Goal: Task Accomplishment & Management: Manage account settings

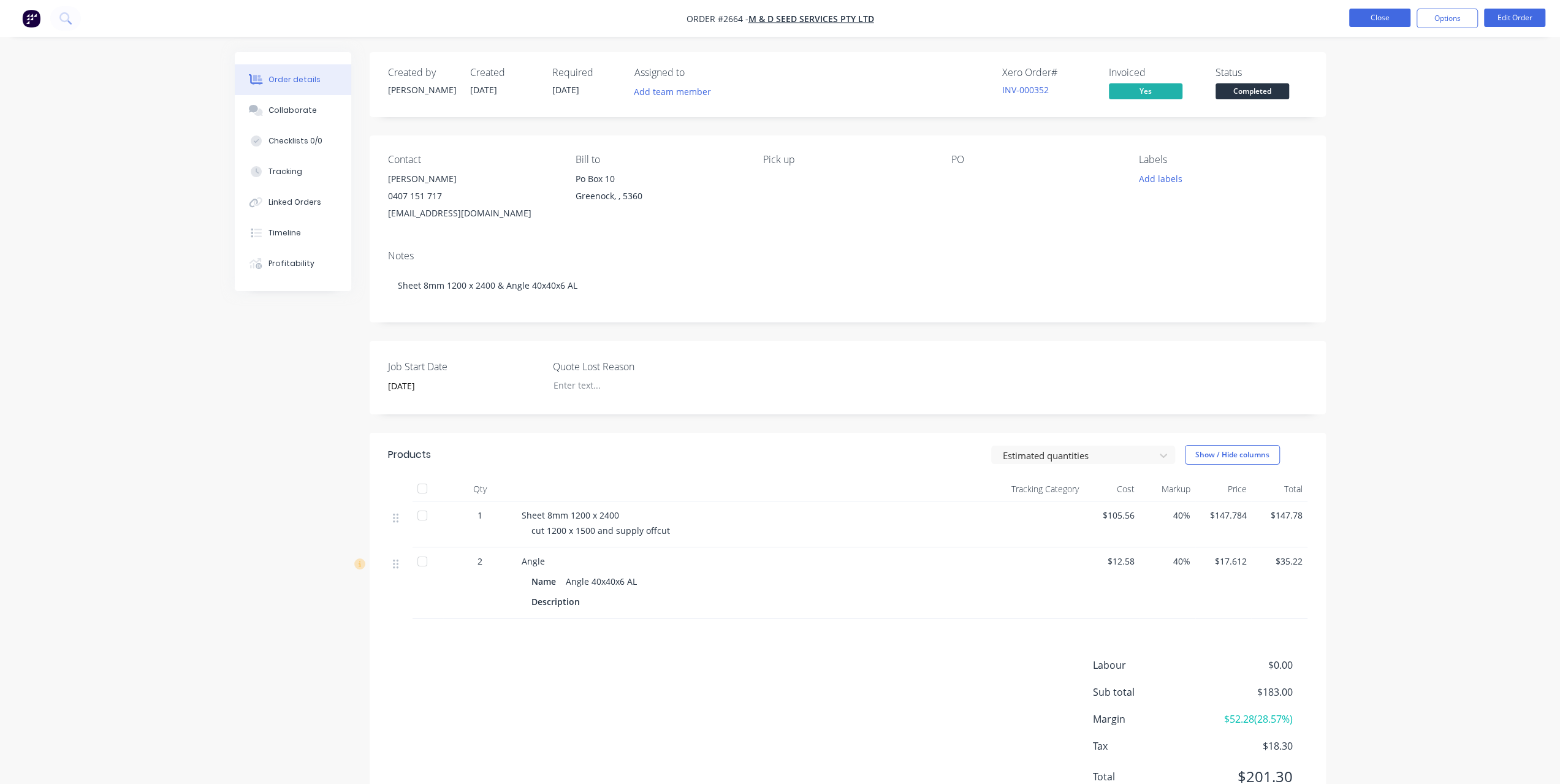
click at [1386, 23] on button "Close" at bounding box center [1379, 17] width 61 height 19
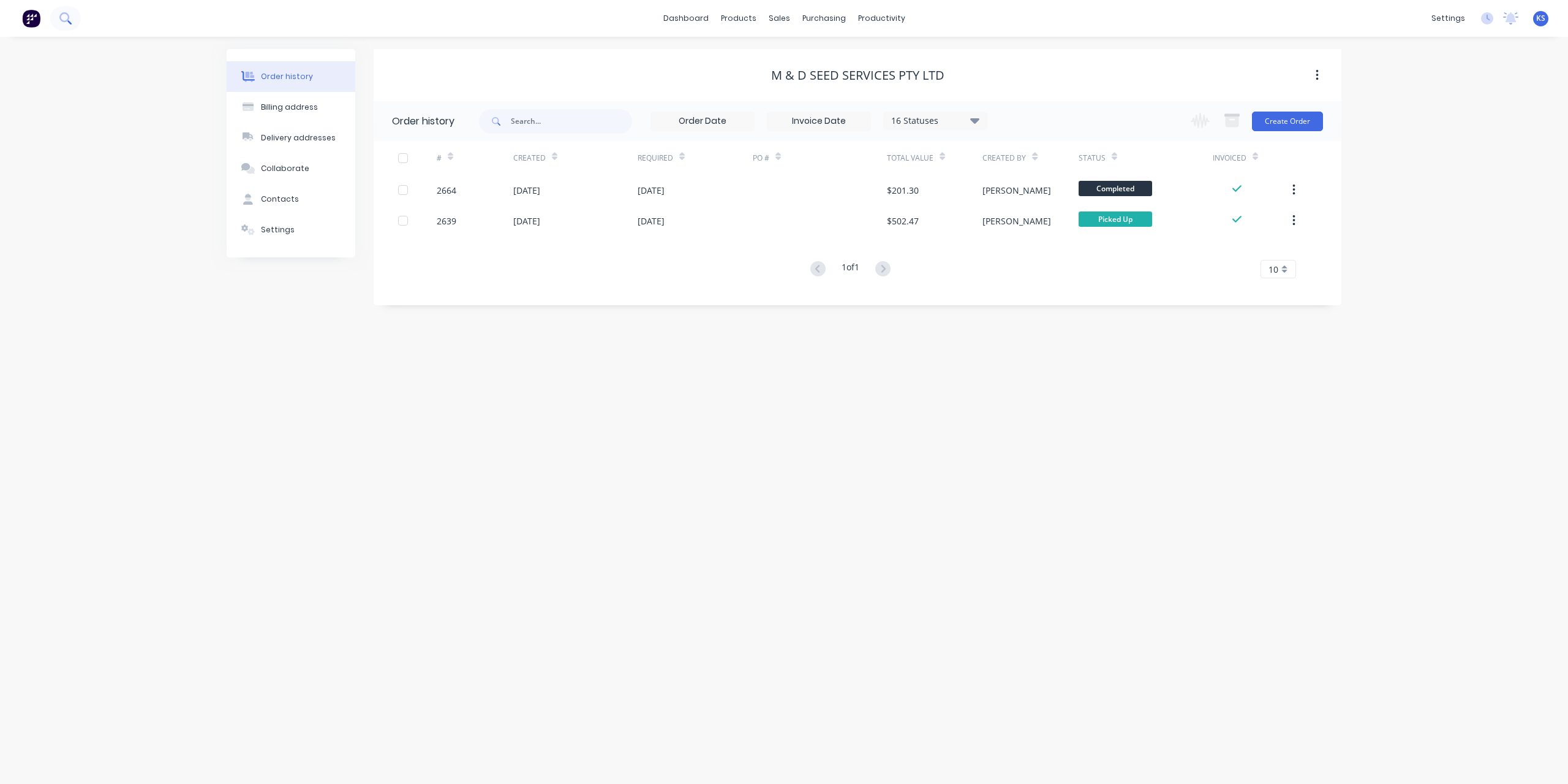
click at [54, 16] on button at bounding box center [65, 19] width 31 height 25
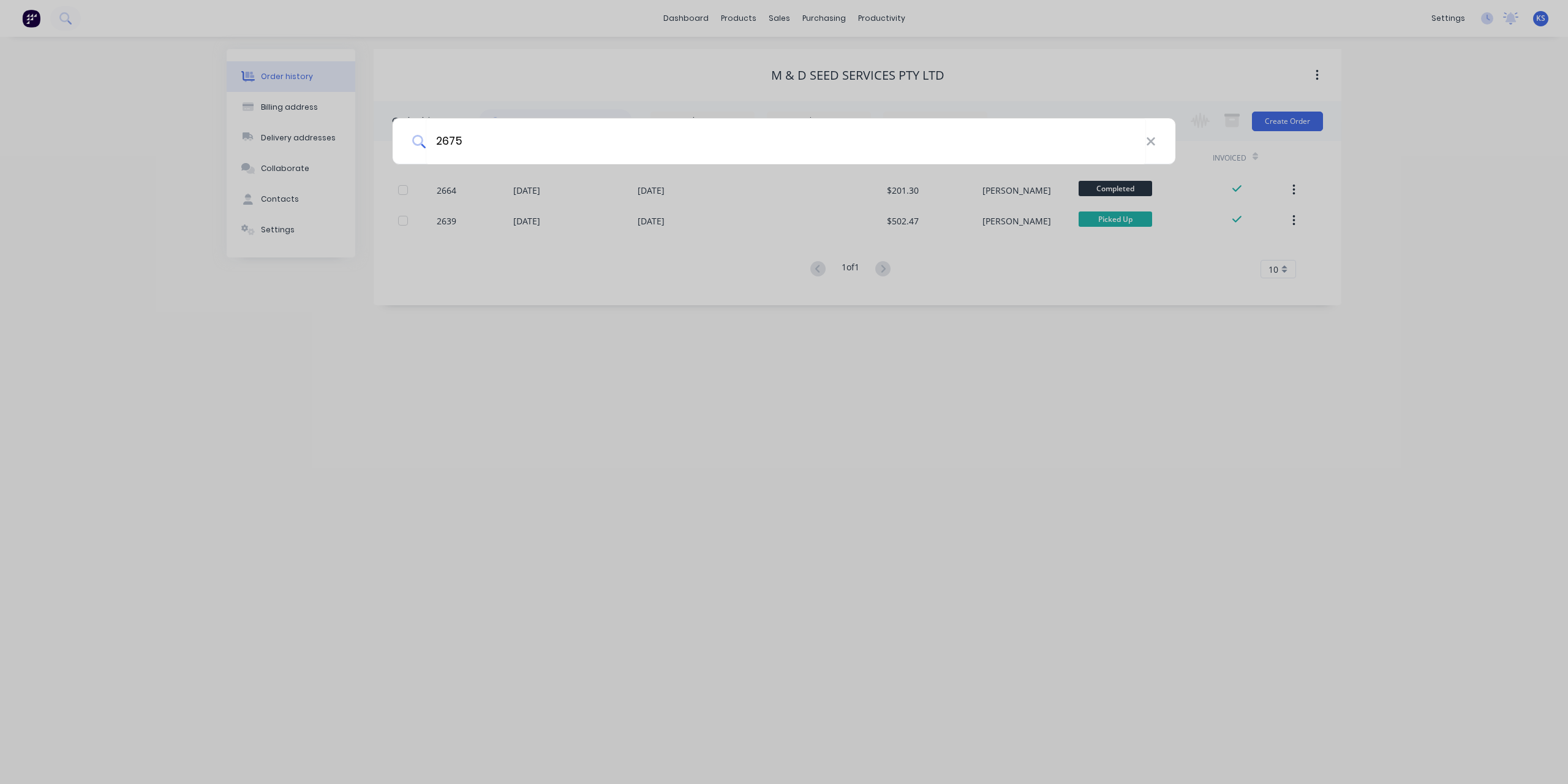
type input "2675"
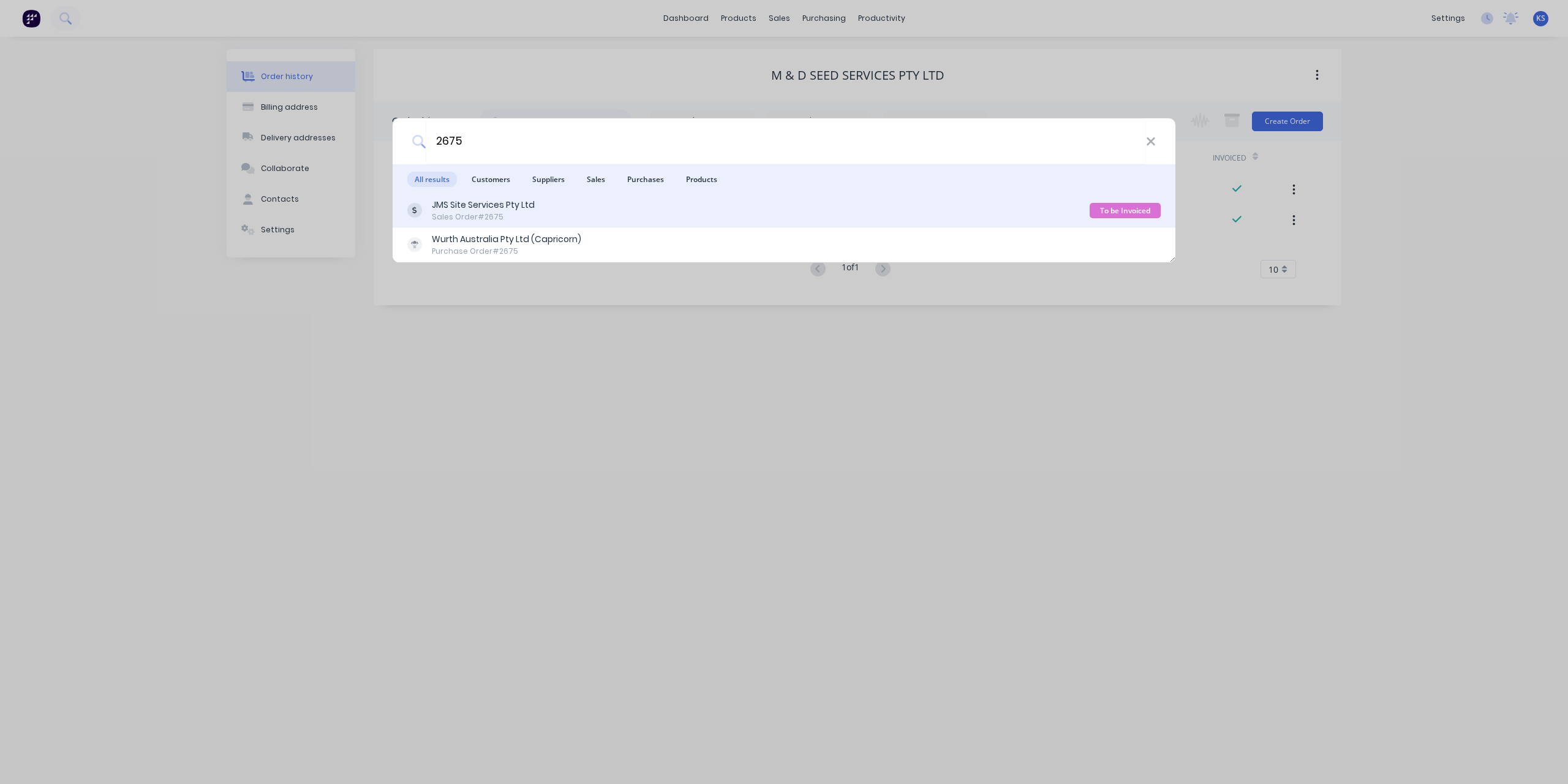
click at [450, 210] on div "JMS Site Services Pty Ltd" at bounding box center [483, 205] width 103 height 13
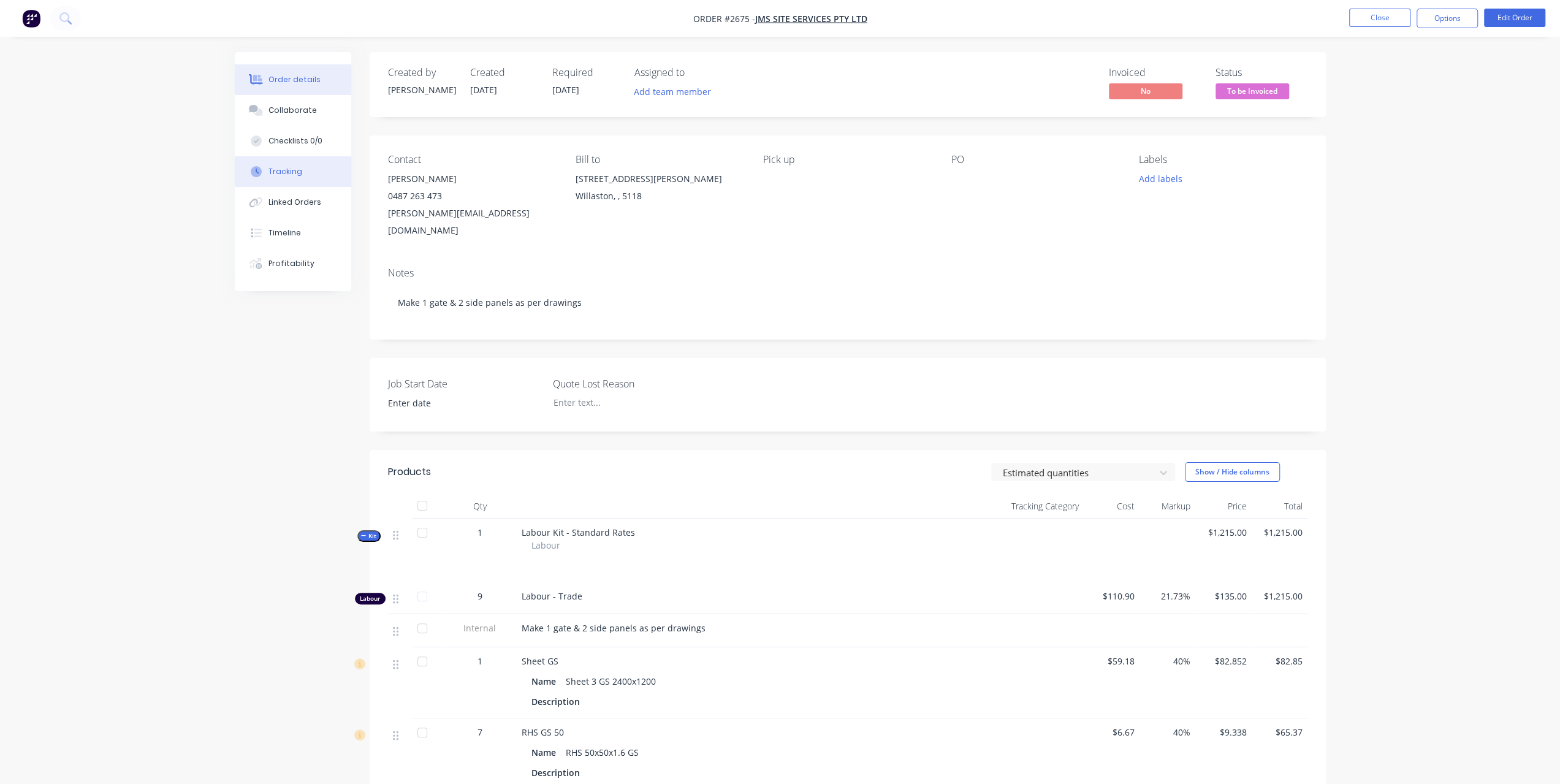
click at [292, 171] on div "Tracking" at bounding box center [285, 172] width 34 height 11
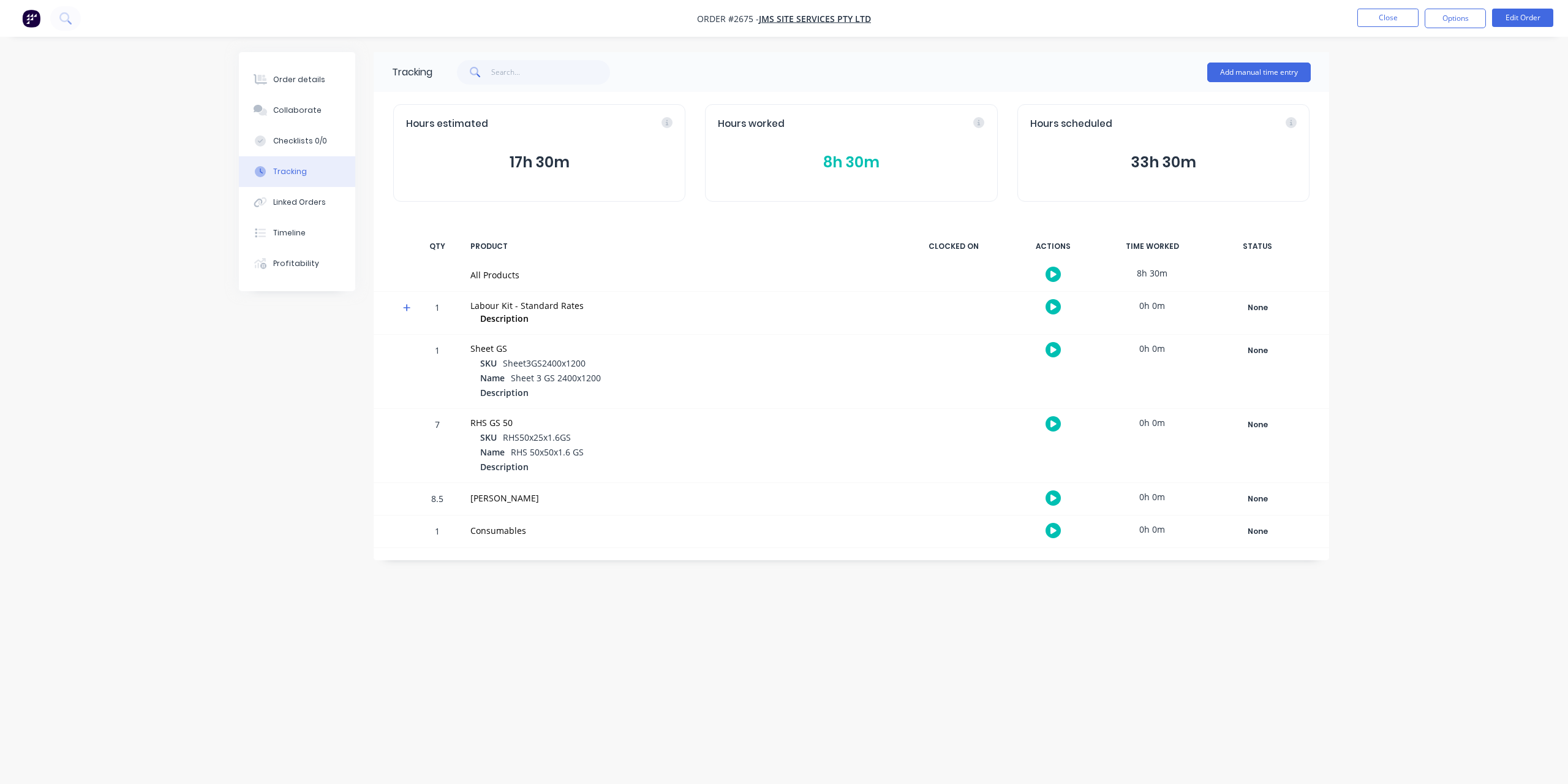
click at [847, 170] on button "8h 30m" at bounding box center [851, 163] width 266 height 23
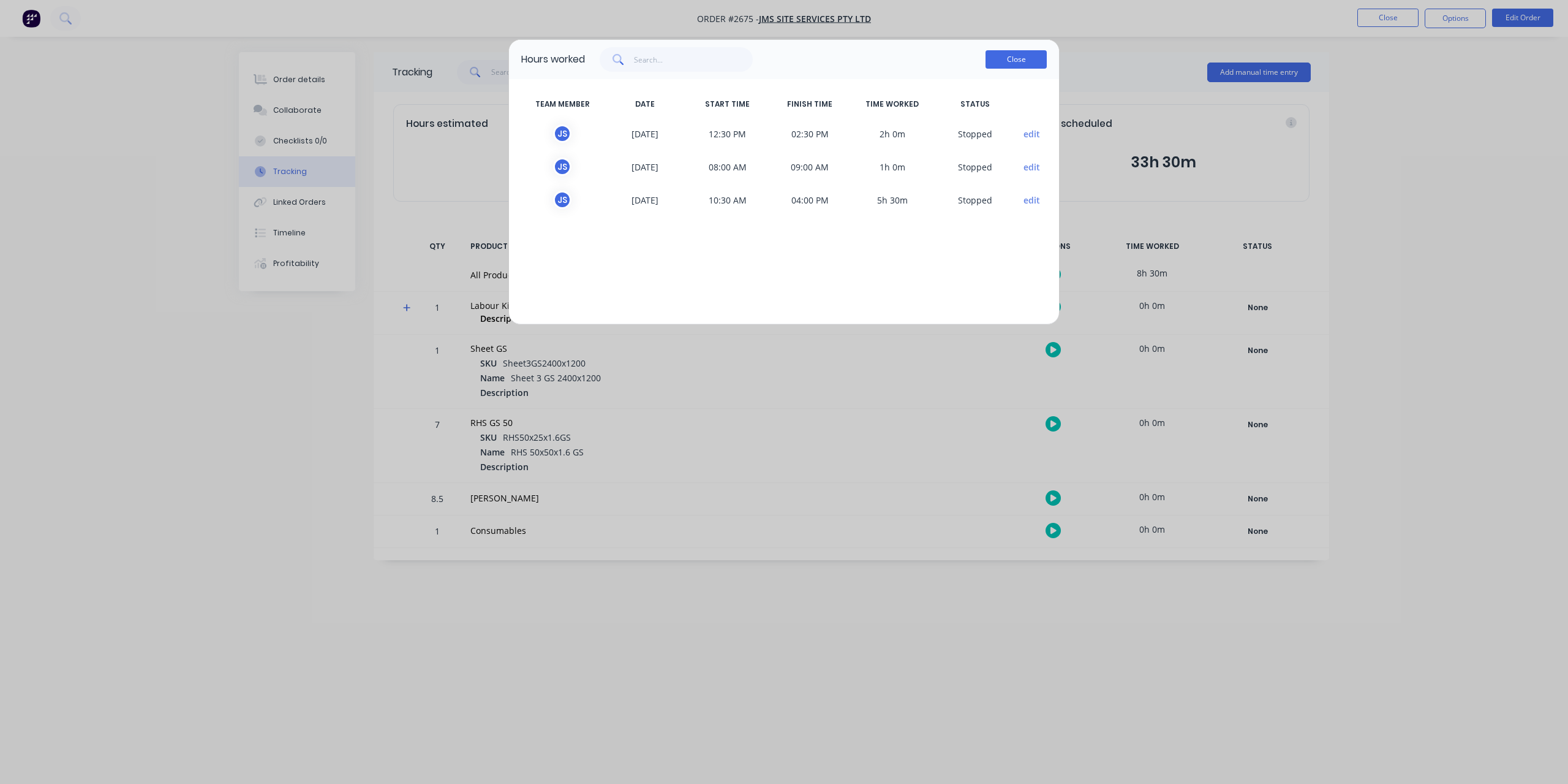
click at [1003, 60] on button "Close" at bounding box center [1016, 59] width 61 height 19
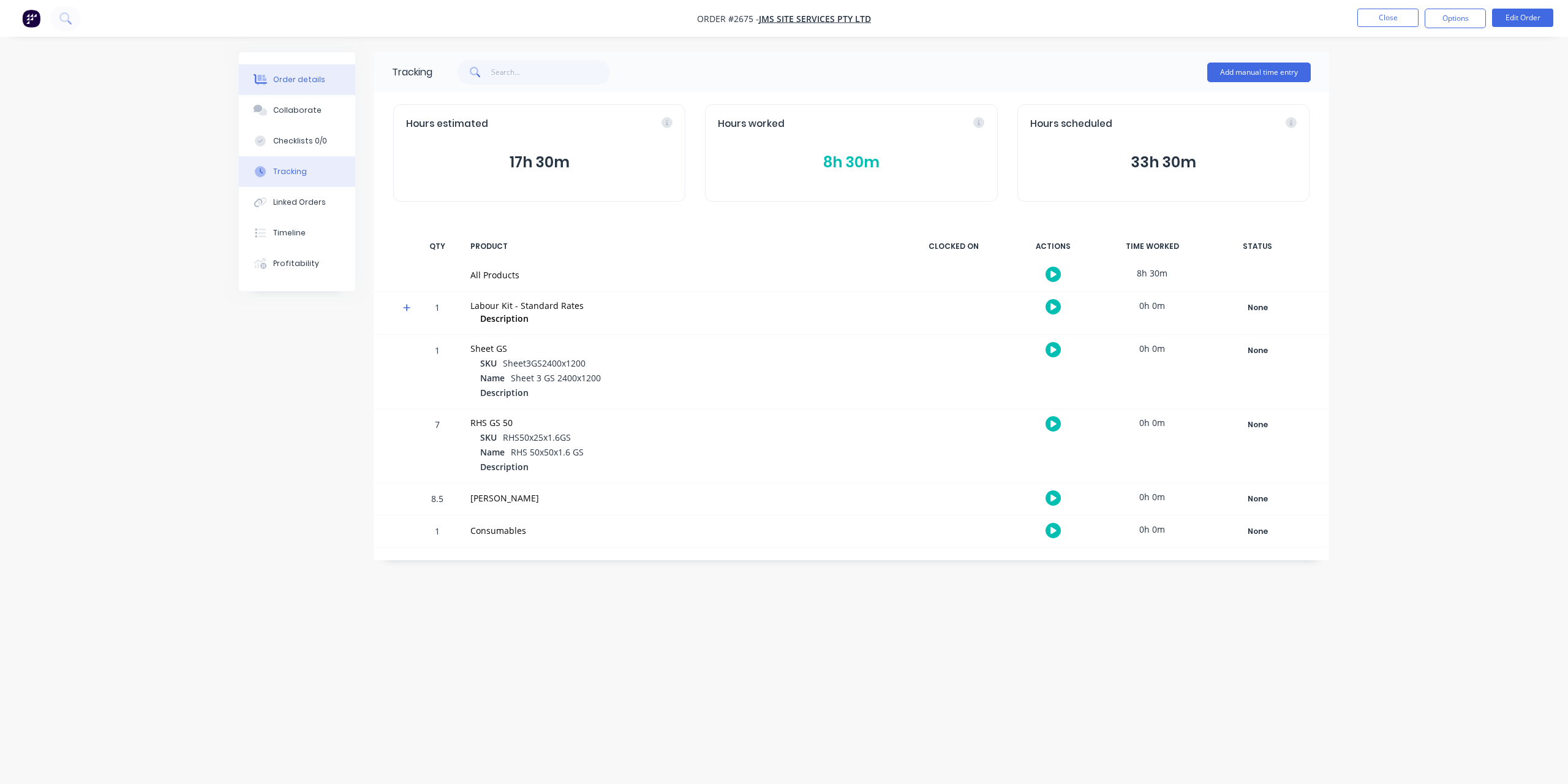
click at [304, 77] on div "Order details" at bounding box center [299, 80] width 52 height 11
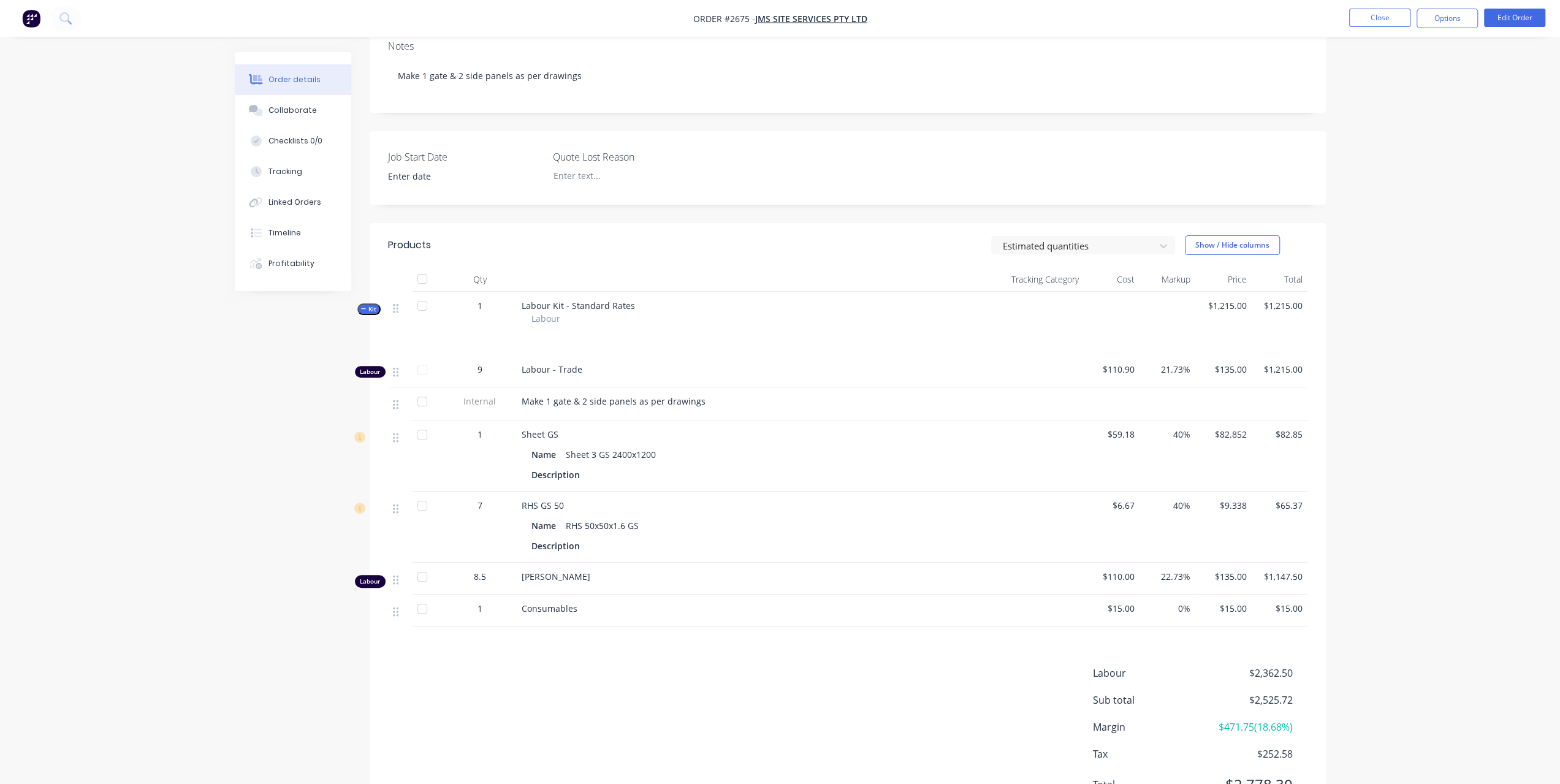
scroll to position [270, 0]
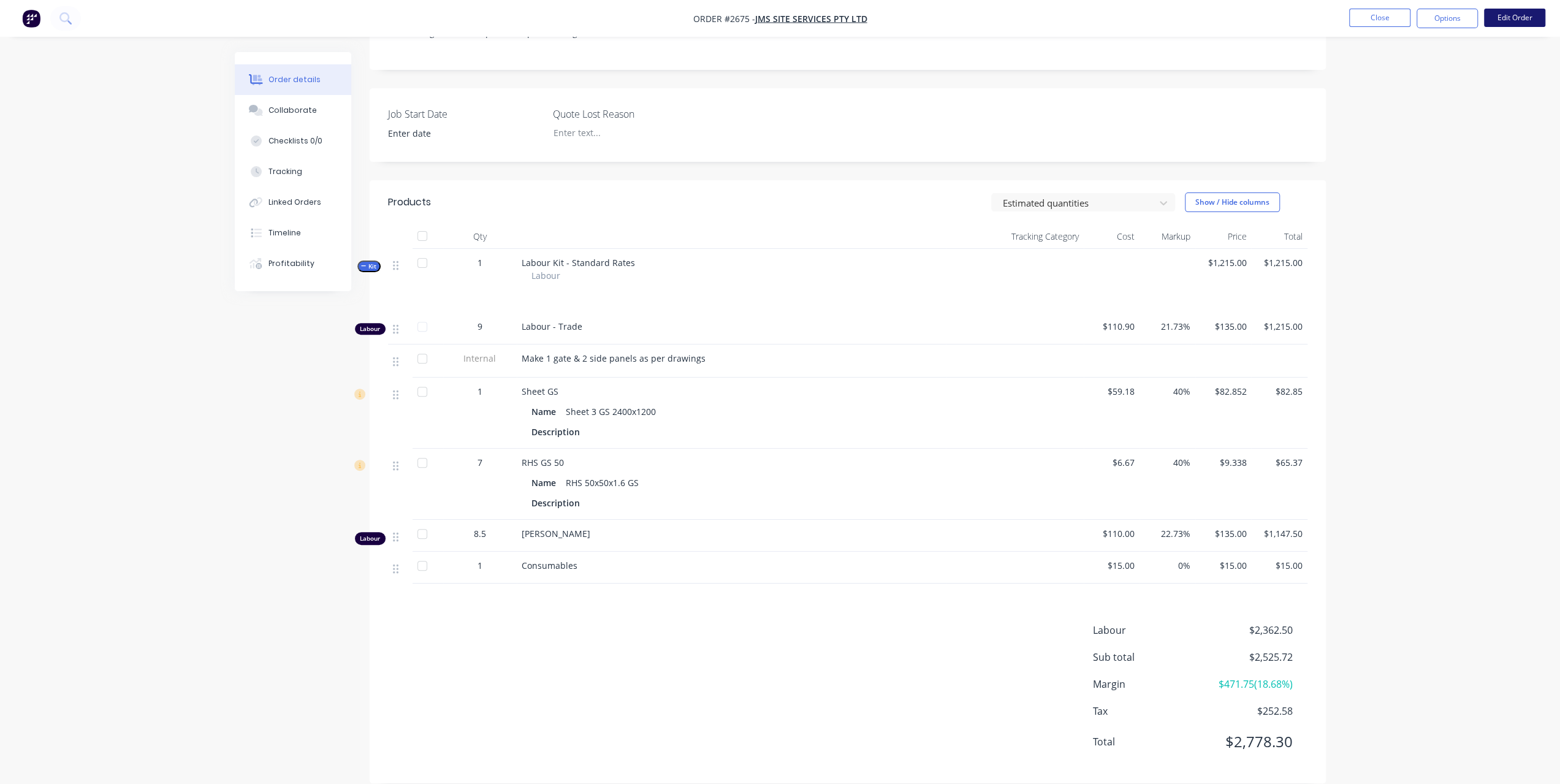
click at [1503, 19] on button "Edit Order" at bounding box center [1514, 17] width 61 height 19
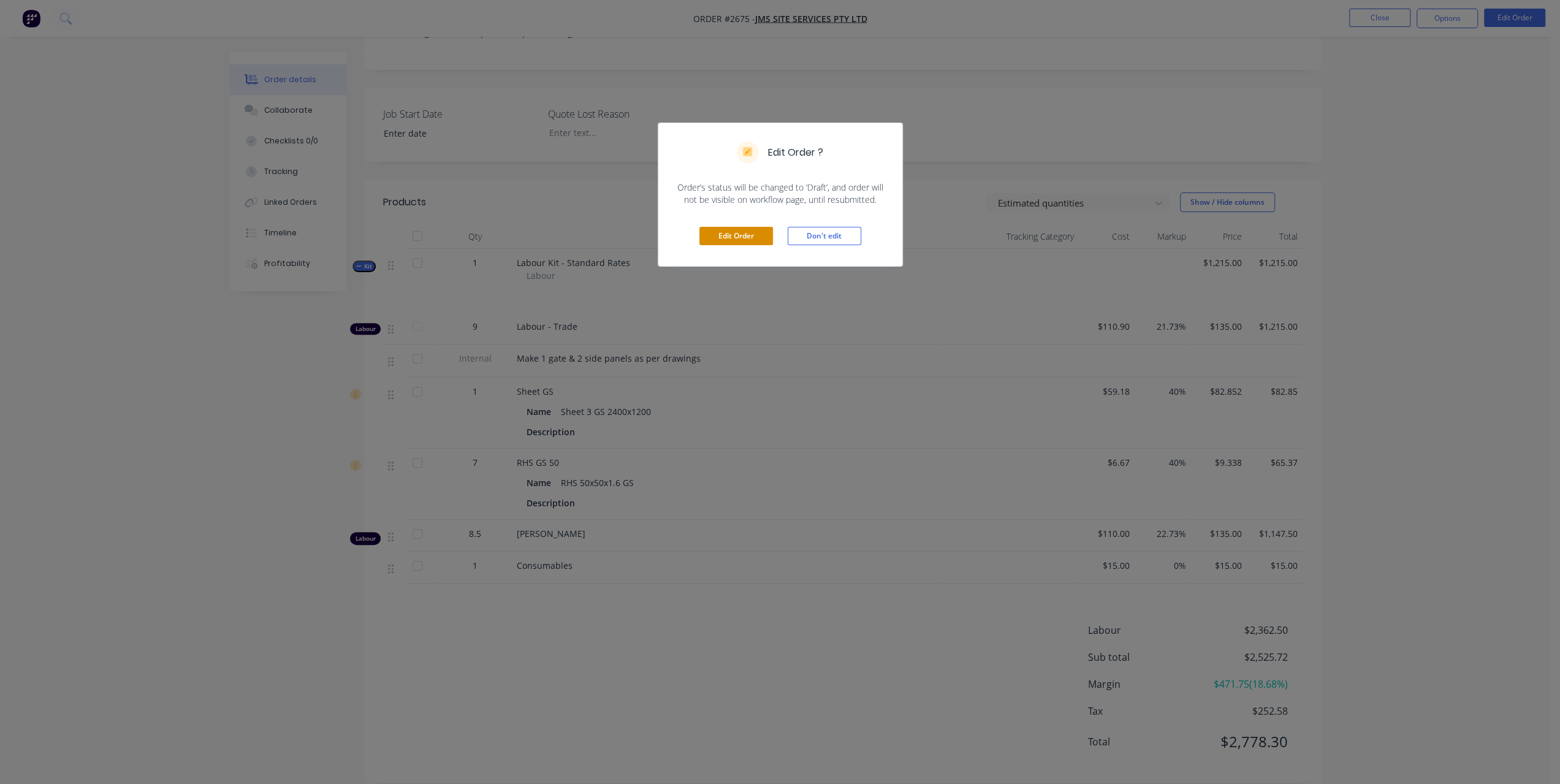
click at [752, 235] on button "Edit Order" at bounding box center [736, 235] width 73 height 19
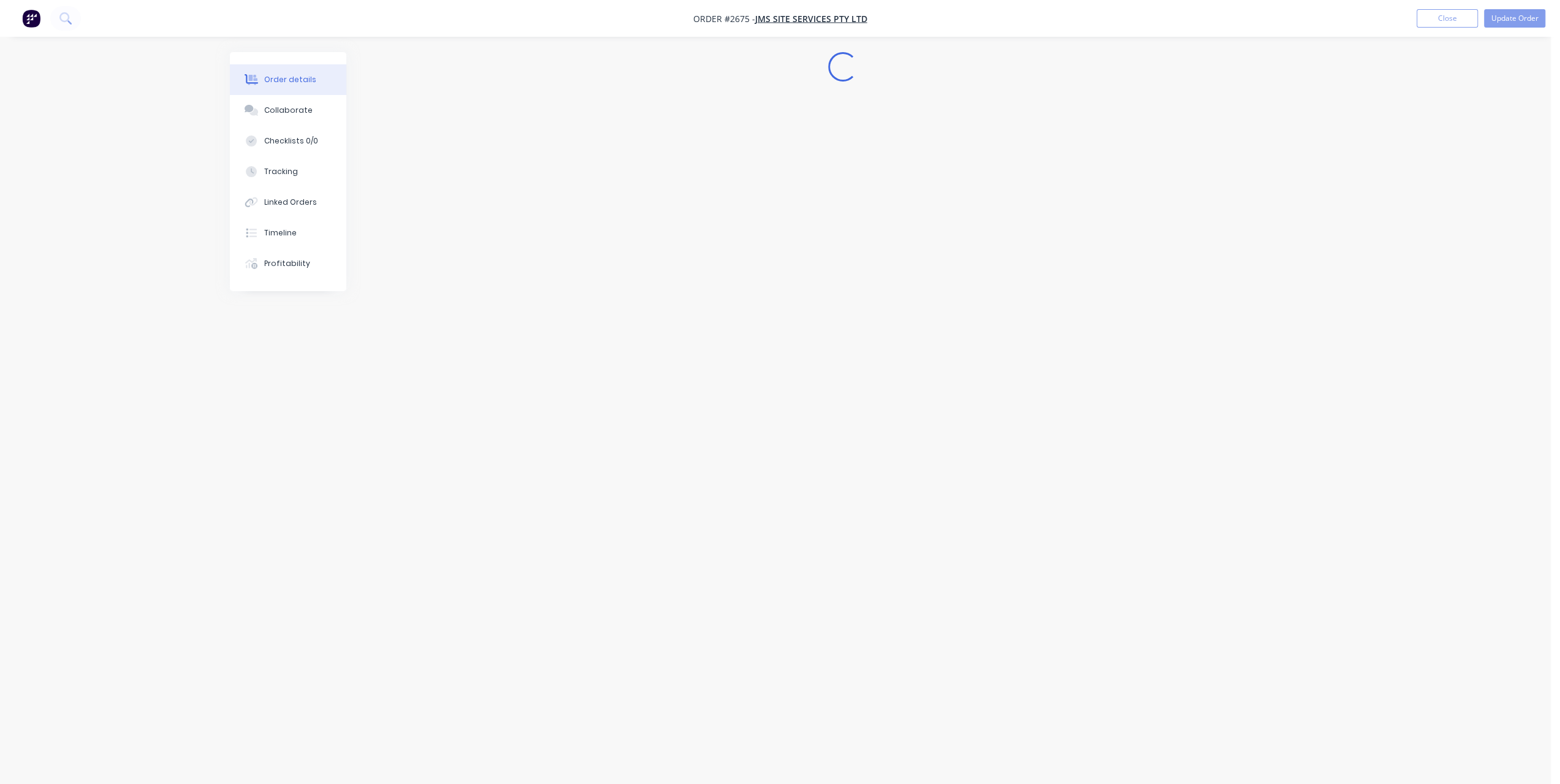
scroll to position [0, 0]
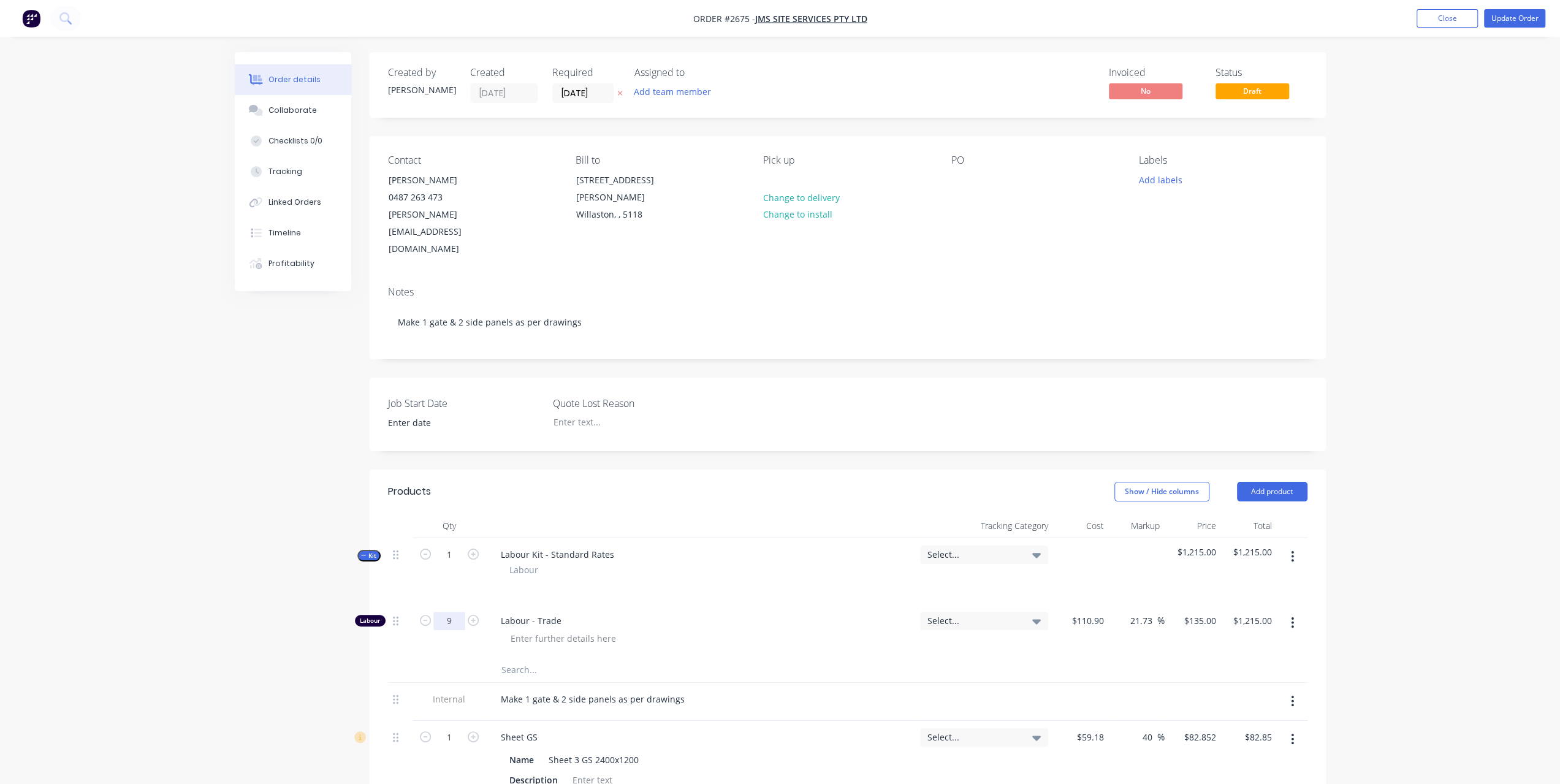
click at [447, 612] on input "9" at bounding box center [449, 621] width 32 height 19
type input "8.5"
type input "$1,147.50"
click at [1453, 508] on div "Order details Collaborate Checklists 0/0 Tracking Linked Orders Timeline Profit…" at bounding box center [780, 667] width 1560 height 1335
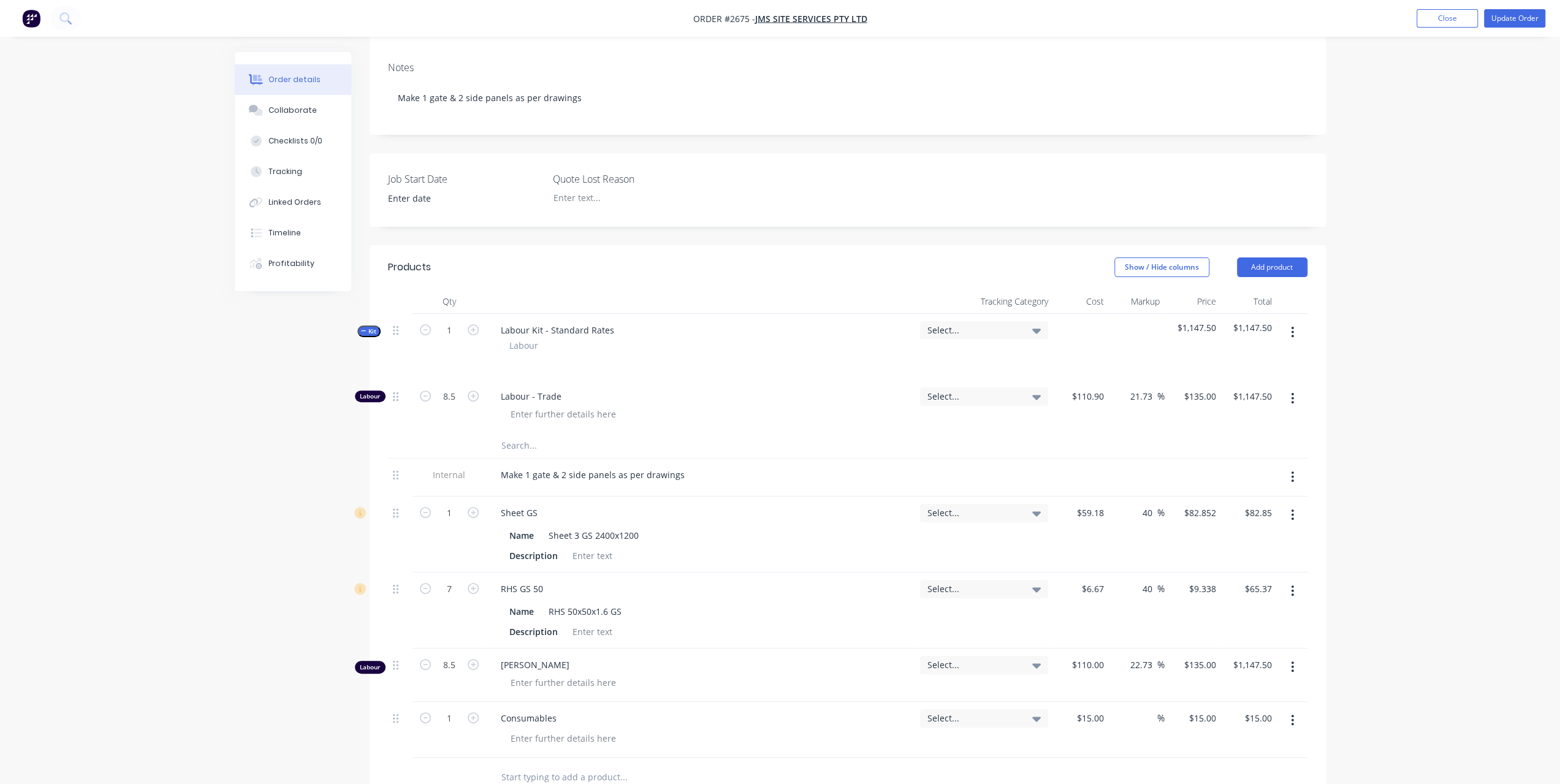
scroll to position [245, 0]
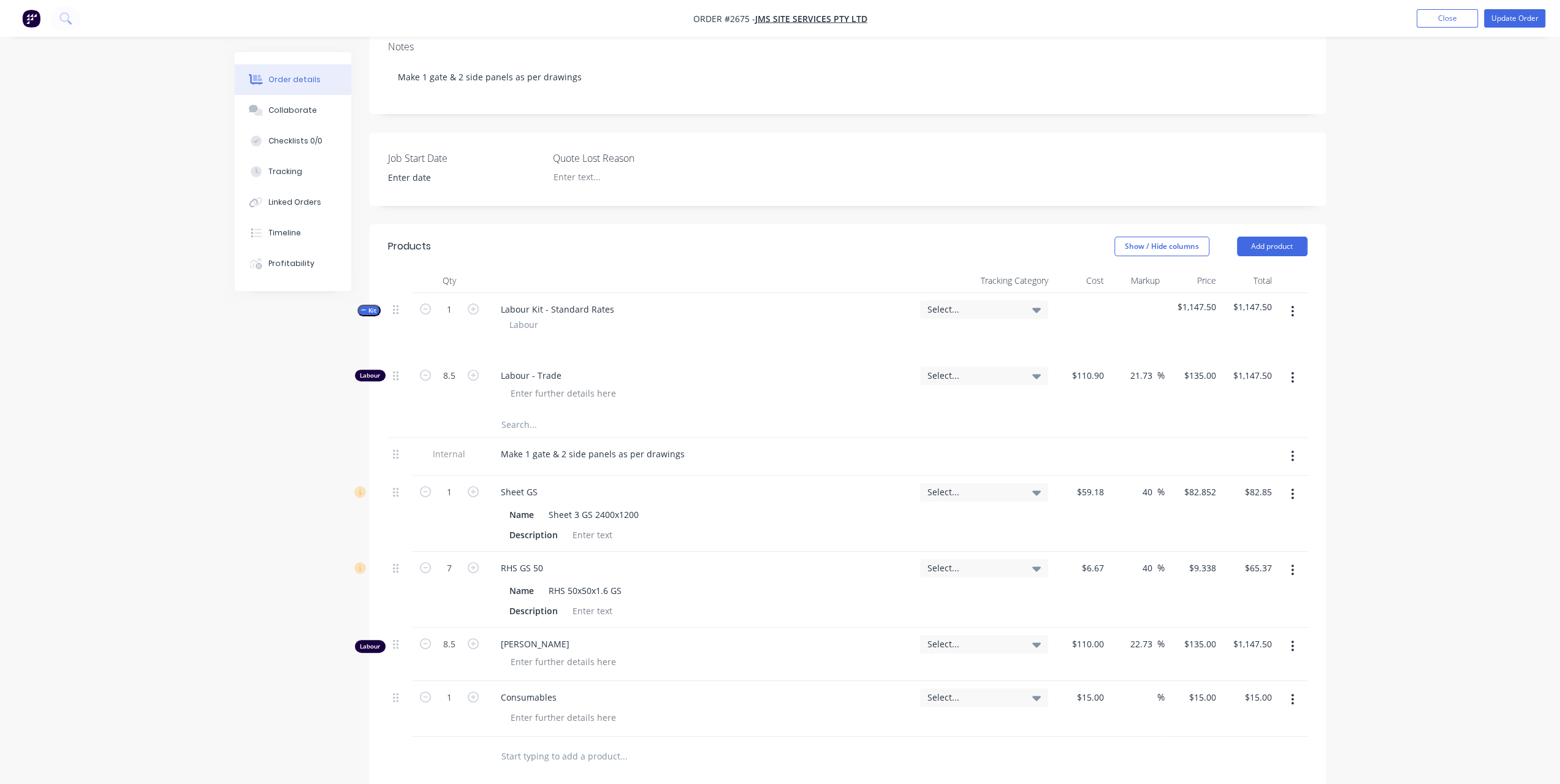
click at [1295, 635] on button "button" at bounding box center [1292, 646] width 29 height 22
click at [1221, 743] on div "Delete" at bounding box center [1249, 752] width 94 height 18
click at [1517, 14] on button "Update Order" at bounding box center [1514, 18] width 61 height 19
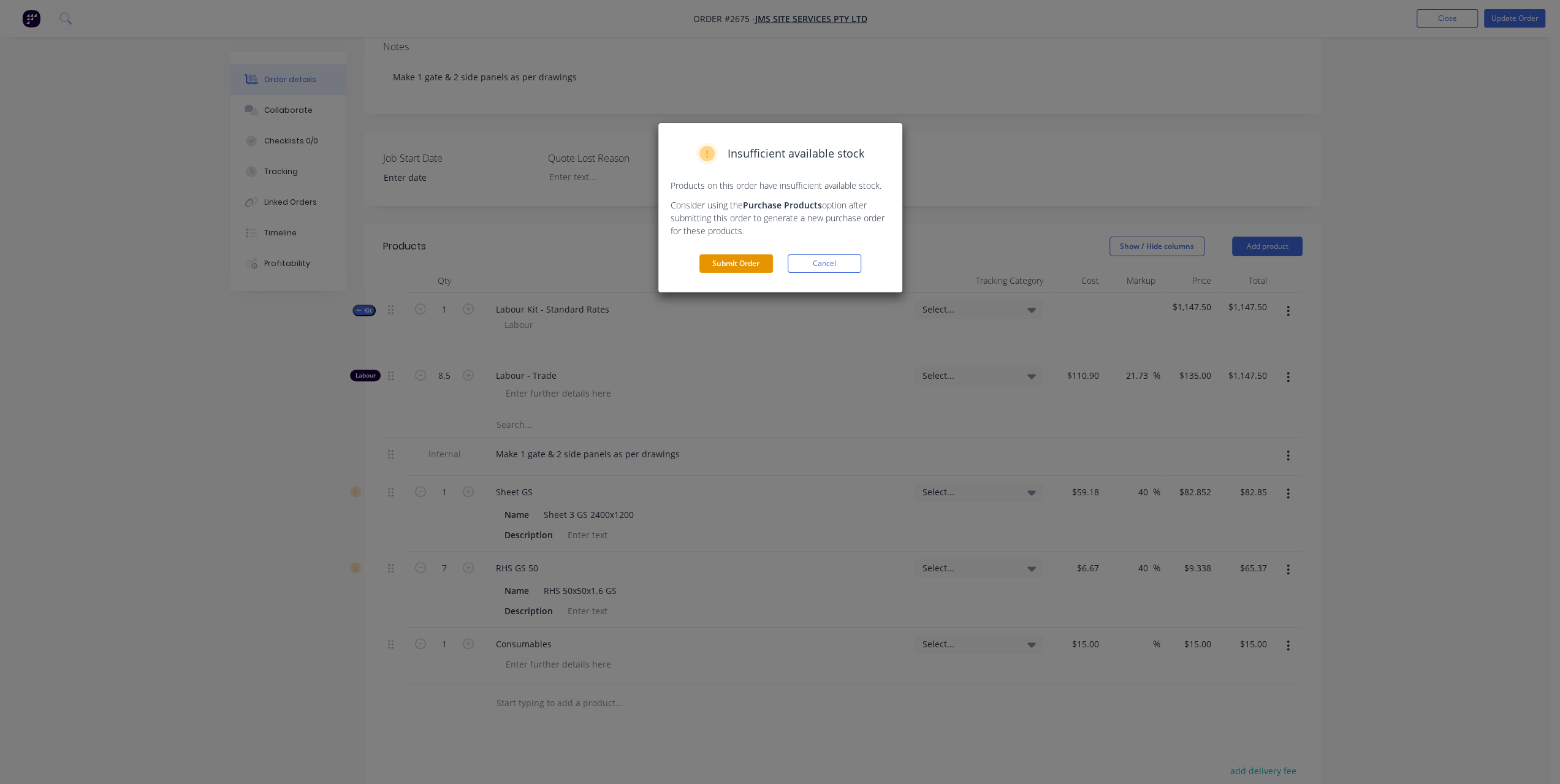
click at [760, 255] on button "Submit Order" at bounding box center [736, 263] width 73 height 19
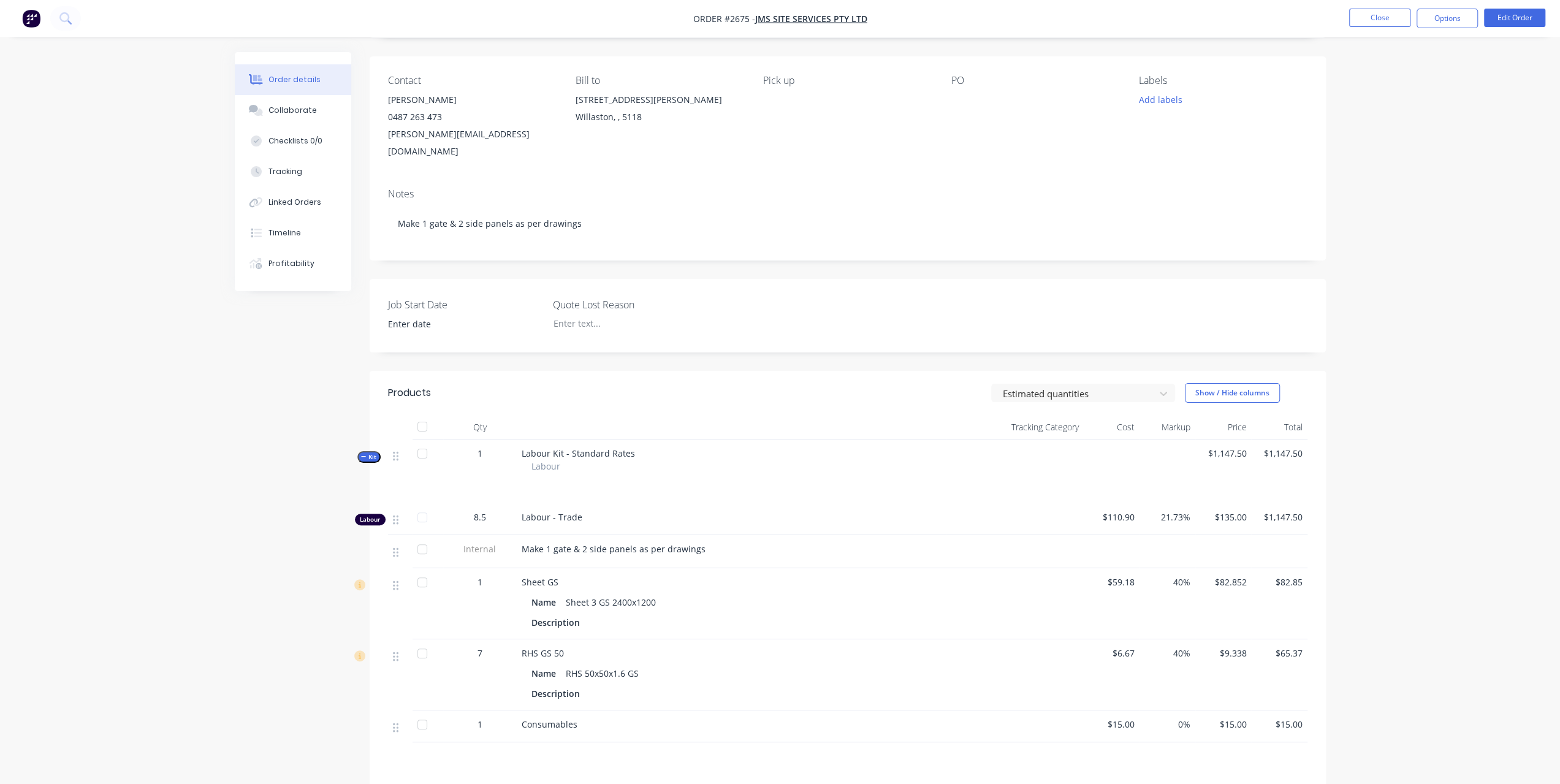
scroll to position [0, 0]
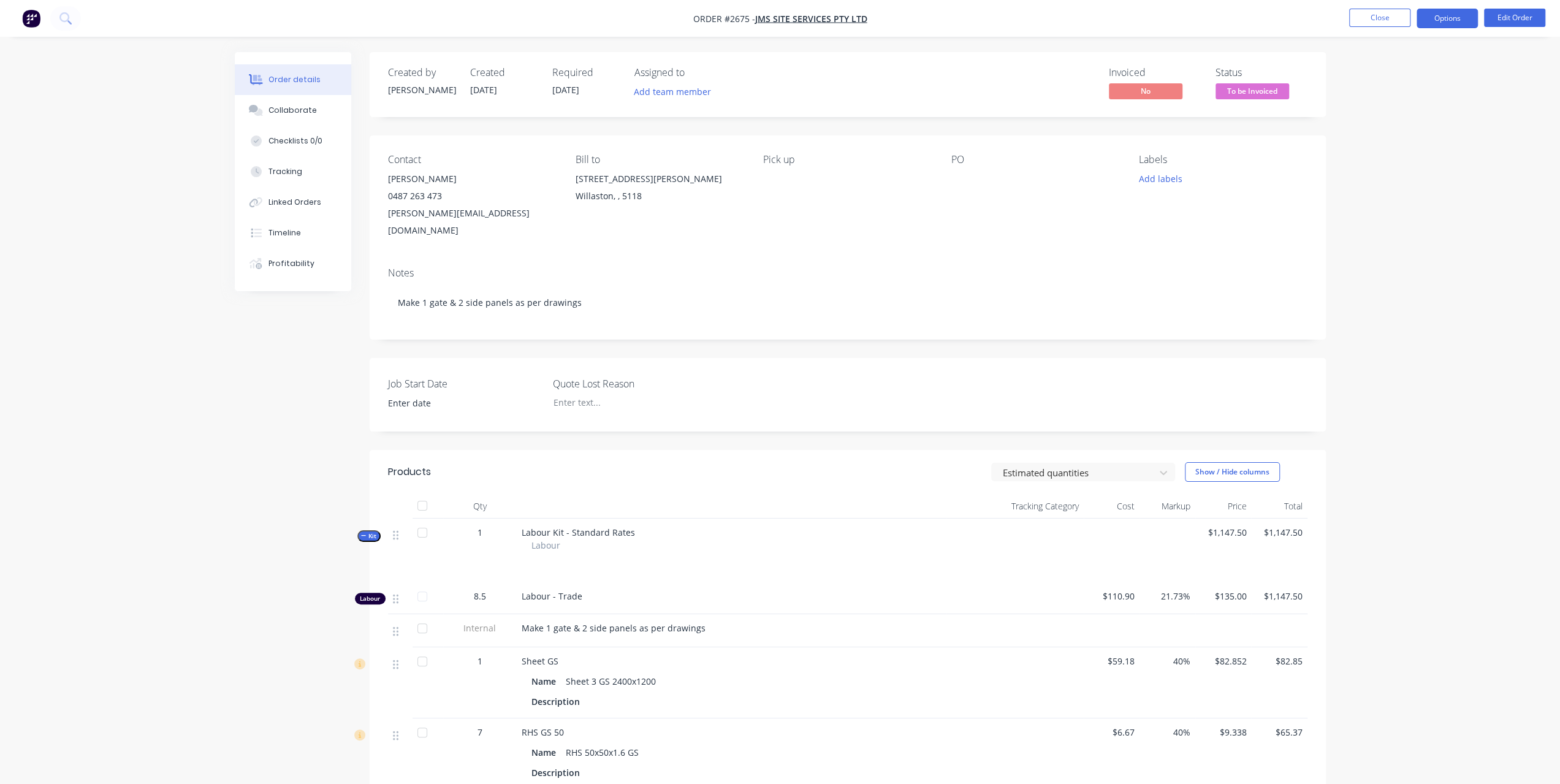
click at [1461, 17] on button "Options" at bounding box center [1447, 18] width 61 height 20
click at [1366, 70] on div "Invoice" at bounding box center [1410, 75] width 113 height 18
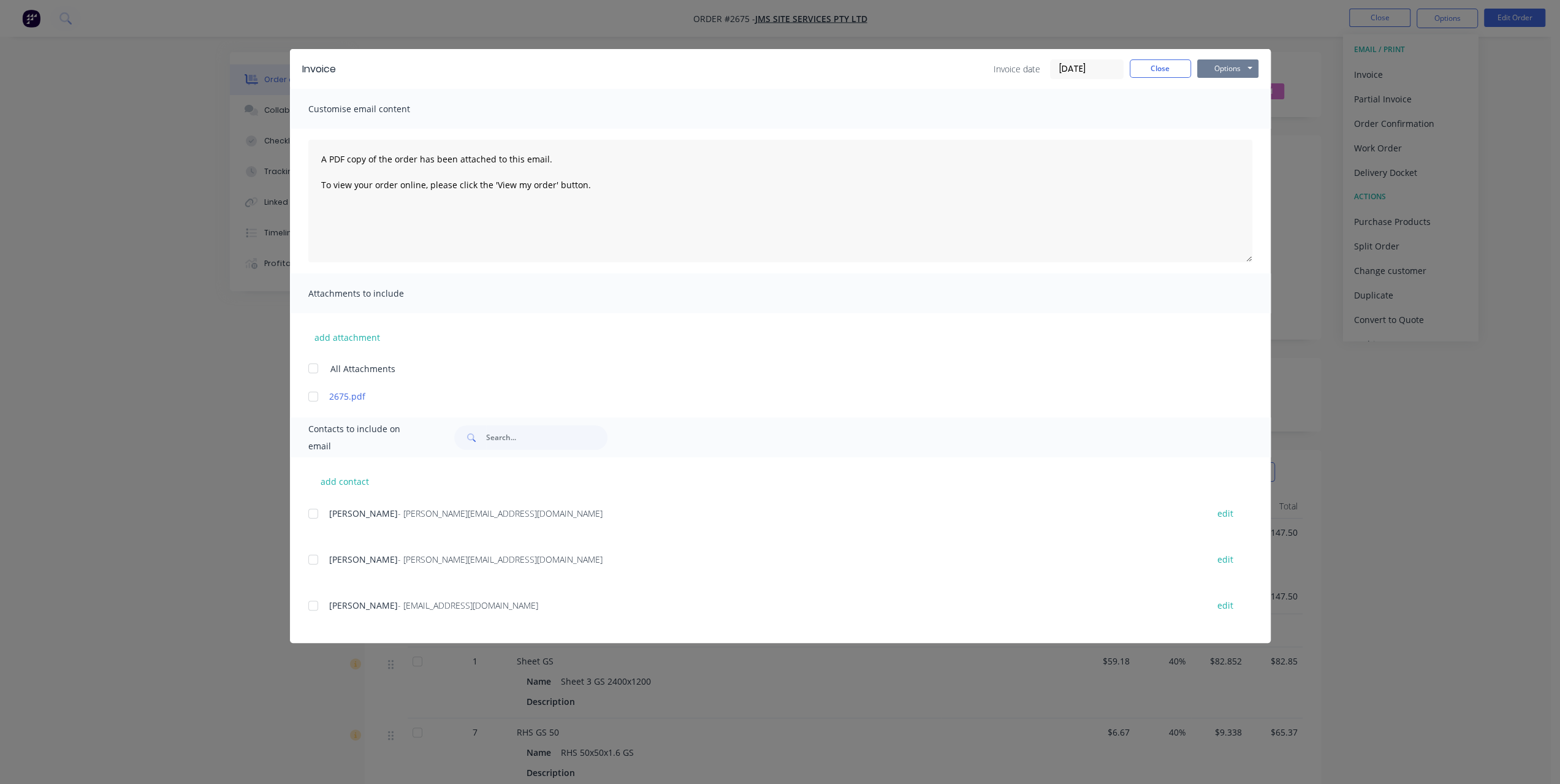
click at [1227, 66] on button "Options" at bounding box center [1228, 69] width 61 height 19
click at [1211, 111] on button "Print" at bounding box center [1237, 110] width 78 height 20
click at [1215, 71] on button "Options" at bounding box center [1228, 69] width 61 height 19
click at [1173, 69] on button "Close" at bounding box center [1160, 69] width 61 height 19
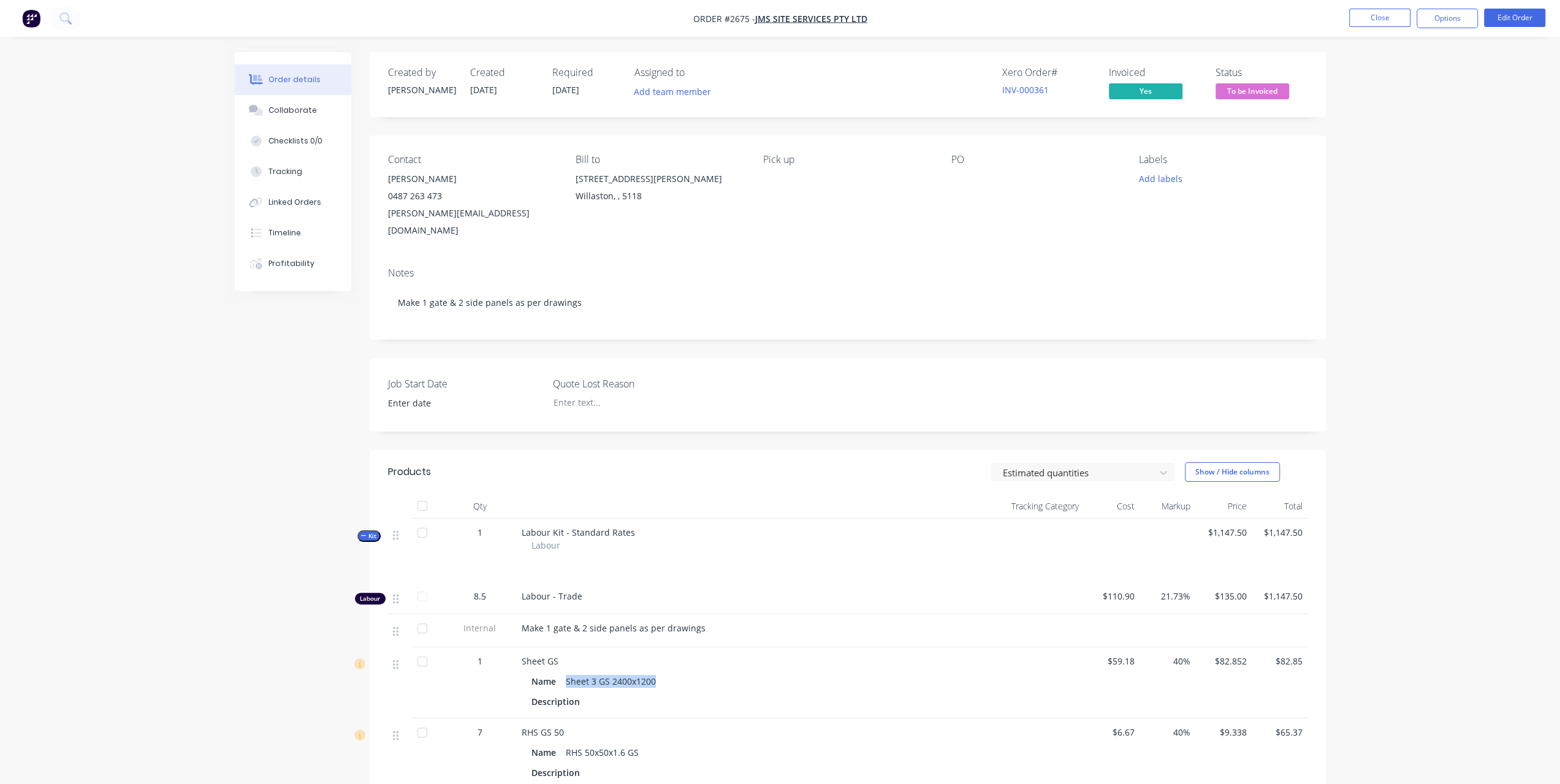
drag, startPoint x: 566, startPoint y: 665, endPoint x: 662, endPoint y: 667, distance: 96.0
click at [662, 672] on div "Name Sheet 3 GS 2400x1200" at bounding box center [731, 681] width 400 height 18
copy div "Sheet 3 GS 2400x1200"
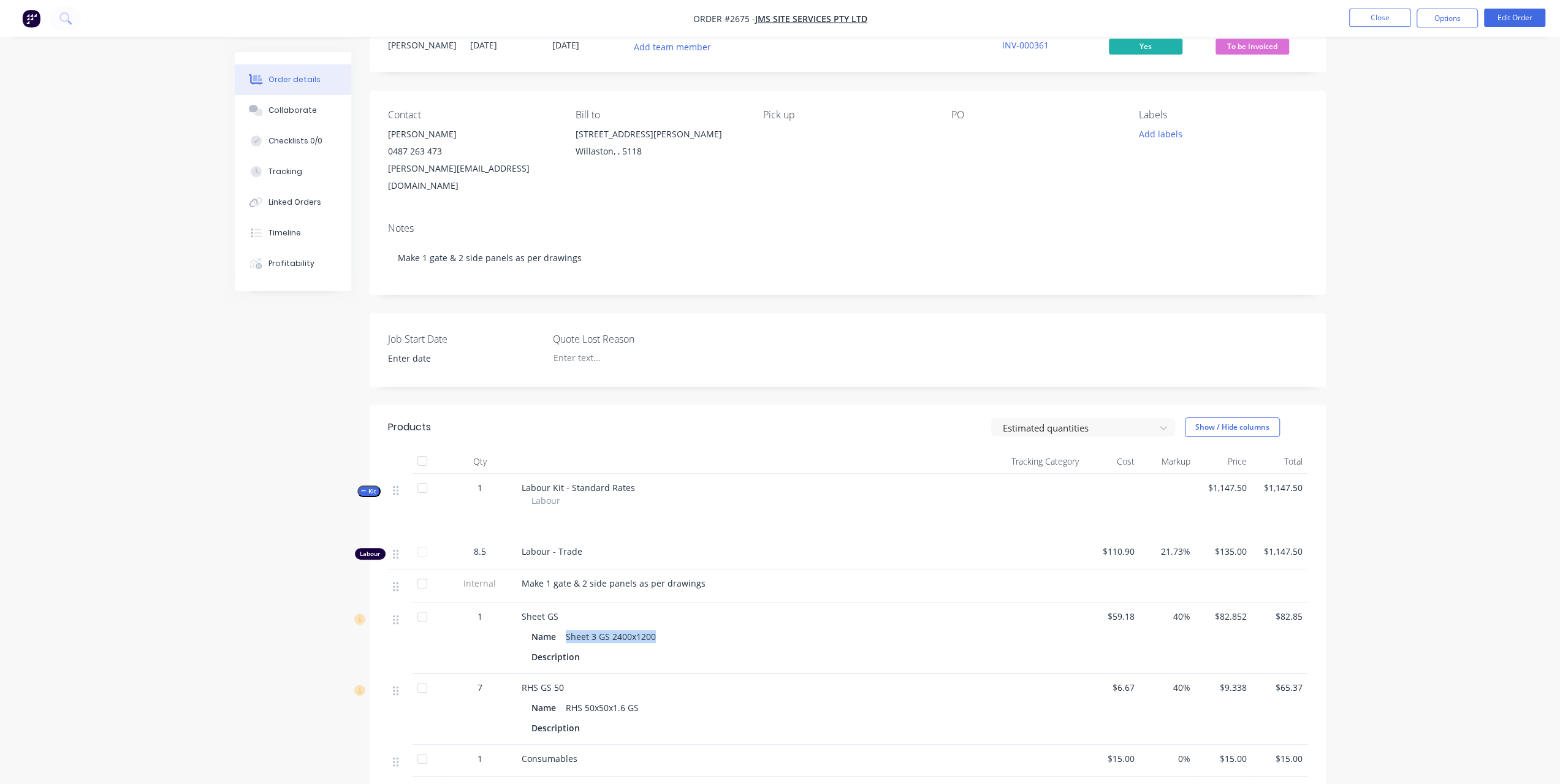
scroll to position [123, 0]
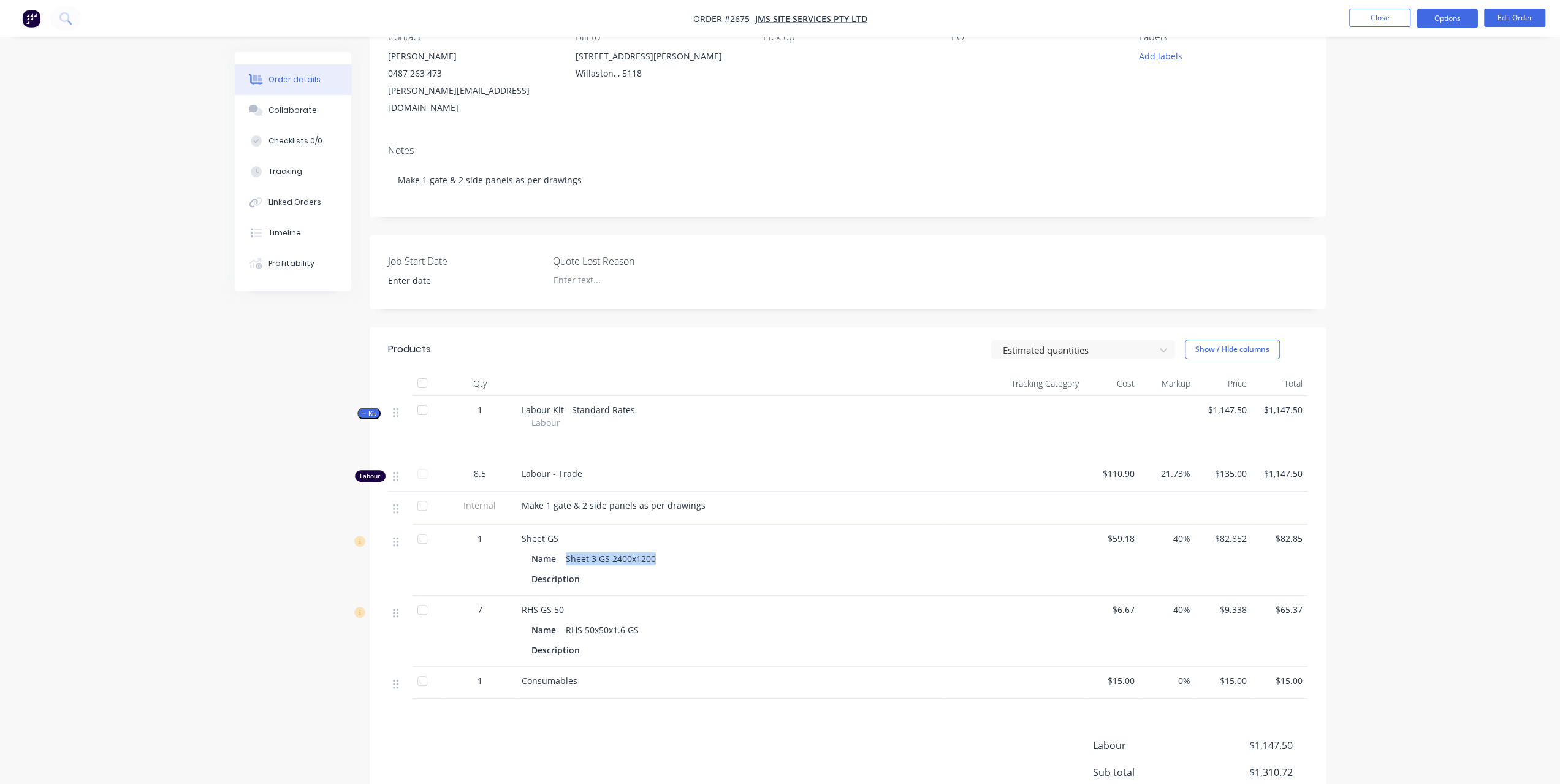
click at [1455, 21] on button "Options" at bounding box center [1447, 18] width 61 height 20
click at [1401, 69] on div "Invoice" at bounding box center [1410, 75] width 113 height 18
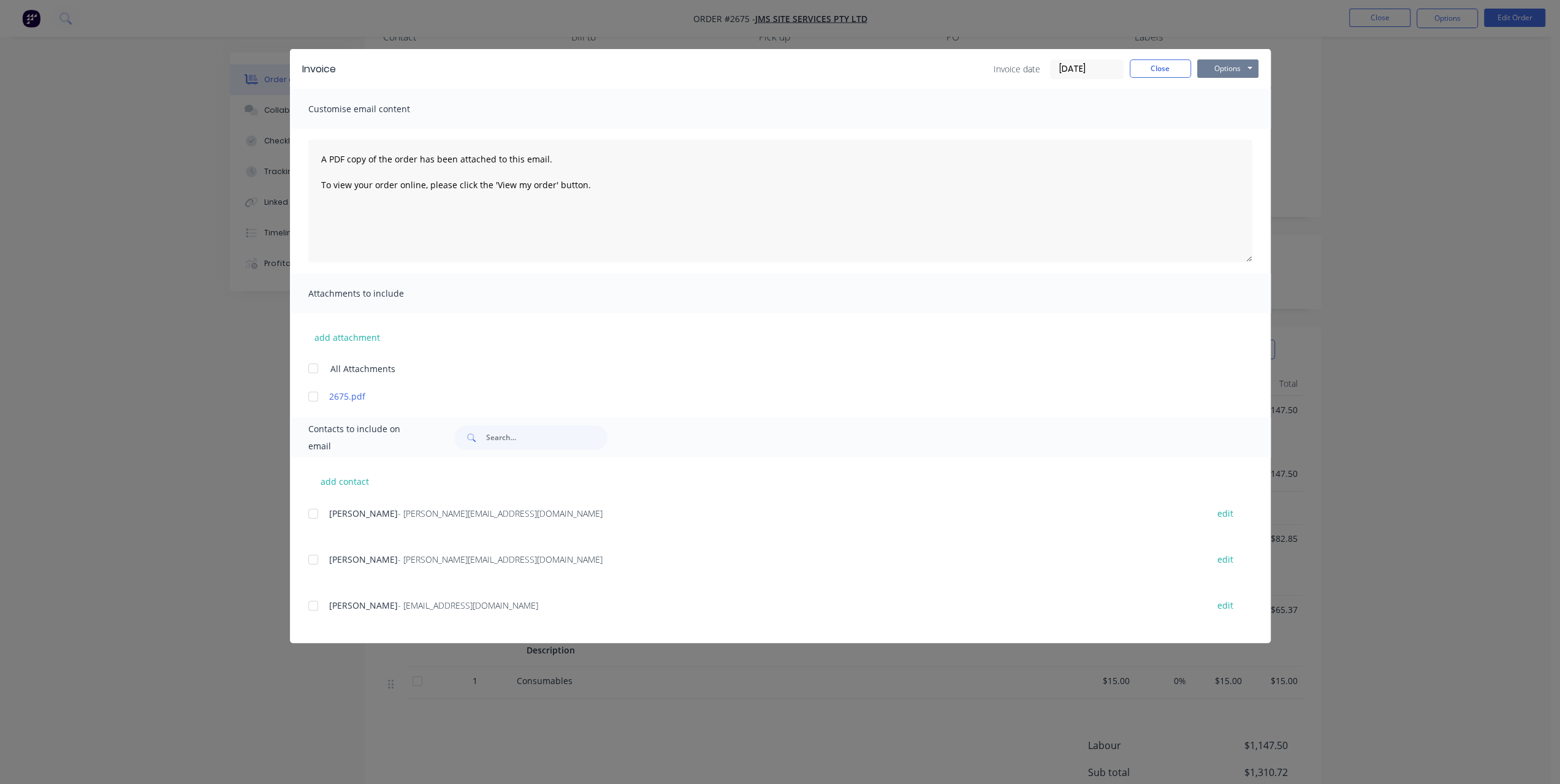
click at [1252, 65] on button "Options" at bounding box center [1228, 69] width 61 height 19
click at [1232, 108] on button "Print" at bounding box center [1237, 110] width 78 height 20
click at [1173, 67] on button "Close" at bounding box center [1160, 69] width 61 height 19
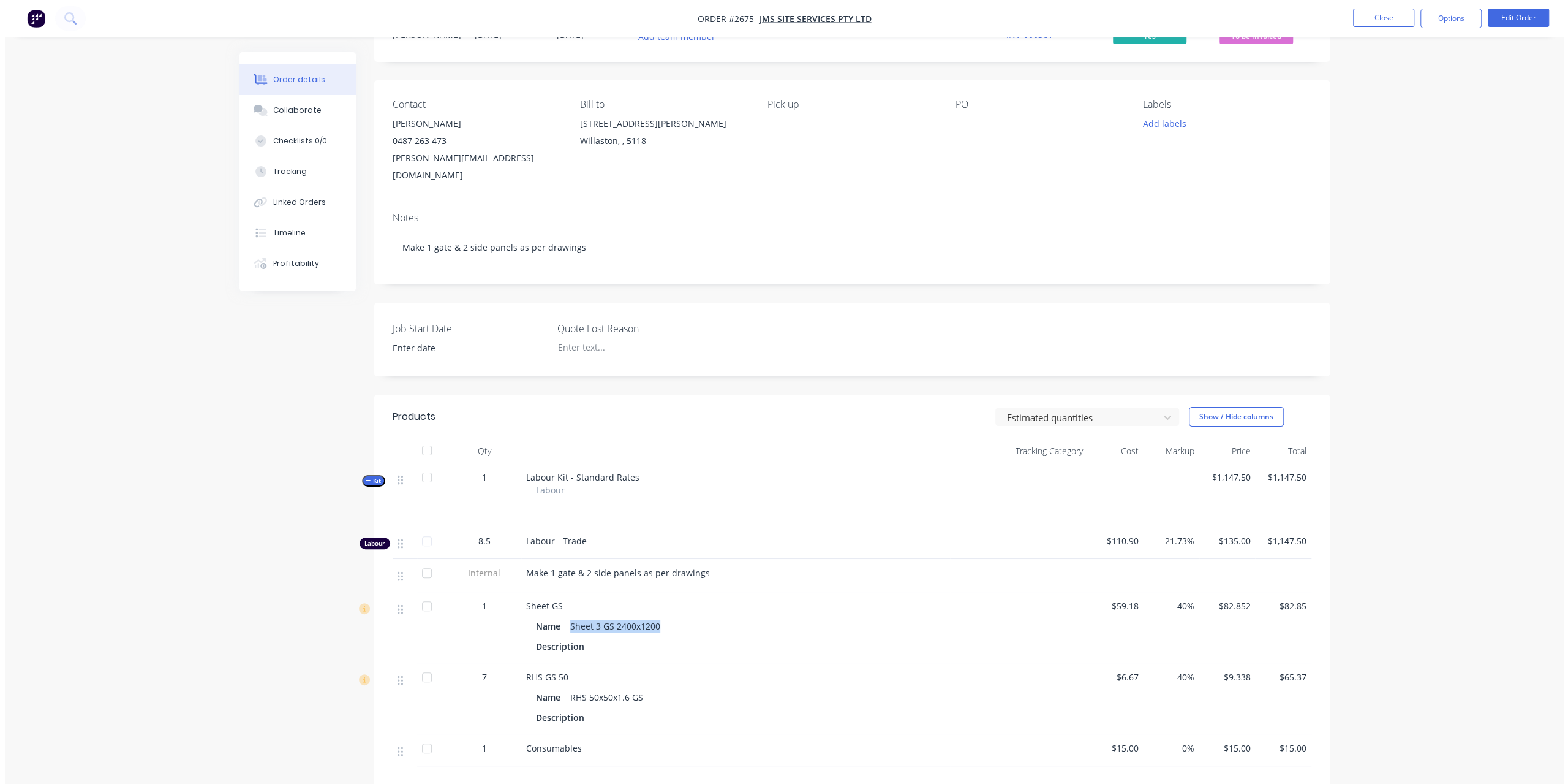
scroll to position [0, 0]
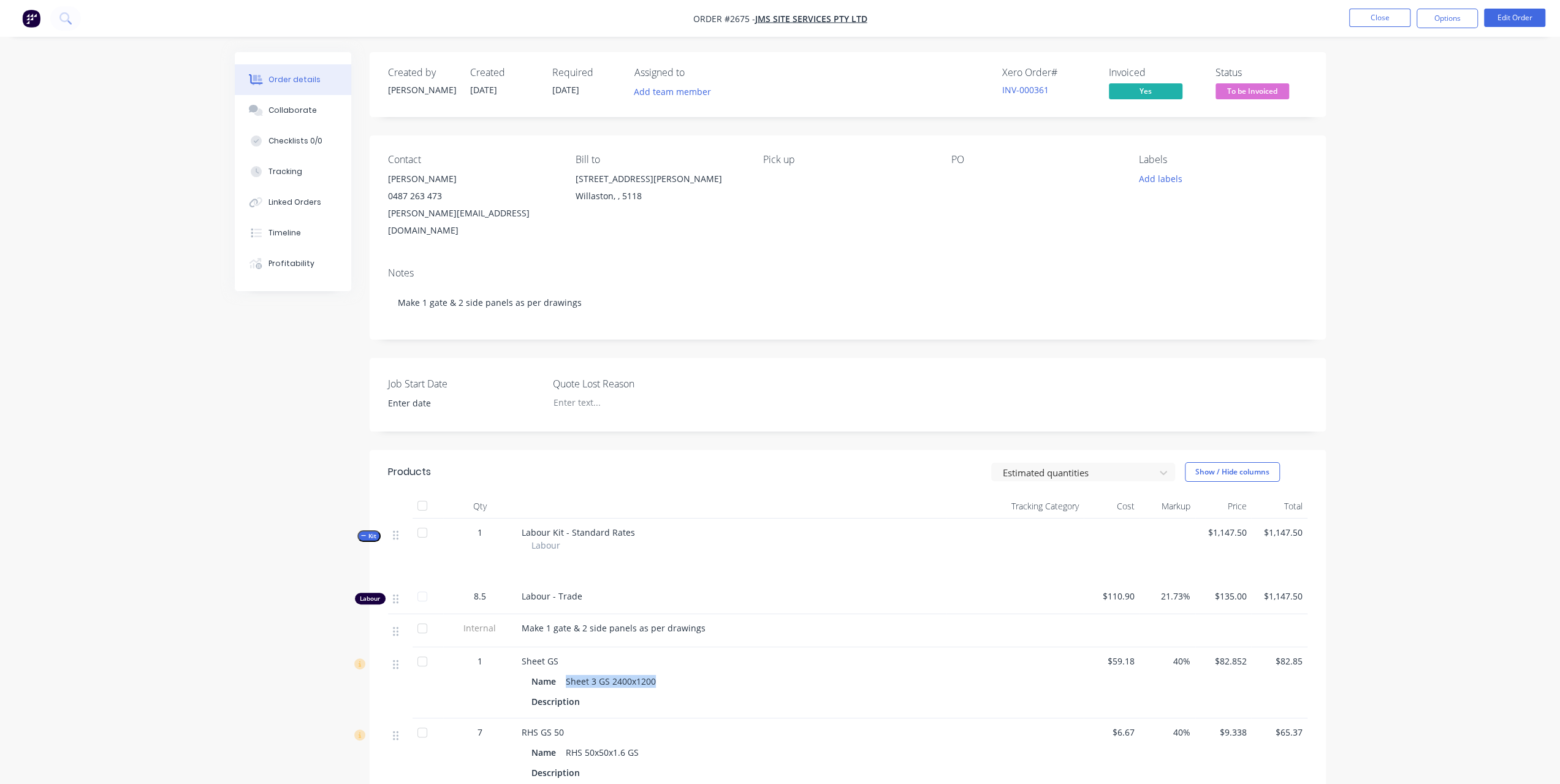
click at [1246, 91] on span "To be Invoiced" at bounding box center [1252, 91] width 73 height 15
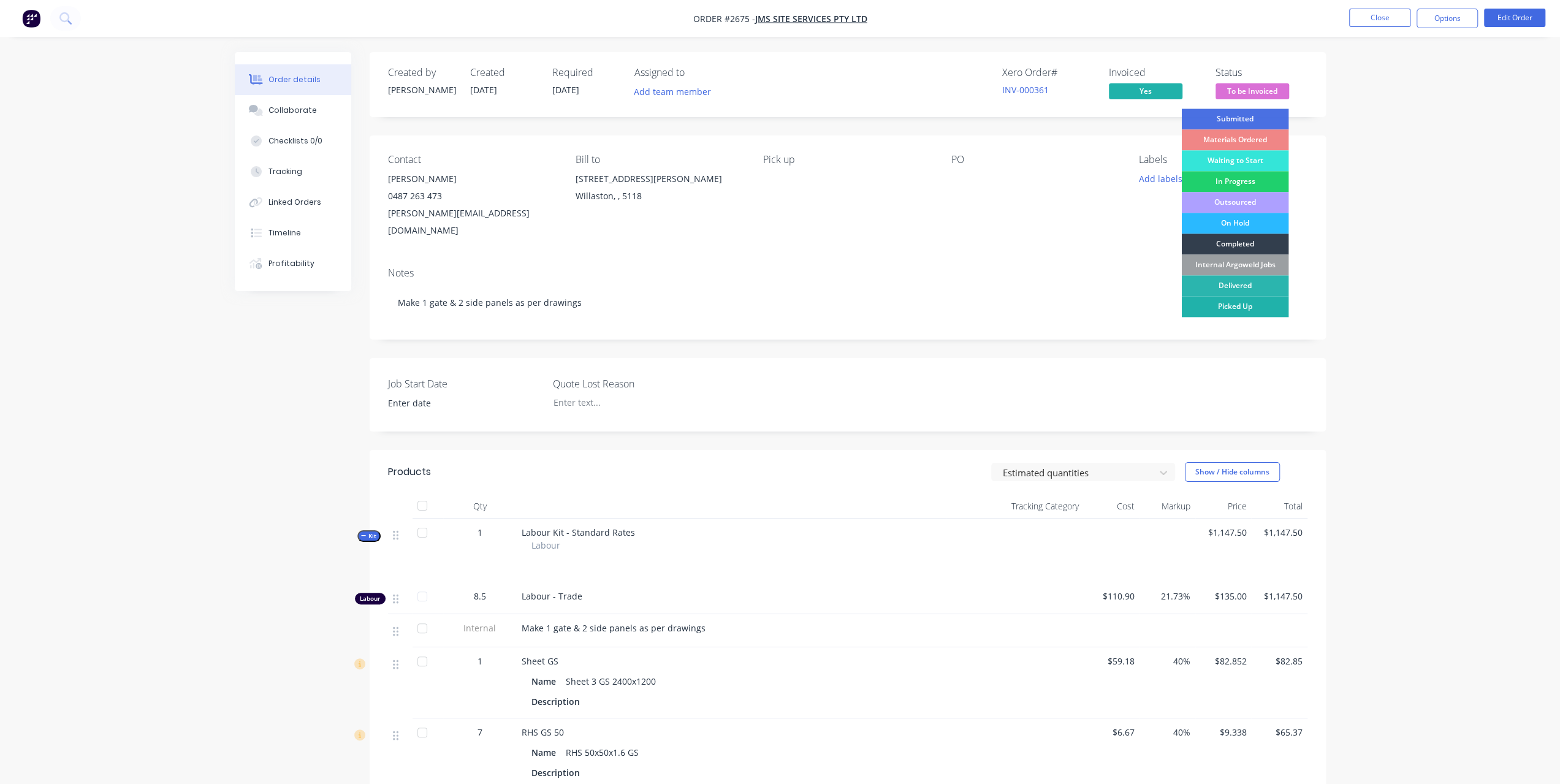
click at [1233, 310] on div "Picked Up" at bounding box center [1235, 306] width 107 height 21
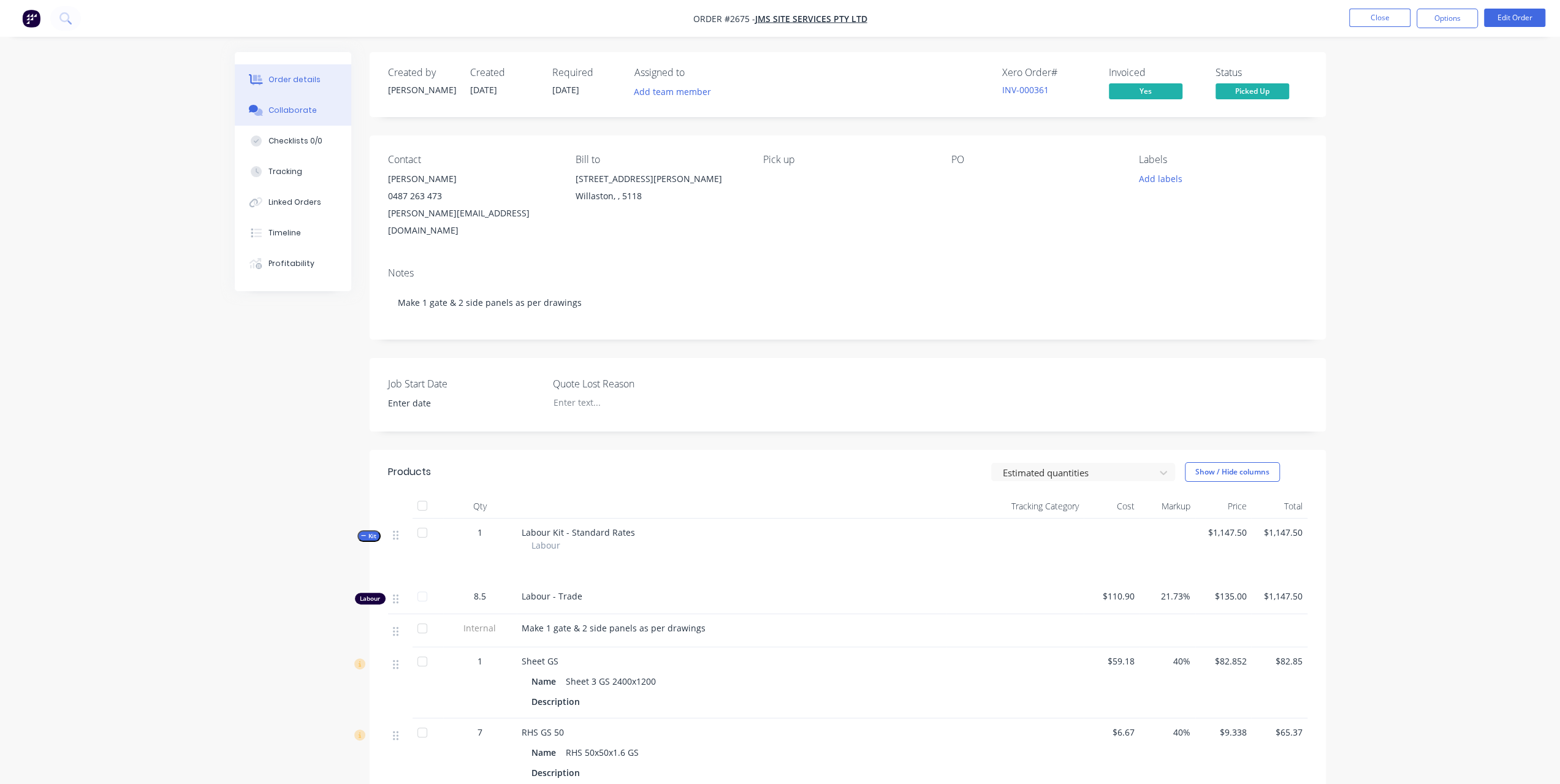
click at [282, 108] on div "Collaborate" at bounding box center [292, 111] width 49 height 11
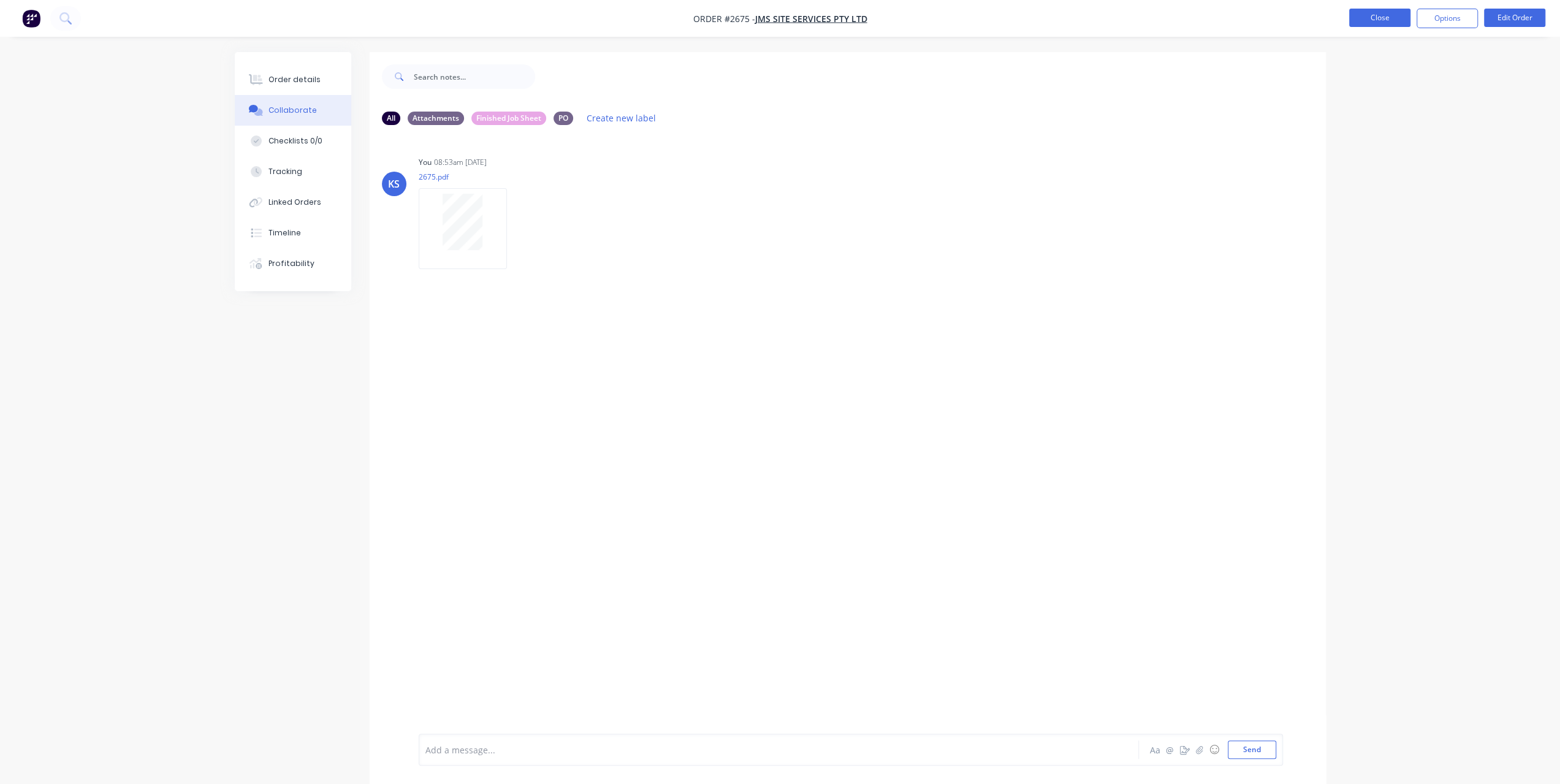
click at [1366, 16] on button "Close" at bounding box center [1379, 17] width 61 height 19
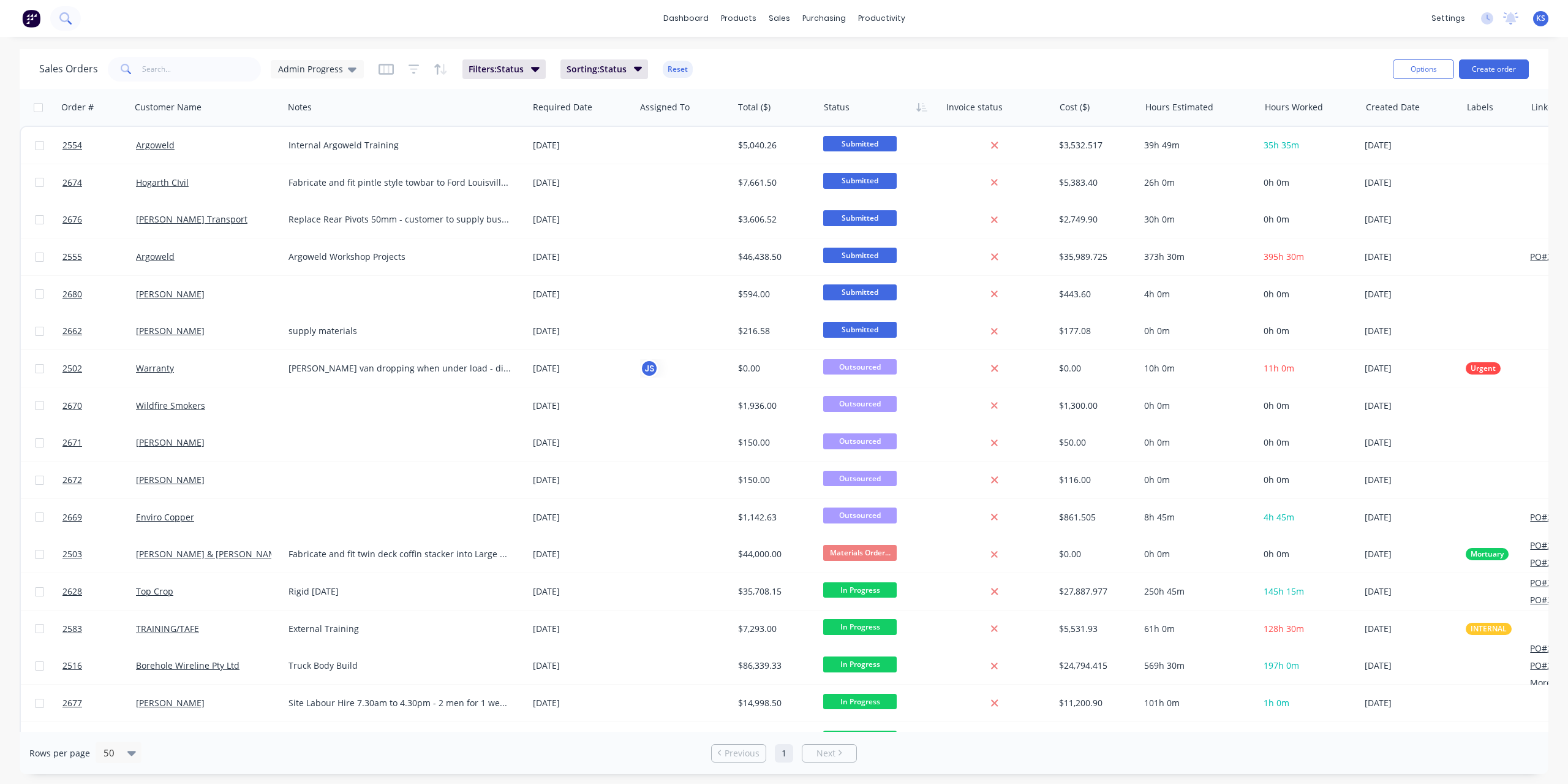
click at [69, 25] on button at bounding box center [65, 19] width 31 height 25
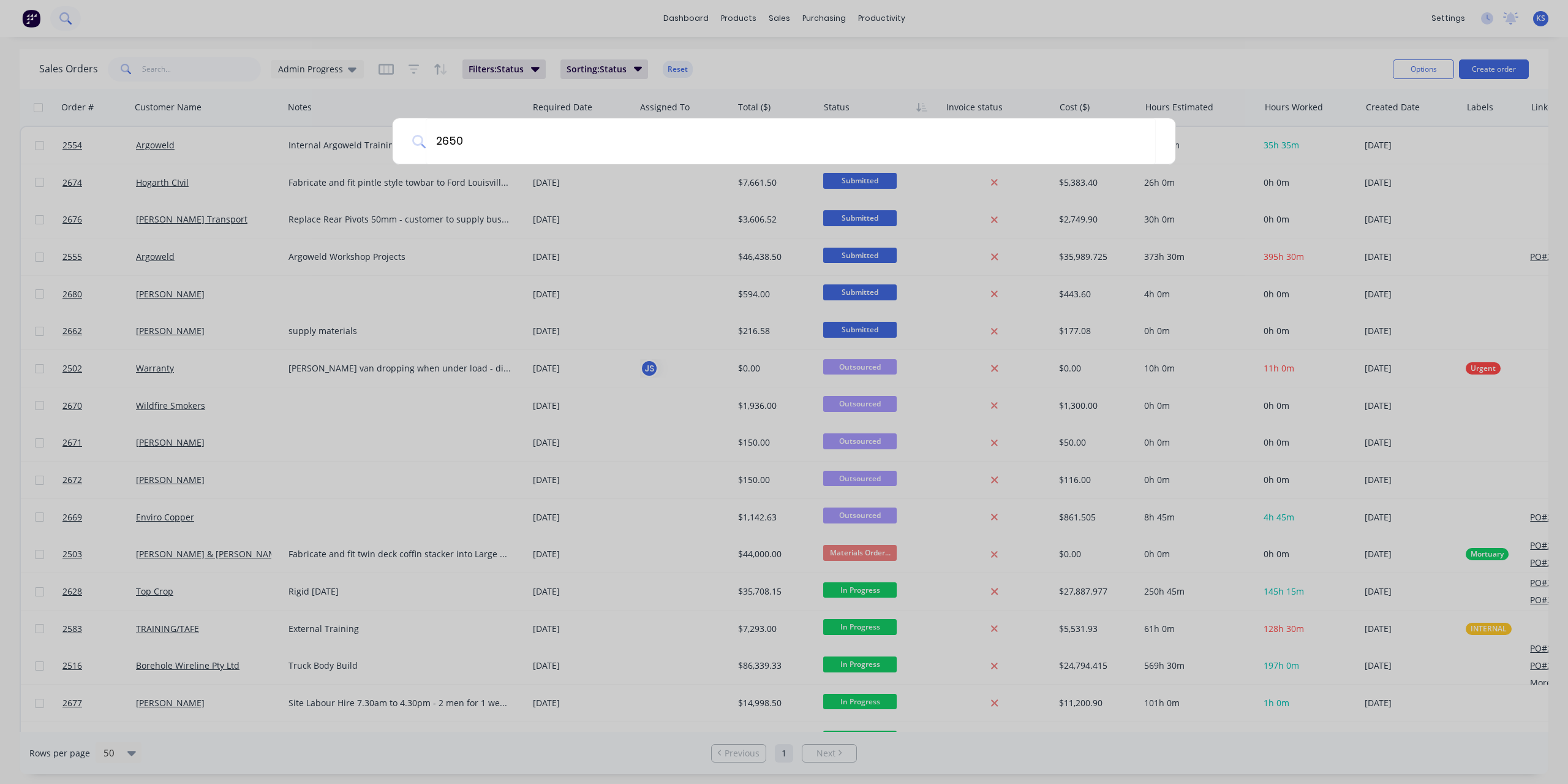
type input "2650"
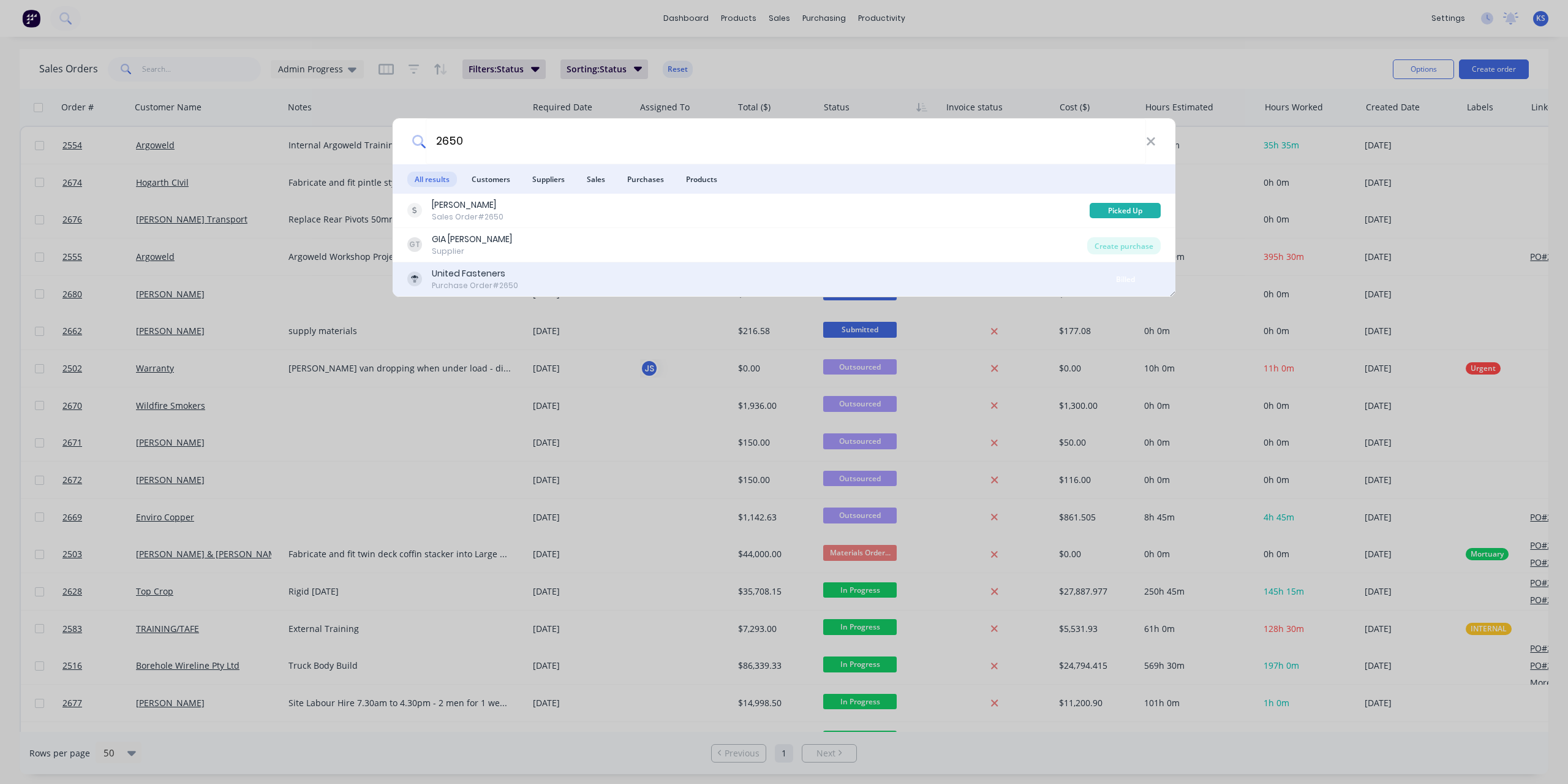
click at [458, 265] on div "United Fasteners Purchase Order #2650 Billed" at bounding box center [784, 279] width 783 height 34
click at [461, 275] on div "United Fasteners" at bounding box center [475, 273] width 86 height 13
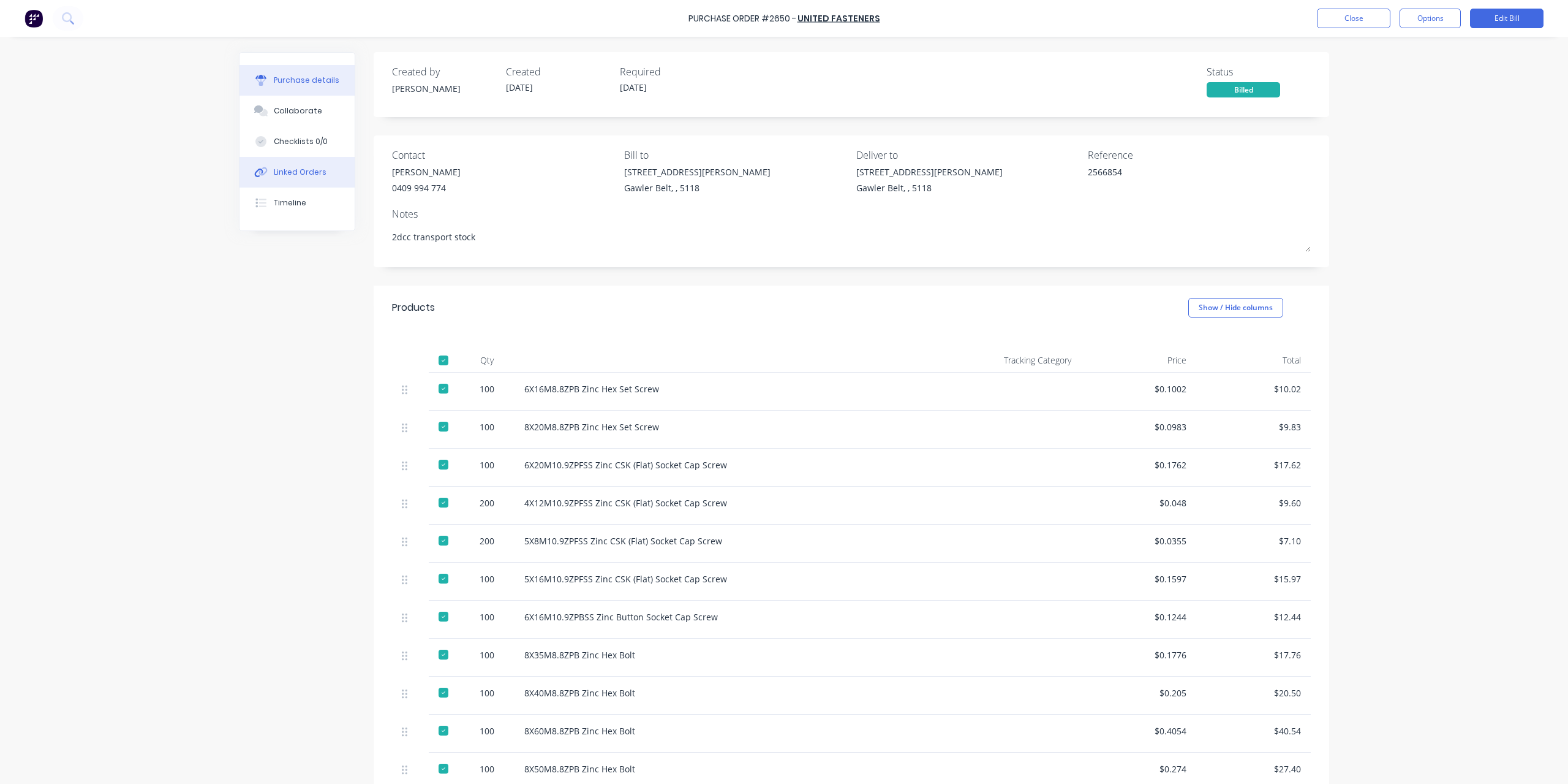
click at [298, 175] on div "Linked Orders" at bounding box center [300, 172] width 53 height 11
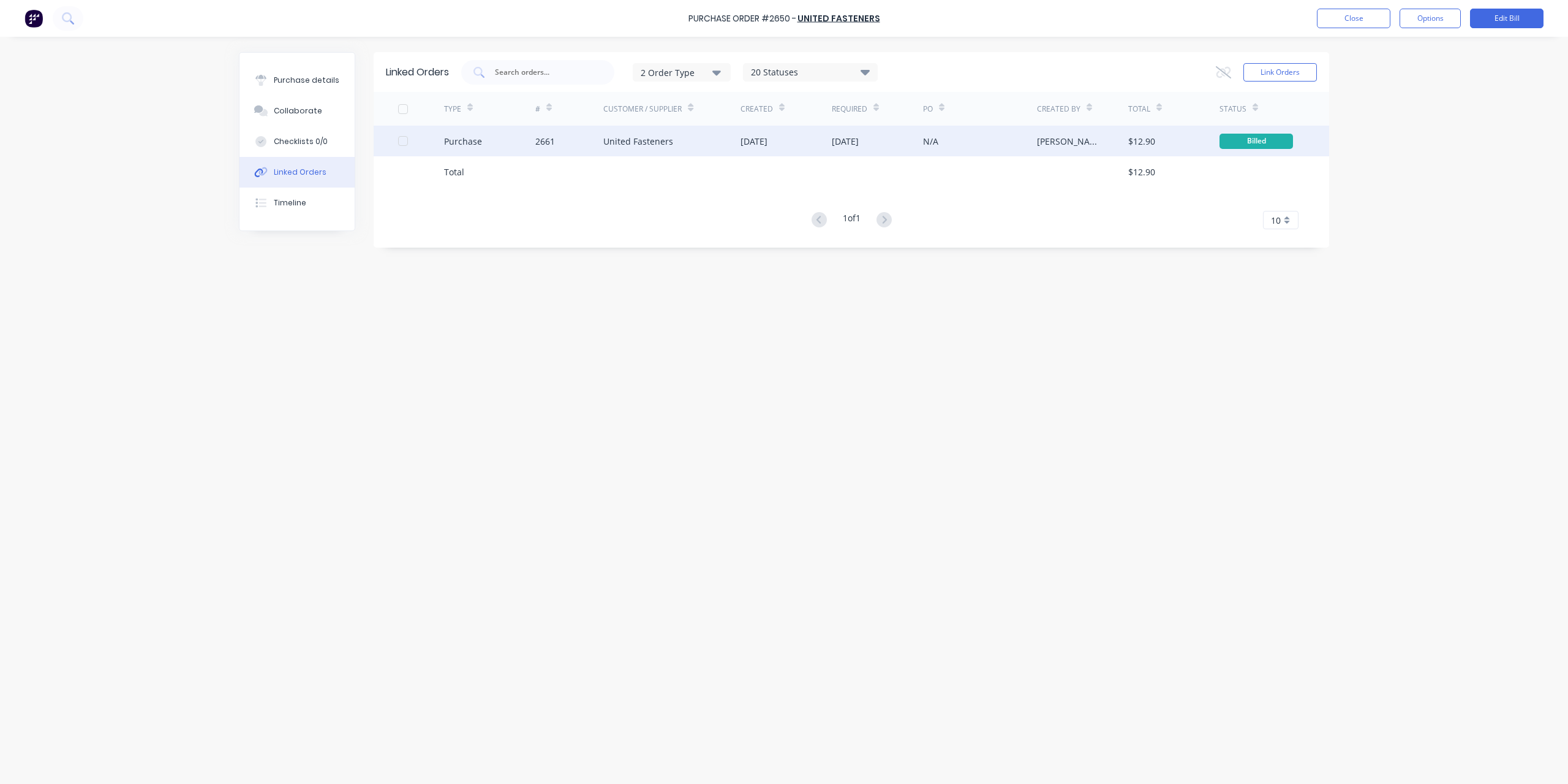
click at [478, 143] on div "Purchase" at bounding box center [463, 141] width 38 height 13
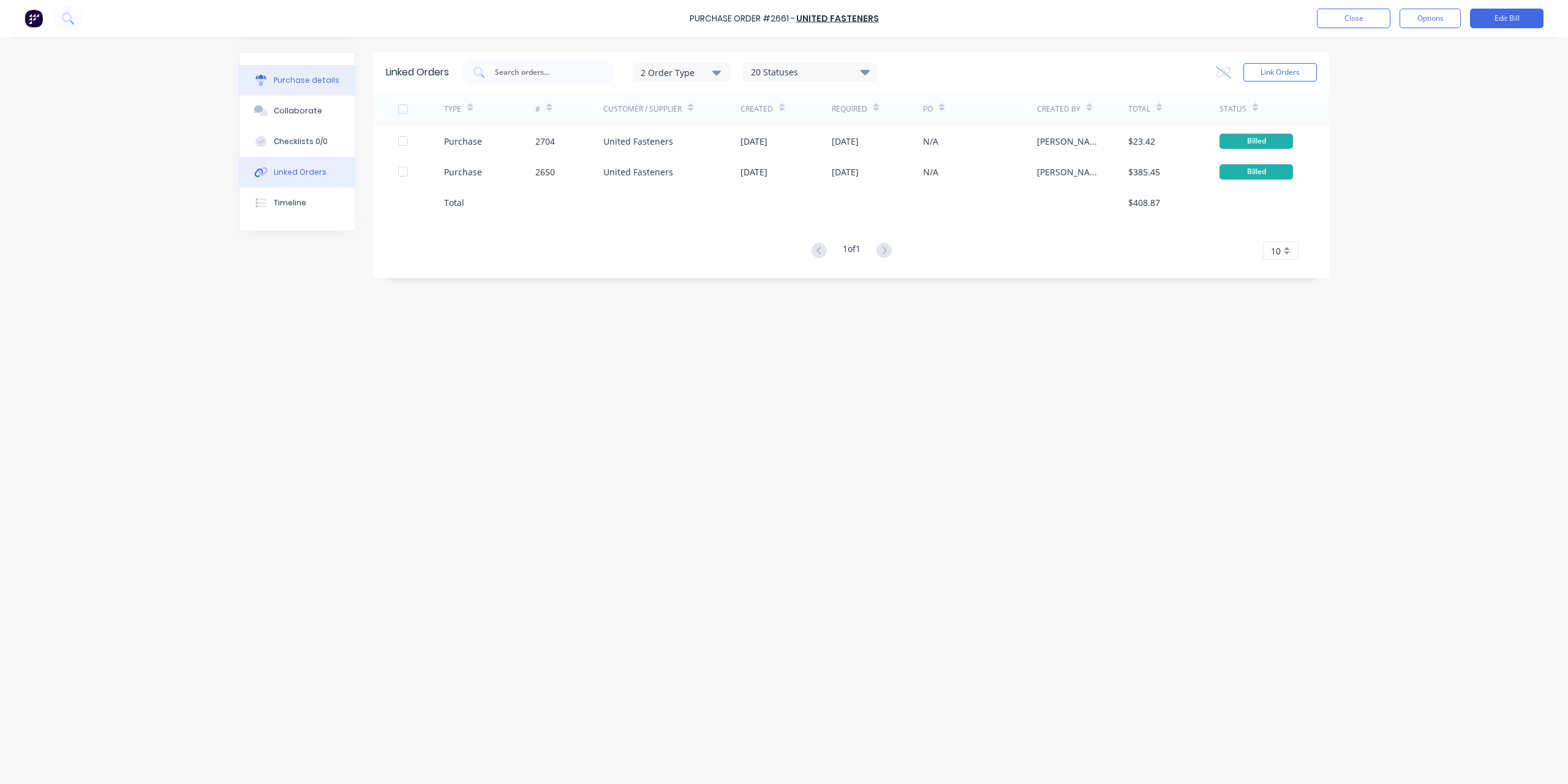
click at [325, 77] on div "Purchase details" at bounding box center [307, 80] width 66 height 11
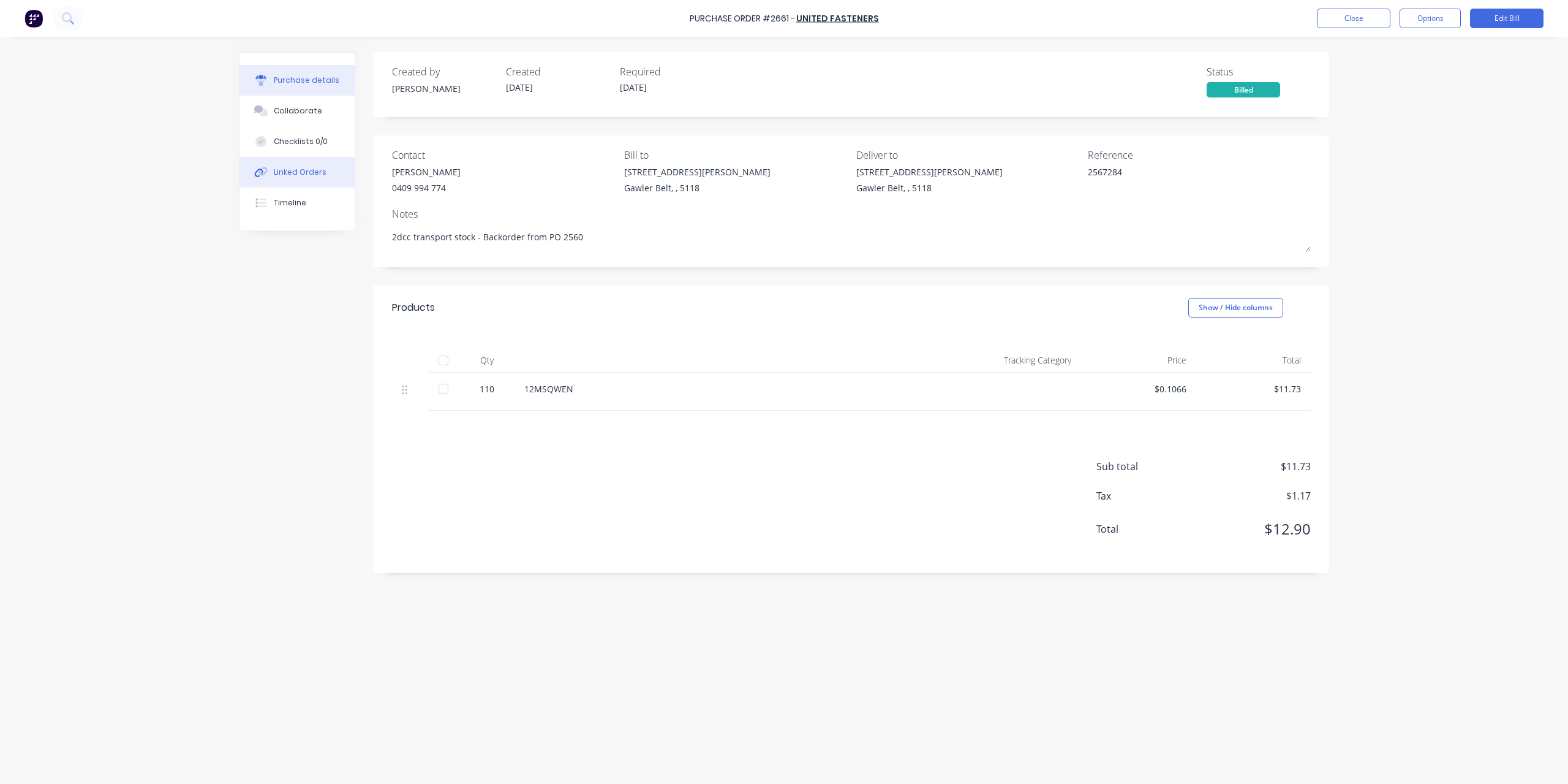
click at [309, 170] on div "Linked Orders" at bounding box center [300, 172] width 53 height 11
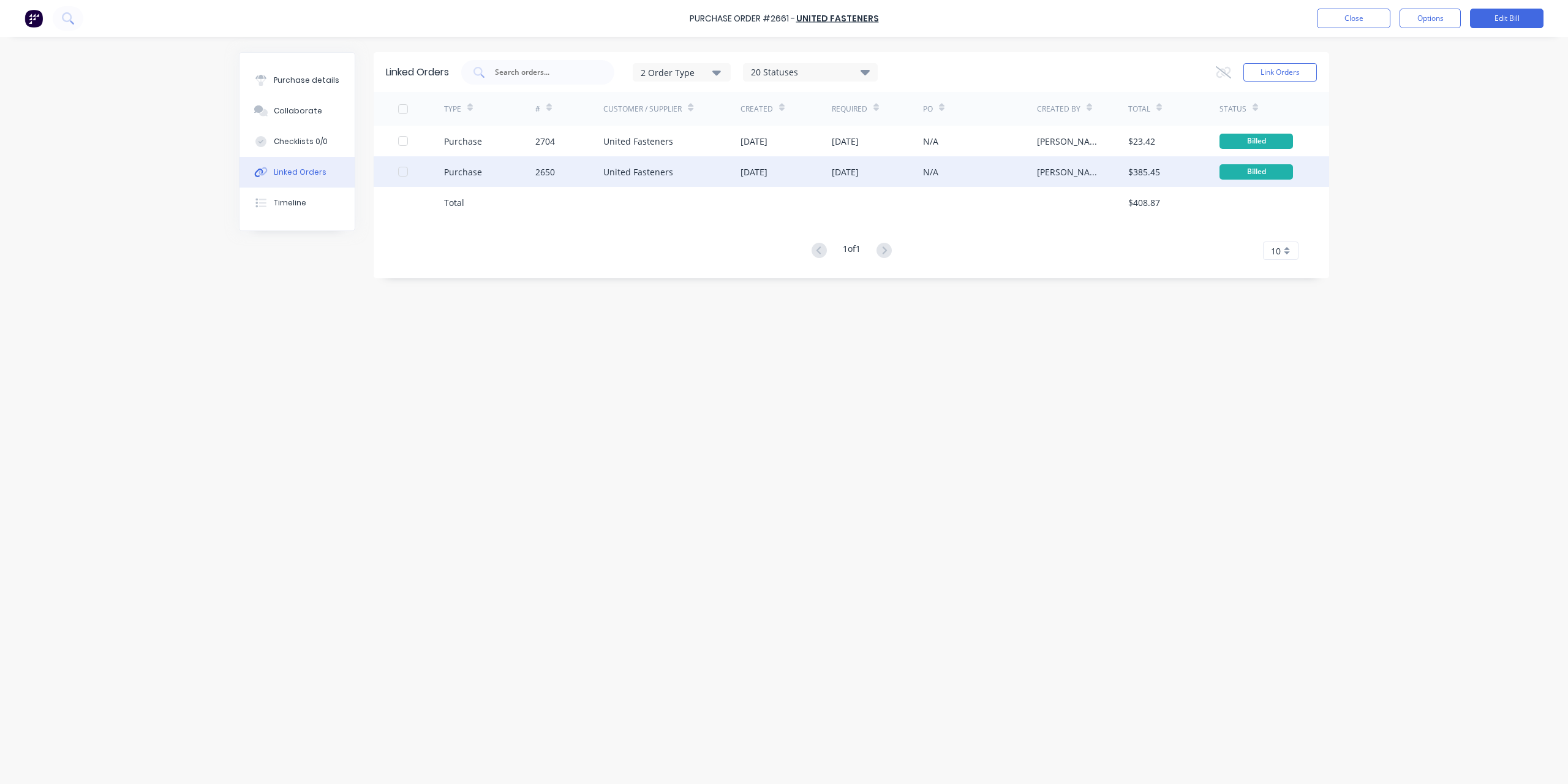
click at [482, 174] on div "Purchase" at bounding box center [489, 172] width 91 height 31
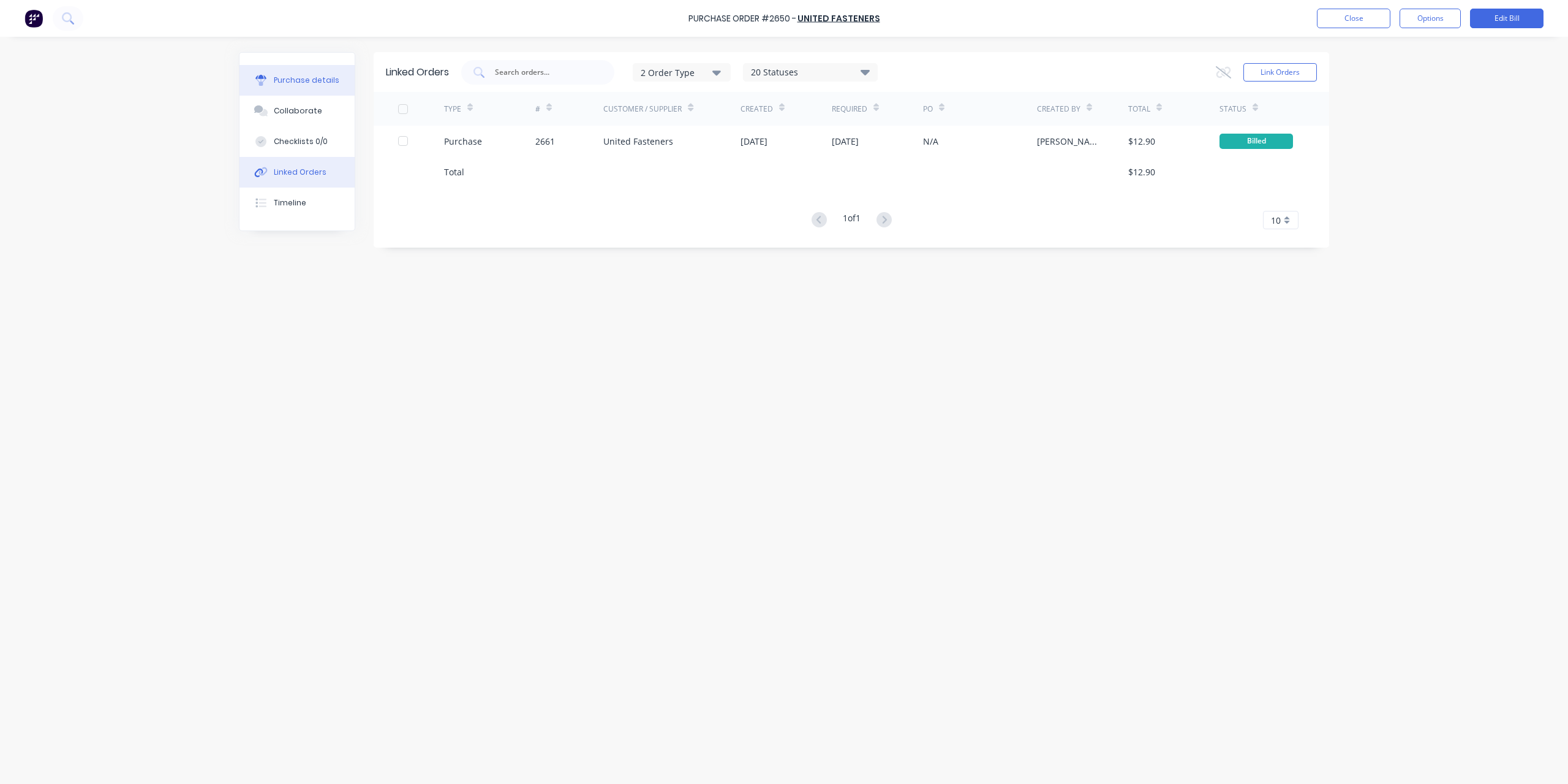
click at [309, 73] on button "Purchase details" at bounding box center [297, 80] width 115 height 31
type textarea "x"
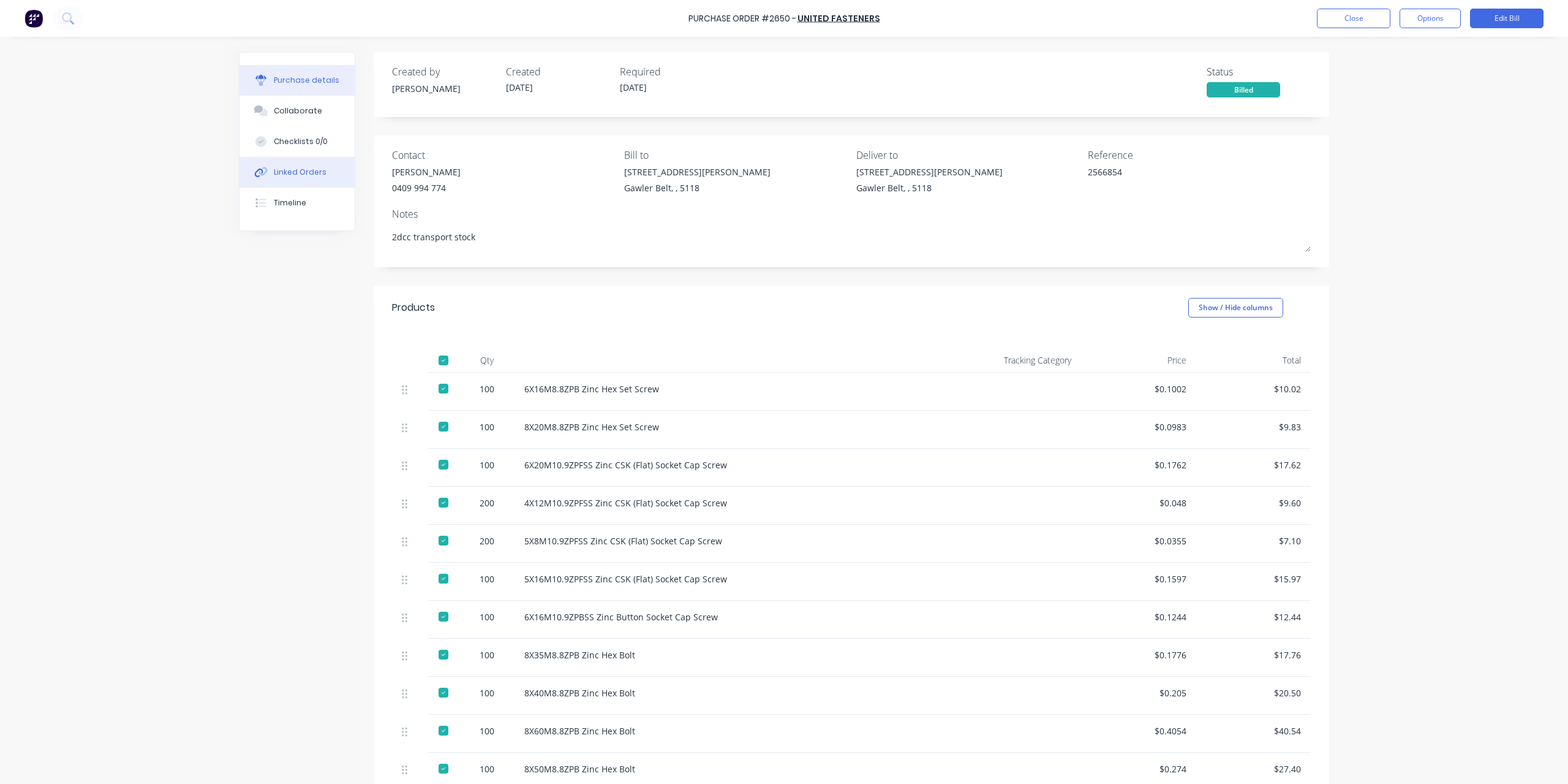
click at [299, 169] on div "Linked Orders" at bounding box center [300, 172] width 53 height 11
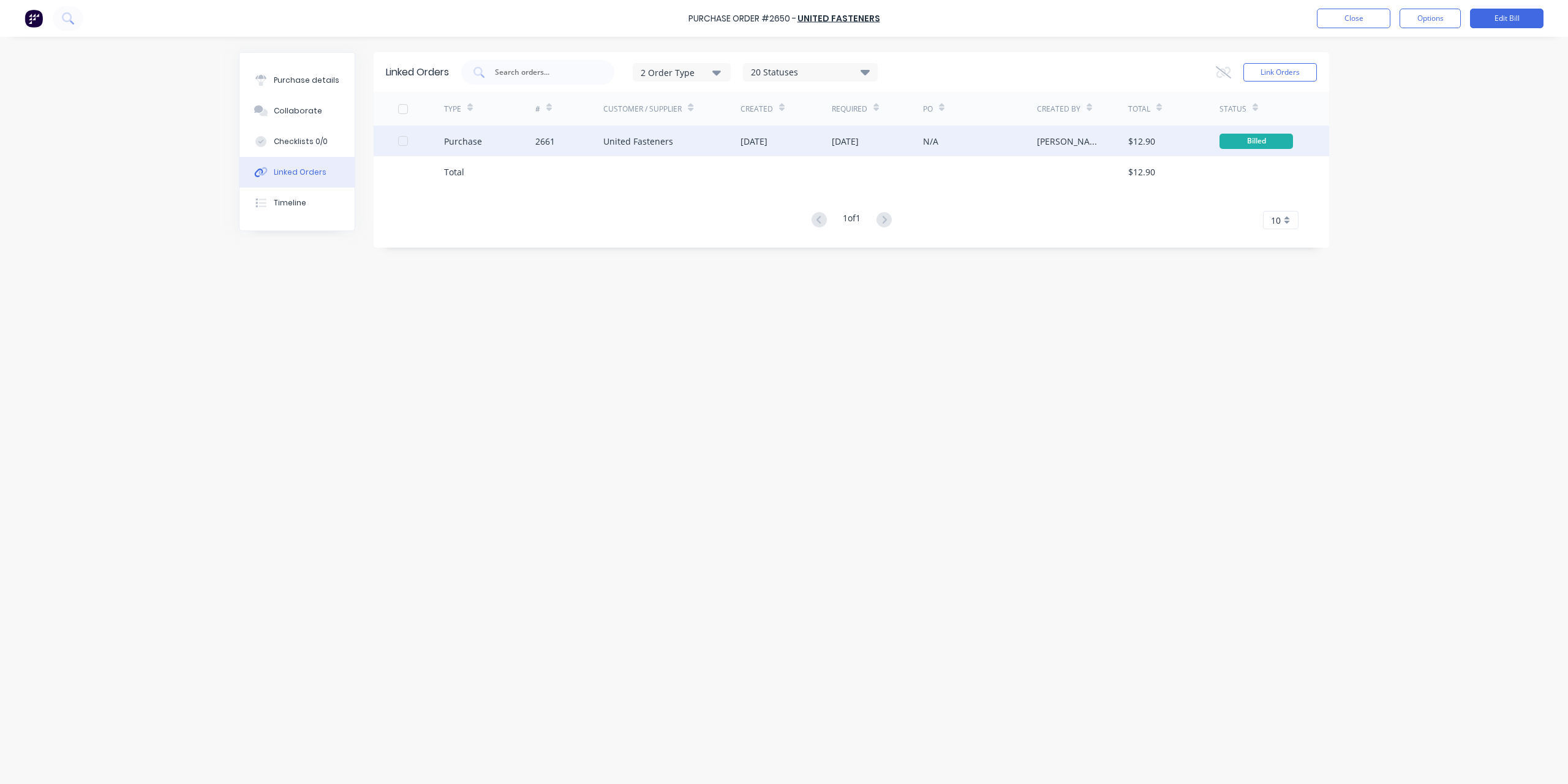
click at [428, 139] on div at bounding box center [421, 141] width 46 height 31
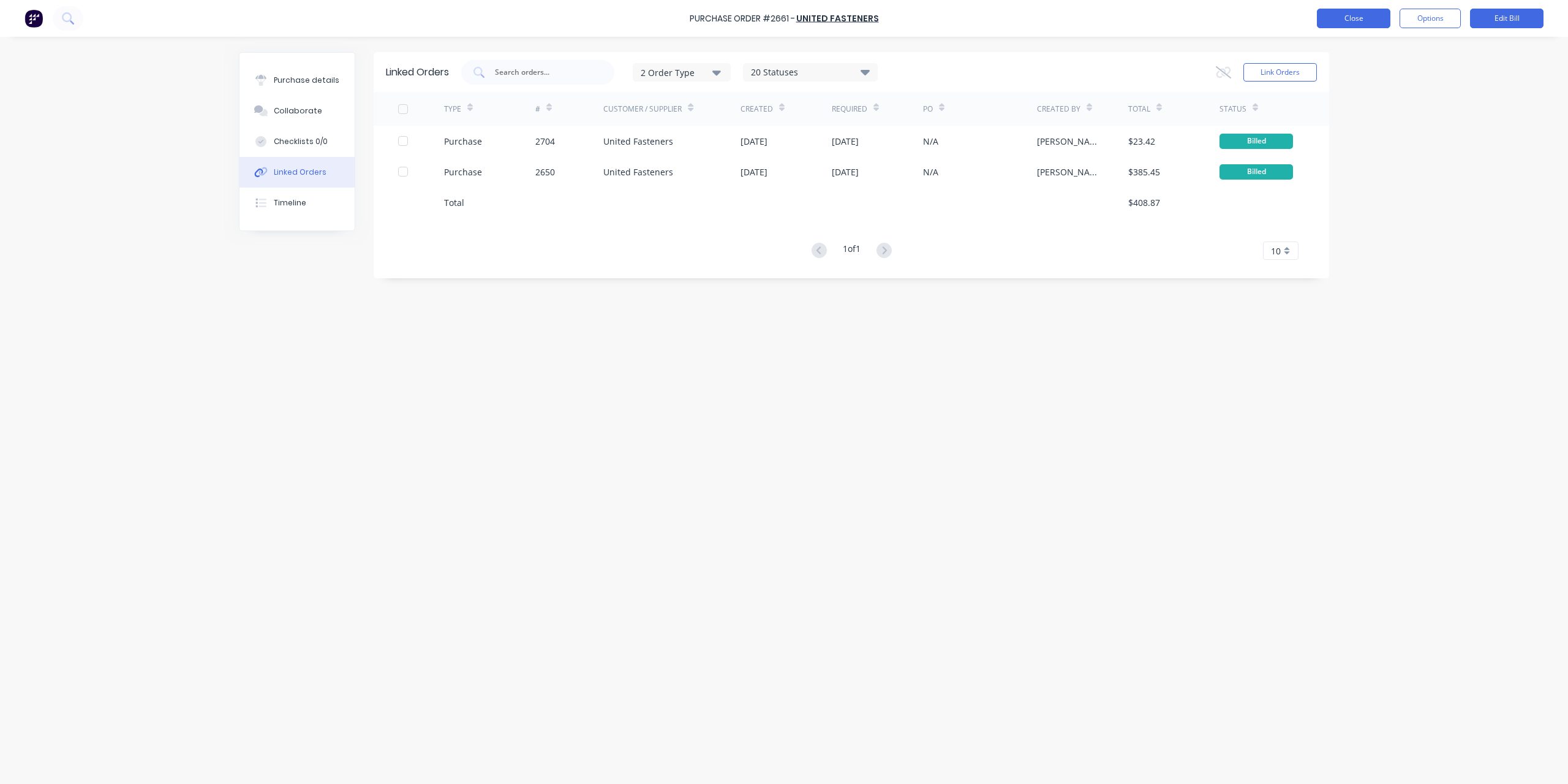
click at [1344, 24] on button "Close" at bounding box center [1353, 18] width 73 height 20
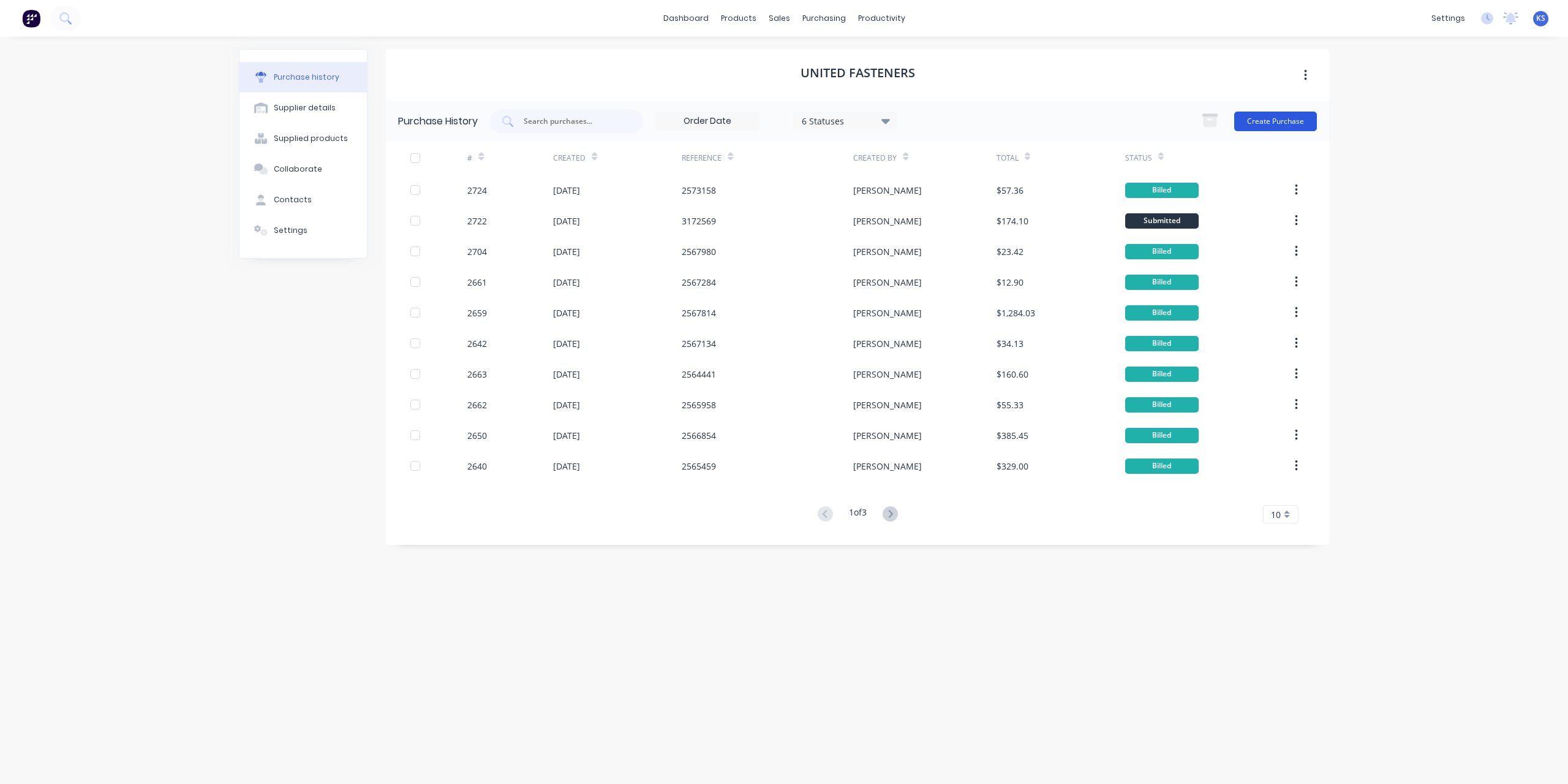
click at [1250, 118] on button "Create Purchase" at bounding box center [1276, 121] width 83 height 20
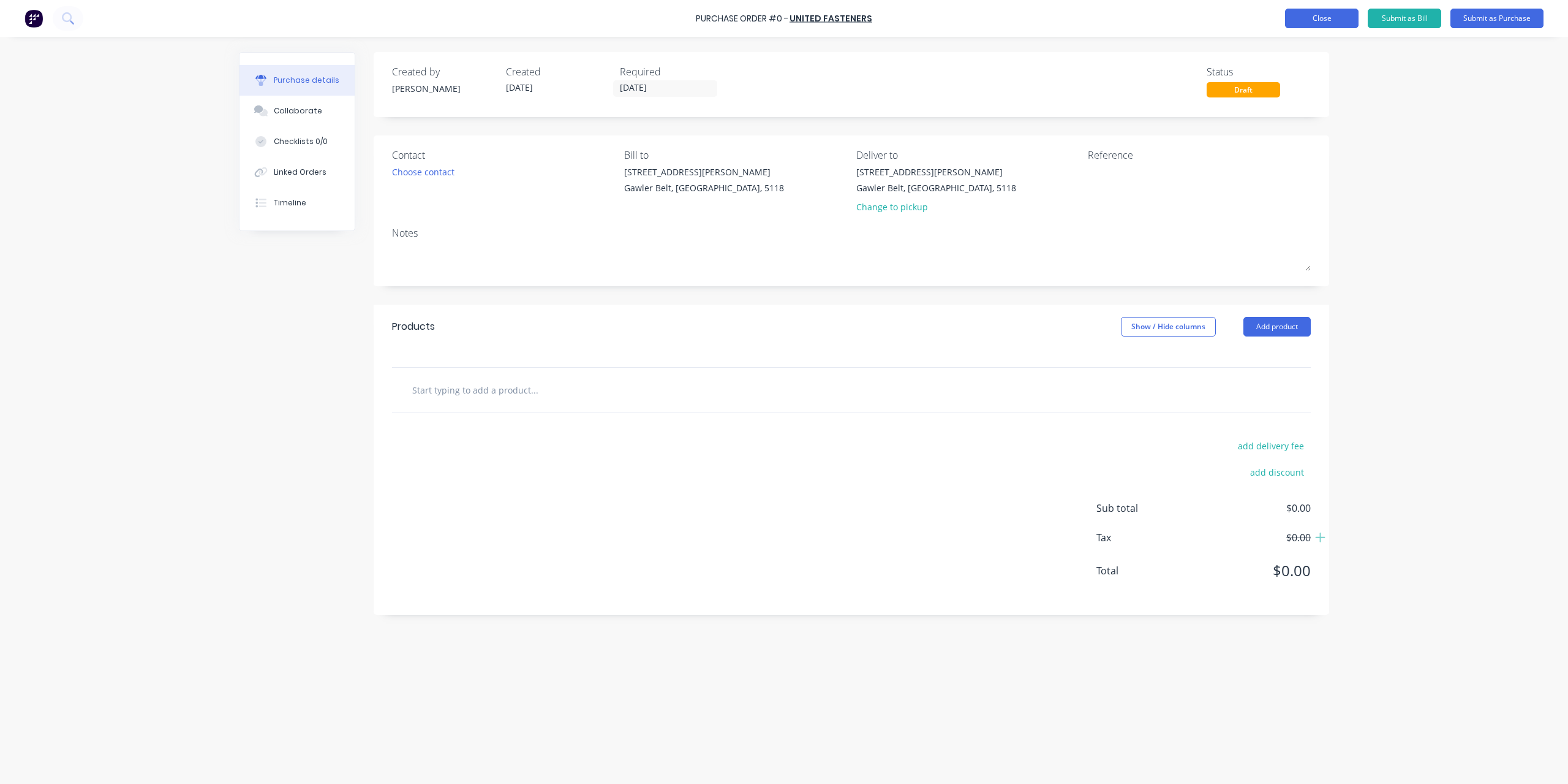
click at [1309, 19] on button "Close" at bounding box center [1322, 18] width 73 height 20
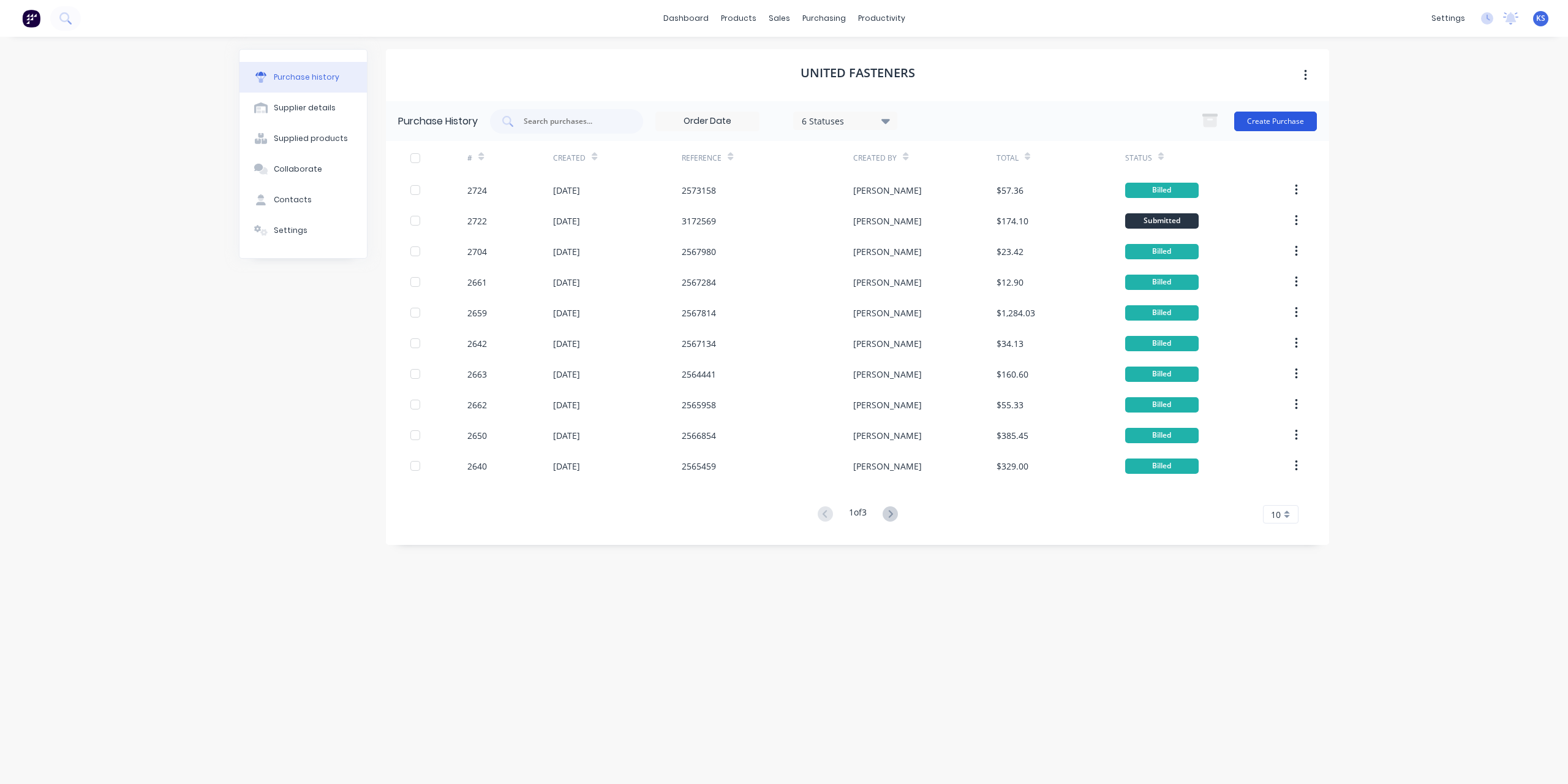
click at [1291, 117] on button "Create Purchase" at bounding box center [1276, 121] width 83 height 20
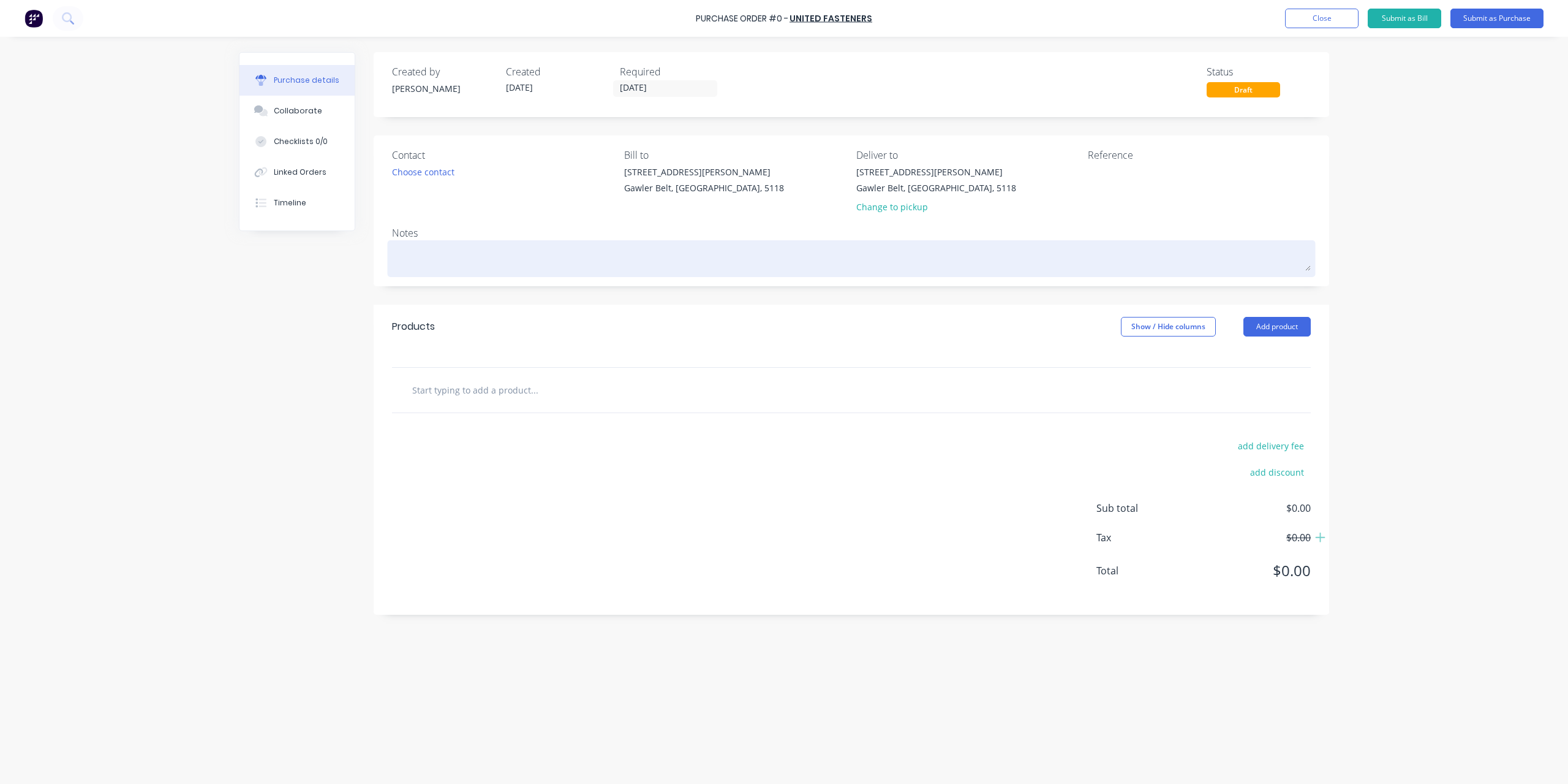
click at [417, 252] on textarea at bounding box center [851, 257] width 919 height 27
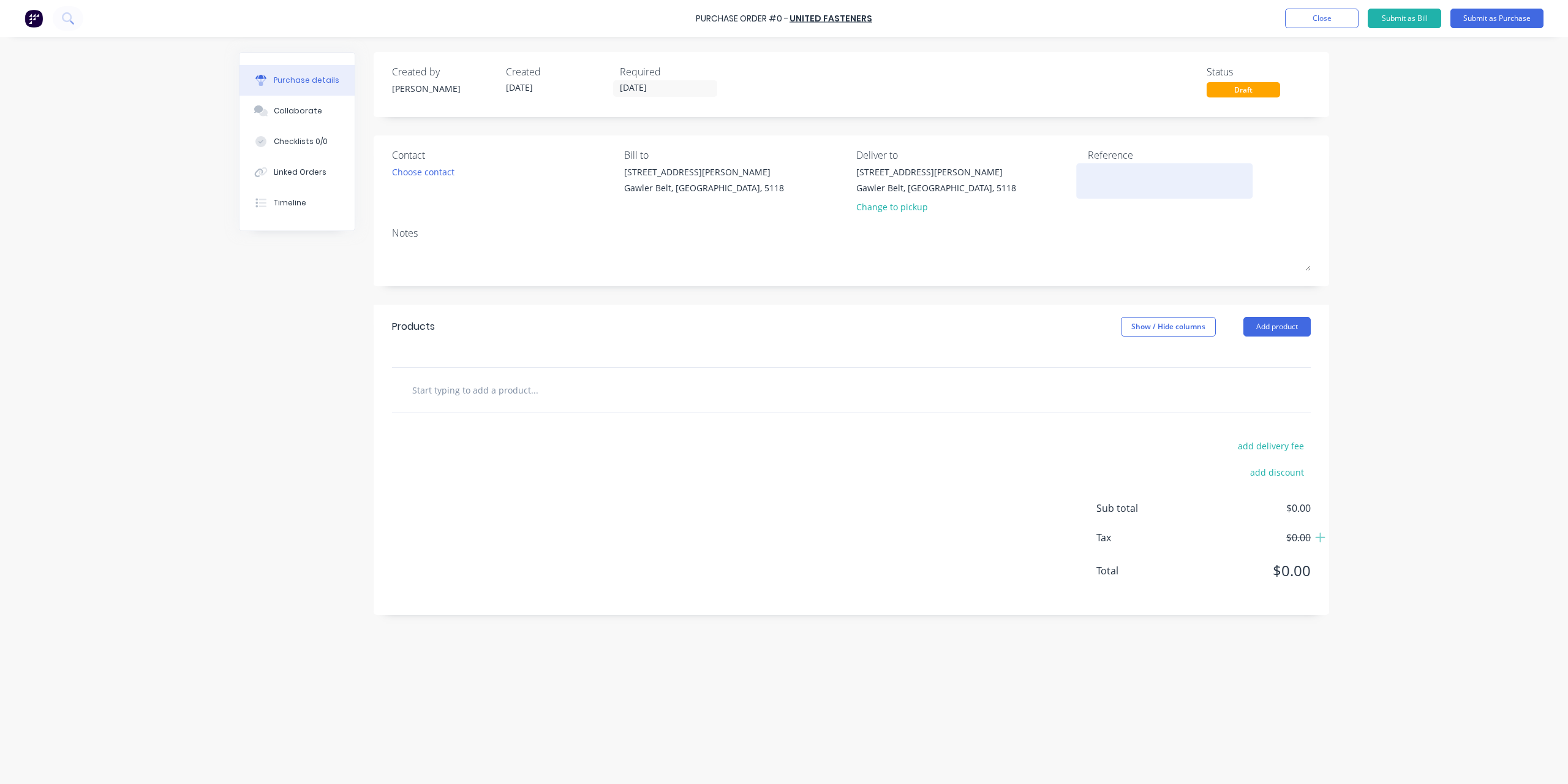
click at [1103, 181] on textarea at bounding box center [1165, 179] width 153 height 27
type textarea "25738"
type textarea "x"
type textarea "257382"
type textarea "x"
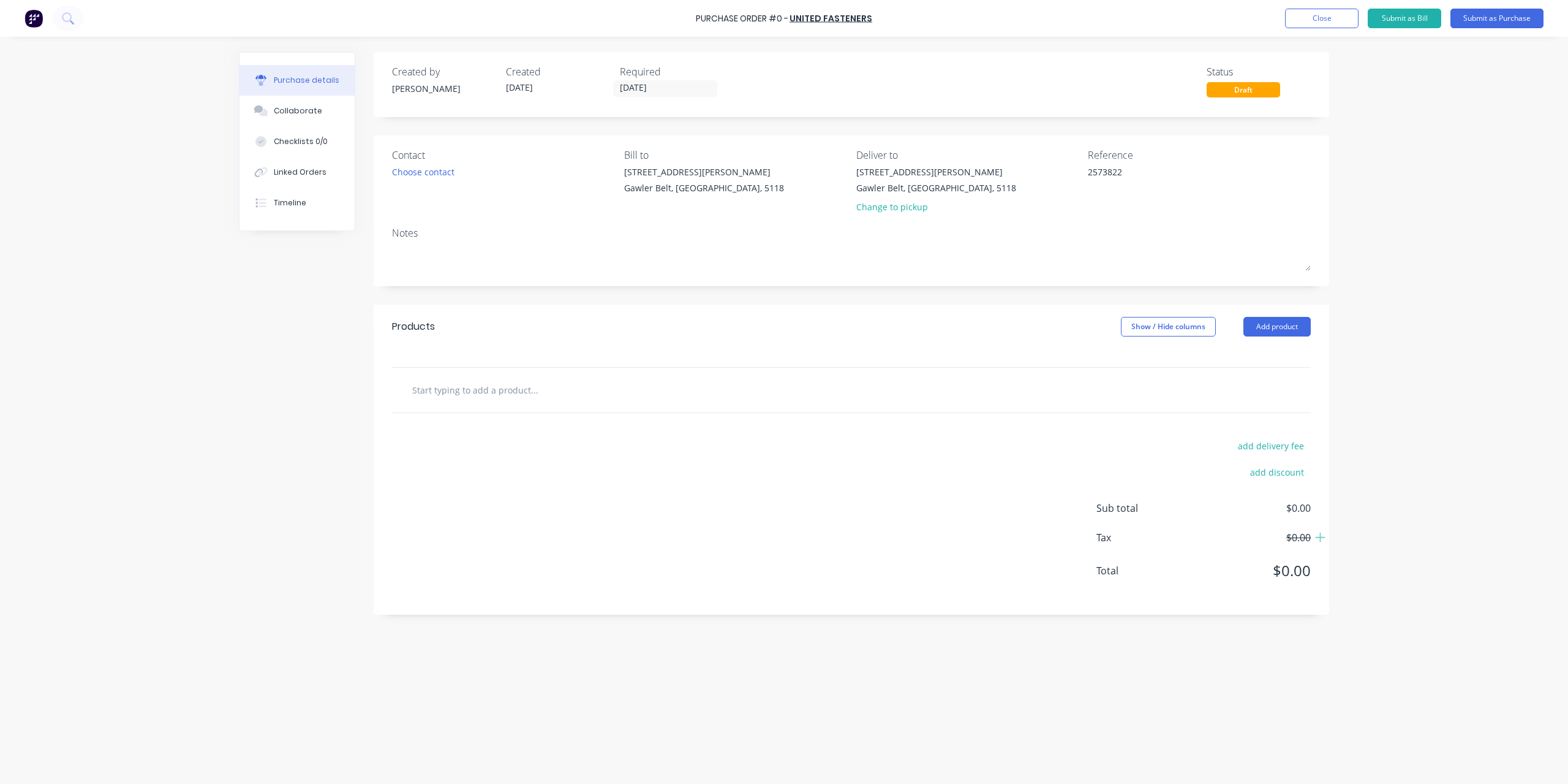
type textarea "2573822"
type textarea "x"
type textarea "2573822"
click at [469, 387] on input "text" at bounding box center [534, 390] width 245 height 25
type textarea "x"
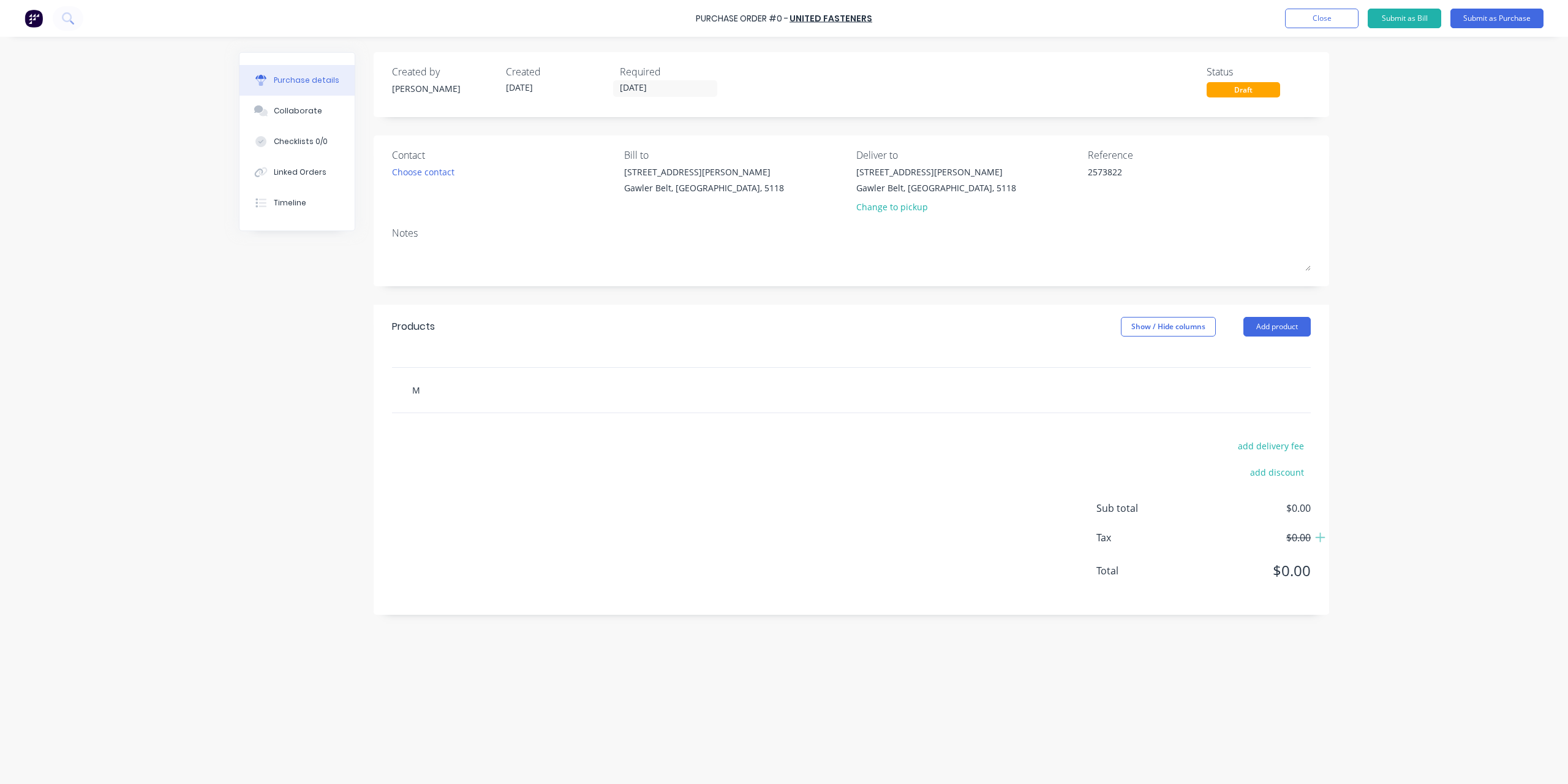
type input "M"
type textarea "x"
type input "M1"
type textarea "x"
type input "M12"
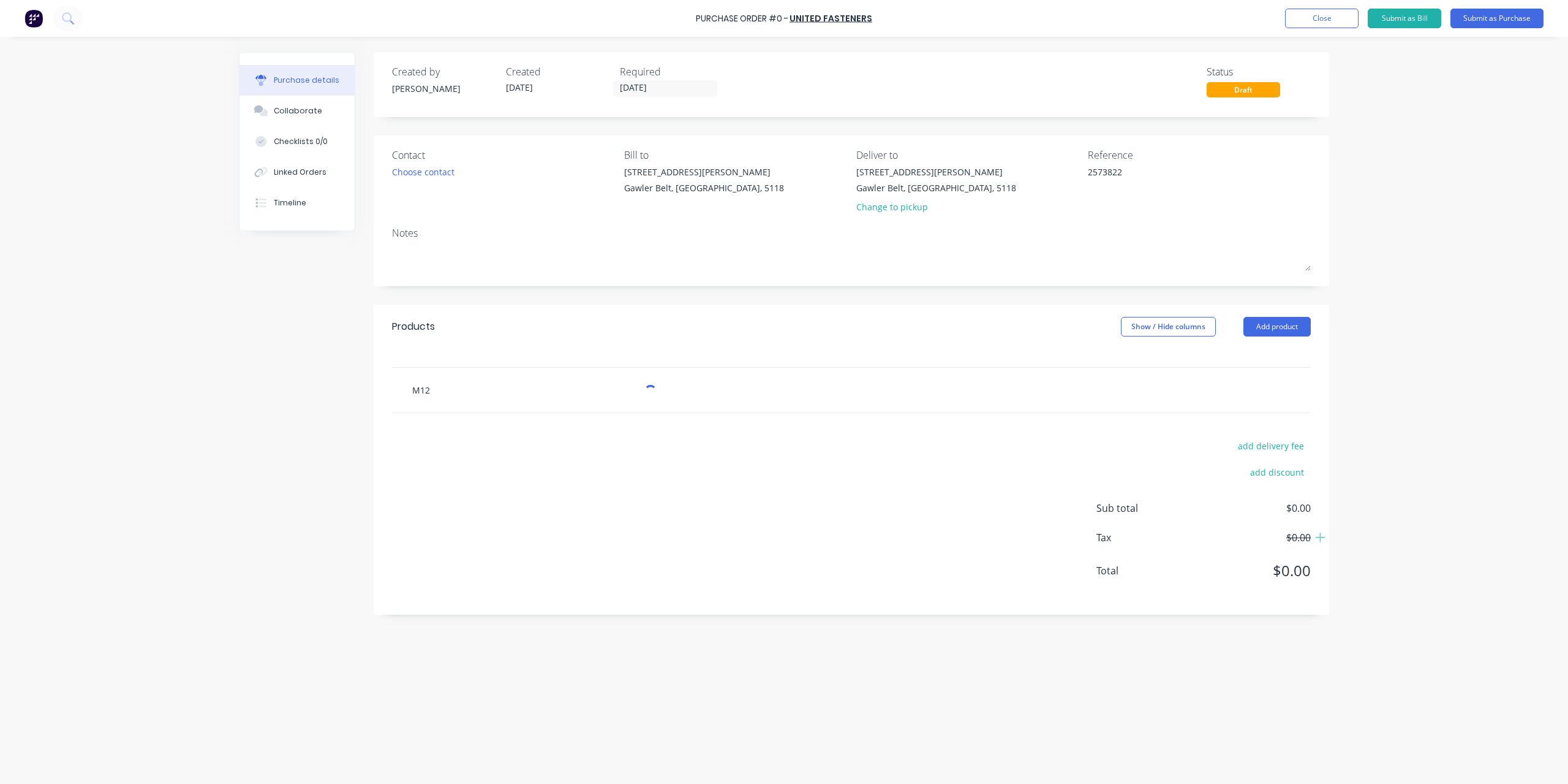
type textarea "x"
type input "M12 P"
type textarea "x"
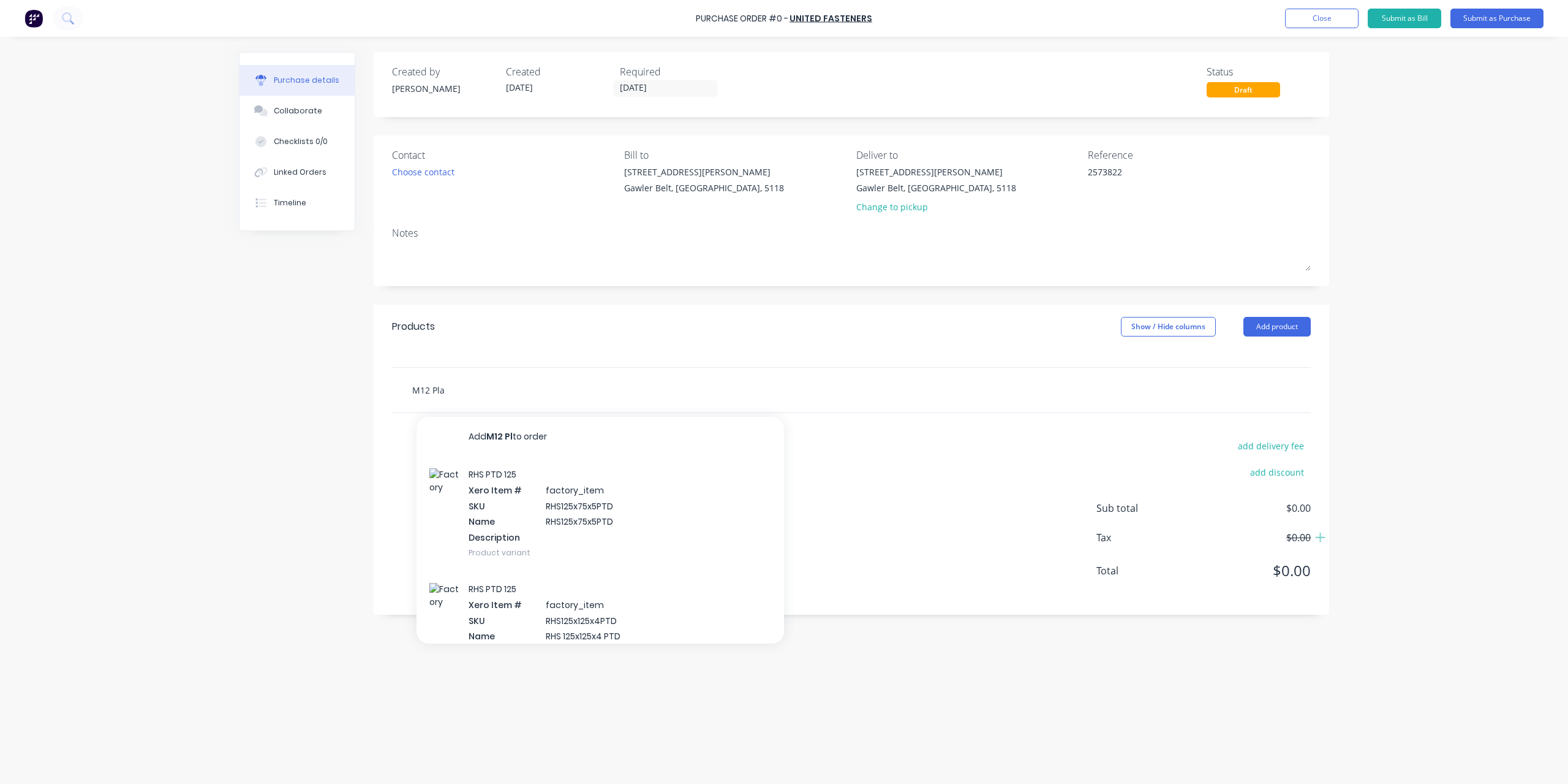
type input "M12 Plai"
type textarea "x"
type input "M12 Plain"
type textarea "x"
type input "M12 Plain"
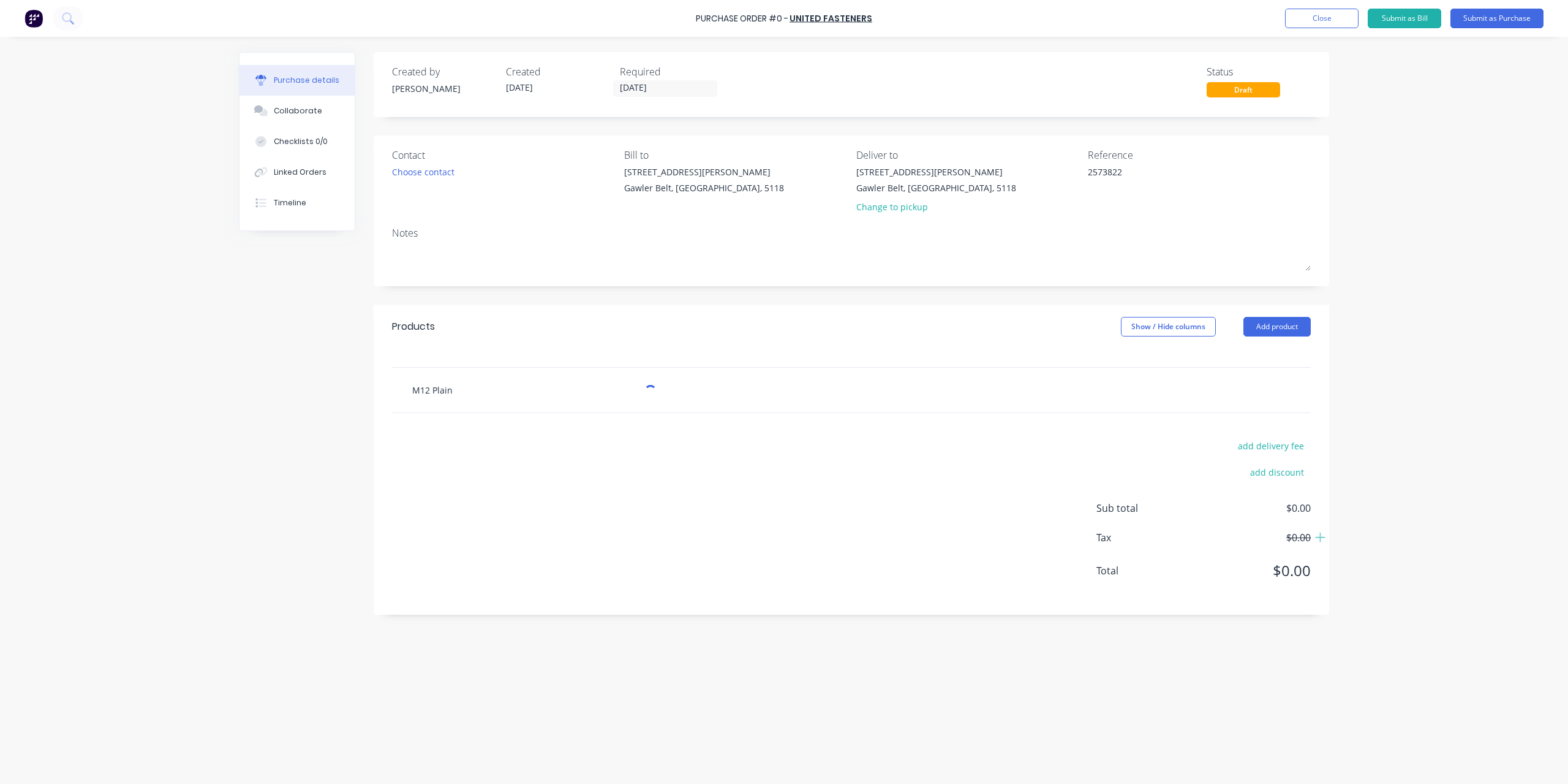
type textarea "x"
type input "M12 Plain S"
type textarea "x"
type input "M12 Plain Sq"
type textarea "x"
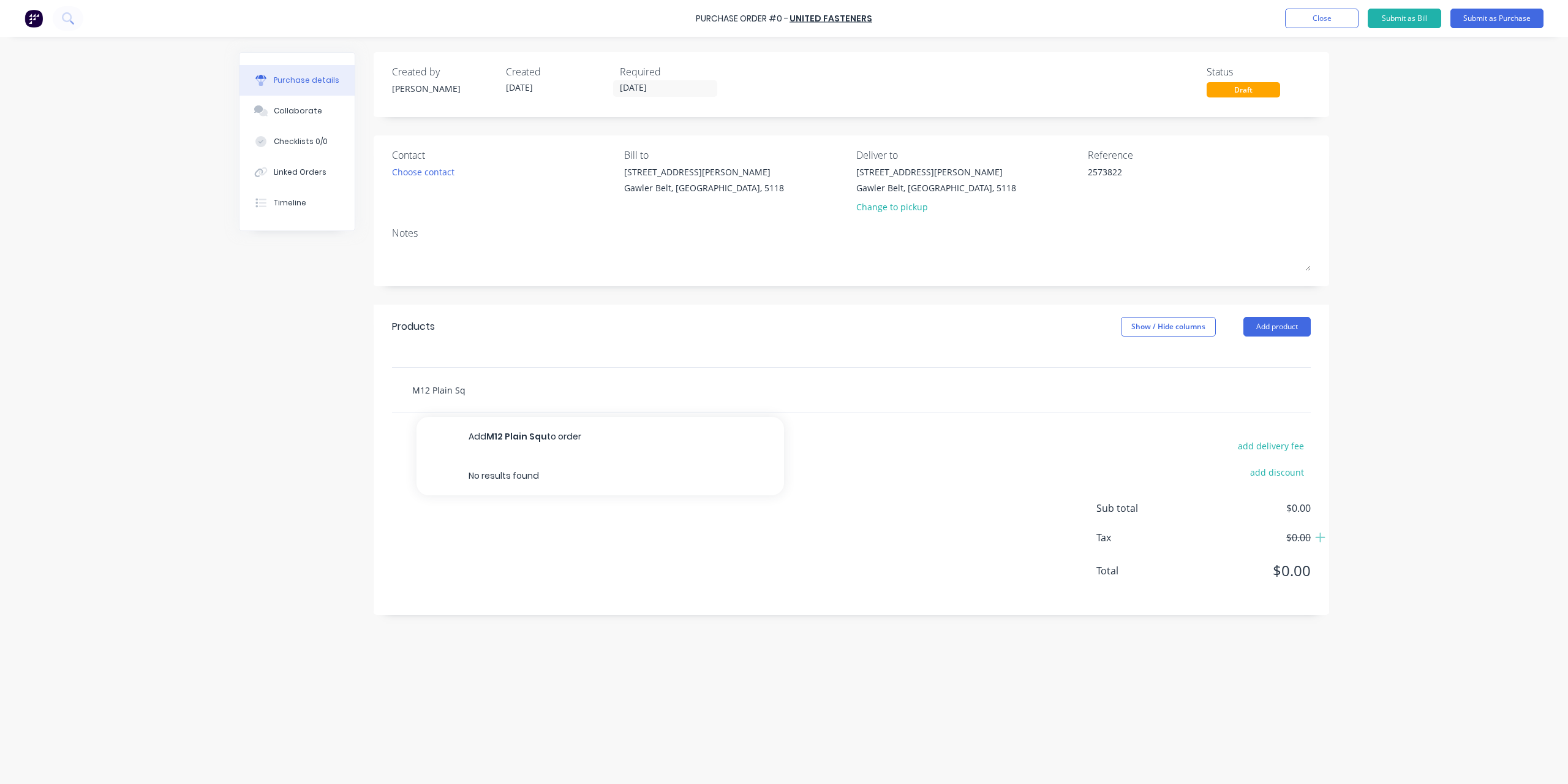
type input "M12 Plain Squ"
type textarea "x"
type input "M12 Plain Squa"
type textarea "x"
type input "M12 Plain Squar"
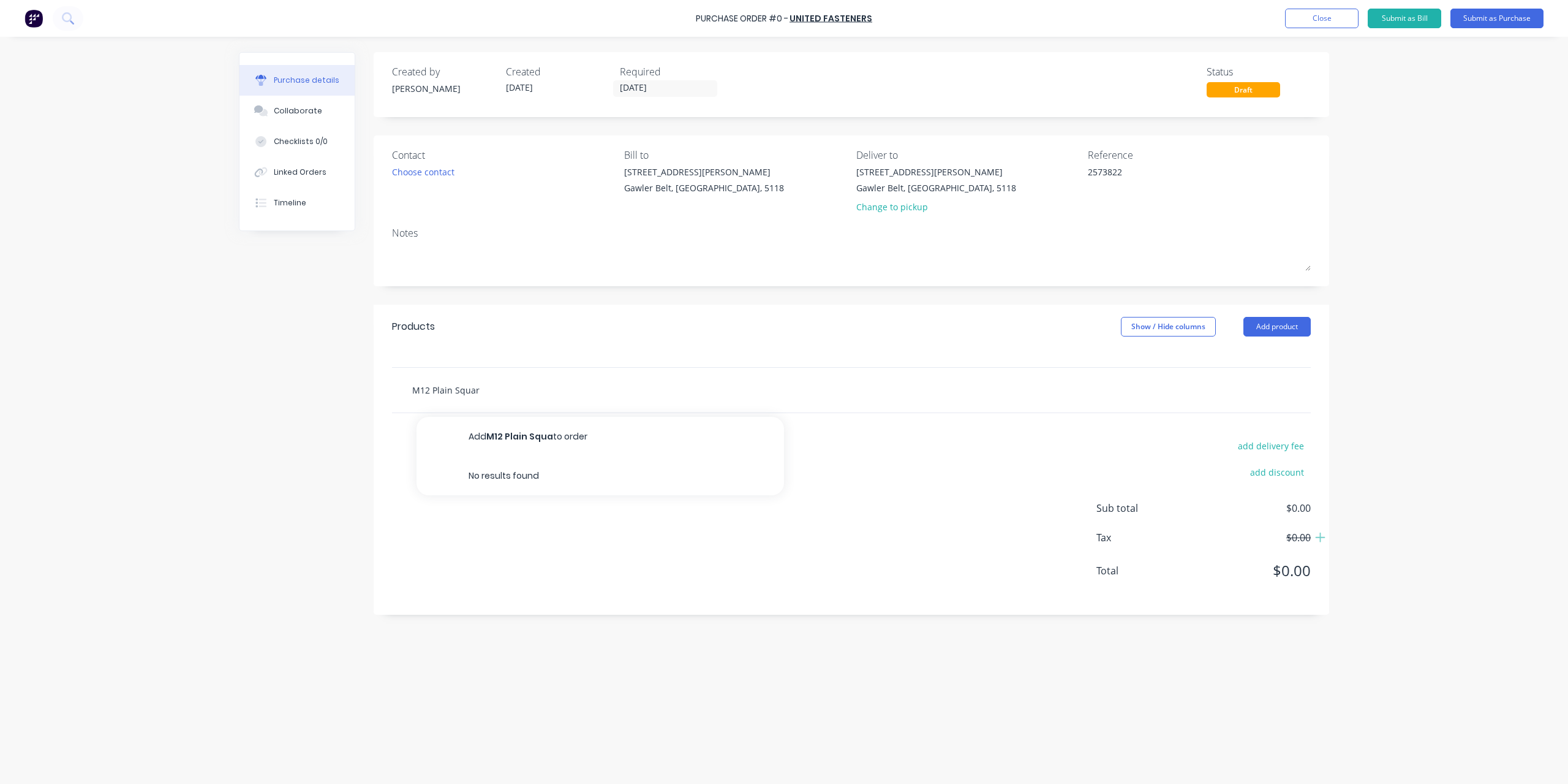
type textarea "x"
type input "[GEOGRAPHIC_DATA]"
type textarea "x"
type input "[GEOGRAPHIC_DATA]"
type textarea "x"
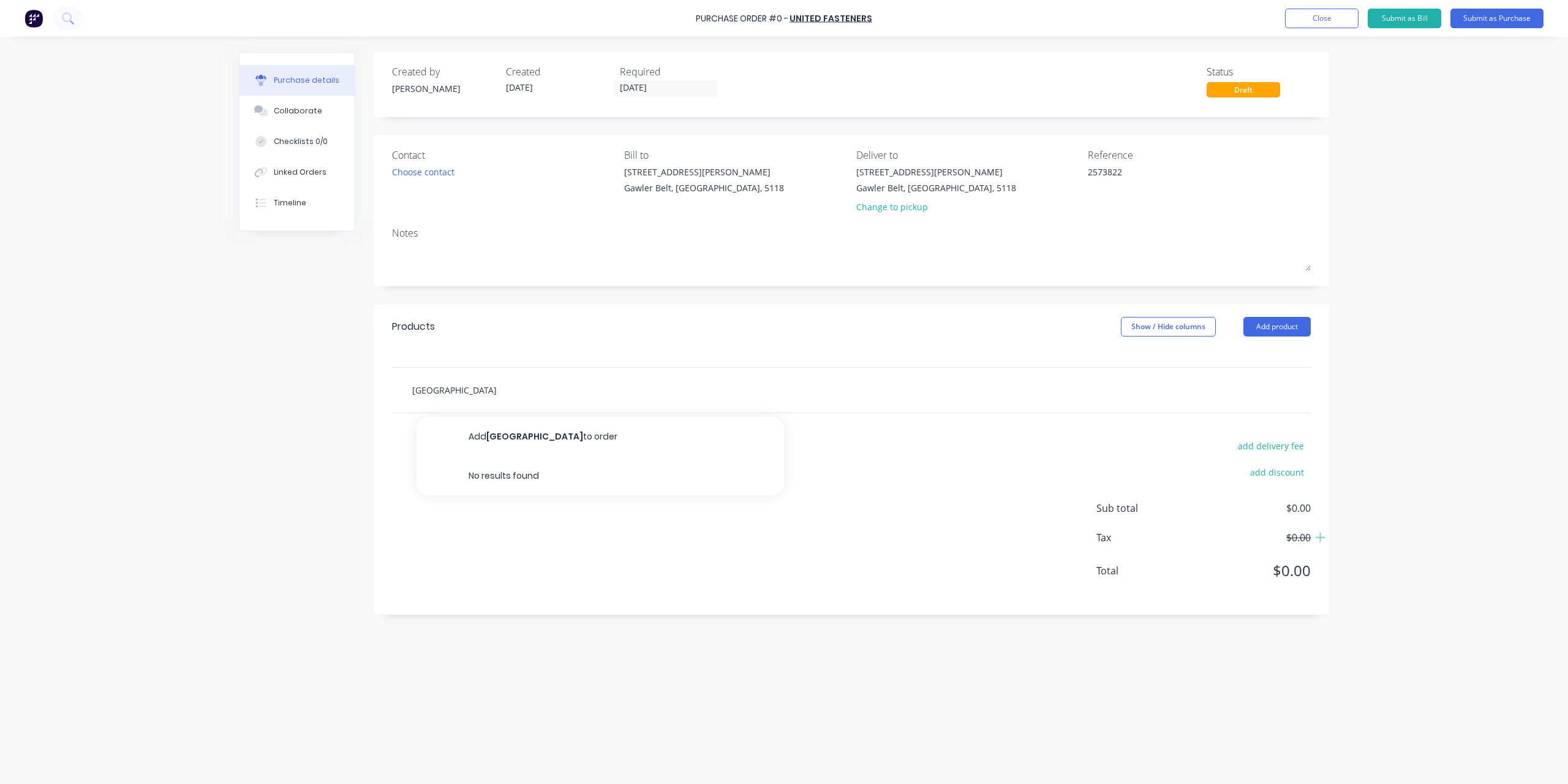
type input "[GEOGRAPHIC_DATA] W"
type textarea "x"
type input "[GEOGRAPHIC_DATA] We"
type textarea "x"
type input "[GEOGRAPHIC_DATA] Wel"
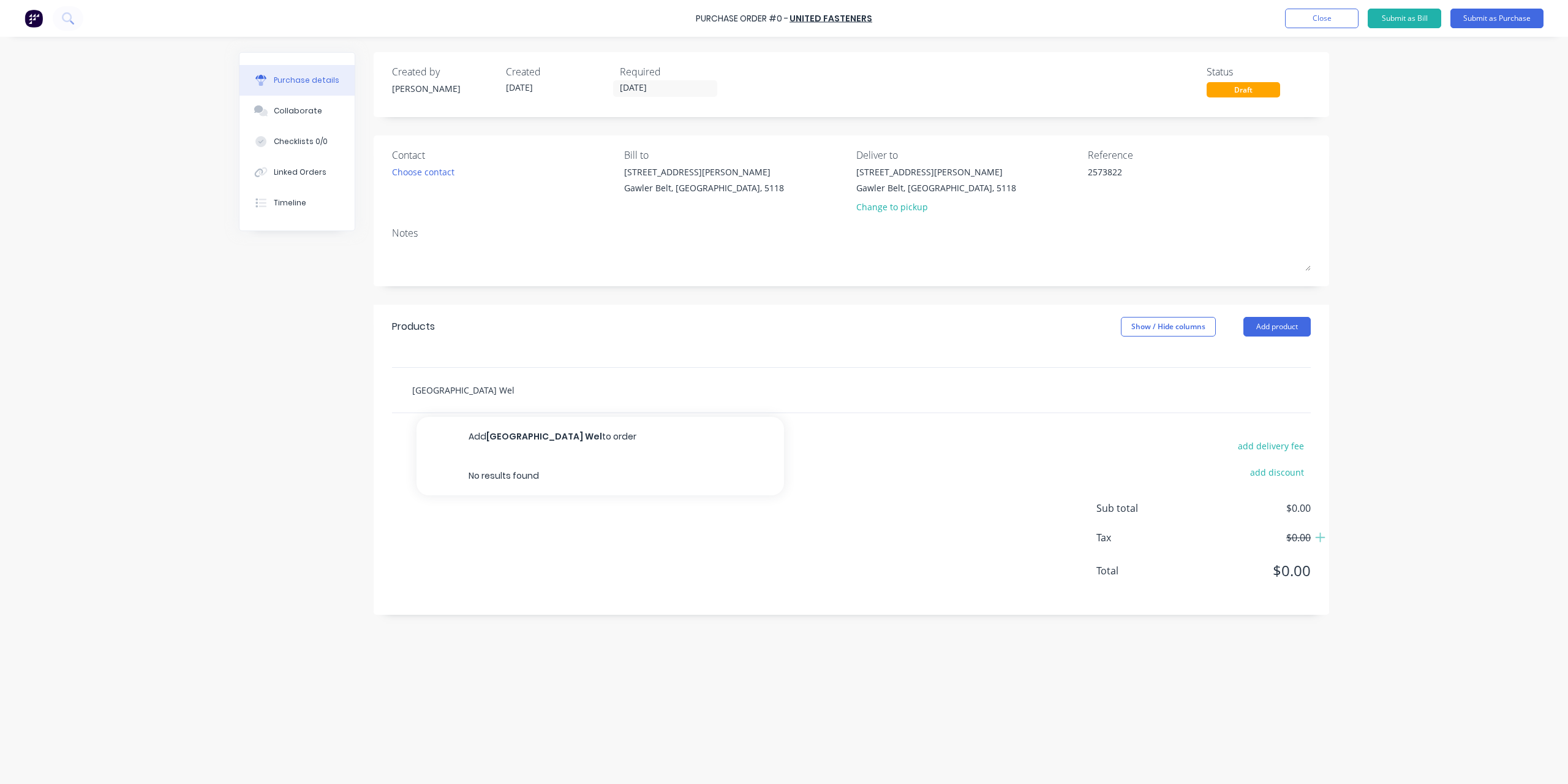
type textarea "x"
type input "[GEOGRAPHIC_DATA] Weld"
type textarea "x"
type input "[GEOGRAPHIC_DATA] Weld"
type textarea "x"
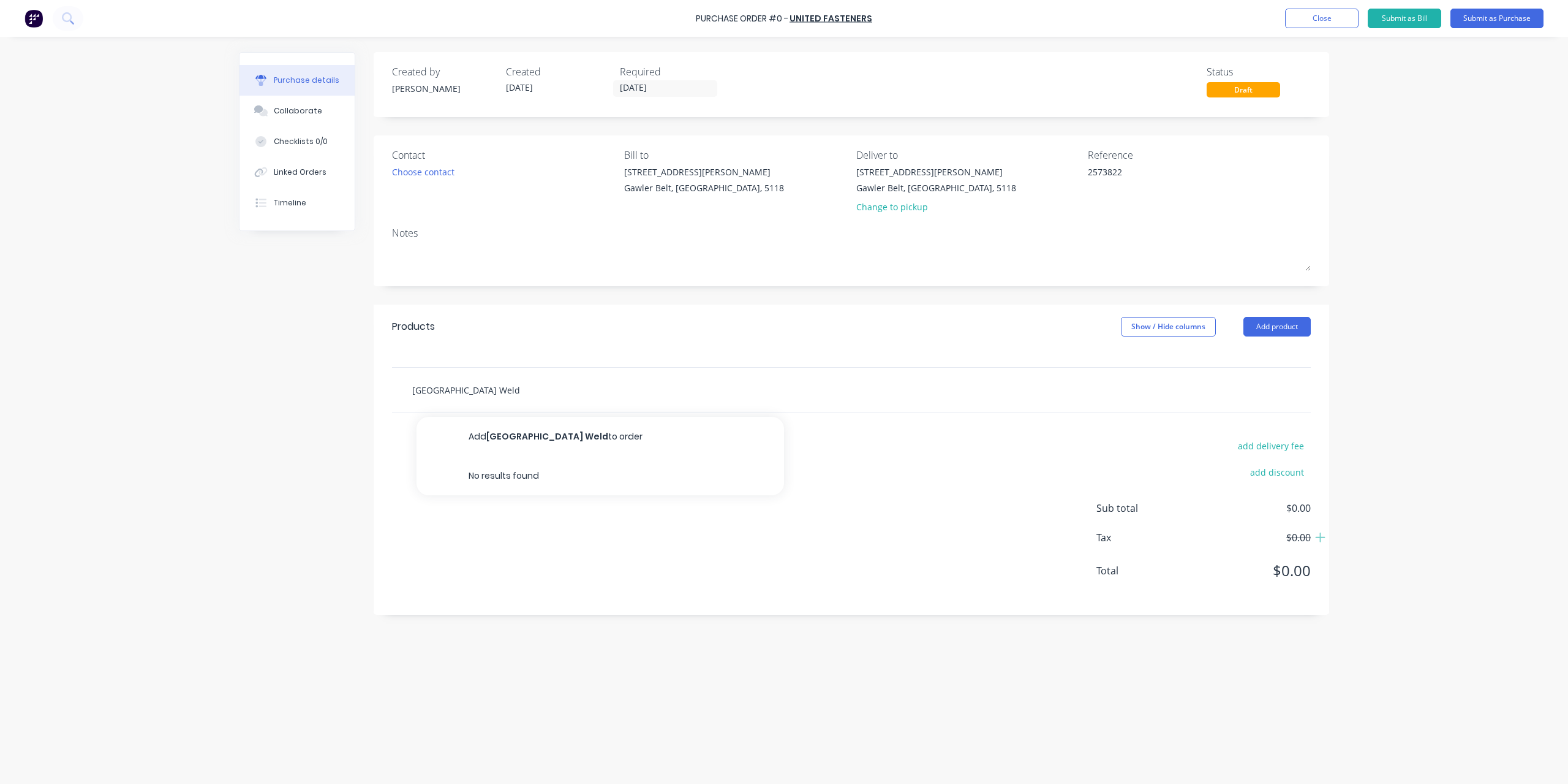
type input "[GEOGRAPHIC_DATA] Weld N"
type textarea "x"
type input "[GEOGRAPHIC_DATA] Weld Nu"
type textarea "x"
type input "[GEOGRAPHIC_DATA] Weld Nut"
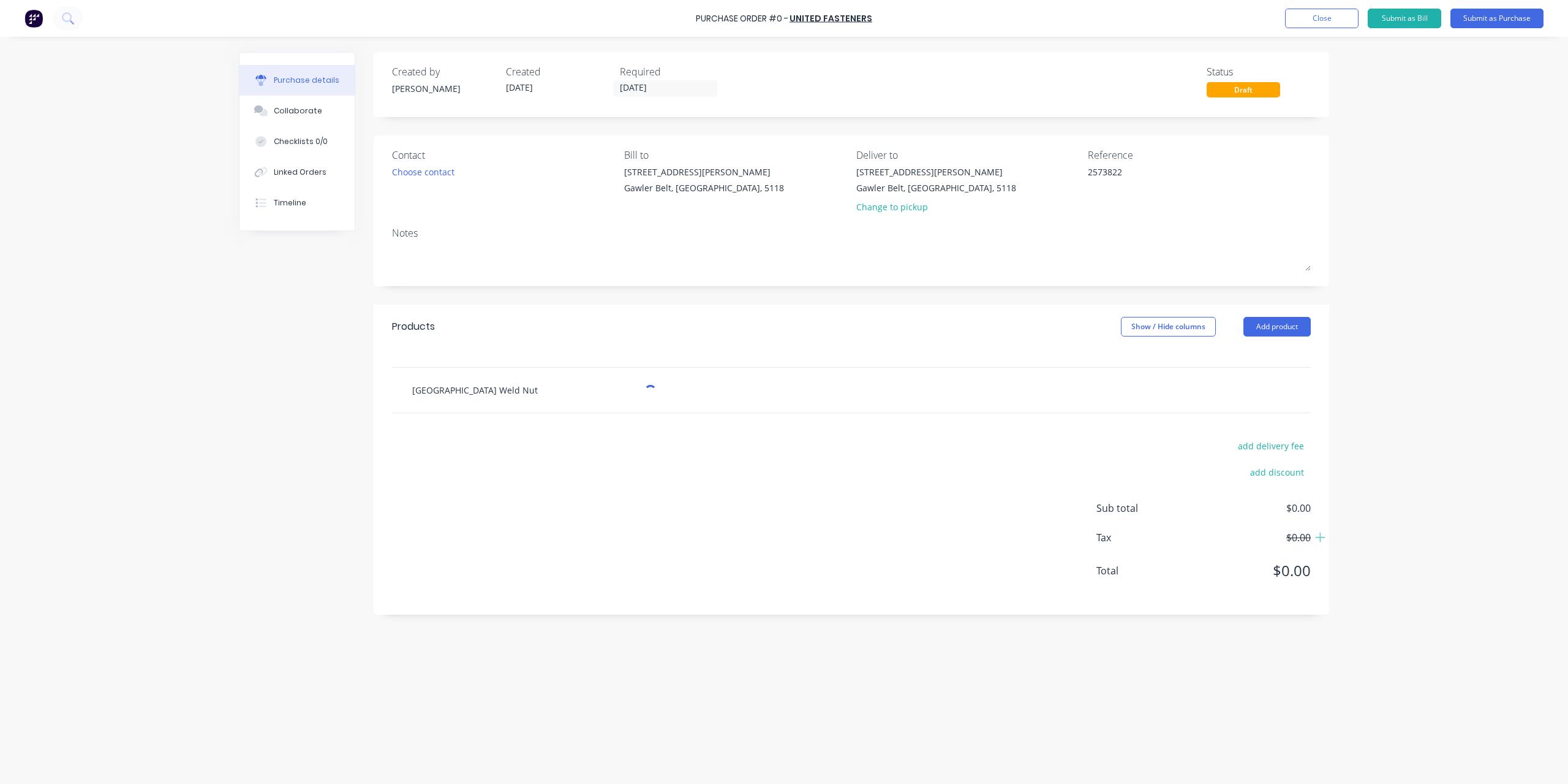
type textarea "x"
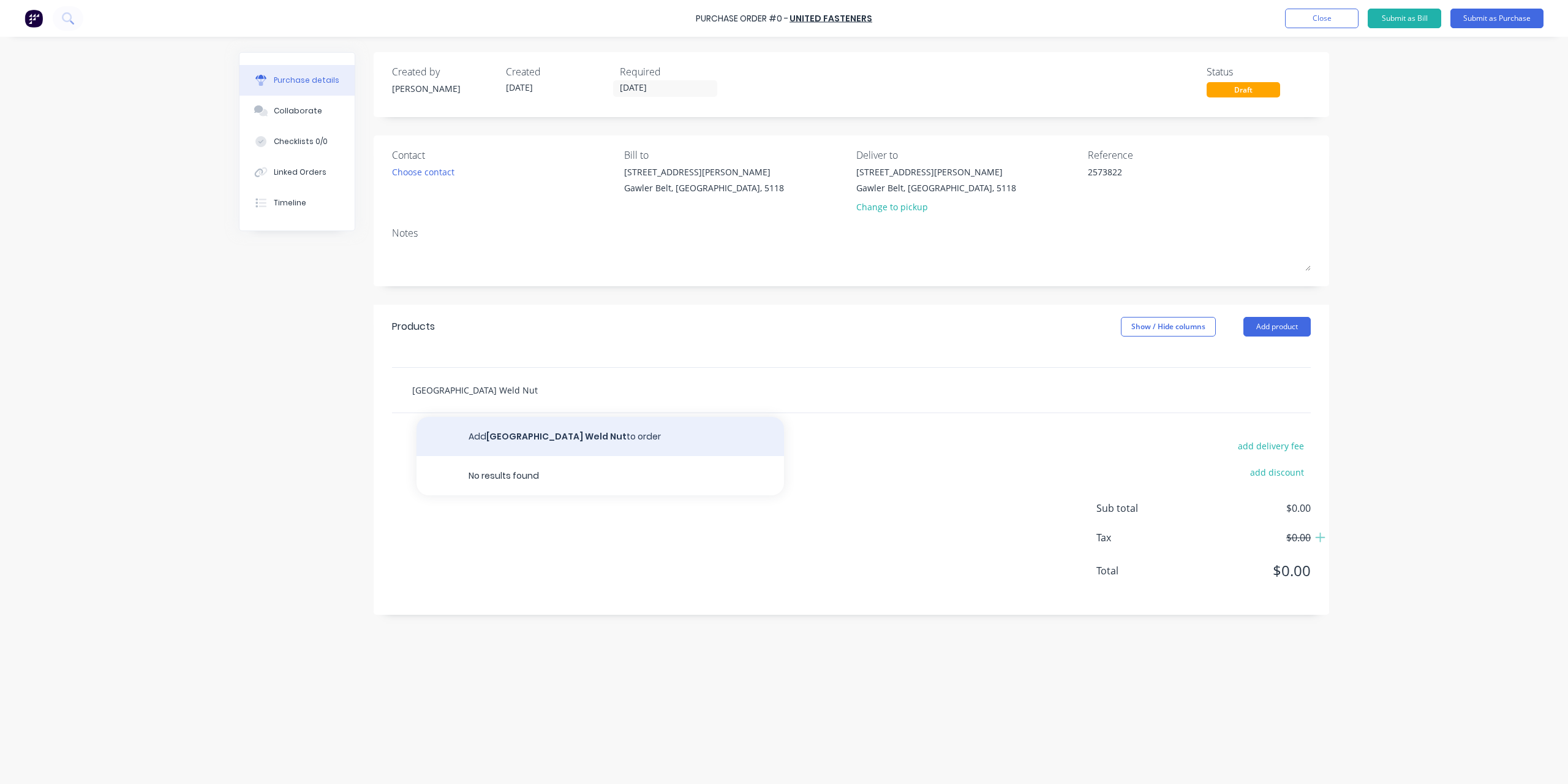
type input "[GEOGRAPHIC_DATA] Weld Nut"
click at [513, 440] on button "Add M12 Plain Square Weld Nut to order" at bounding box center [600, 436] width 368 height 39
type textarea "x"
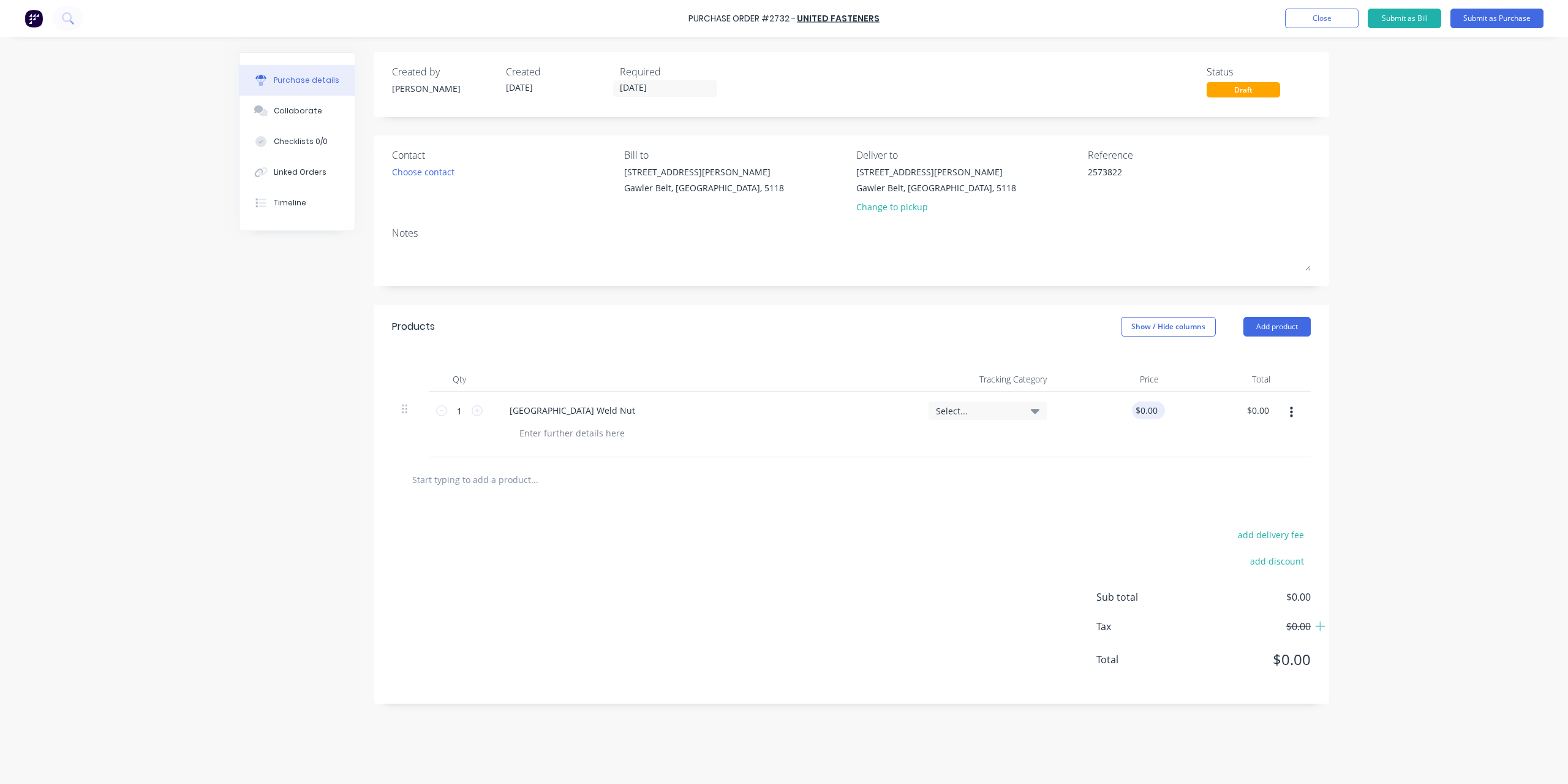
type textarea "x"
type input "0.00"
click at [1151, 413] on input "0.00" at bounding box center [1146, 411] width 28 height 18
type textarea "x"
type input "$0.00"
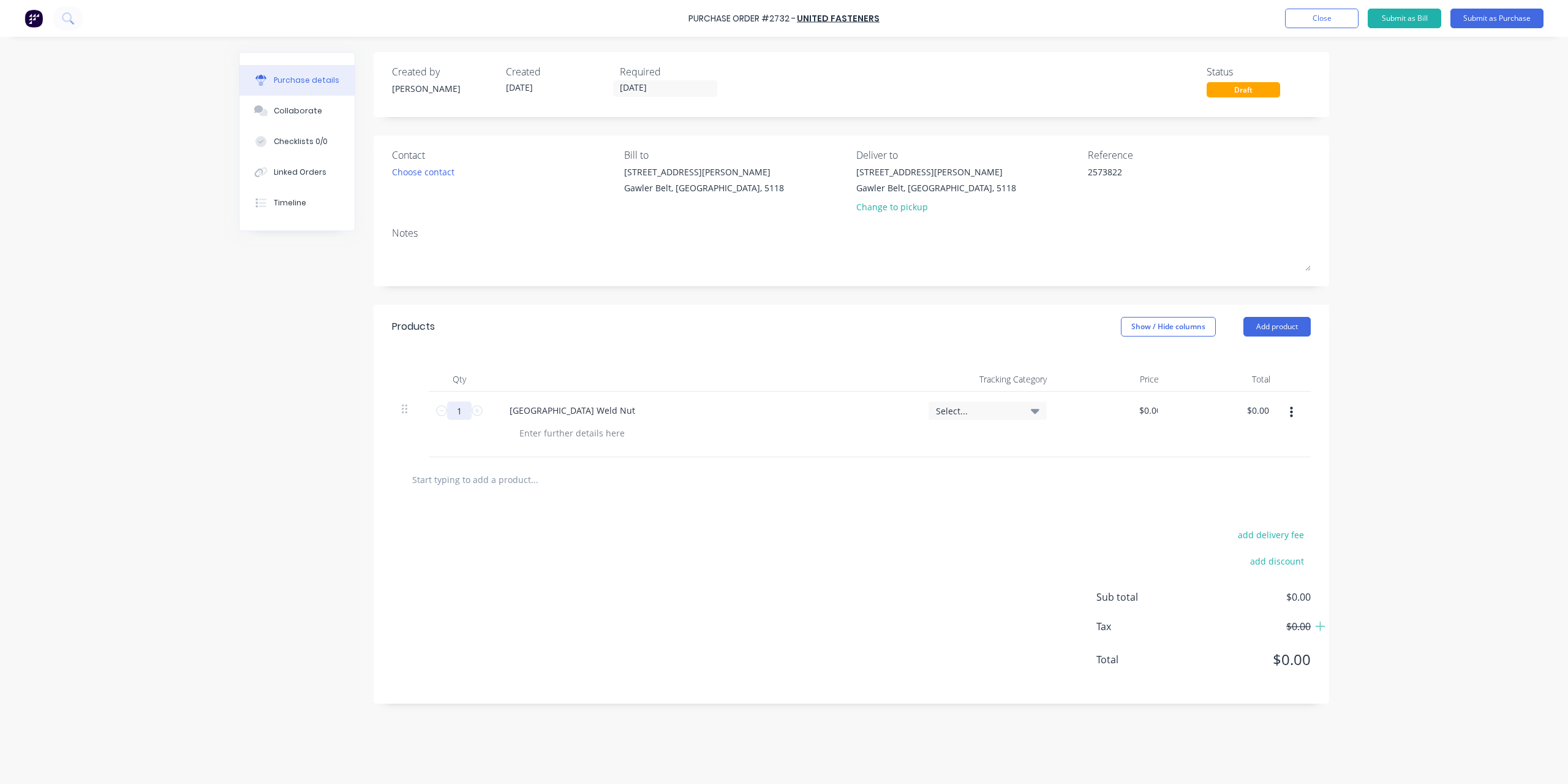
click at [468, 411] on input "1" at bounding box center [460, 411] width 25 height 19
type textarea "x"
click at [468, 411] on input "1" at bounding box center [460, 411] width 25 height 19
type textarea "x"
type input "1"
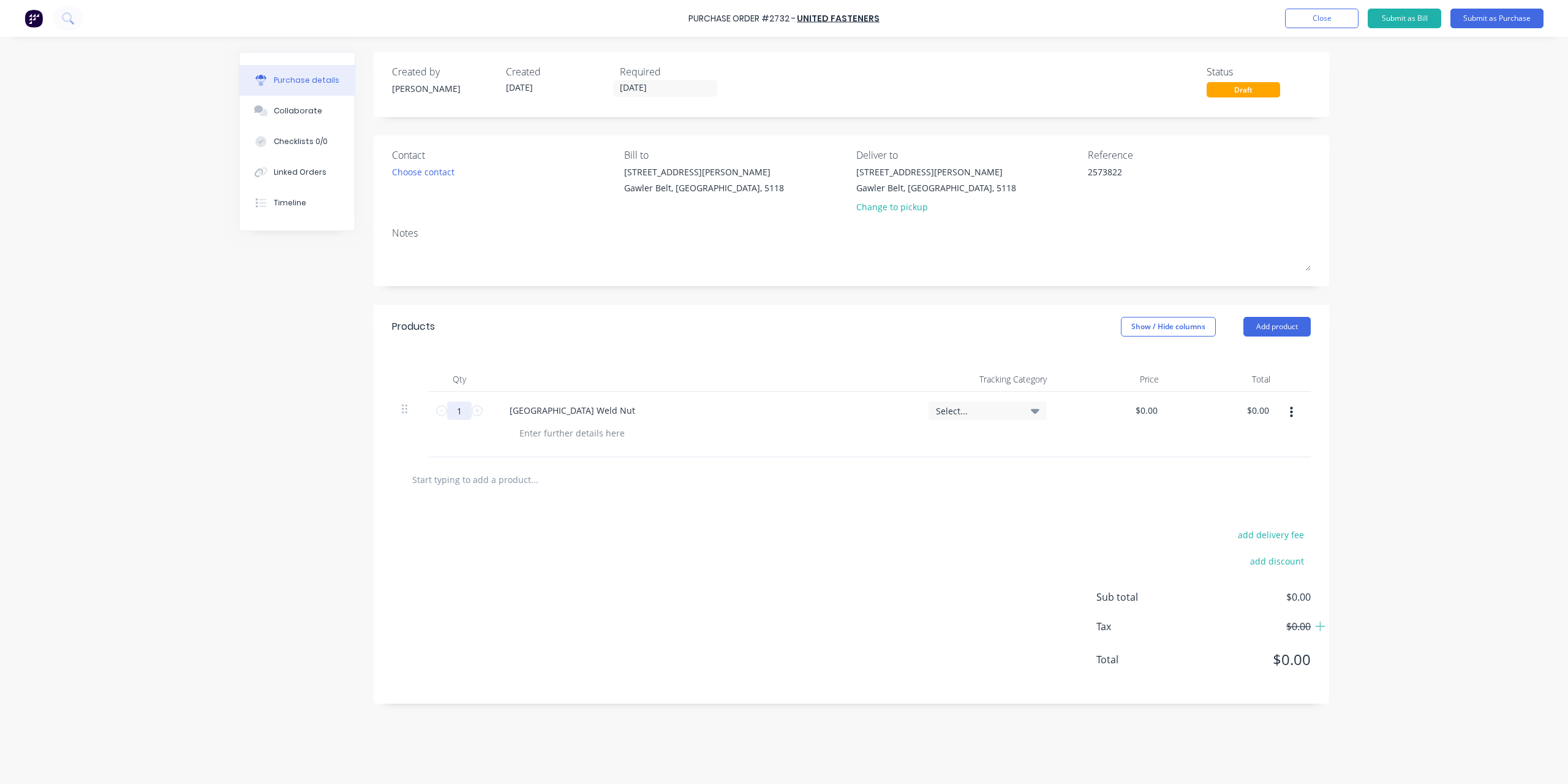
type textarea "x"
type input "10"
type textarea "x"
type input "100"
type textarea "x"
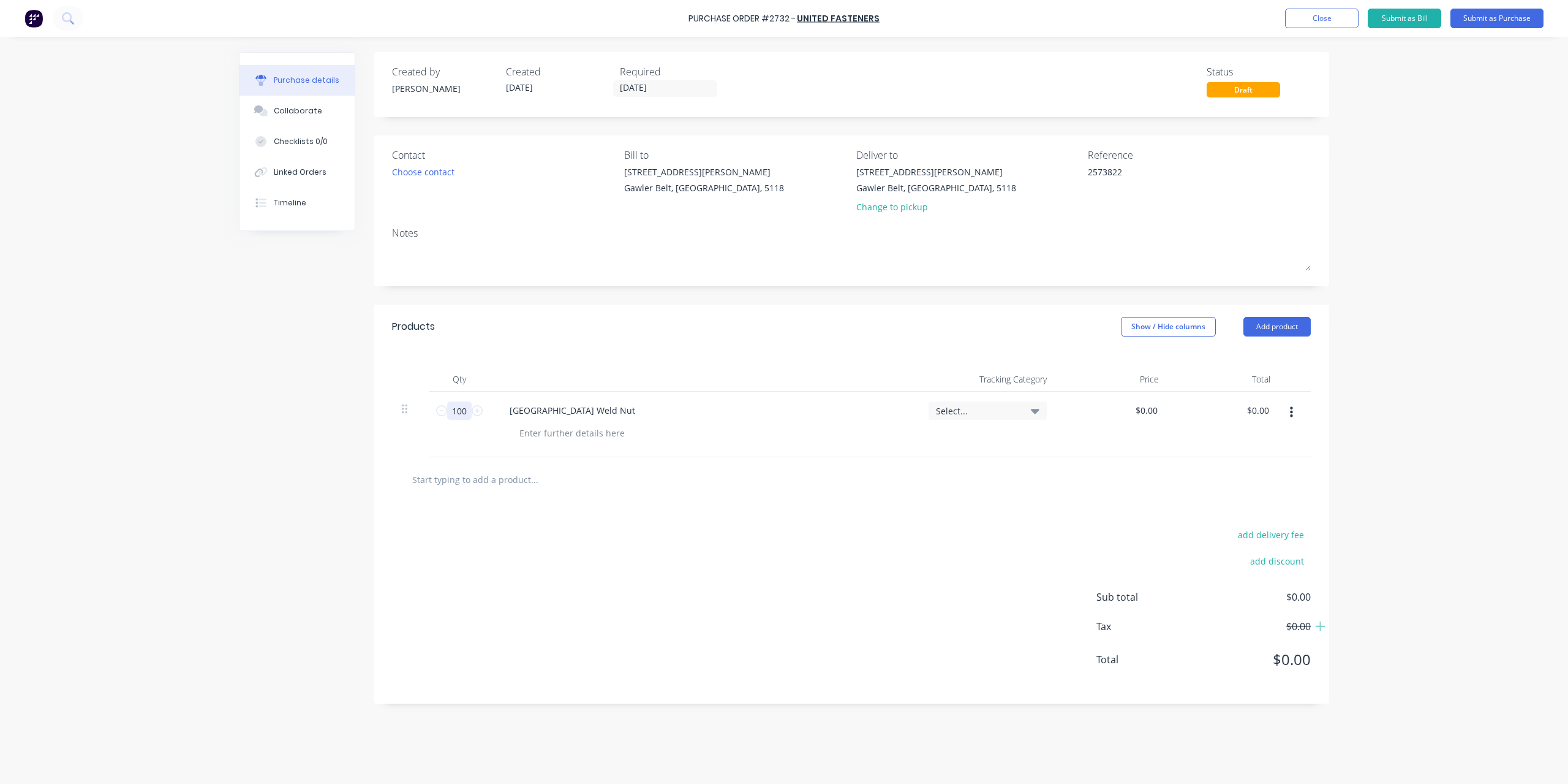
type input "100"
type textarea "x"
type input "0.00"
type textarea "x"
type input "$0.00"
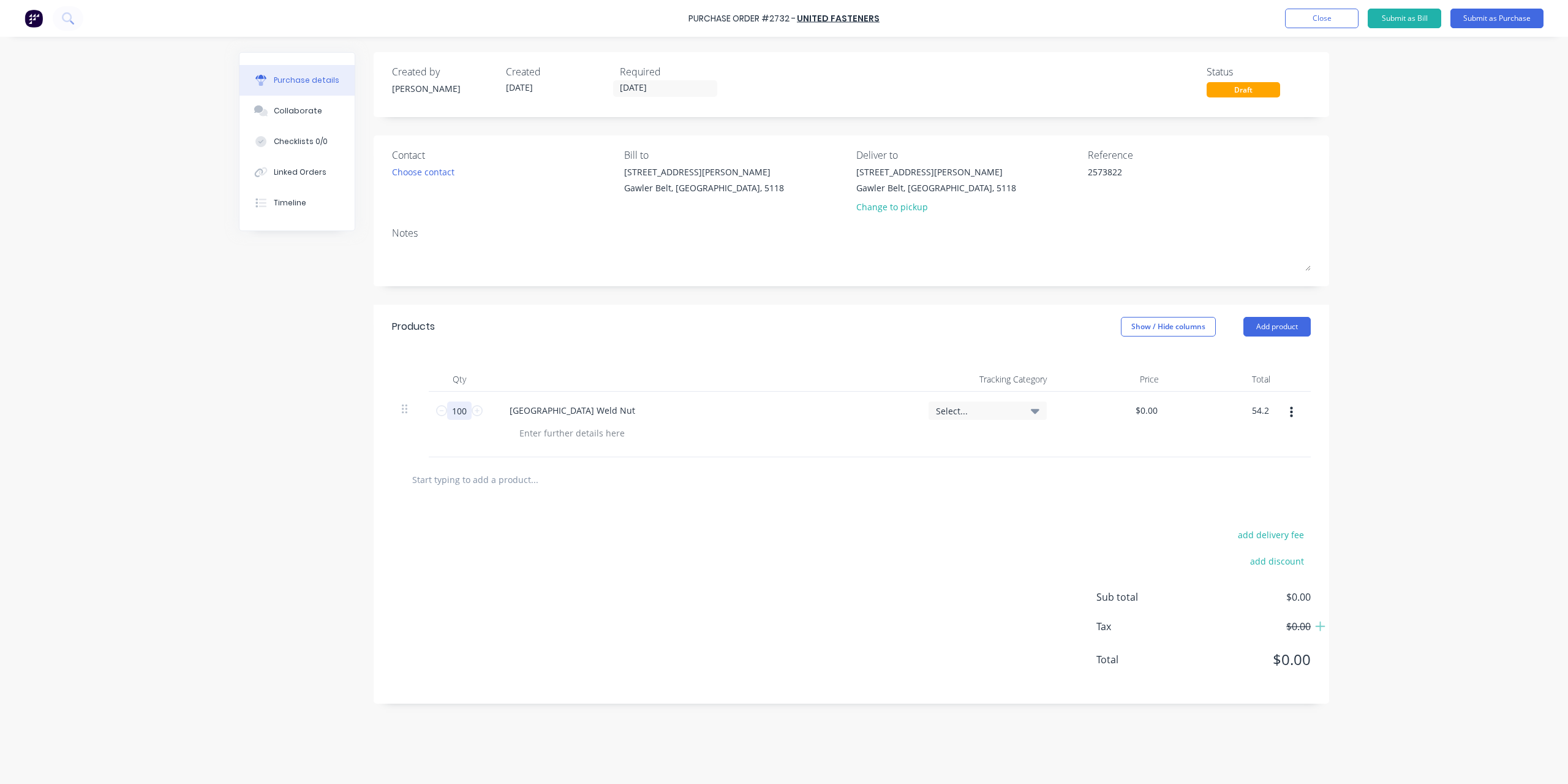
type input "54.2"
type textarea "x"
type input "$0.542"
type input "$54.20"
click at [1482, 19] on button "Submit as Purchase" at bounding box center [1497, 18] width 93 height 20
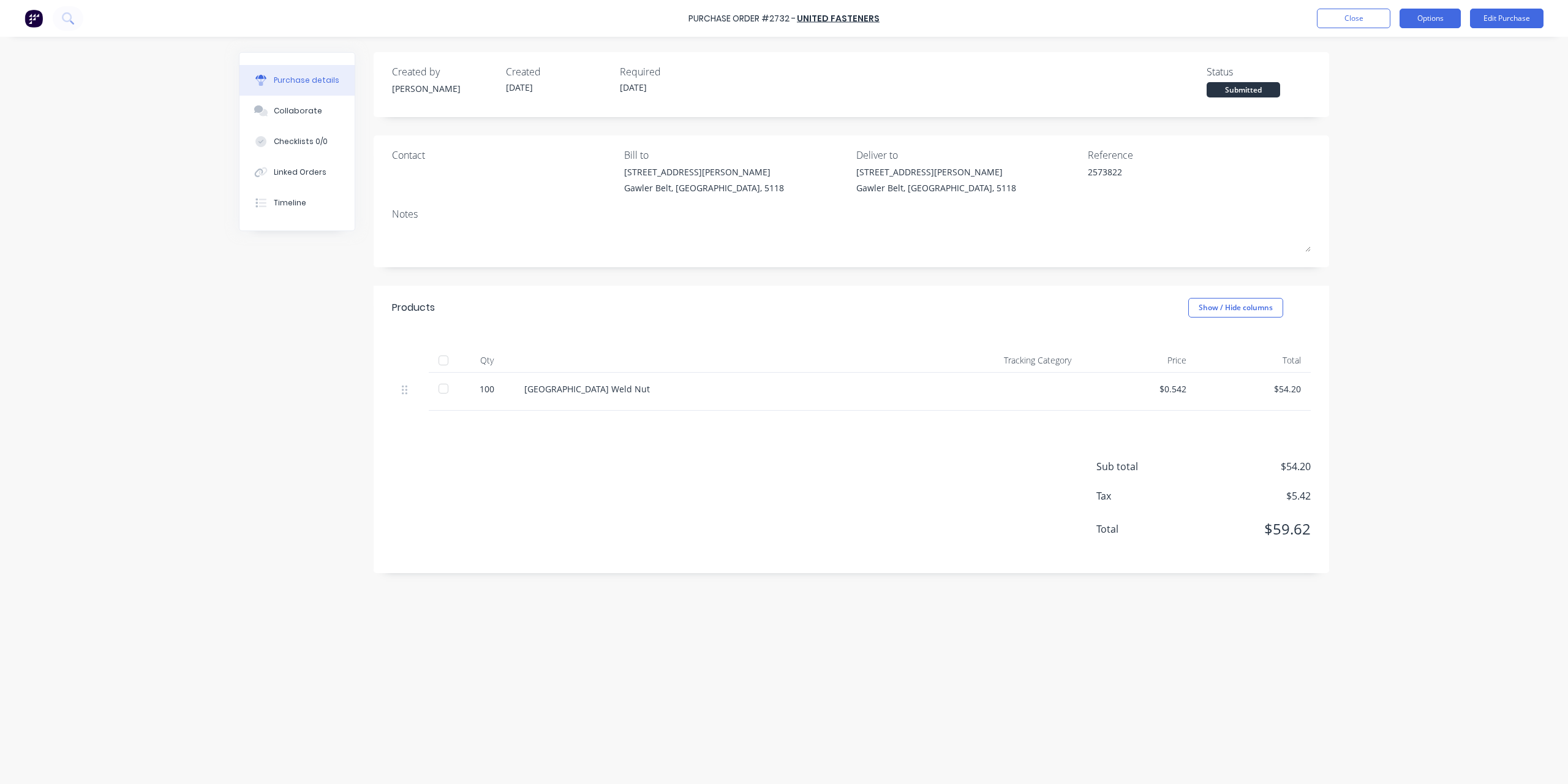
click at [1421, 20] on button "Options" at bounding box center [1430, 18] width 61 height 20
click at [1407, 68] on div "Convert to Bill" at bounding box center [1403, 75] width 94 height 18
type textarea "x"
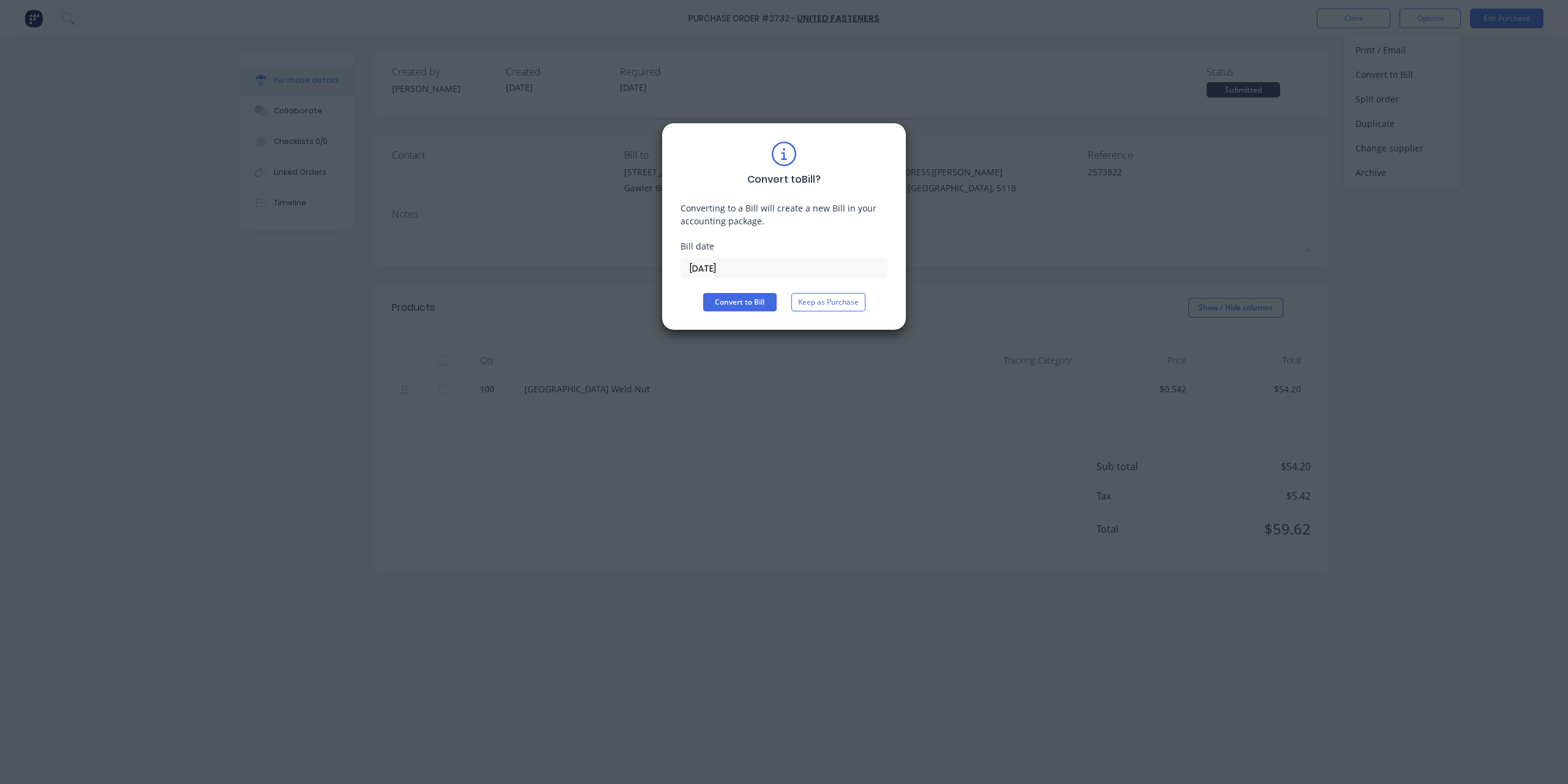
click at [806, 266] on input "[DATE]" at bounding box center [784, 268] width 206 height 19
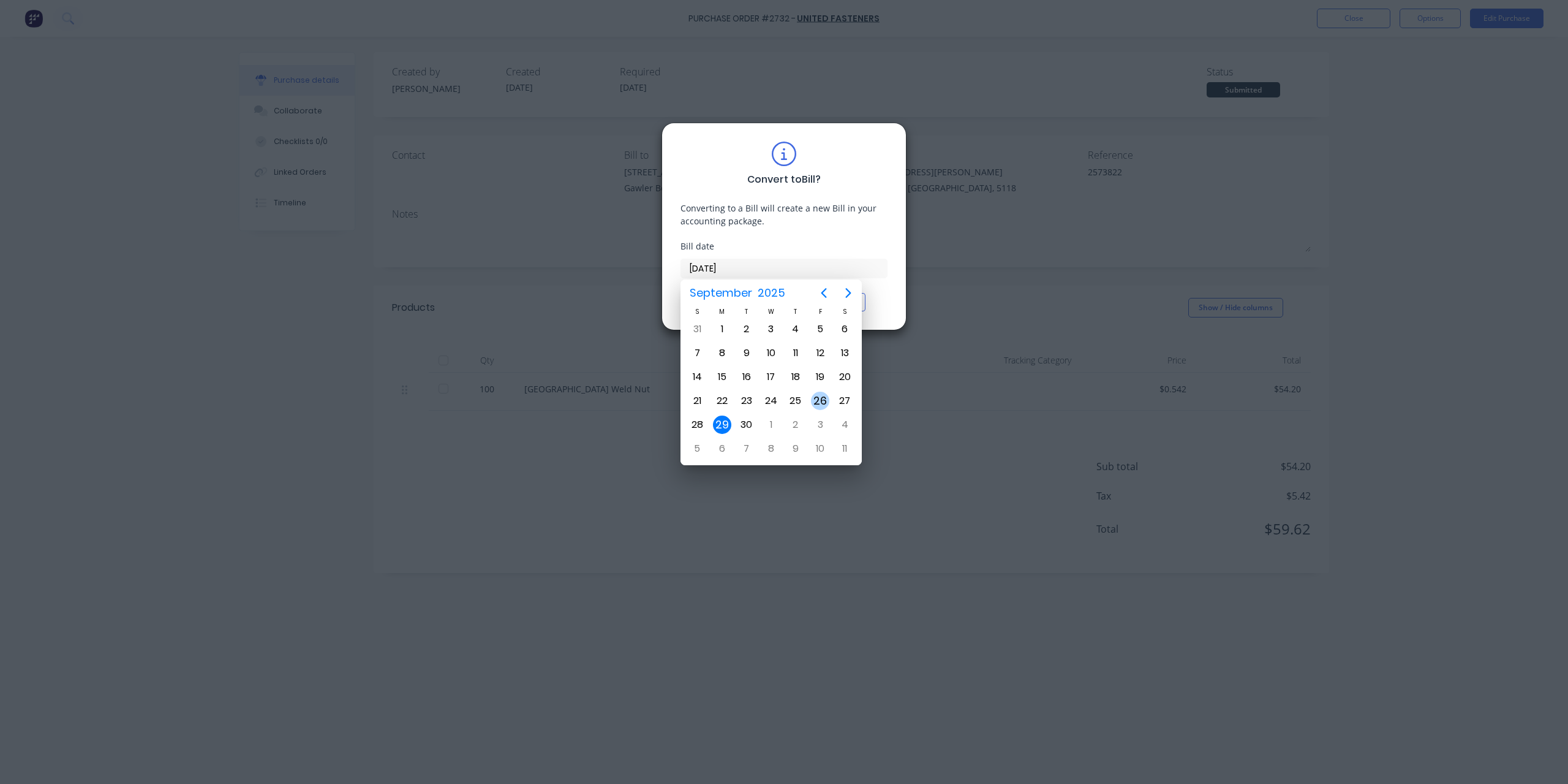
click at [821, 400] on div "26" at bounding box center [820, 400] width 19 height 19
type input "[DATE]"
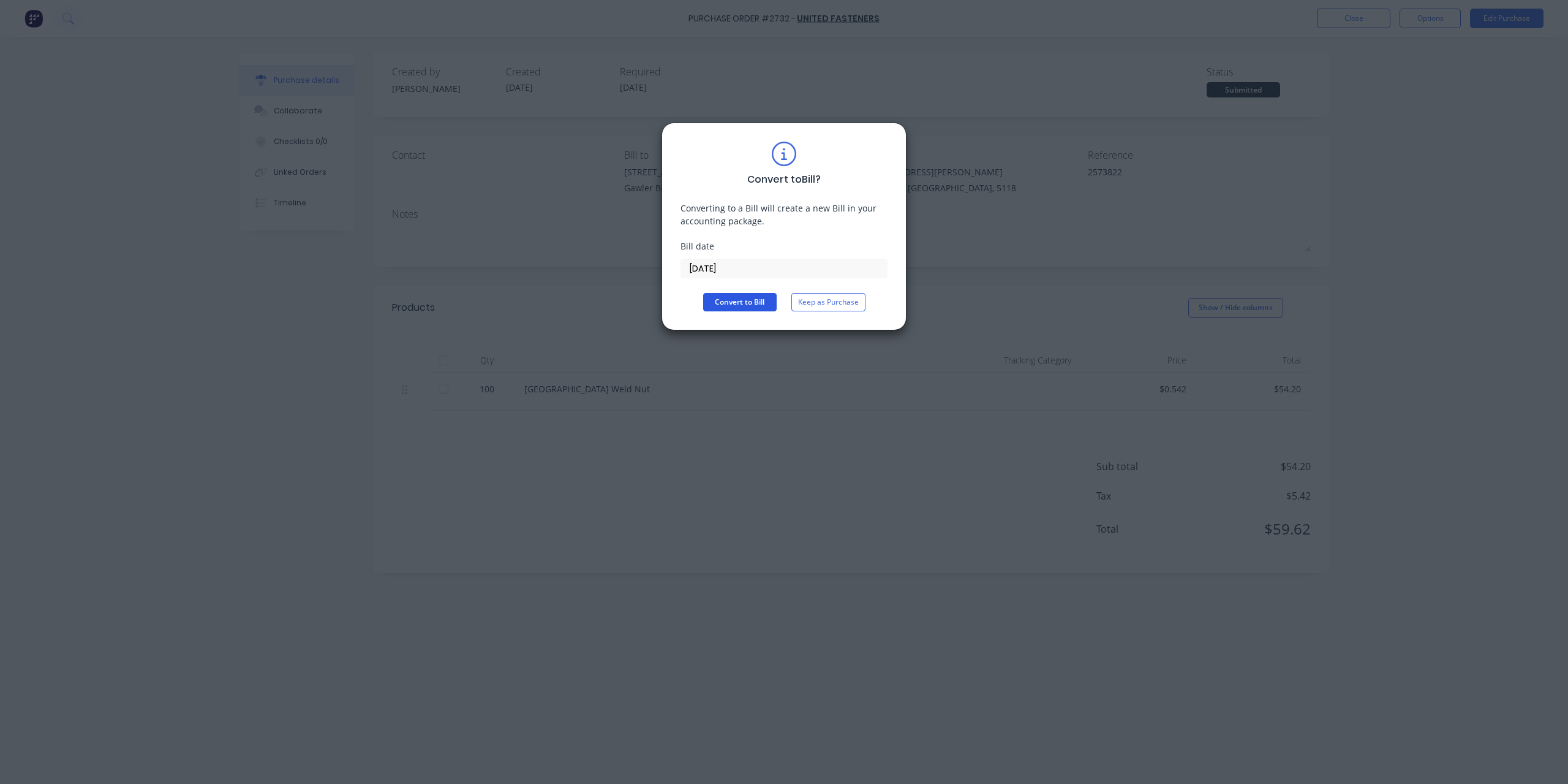
click at [757, 301] on button "Convert to Bill" at bounding box center [740, 302] width 73 height 19
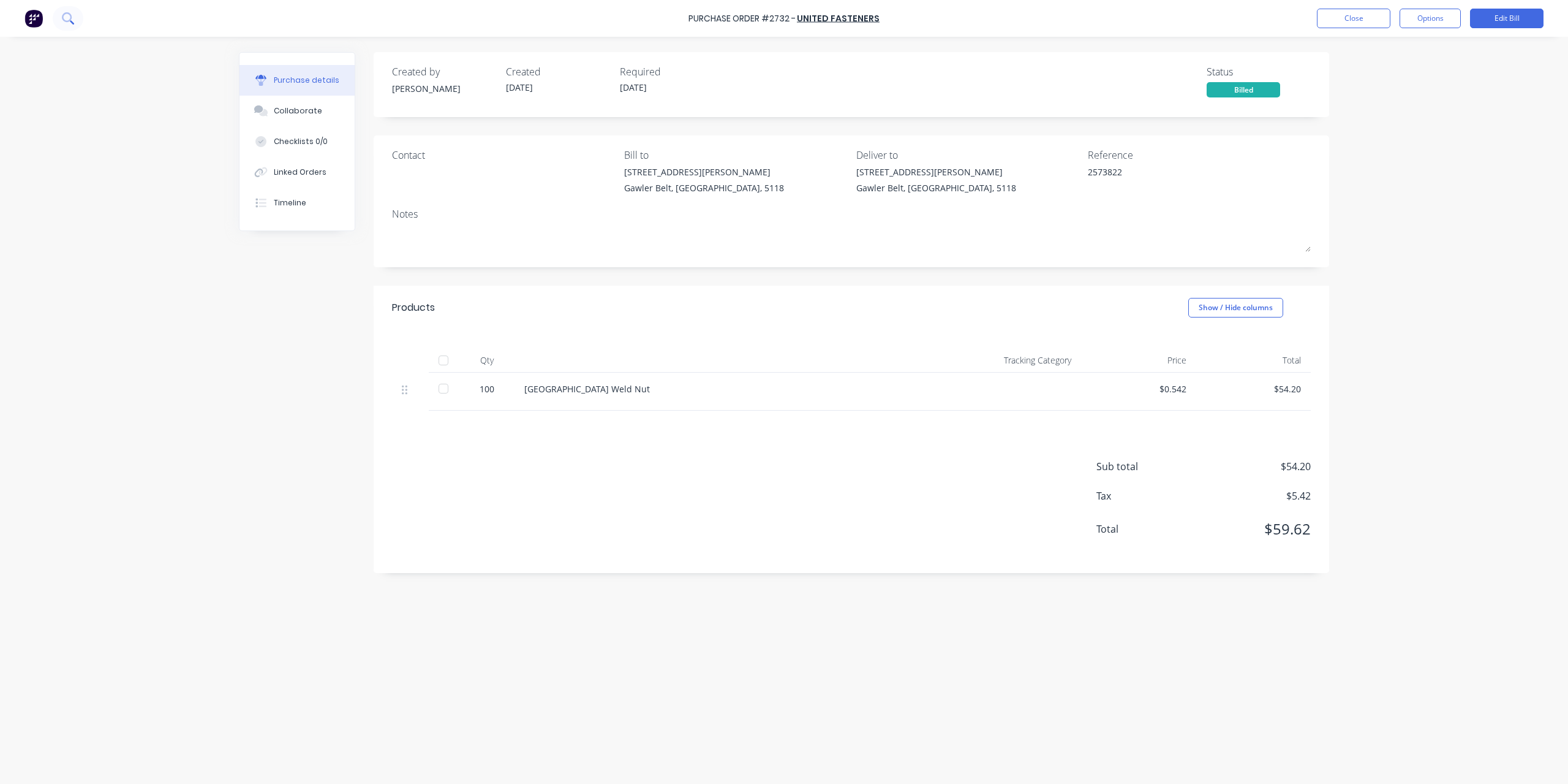
click at [73, 7] on button at bounding box center [68, 19] width 31 height 25
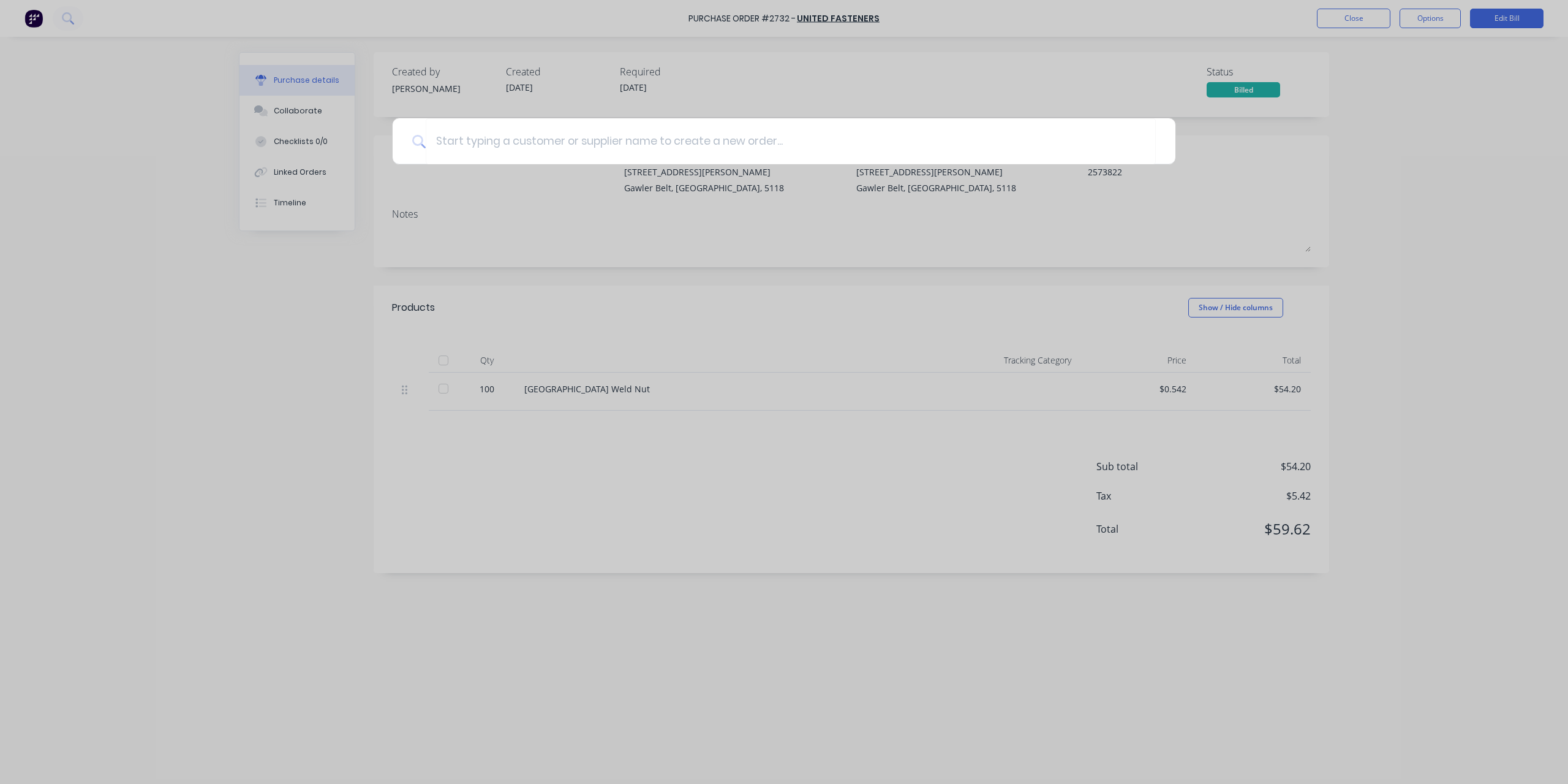
type textarea "x"
type input "2"
type textarea "x"
type input "27"
type textarea "x"
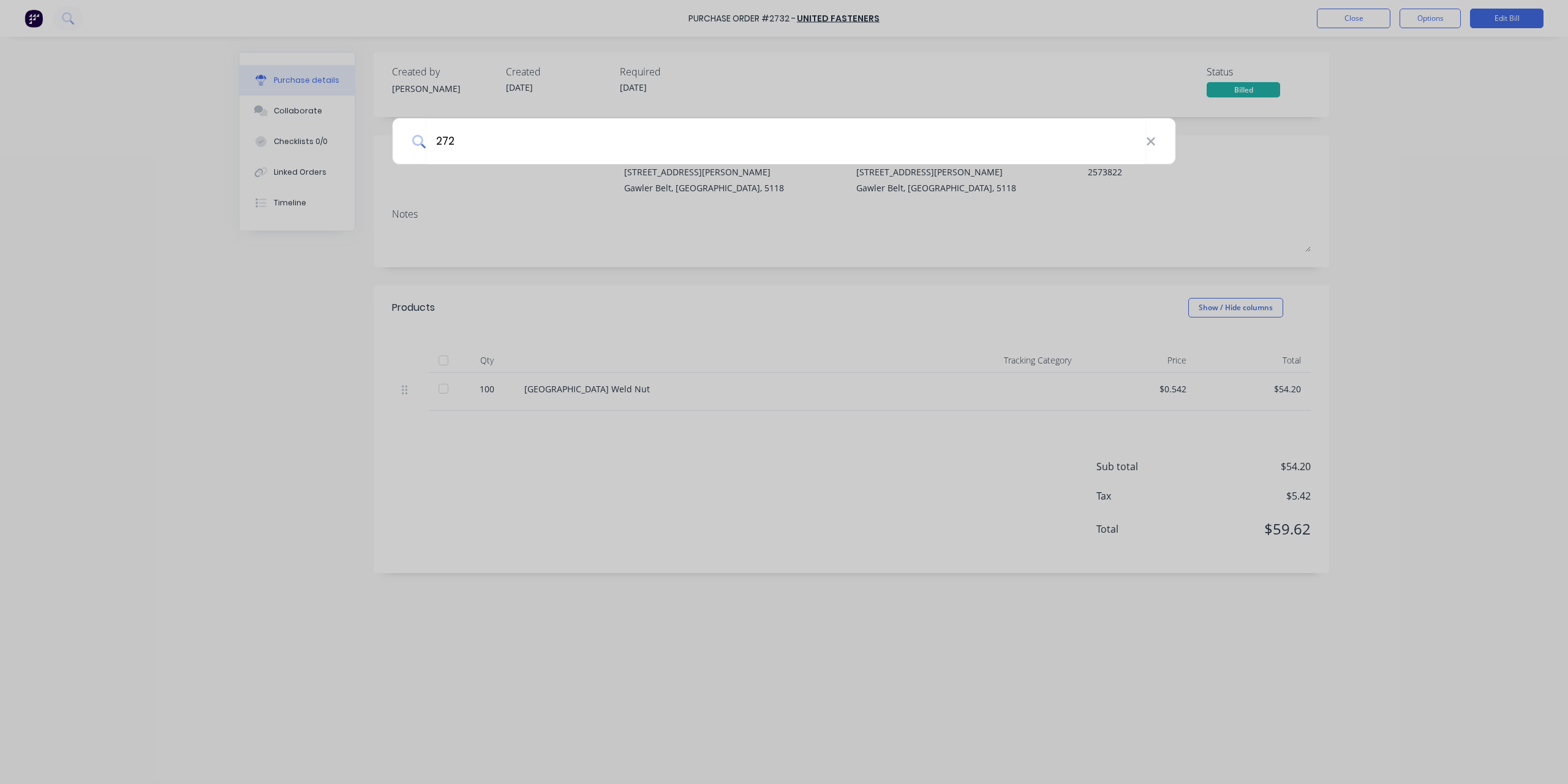
type input "2726"
type textarea "x"
type input "2726"
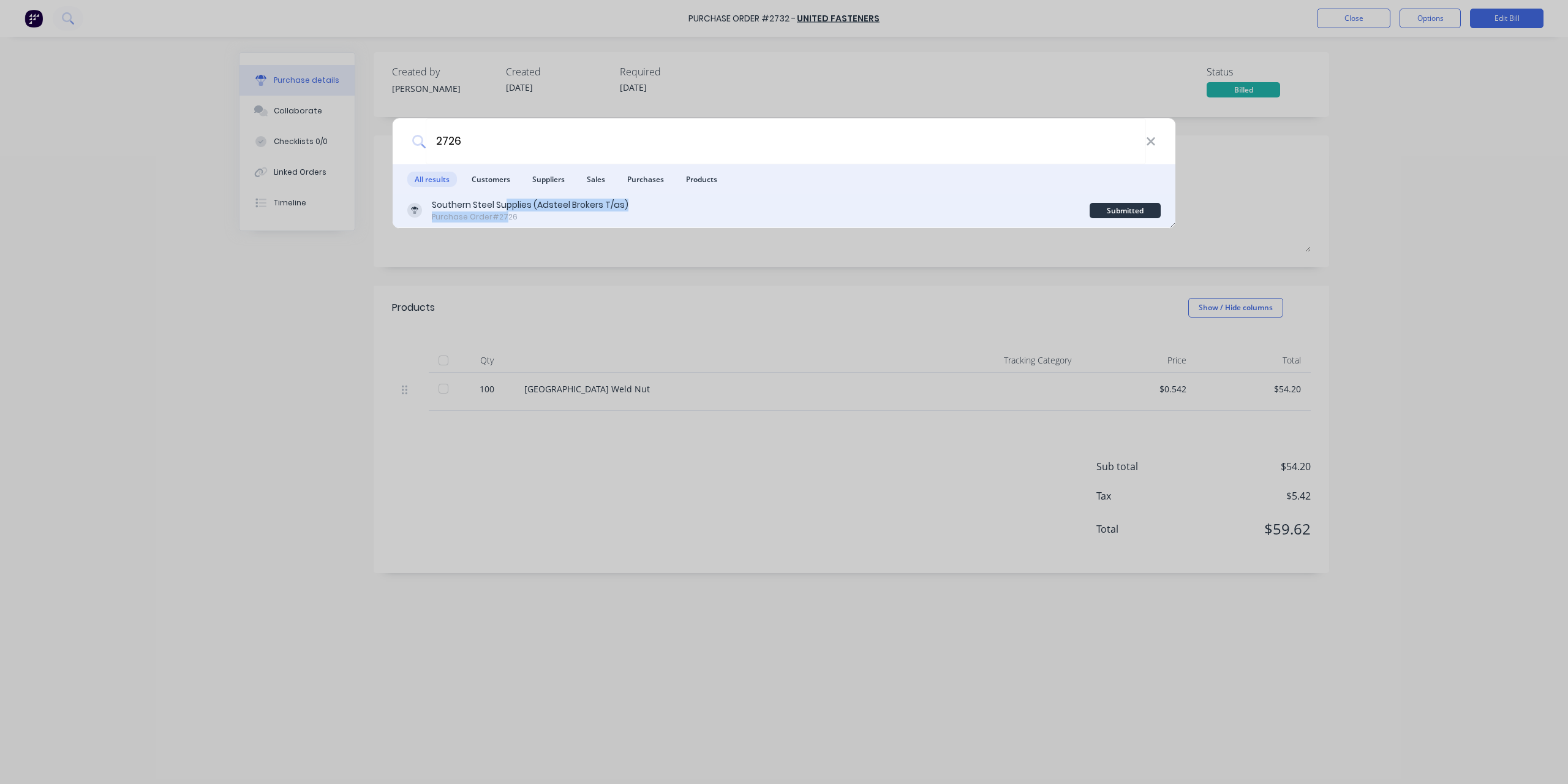
click at [504, 209] on div "Southern Steel Supplies (Adsteel Brokers T/as) Purchase Order #2726" at bounding box center [530, 210] width 197 height 24
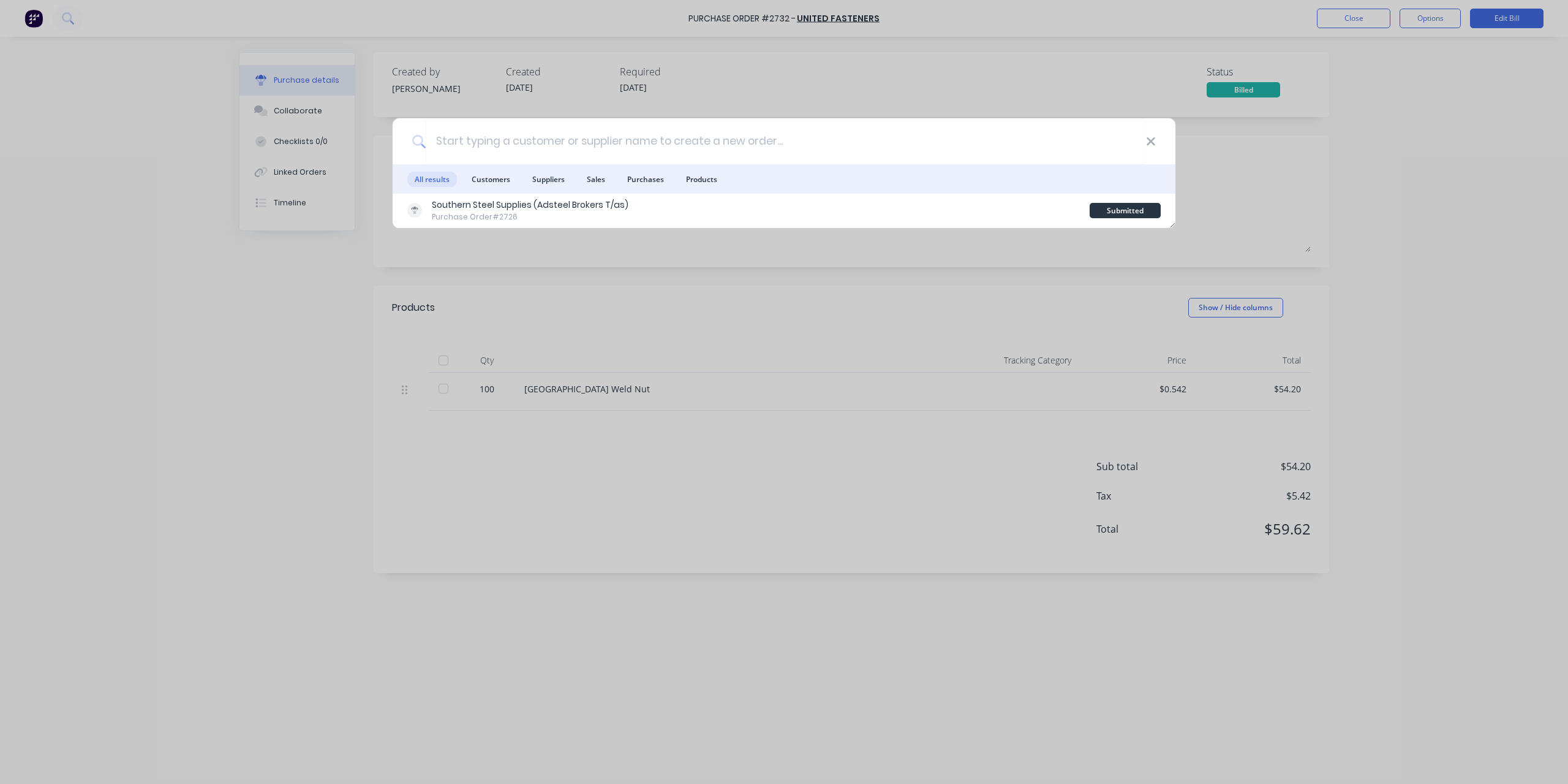
type textarea "x"
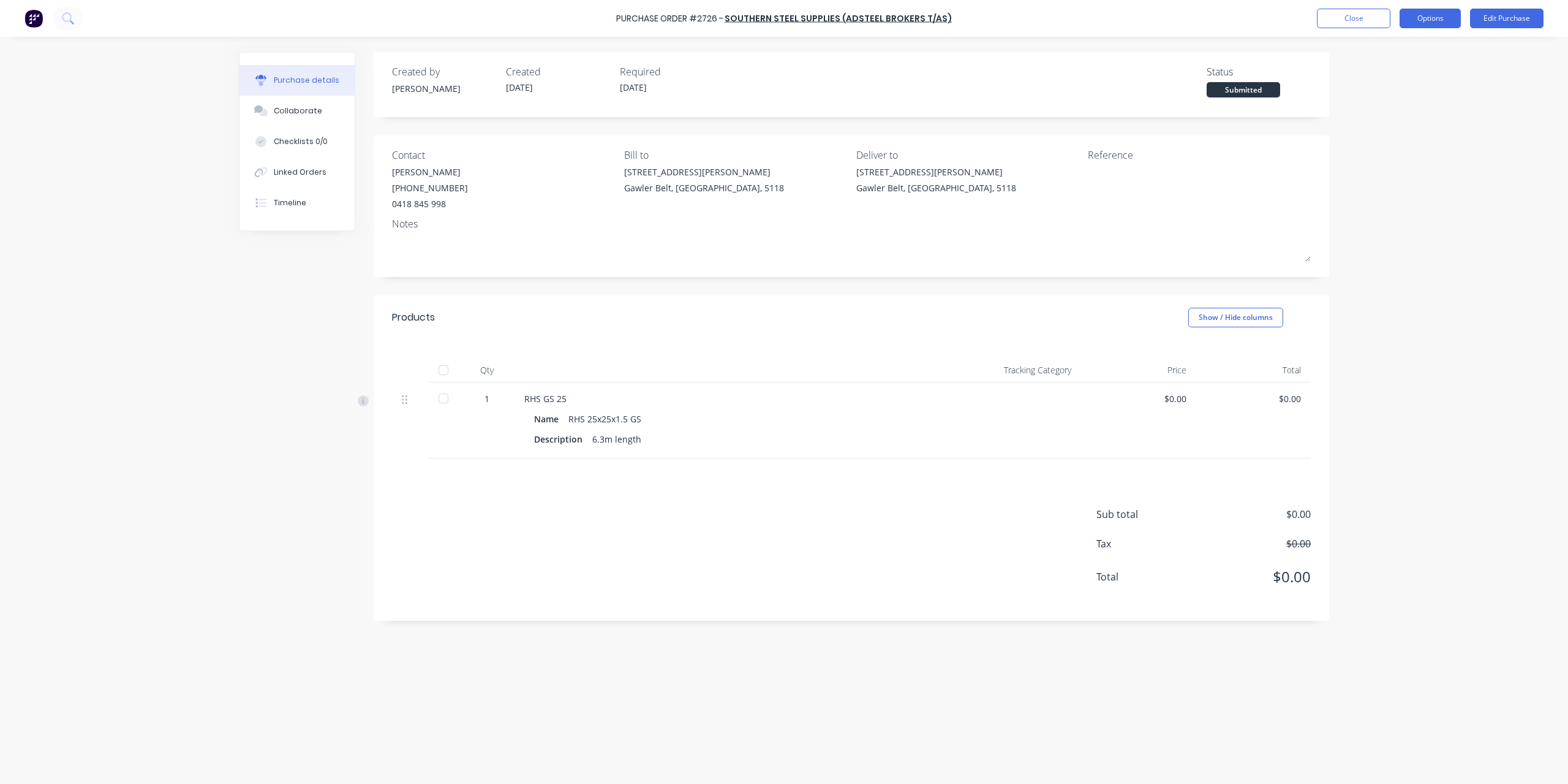
click at [1438, 24] on button "Options" at bounding box center [1430, 18] width 61 height 20
click at [1387, 74] on div "Convert to Bill" at bounding box center [1403, 75] width 94 height 18
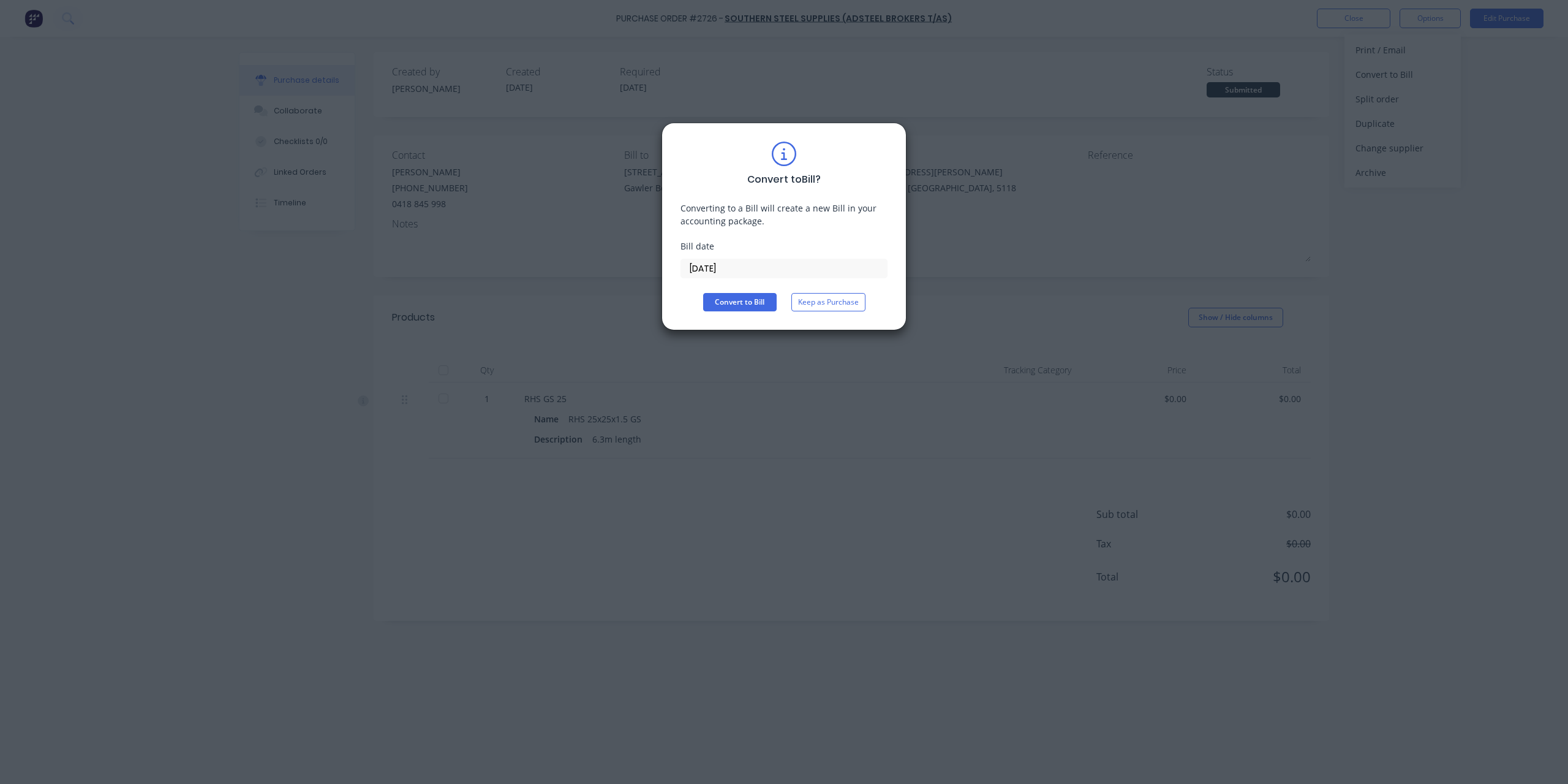
click at [773, 266] on input "[DATE]" at bounding box center [784, 268] width 206 height 19
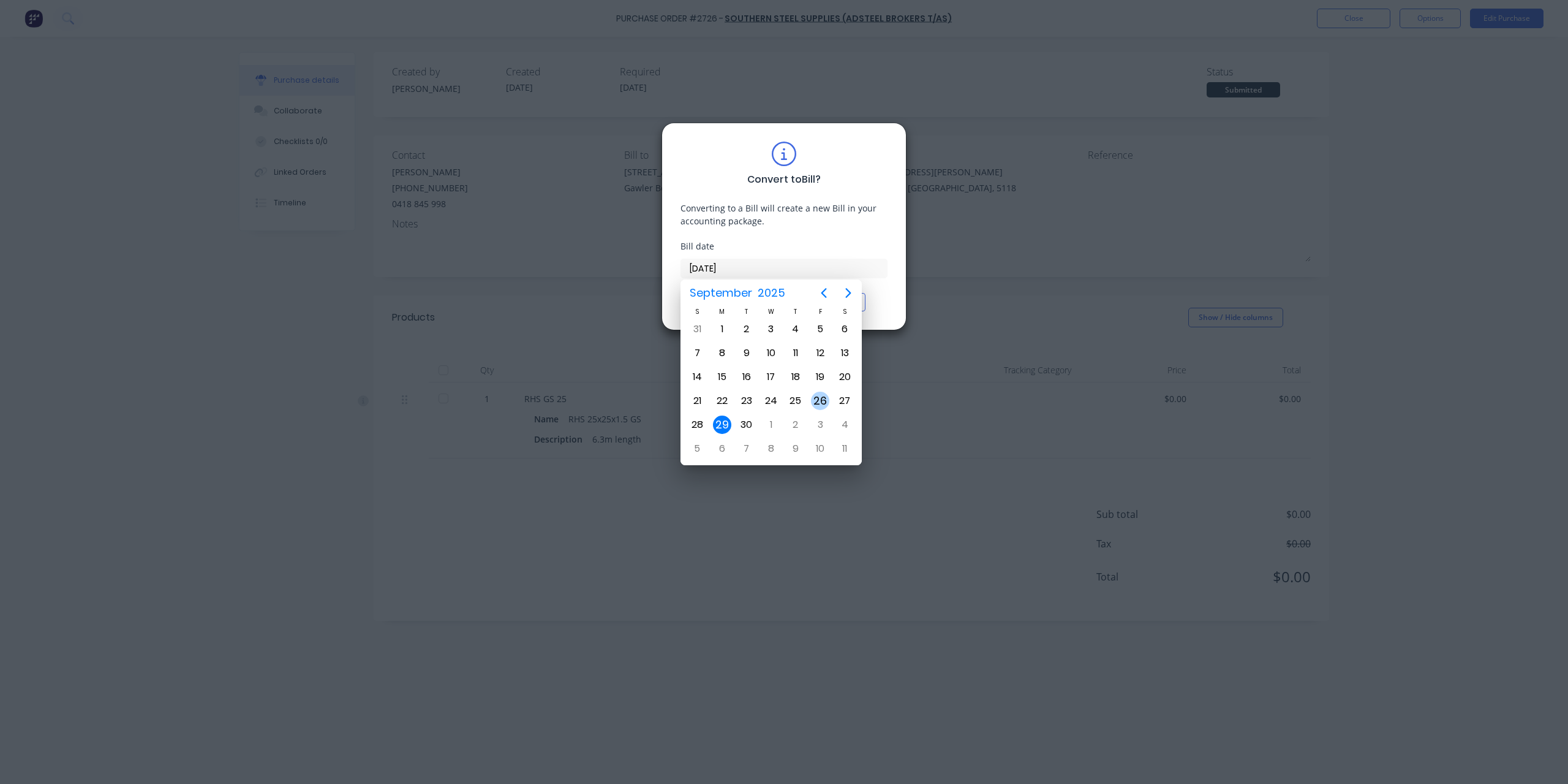
click at [819, 399] on div "26" at bounding box center [820, 400] width 19 height 19
type input "[DATE]"
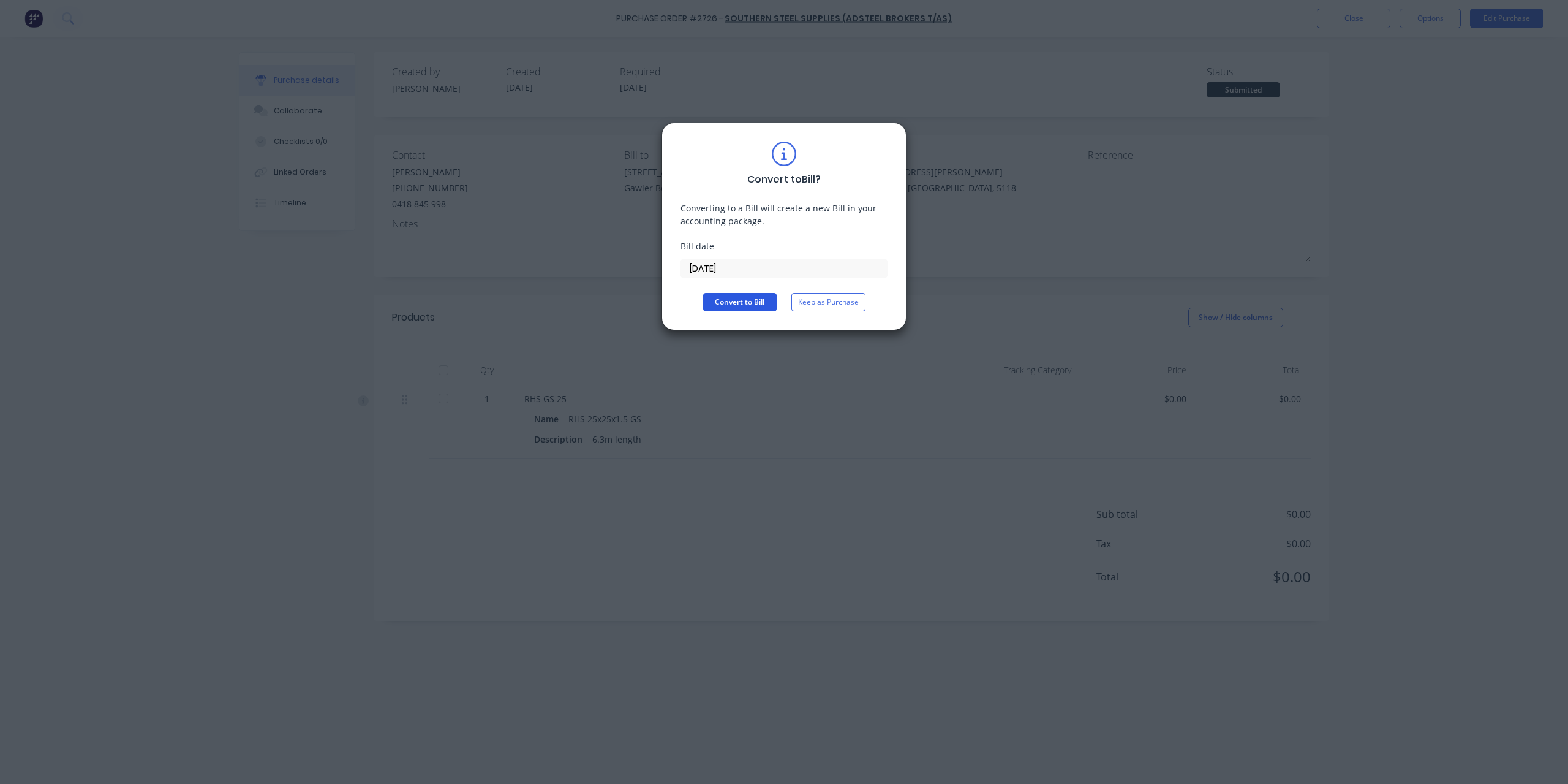
click at [738, 305] on button "Convert to Bill" at bounding box center [740, 302] width 73 height 19
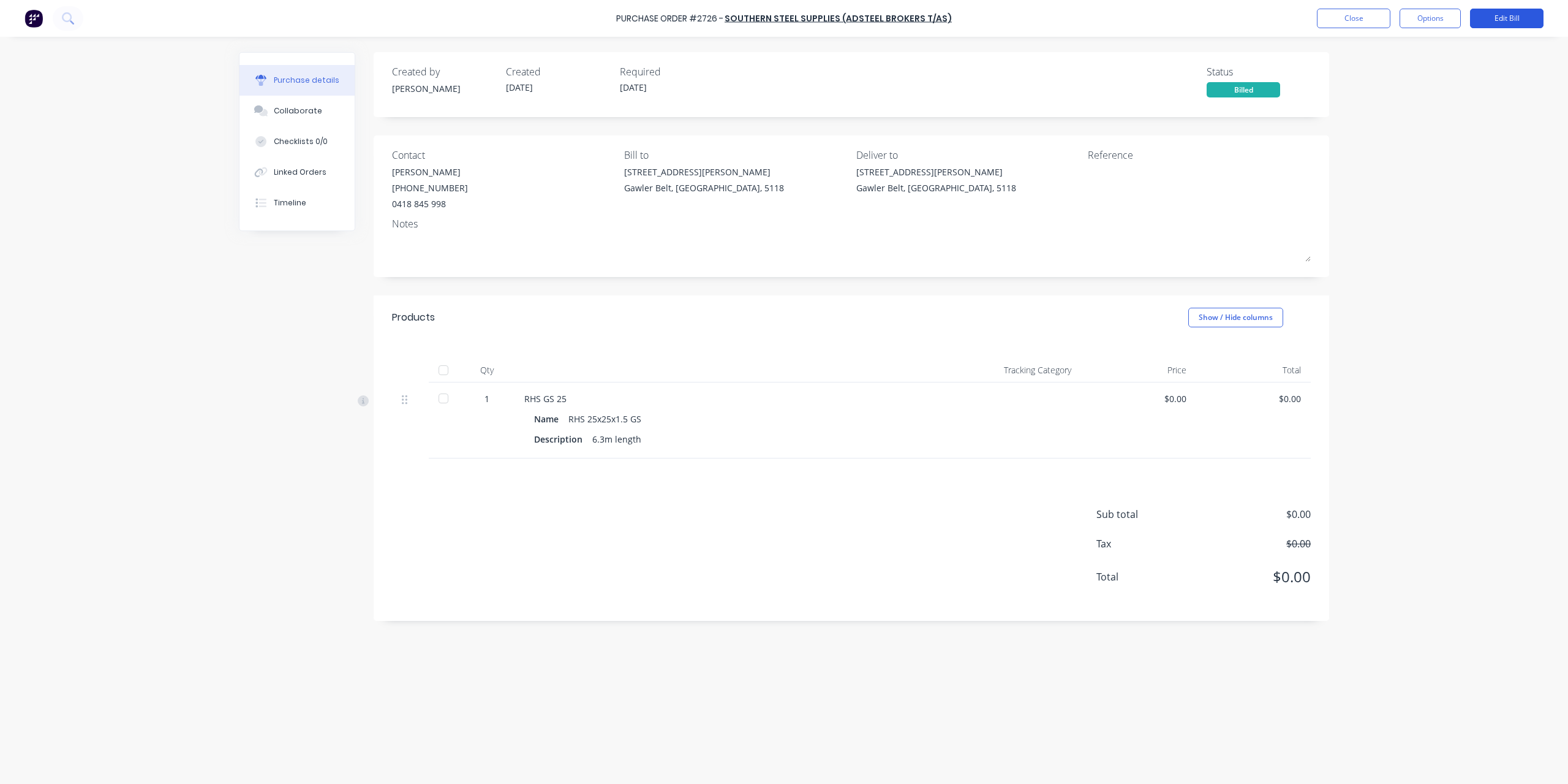
click at [1503, 25] on button "Edit Bill" at bounding box center [1507, 18] width 73 height 20
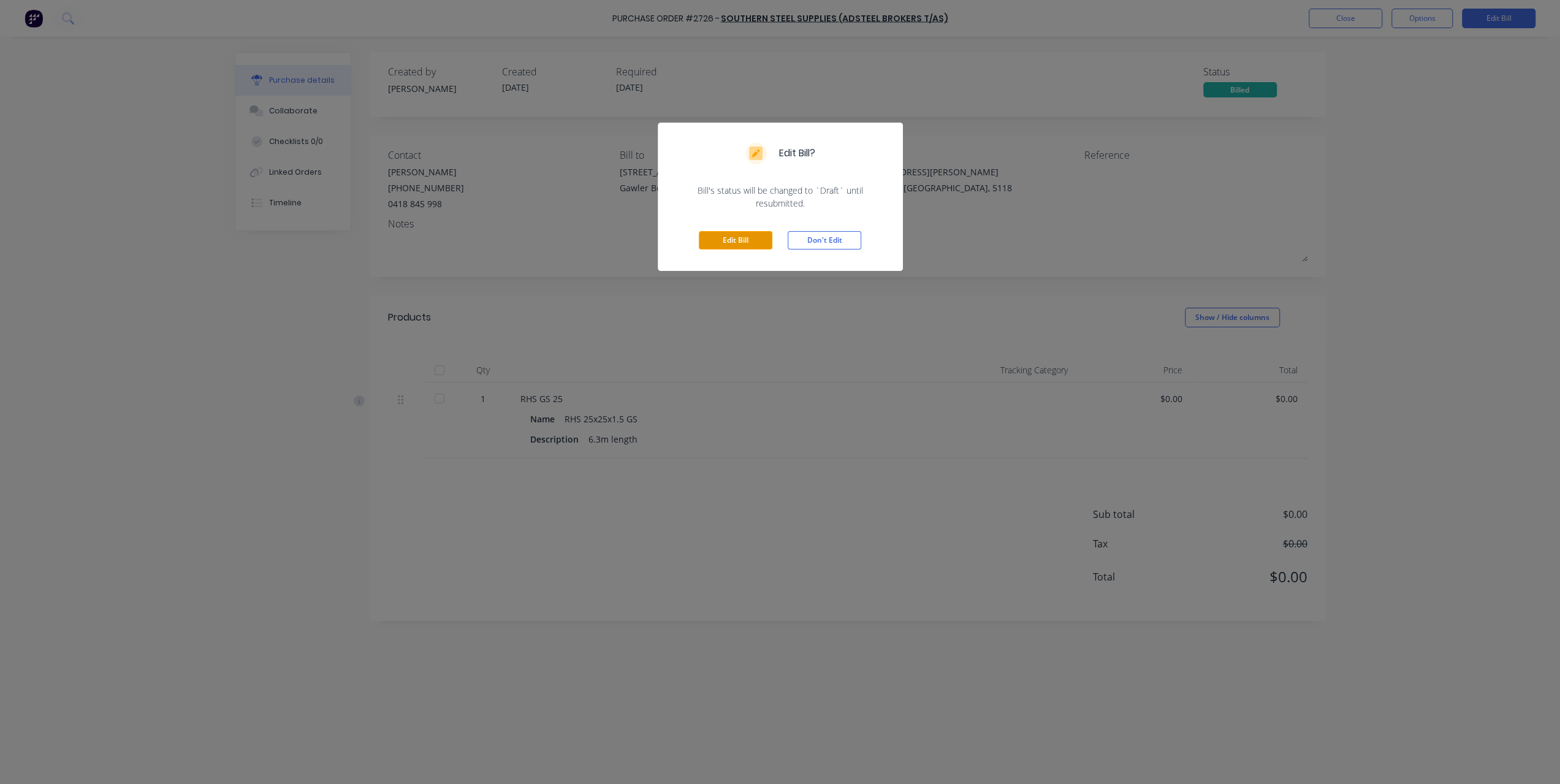
click at [735, 242] on button "Edit Bill" at bounding box center [735, 240] width 73 height 19
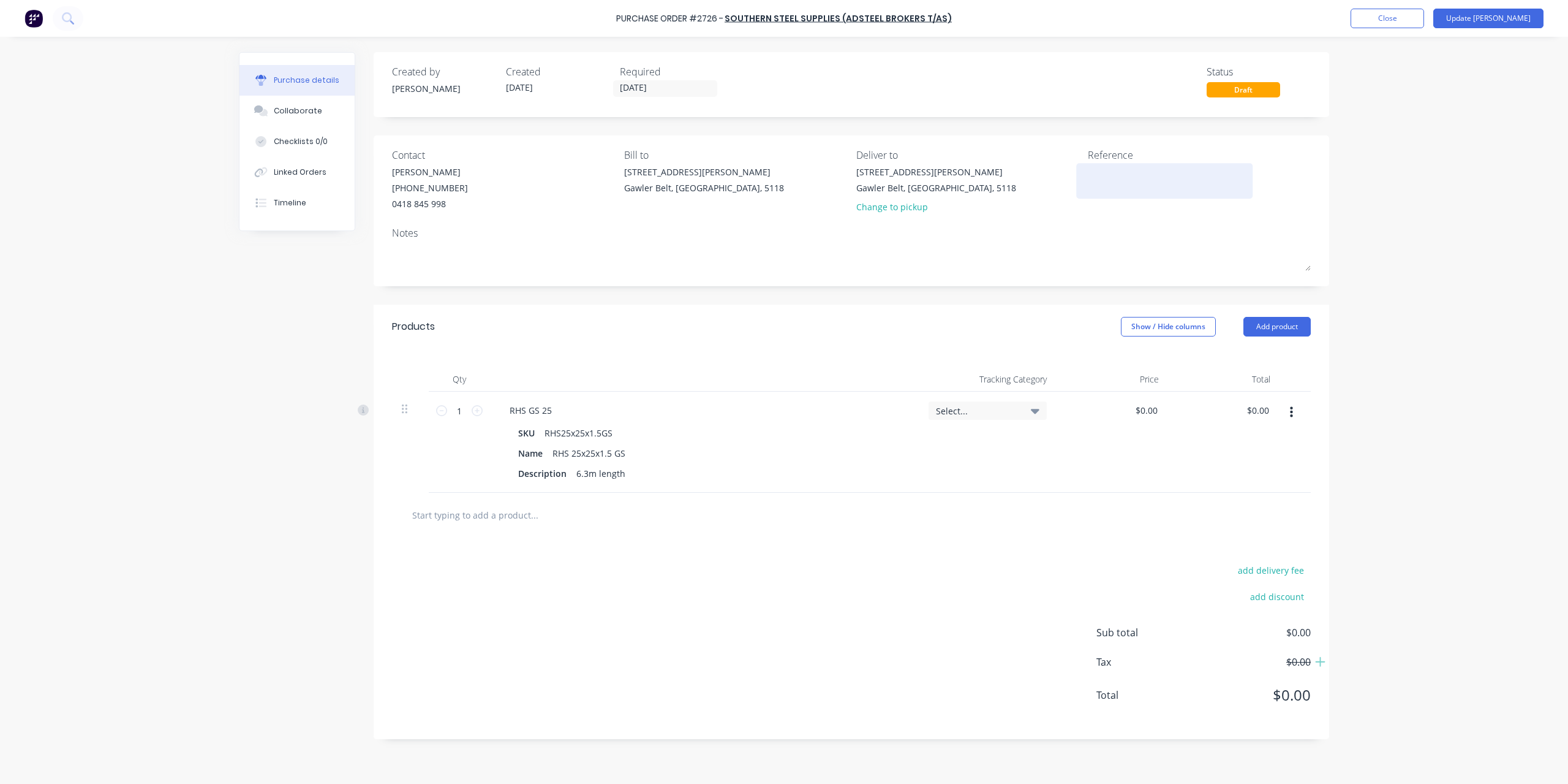
click at [1107, 179] on textarea at bounding box center [1165, 179] width 153 height 27
type textarea "INV-1691184"
type textarea "x"
type textarea "INV-1691184"
type input "0.00"
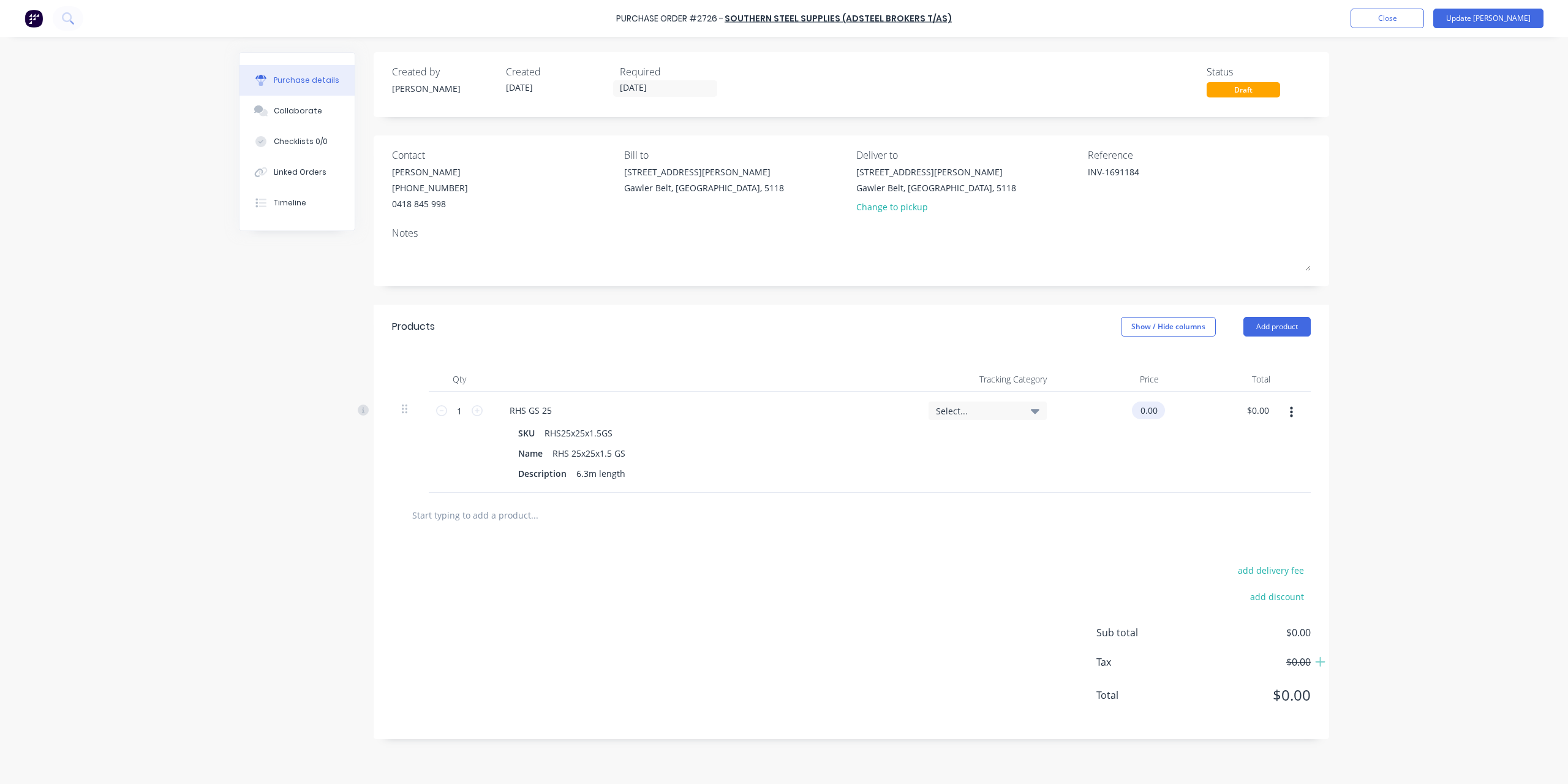
click at [1151, 419] on input "0.00" at bounding box center [1146, 411] width 28 height 18
click at [1151, 419] on input "0.00" at bounding box center [1149, 411] width 23 height 18
type textarea "x"
type input "$0.00"
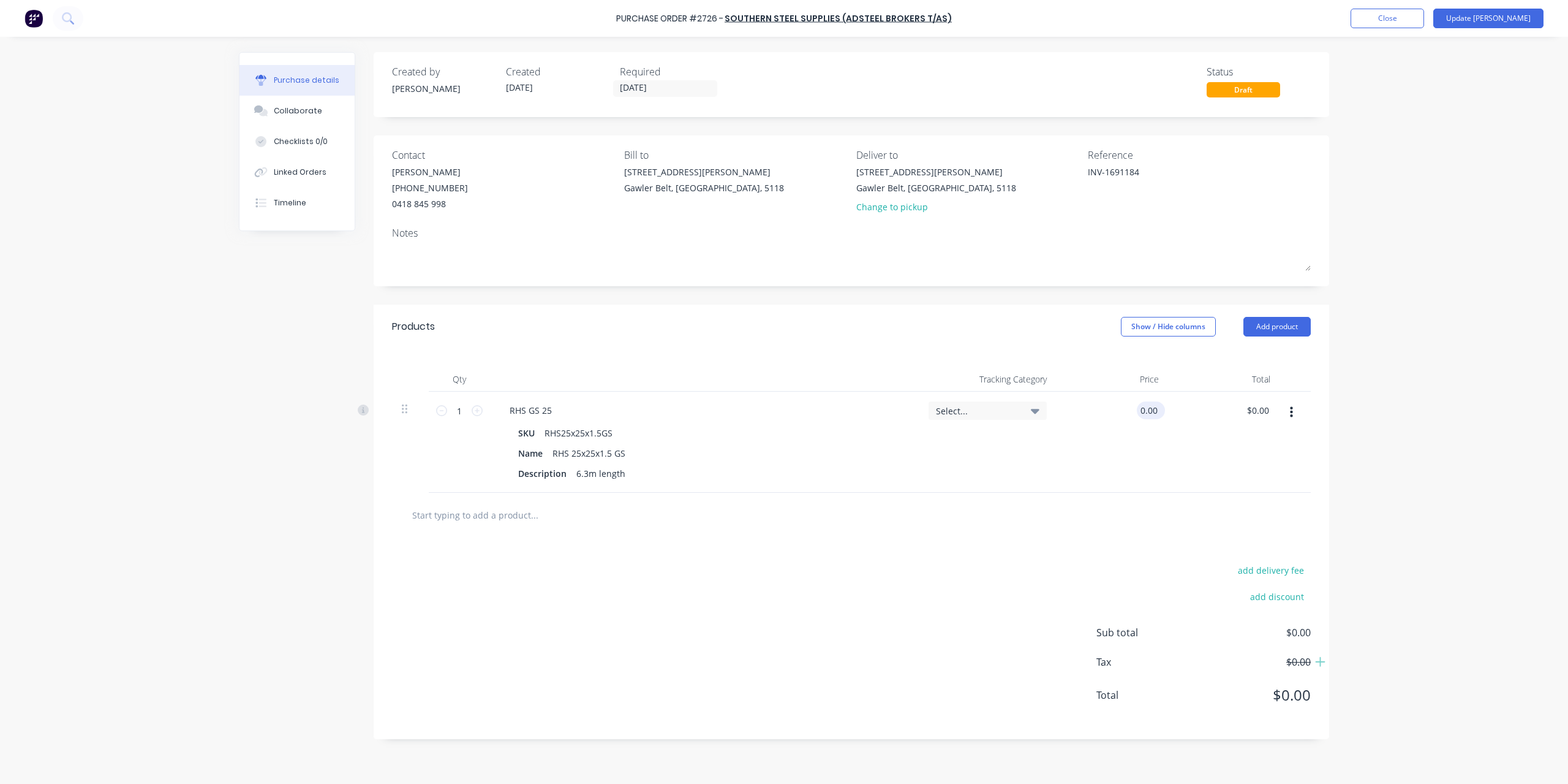
type input "0.00"
type textarea "x"
type input "$0.00"
click at [462, 415] on input "1" at bounding box center [460, 411] width 25 height 19
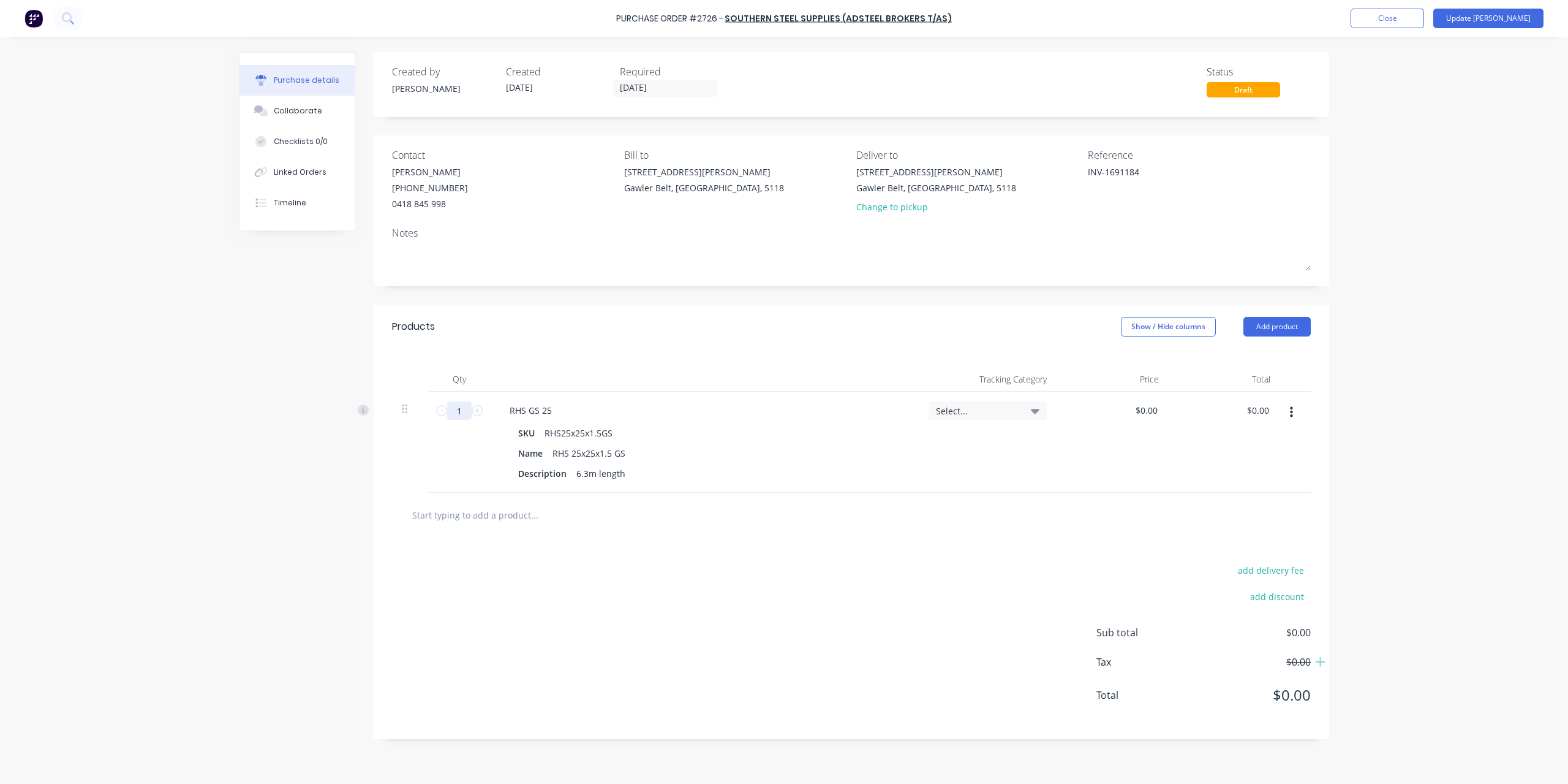
type textarea "x"
type input "6"
type textarea "x"
type input "6."
type textarea "x"
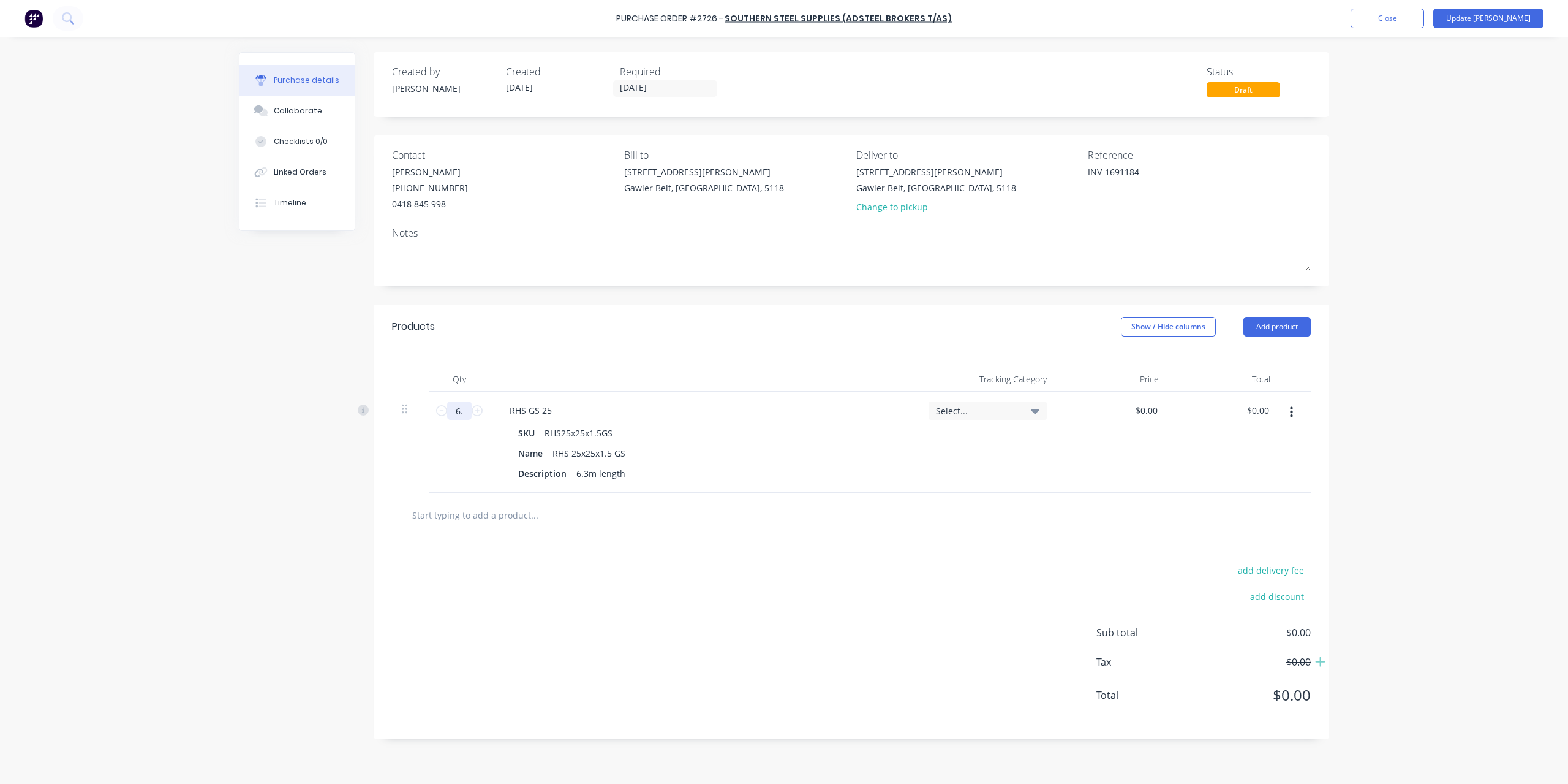
type input "6.5"
type textarea "x"
type input "6.5"
type textarea "x"
type input "0.00"
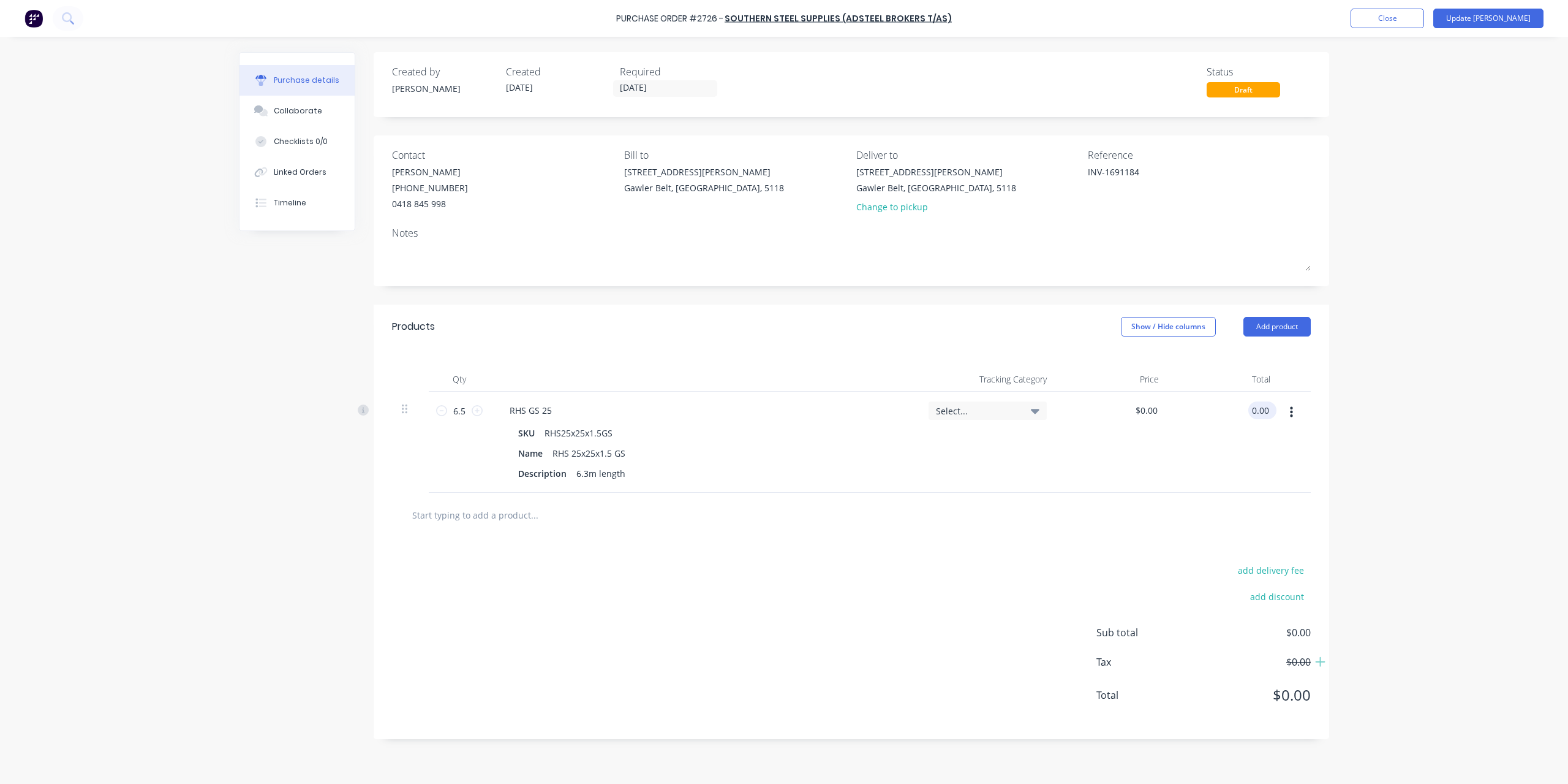
click at [1255, 413] on input "0.00" at bounding box center [1260, 411] width 23 height 18
click at [1257, 413] on input "0.00" at bounding box center [1260, 411] width 23 height 18
click at [1259, 408] on input "0.00" at bounding box center [1260, 411] width 23 height 18
type textarea "x"
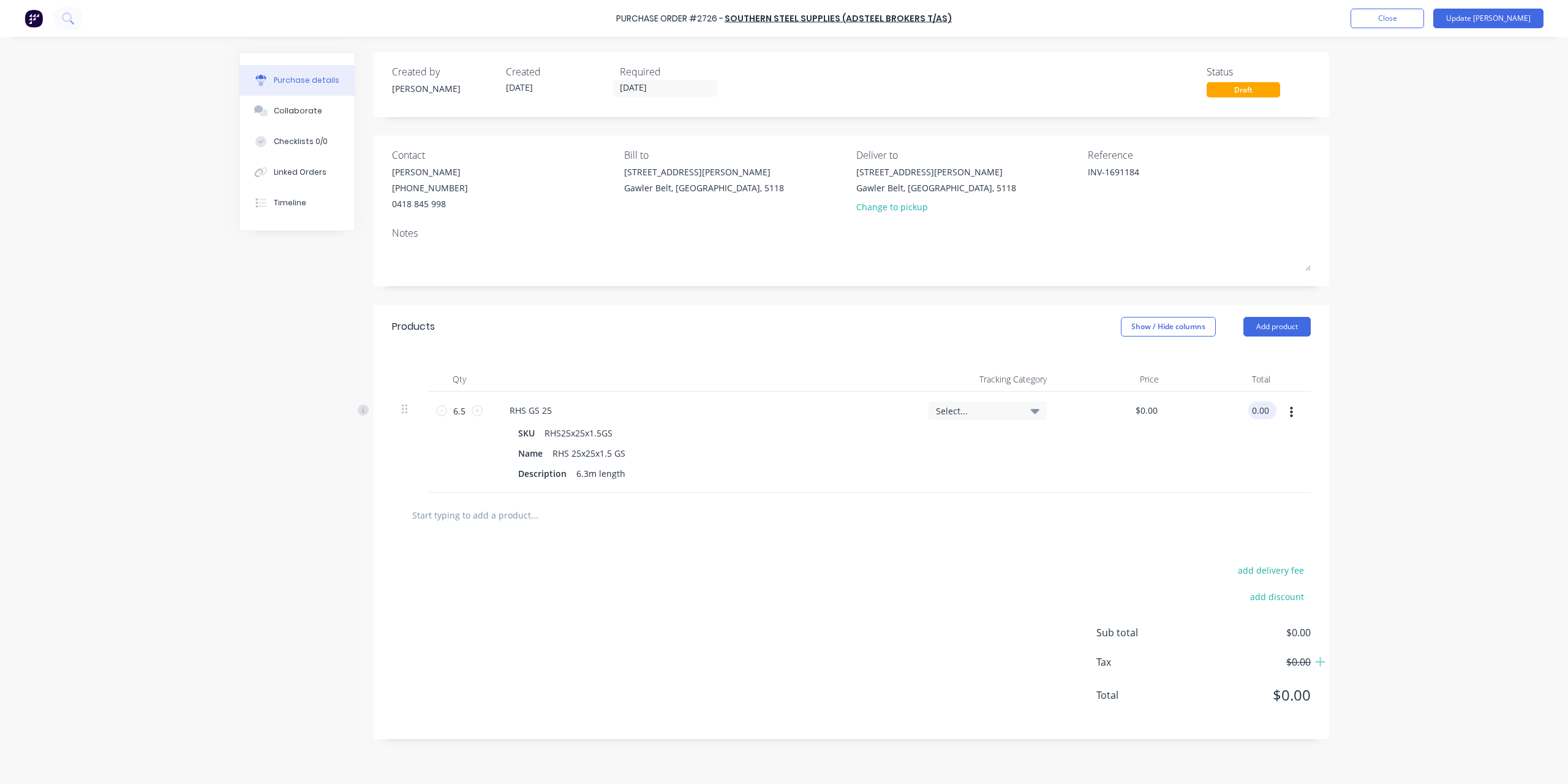
click at [1259, 408] on input "0.00" at bounding box center [1260, 411] width 23 height 18
type input "19.31"
type textarea "x"
type input "$2.9708"
type input "$19.31"
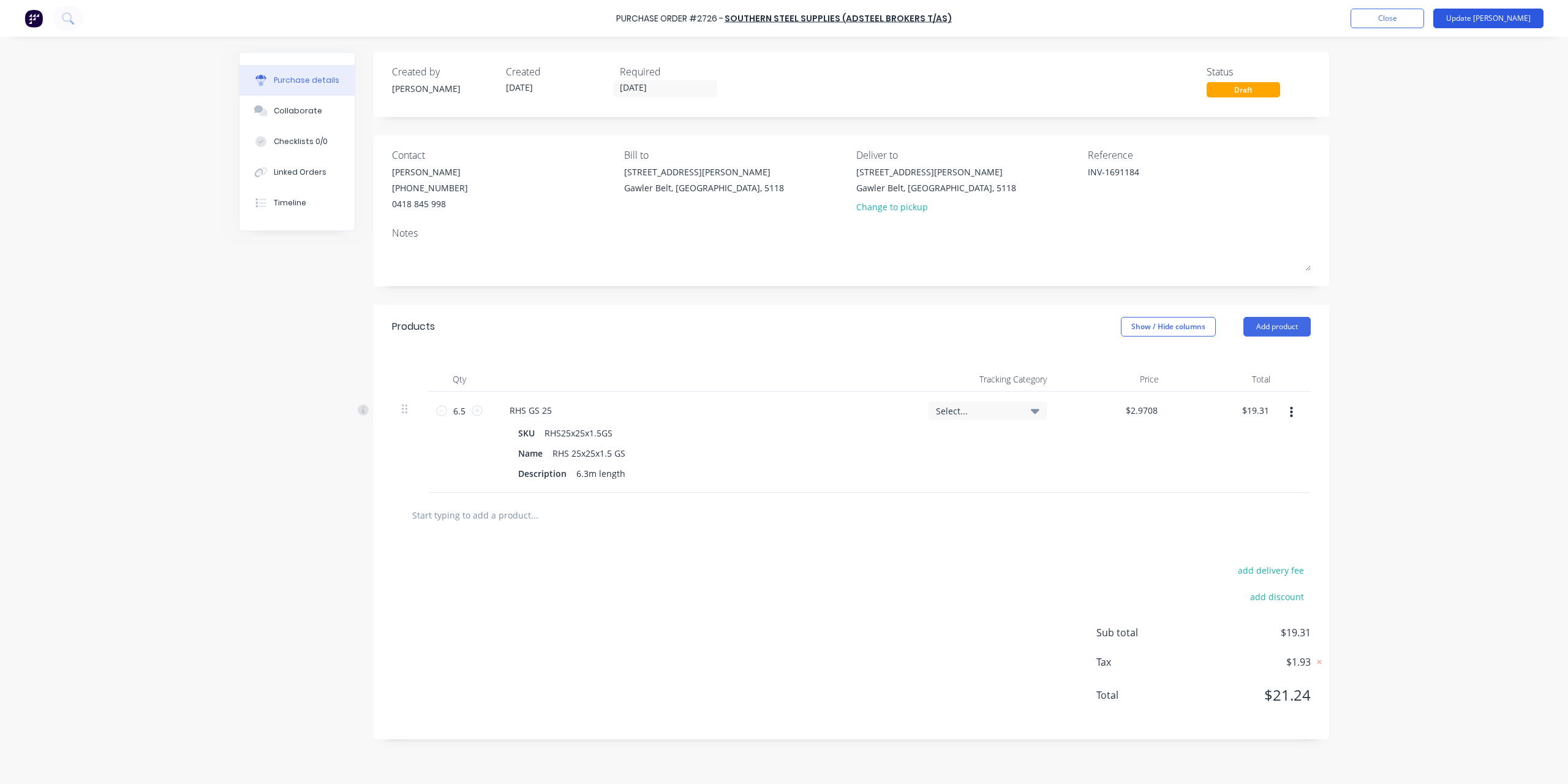
click at [1518, 20] on button "Update [PERSON_NAME]" at bounding box center [1488, 18] width 110 height 20
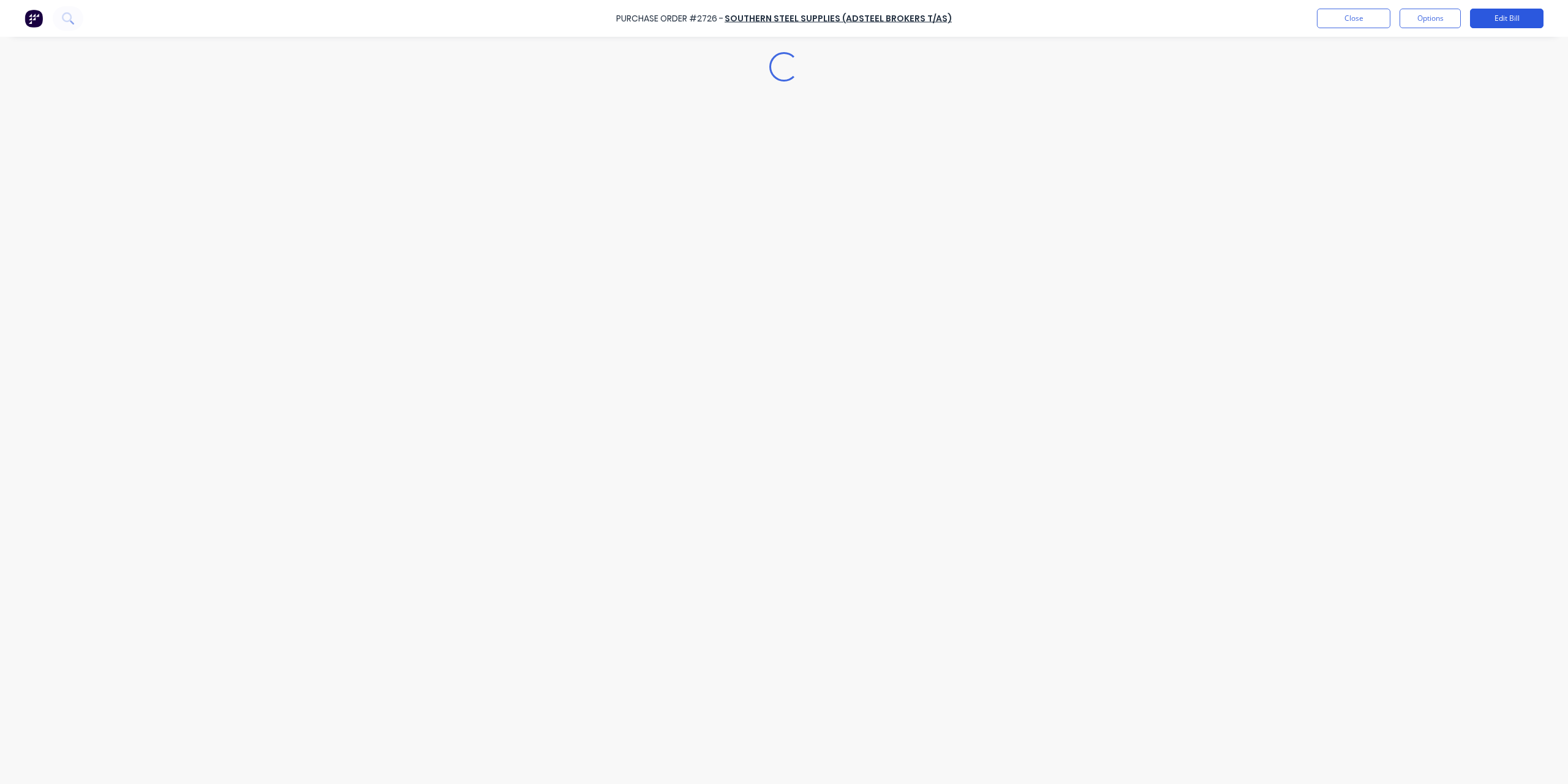
type textarea "x"
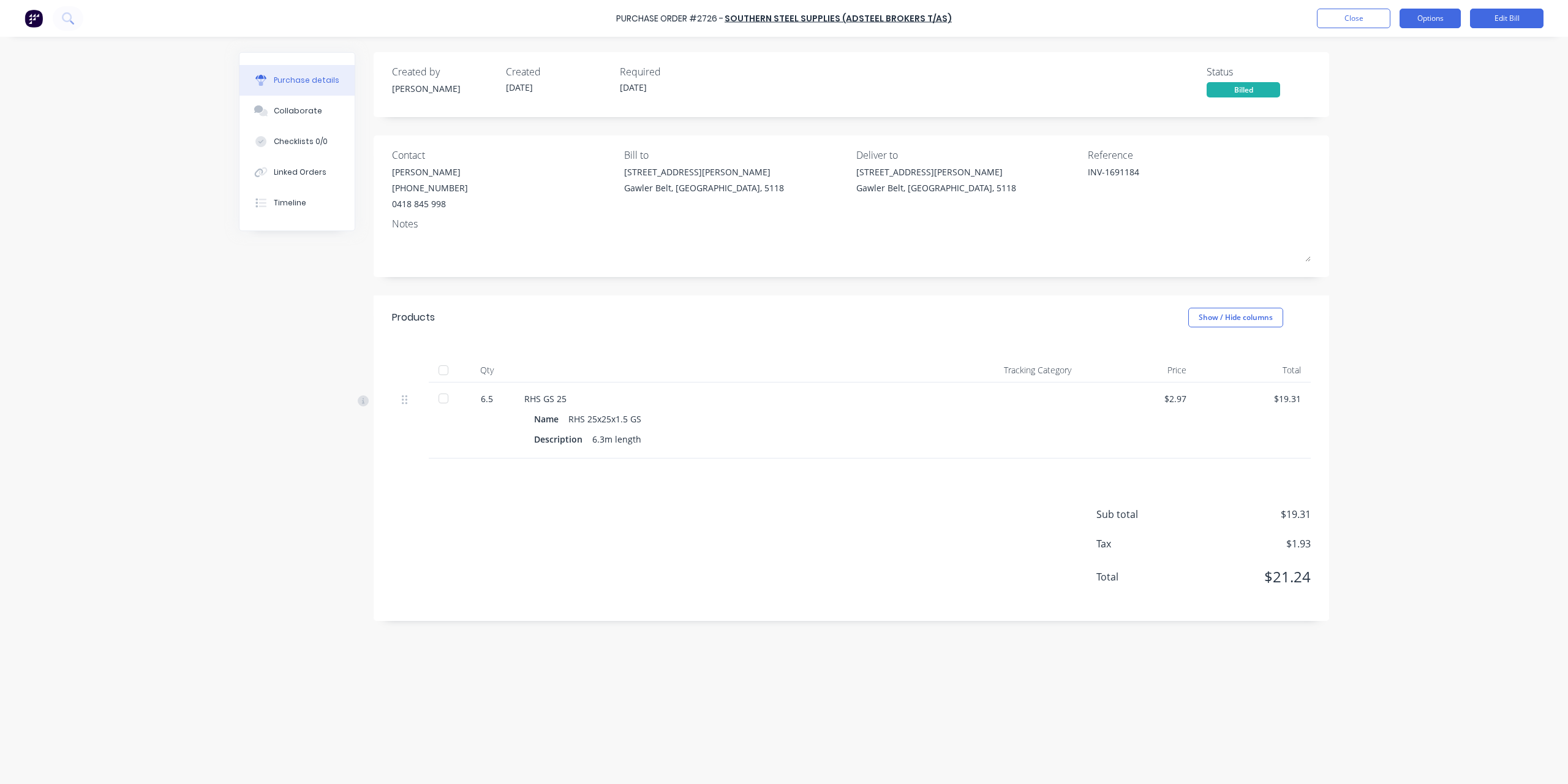
click at [1424, 21] on button "Options" at bounding box center [1430, 18] width 61 height 20
click at [1558, 73] on div "Purchase Order #2726 - Southern Steel Supplies (Adsteel Brokers T/as) Close Opt…" at bounding box center [784, 392] width 1568 height 784
click at [1366, 26] on button "Close" at bounding box center [1353, 18] width 73 height 20
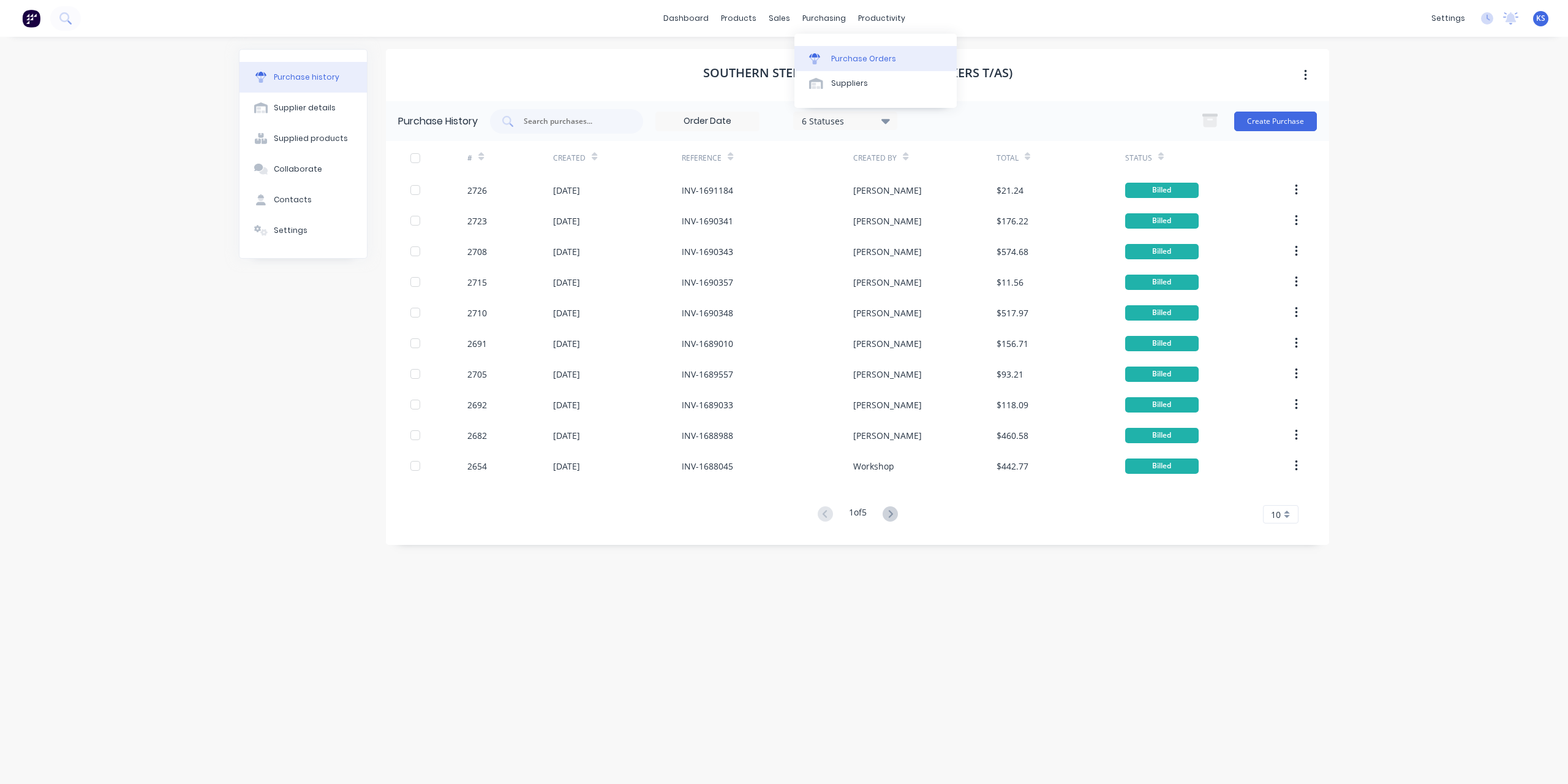
click at [866, 58] on div "Purchase Orders" at bounding box center [863, 59] width 65 height 11
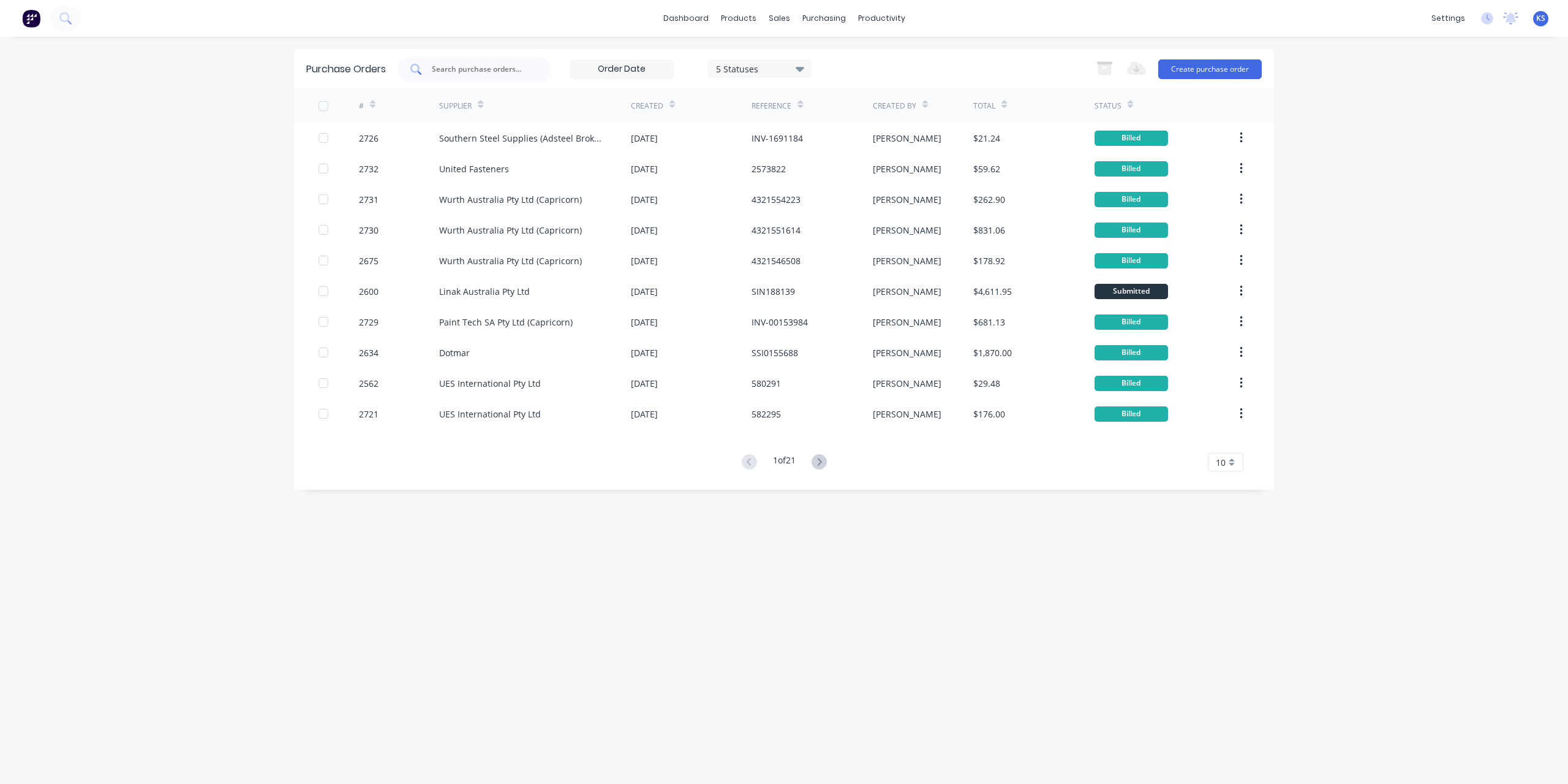
click at [457, 71] on input "text" at bounding box center [482, 69] width 102 height 12
type input "[PERSON_NAME]"
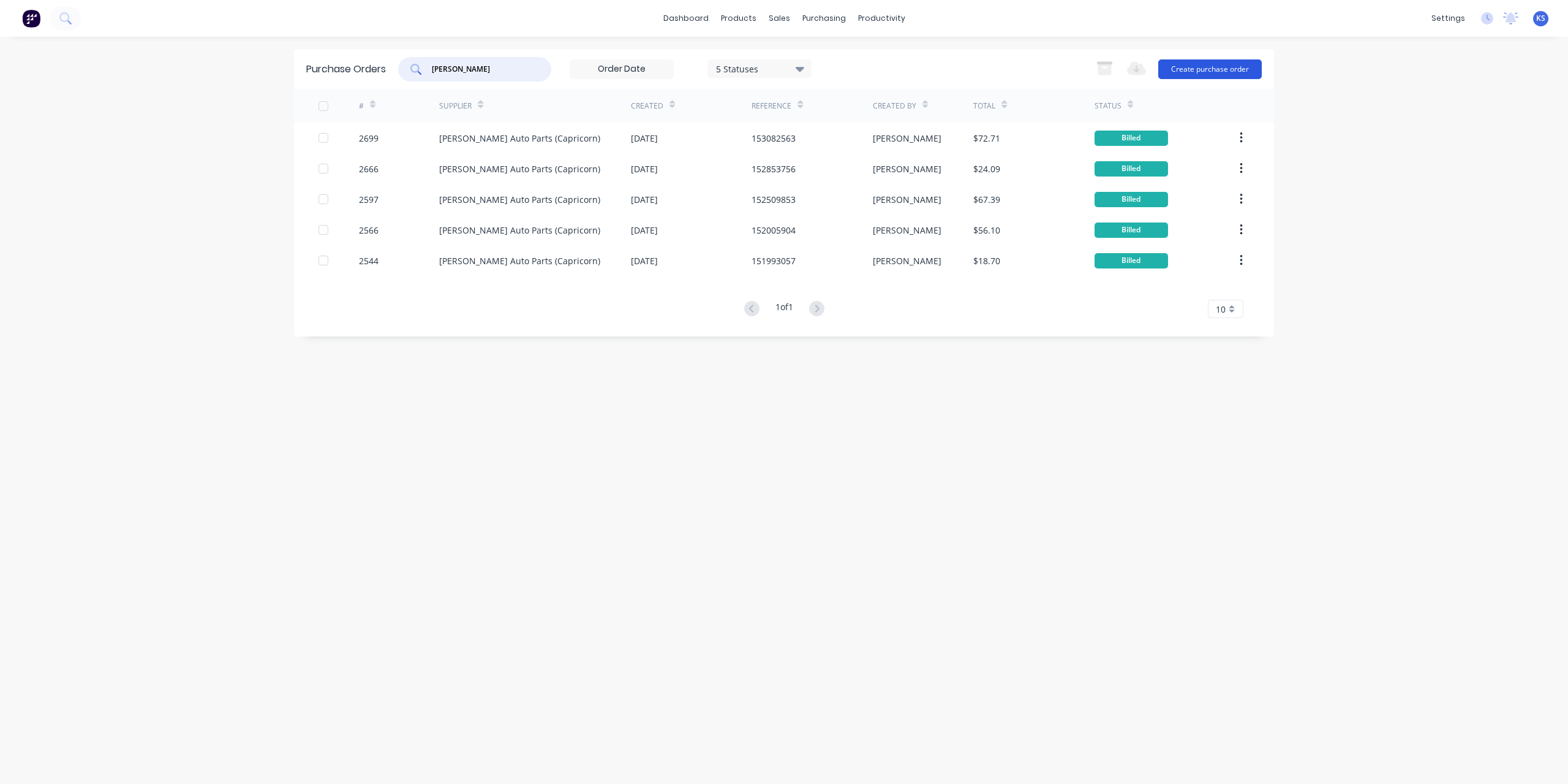
click at [1190, 68] on button "Create purchase order" at bounding box center [1210, 69] width 104 height 20
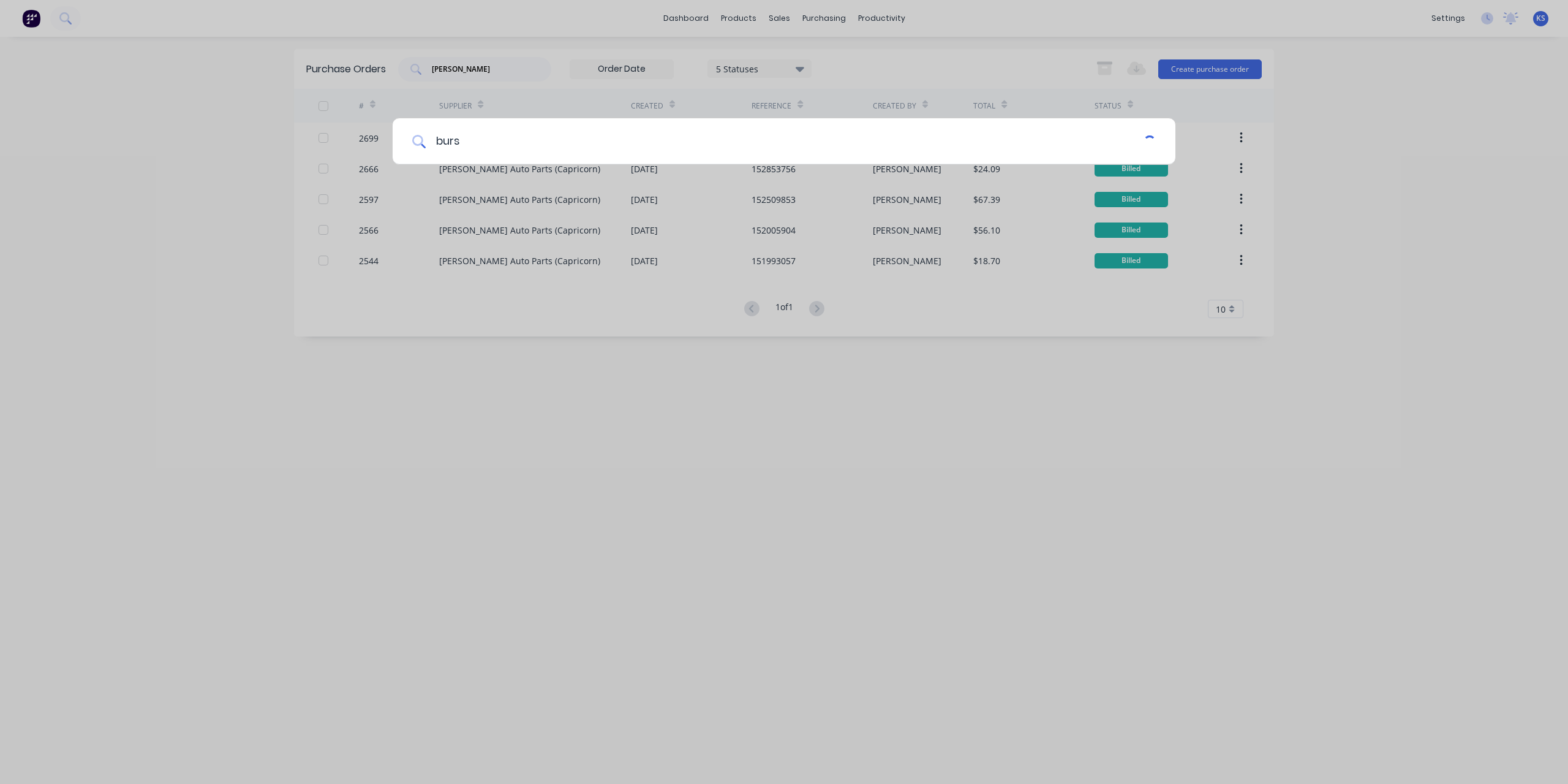
type input "burs"
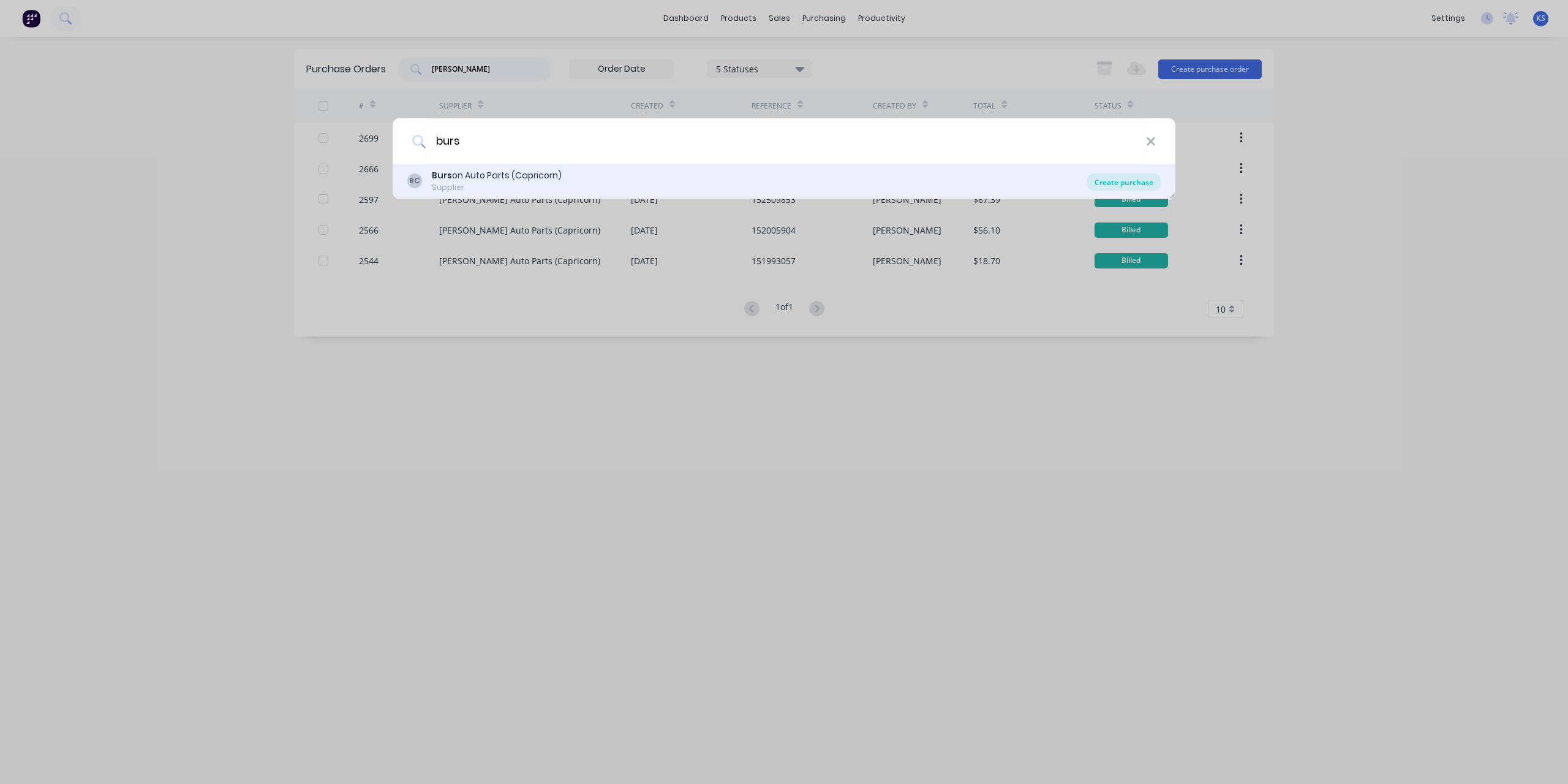
click at [1117, 183] on div "Create purchase" at bounding box center [1124, 182] width 73 height 17
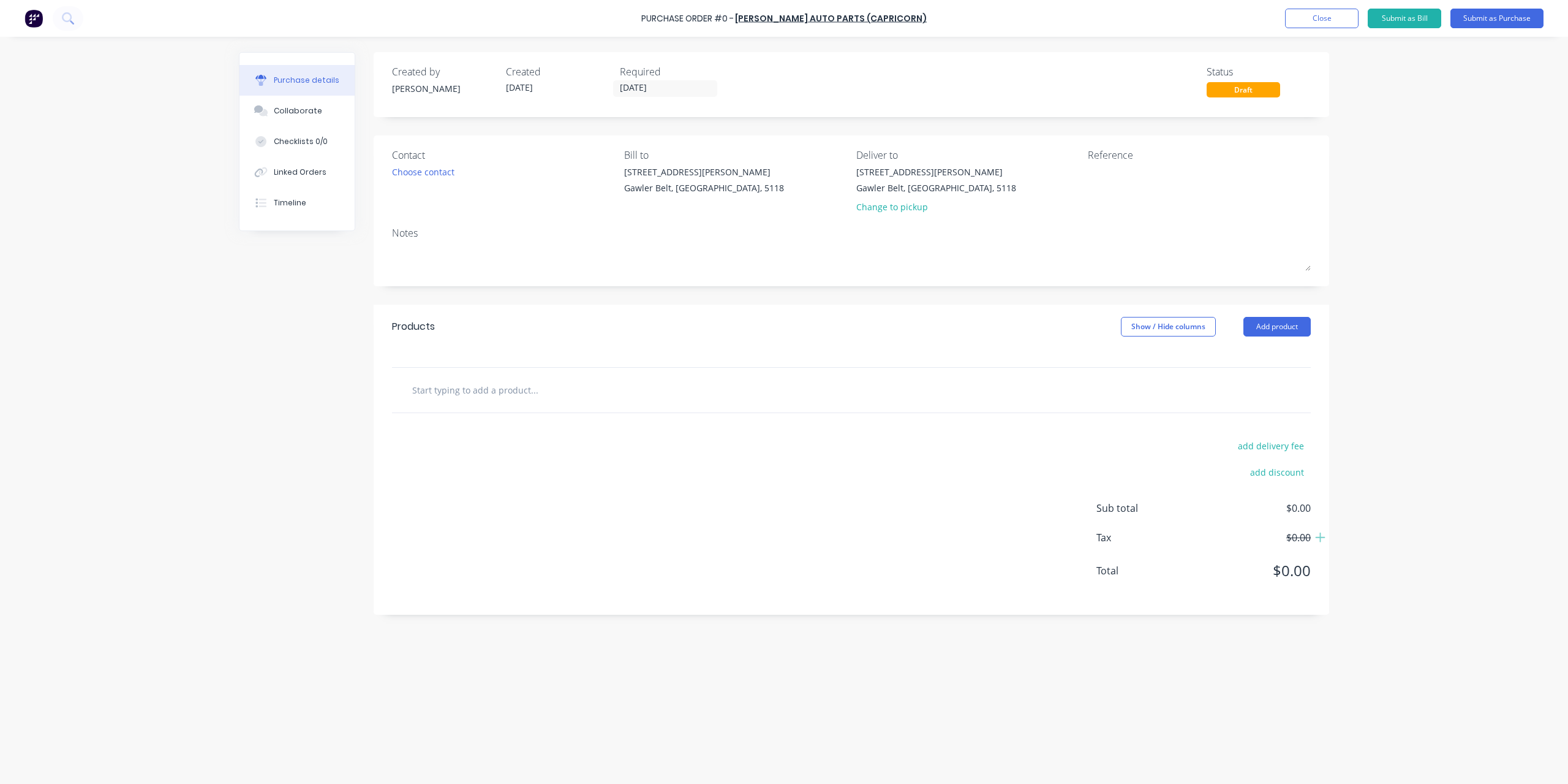
click at [454, 402] on input "text" at bounding box center [534, 390] width 245 height 25
type input "Narva 175"
drag, startPoint x: 490, startPoint y: 388, endPoint x: 295, endPoint y: 377, distance: 195.3
click at [295, 377] on div "Created by [PERSON_NAME] Created [DATE] Required [DATE] Status Draft Contact Ch…" at bounding box center [784, 407] width 1090 height 711
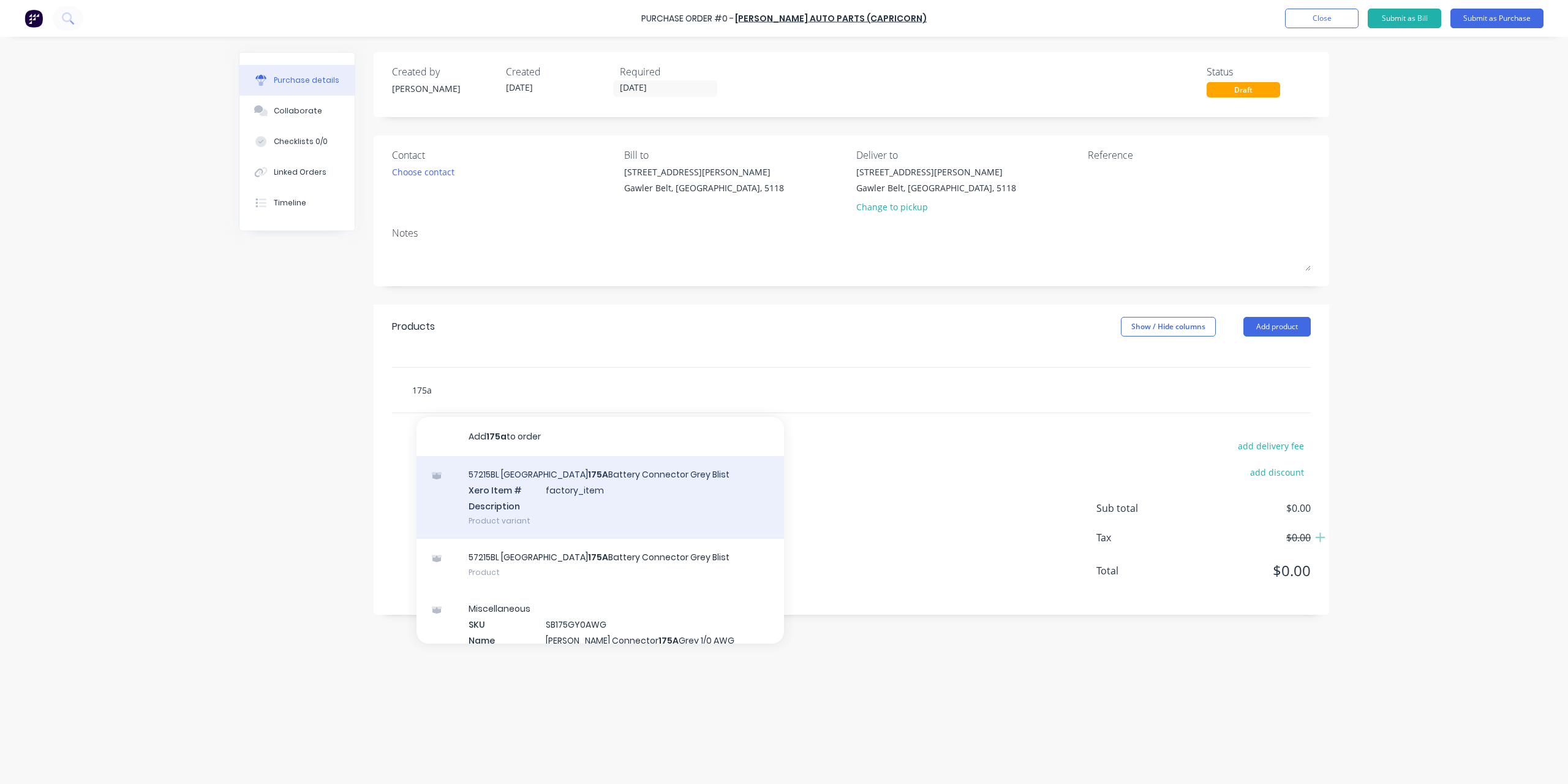
type input "175a"
click at [546, 475] on div "57215BL Narva 175A Battery Connector Grey Blist Xero Item # factory_item Descri…" at bounding box center [600, 497] width 368 height 83
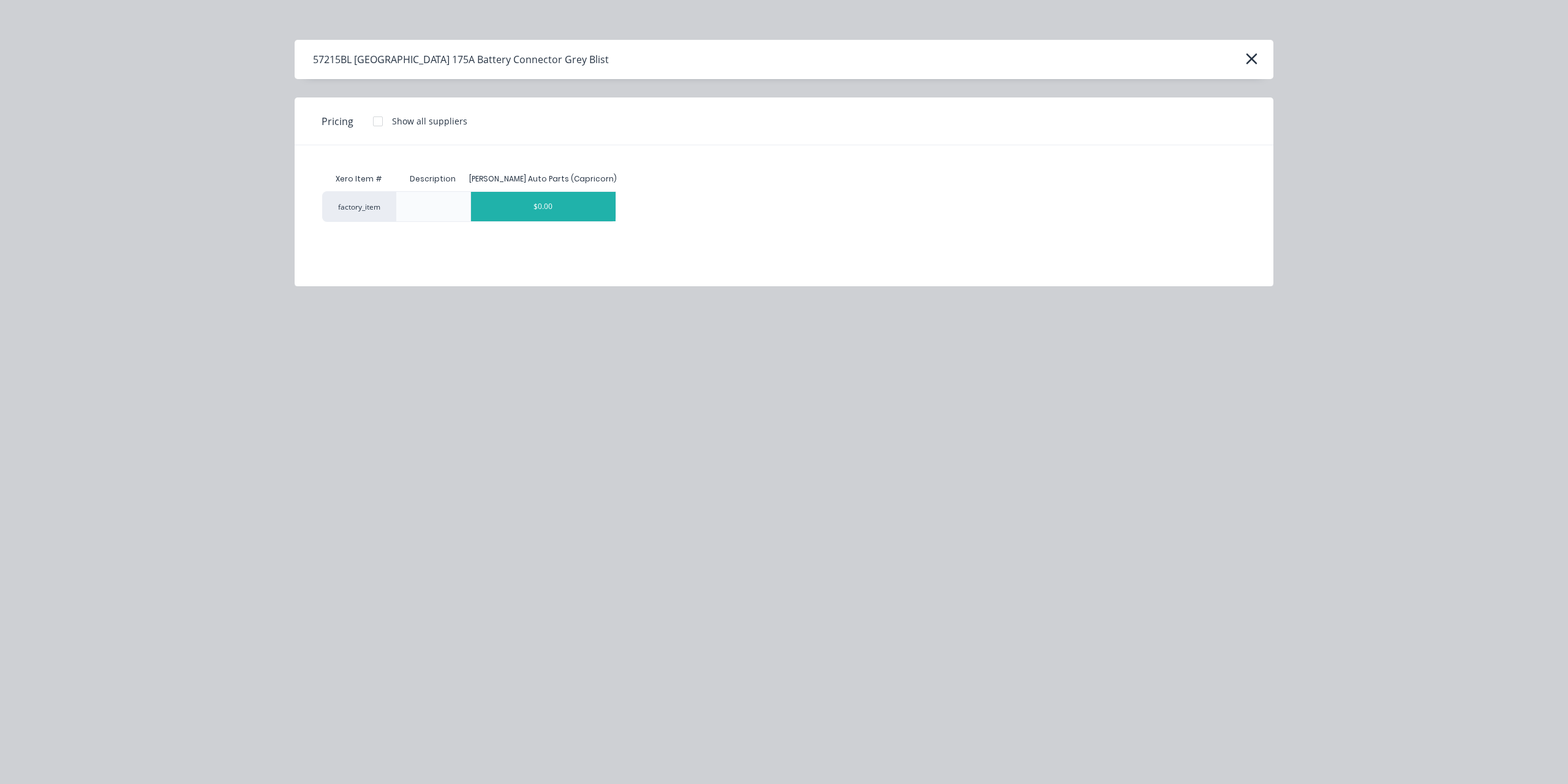
click at [574, 203] on div "$0.00" at bounding box center [544, 206] width 145 height 30
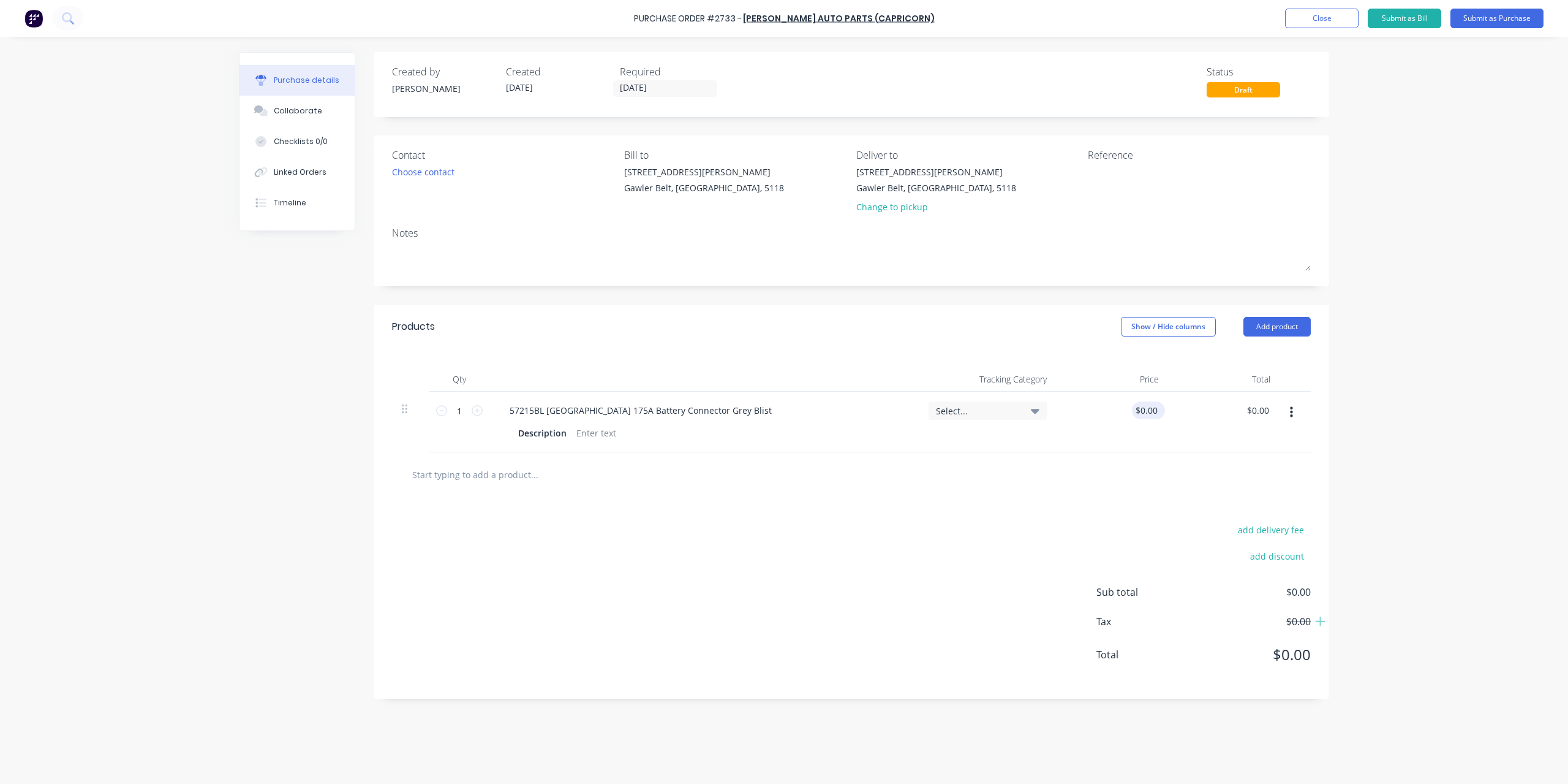
click at [1170, 402] on div "$0.00 $0.00" at bounding box center [1224, 422] width 112 height 60
click at [1158, 407] on input "0.00" at bounding box center [1149, 411] width 23 height 18
type input "$33.00"
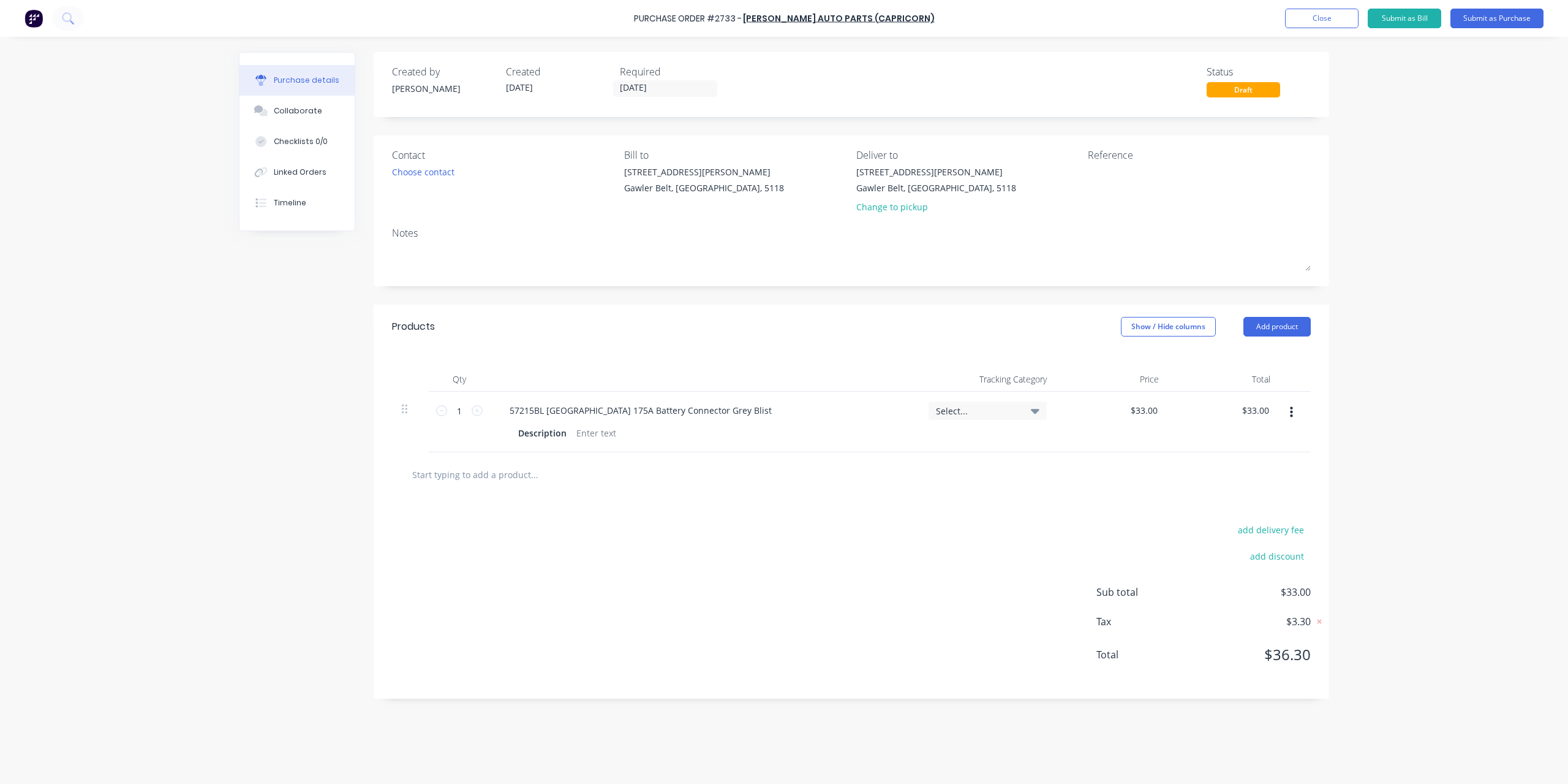
click at [466, 470] on input "text" at bounding box center [534, 474] width 245 height 25
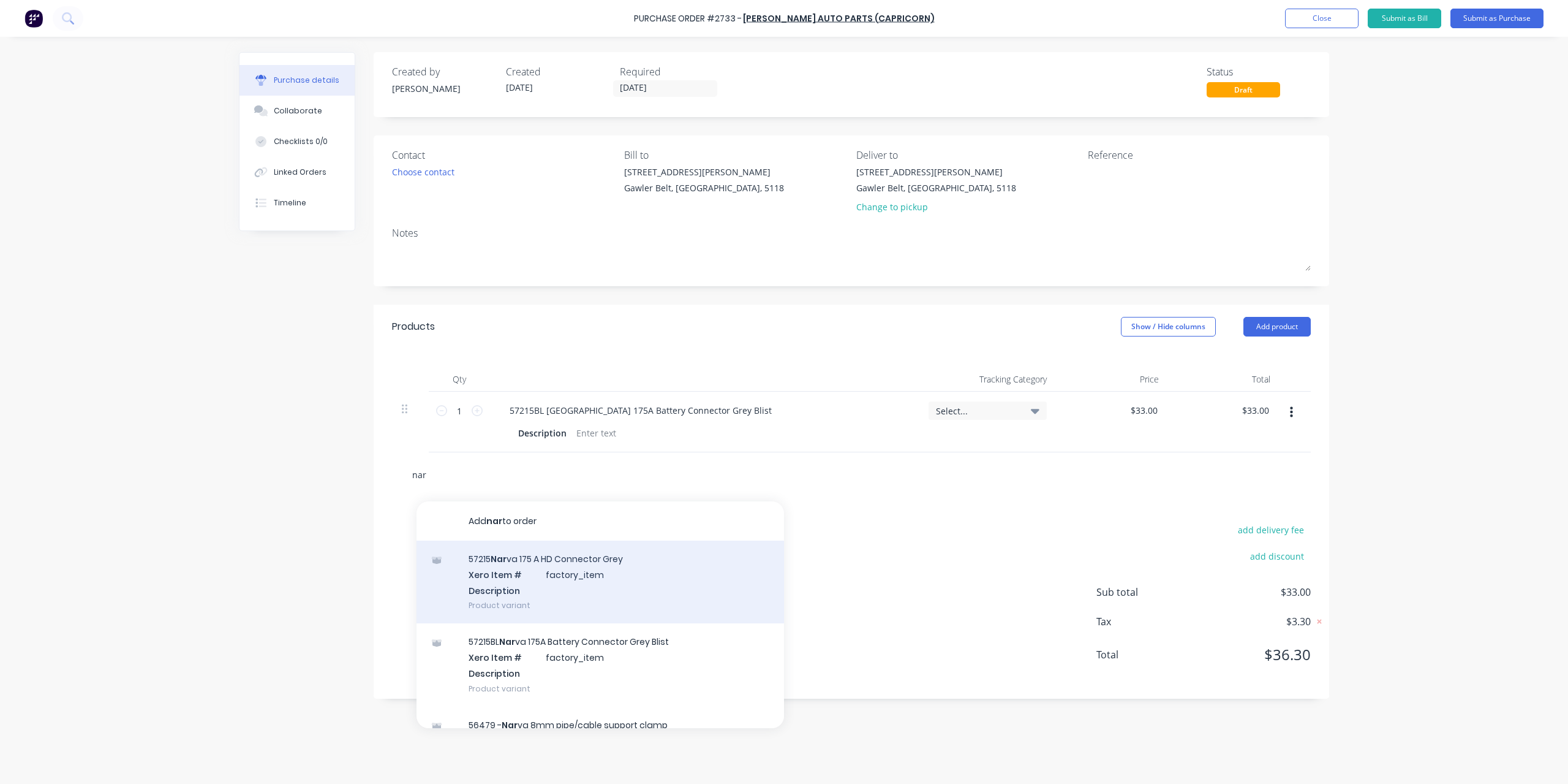
type input "nar"
click at [528, 568] on div "57215 Nar va 175 A HD Connector Grey Xero Item # factory_item Description Produ…" at bounding box center [600, 581] width 368 height 83
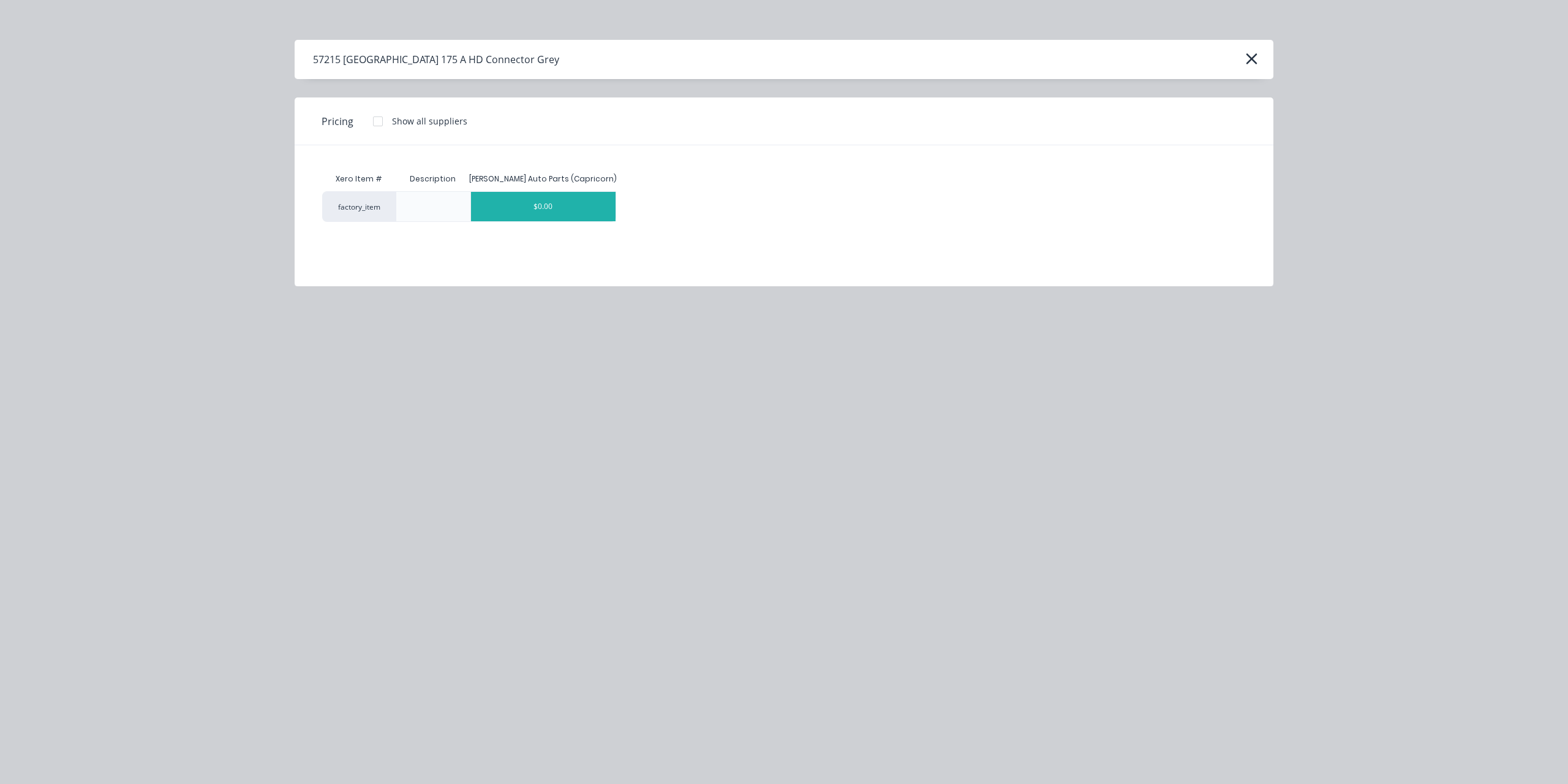
click at [567, 202] on div "$0.00" at bounding box center [544, 206] width 145 height 30
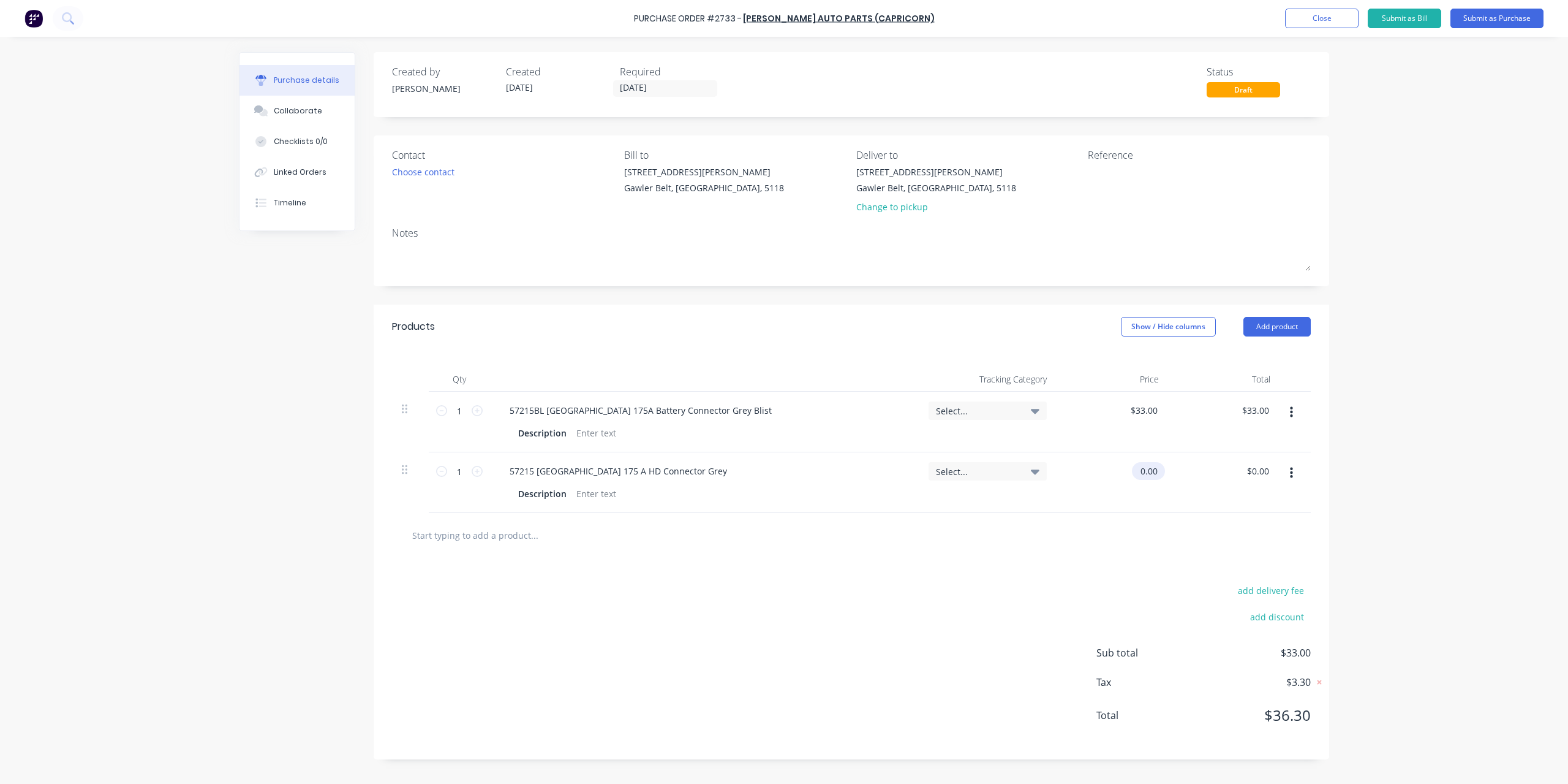
click at [1136, 468] on div "0.00 $0.00" at bounding box center [1146, 471] width 28 height 18
click at [1137, 468] on div "$0.00 0.00" at bounding box center [1149, 471] width 23 height 18
click at [1165, 474] on div "$0.00 $0.00" at bounding box center [1112, 483] width 112 height 60
click at [1151, 470] on input "0.00" at bounding box center [1146, 471] width 28 height 18
click at [1151, 470] on input "0.00" at bounding box center [1149, 471] width 23 height 18
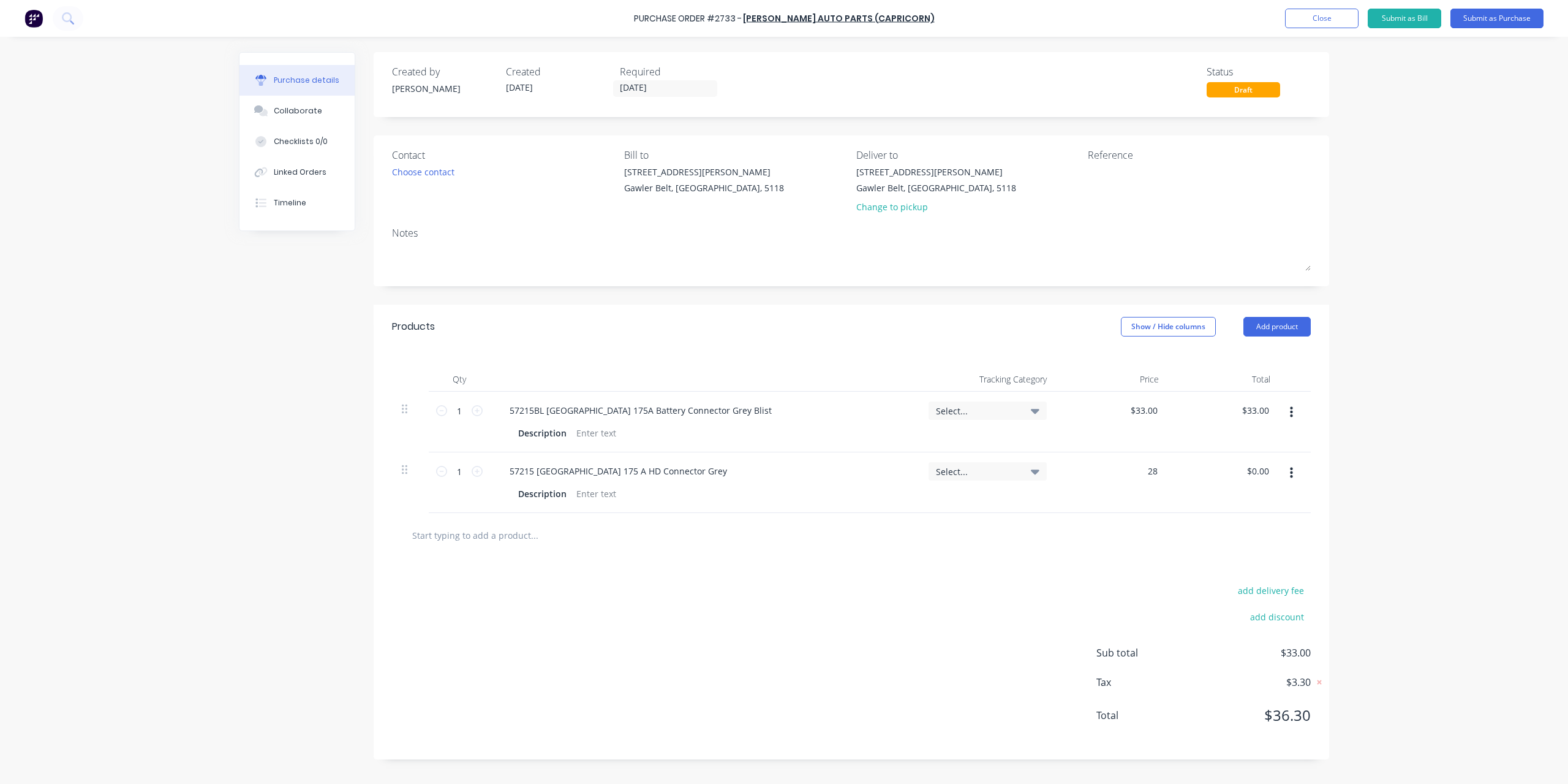
type input "$28.00"
click at [341, 471] on div "Created by [PERSON_NAME] Created [DATE] Required [DATE] Status Draft Contact Ch…" at bounding box center [784, 407] width 1090 height 711
drag, startPoint x: 403, startPoint y: 466, endPoint x: 397, endPoint y: 406, distance: 60.3
click at [397, 406] on div "1 1 57215BL [GEOGRAPHIC_DATA] 175A Battery Connector Grey Blist Description Sel…" at bounding box center [851, 422] width 919 height 60
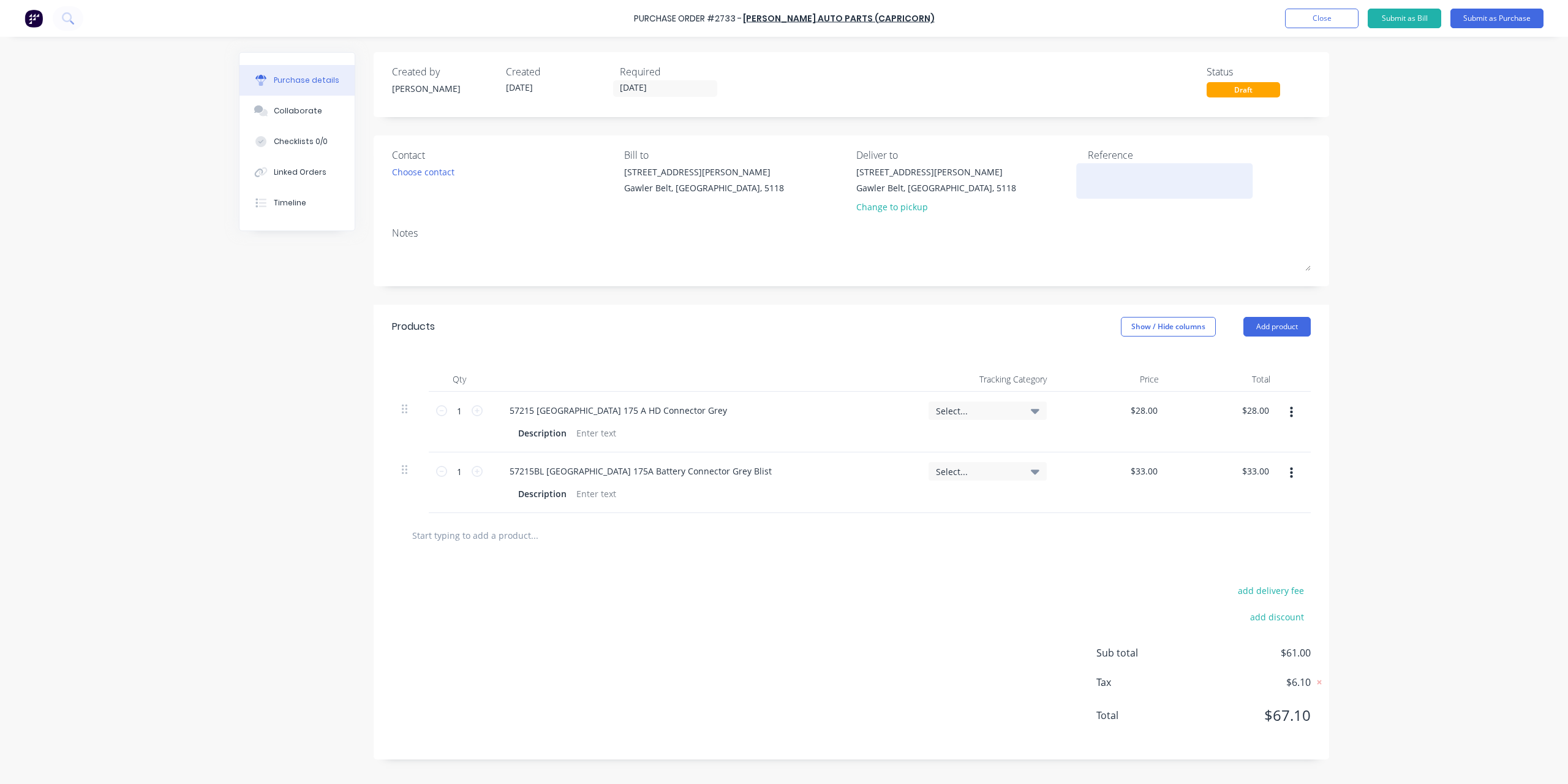
click at [1105, 177] on textarea at bounding box center [1165, 179] width 153 height 27
type textarea "15353219"
type textarea "x"
type textarea "15353219"
click at [1482, 20] on button "Submit as Purchase" at bounding box center [1497, 18] width 93 height 20
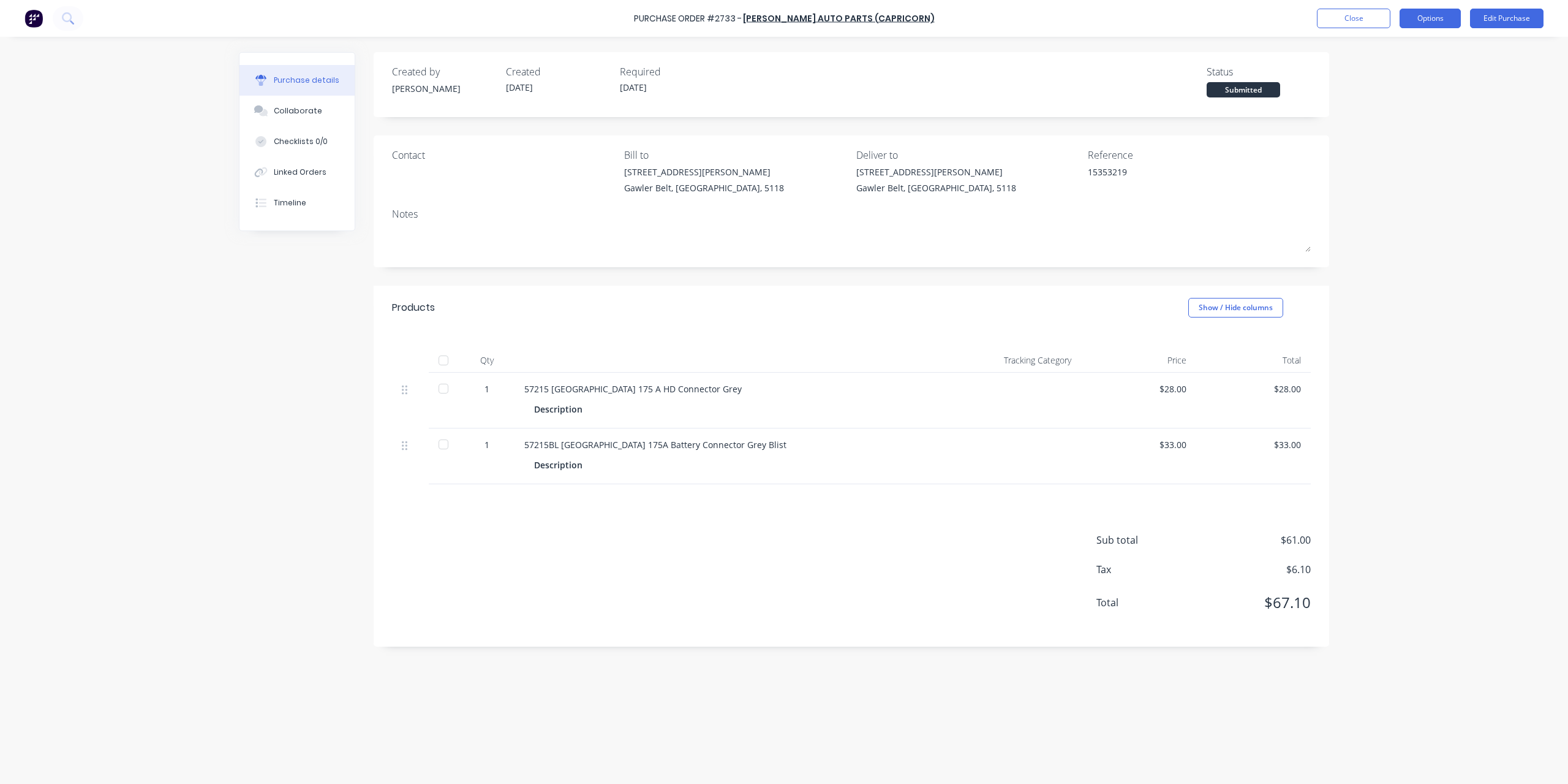
click at [1438, 21] on button "Options" at bounding box center [1430, 18] width 61 height 20
click at [1404, 73] on div "Convert to Bill" at bounding box center [1403, 75] width 94 height 18
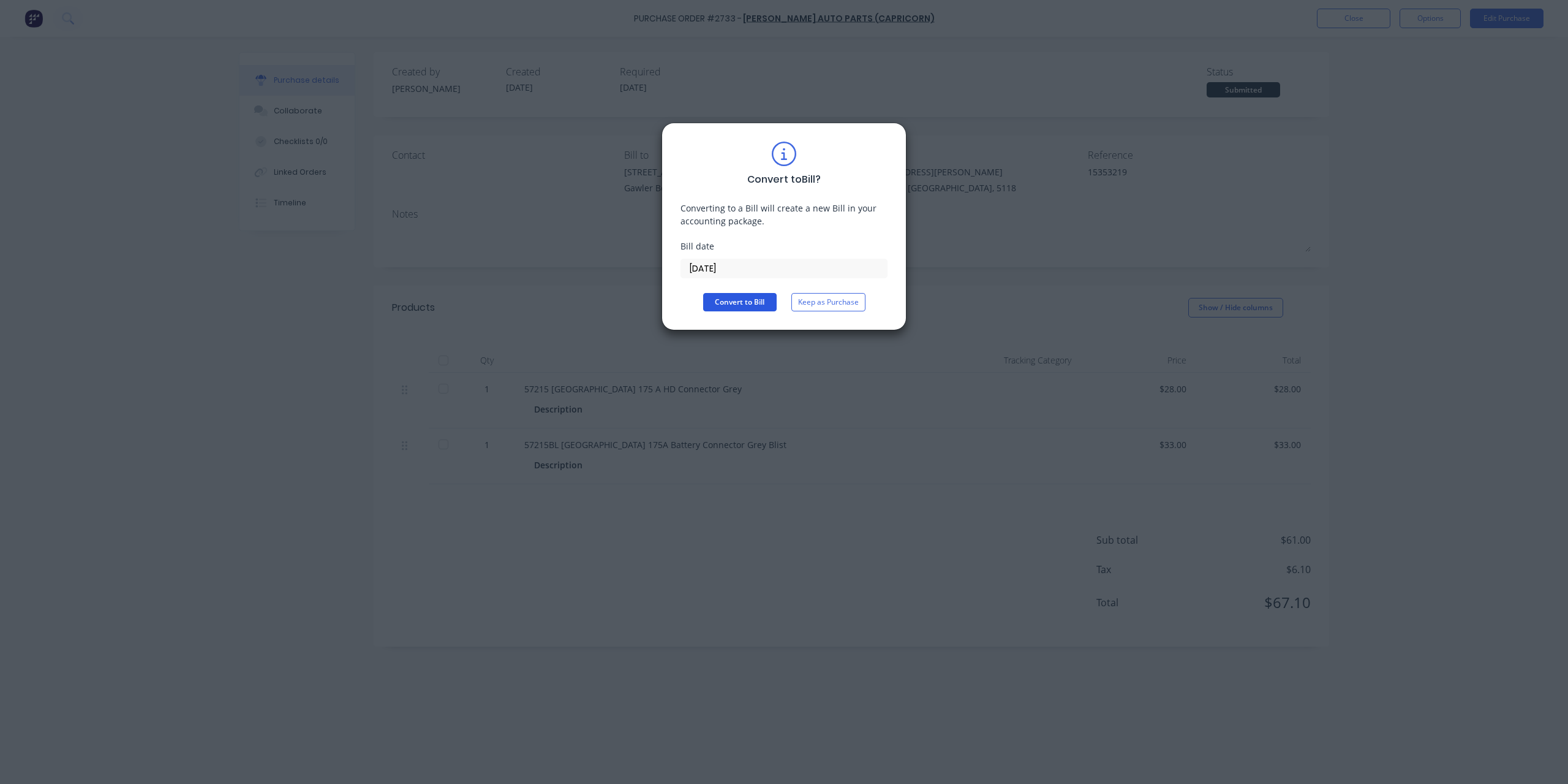
click at [738, 305] on button "Convert to Bill" at bounding box center [740, 302] width 73 height 19
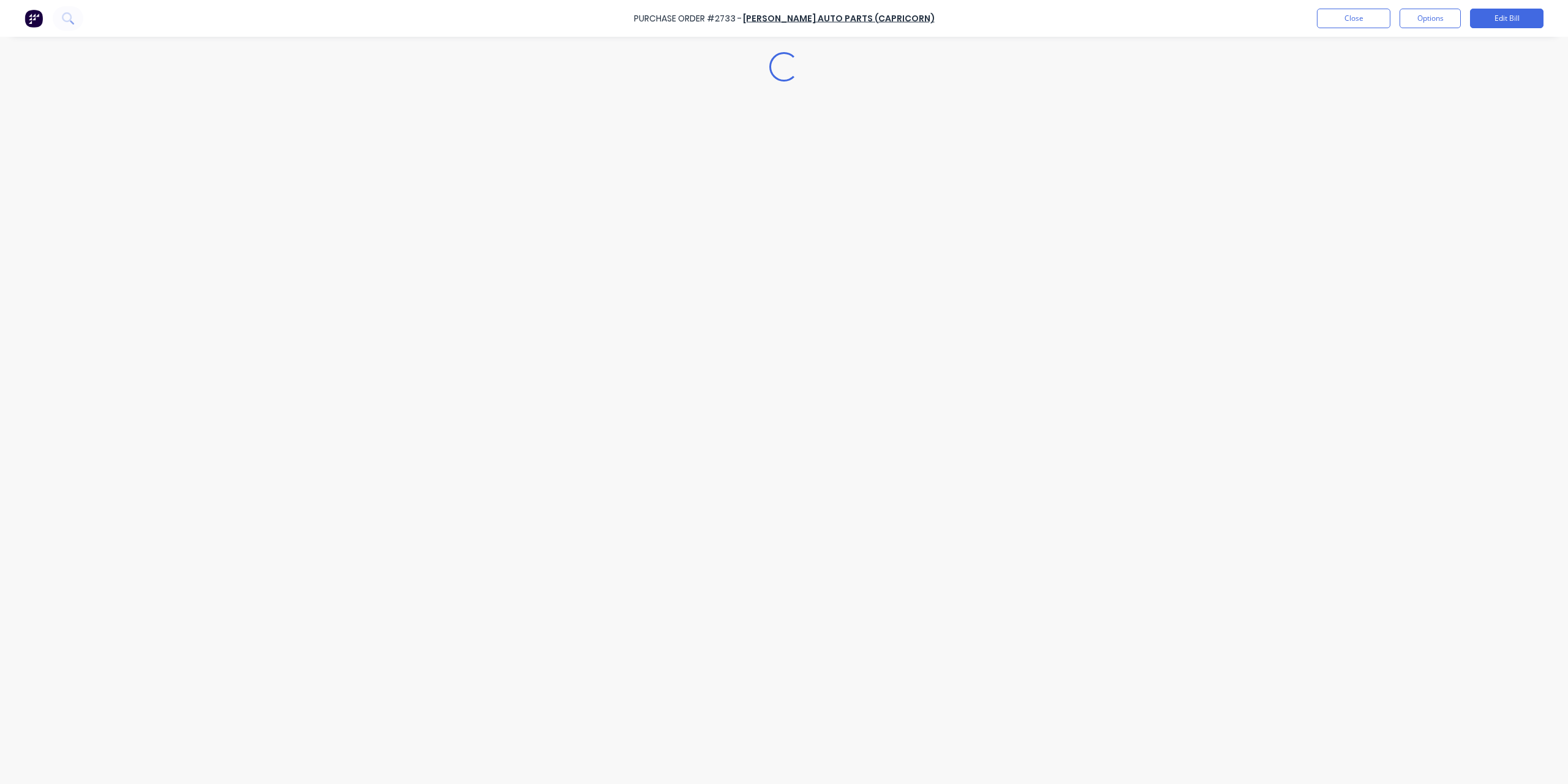
type textarea "x"
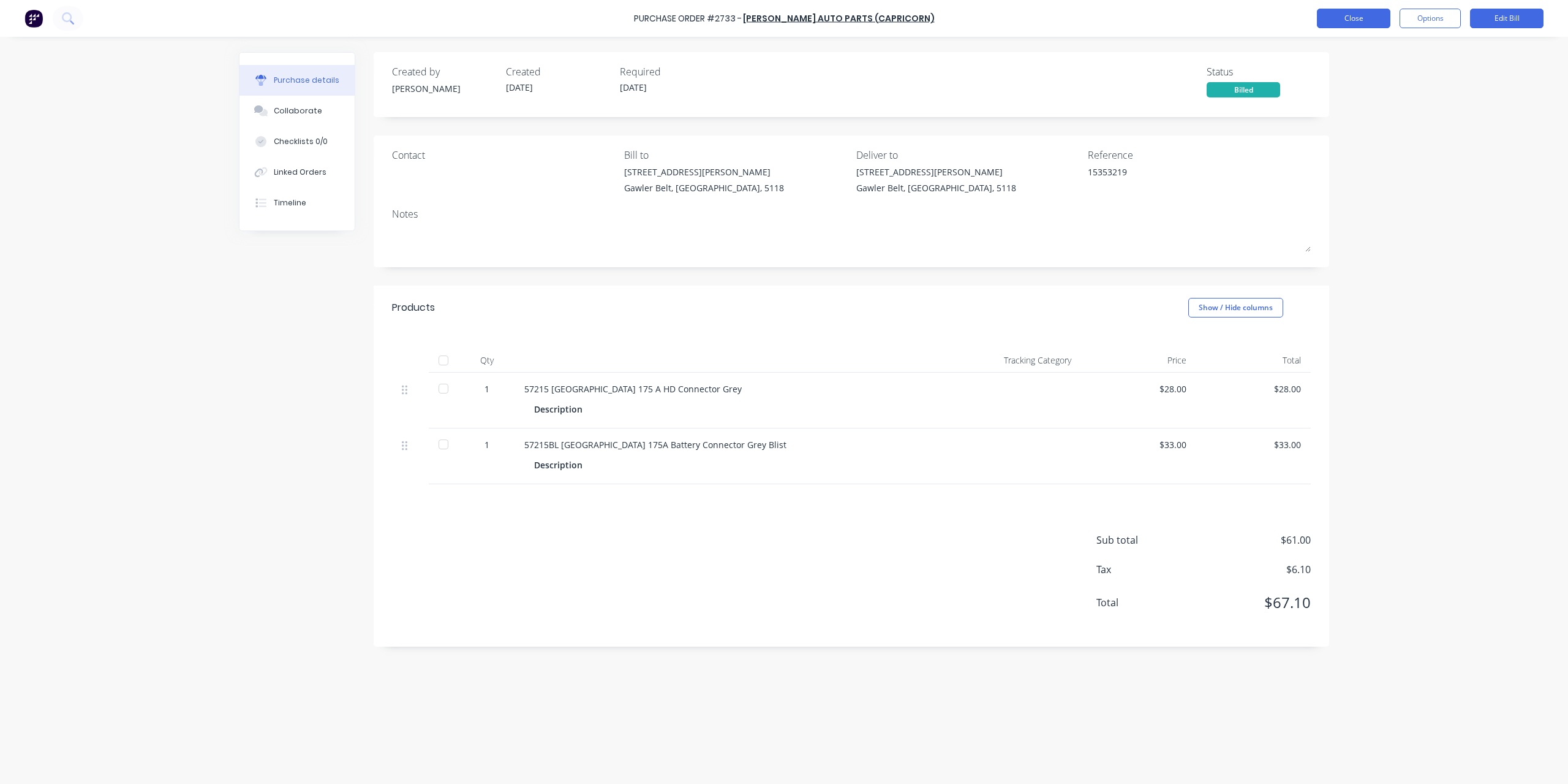
click at [1341, 19] on button "Close" at bounding box center [1353, 18] width 73 height 20
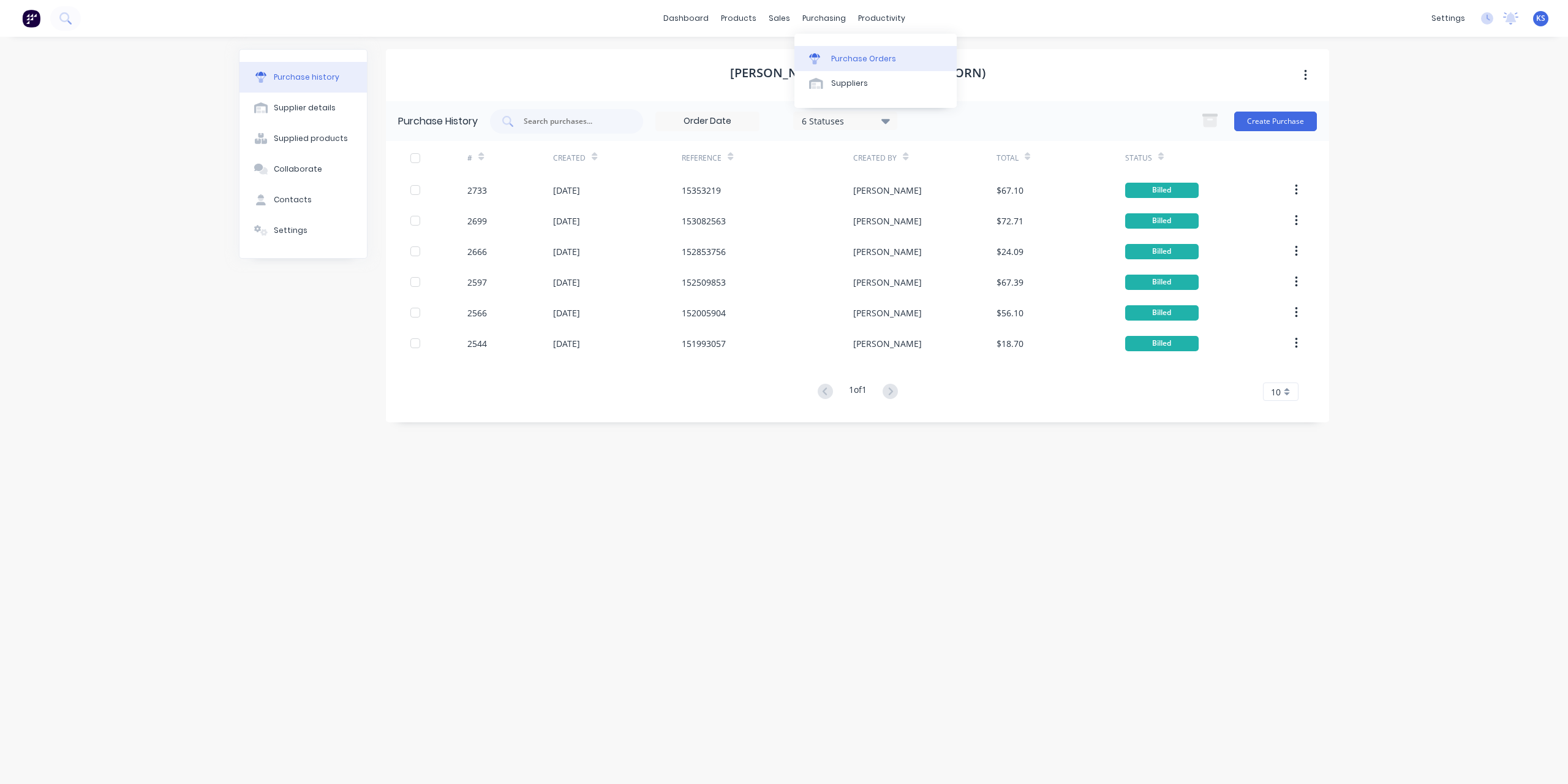
click at [831, 58] on div "Purchase Orders" at bounding box center [863, 59] width 65 height 11
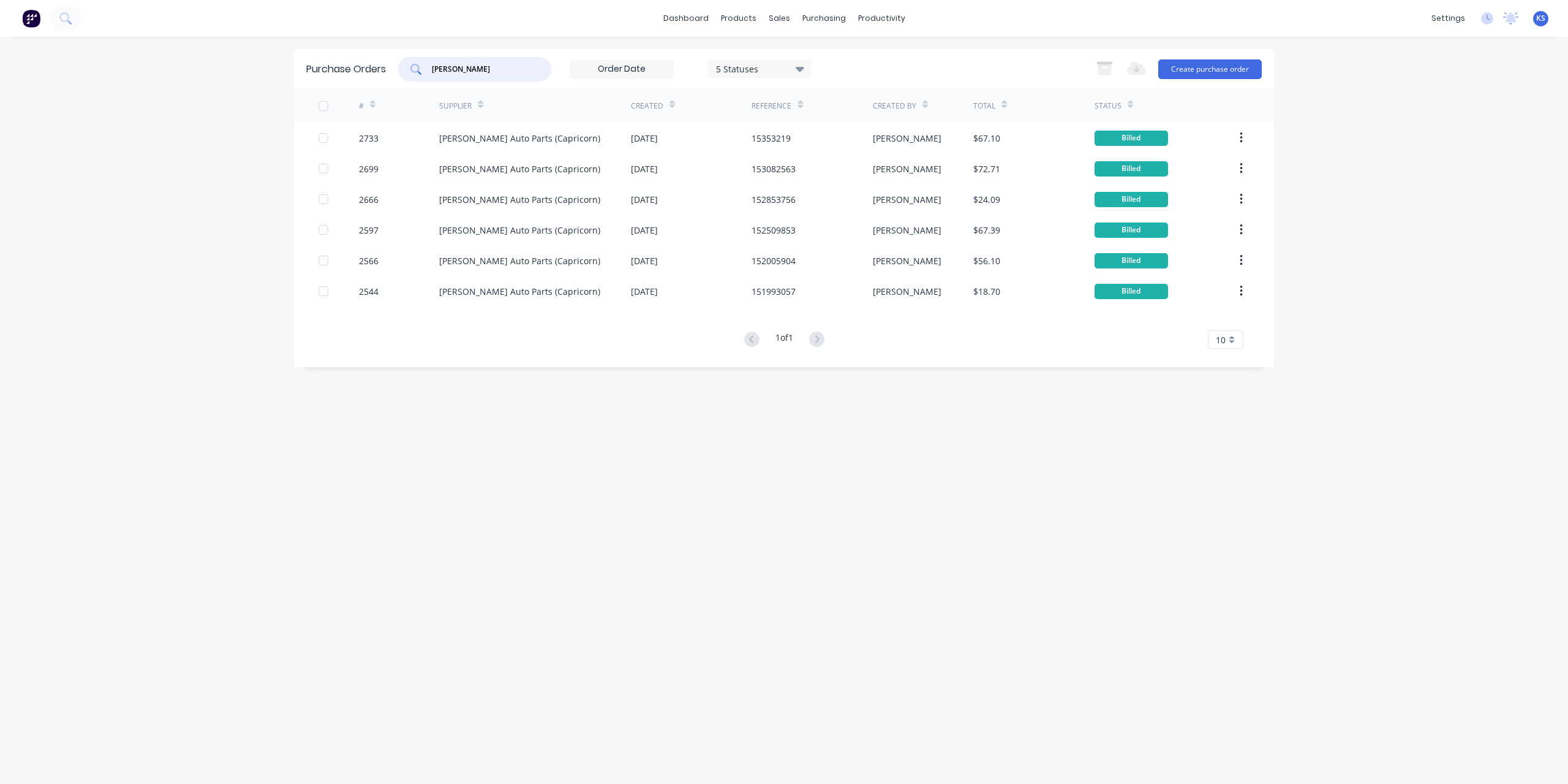
drag, startPoint x: 462, startPoint y: 74, endPoint x: 186, endPoint y: 58, distance: 276.5
click at [186, 58] on div "dashboard products sales purchasing productivity dashboard products Product Cat…" at bounding box center [784, 392] width 1568 height 784
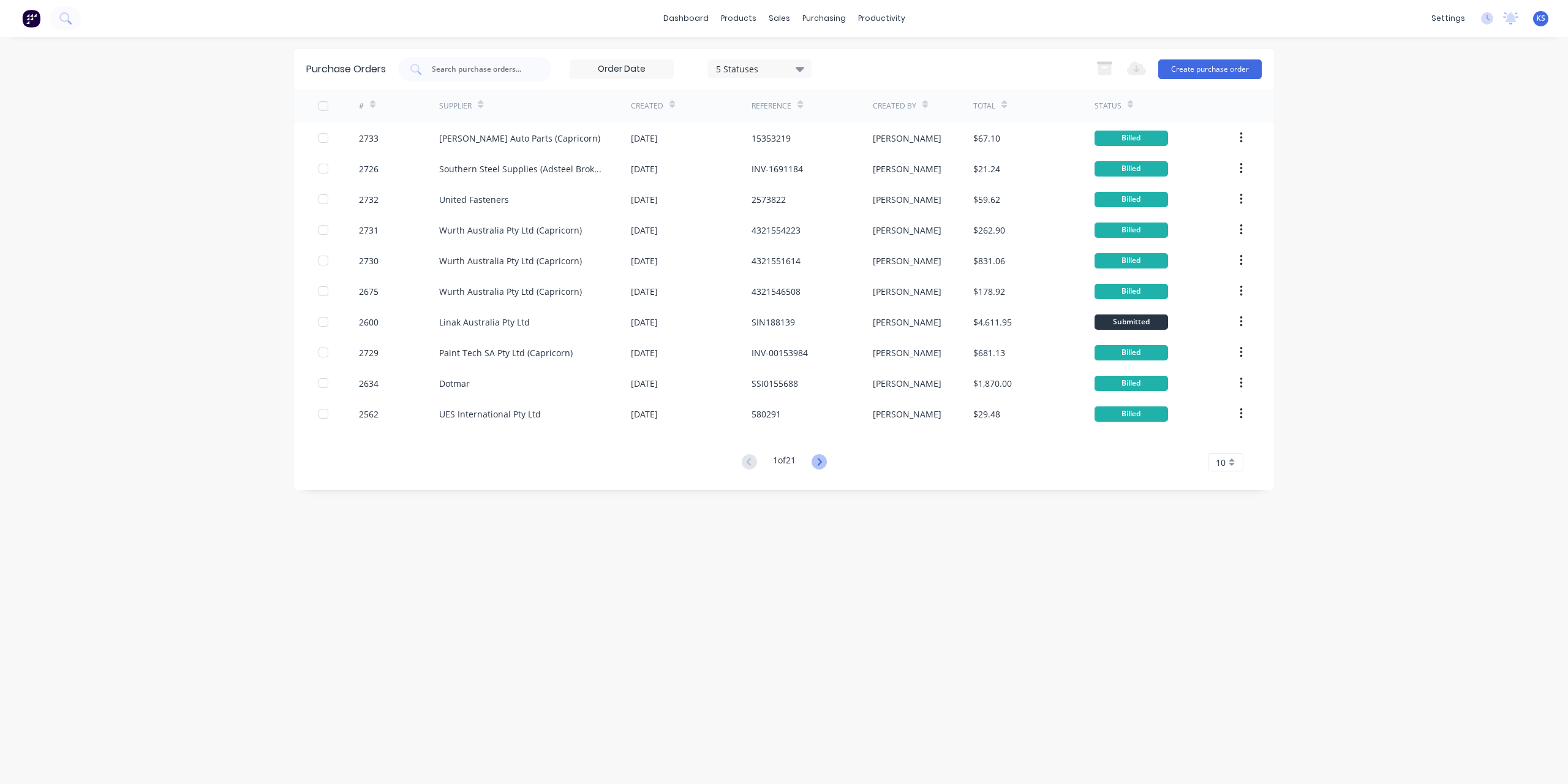
click at [818, 465] on icon at bounding box center [819, 462] width 15 height 15
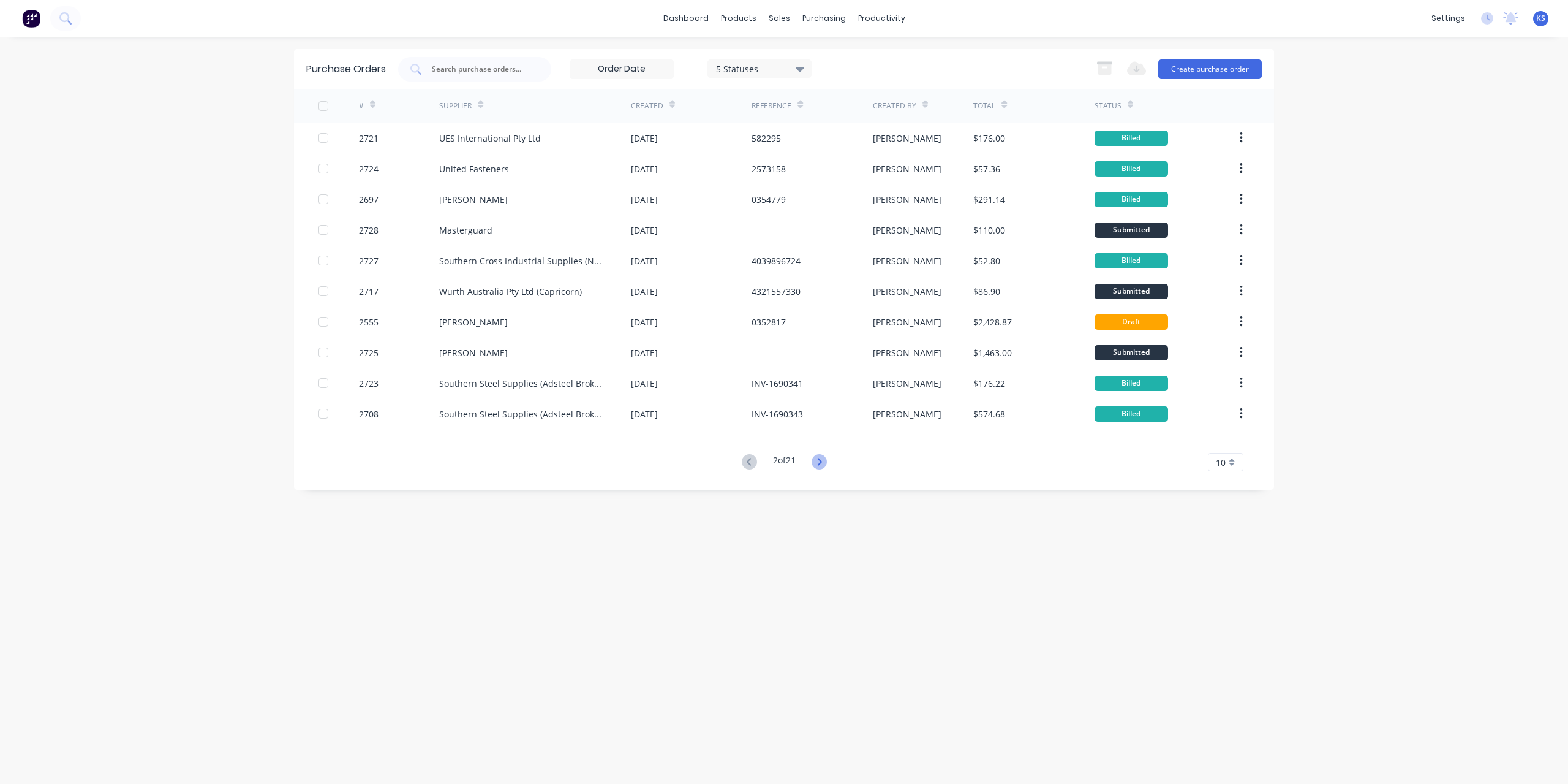
click at [827, 464] on icon at bounding box center [819, 462] width 15 height 15
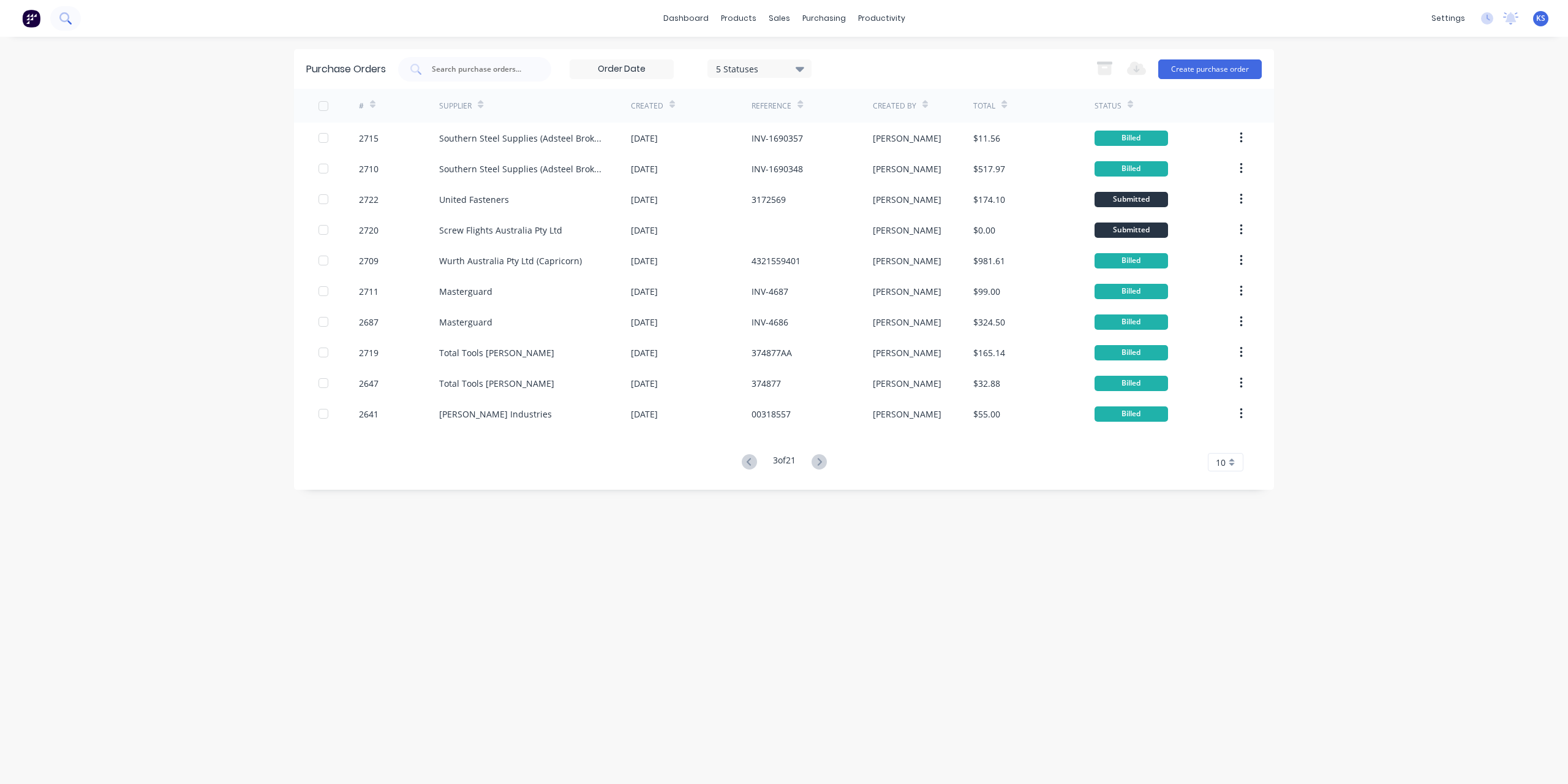
click at [70, 17] on icon at bounding box center [65, 18] width 12 height 12
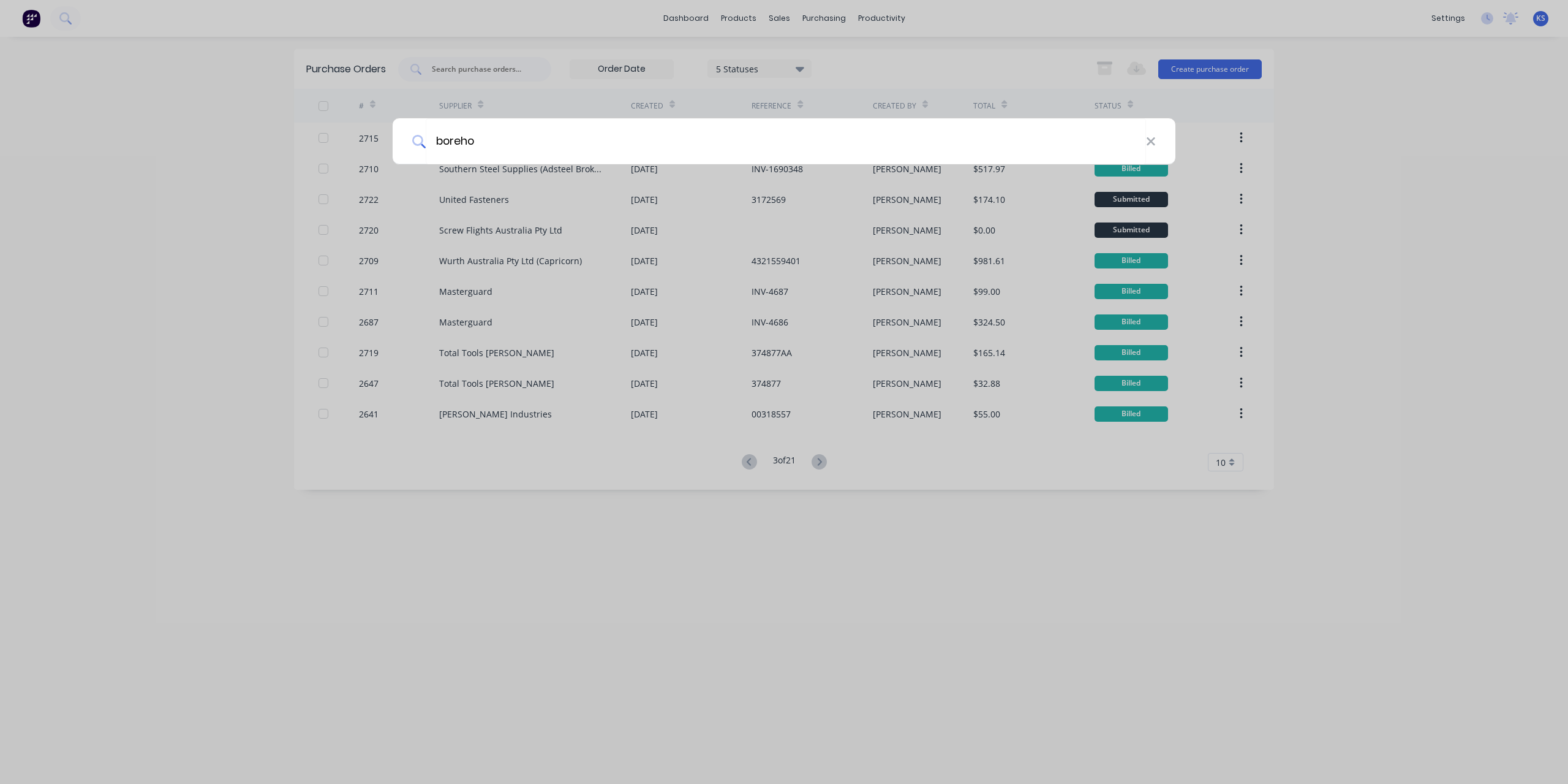
type input "boreho"
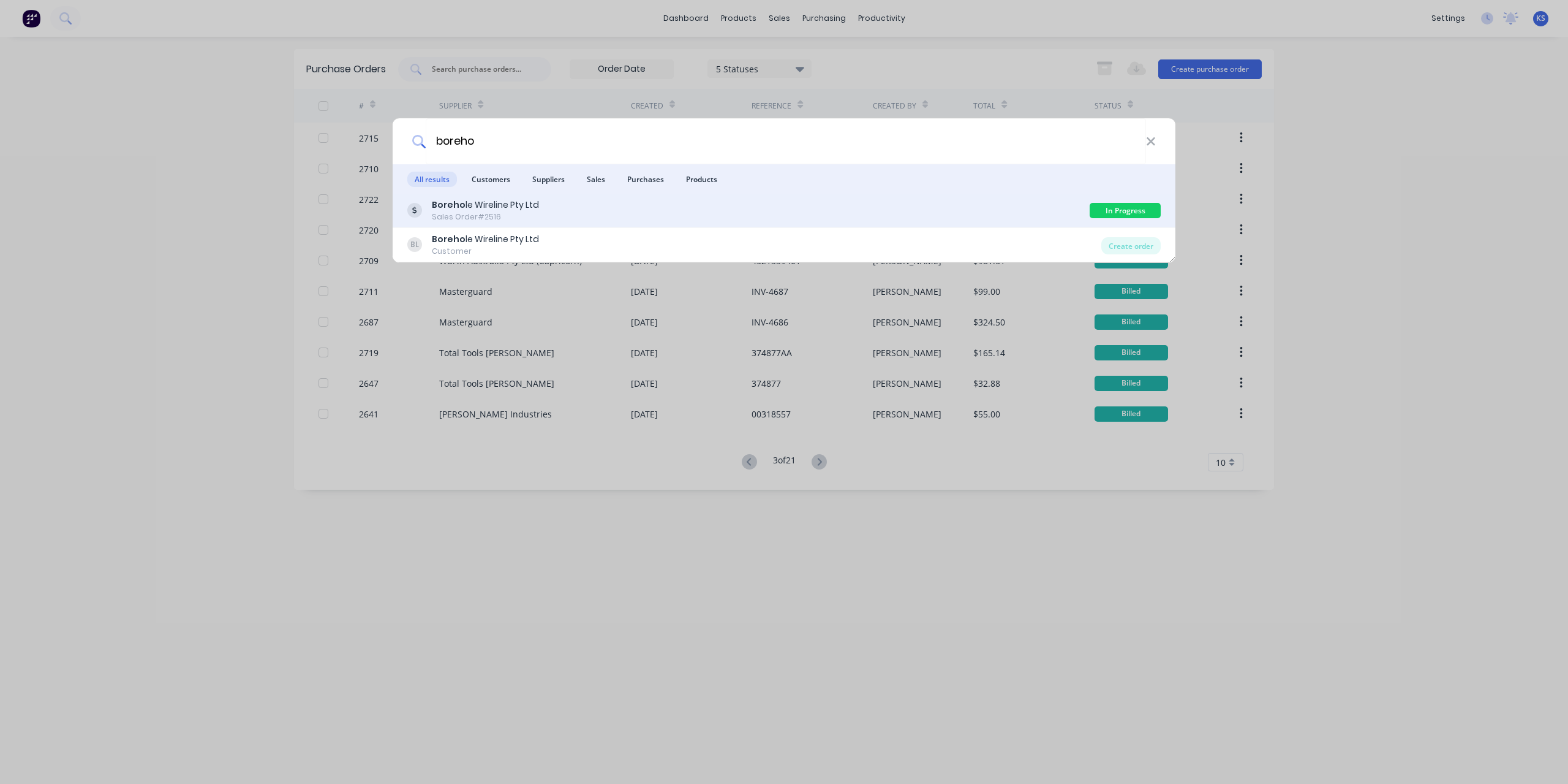
click at [548, 213] on div "Boreho le Wireline Pty Ltd Sales Order #2516" at bounding box center [749, 210] width 683 height 24
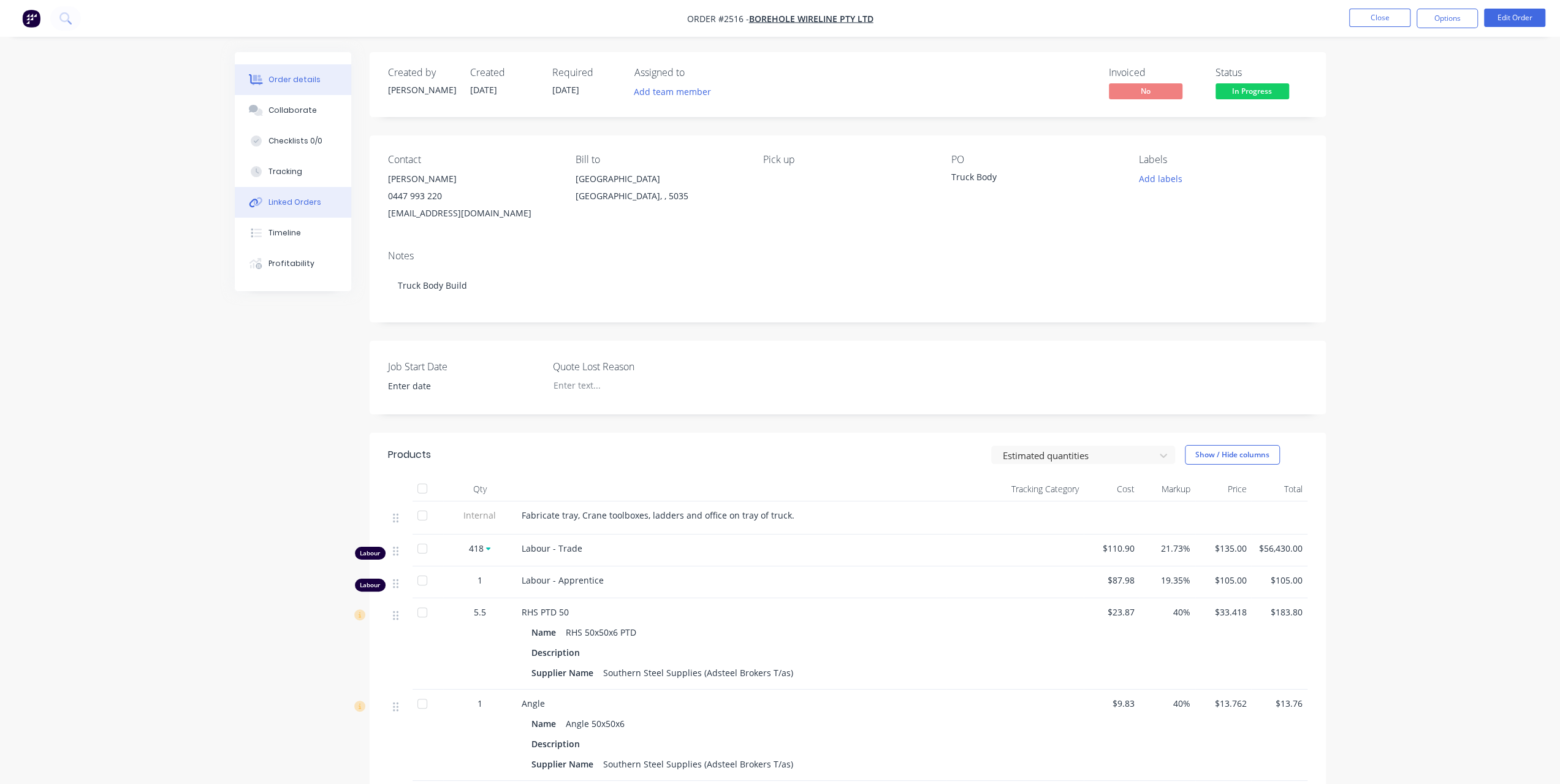
click at [300, 198] on div "Linked Orders" at bounding box center [295, 203] width 53 height 11
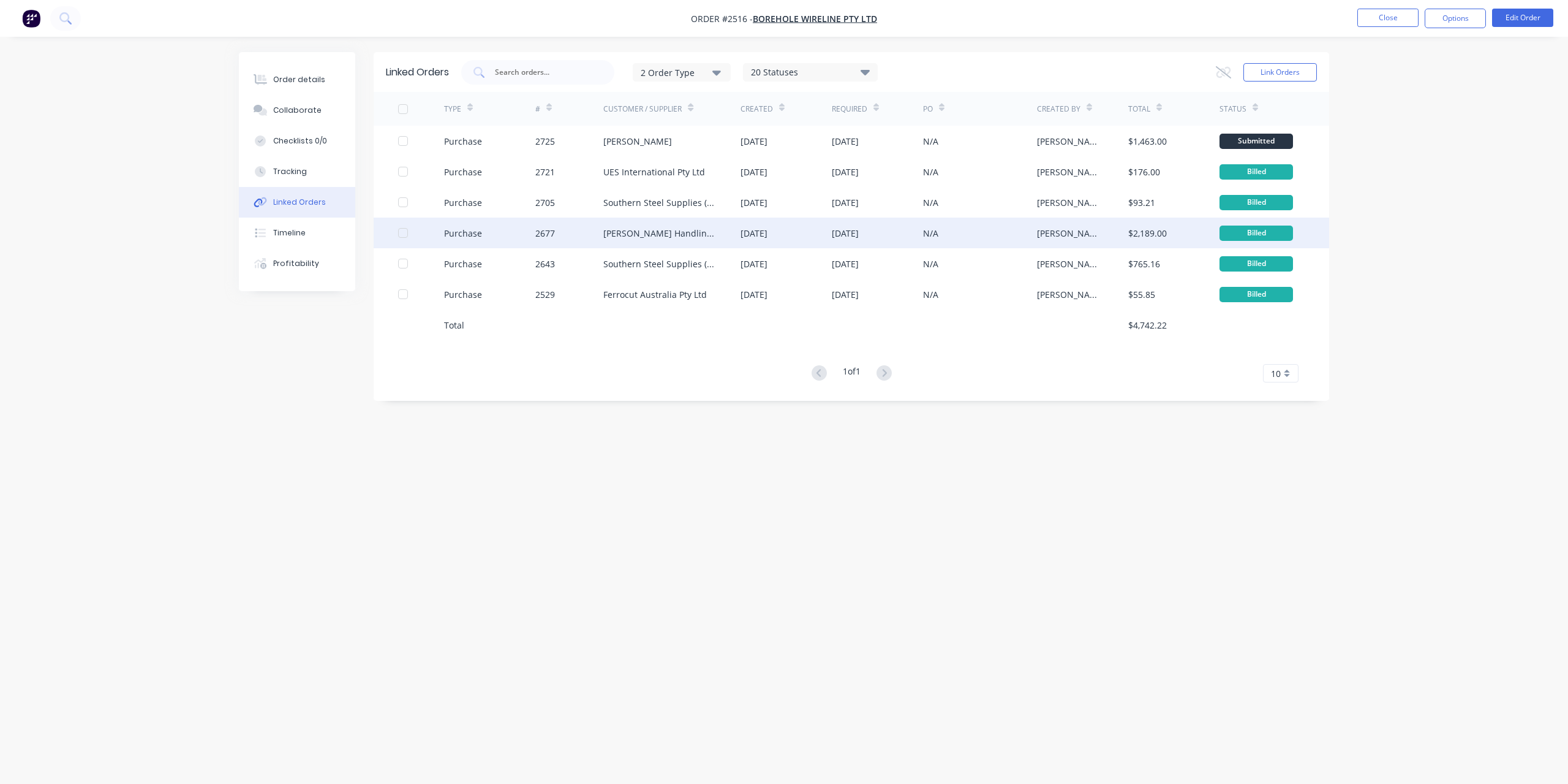
click at [1134, 232] on div "$2,189.00" at bounding box center [1147, 233] width 38 height 13
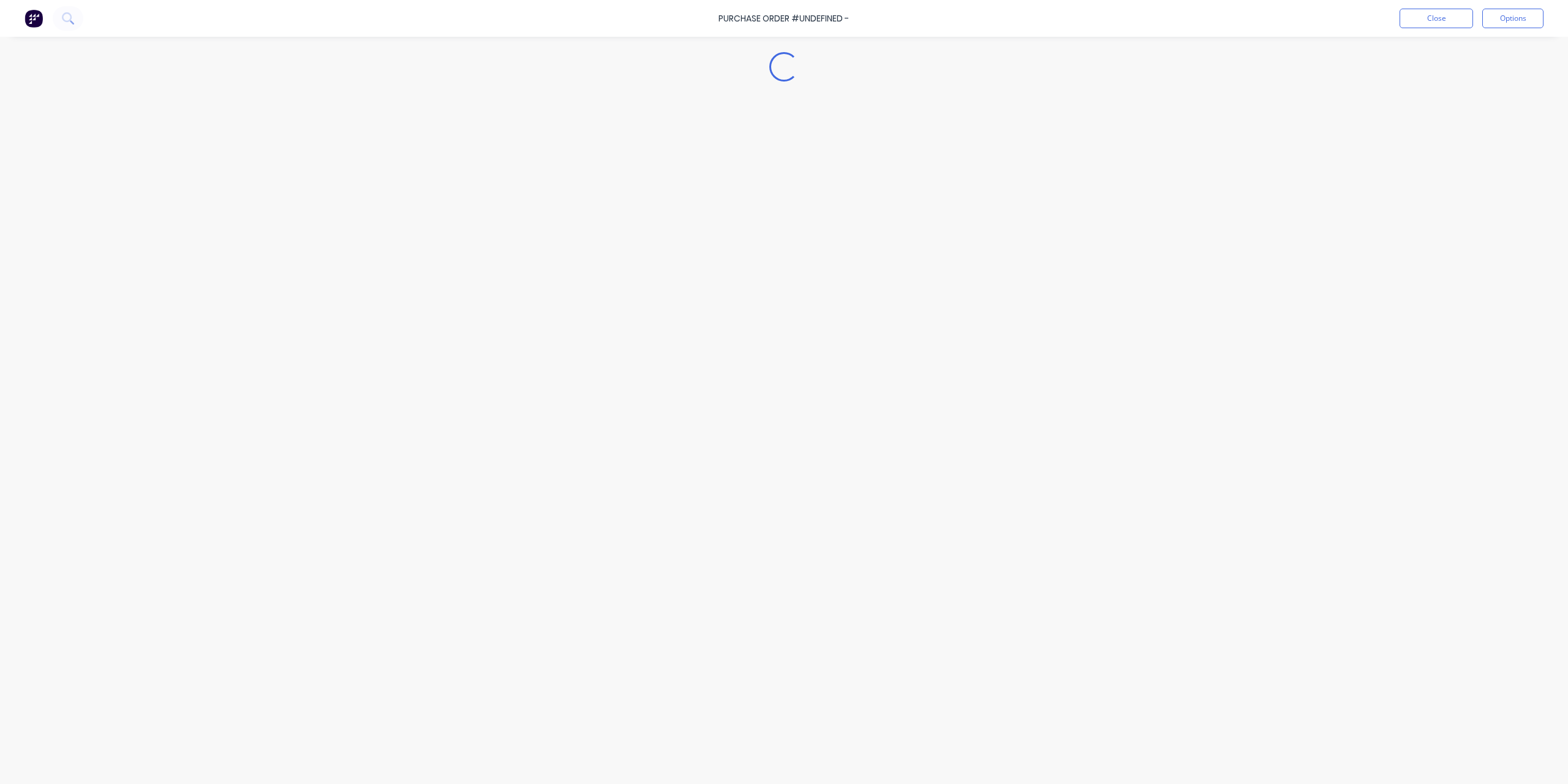
type textarea "x"
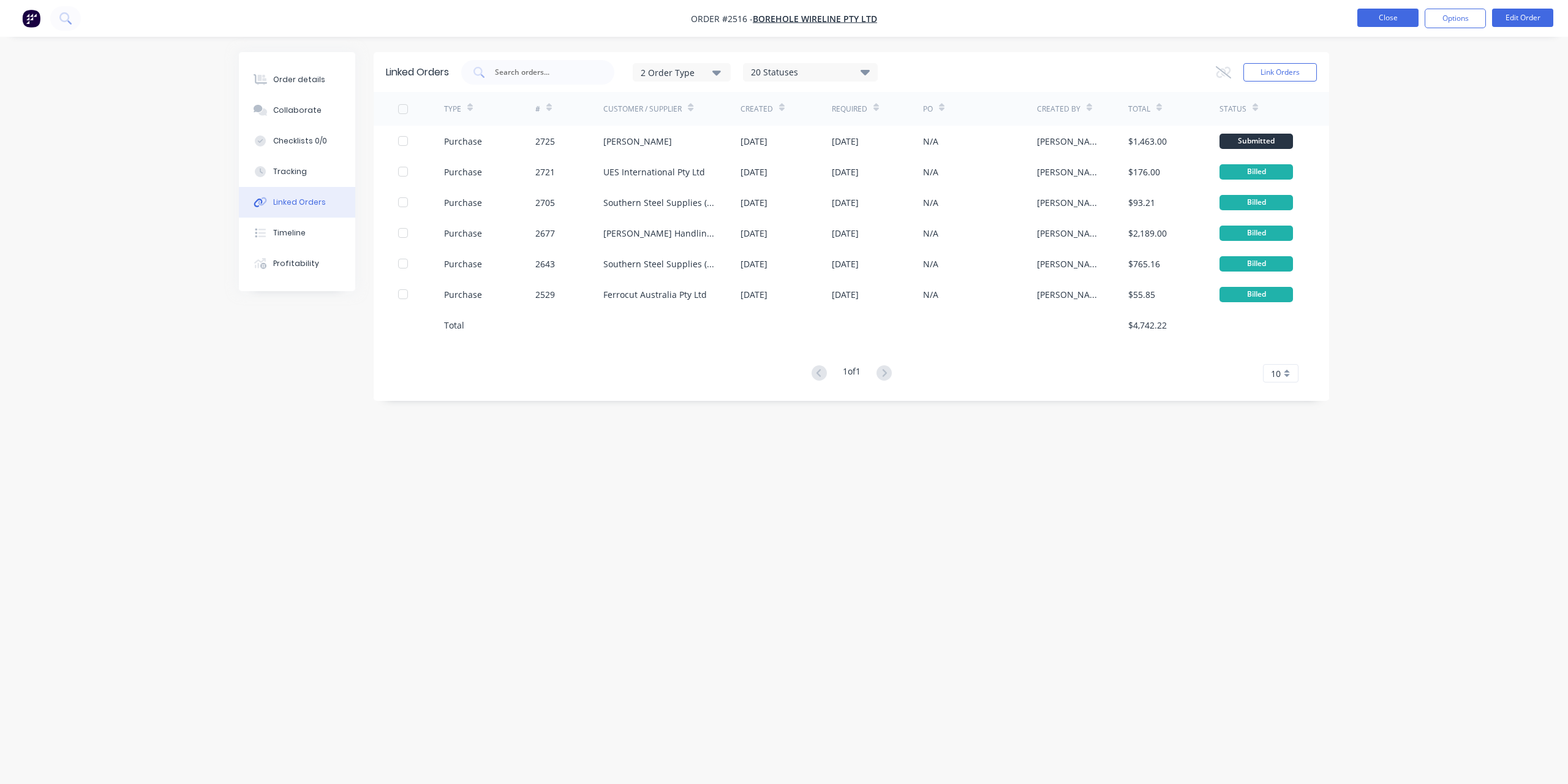
click at [1395, 19] on button "Close" at bounding box center [1388, 17] width 61 height 19
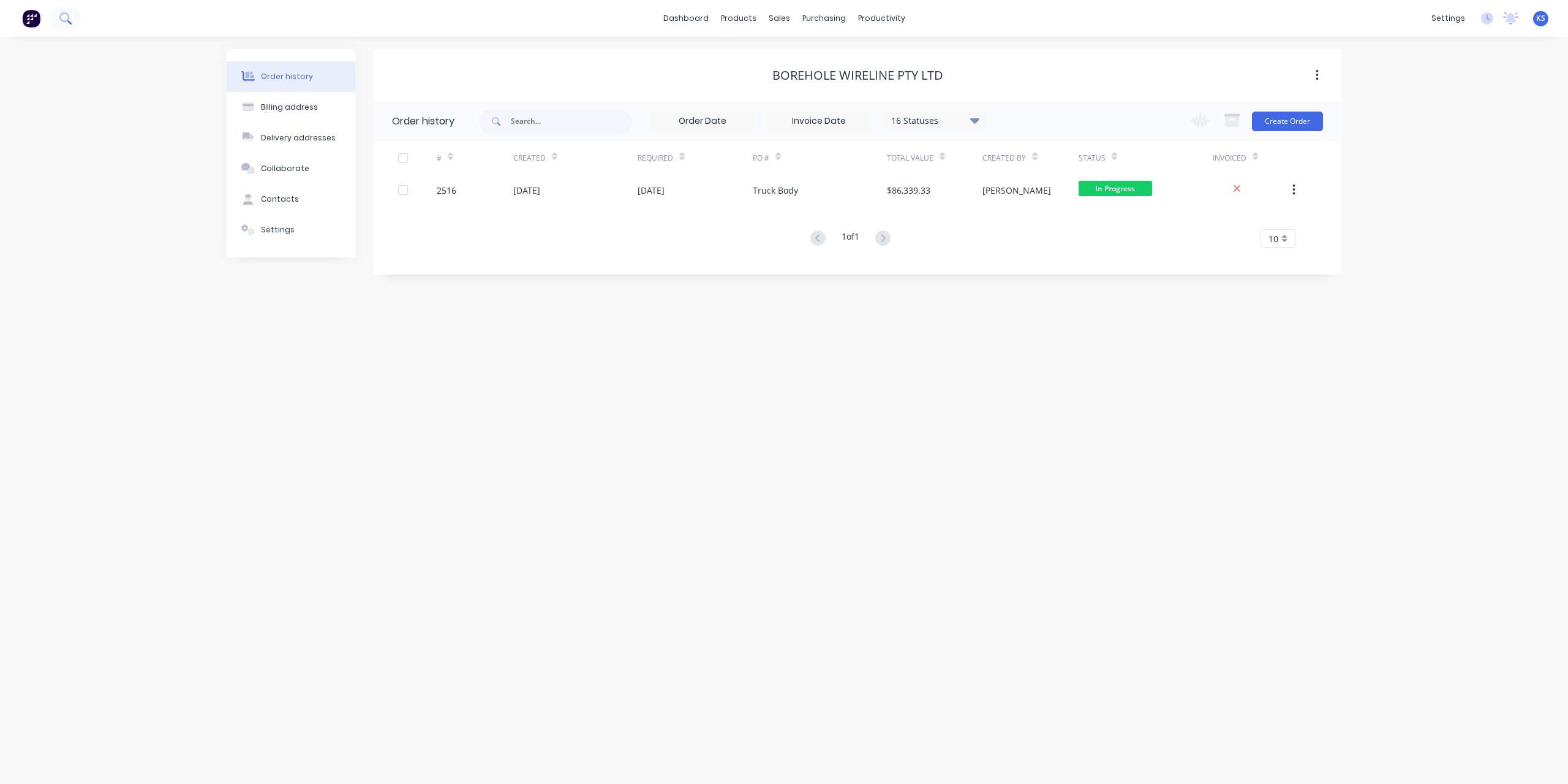
click at [71, 19] on button at bounding box center [65, 19] width 31 height 25
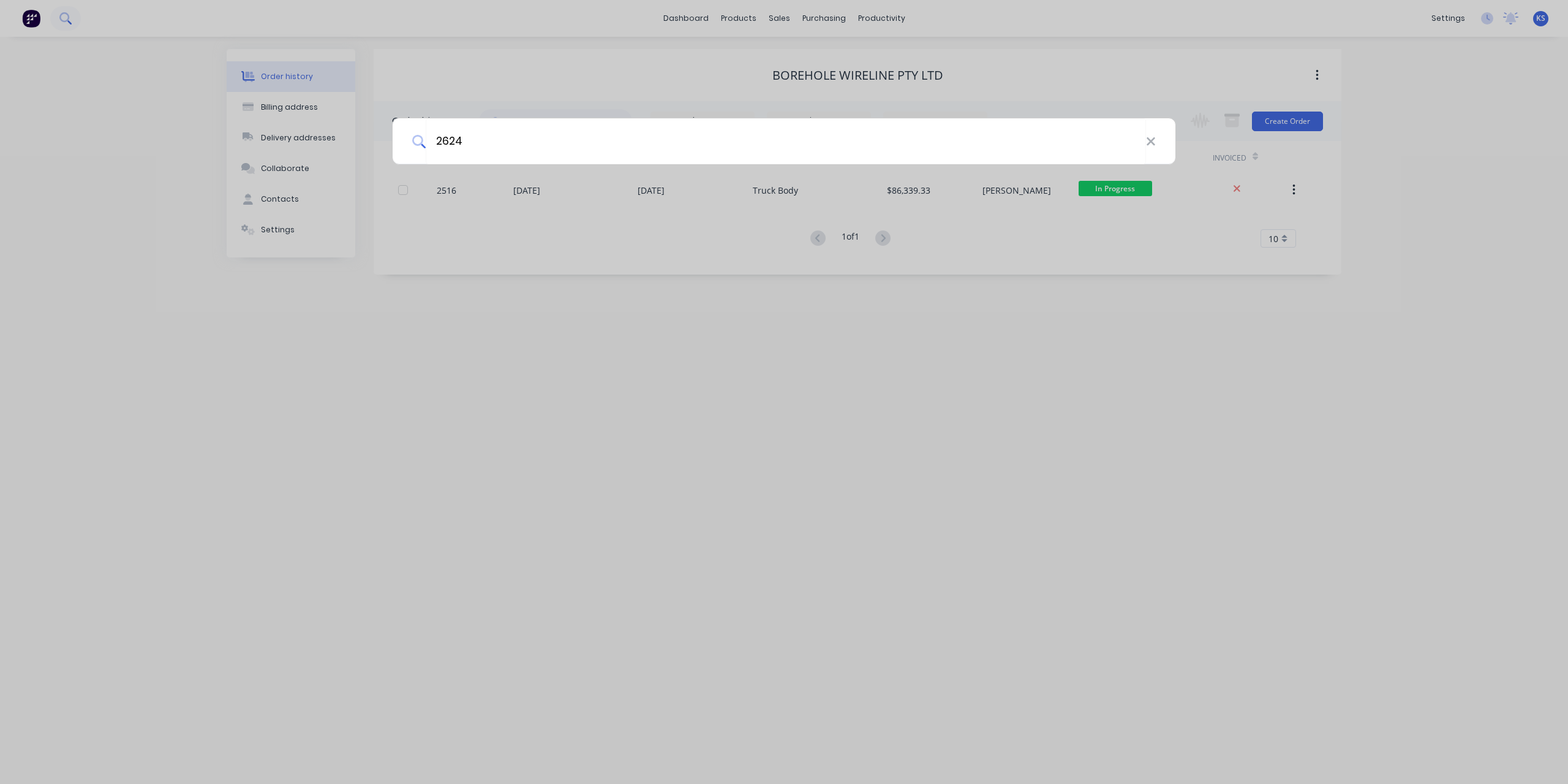
type input "2624"
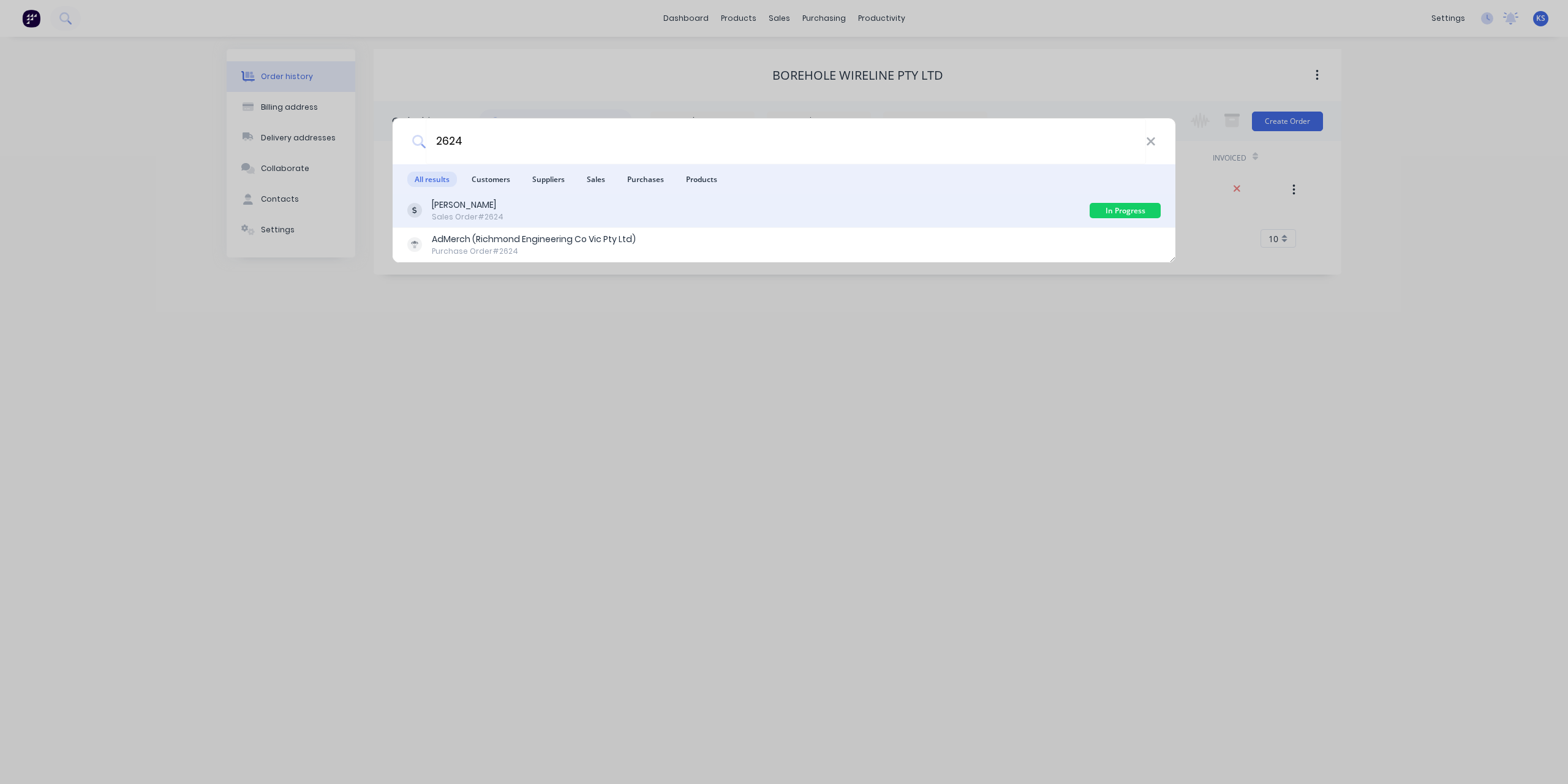
click at [489, 207] on div "[PERSON_NAME]" at bounding box center [467, 205] width 71 height 13
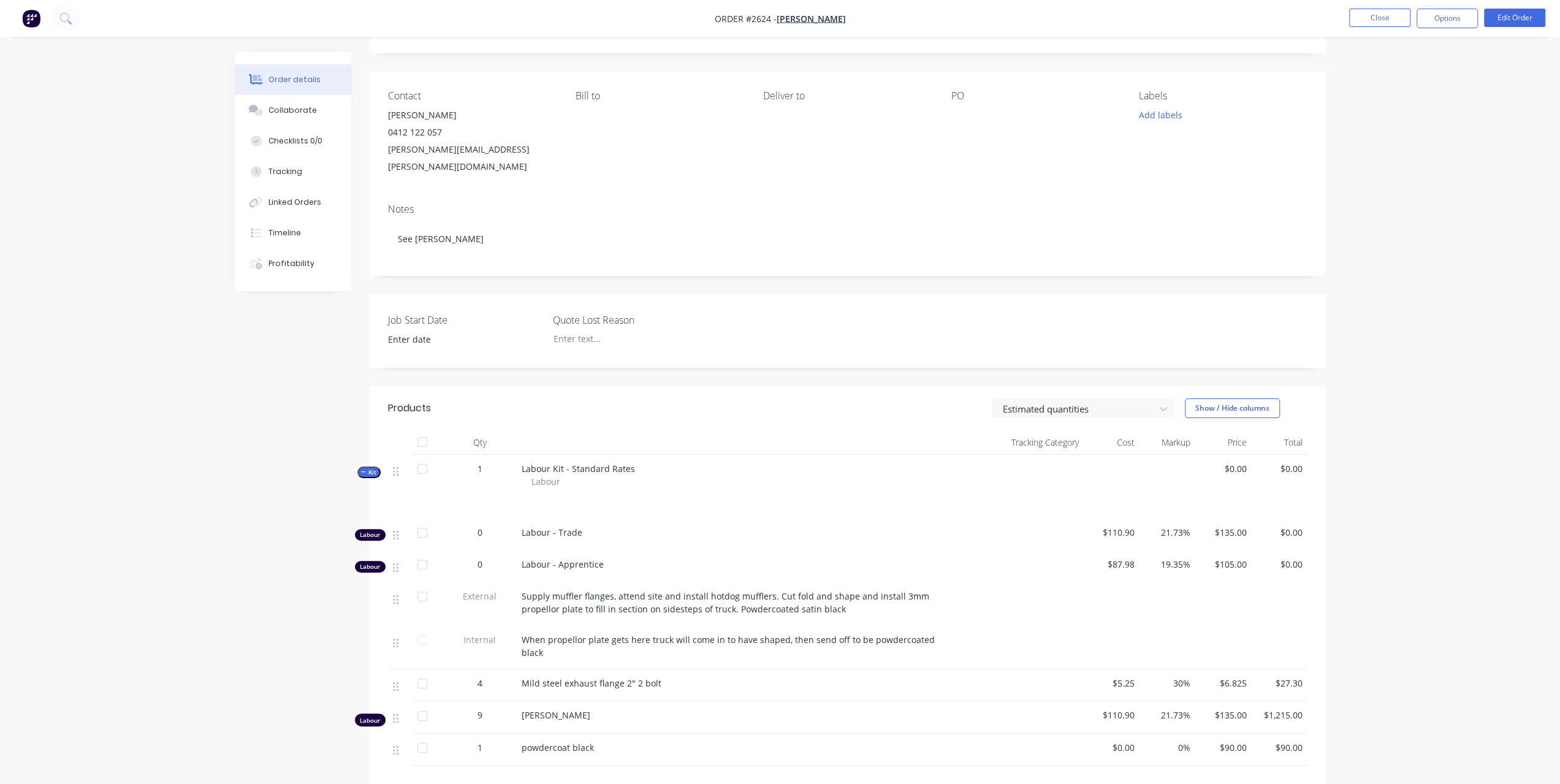
scroll to position [62, 0]
click at [1443, 16] on button "Options" at bounding box center [1447, 18] width 61 height 20
click at [1385, 62] on button "Invoice" at bounding box center [1410, 74] width 135 height 25
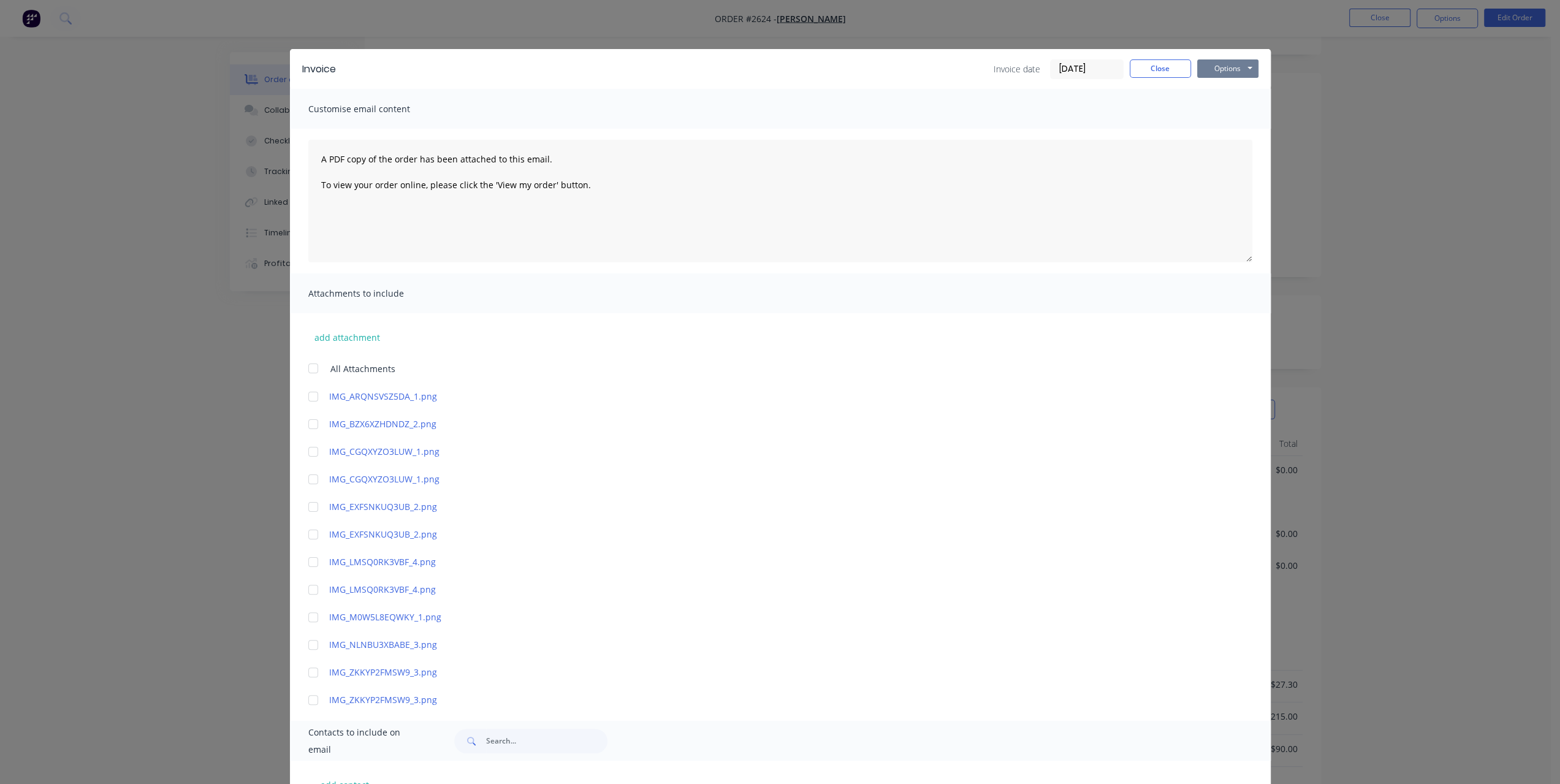
click at [1239, 73] on button "Options" at bounding box center [1228, 69] width 61 height 19
click at [1223, 69] on button "Options" at bounding box center [1228, 69] width 61 height 19
click at [1175, 67] on button "Close" at bounding box center [1160, 69] width 61 height 19
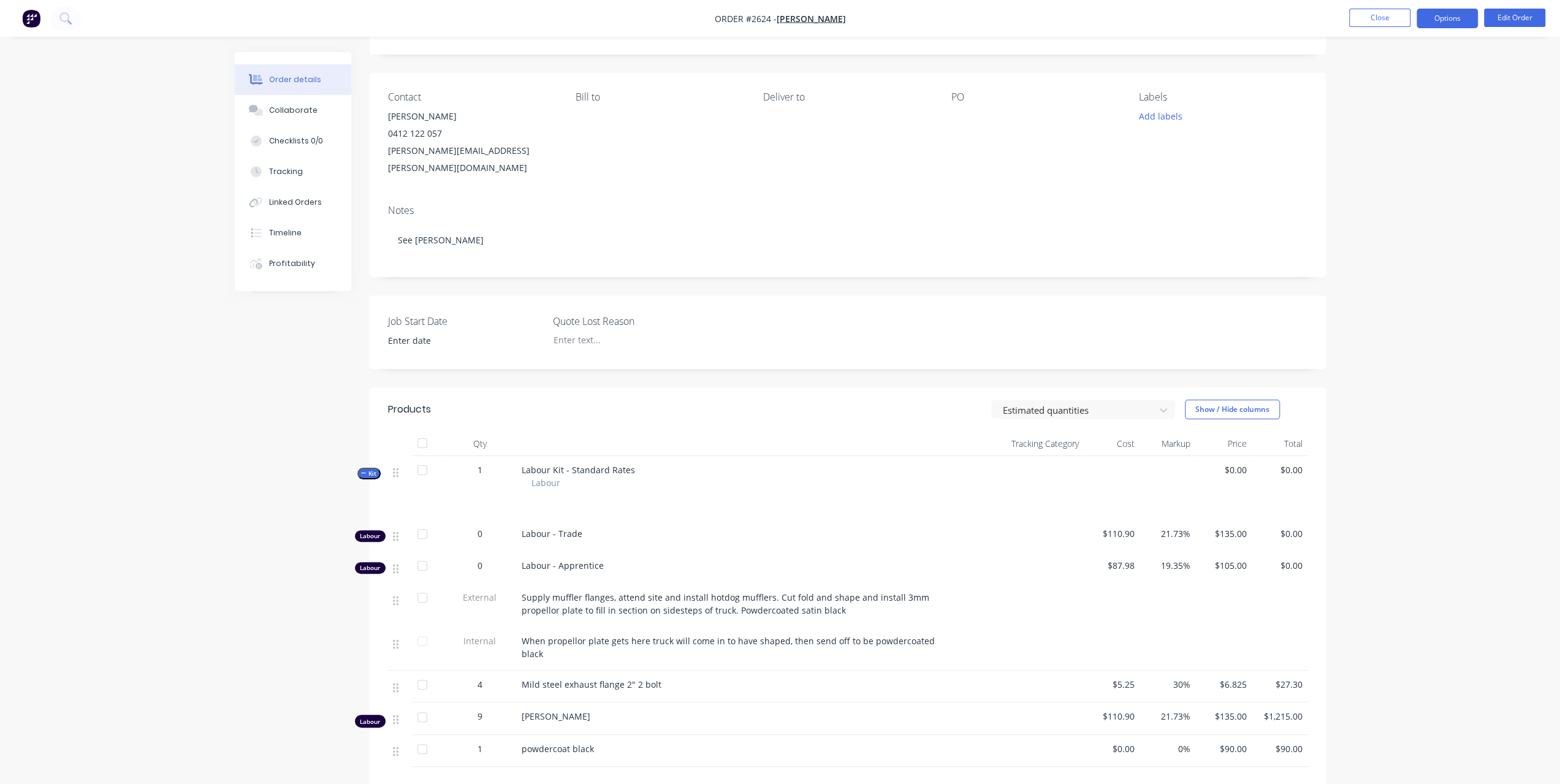
click at [1452, 23] on button "Options" at bounding box center [1447, 18] width 61 height 20
click at [1397, 102] on div "Partial Invoice" at bounding box center [1410, 99] width 113 height 18
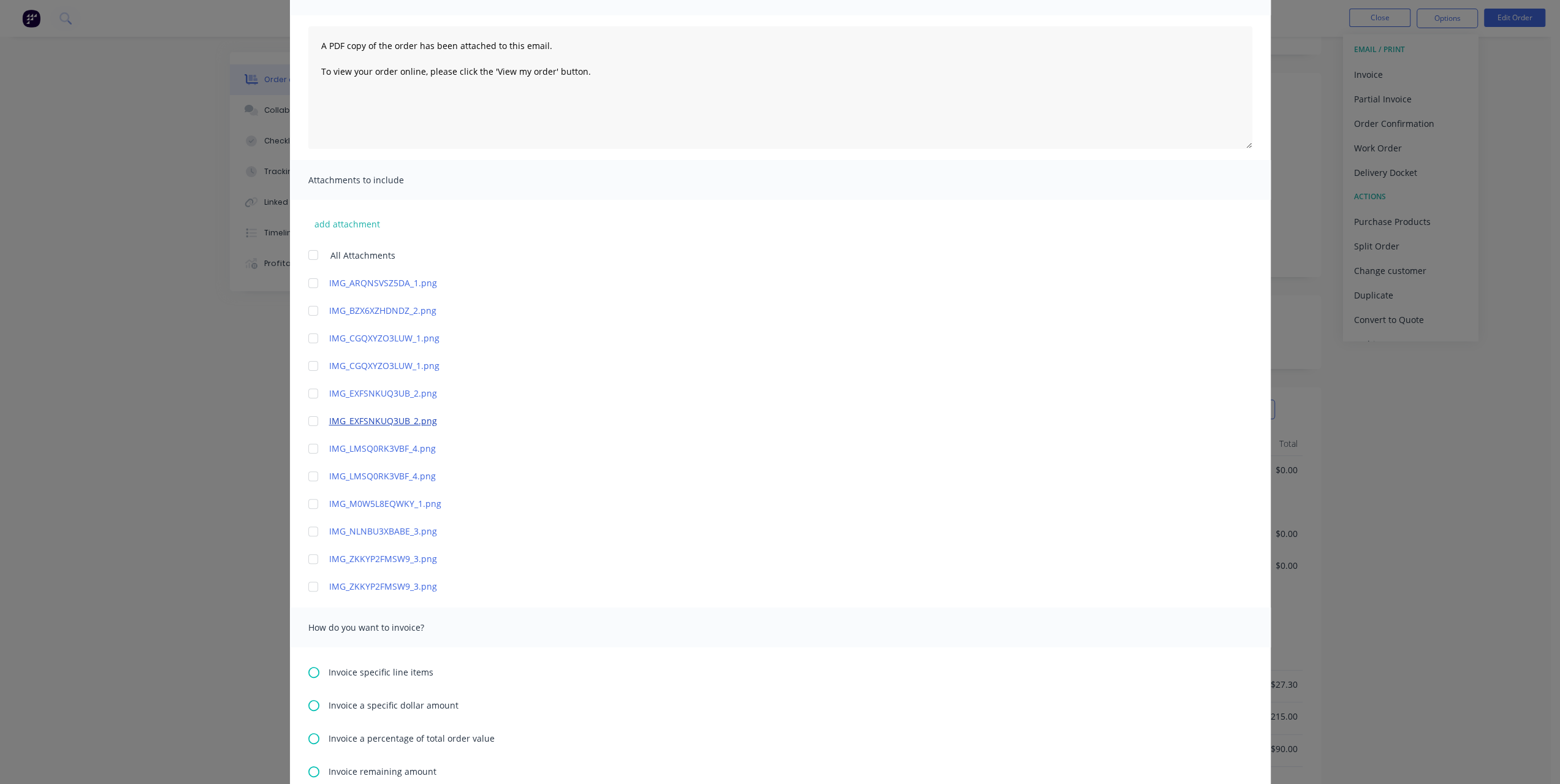
scroll to position [297, 0]
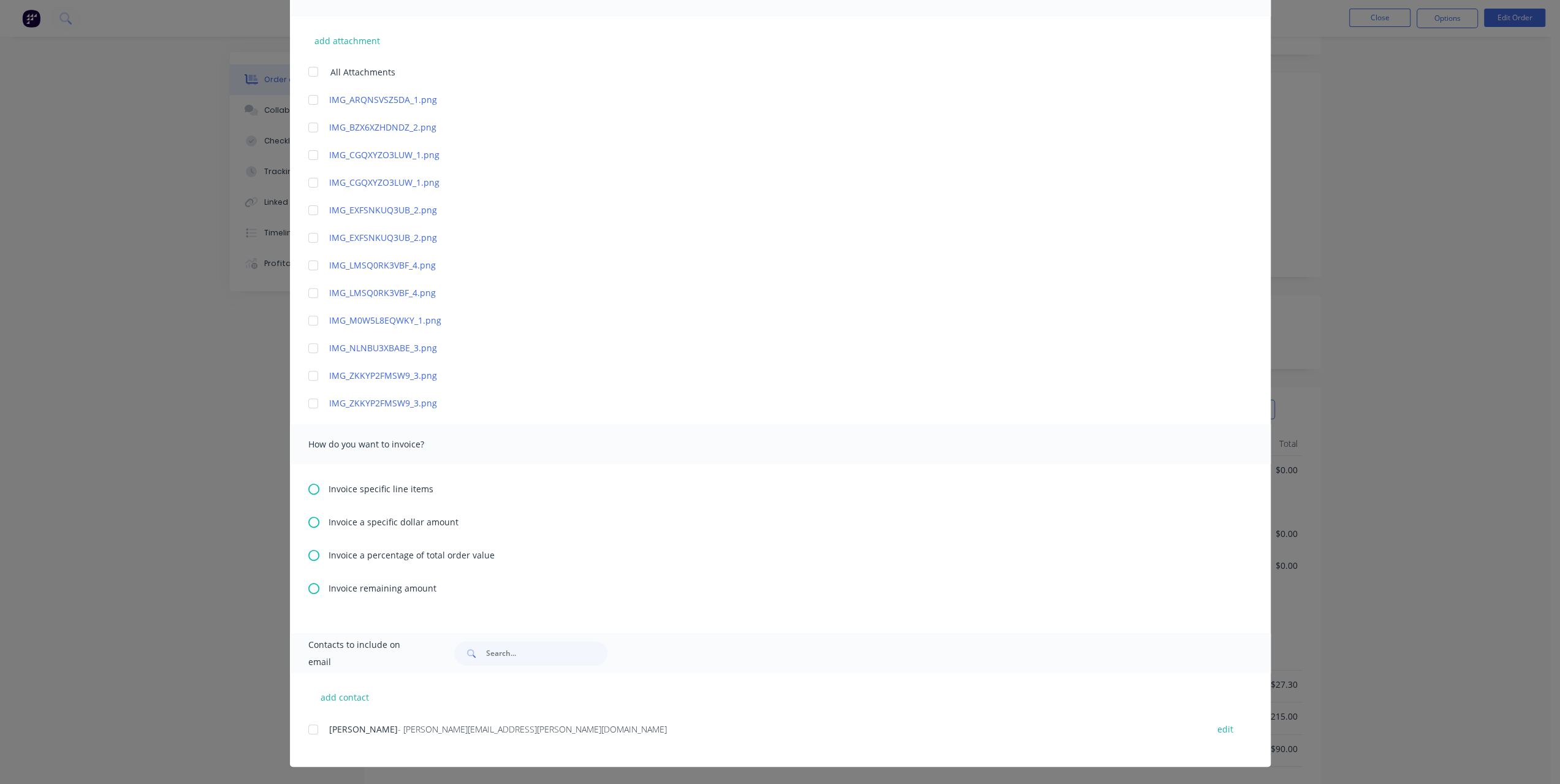
click at [308, 522] on icon at bounding box center [314, 522] width 11 height 11
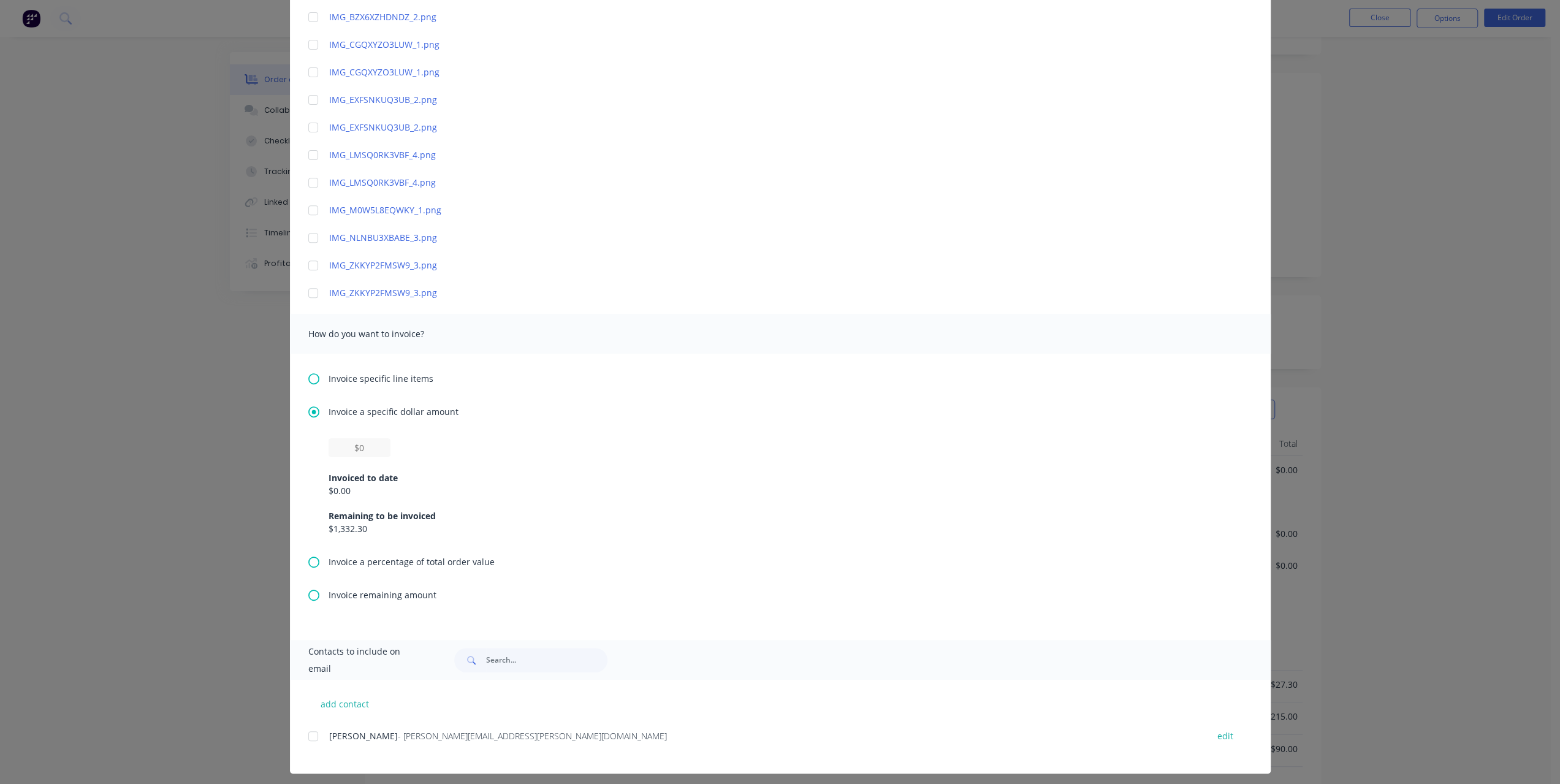
scroll to position [413, 0]
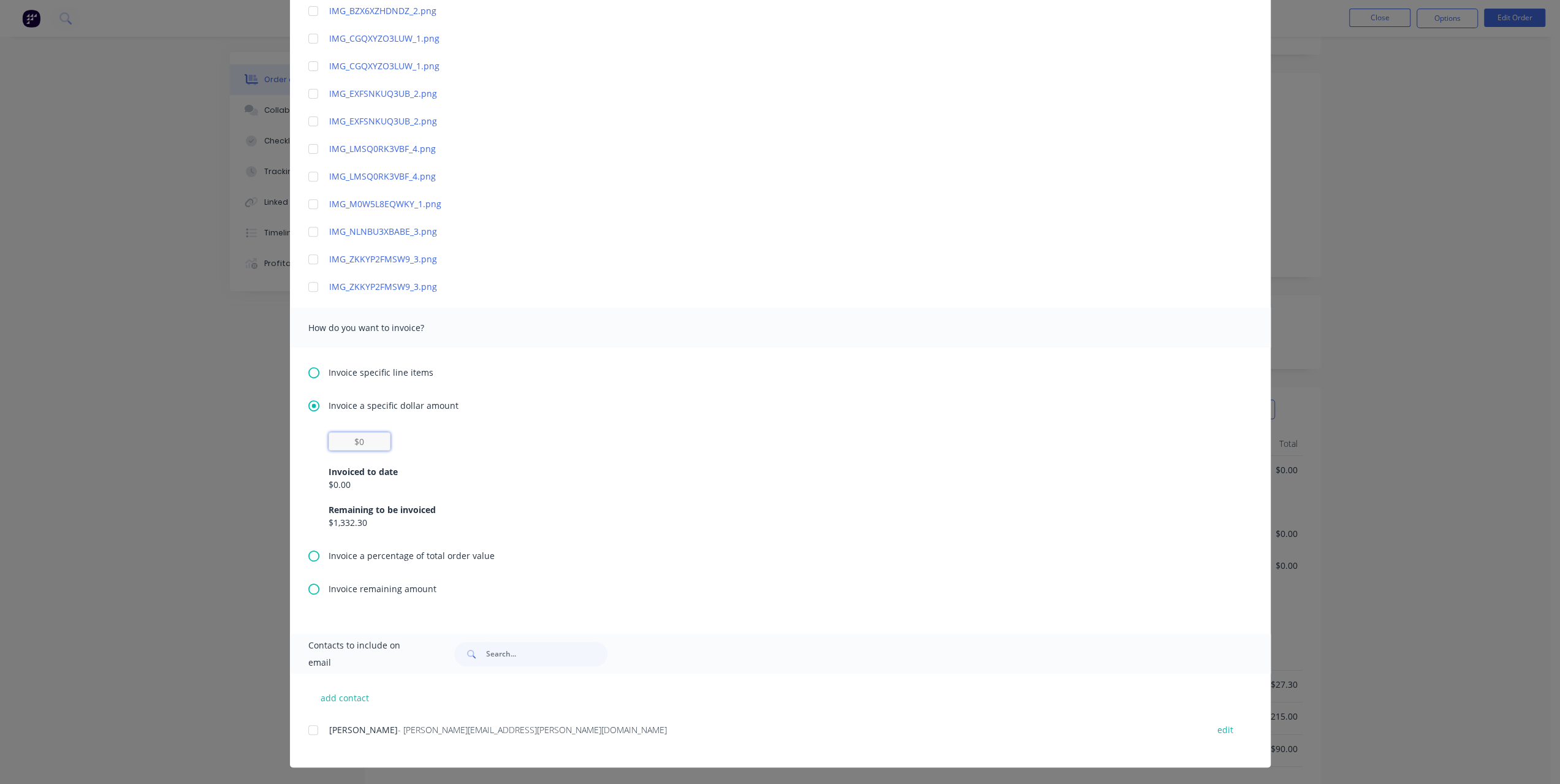
drag, startPoint x: 360, startPoint y: 444, endPoint x: 374, endPoint y: 433, distance: 17.8
click at [371, 433] on input "text" at bounding box center [360, 441] width 62 height 19
type input "$1,000"
click at [628, 470] on div "Invoiced to date" at bounding box center [781, 472] width 904 height 13
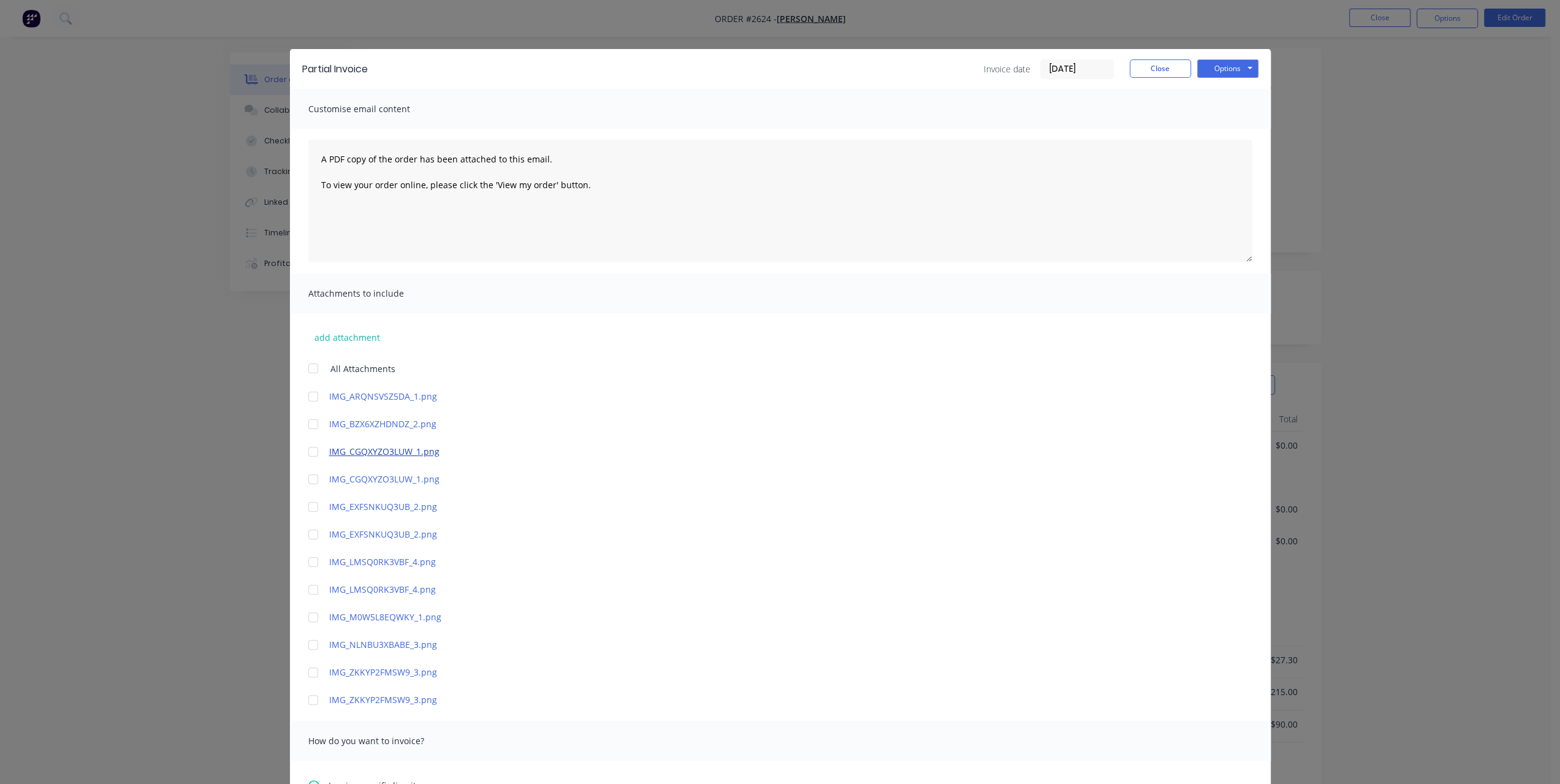
scroll to position [0, 0]
click at [1204, 73] on button "Options" at bounding box center [1228, 69] width 61 height 19
click at [1200, 91] on button "Preview" at bounding box center [1237, 90] width 78 height 20
click at [1156, 69] on button "Close" at bounding box center [1160, 69] width 61 height 19
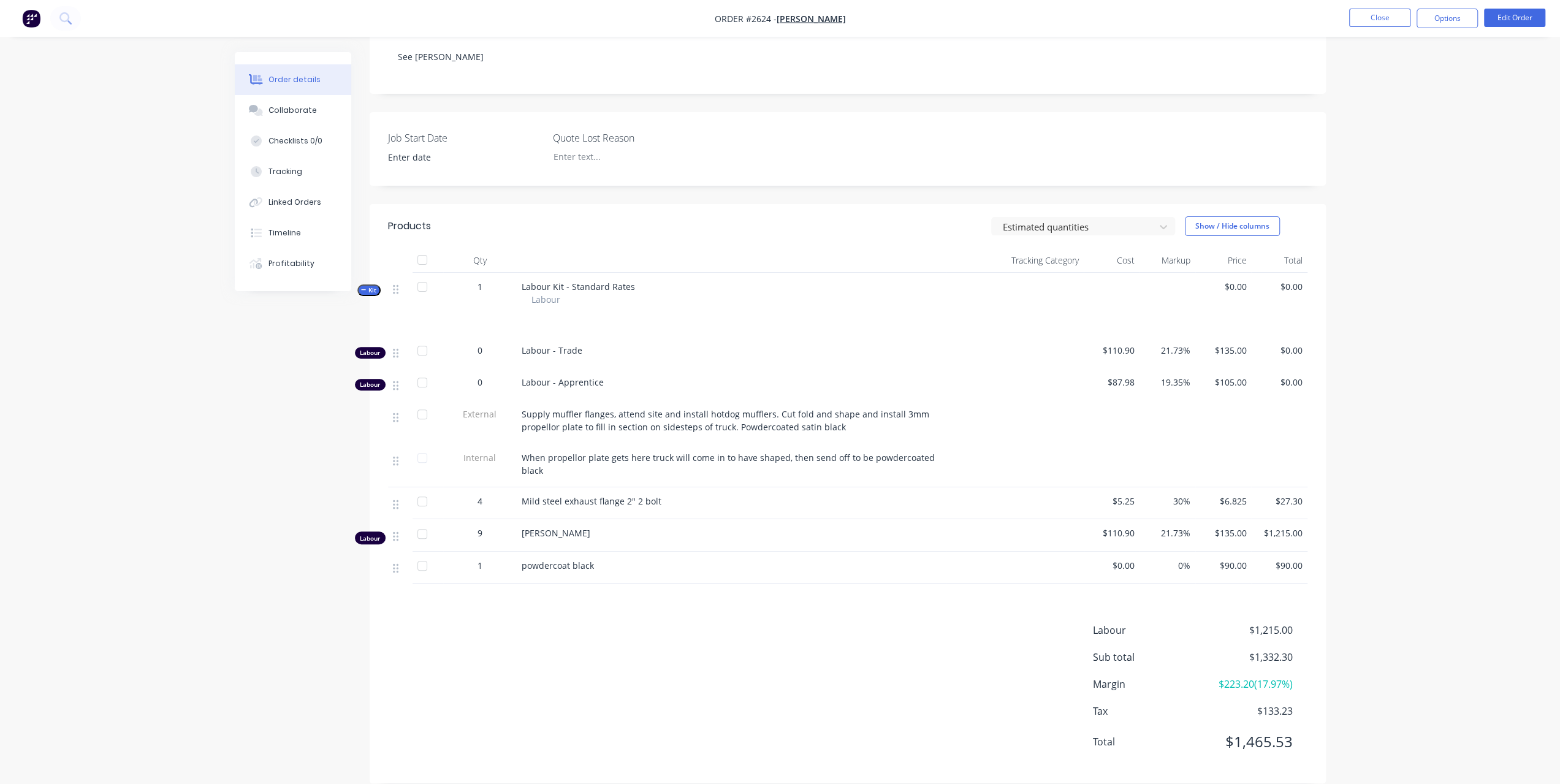
scroll to position [246, 0]
click at [1537, 21] on button "Edit Order" at bounding box center [1514, 17] width 61 height 19
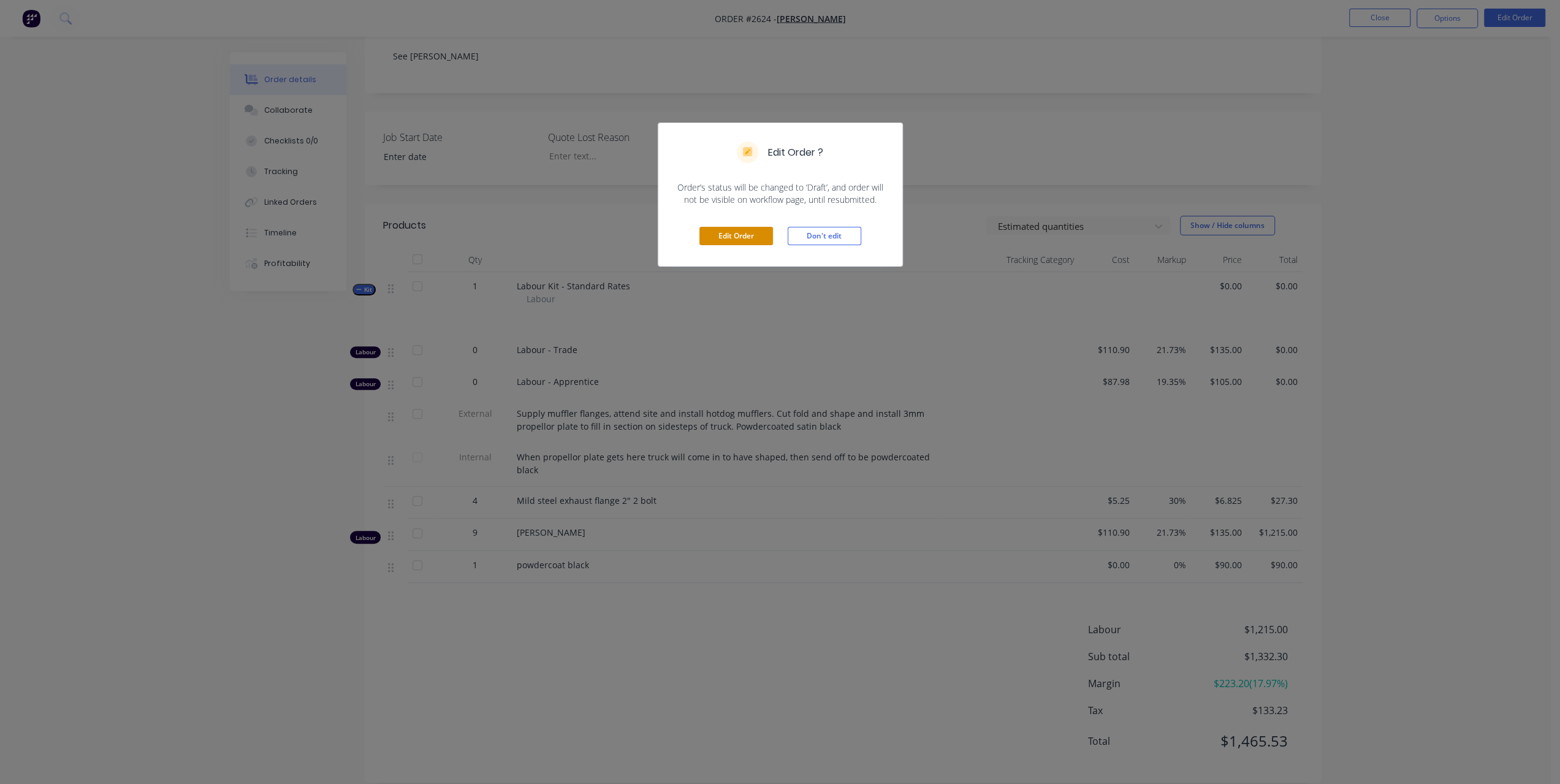
click at [740, 228] on button "Edit Order" at bounding box center [736, 235] width 73 height 19
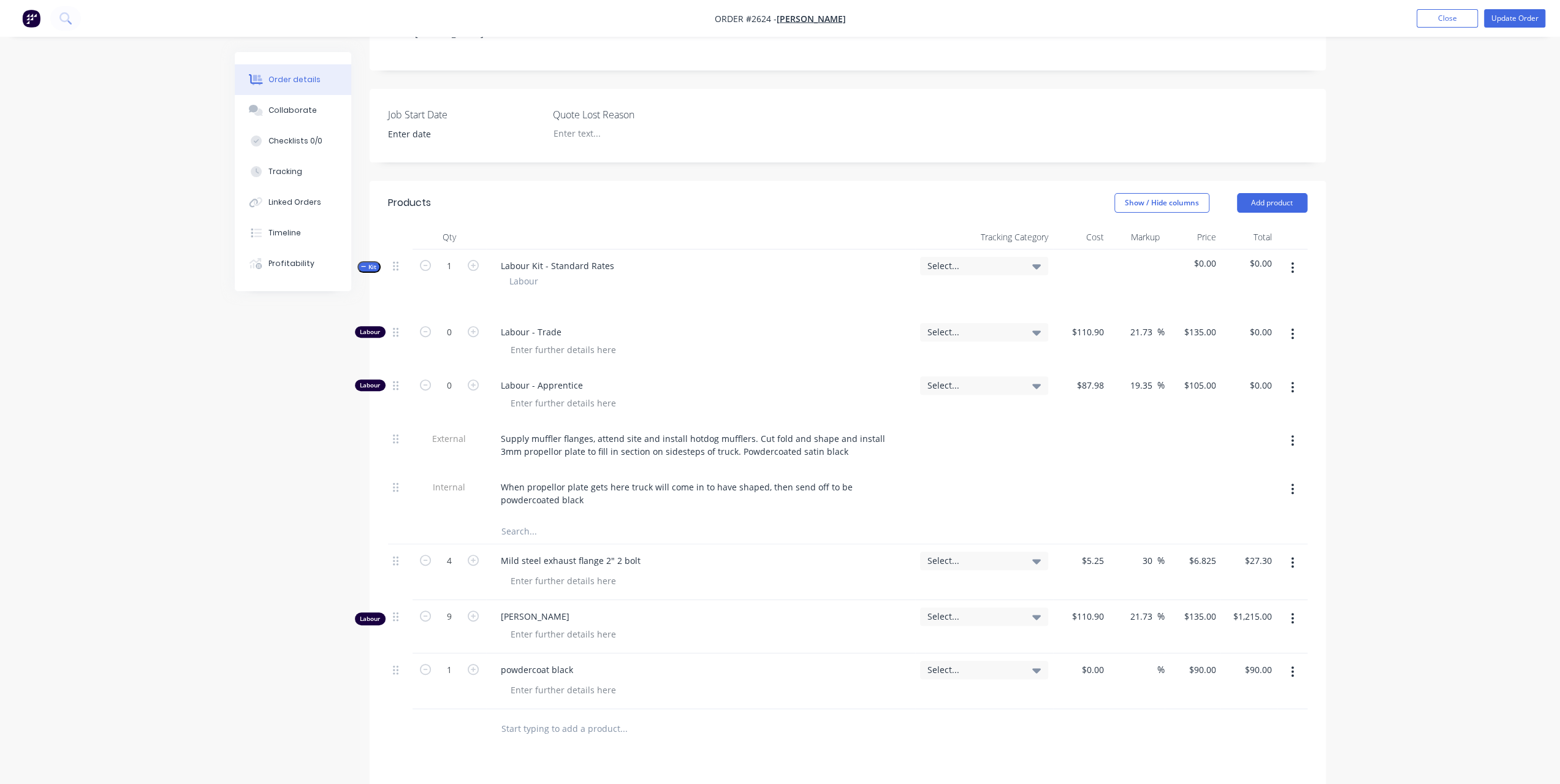
scroll to position [490, 0]
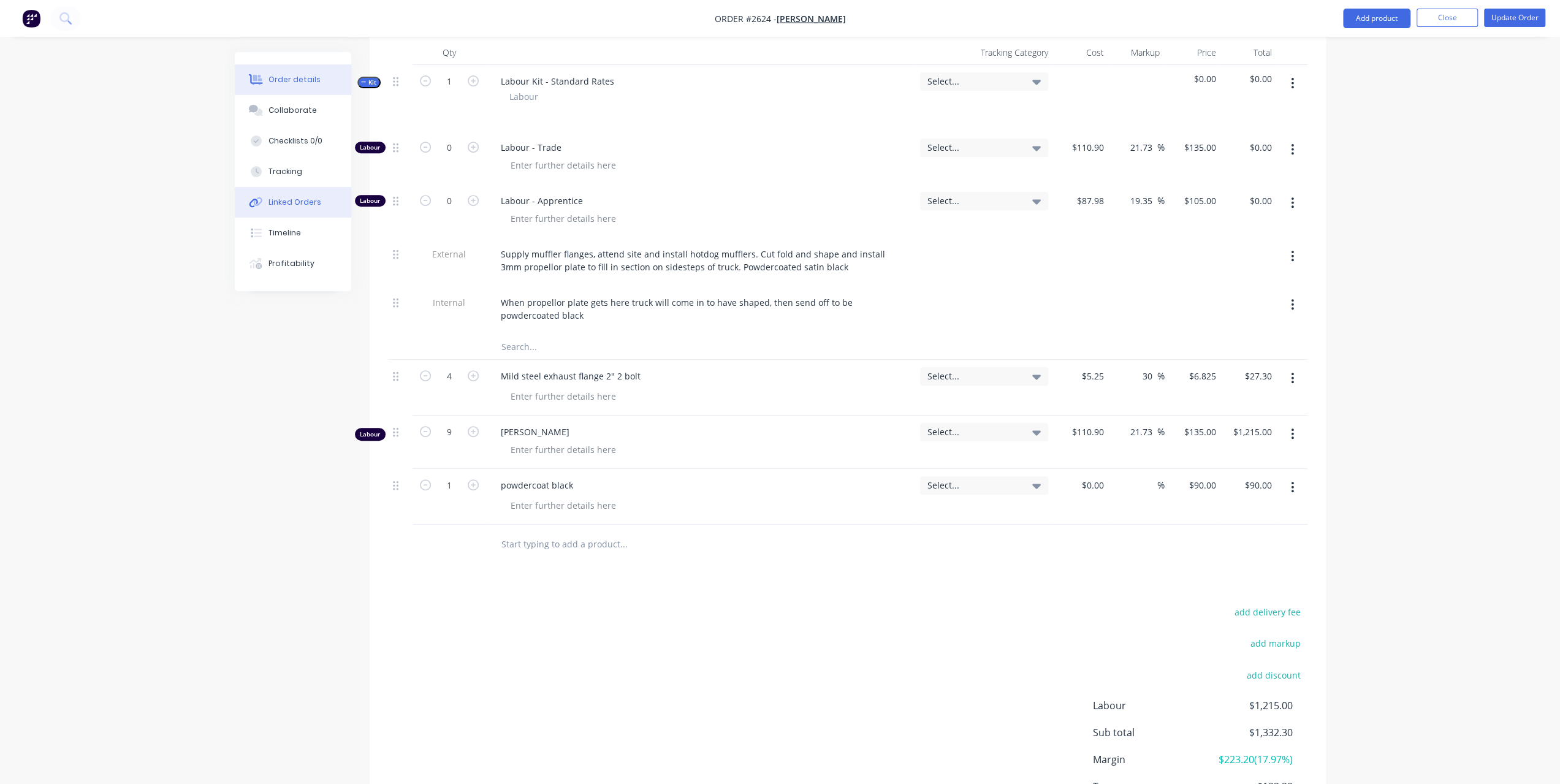
click at [291, 205] on div "Linked Orders" at bounding box center [295, 203] width 53 height 11
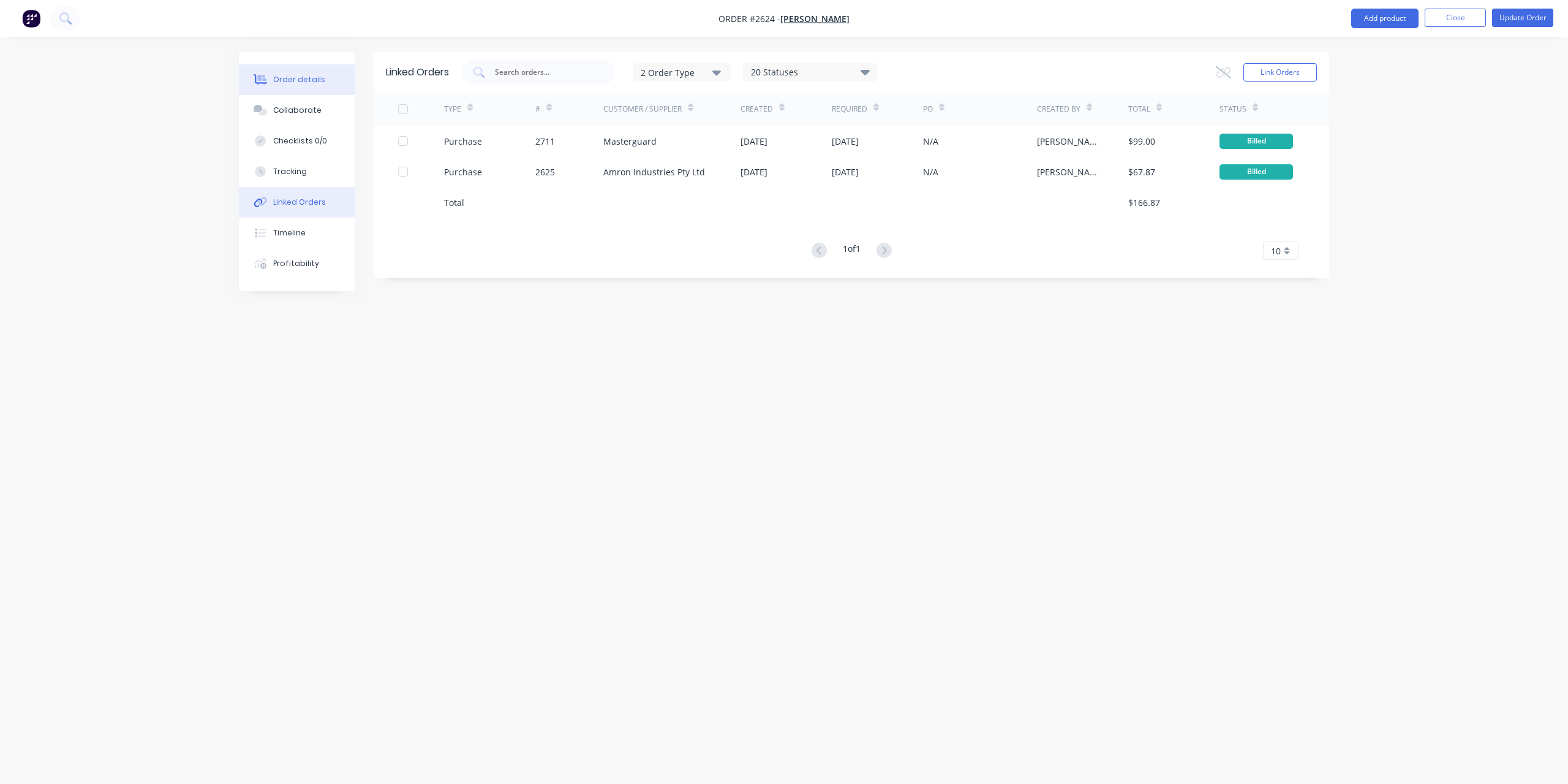
click at [307, 83] on div "Order details" at bounding box center [299, 80] width 52 height 11
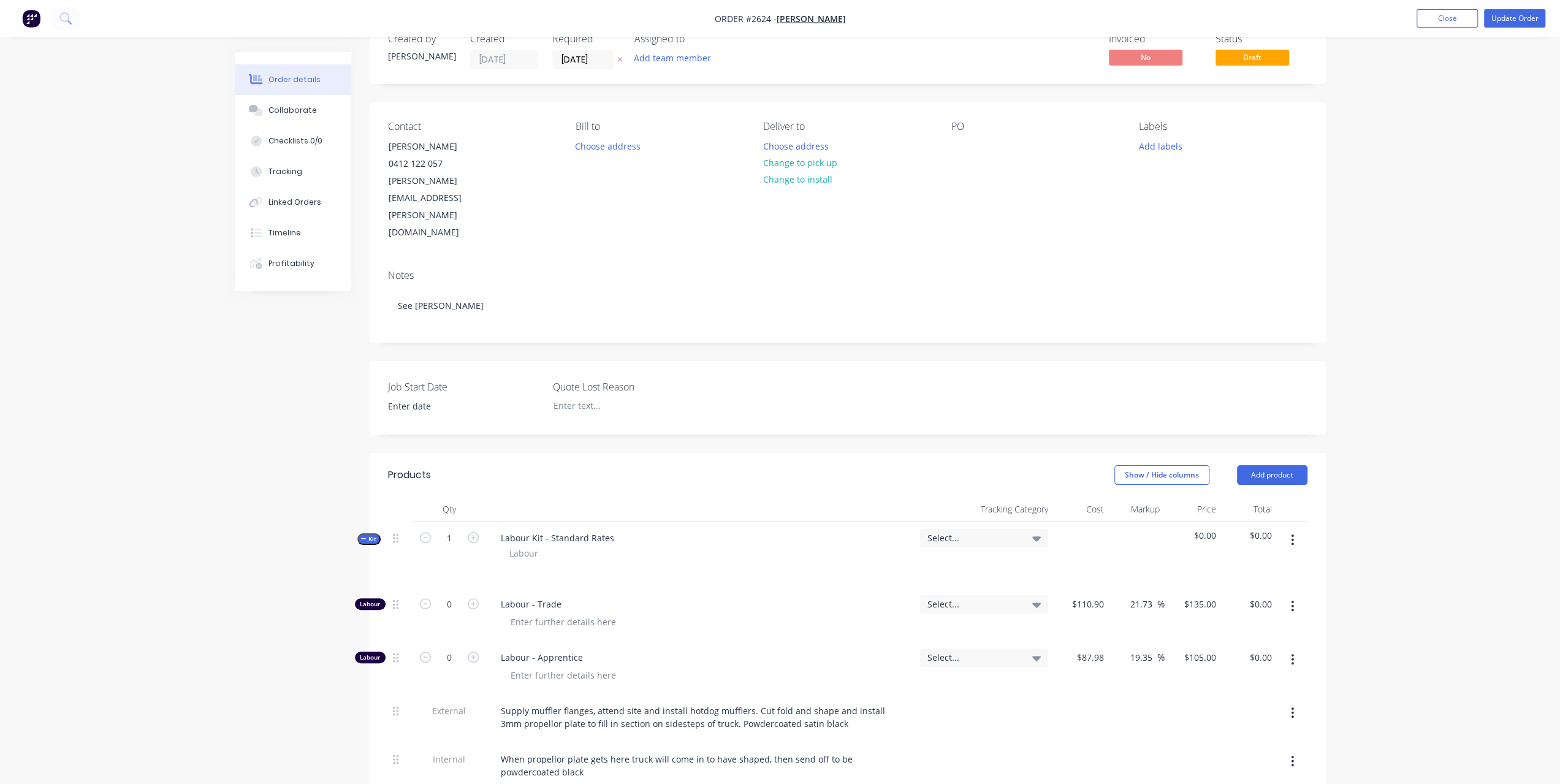
scroll to position [306, 0]
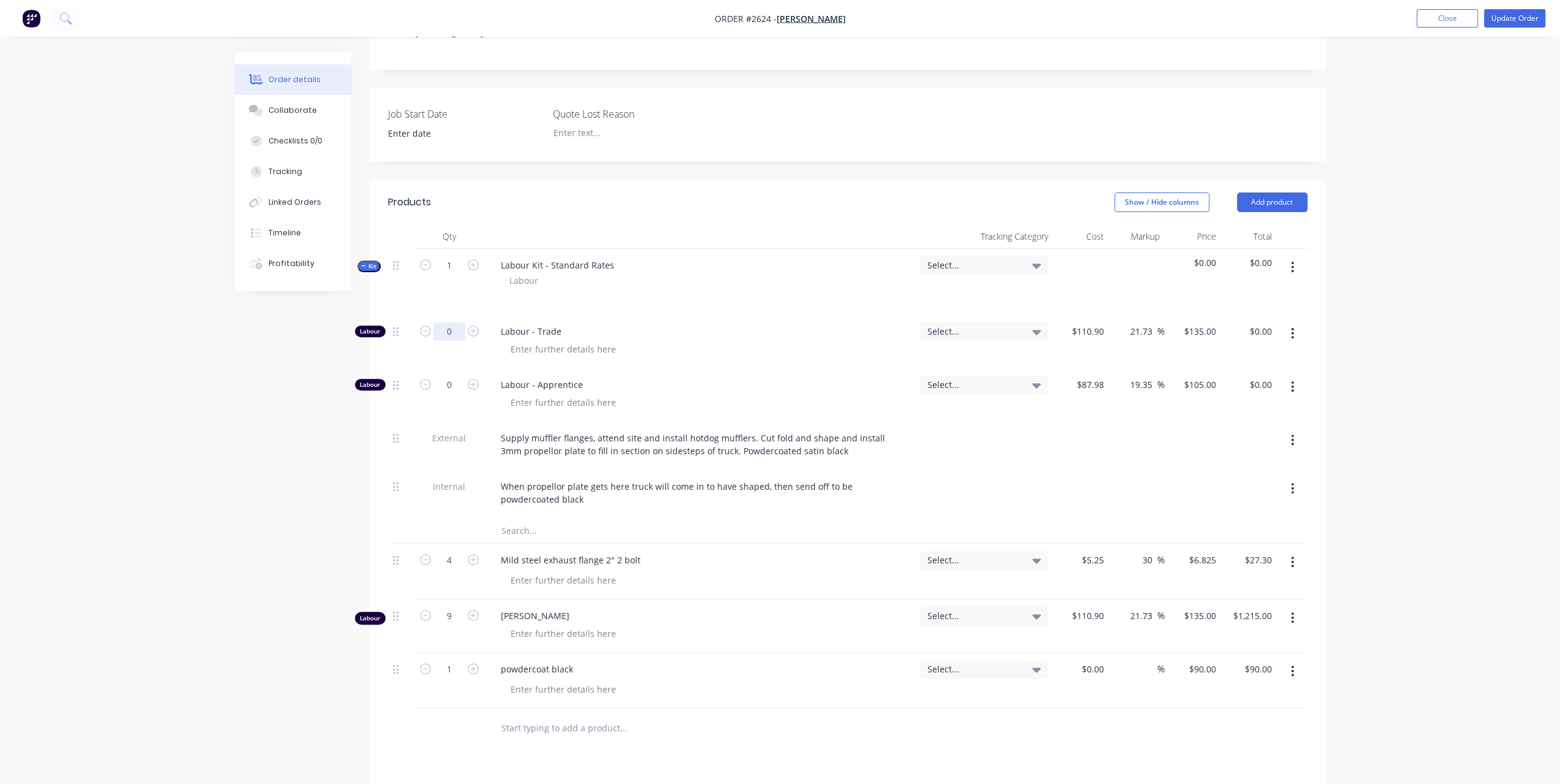
click at [450, 323] on input "0" at bounding box center [449, 332] width 32 height 19
type input "6.53"
type input "$881.55"
click at [460, 315] on div "6.53" at bounding box center [449, 342] width 73 height 54
click at [1292, 611] on icon "button" at bounding box center [1292, 618] width 3 height 14
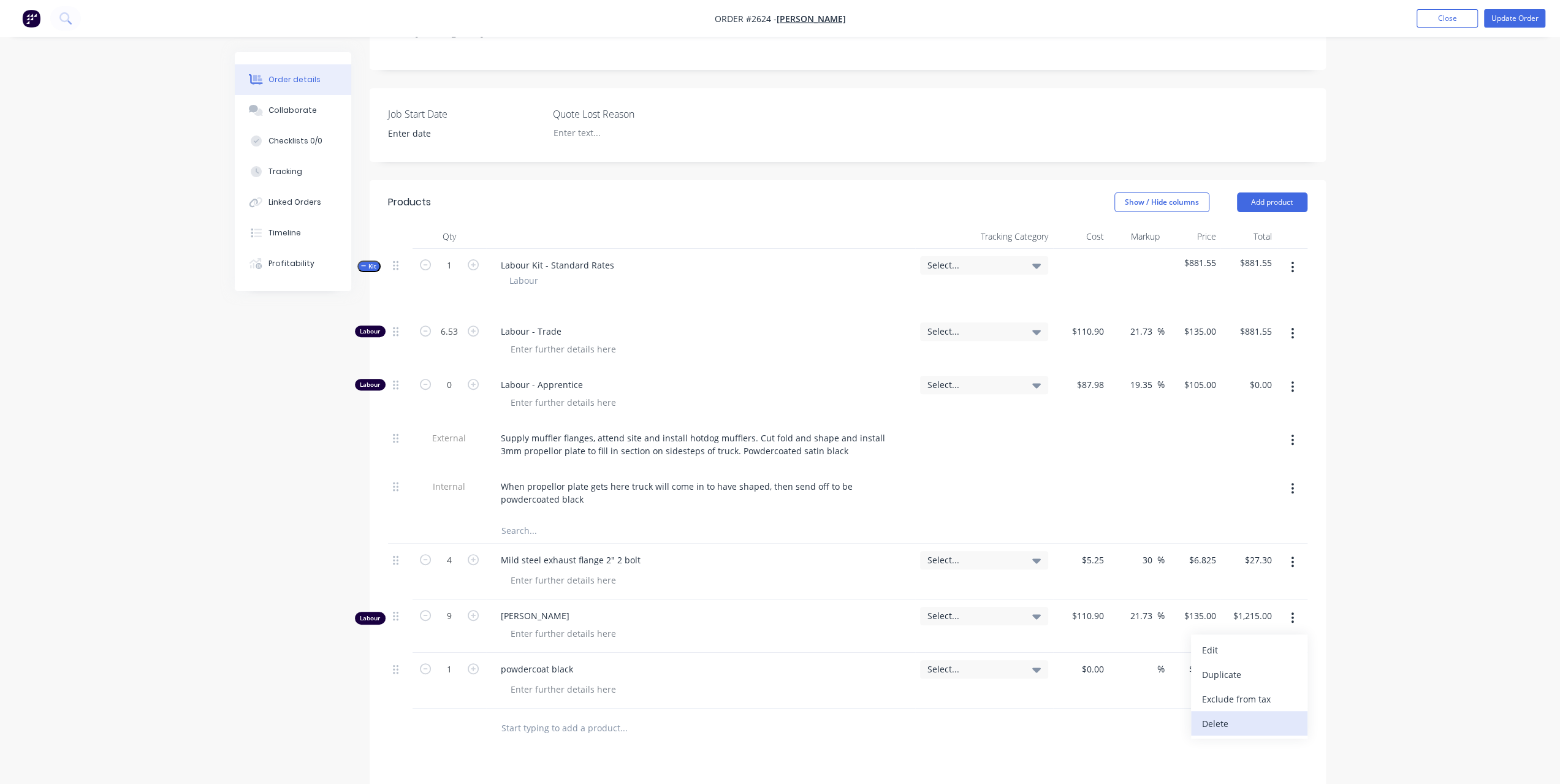
click at [1227, 715] on div "Delete" at bounding box center [1249, 724] width 94 height 18
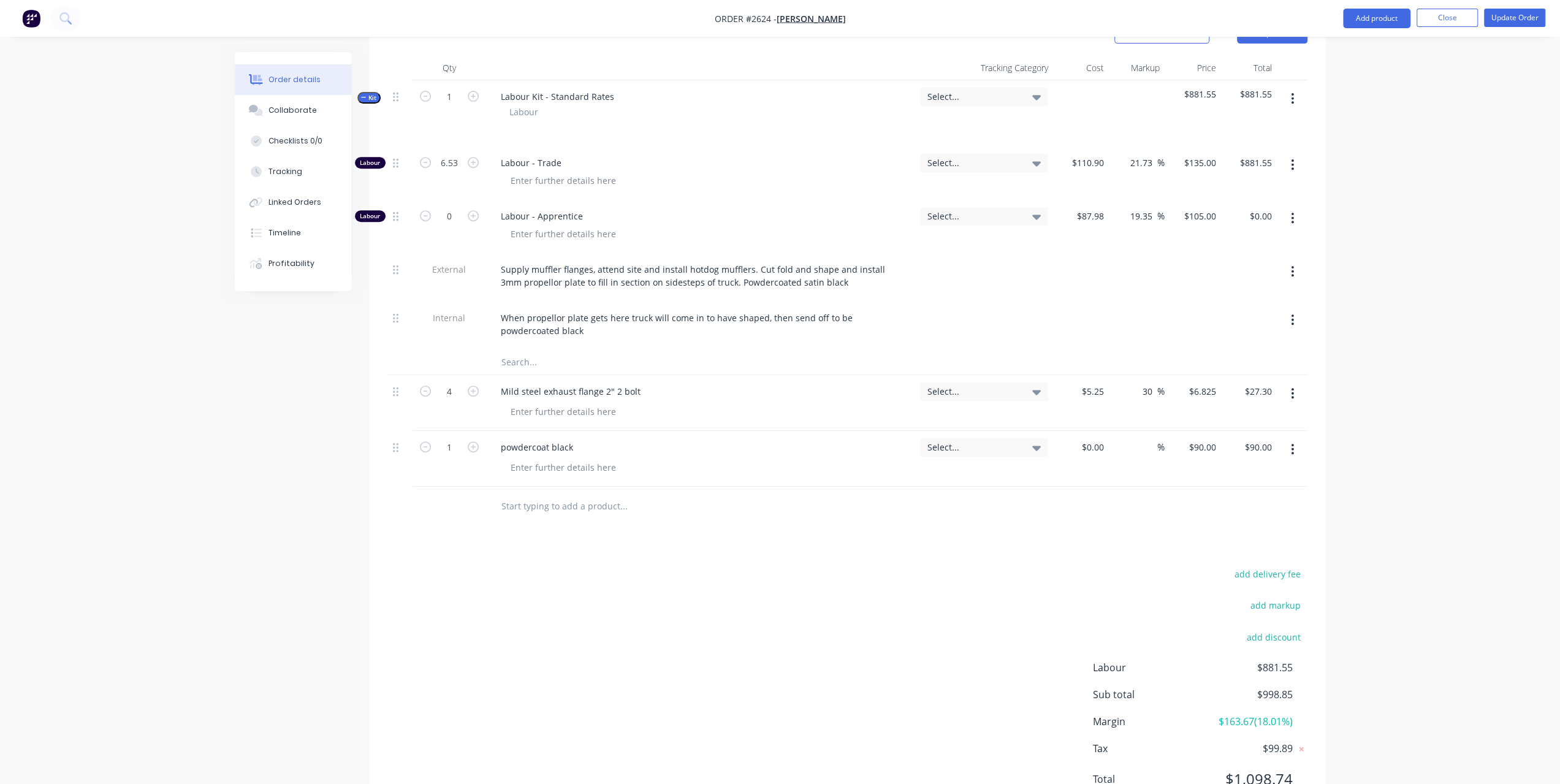
scroll to position [352, 0]
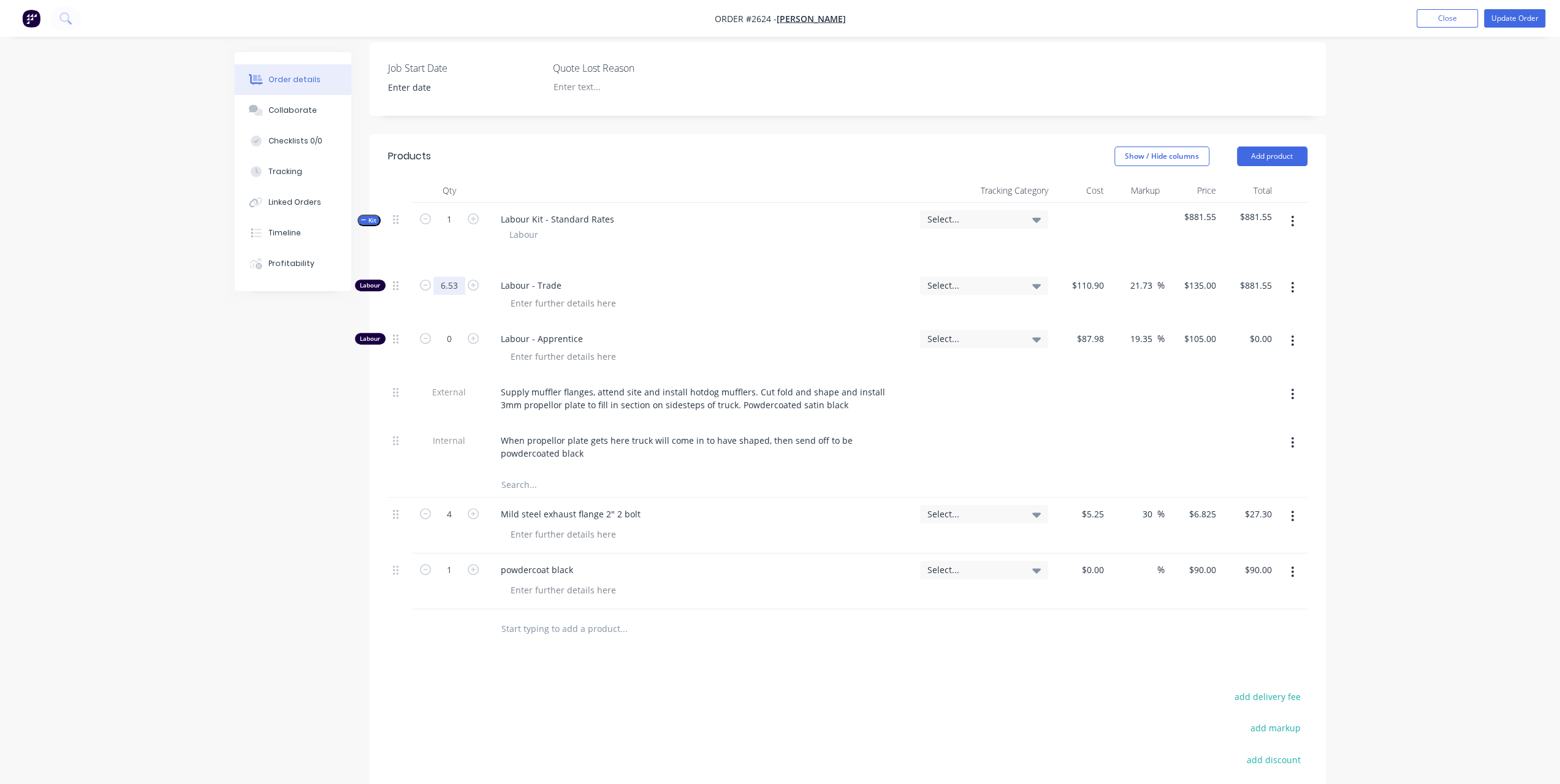
click at [458, 277] on input "6.53" at bounding box center [449, 286] width 32 height 19
click at [457, 277] on input "6.53" at bounding box center [449, 286] width 32 height 19
type input "6.54"
type input "$882.90"
click at [1434, 436] on div "Order details Collaborate Checklists 0/0 Tracking Linked Orders Timeline Profit…" at bounding box center [780, 305] width 1560 height 1314
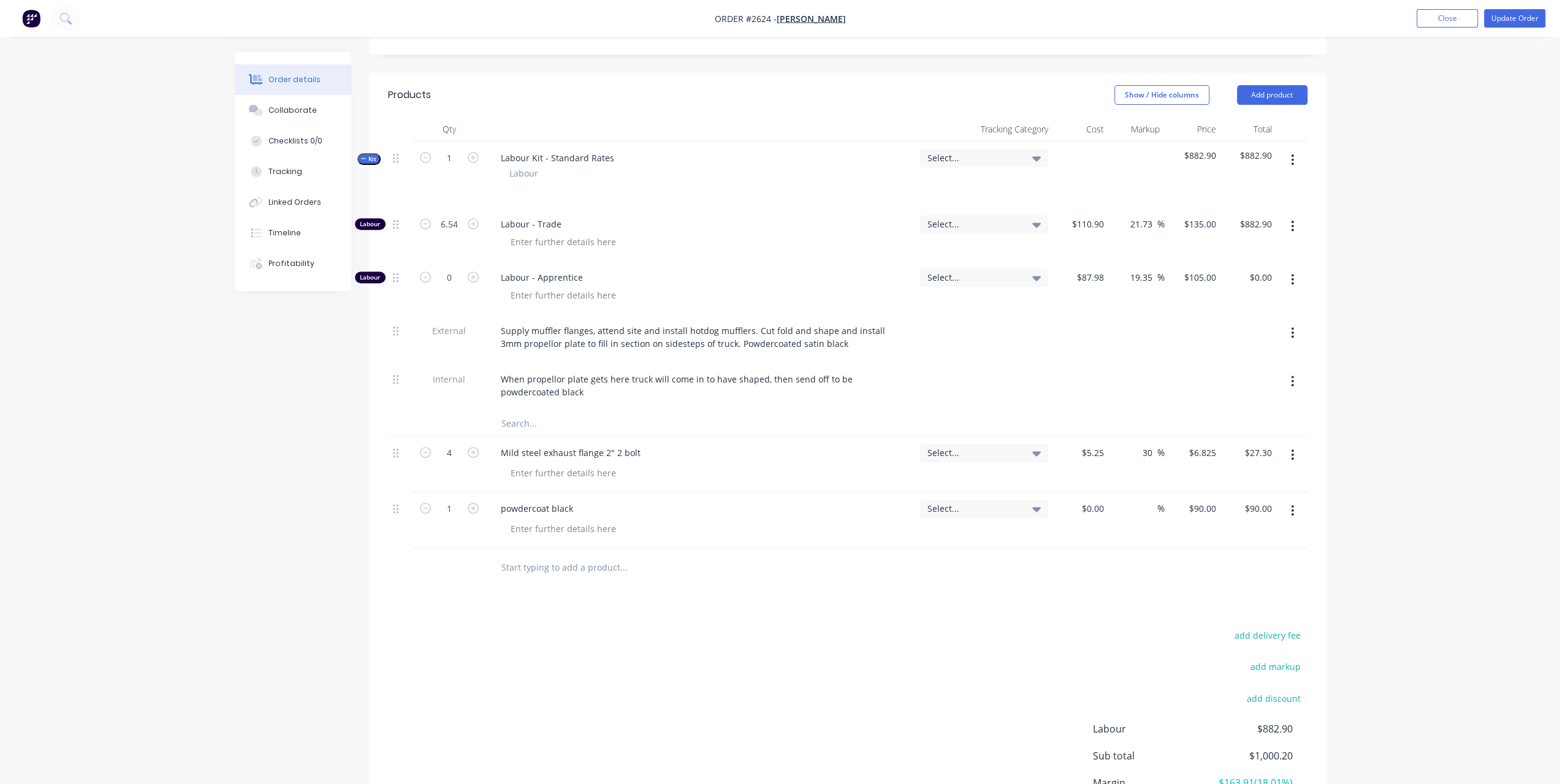
scroll to position [475, 0]
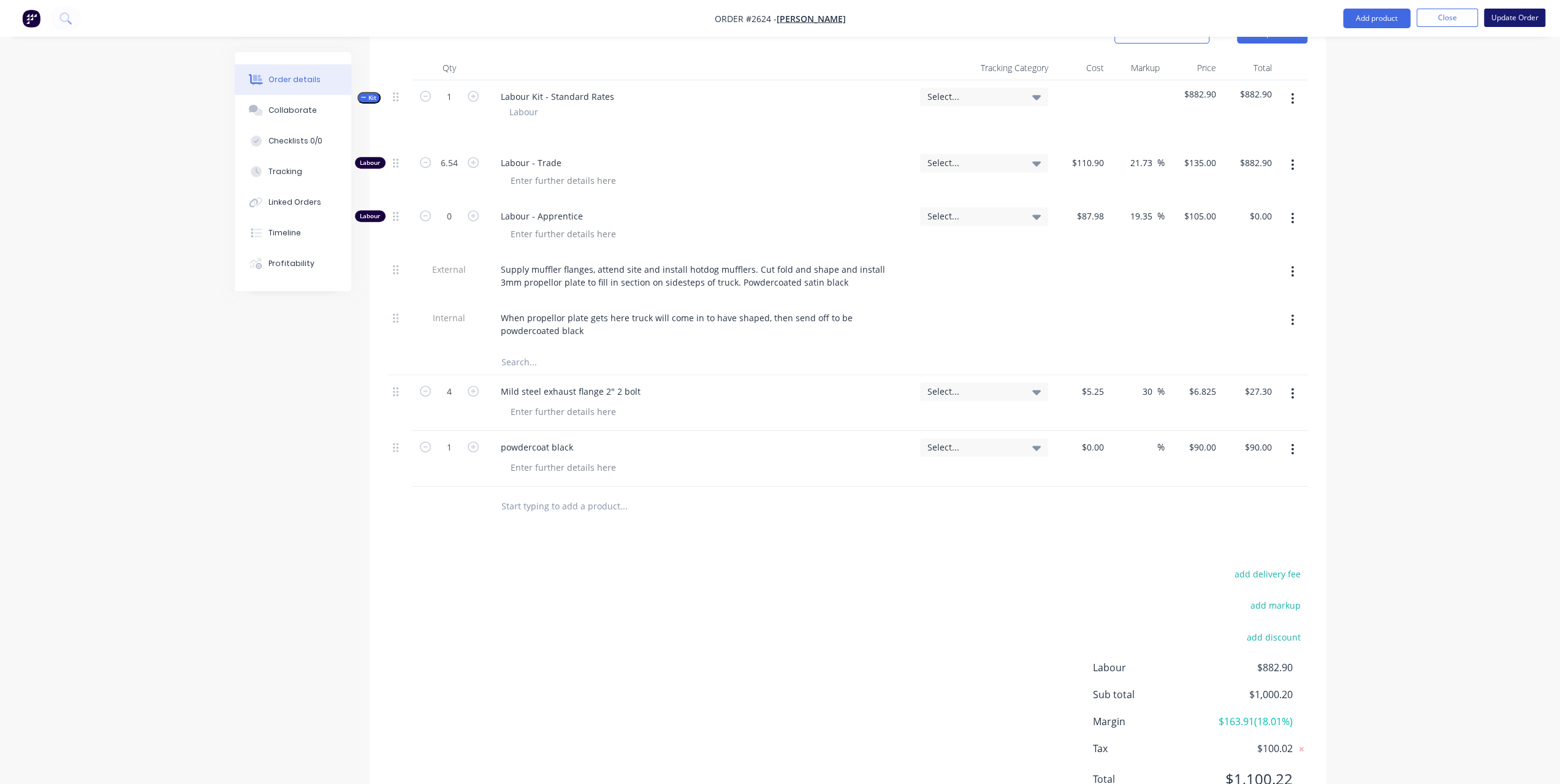
click at [1521, 16] on button "Update Order" at bounding box center [1514, 17] width 61 height 19
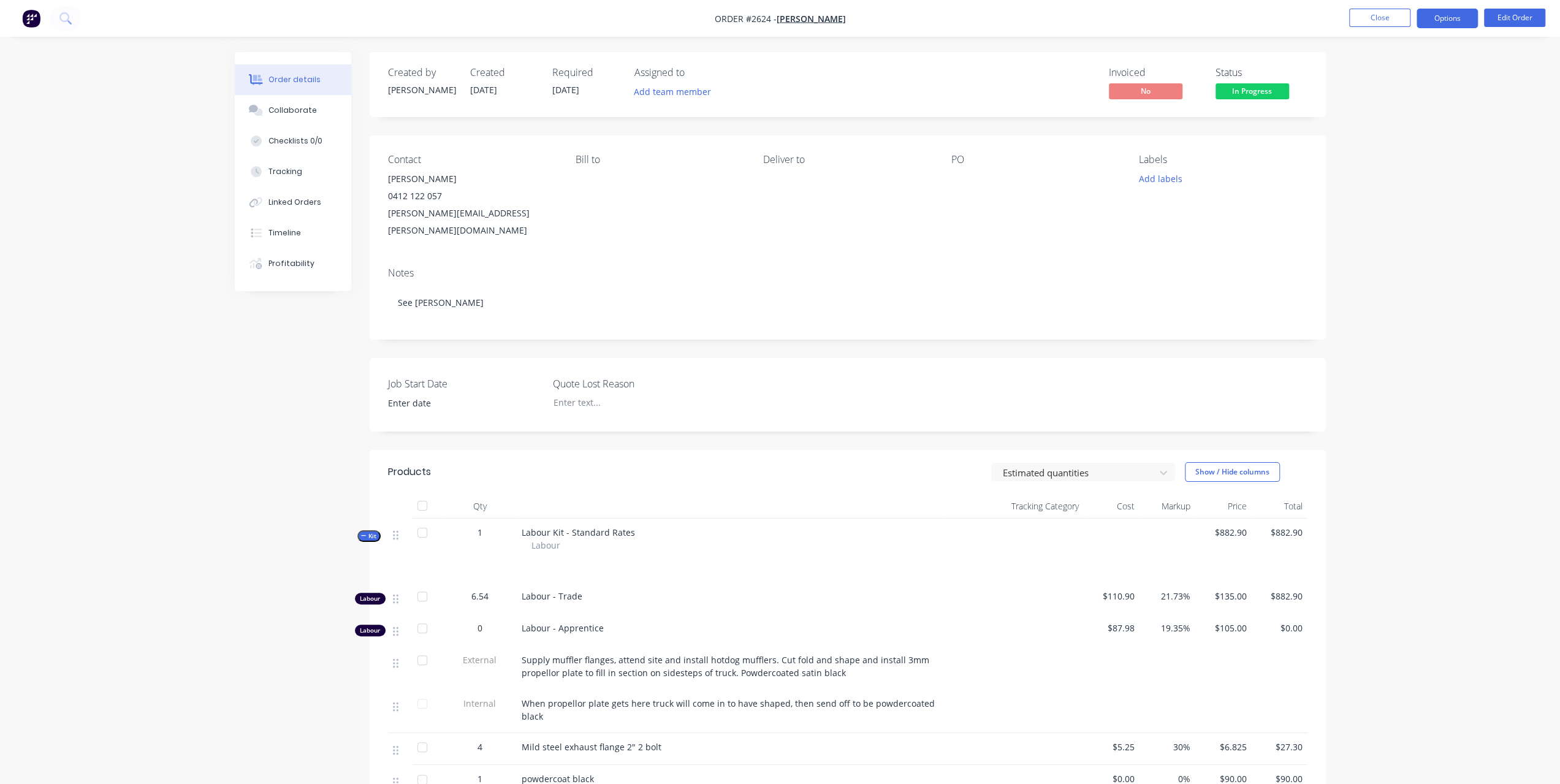
click at [1464, 16] on button "Options" at bounding box center [1447, 18] width 61 height 20
click at [1414, 67] on div "Invoice" at bounding box center [1410, 75] width 113 height 18
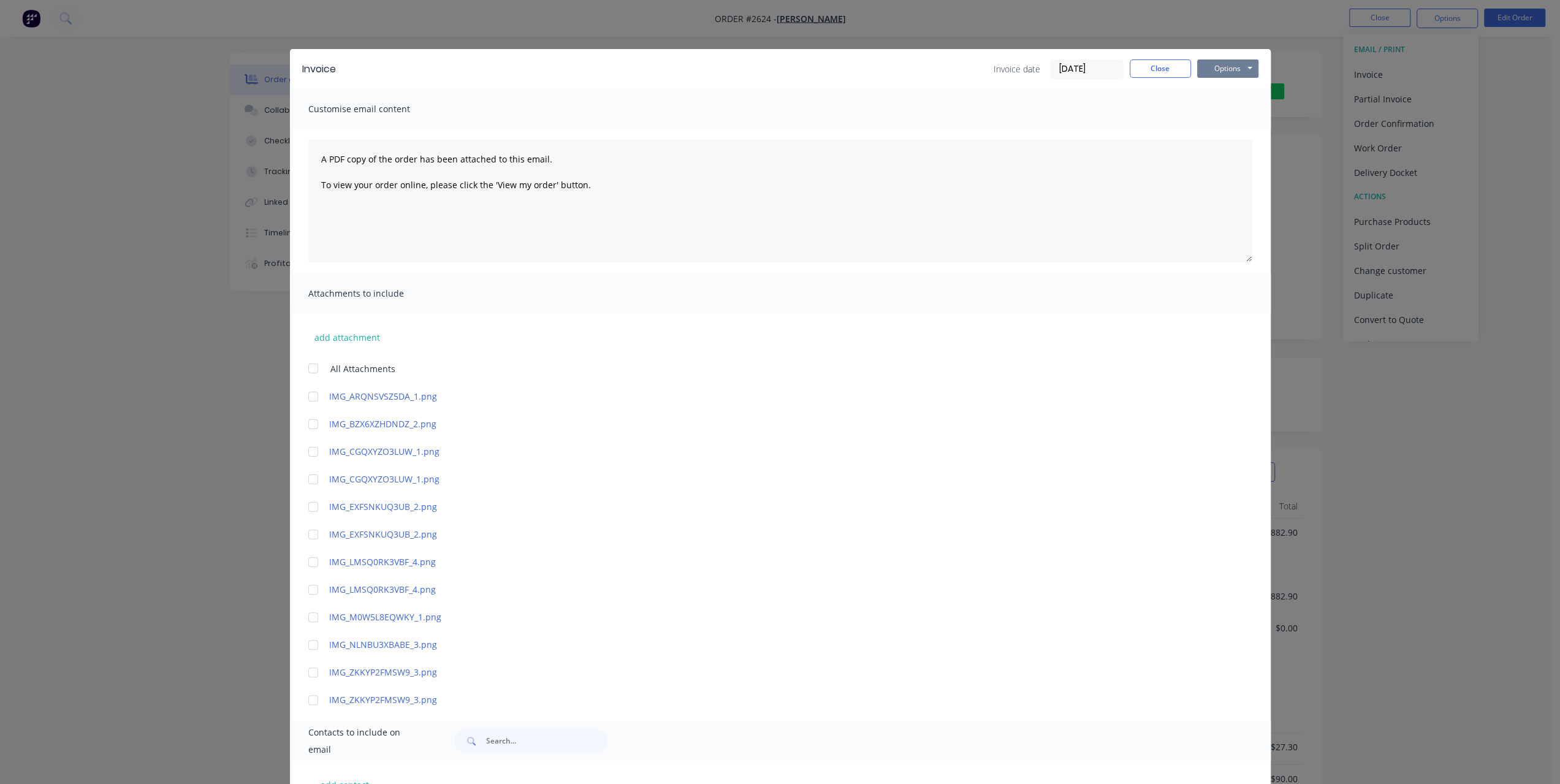
click at [1236, 66] on button "Options" at bounding box center [1228, 69] width 61 height 19
click at [1213, 88] on button "Preview" at bounding box center [1237, 90] width 78 height 20
click at [1218, 70] on button "Options" at bounding box center [1228, 69] width 61 height 19
click at [1202, 106] on button "Print" at bounding box center [1237, 110] width 78 height 20
click at [1160, 65] on button "Close" at bounding box center [1160, 69] width 61 height 19
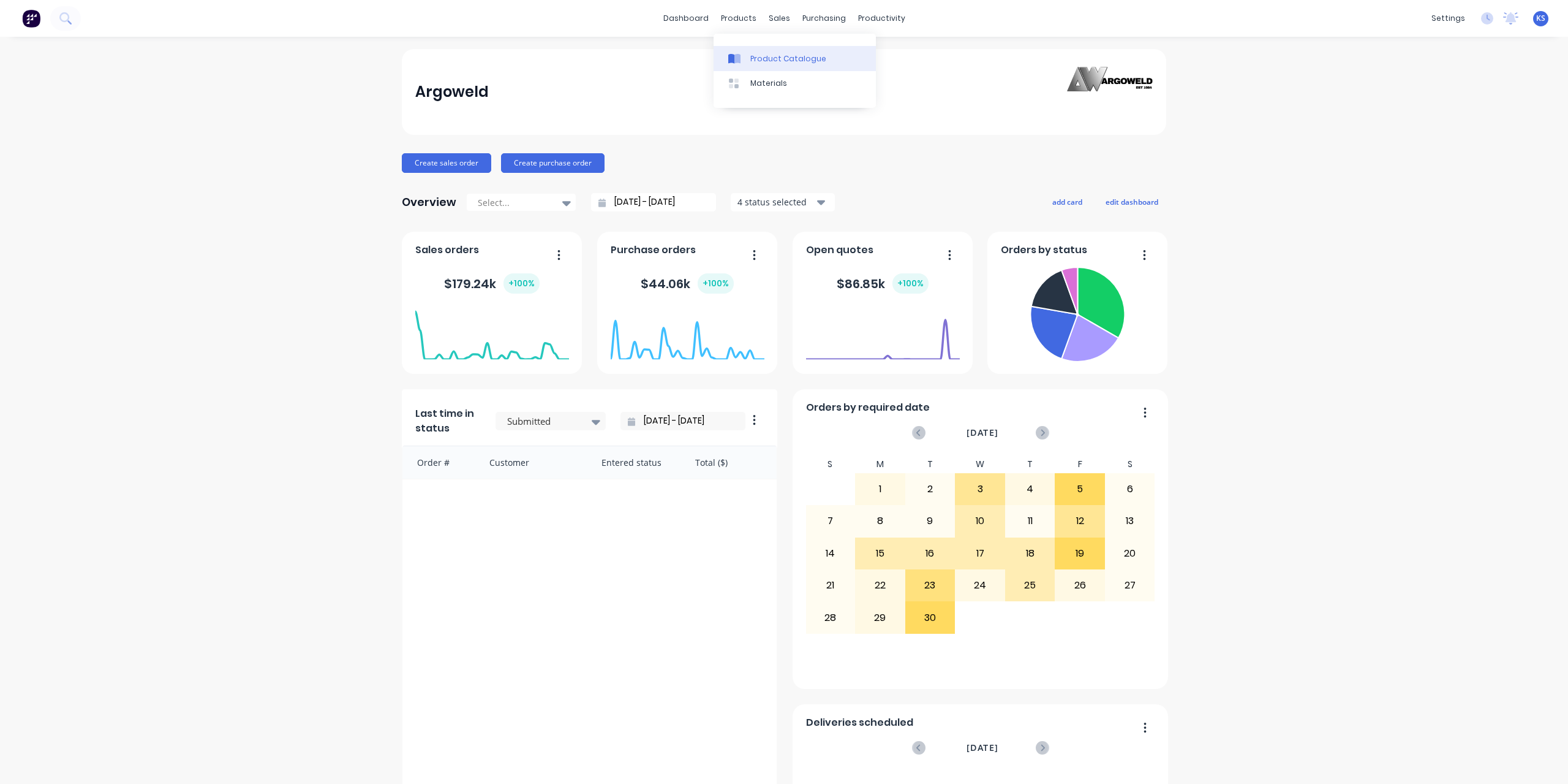
click at [763, 60] on div "Product Catalogue" at bounding box center [788, 59] width 76 height 11
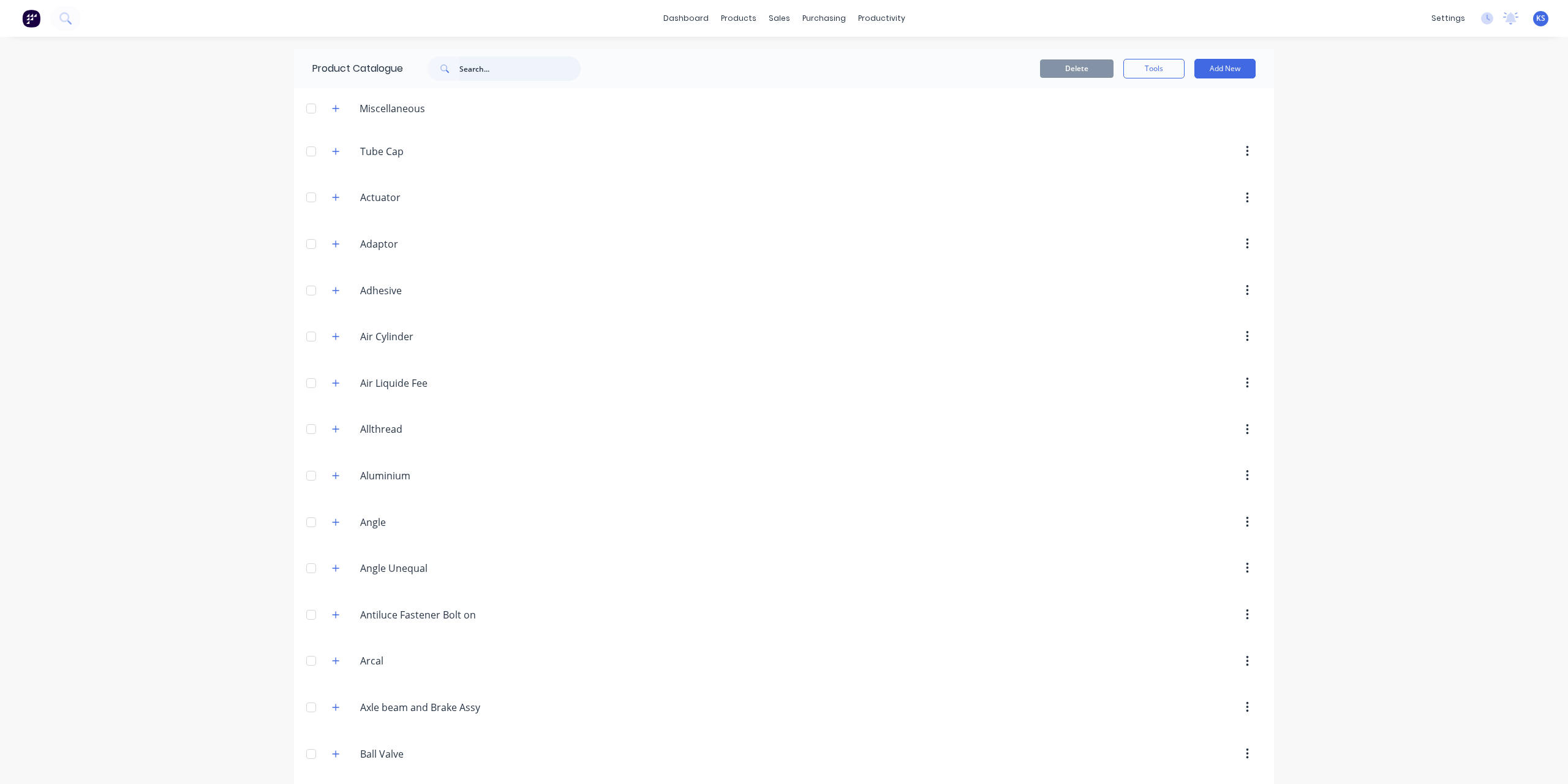
click at [491, 65] on input "text" at bounding box center [520, 69] width 121 height 25
paste input "Sheet 3 GS 2400x1200"
drag, startPoint x: 486, startPoint y: 66, endPoint x: 557, endPoint y: 71, distance: 71.2
click at [557, 71] on input "Sheet 3 GS 2400x1200" at bounding box center [520, 69] width 121 height 25
type input "Sheet"
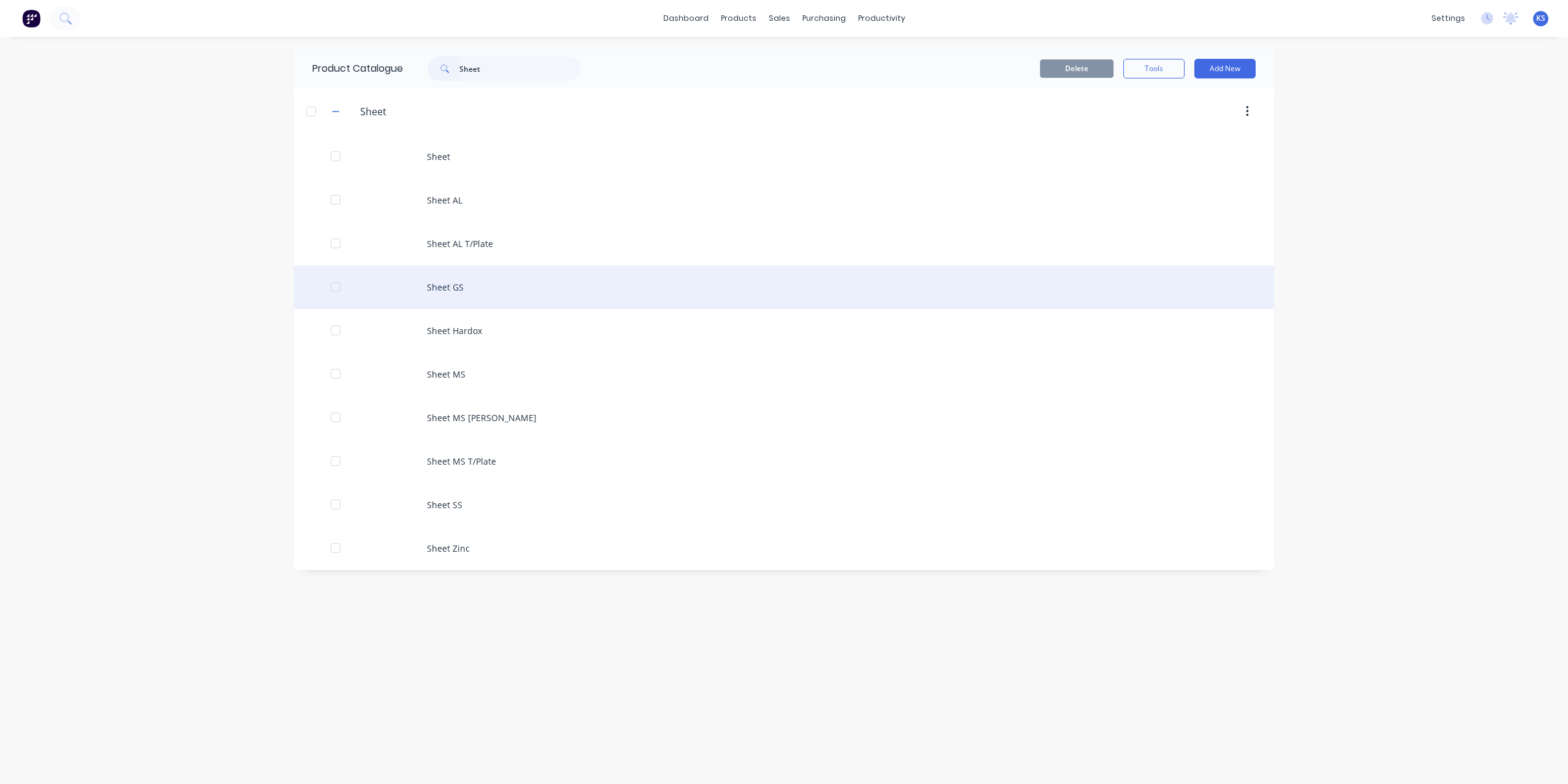
click at [443, 284] on div "Sheet GS" at bounding box center [784, 287] width 980 height 43
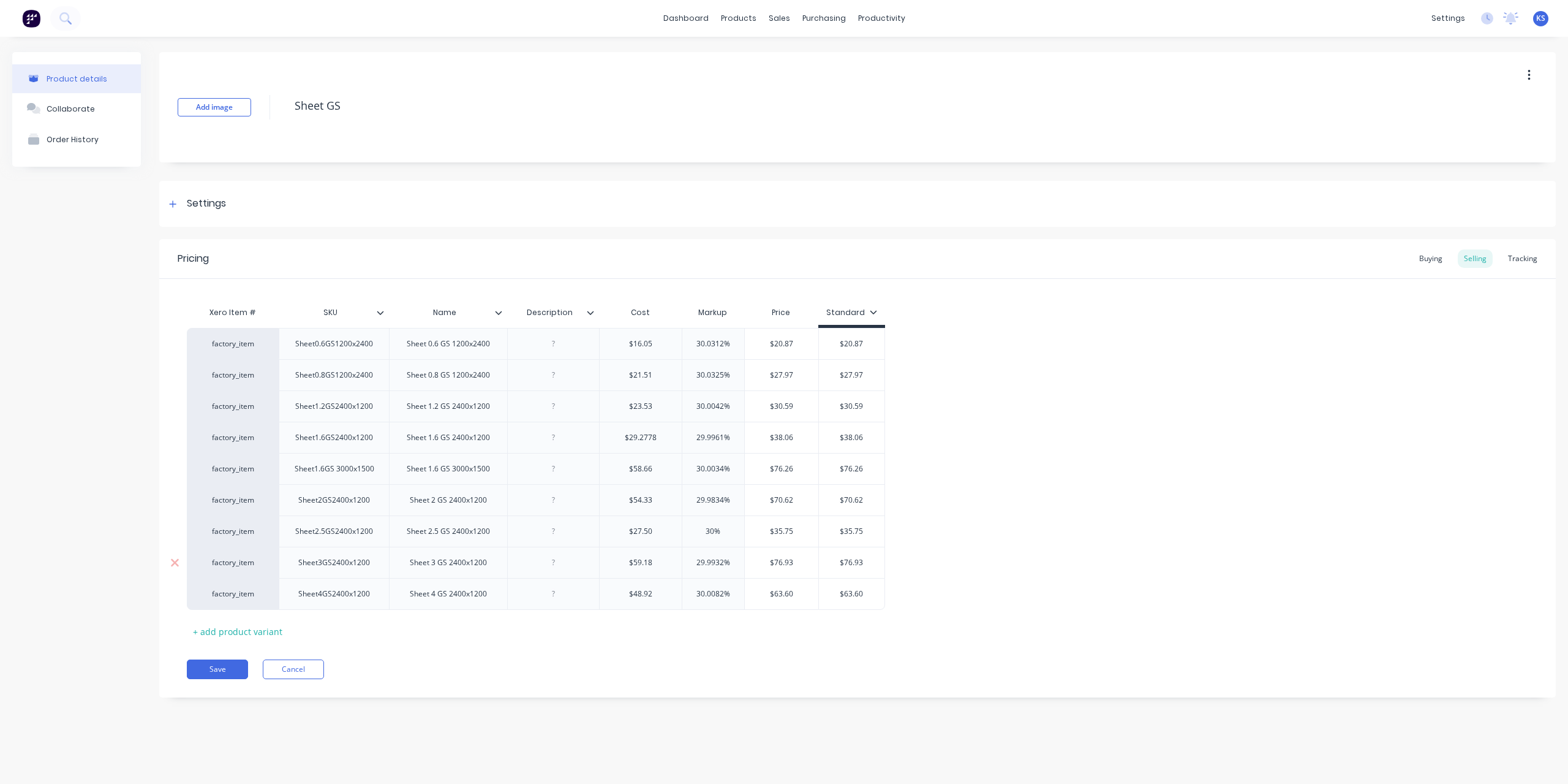
click at [330, 570] on div "Sheet3GS2400x1200" at bounding box center [334, 562] width 110 height 32
click at [328, 563] on div "Sheet3GS2400x1200" at bounding box center [334, 562] width 91 height 16
click at [454, 567] on div "Sheet 3 GS 2400x1200" at bounding box center [448, 562] width 97 height 16
type textarea "x"
type input "$76.93"
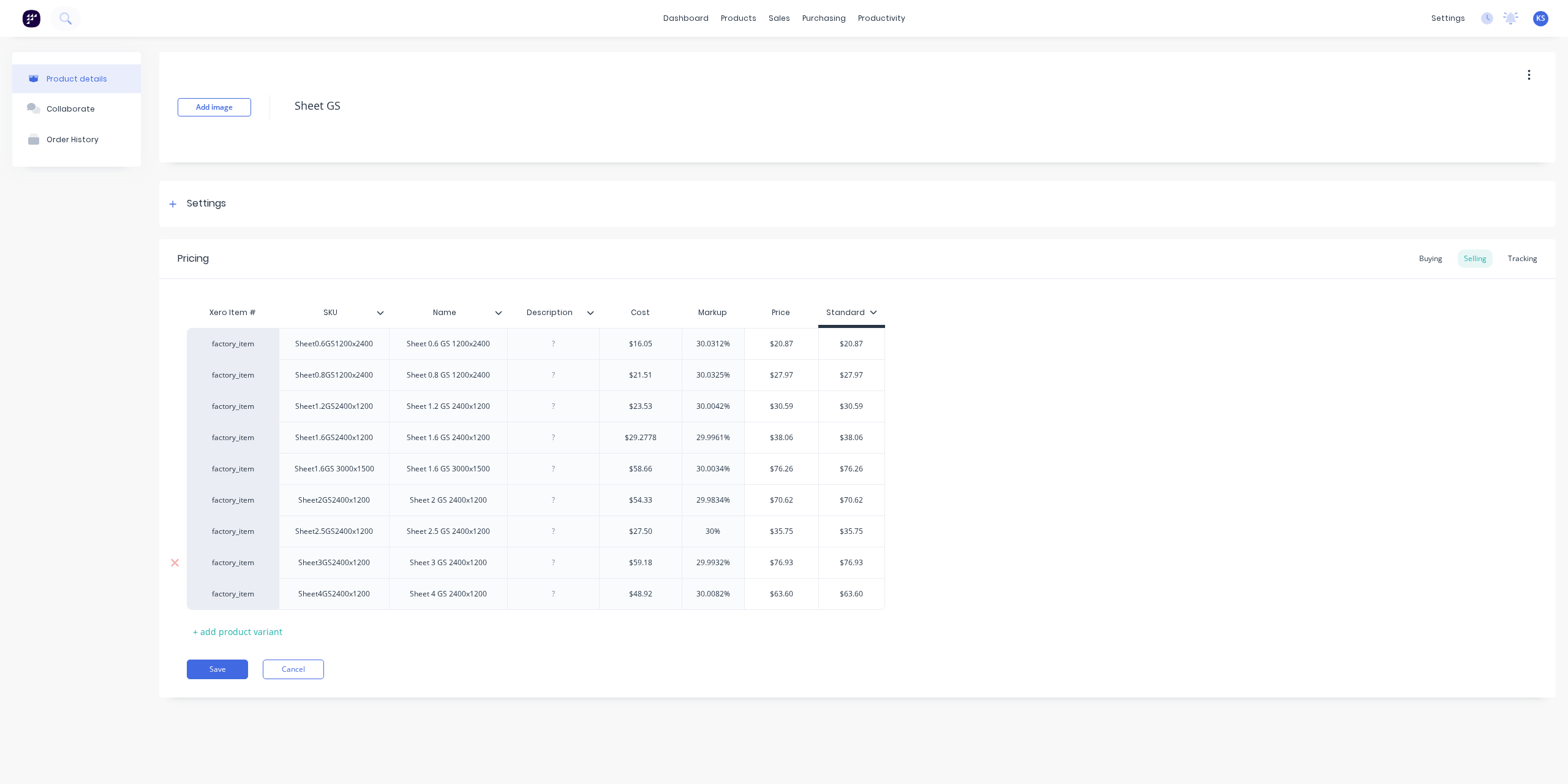
click at [857, 558] on input "$76.93" at bounding box center [852, 563] width 66 height 11
type input "$59.18"
click at [644, 561] on input "$59.18" at bounding box center [641, 563] width 82 height 11
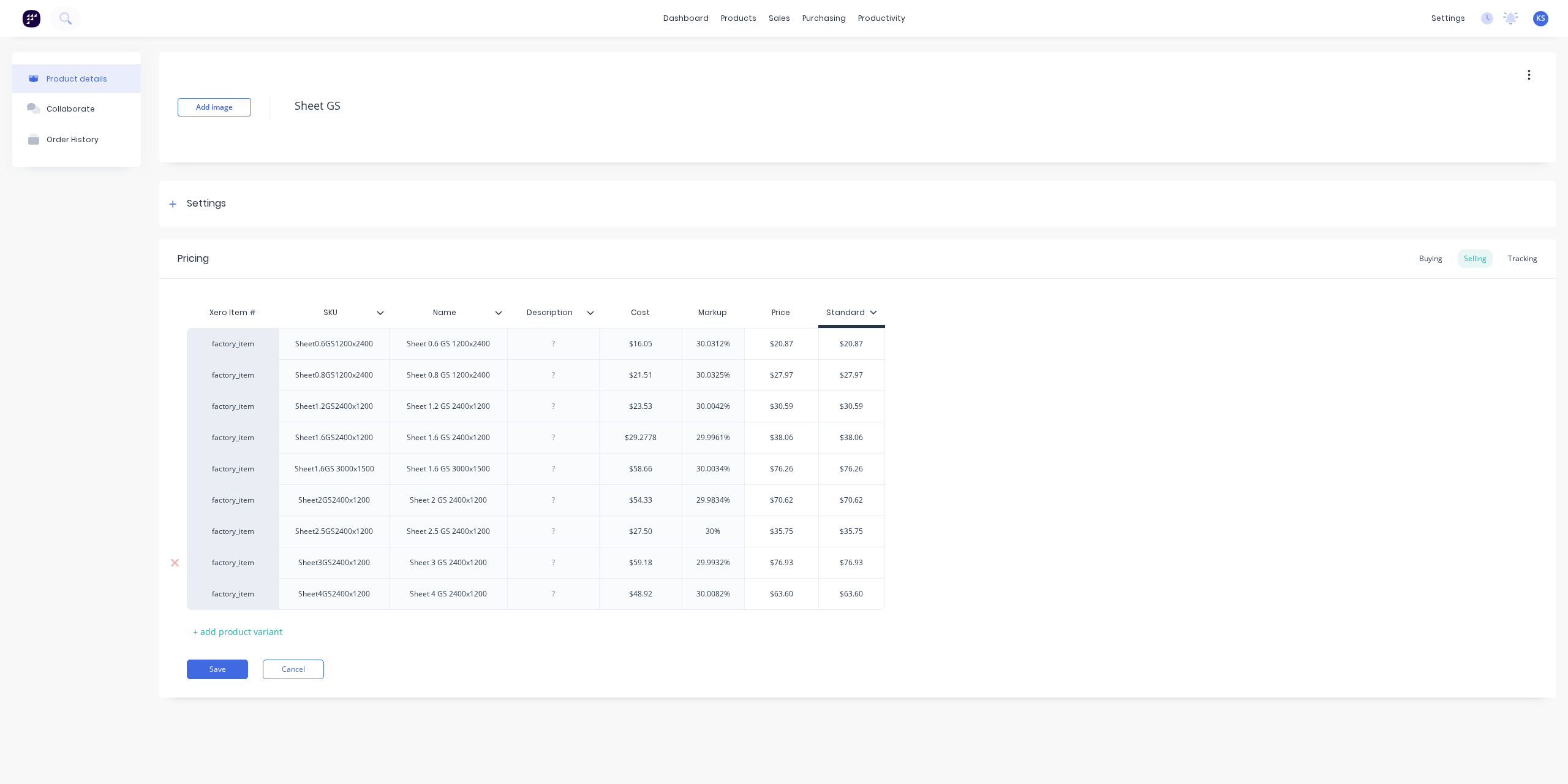
click at [354, 568] on div "Sheet3GS2400x1200" at bounding box center [334, 562] width 110 height 32
click at [175, 203] on icon at bounding box center [172, 204] width 8 height 8
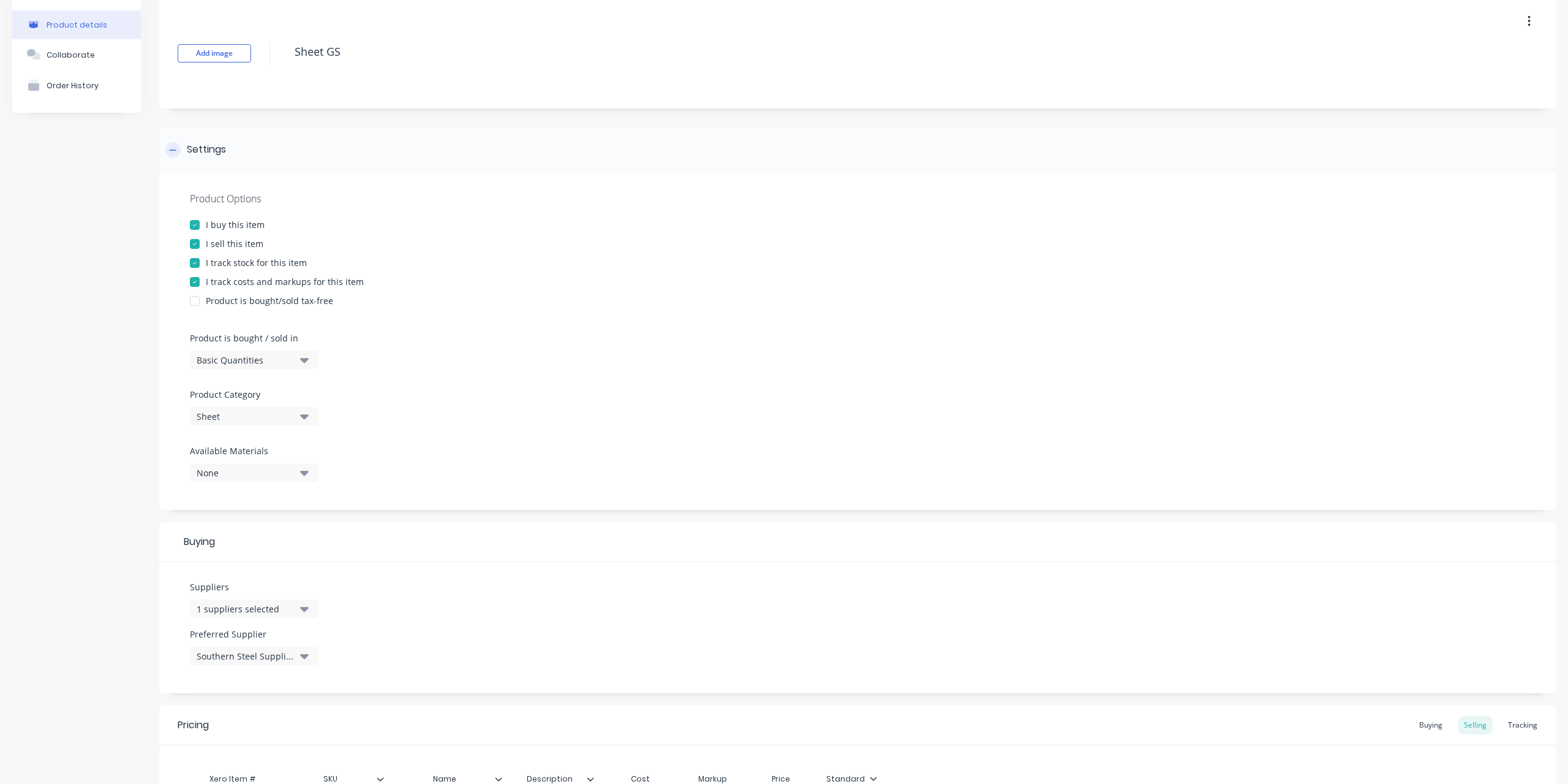
scroll to position [123, 0]
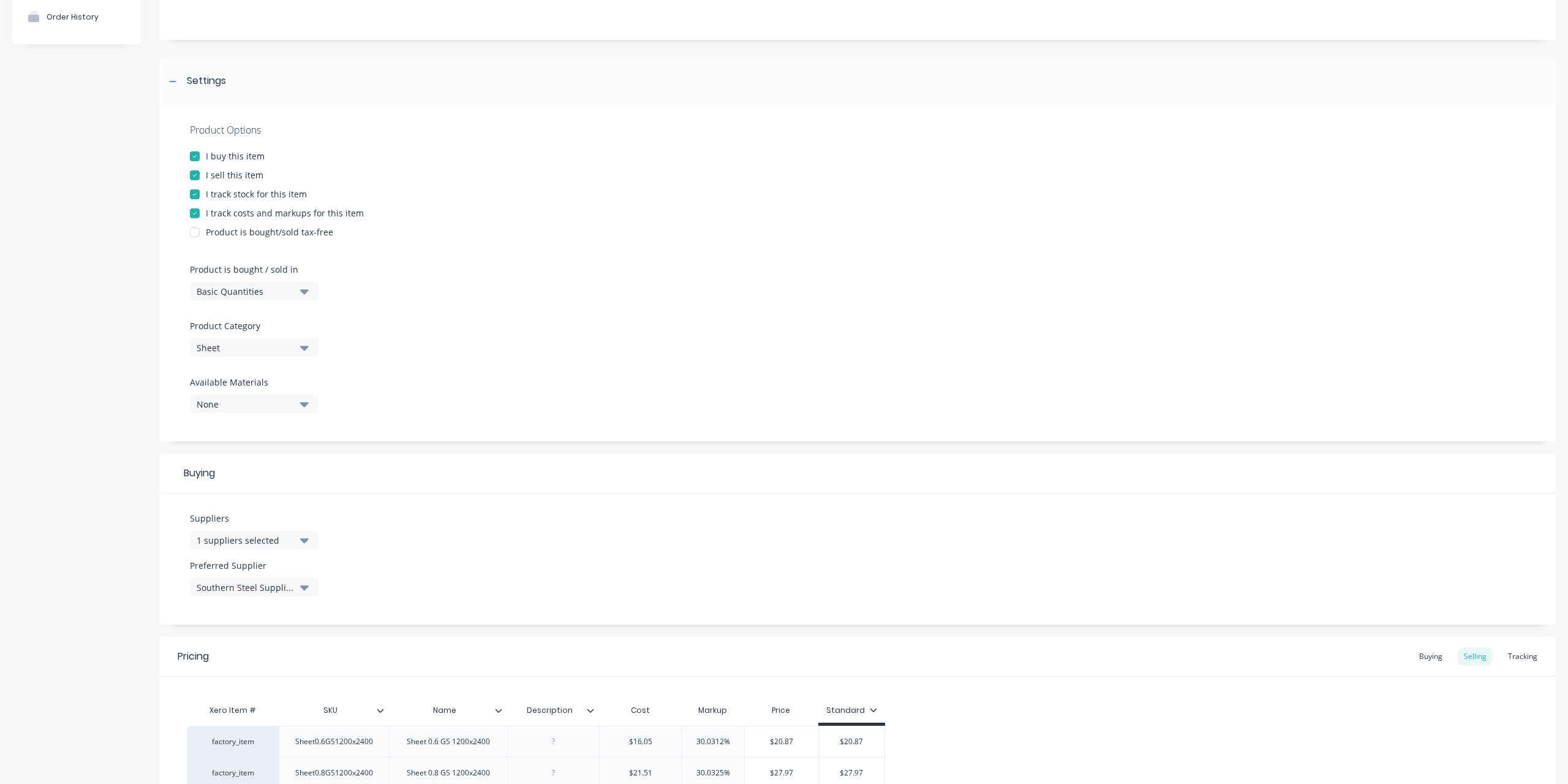
click at [301, 404] on icon "button" at bounding box center [304, 404] width 8 height 14
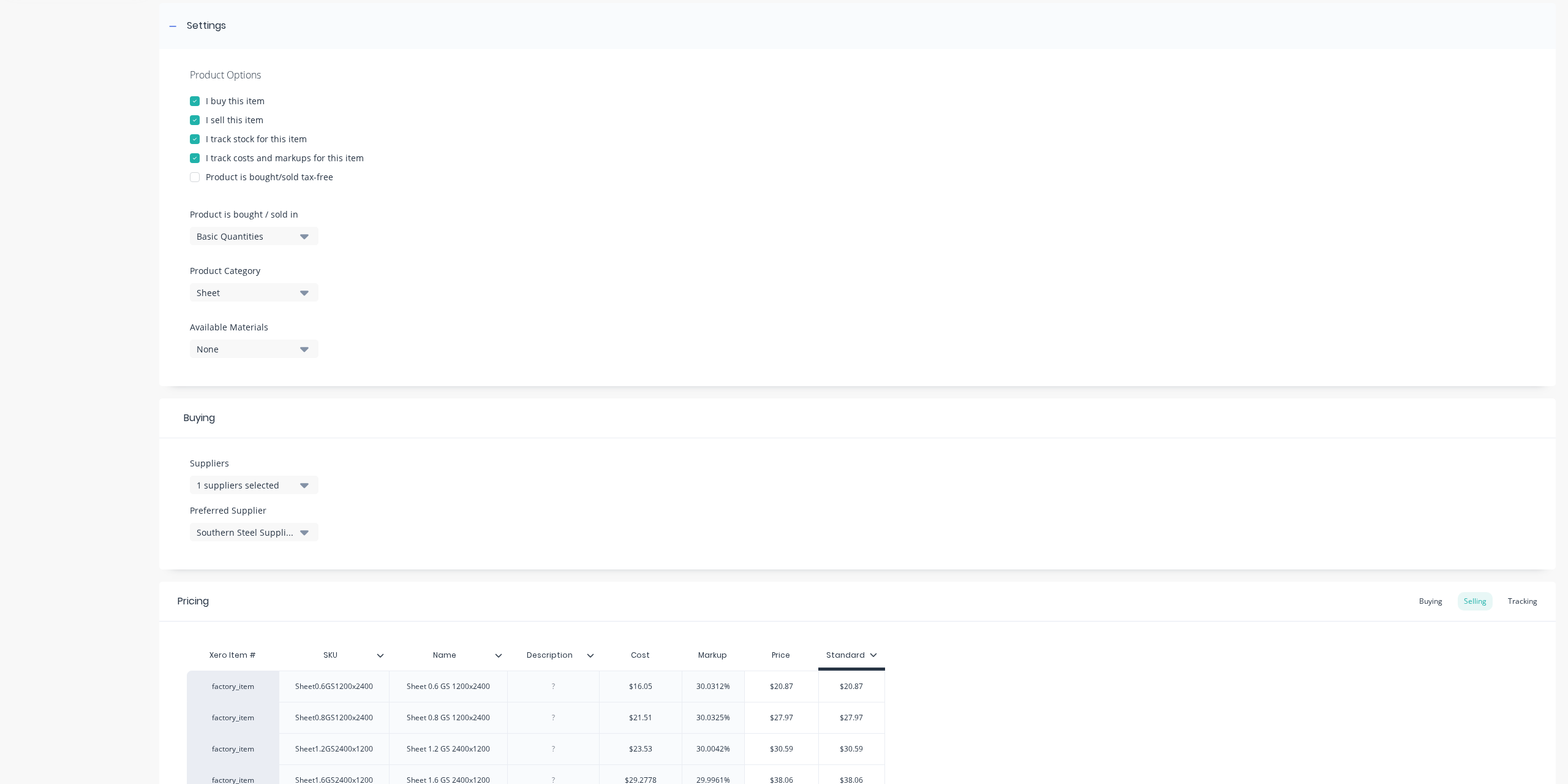
scroll to position [306, 0]
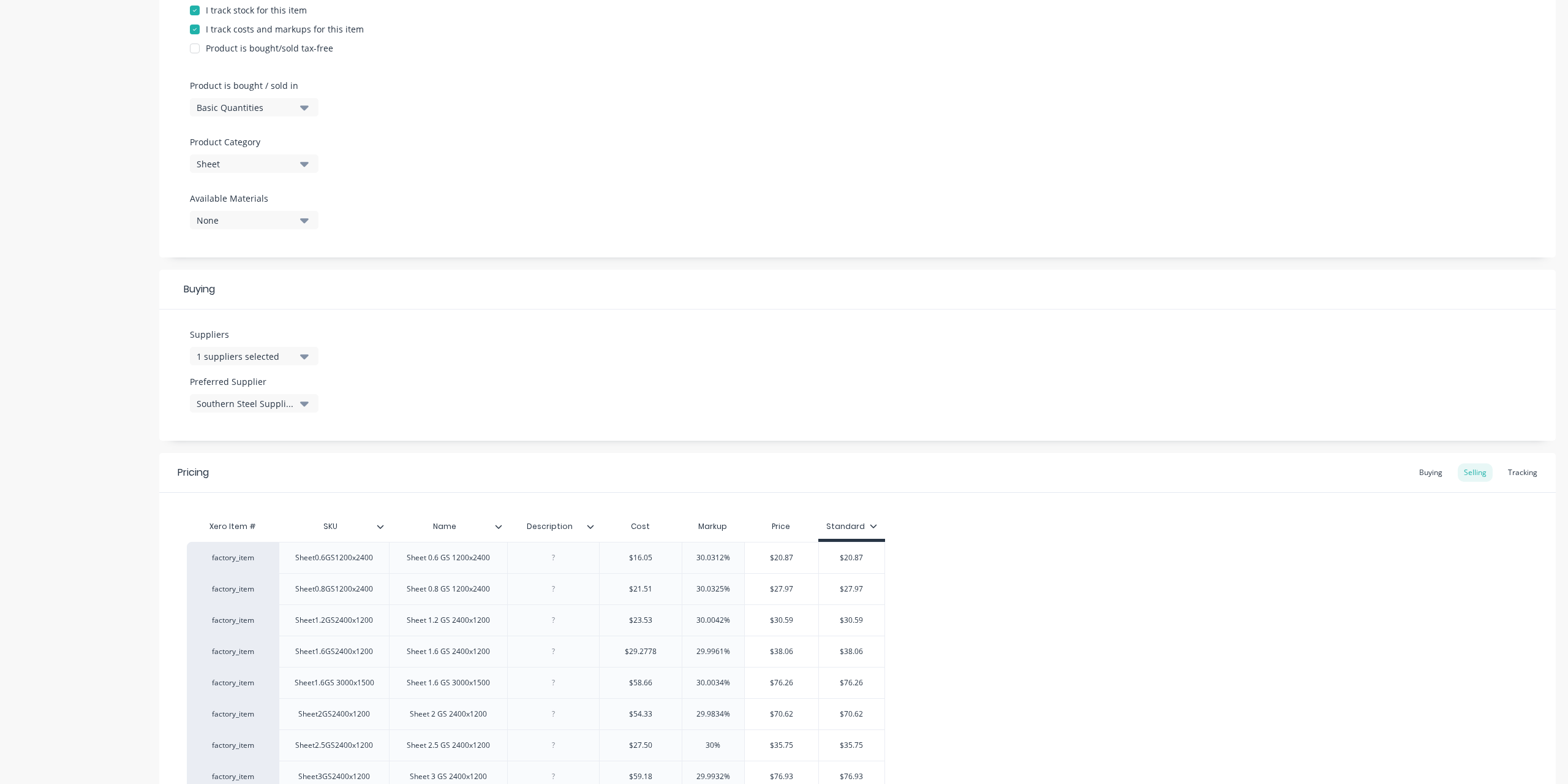
click at [301, 358] on icon "button" at bounding box center [304, 356] width 8 height 14
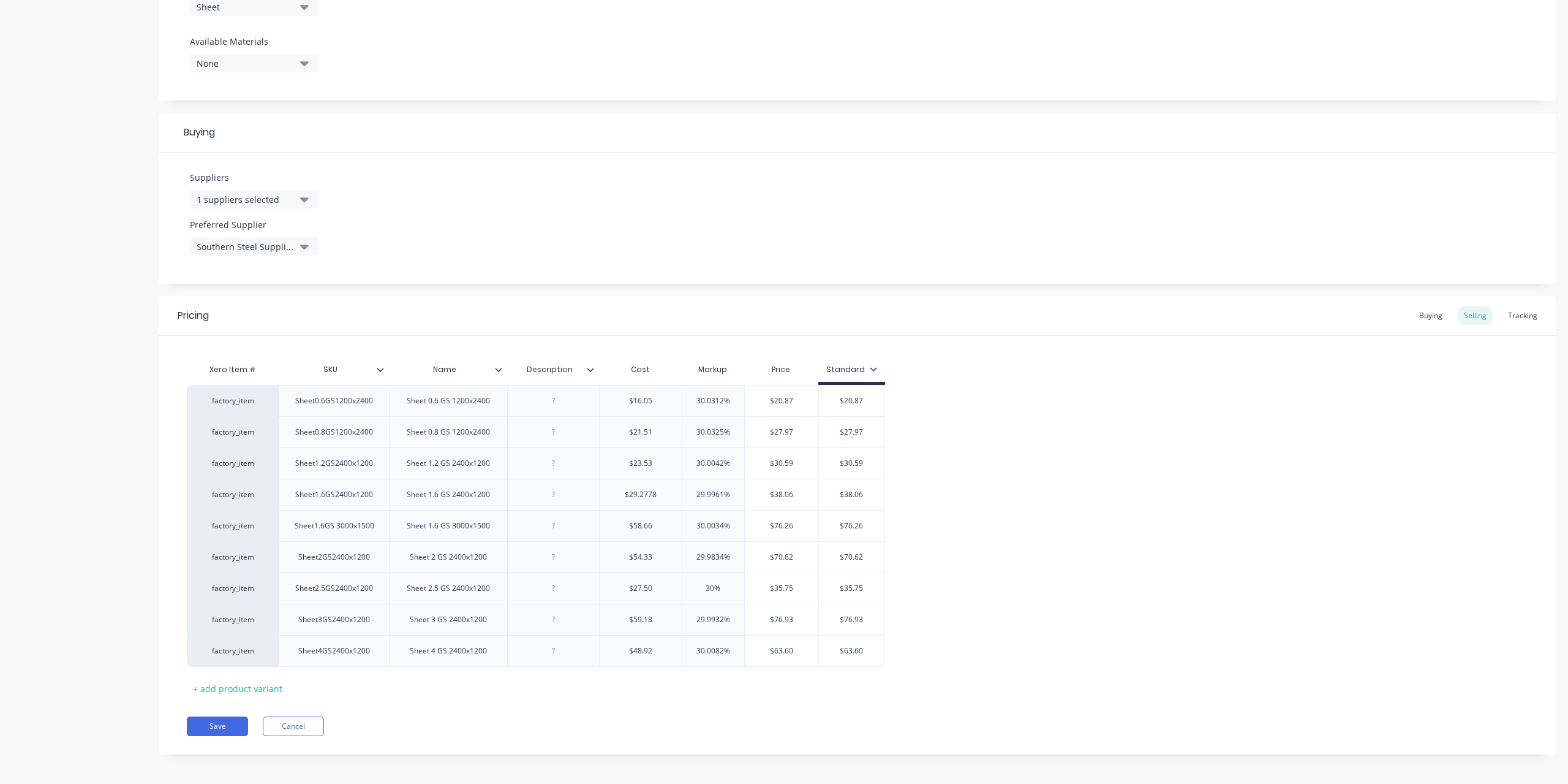
scroll to position [465, 0]
click at [1420, 316] on div "Buying" at bounding box center [1431, 314] width 36 height 19
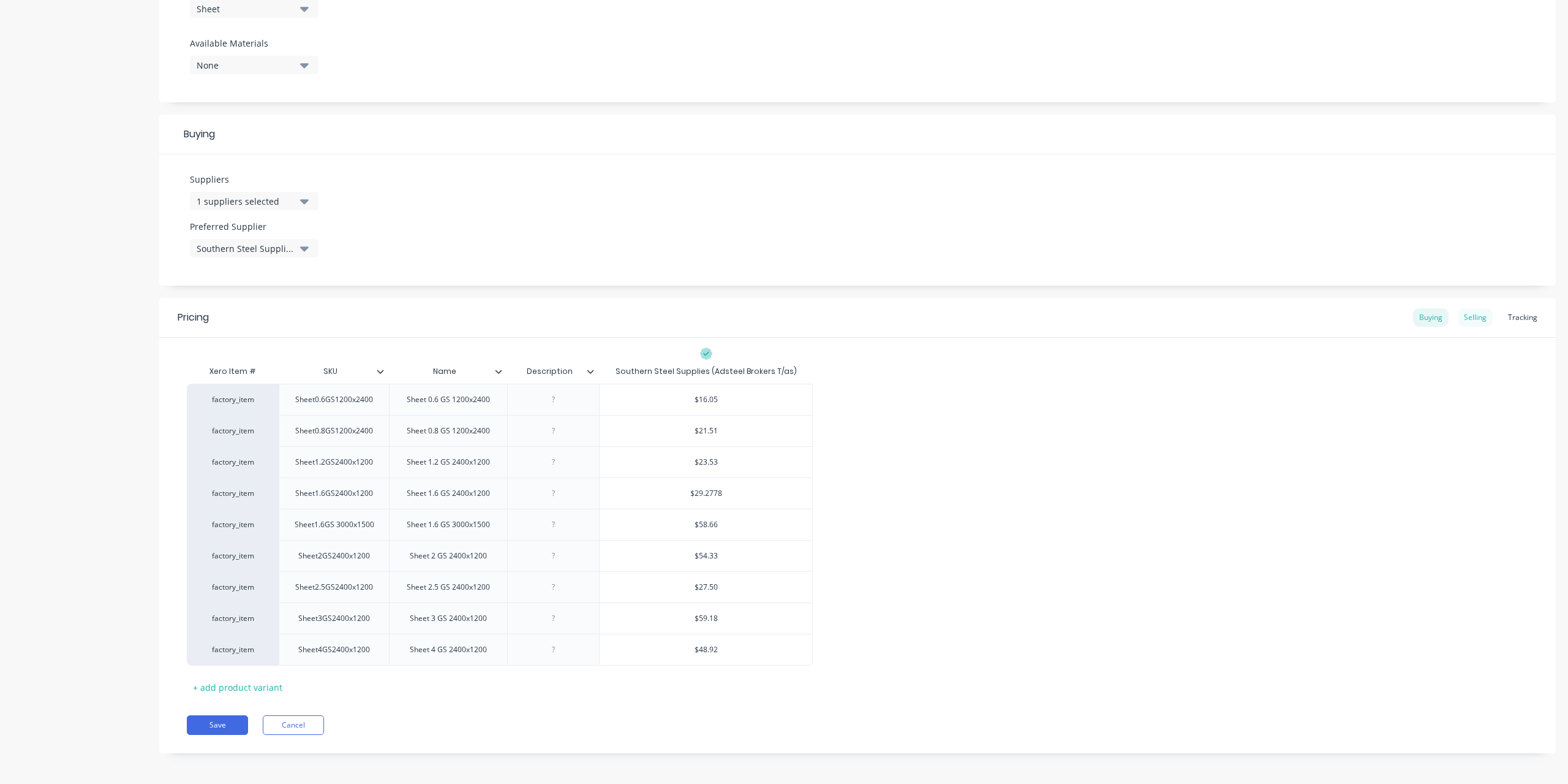
click at [1460, 316] on div "Selling" at bounding box center [1475, 317] width 35 height 19
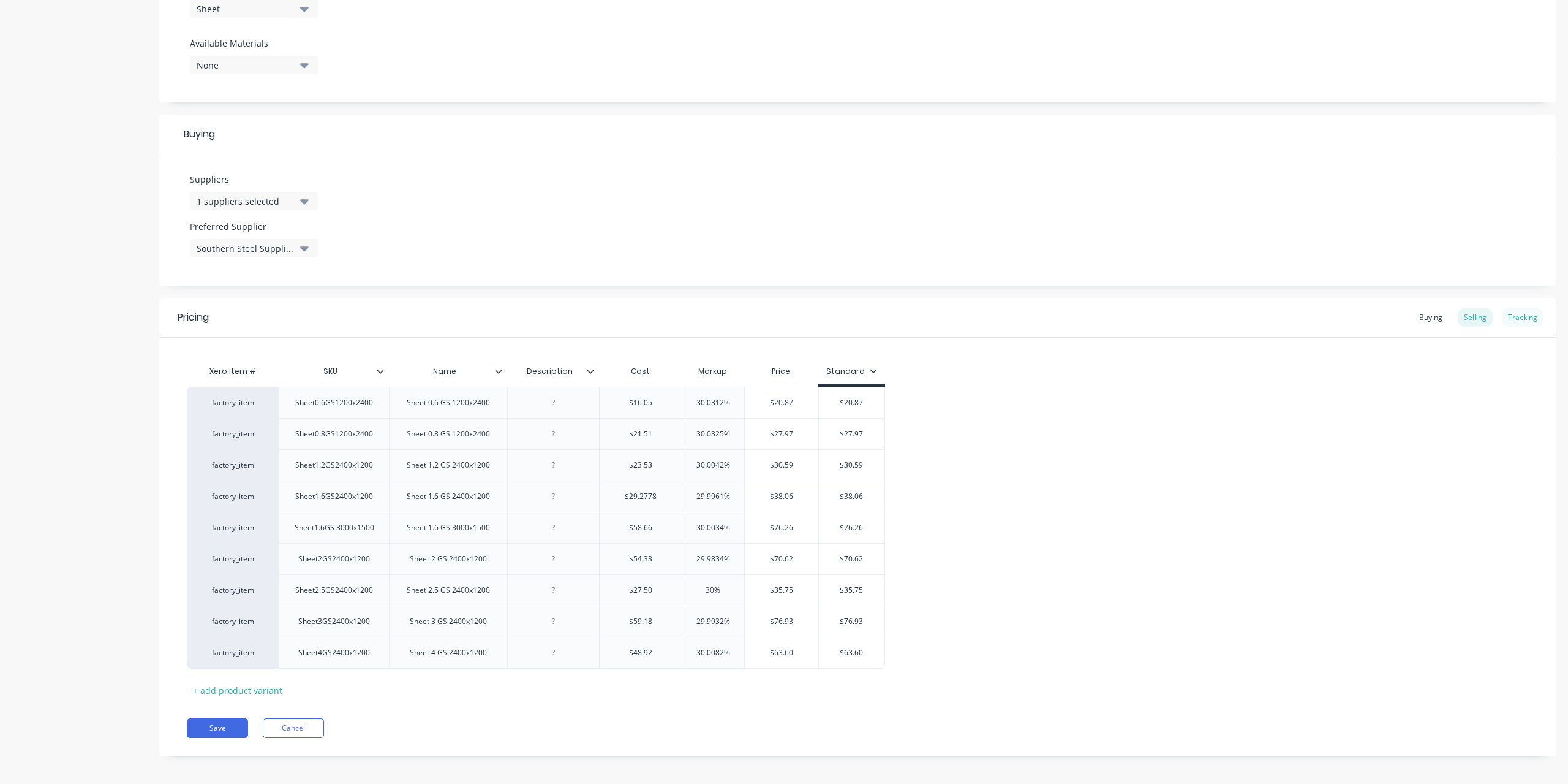
click at [1534, 315] on div "Tracking" at bounding box center [1523, 317] width 42 height 19
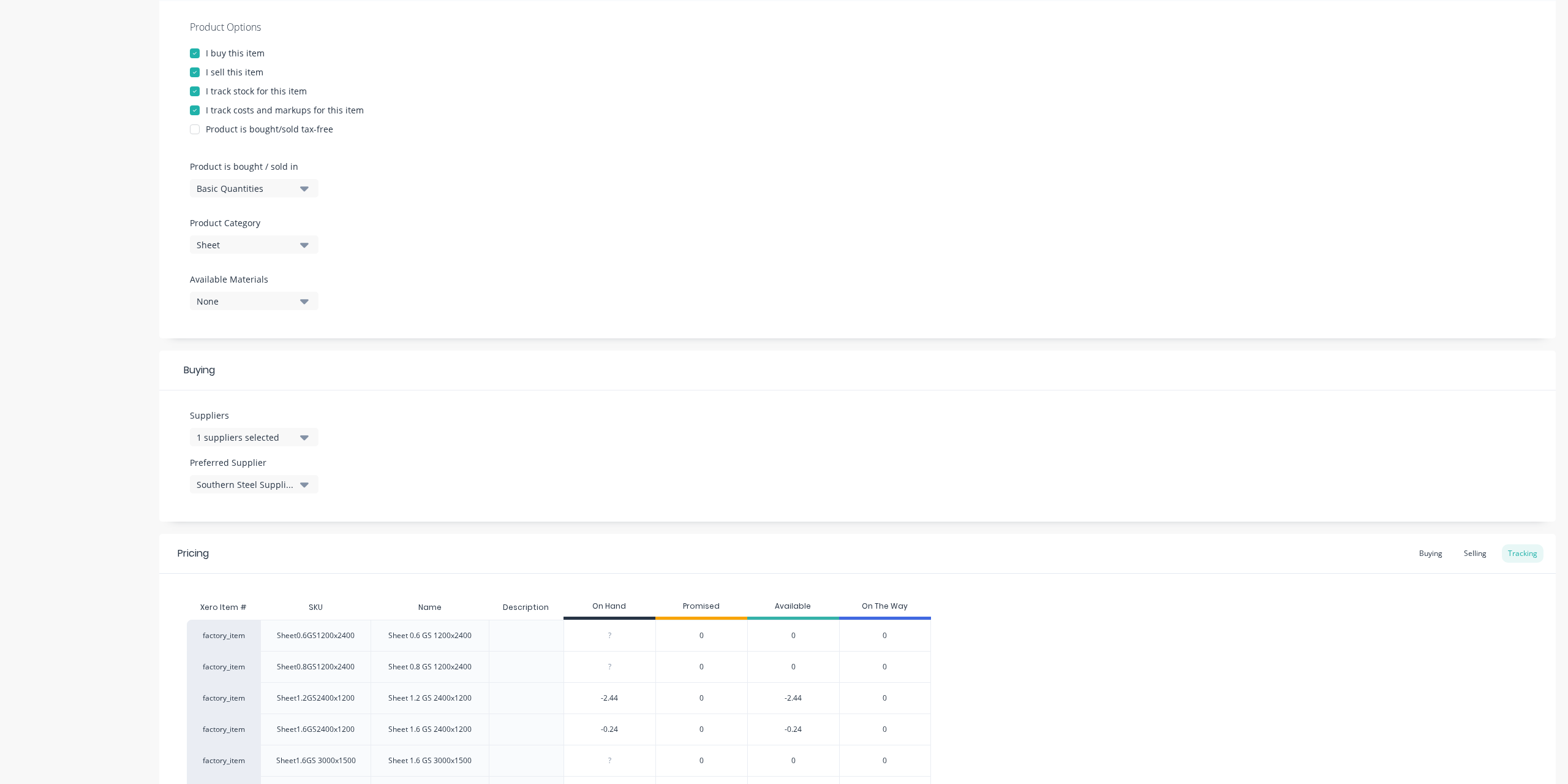
scroll to position [62, 0]
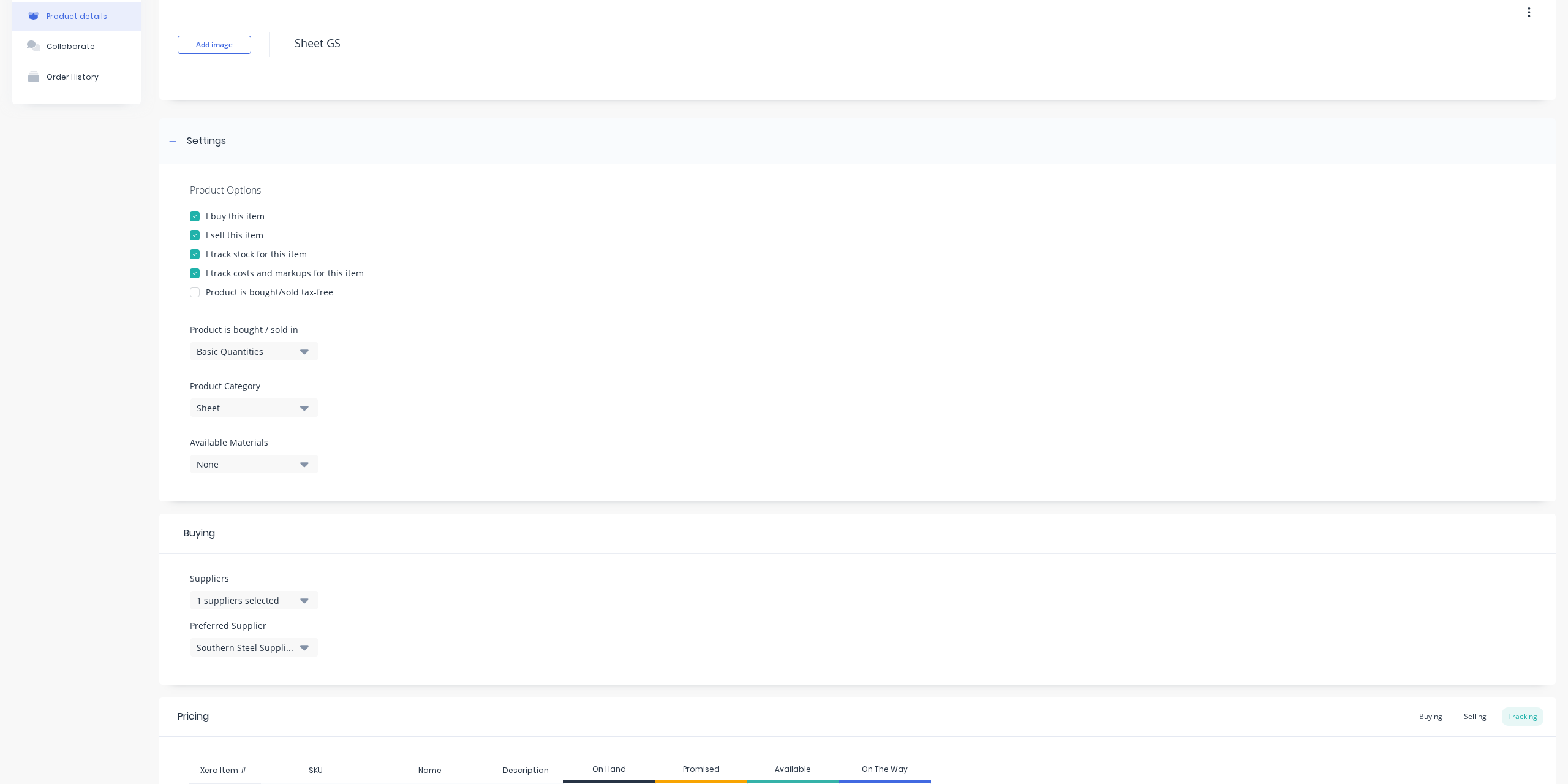
click at [295, 350] on button "Basic Quantities" at bounding box center [254, 351] width 128 height 19
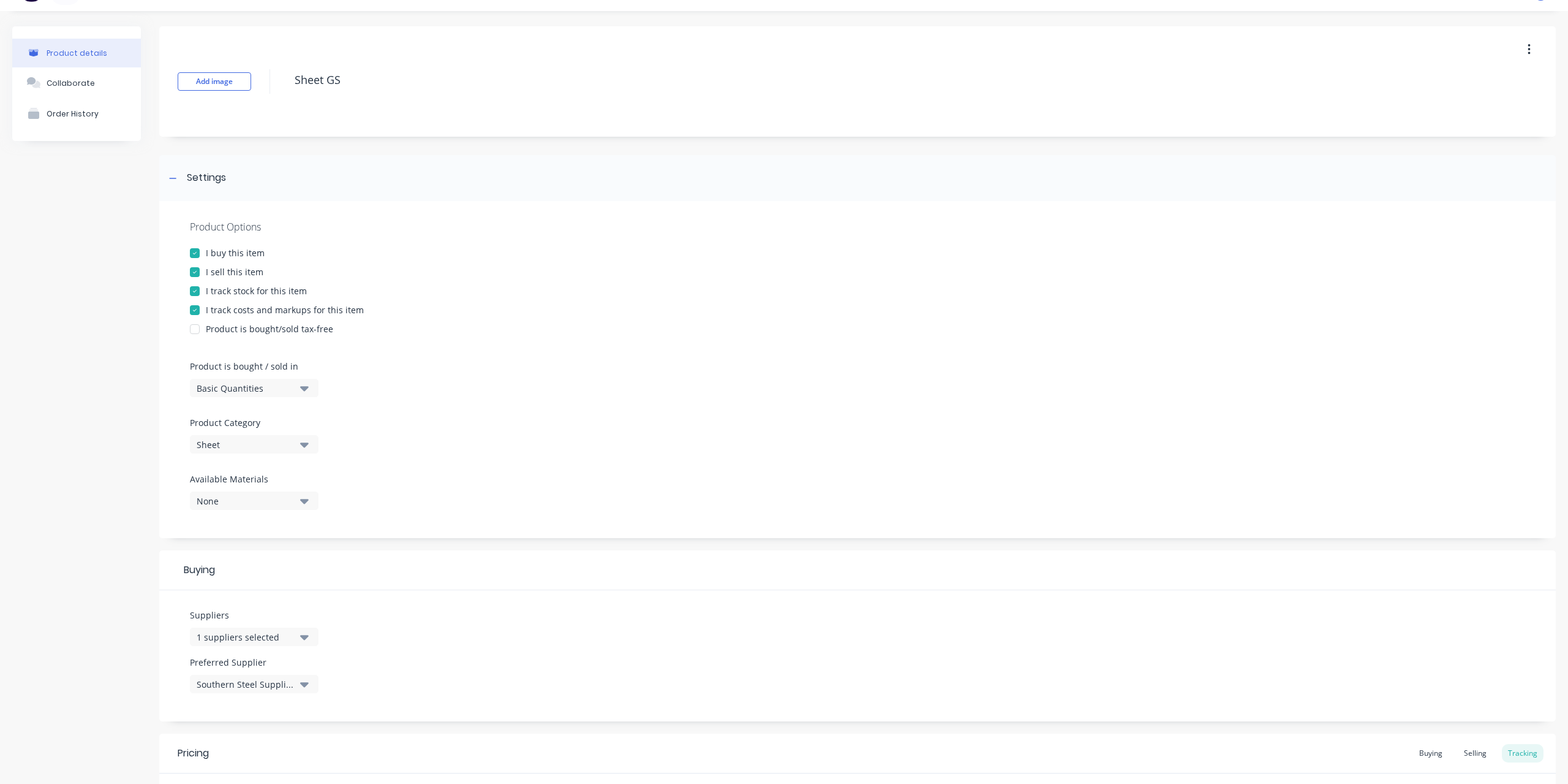
scroll to position [0, 0]
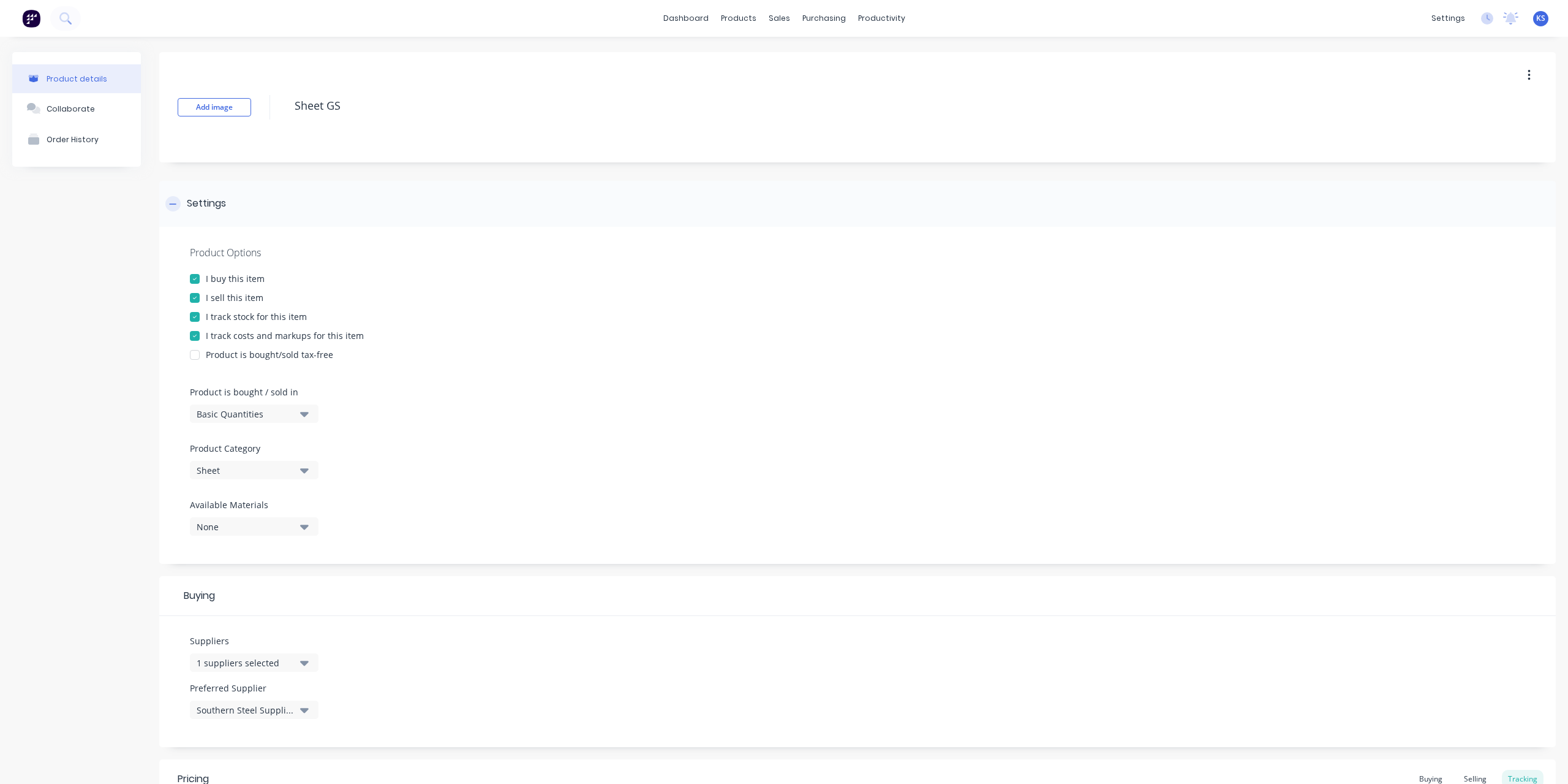
click at [181, 205] on div "Settings" at bounding box center [196, 204] width 60 height 15
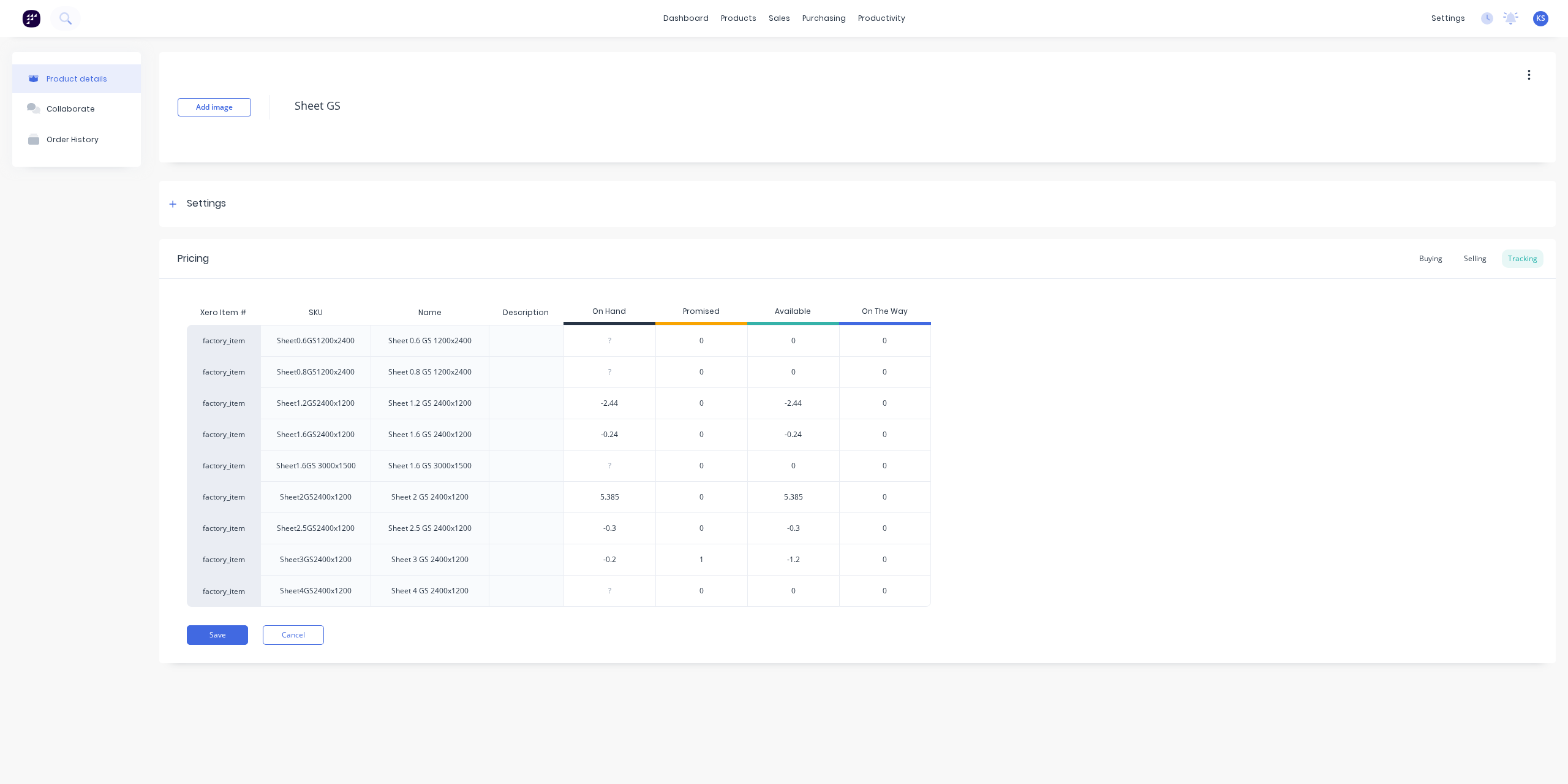
click at [1531, 78] on button "button" at bounding box center [1530, 76] width 29 height 22
click at [73, 143] on div "Order History" at bounding box center [73, 139] width 52 height 9
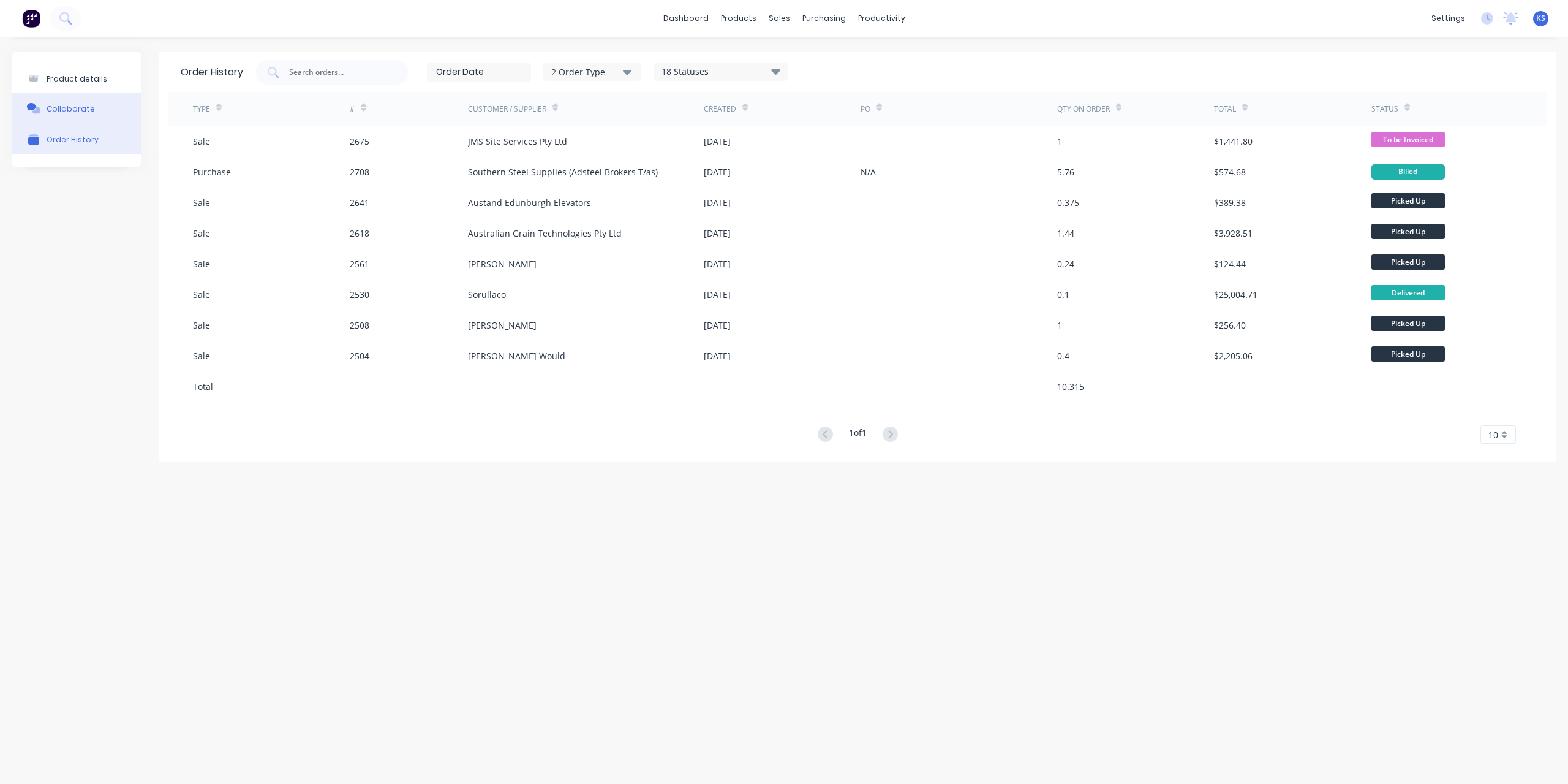
click at [83, 118] on button "Collaborate" at bounding box center [76, 108] width 128 height 31
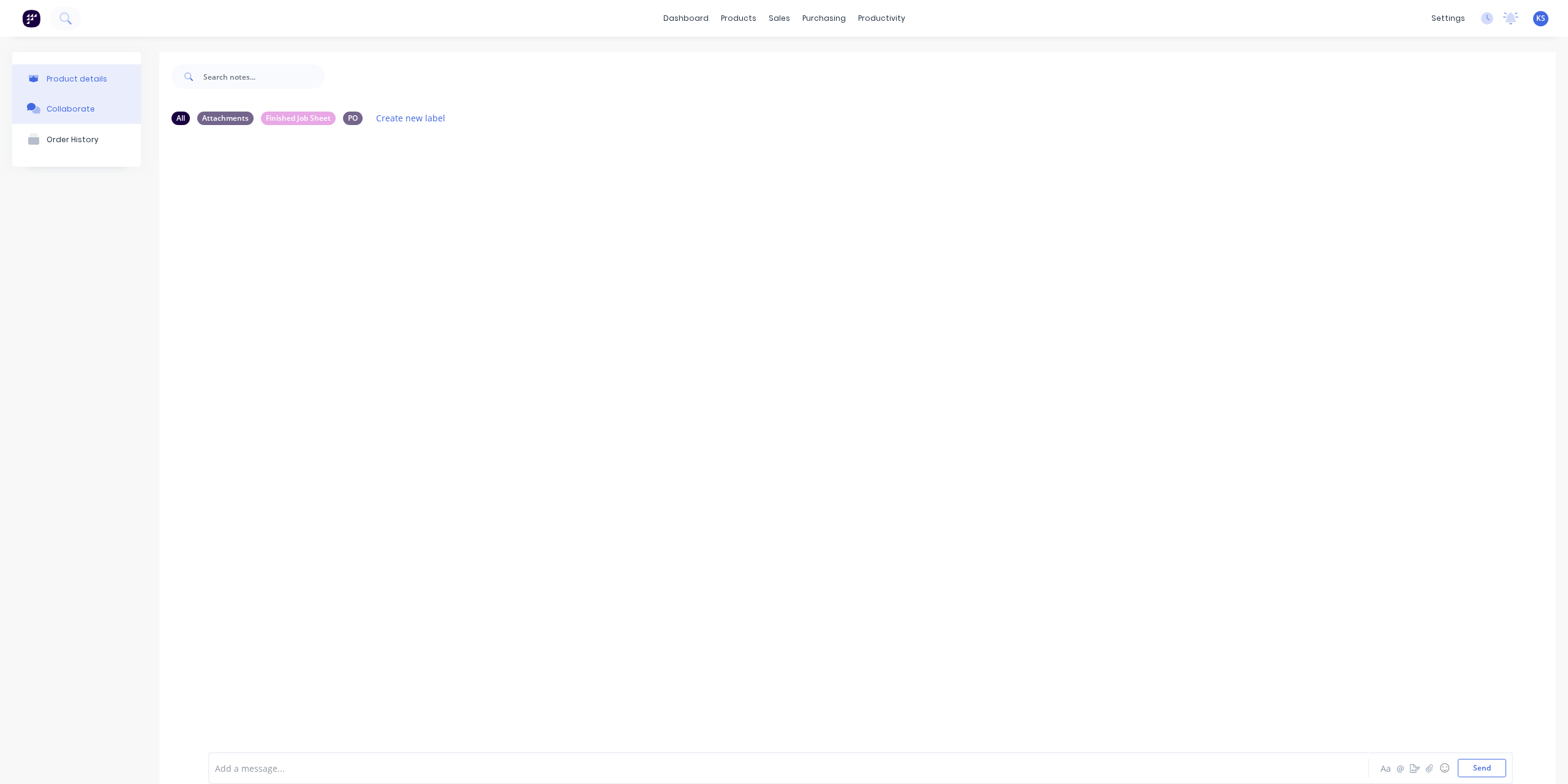
click at [100, 67] on button "Product details" at bounding box center [76, 79] width 128 height 29
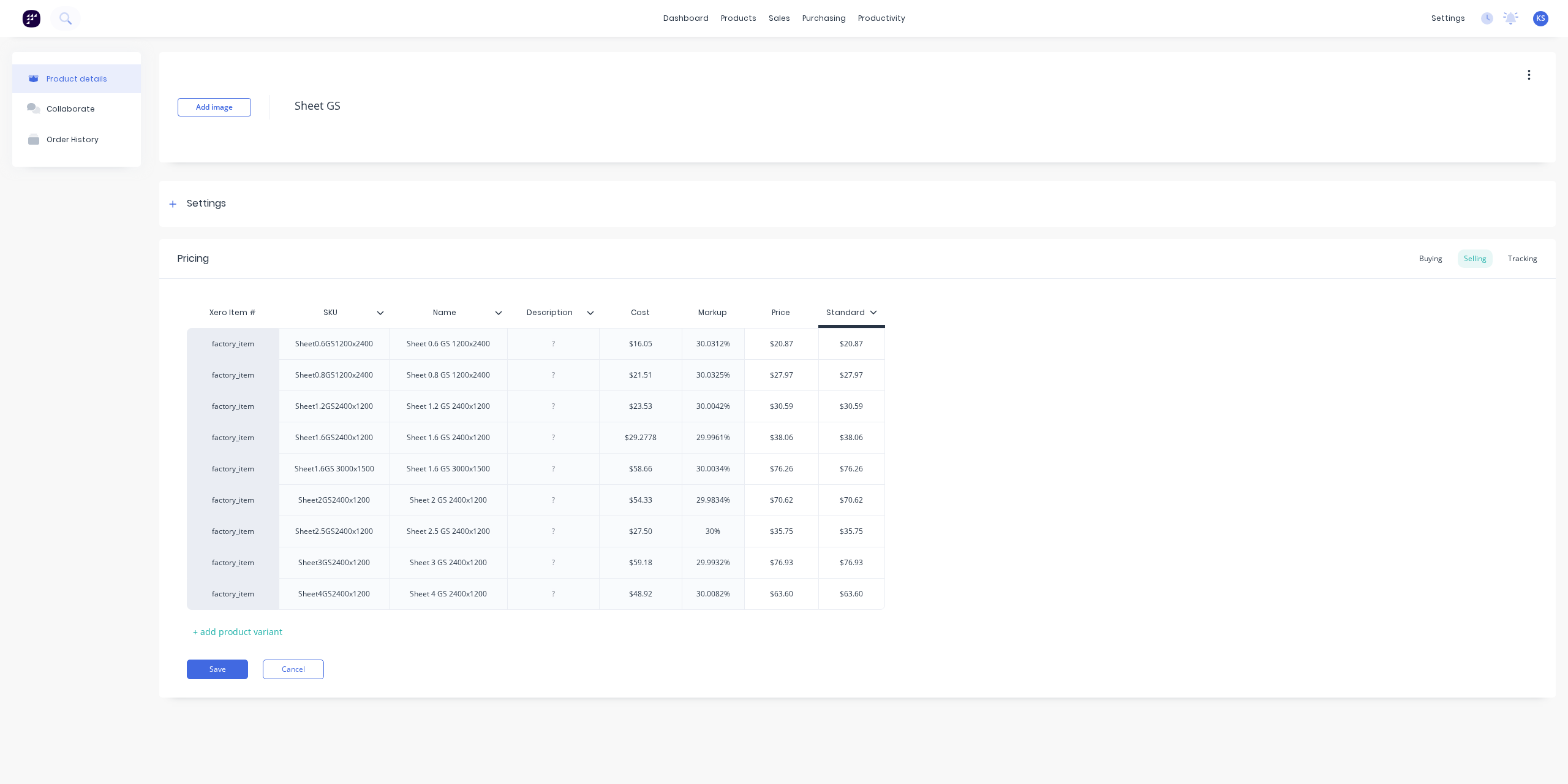
click at [92, 79] on div "Product details" at bounding box center [77, 78] width 60 height 9
click at [338, 536] on div "Sheet2.5GS2400x1200" at bounding box center [334, 531] width 97 height 16
click at [303, 535] on div "Sheet2.5GS2400x1200" at bounding box center [334, 531] width 97 height 16
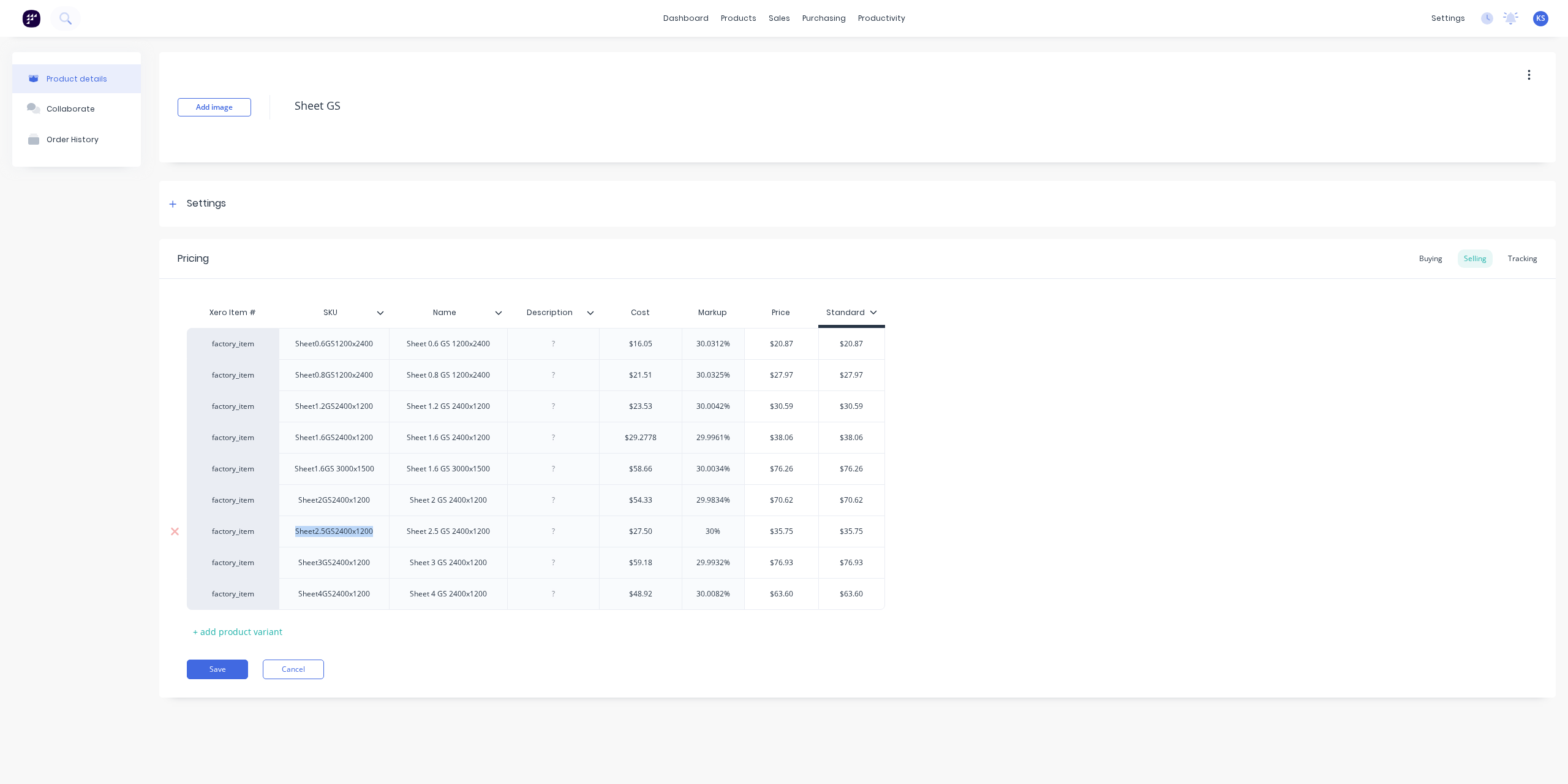
click at [303, 535] on div "Sheet2.5GS2400x1200" at bounding box center [334, 531] width 97 height 16
click at [382, 312] on icon at bounding box center [381, 312] width 7 height 3
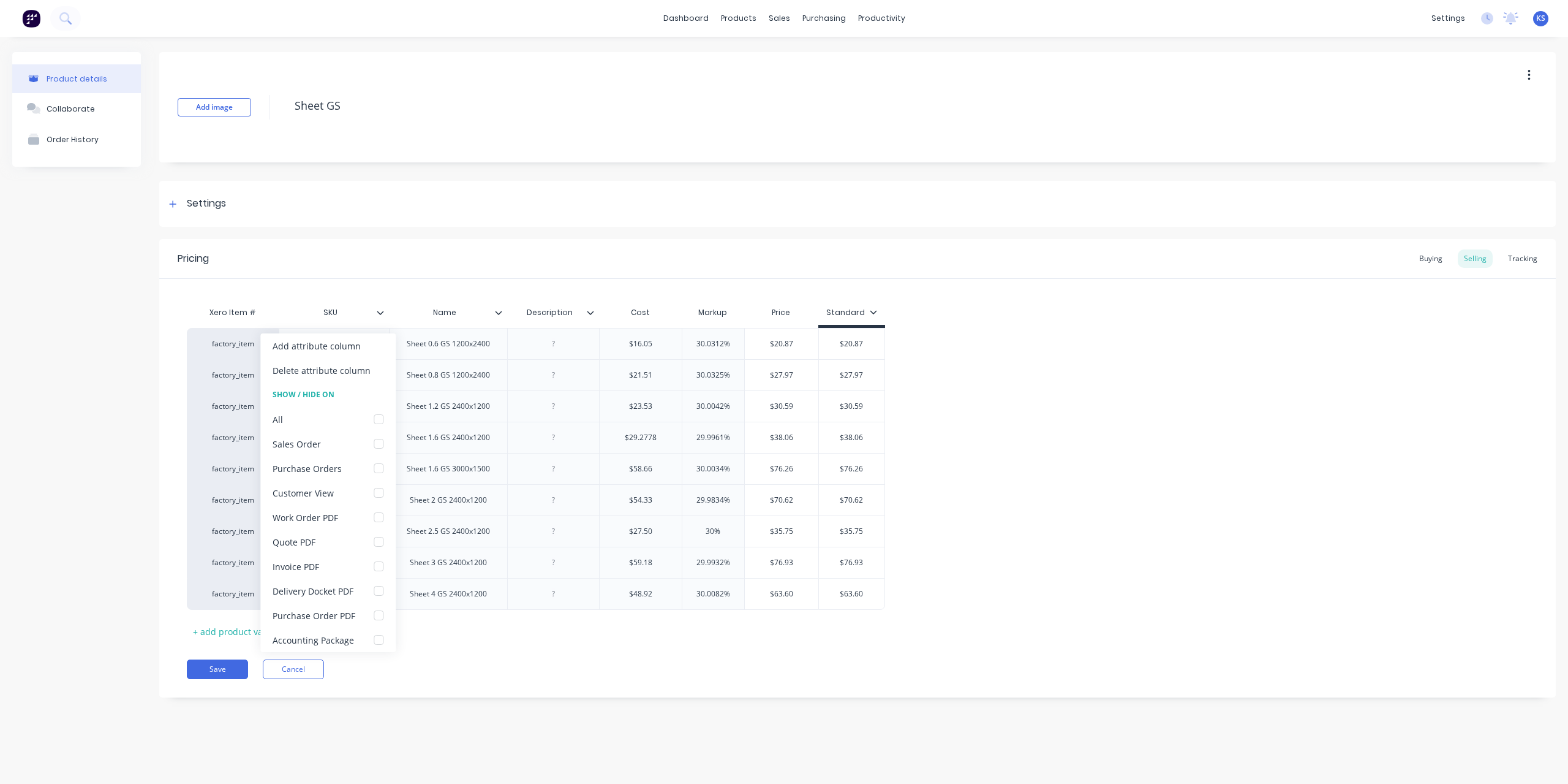
click at [382, 312] on icon at bounding box center [381, 312] width 7 height 3
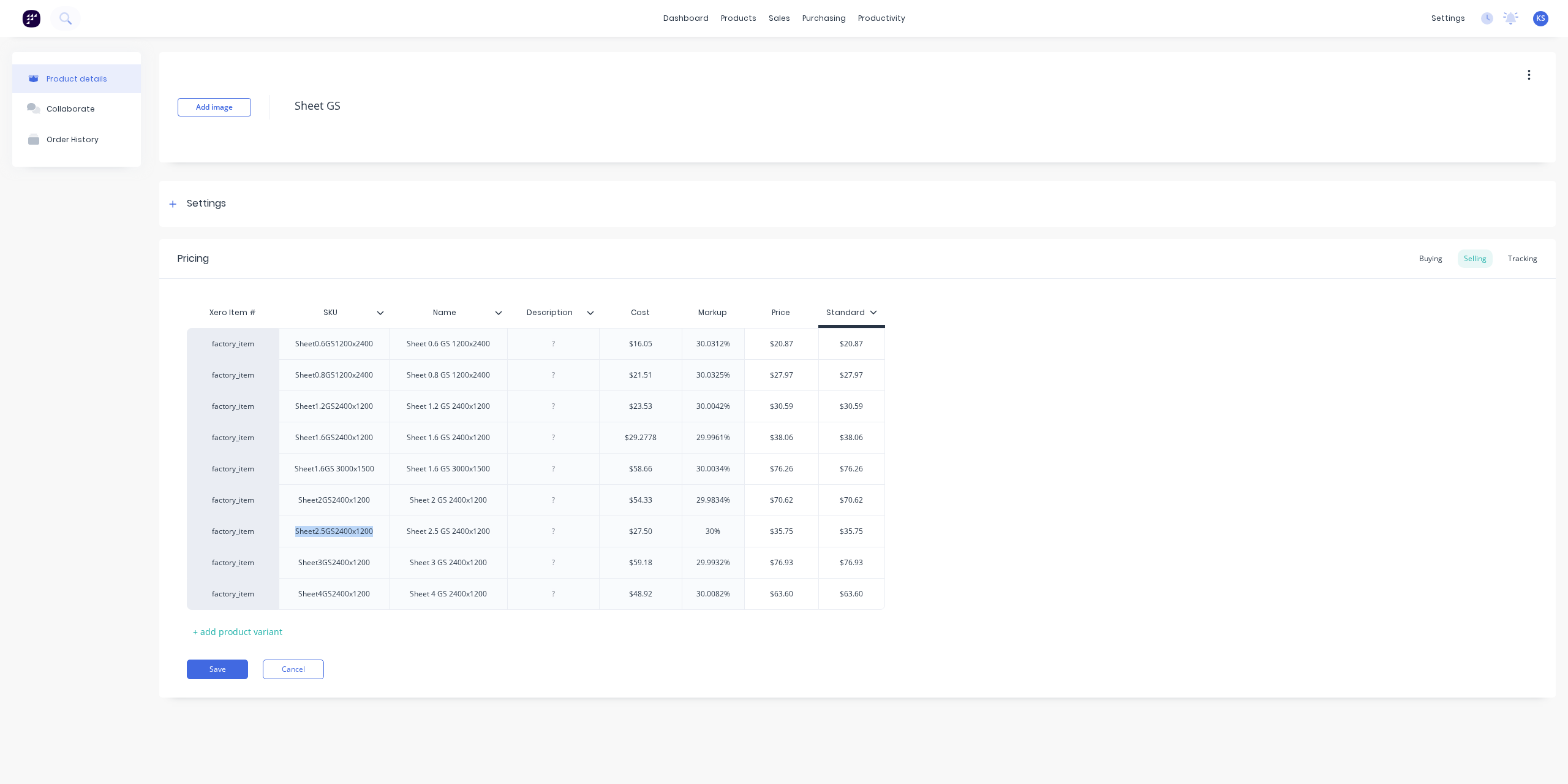
click at [597, 312] on div at bounding box center [595, 312] width 8 height 11
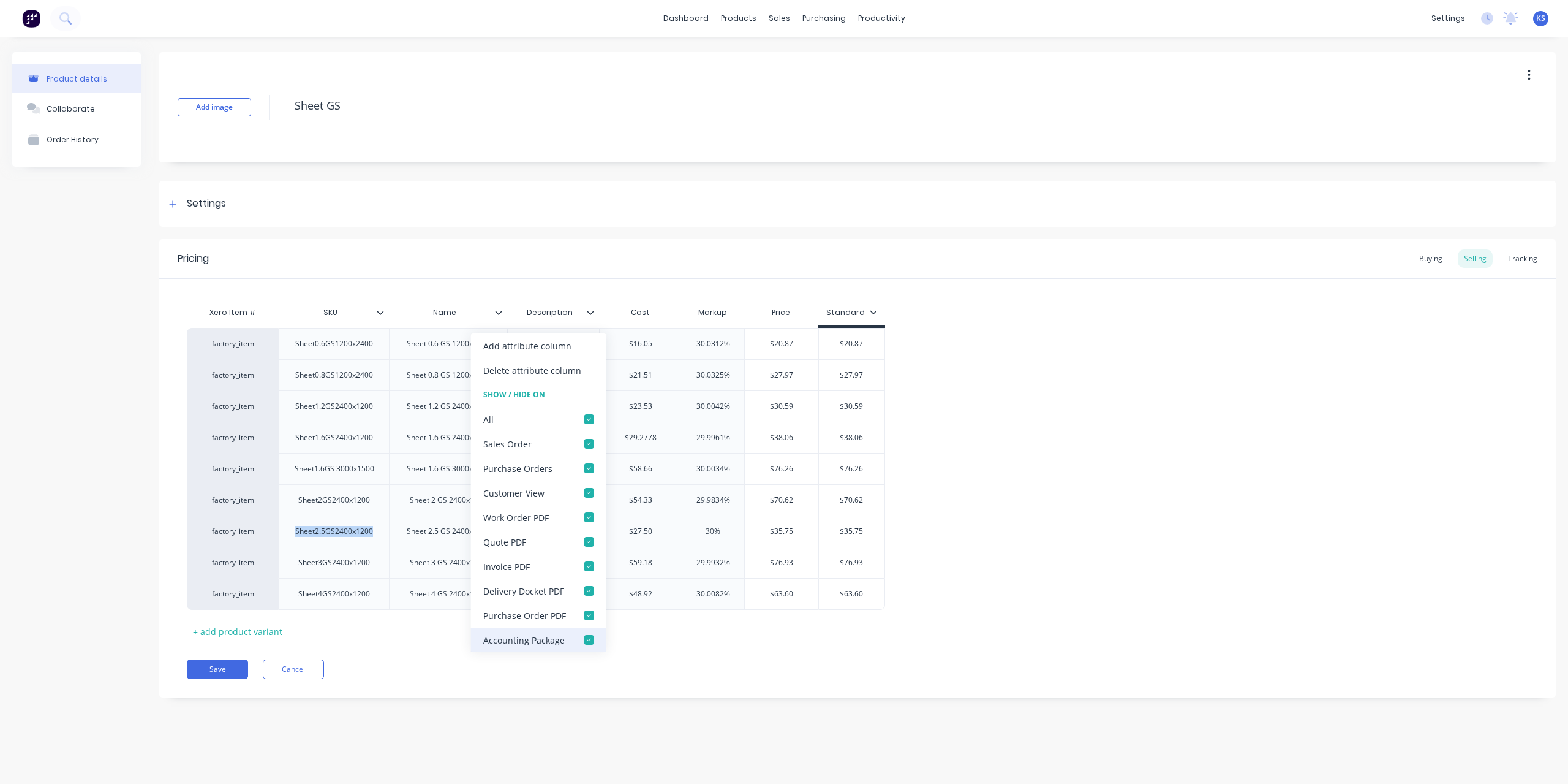
click at [587, 637] on div at bounding box center [589, 640] width 25 height 25
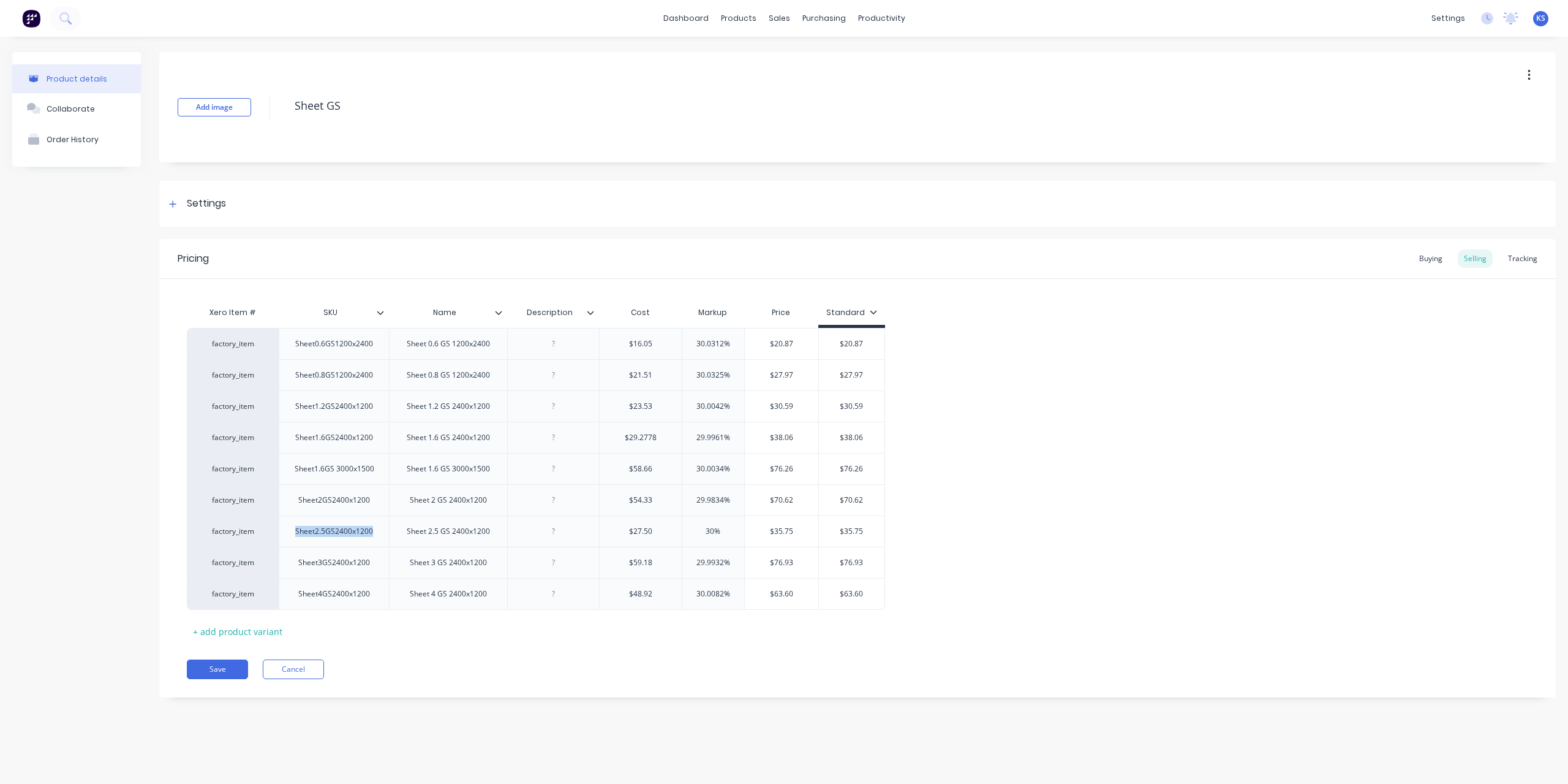
click at [380, 313] on icon at bounding box center [381, 312] width 7 height 3
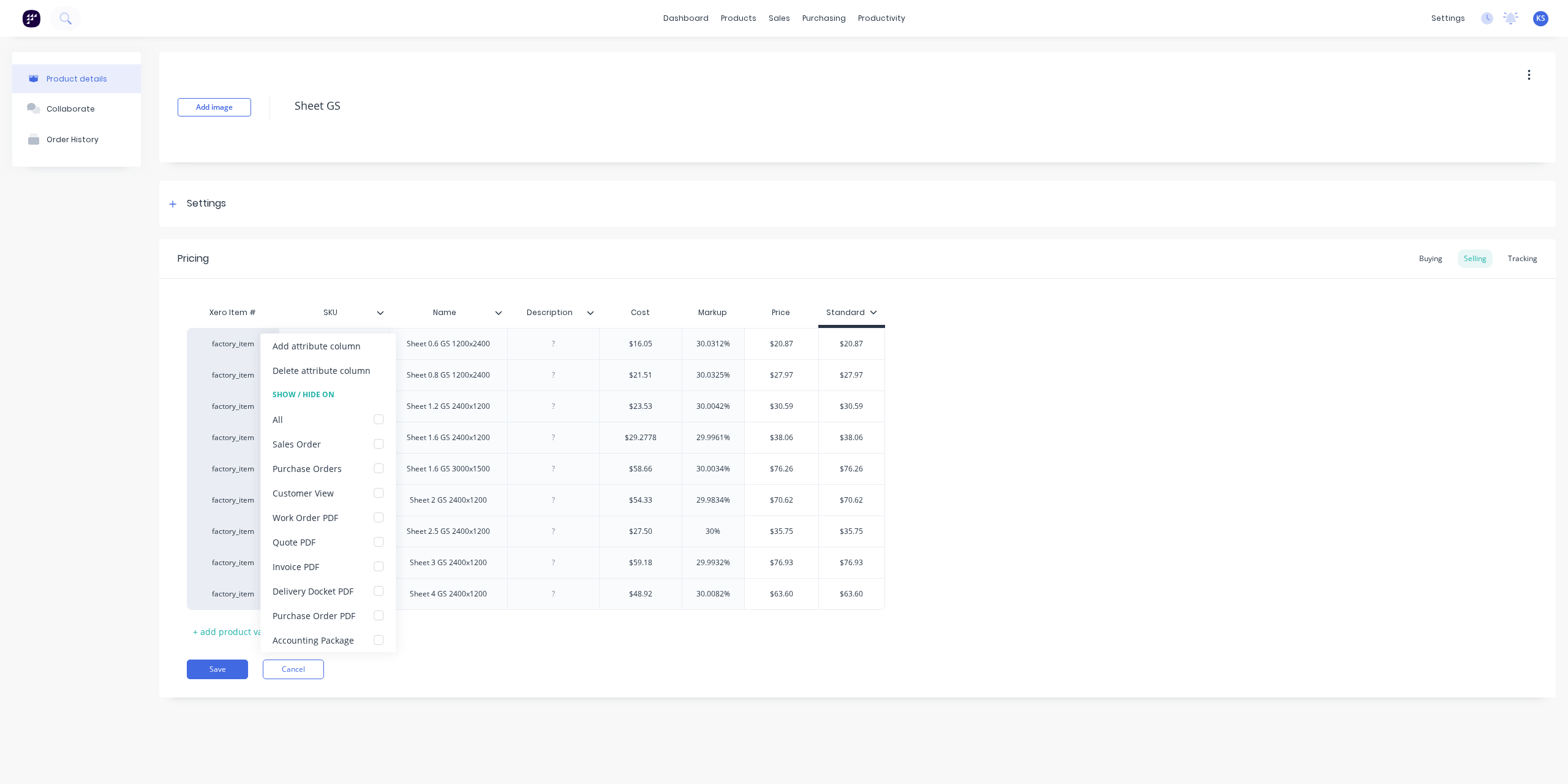
click at [380, 313] on icon at bounding box center [381, 312] width 7 height 3
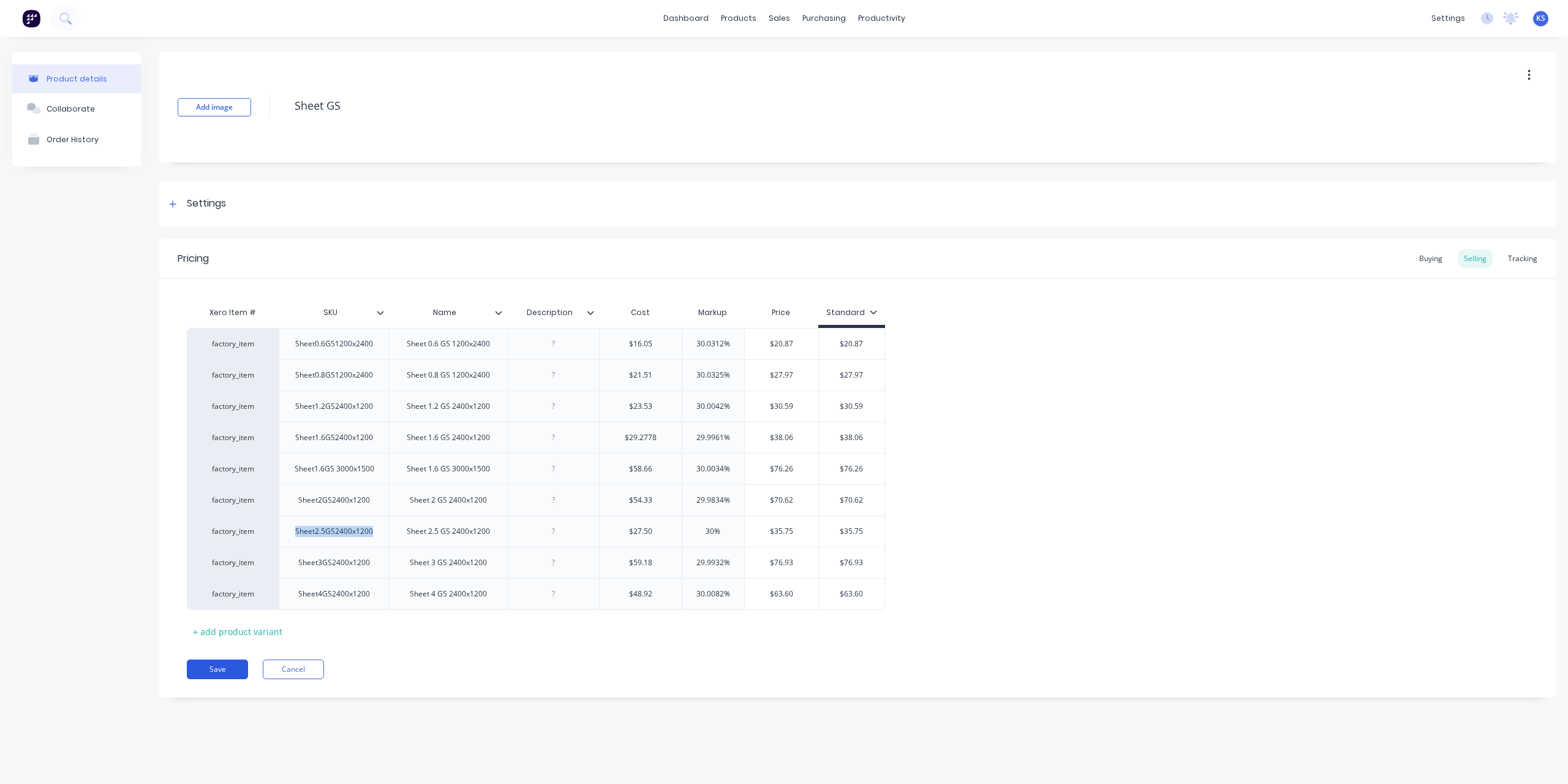
click at [236, 664] on button "Save" at bounding box center [217, 669] width 61 height 20
type textarea "x"
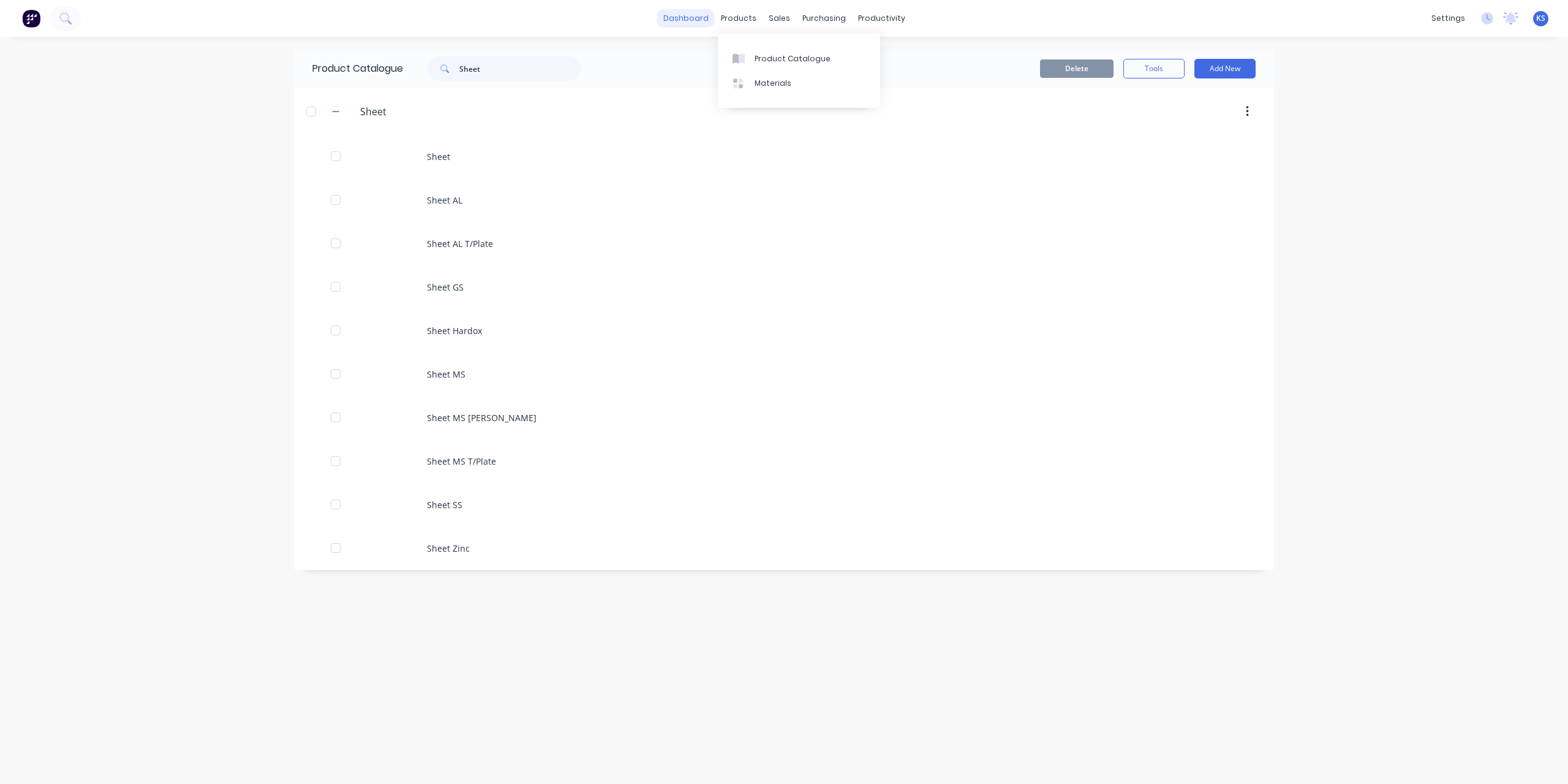
click at [710, 21] on link "dashboard" at bounding box center [686, 18] width 58 height 19
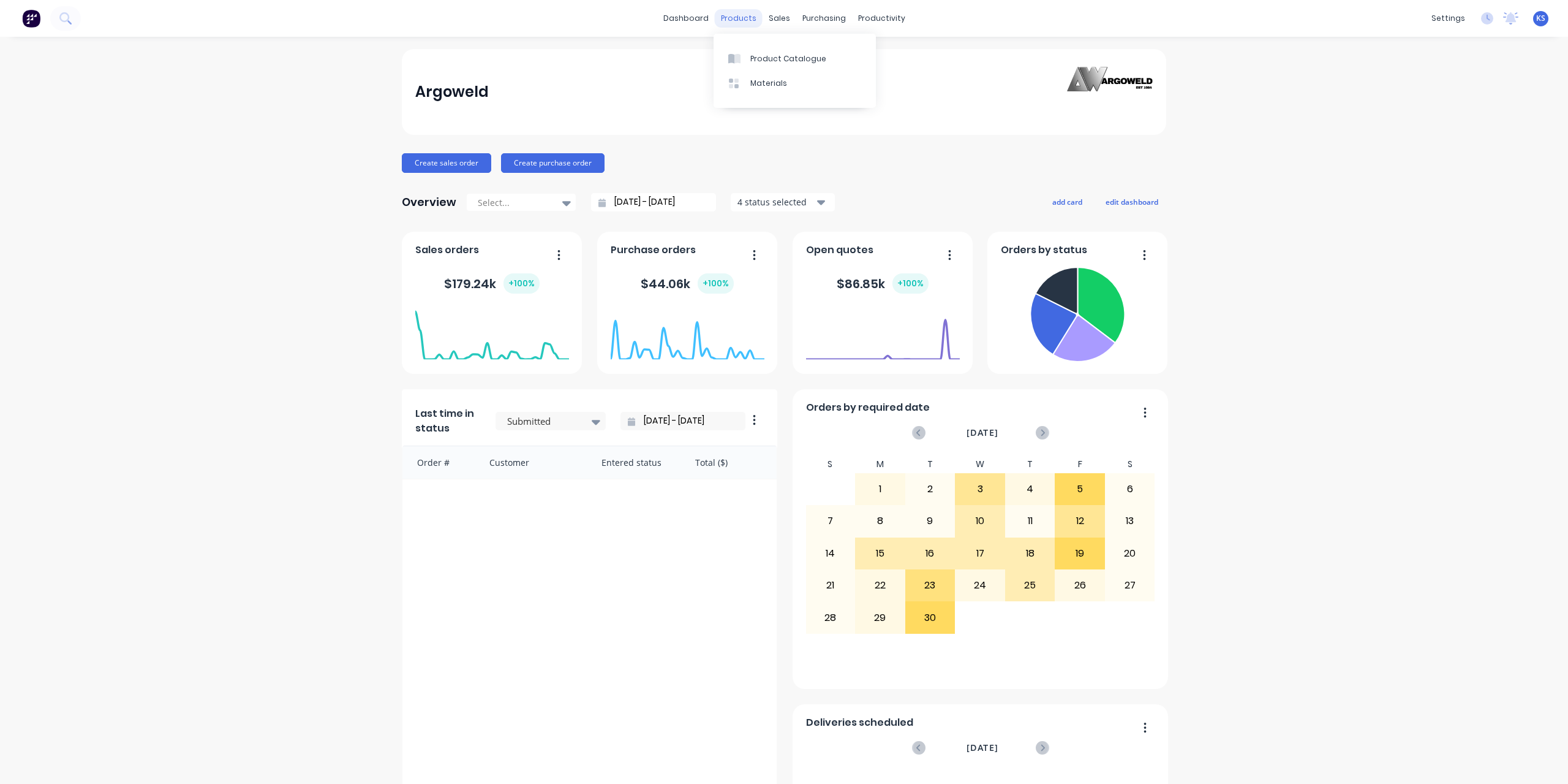
click at [729, 20] on div "products" at bounding box center [739, 18] width 48 height 19
click at [774, 63] on div "Product Catalogue" at bounding box center [788, 59] width 76 height 11
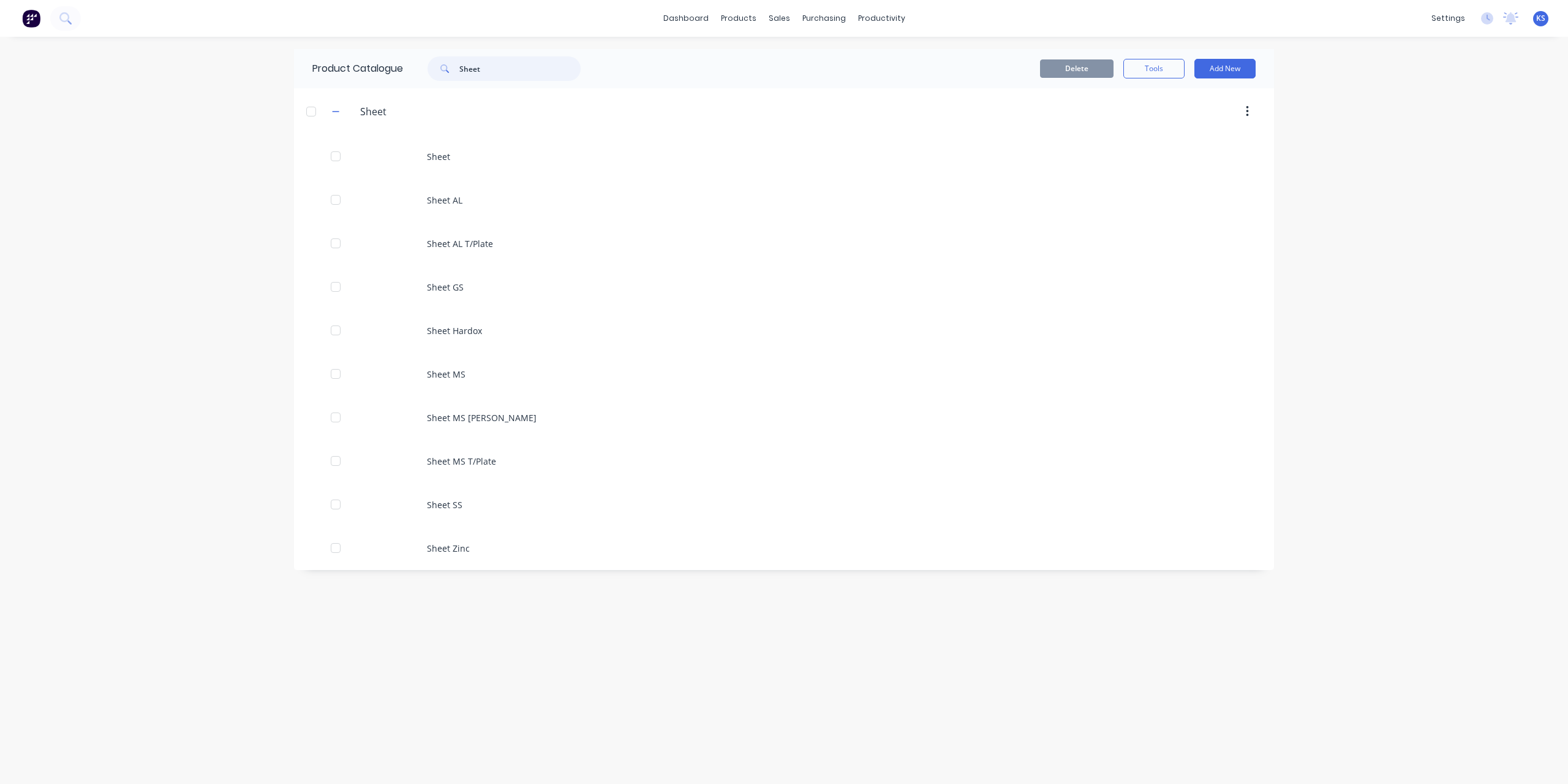
click at [494, 66] on input "Sheet" at bounding box center [520, 69] width 121 height 25
drag, startPoint x: 517, startPoint y: 67, endPoint x: 327, endPoint y: 60, distance: 190.1
click at [327, 60] on div "Product Catalogue Sheet" at bounding box center [453, 68] width 317 height 39
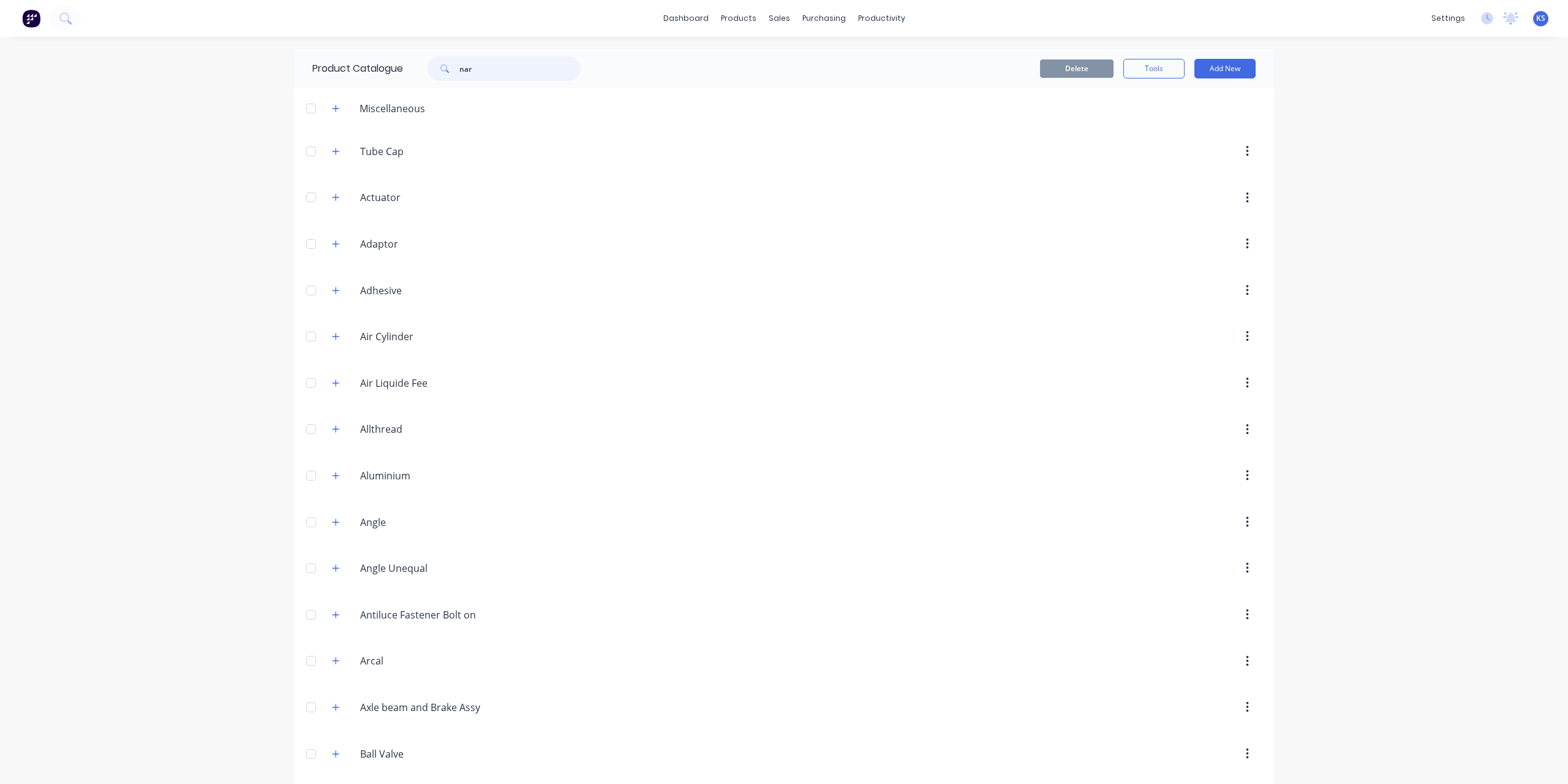
type input "nar"
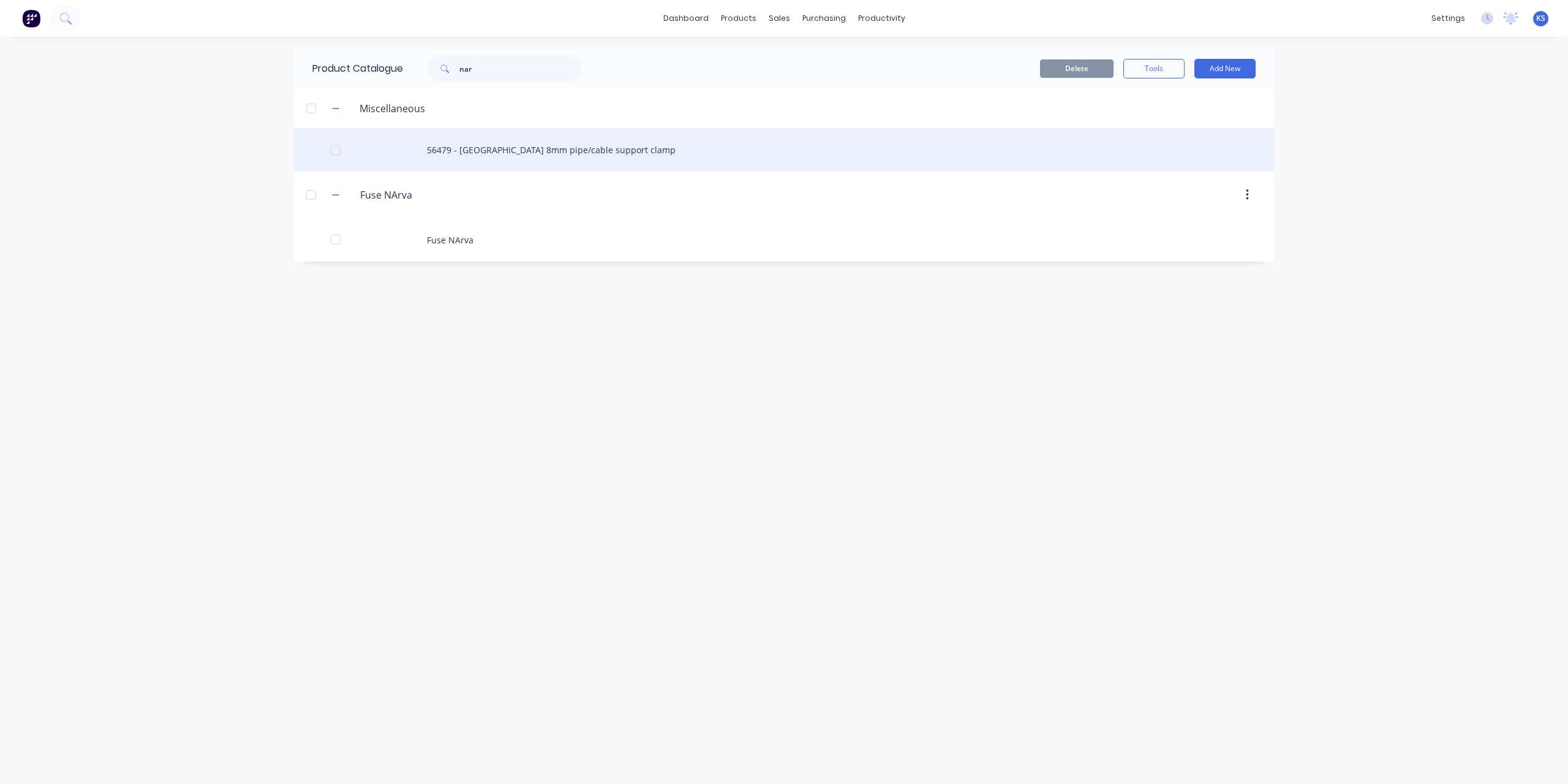
click at [471, 146] on div "56479 - [GEOGRAPHIC_DATA] 8mm pipe/cable support clamp" at bounding box center [784, 150] width 980 height 43
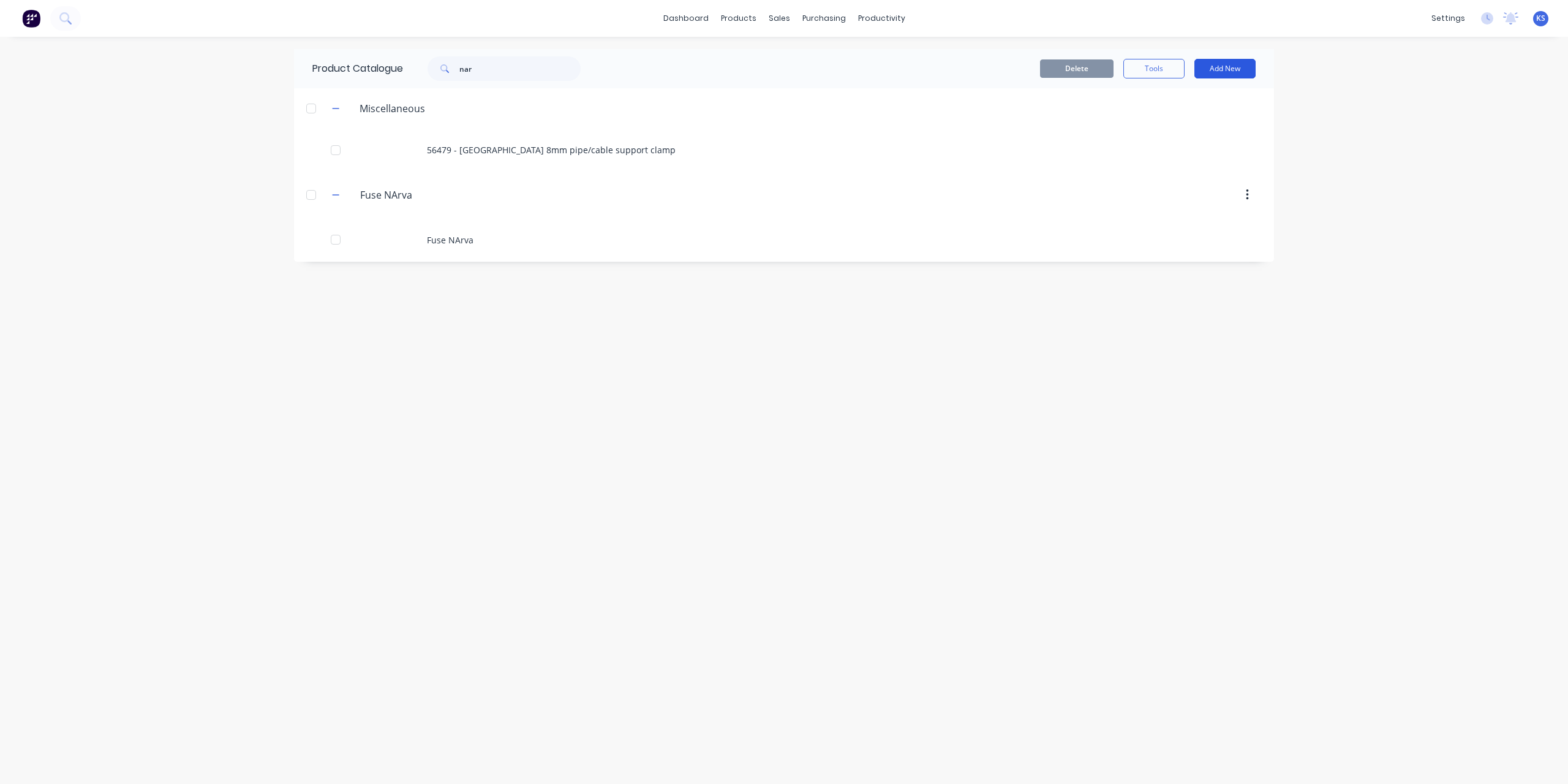
click at [1217, 68] on button "Add New" at bounding box center [1225, 69] width 61 height 20
click at [1169, 123] on div "Product" at bounding box center [1197, 125] width 94 height 18
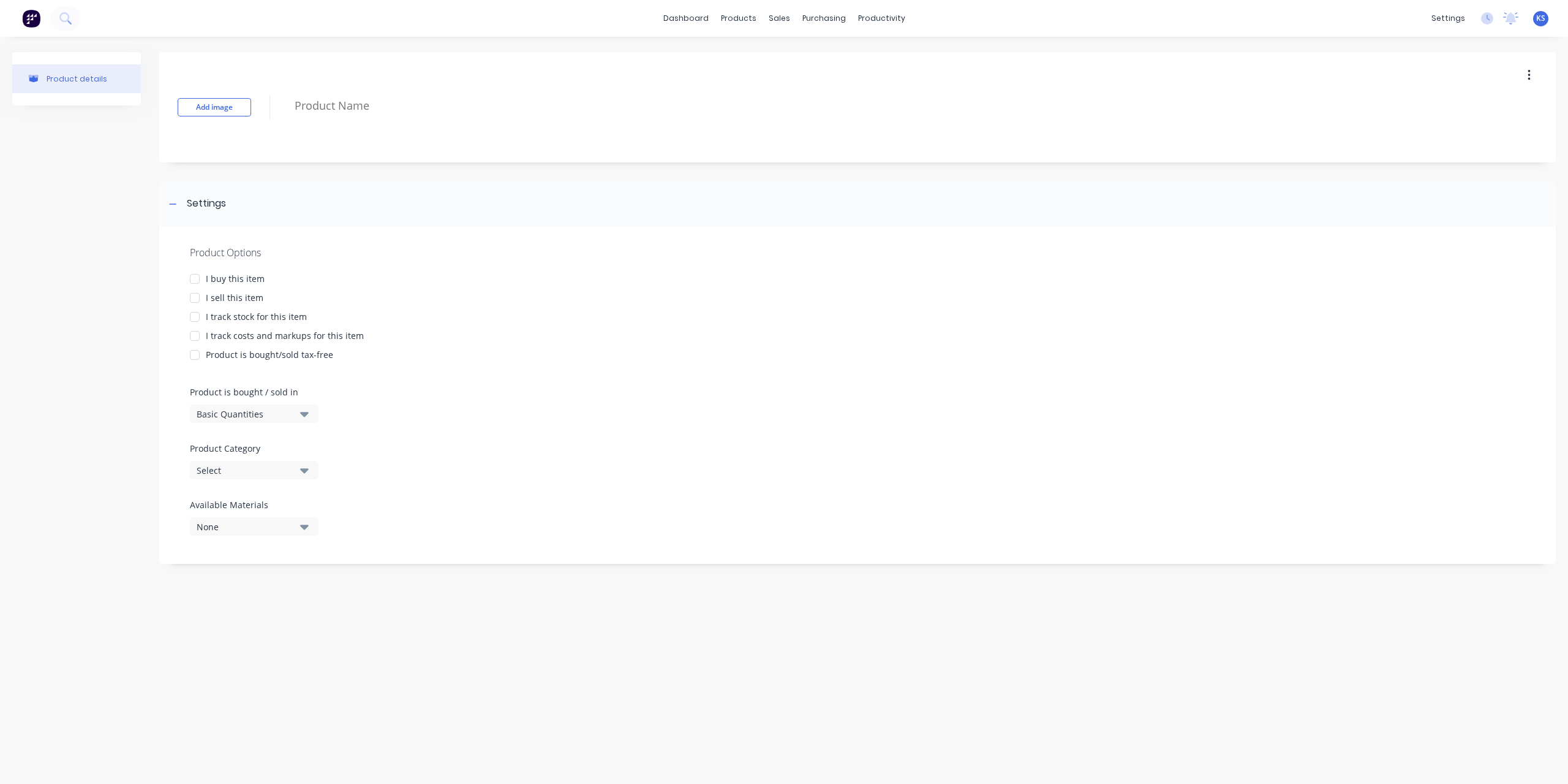
click at [276, 471] on div "Select" at bounding box center [246, 470] width 98 height 13
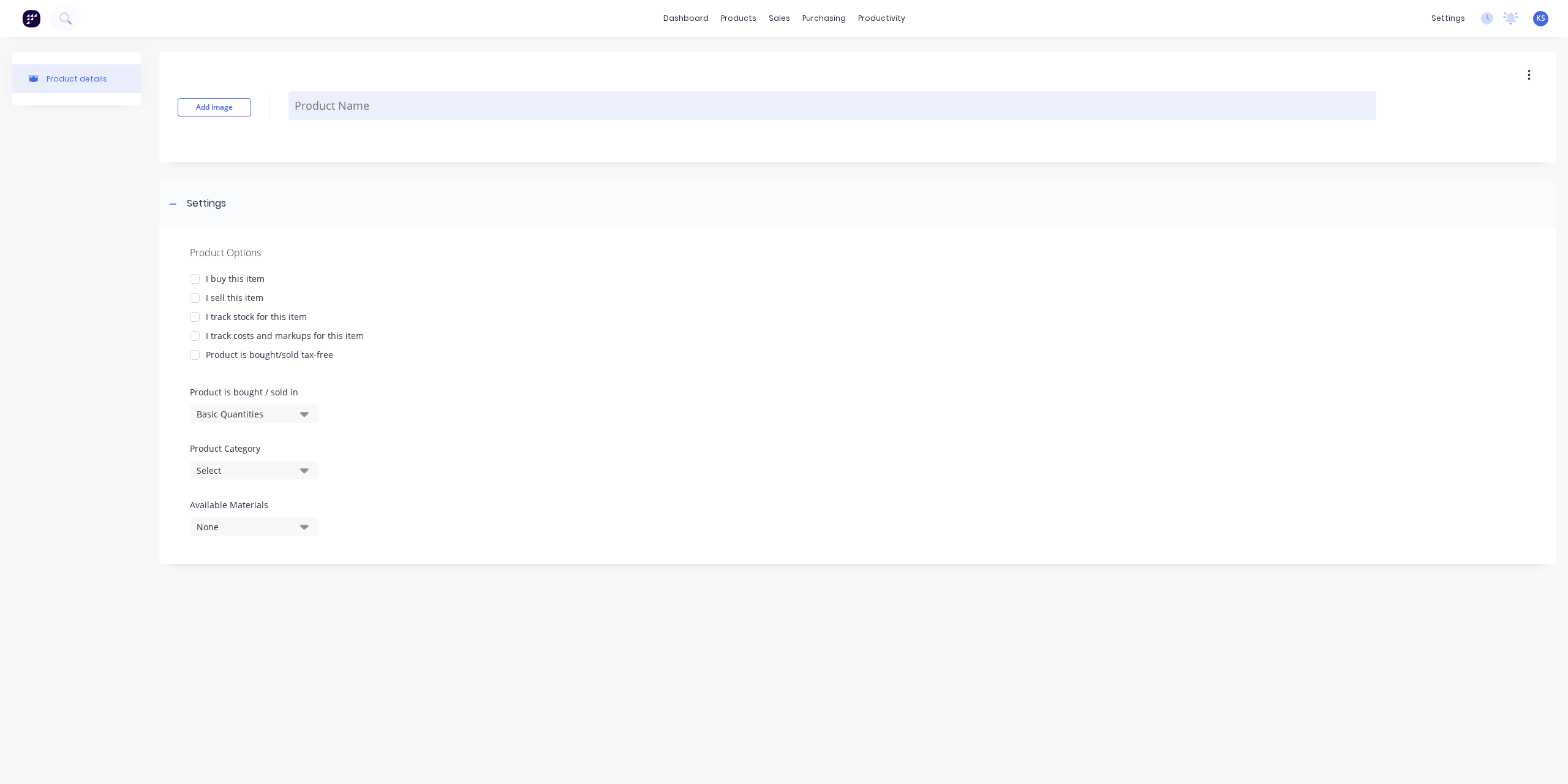
click at [327, 106] on textarea at bounding box center [832, 106] width 1088 height 29
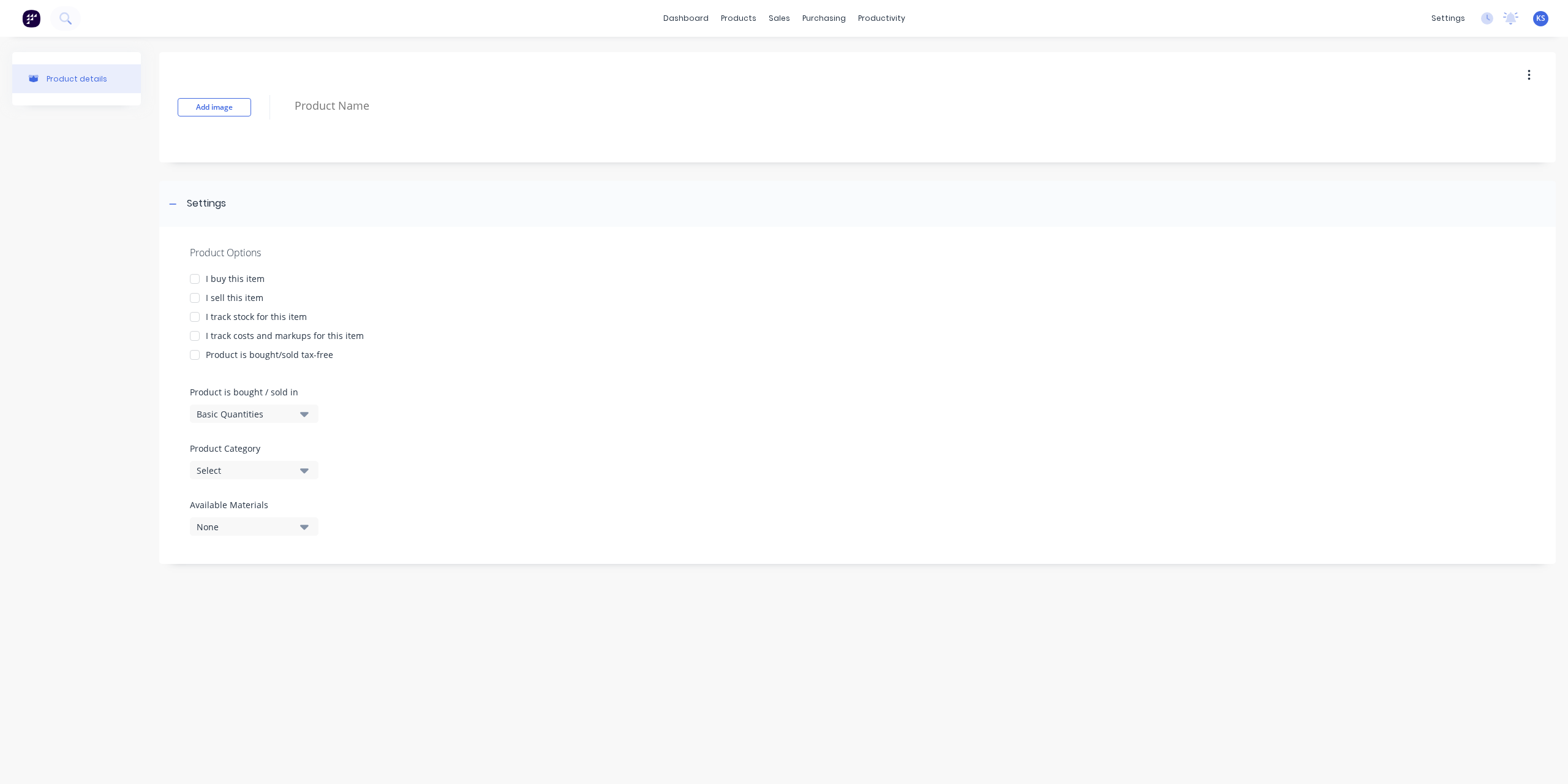
click at [1530, 71] on icon "button" at bounding box center [1530, 76] width 3 height 14
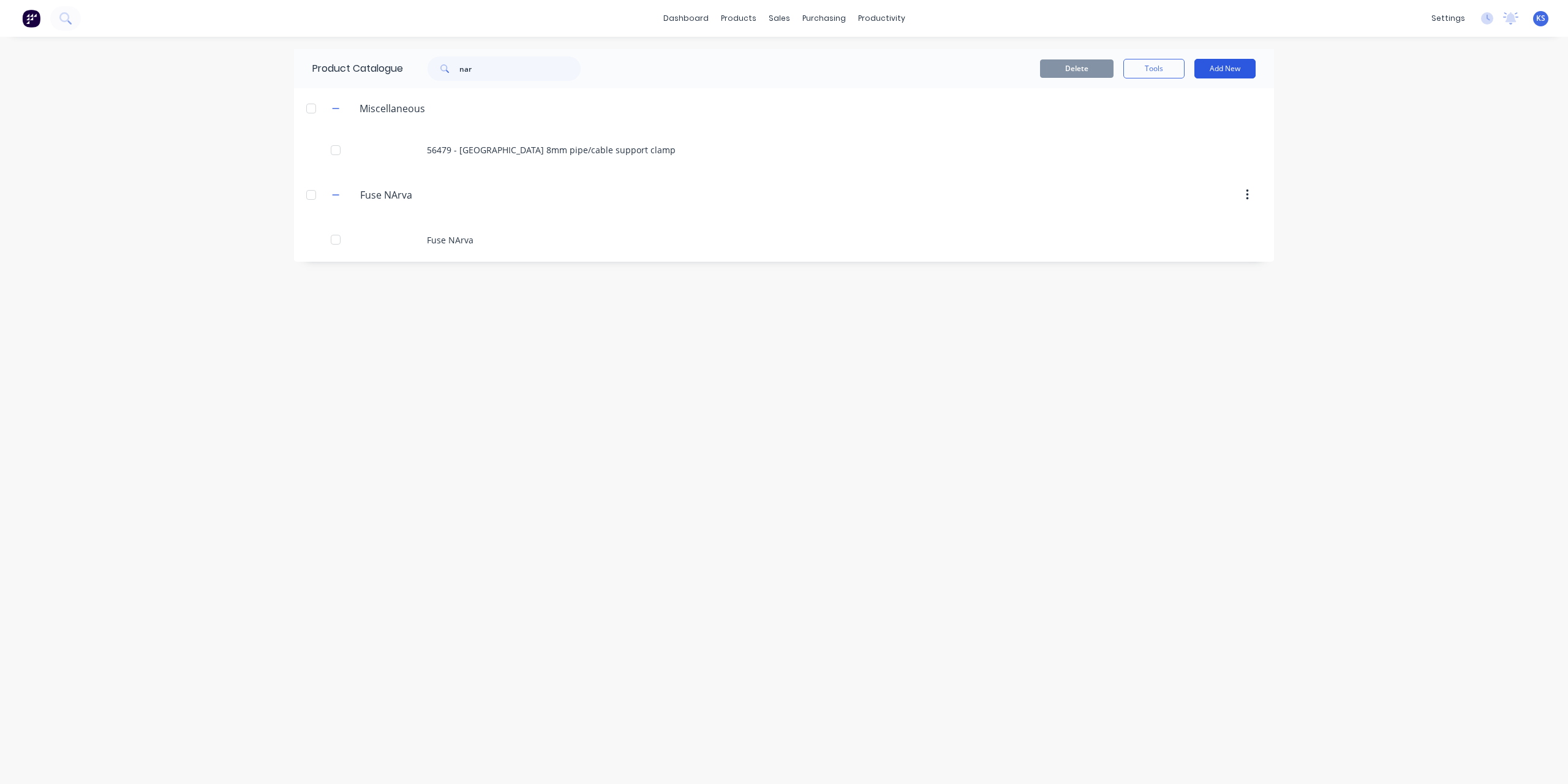
click at [1233, 71] on button "Add New" at bounding box center [1225, 69] width 61 height 20
click at [1158, 124] on div "Product" at bounding box center [1197, 125] width 94 height 18
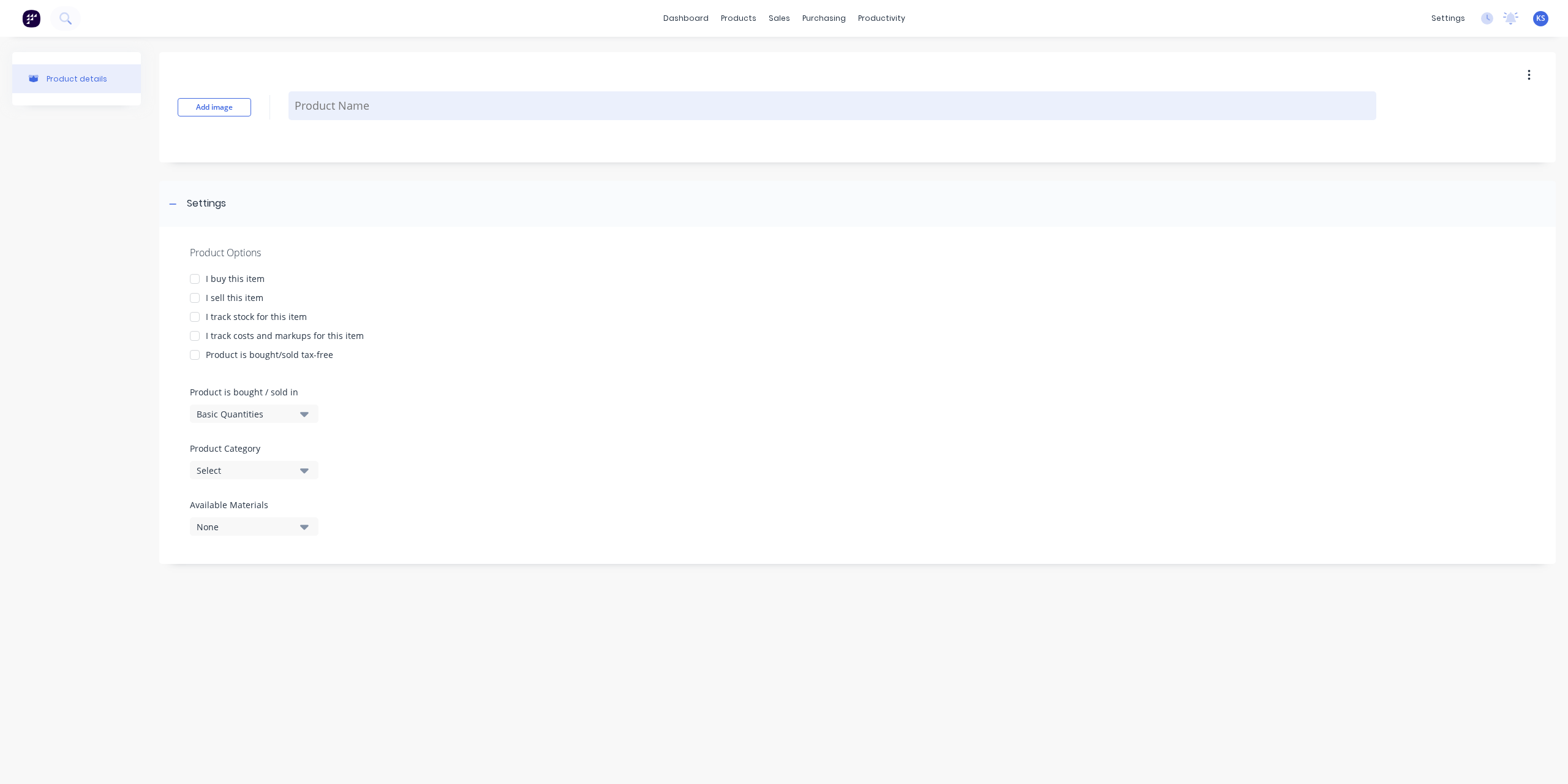
click at [486, 100] on textarea at bounding box center [832, 106] width 1088 height 29
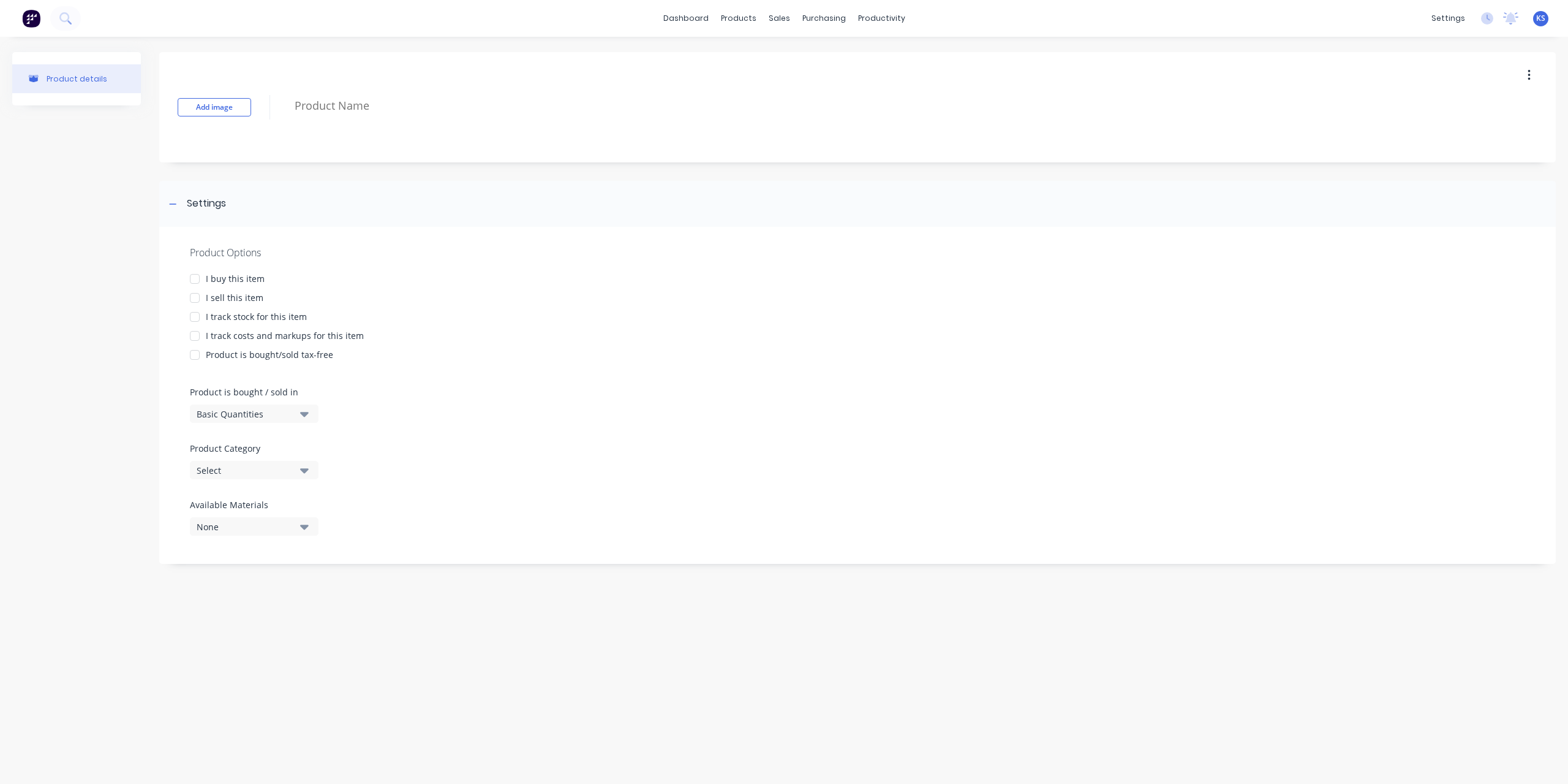
type textarea "x"
type textarea "N"
type textarea "x"
type textarea "Na"
type textarea "x"
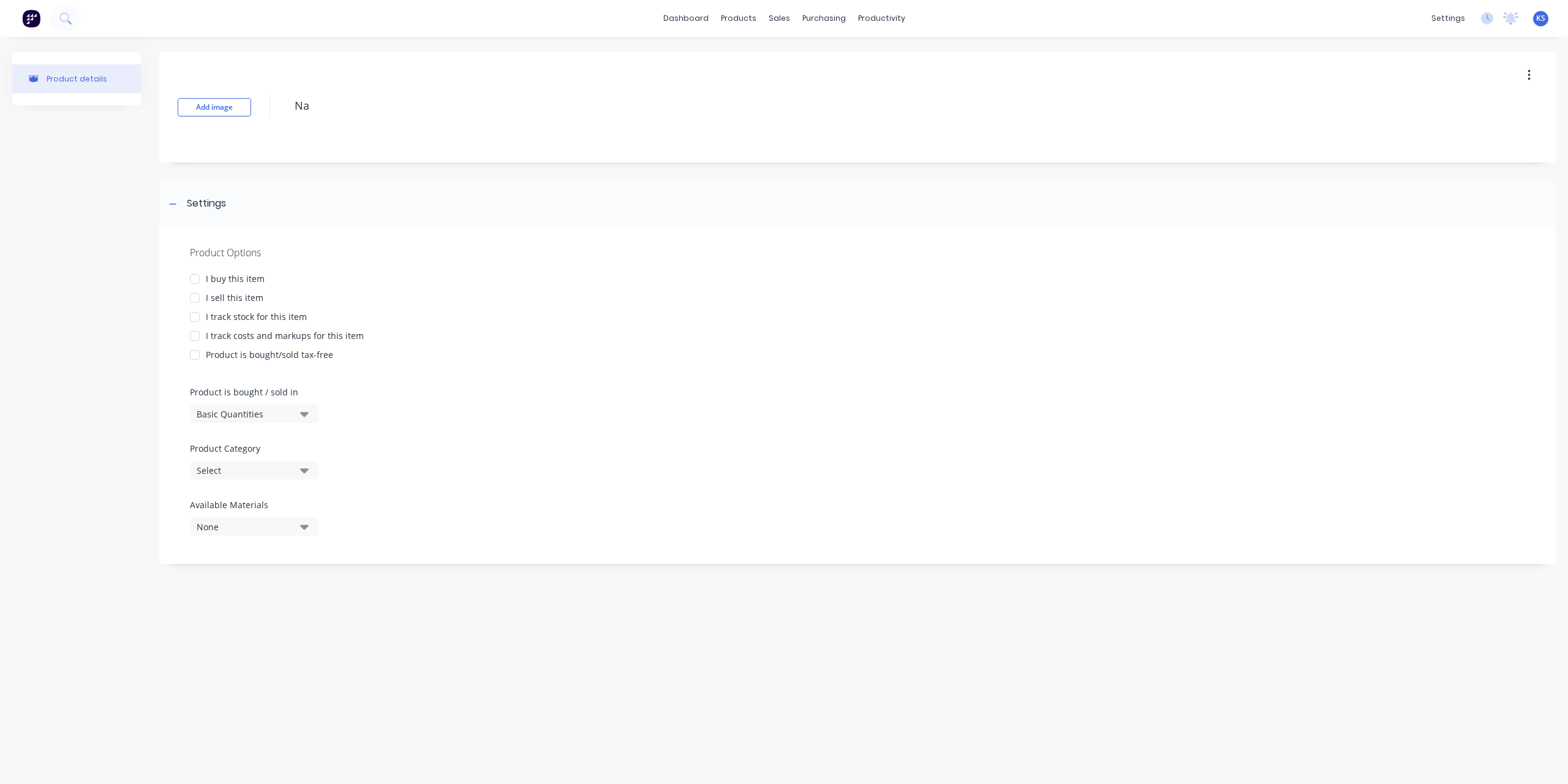
type textarea "Nar"
type textarea "x"
type textarea "Narv"
type textarea "x"
type textarea "[GEOGRAPHIC_DATA]"
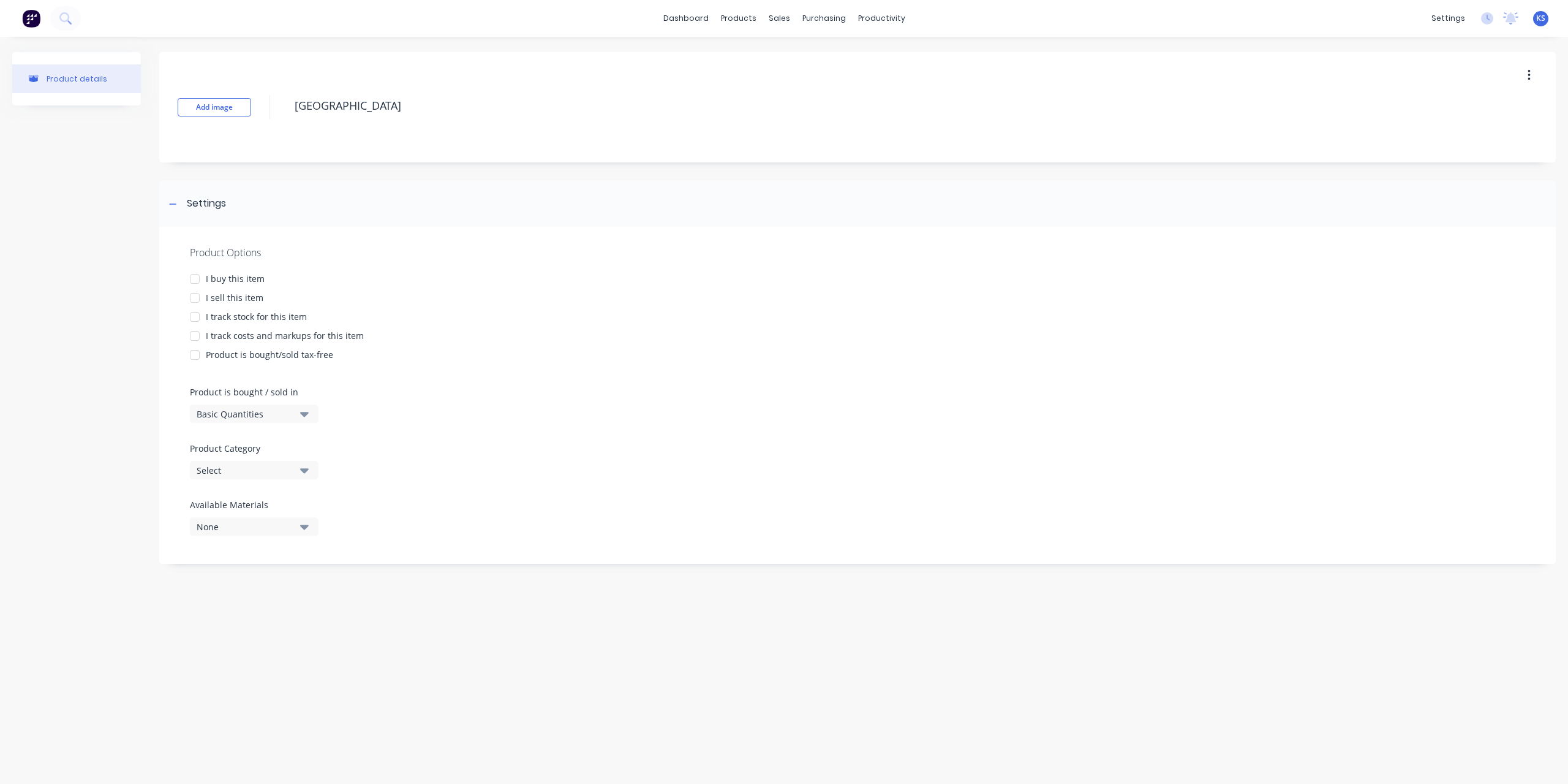
type textarea "x"
type textarea "[GEOGRAPHIC_DATA]"
type textarea "x"
type textarea "Narva 1"
type textarea "x"
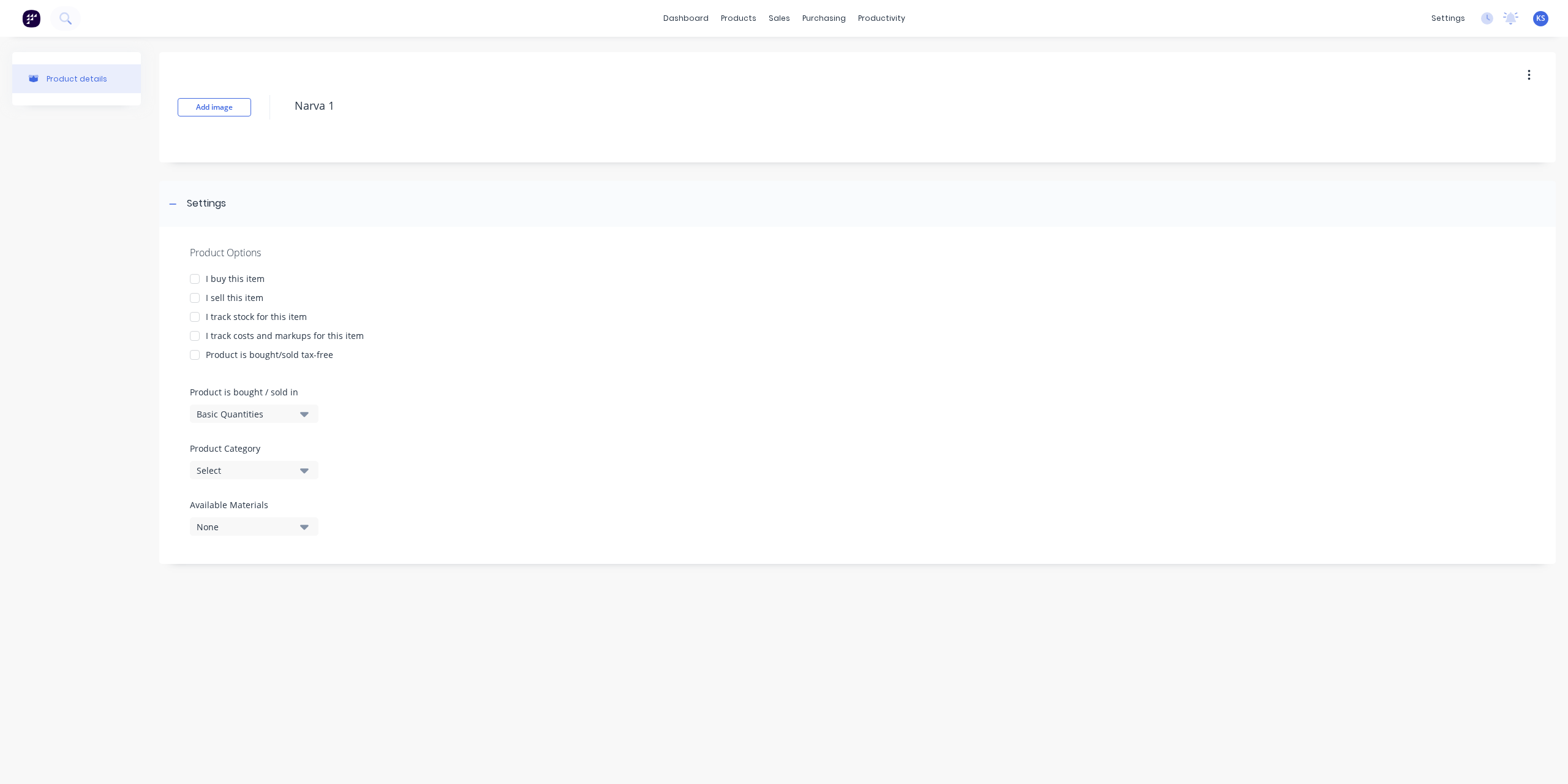
type textarea "Narva 17"
type textarea "x"
type textarea "Narva 175"
type textarea "x"
type textarea "Narva 175"
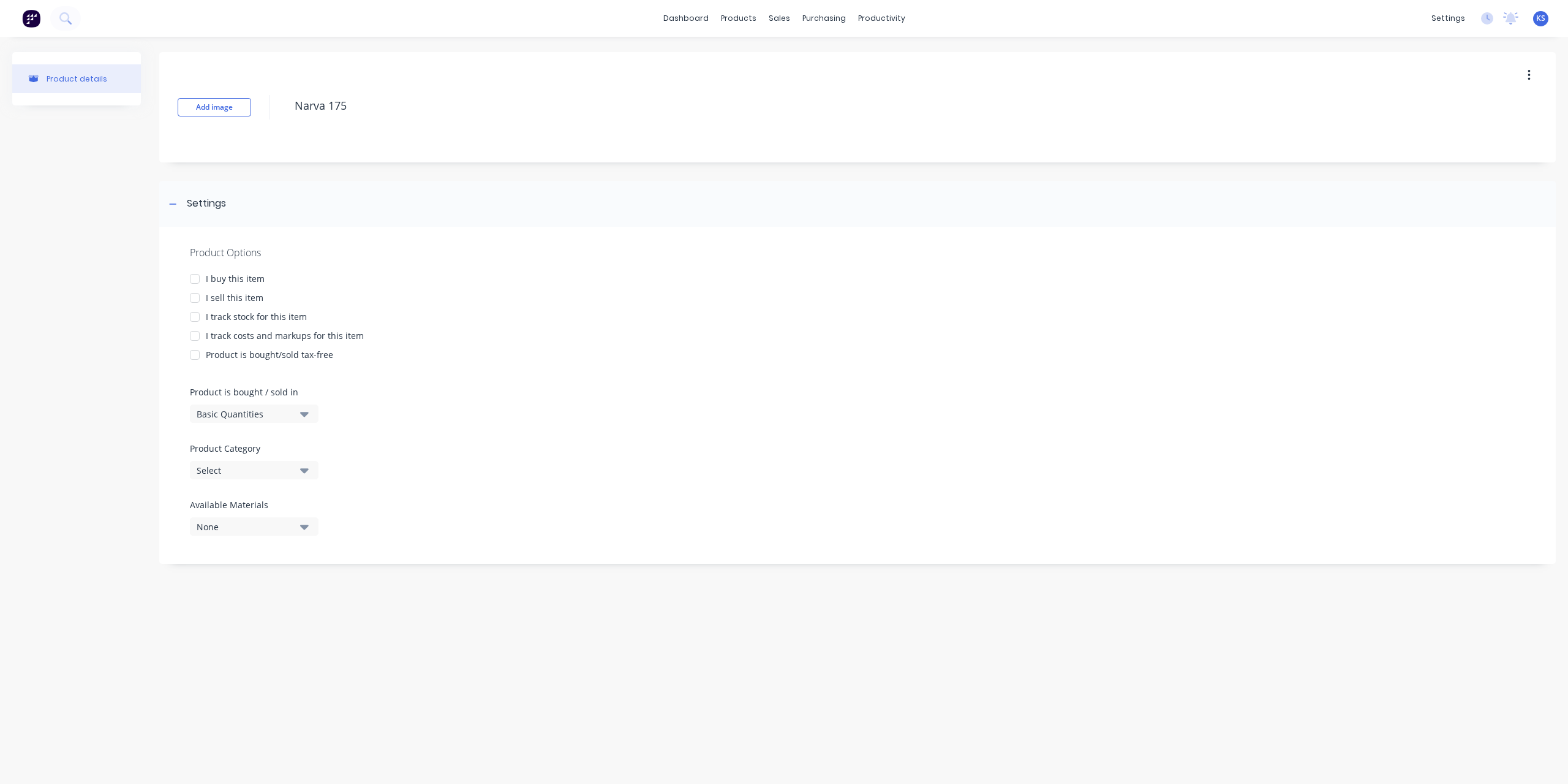
type textarea "x"
type textarea "Narva 175 A"
type textarea "x"
type textarea "Narva 175 A"
type textarea "x"
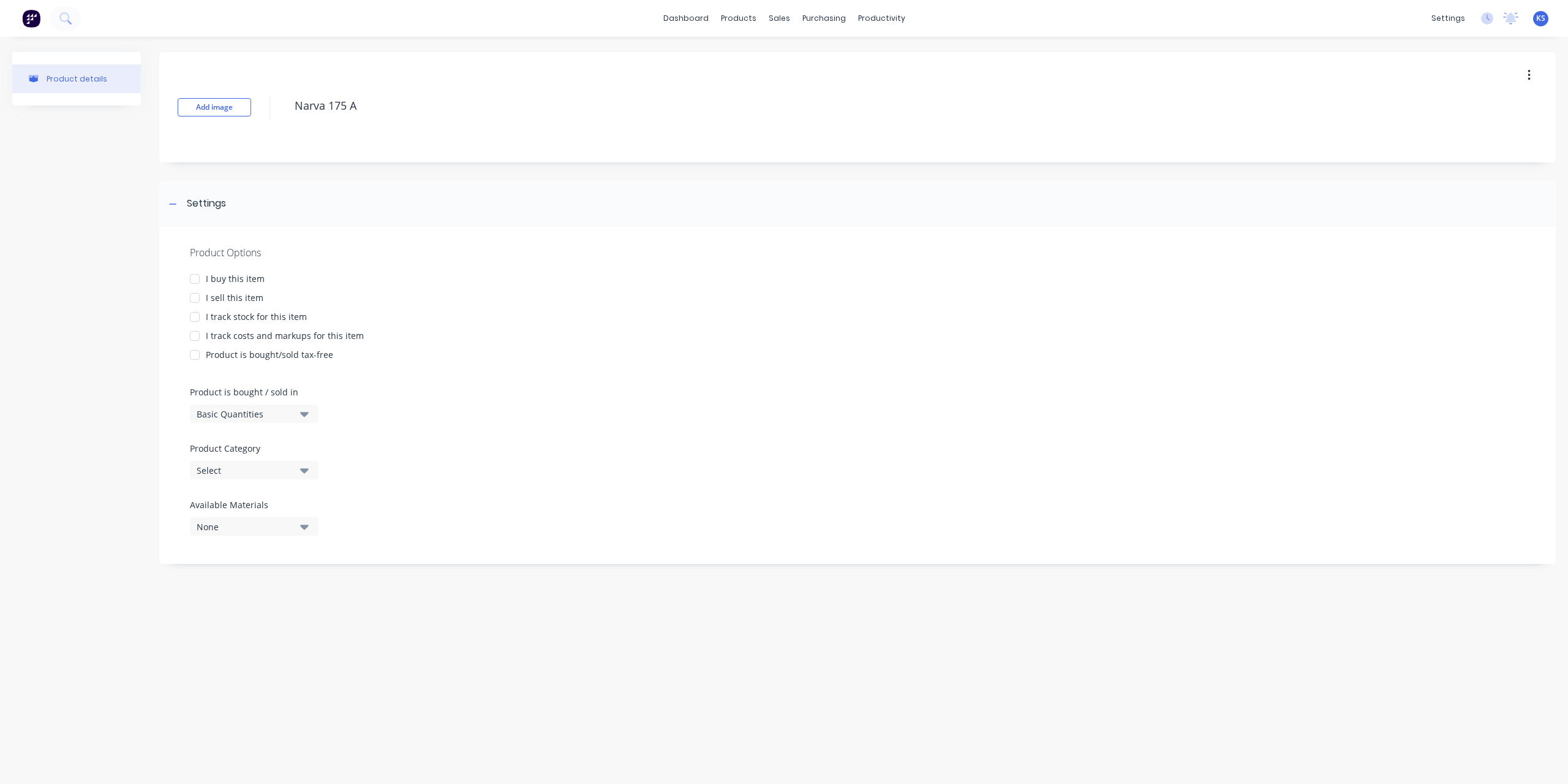
type textarea "Narva 175 A H"
type textarea "x"
type textarea "Narva 175 A HD"
type textarea "x"
type textarea "Narva 175 A HD"
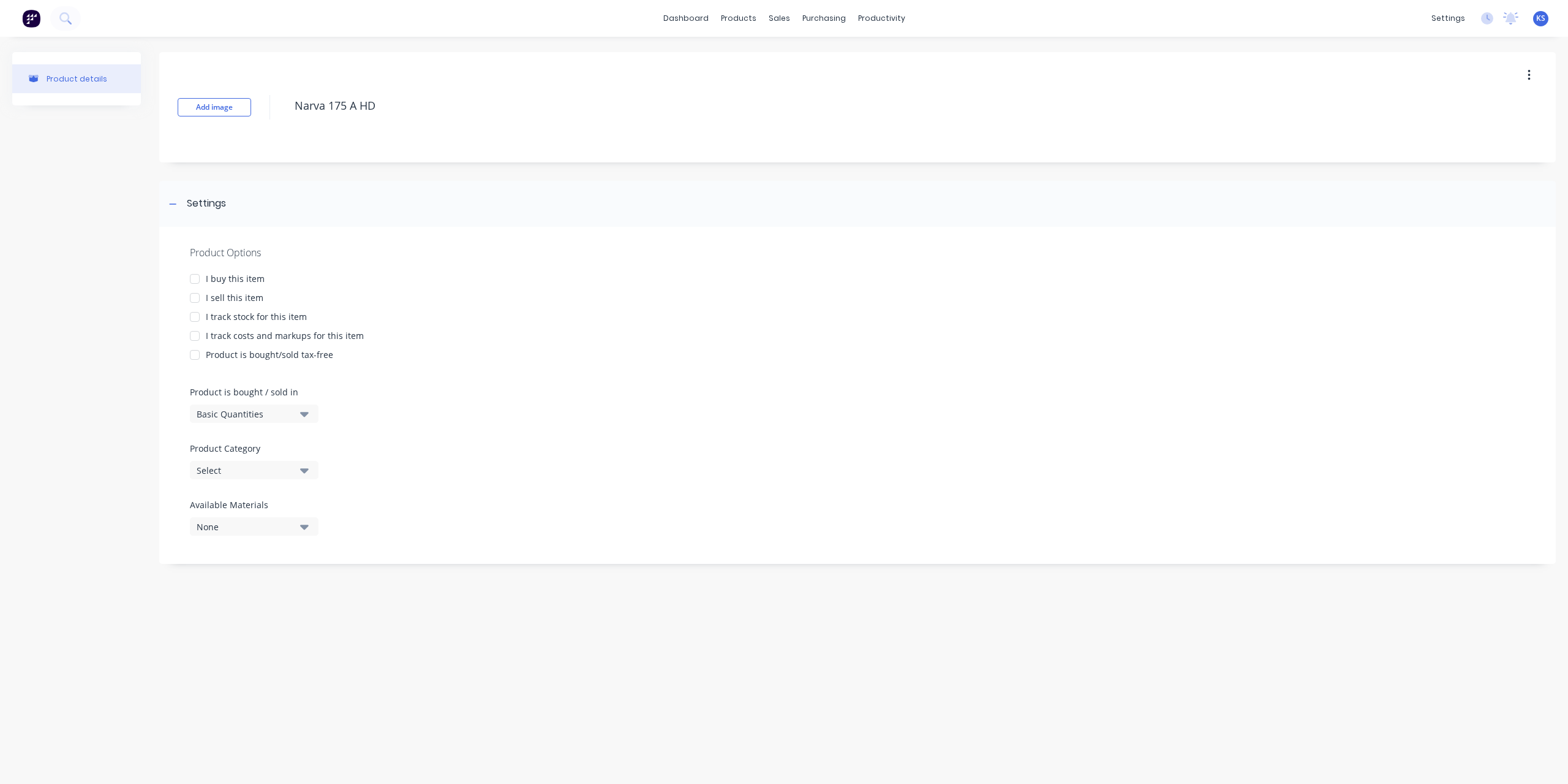
type textarea "x"
type textarea "Narva 175 A HD C"
type textarea "x"
type textarea "Narva 175 A HD Co"
type textarea "x"
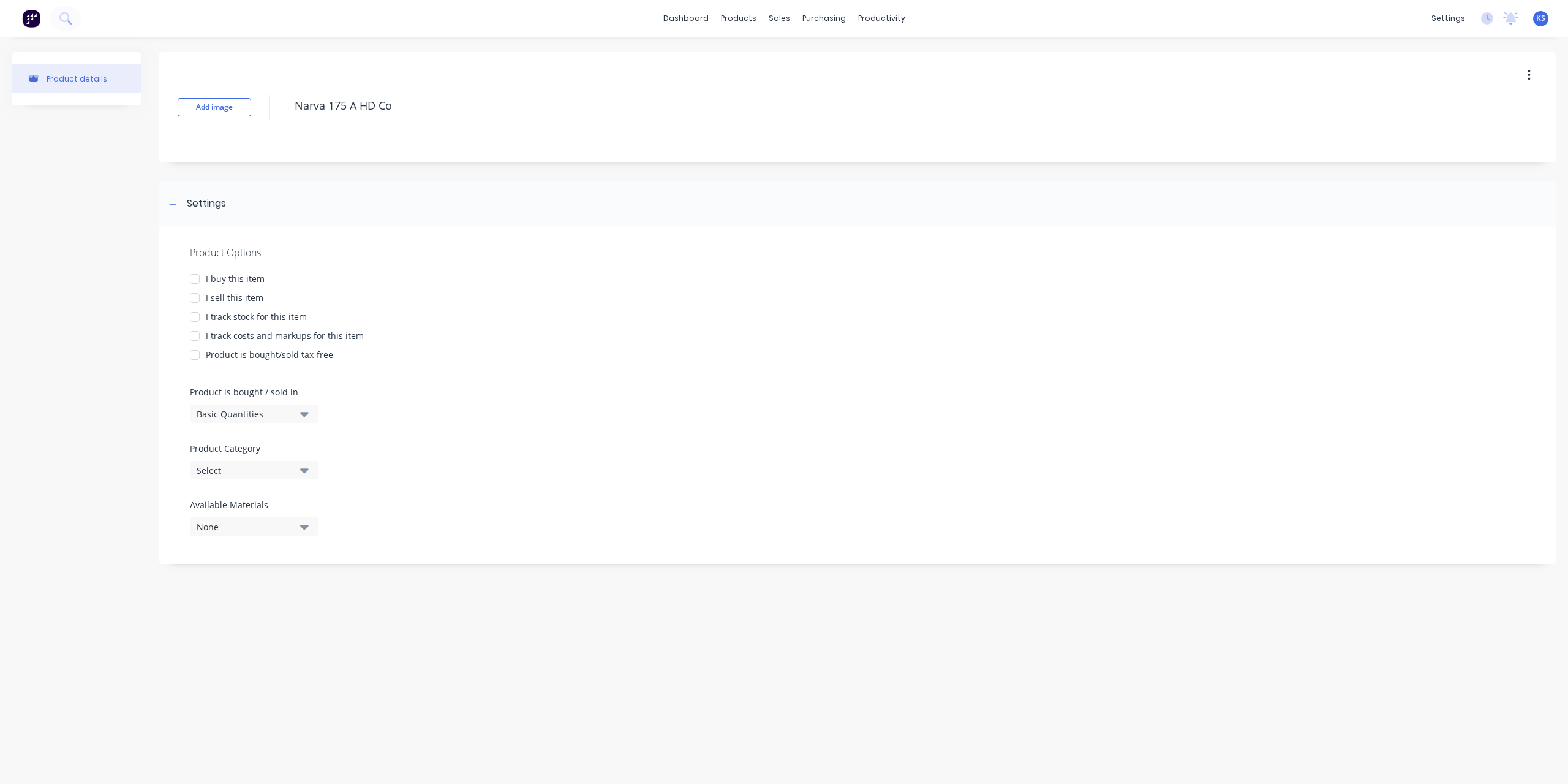
type textarea "Narva 175 A HD Con"
type textarea "x"
type textarea "Narva 175 A HD Conn"
type textarea "x"
type textarea "Narva 175 A HD Conne"
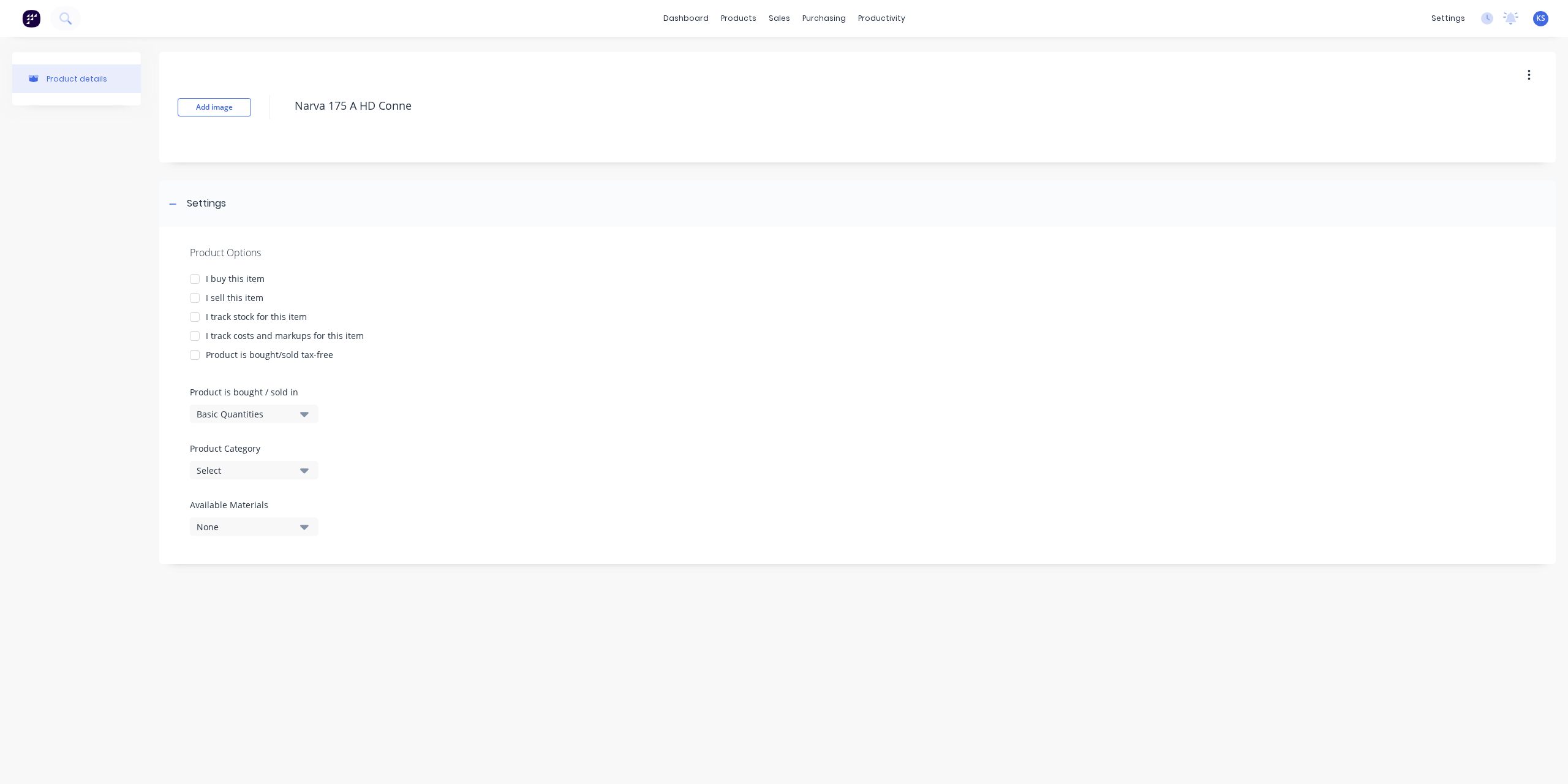
type textarea "x"
type textarea "Narva 175 A HD Connec"
type textarea "x"
type textarea "Narva 175 A HD Connect"
type textarea "x"
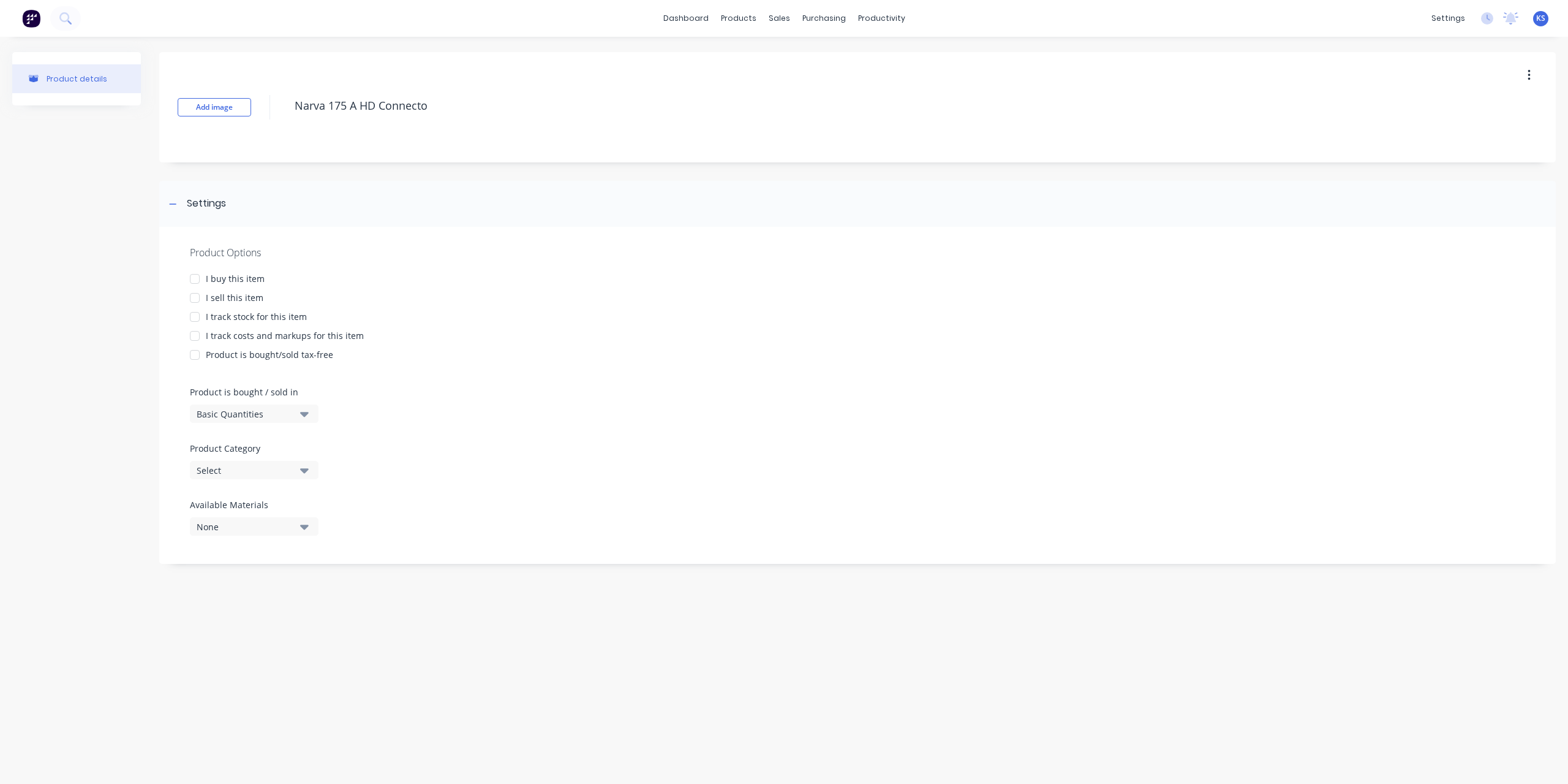
type textarea "Narva 175 A HD Connector"
type textarea "x"
type textarea "Narva 175 A HD Connector"
type textarea "x"
type textarea "Narva 175 A HD Connector B"
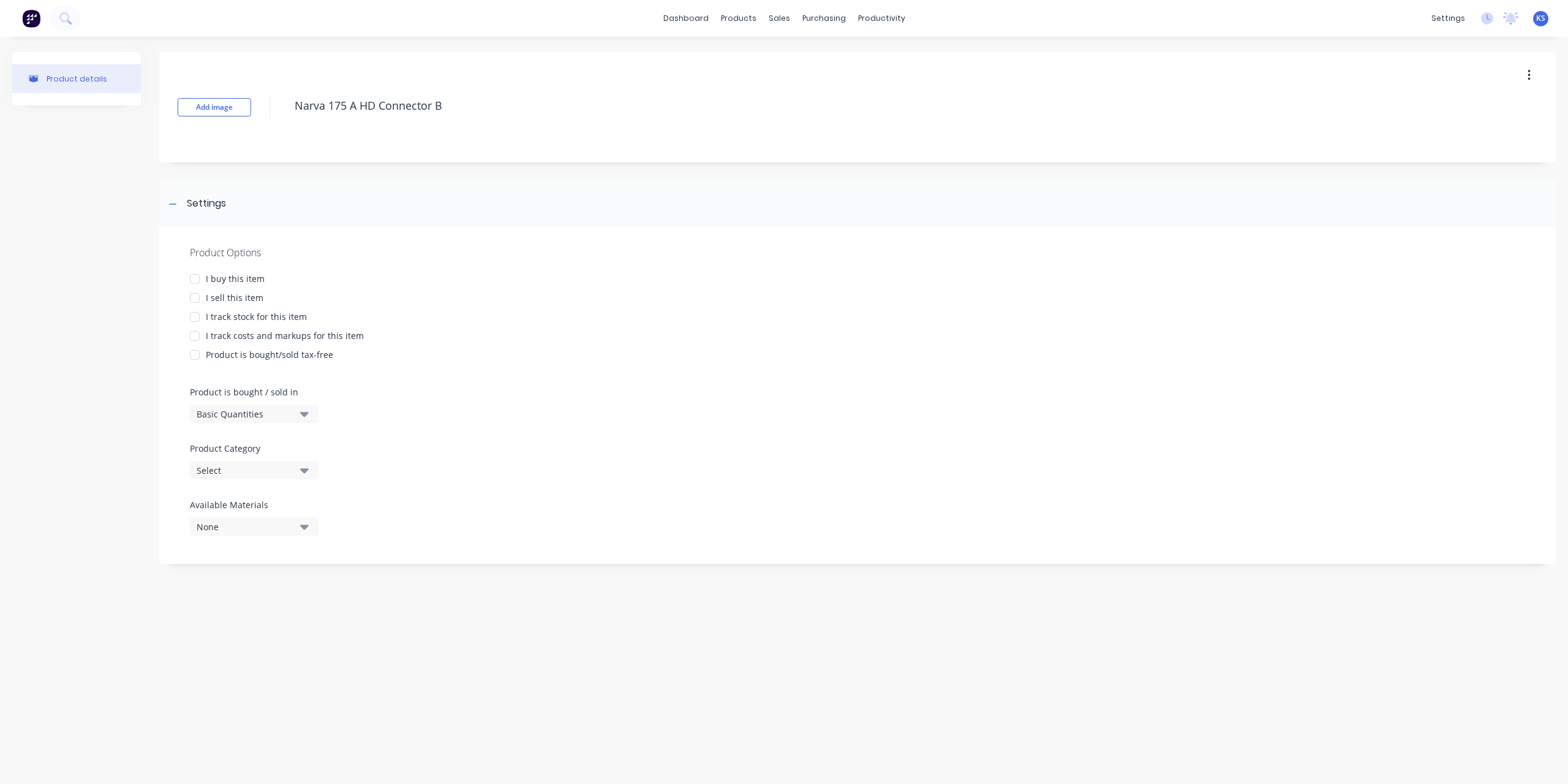
type textarea "x"
type textarea "Narva 175 A HD Connector"
type textarea "x"
type textarea "Narva 175 A HD Connector G"
type textarea "x"
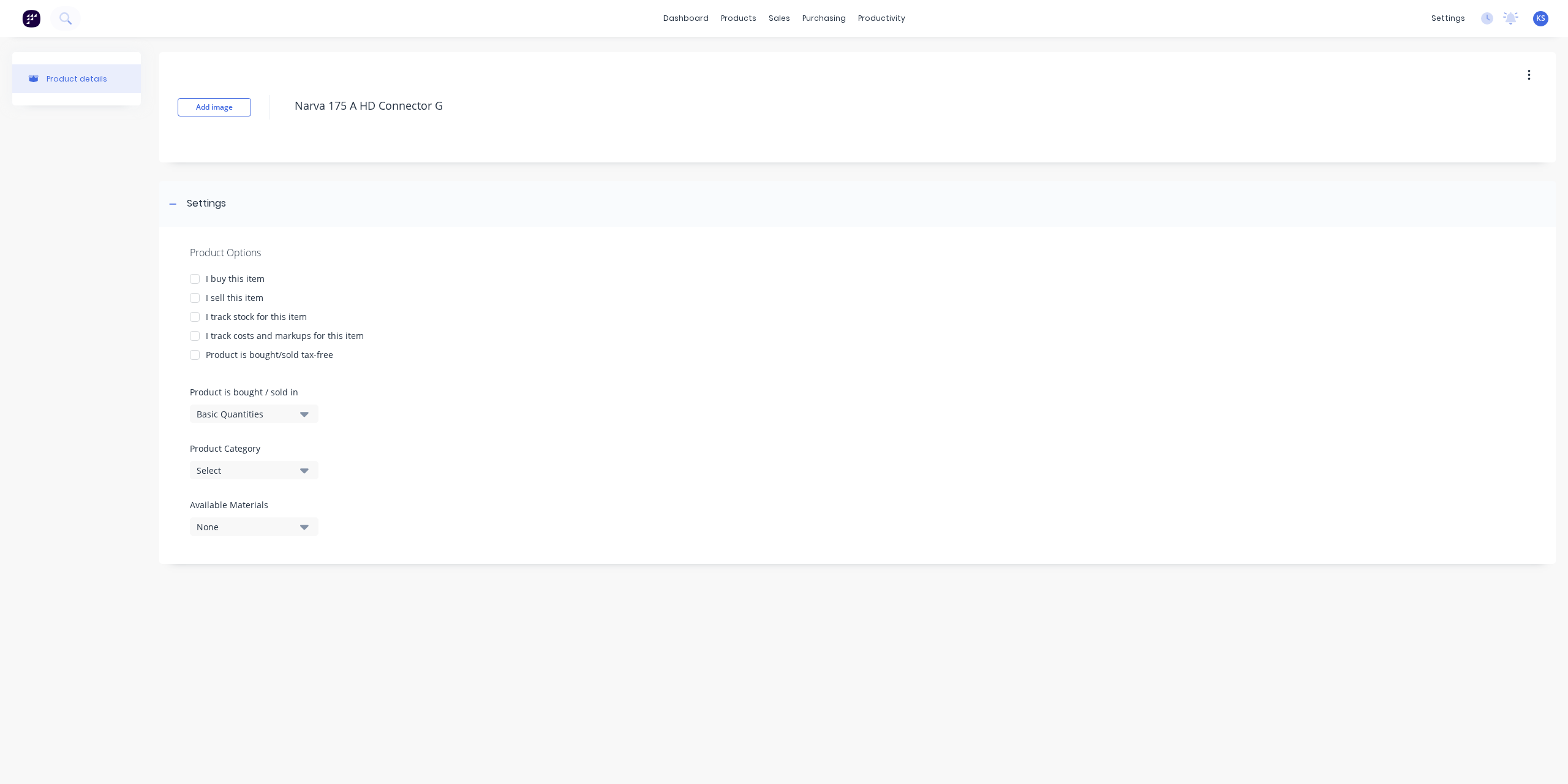
type textarea "Narva 175 A HD Connector Gr"
type textarea "x"
type textarea "Narva 175 A HD Connector Gre"
type textarea "x"
type textarea "Narva 175 A HD Connector Grey"
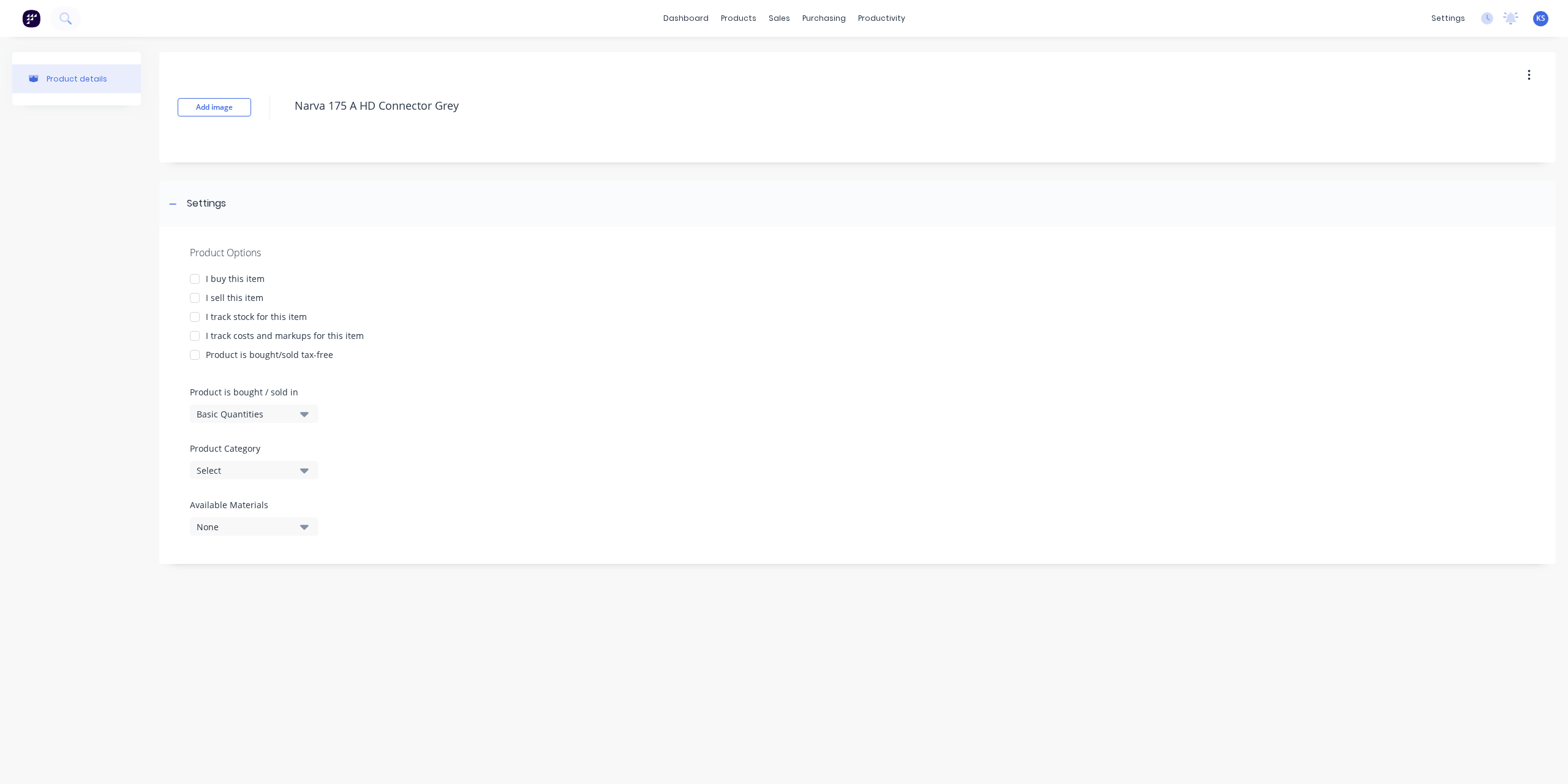
click at [193, 275] on div at bounding box center [195, 279] width 25 height 25
click at [202, 303] on div at bounding box center [195, 298] width 25 height 25
click at [200, 336] on div at bounding box center [195, 336] width 25 height 25
type textarea "x"
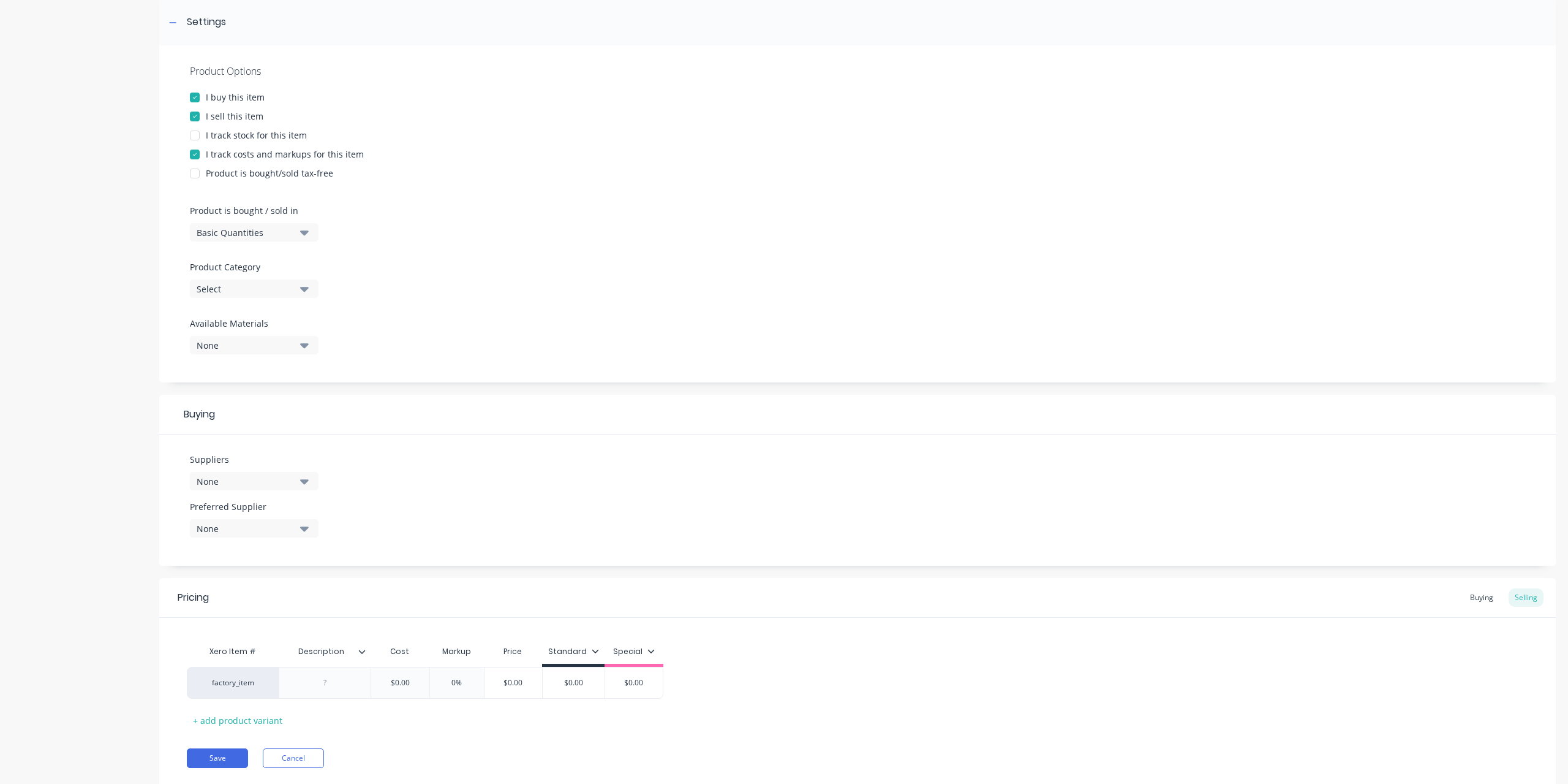
scroll to position [184, 0]
type textarea "Narva 175 A HD Connector Grey"
type textarea "x"
type textarea "Narva 175 A HD Connector Grey"
click at [301, 483] on icon "button" at bounding box center [304, 479] width 8 height 14
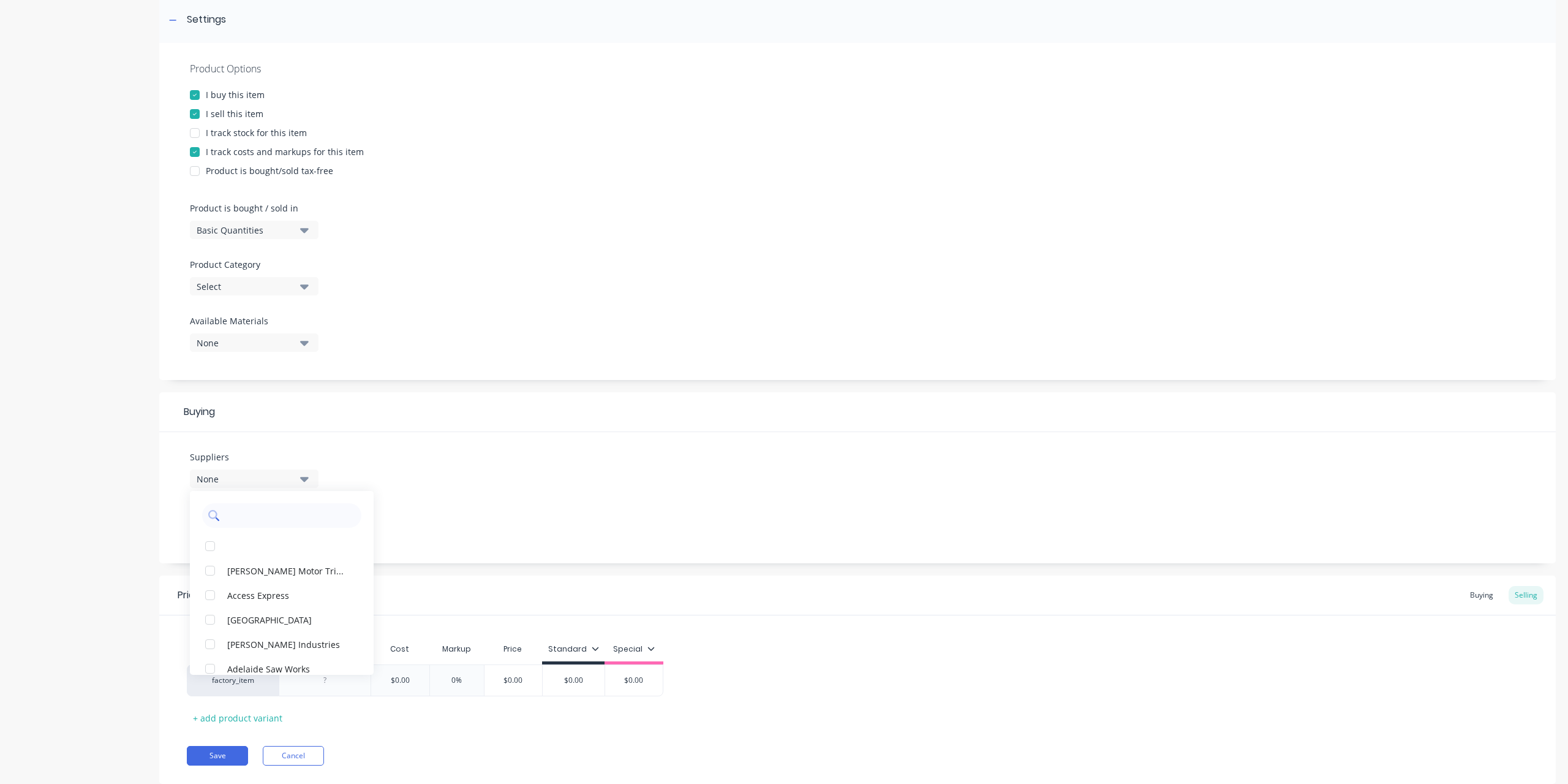
click at [257, 527] on input "text" at bounding box center [290, 516] width 130 height 25
type input "bur"
click at [207, 545] on div "button" at bounding box center [210, 546] width 25 height 25
type textarea "x"
type input "bur"
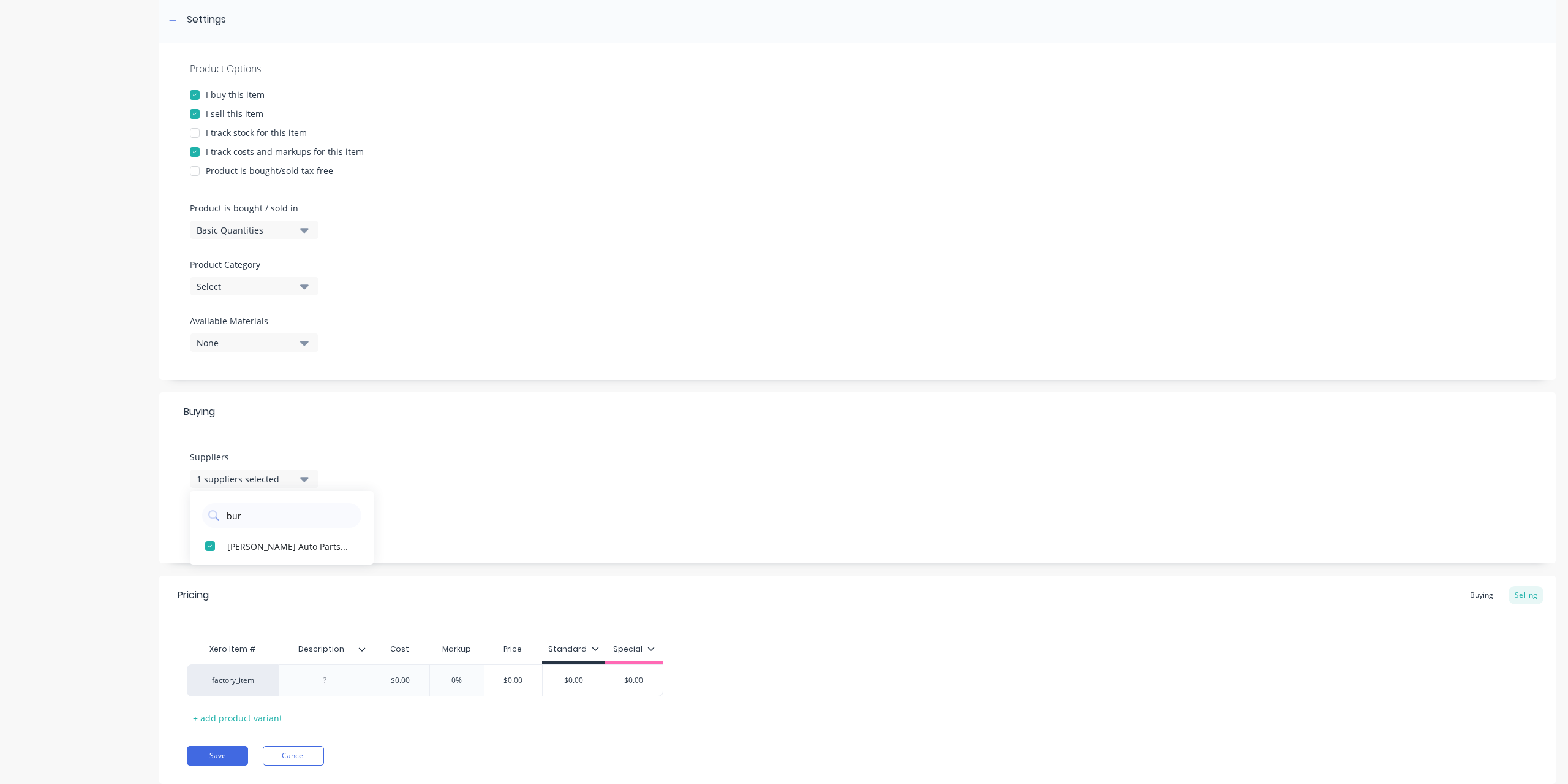
click at [437, 476] on div "Suppliers 1 suppliers selected bur Burson Auto Parts (Capricorn) Preferred Supp…" at bounding box center [857, 497] width 1396 height 131
type input "$0.00"
click at [391, 683] on input "$0.00" at bounding box center [399, 680] width 61 height 11
drag, startPoint x: 391, startPoint y: 679, endPoint x: 428, endPoint y: 678, distance: 37.0
click at [428, 678] on div "factory_item $0.00 $0.00 0% $0.00 $0.00 $0.00" at bounding box center [425, 680] width 477 height 32
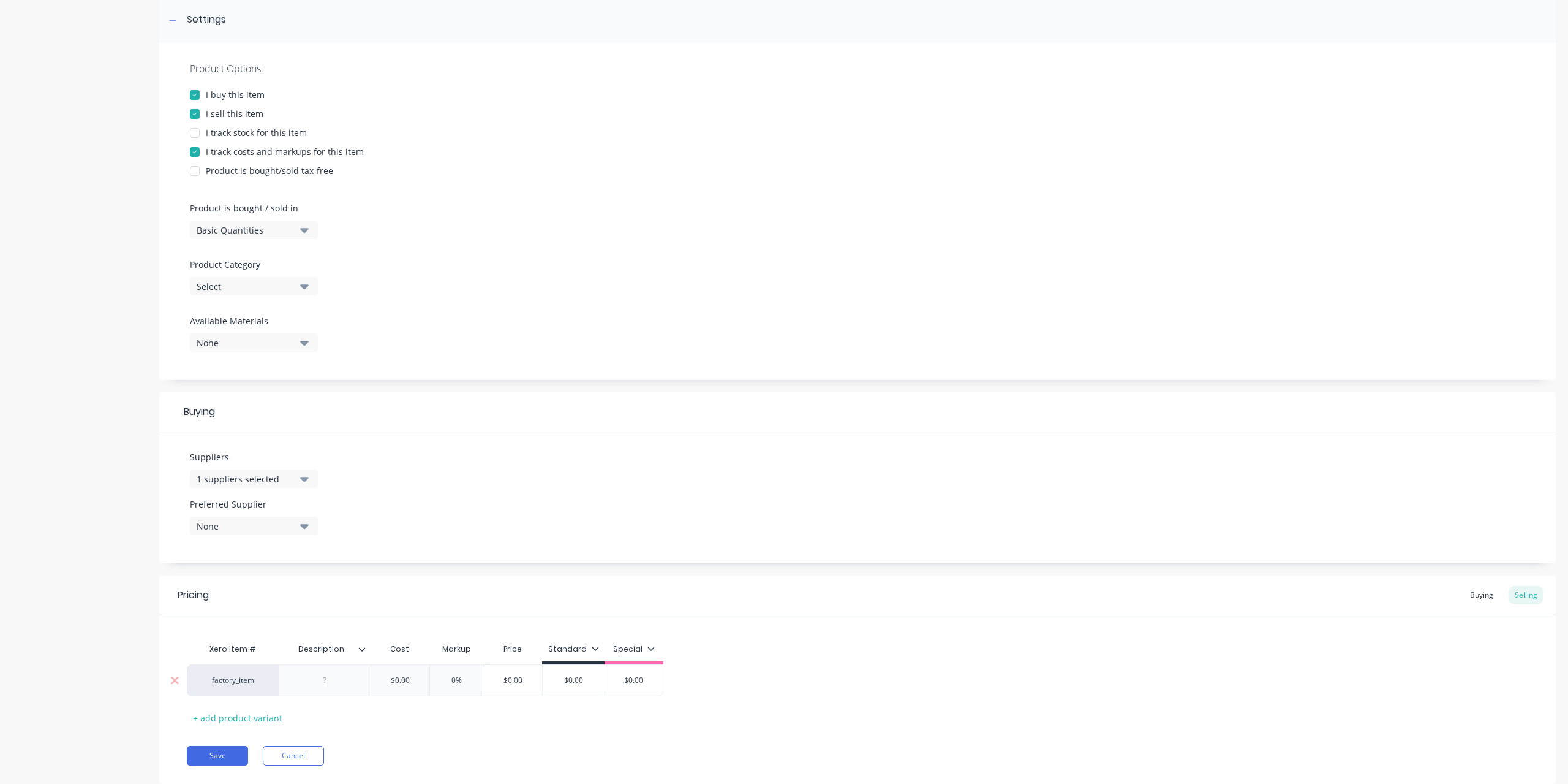
type textarea "x"
type input "2"
type textarea "x"
type input "28"
type input "0"
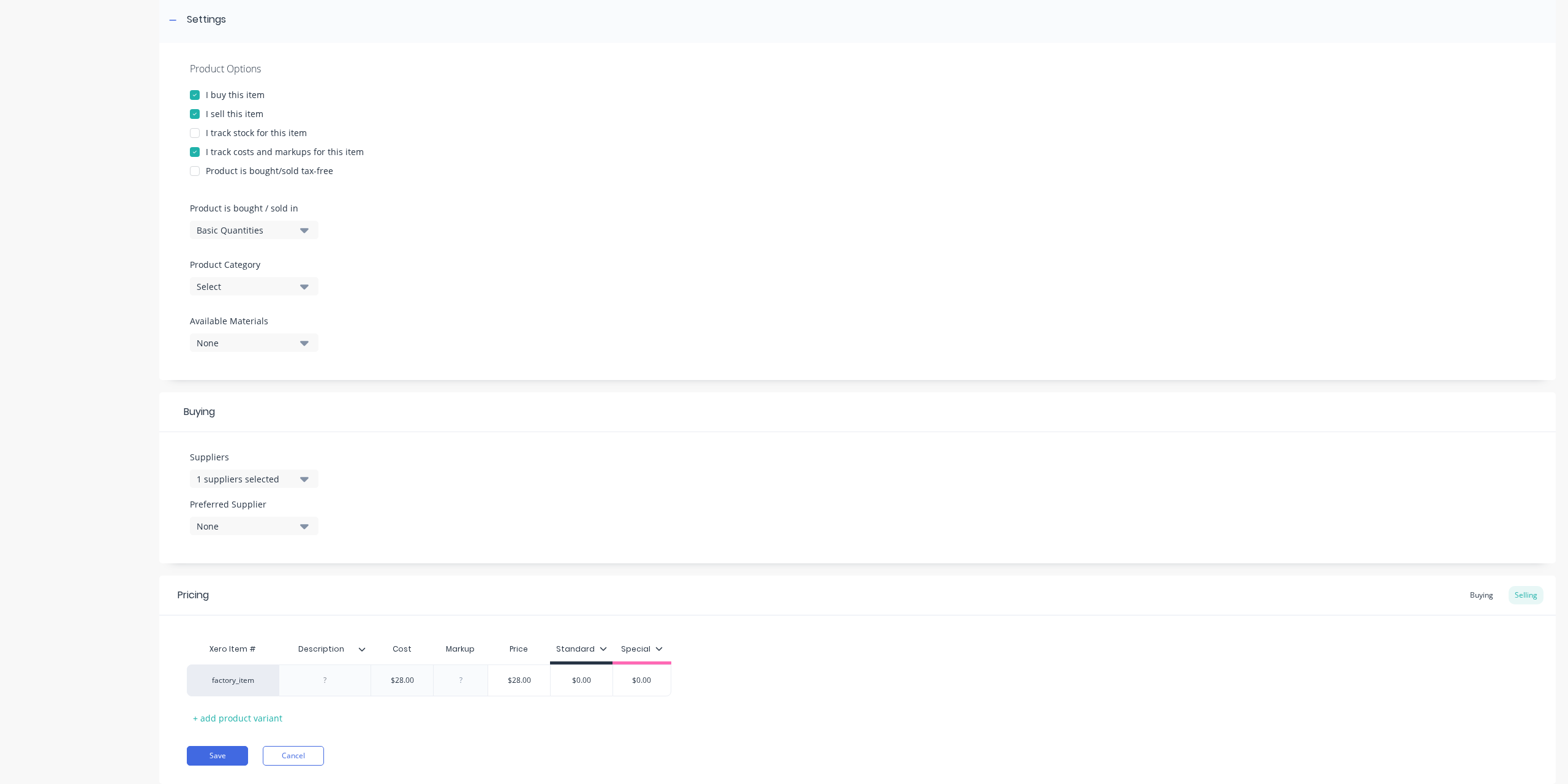
type textarea "x"
type input "40"
type textarea "x"
type input "40"
type input "$39.20"
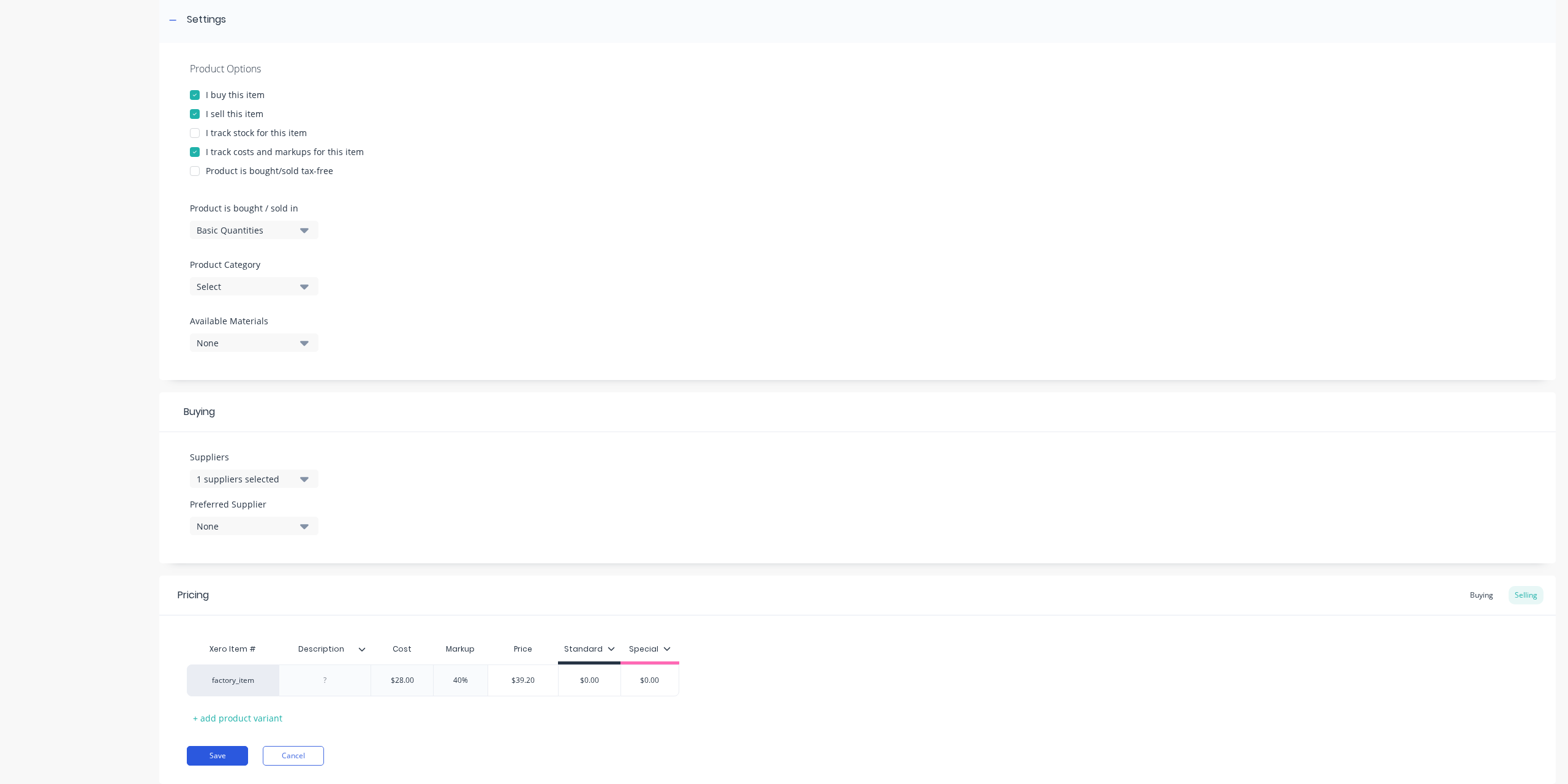
click at [223, 757] on button "Save" at bounding box center [217, 755] width 61 height 20
type textarea "x"
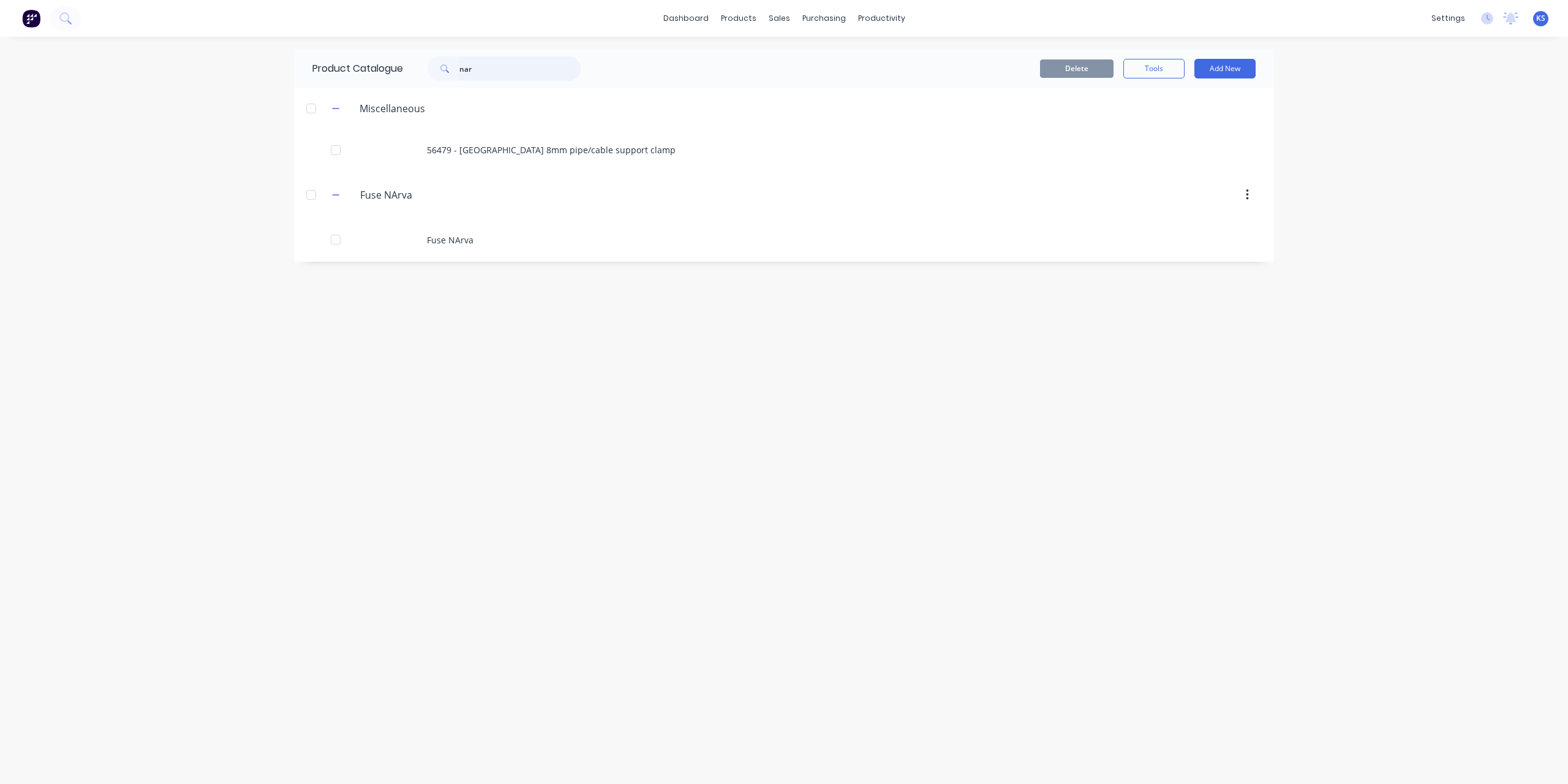
click at [490, 58] on input "nar" at bounding box center [520, 69] width 121 height 25
type input "n"
click at [488, 57] on input "text" at bounding box center [520, 69] width 121 height 25
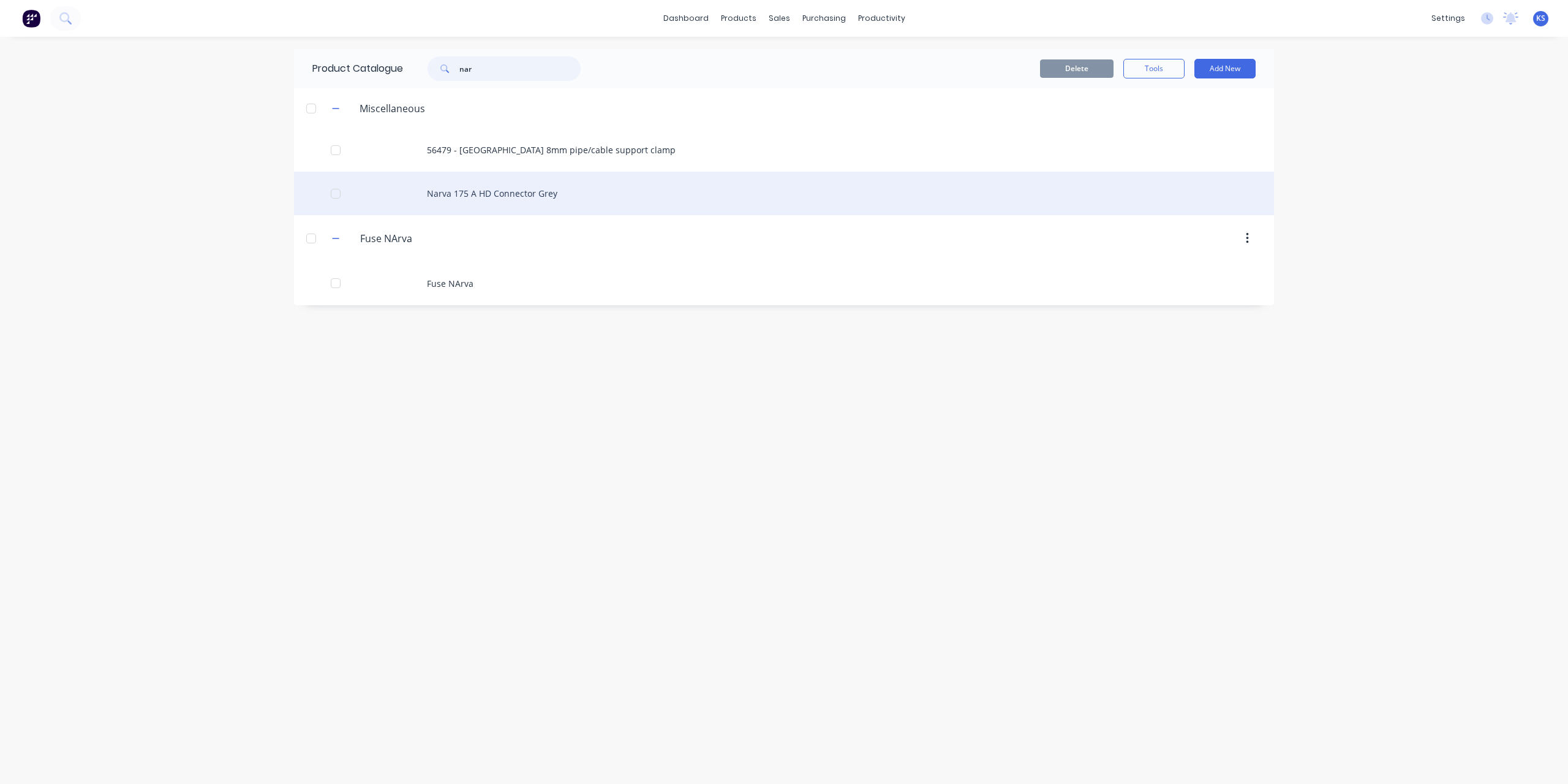
type input "nar"
click at [493, 192] on div "Narva 175 A HD Connector Grey" at bounding box center [784, 193] width 980 height 43
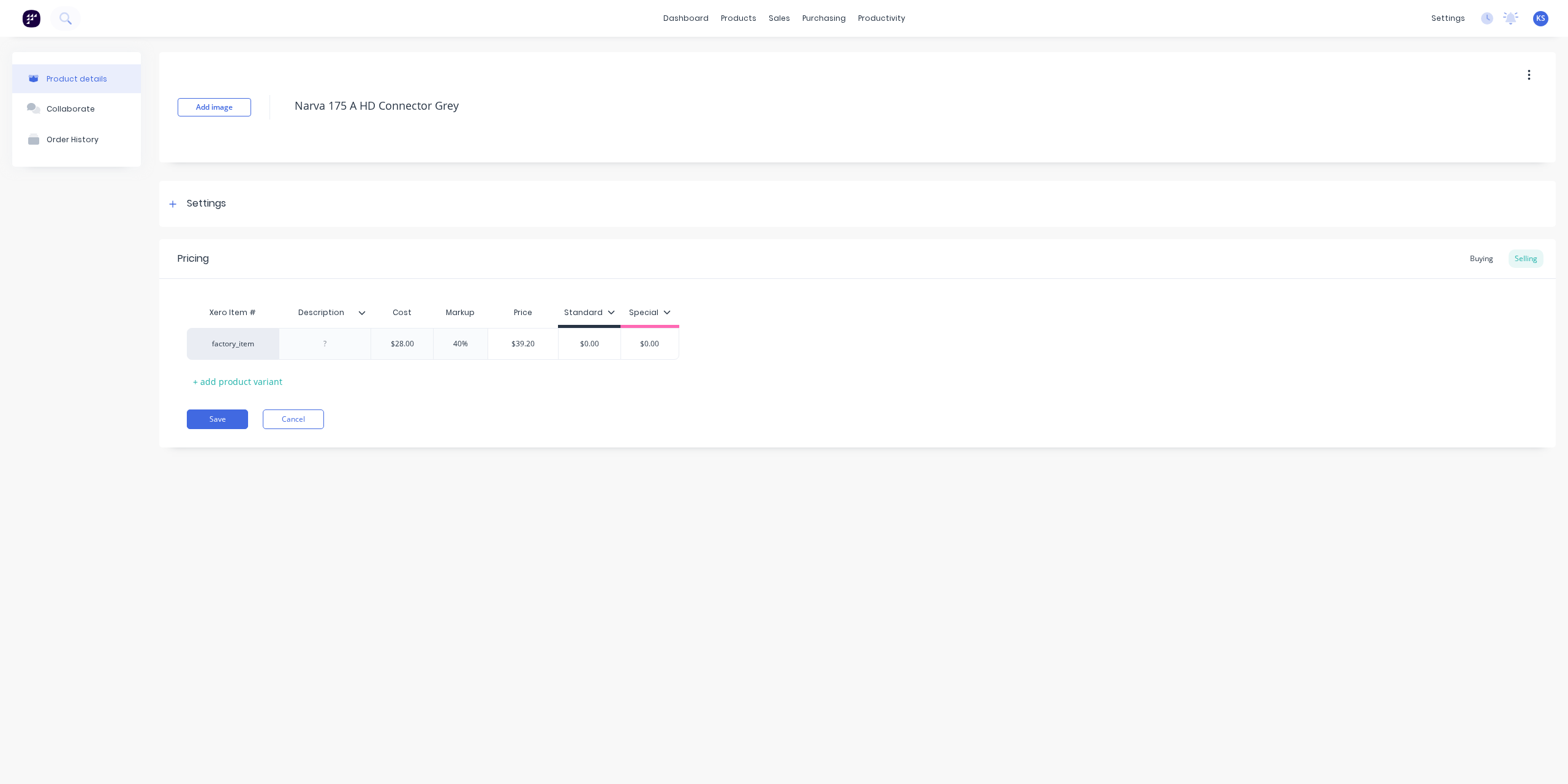
drag, startPoint x: 467, startPoint y: 101, endPoint x: 288, endPoint y: 89, distance: 179.4
click at [288, 89] on div "Add image Narva 175 A HD Connector Grey" at bounding box center [857, 107] width 1396 height 111
click at [323, 341] on div at bounding box center [325, 343] width 61 height 16
click at [319, 347] on div at bounding box center [325, 343] width 61 height 16
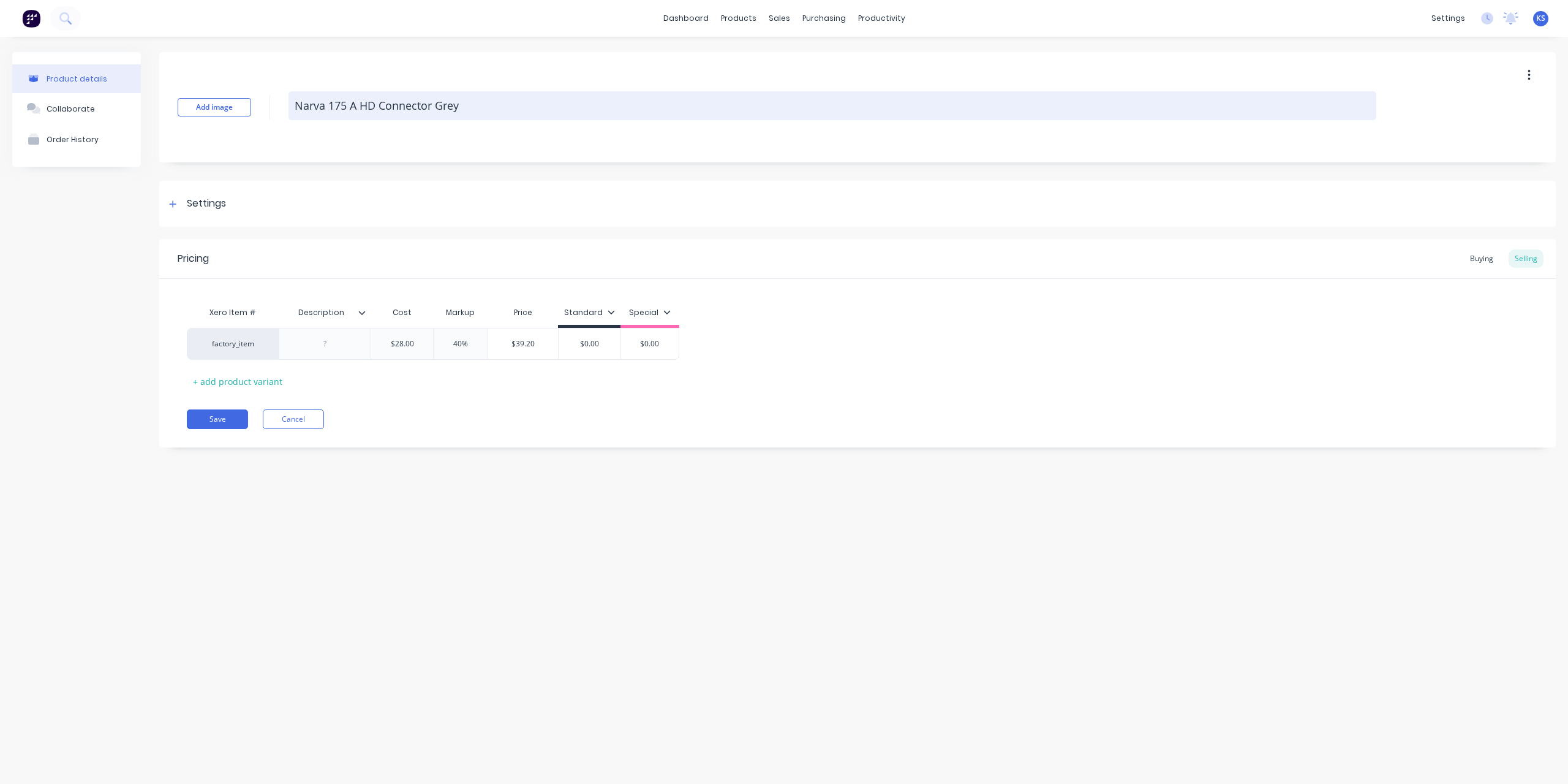
click at [294, 102] on textarea "Narva 175 A HD Connector Grey" at bounding box center [832, 106] width 1088 height 29
type textarea "x"
type textarea "5Narva 175 A HD Connector Grey"
type textarea "x"
type textarea "57Narva 175 A HD Connector Grey"
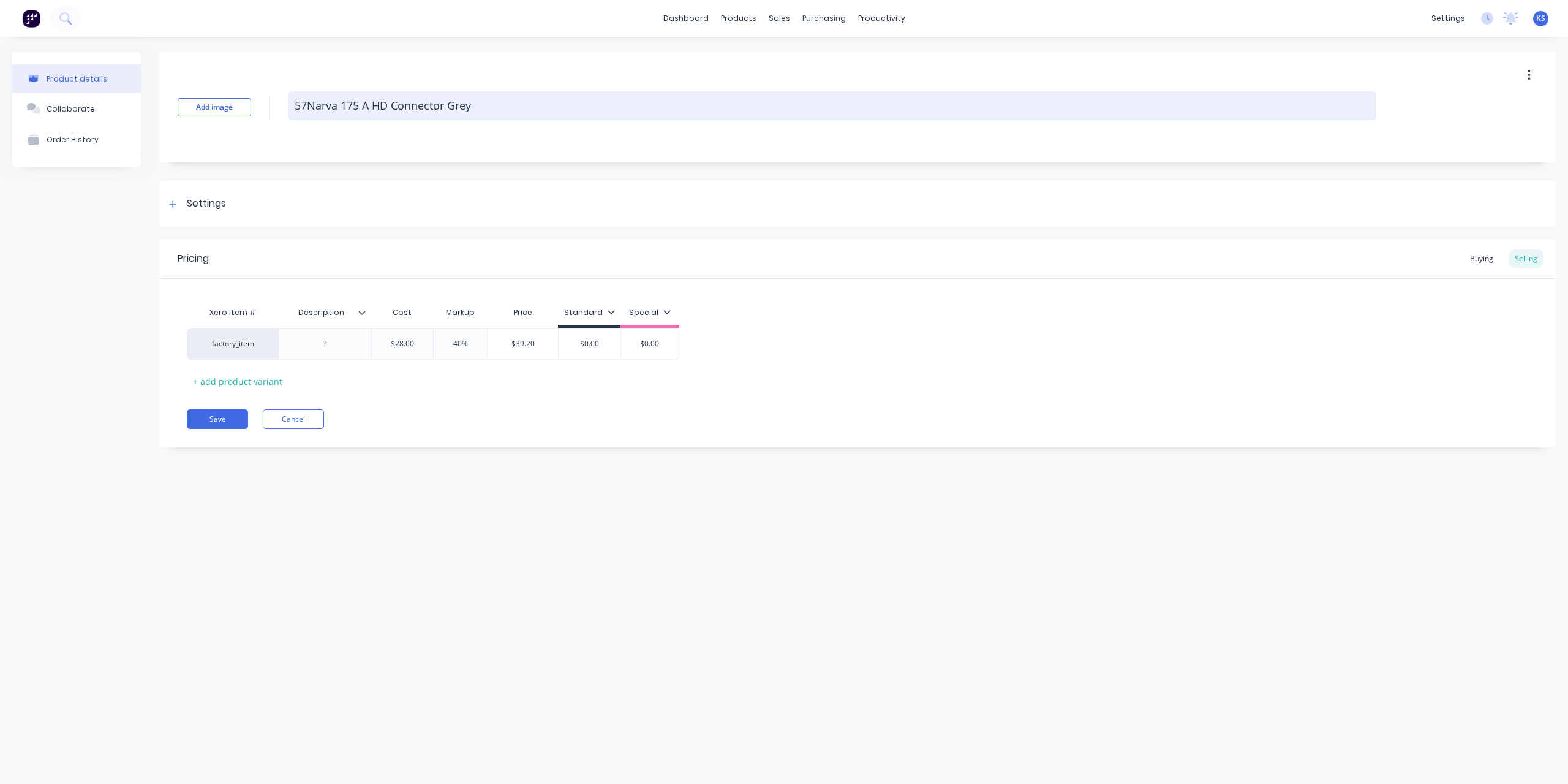
type textarea "x"
type textarea "572Narva 175 A HD Connector Grey"
type textarea "x"
type textarea "57215Narva 175 A HD Connector Grey"
type textarea "x"
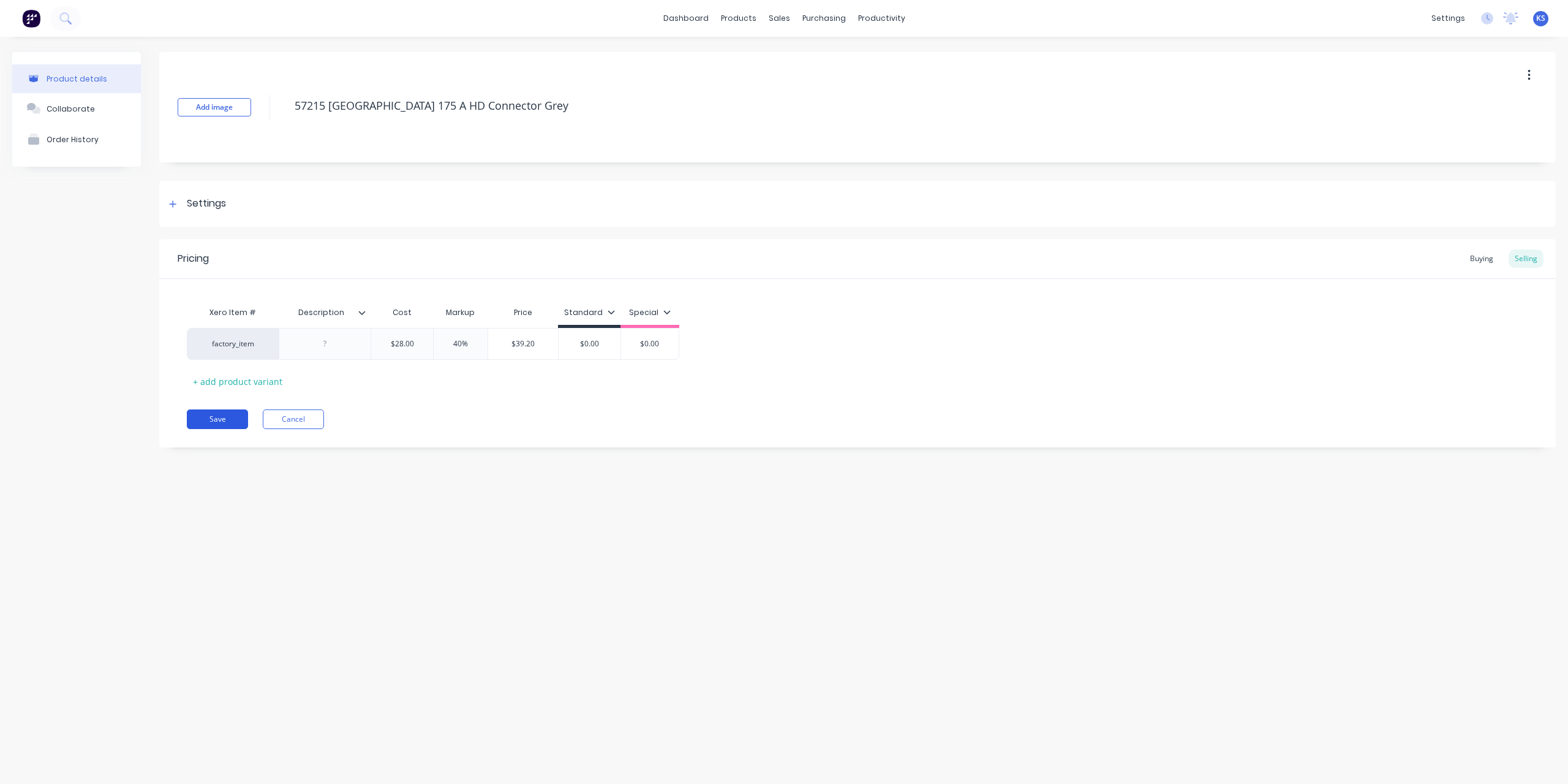
type textarea "57215 [GEOGRAPHIC_DATA] 175 A HD Connector Grey"
type textarea "x"
type textarea "57215 [GEOGRAPHIC_DATA] 175 A HD Connector Grey"
click at [213, 414] on button "Save" at bounding box center [217, 419] width 61 height 20
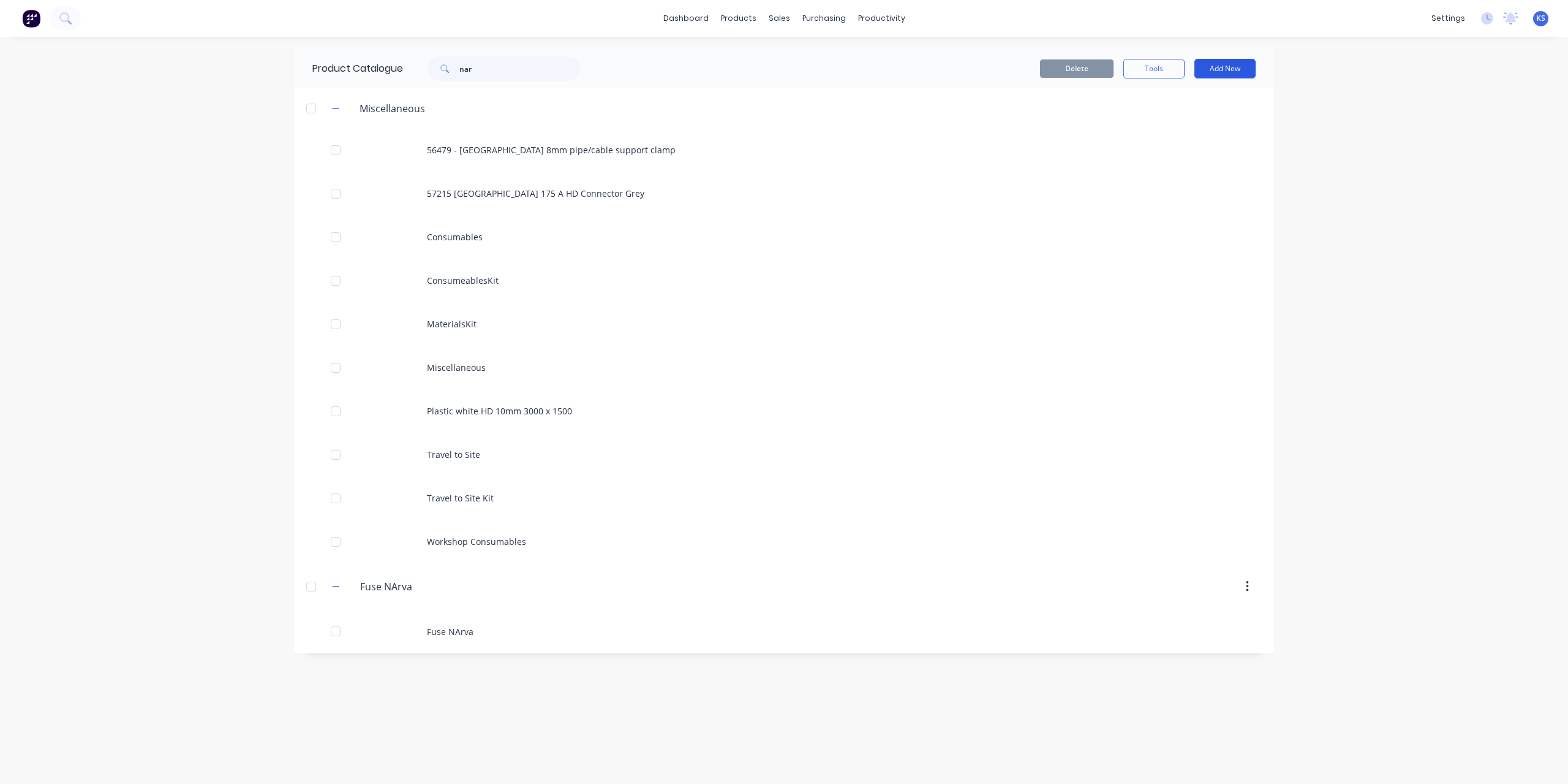
click at [1241, 67] on button "Add New" at bounding box center [1225, 69] width 61 height 20
click at [1191, 125] on div "Product" at bounding box center [1197, 125] width 94 height 18
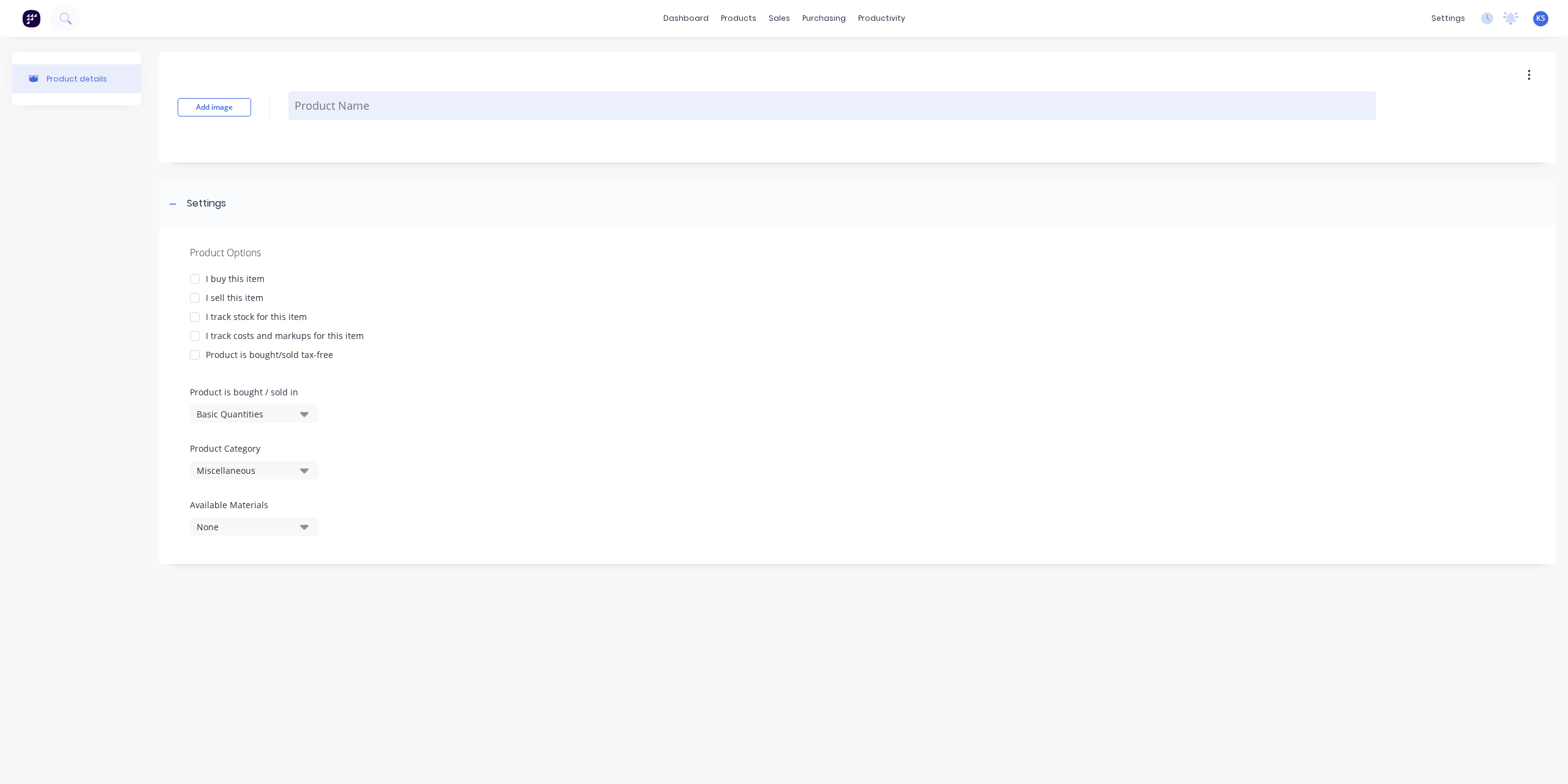
click at [332, 102] on textarea at bounding box center [832, 106] width 1088 height 29
type textarea "x"
type textarea "5"
type textarea "x"
type textarea "57"
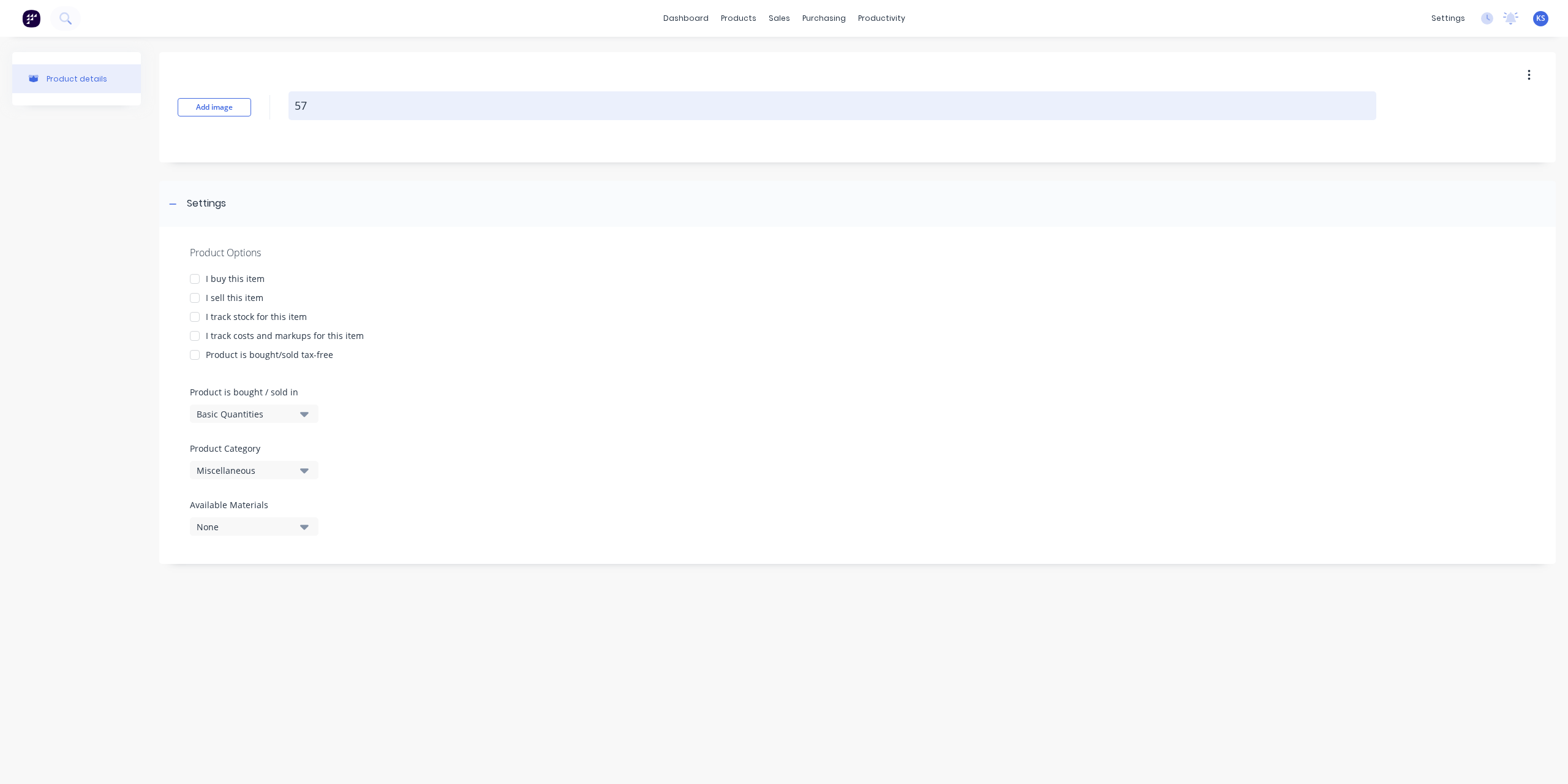
type textarea "x"
type textarea "572"
type textarea "x"
type textarea "5721"
type textarea "x"
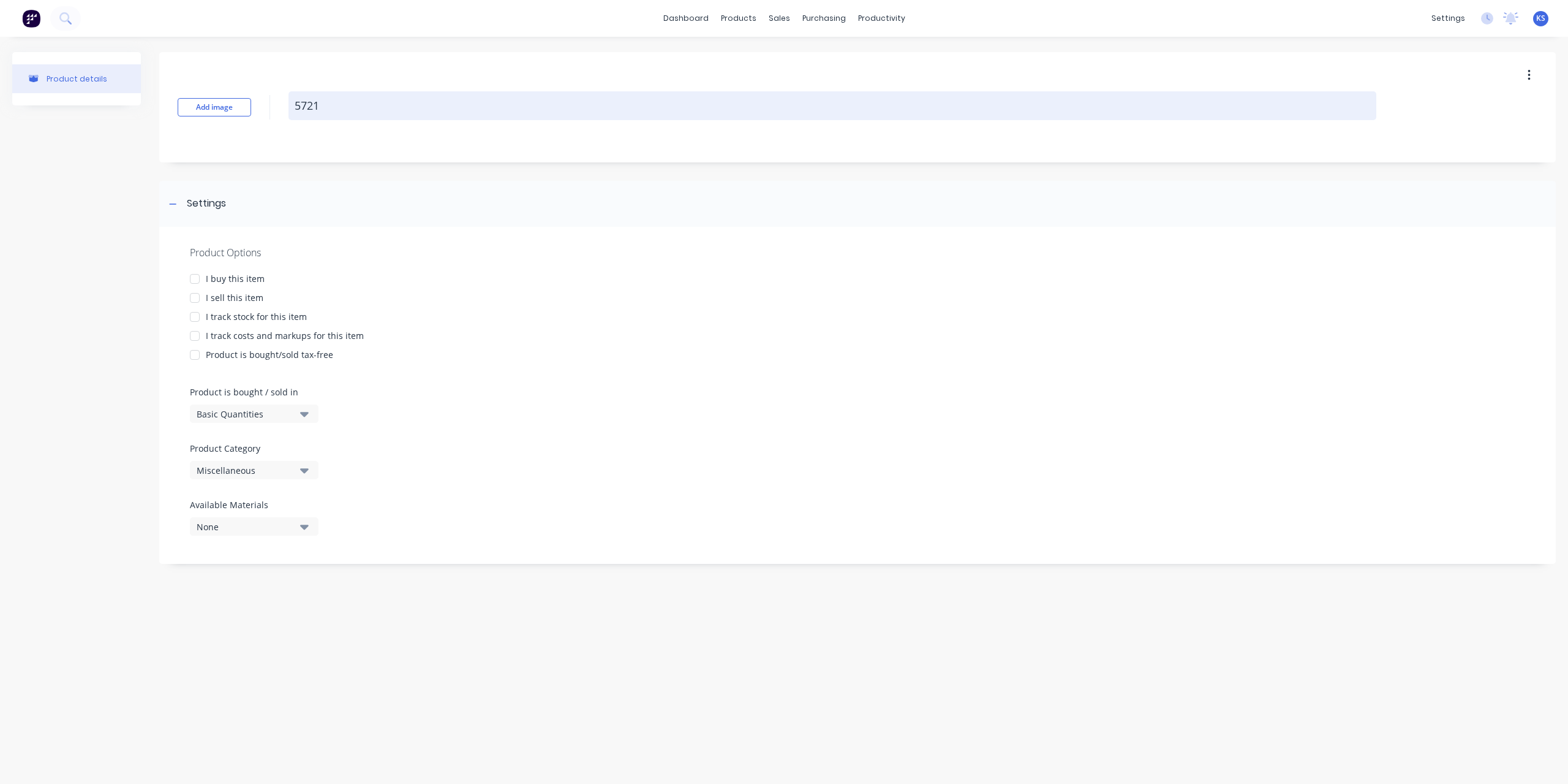
type textarea "57215"
type textarea "x"
type textarea "5721"
type textarea "x"
type textarea "57215"
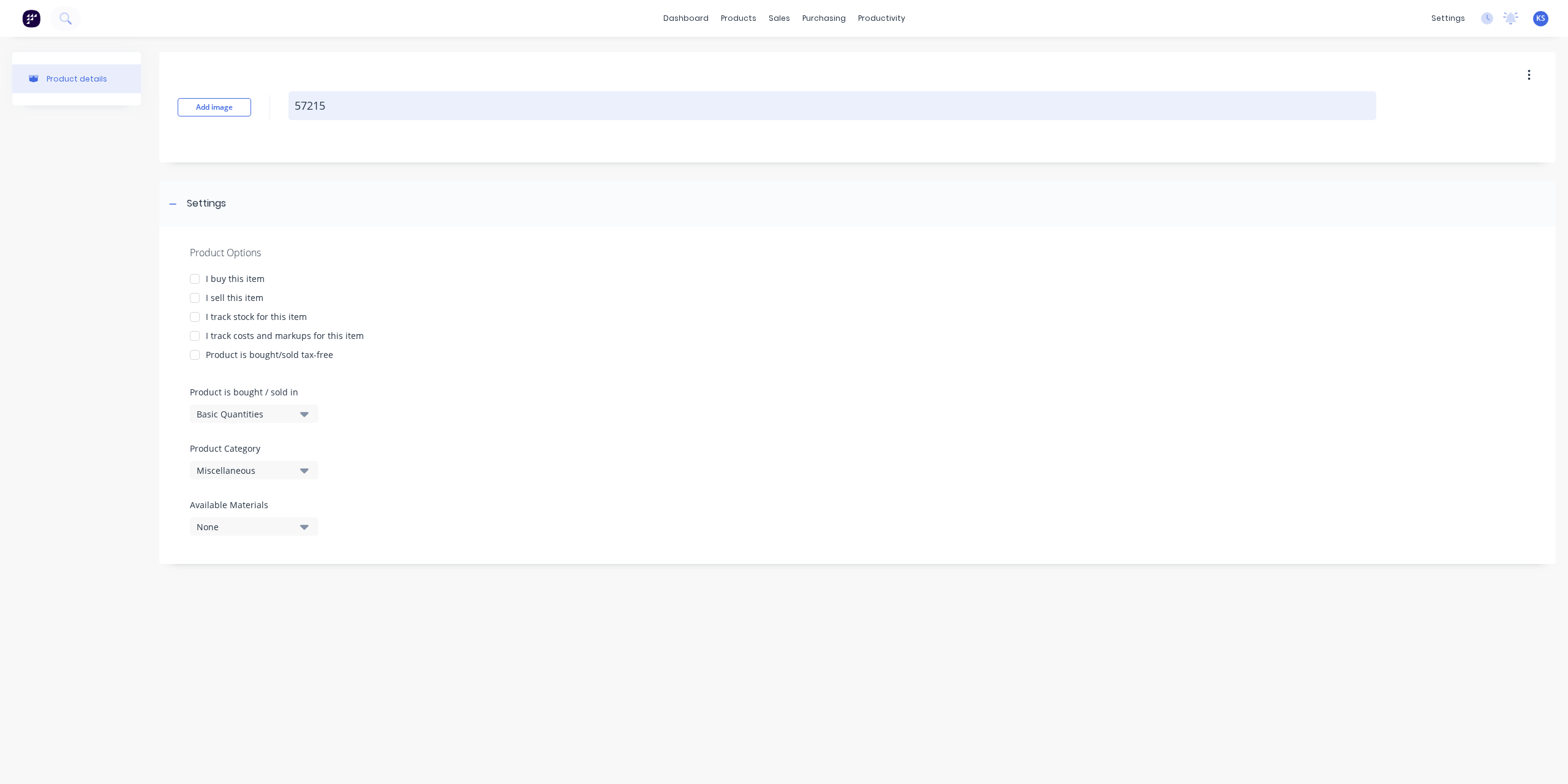
type textarea "x"
type textarea "57215B"
type textarea "x"
type textarea "57215BL"
type textarea "x"
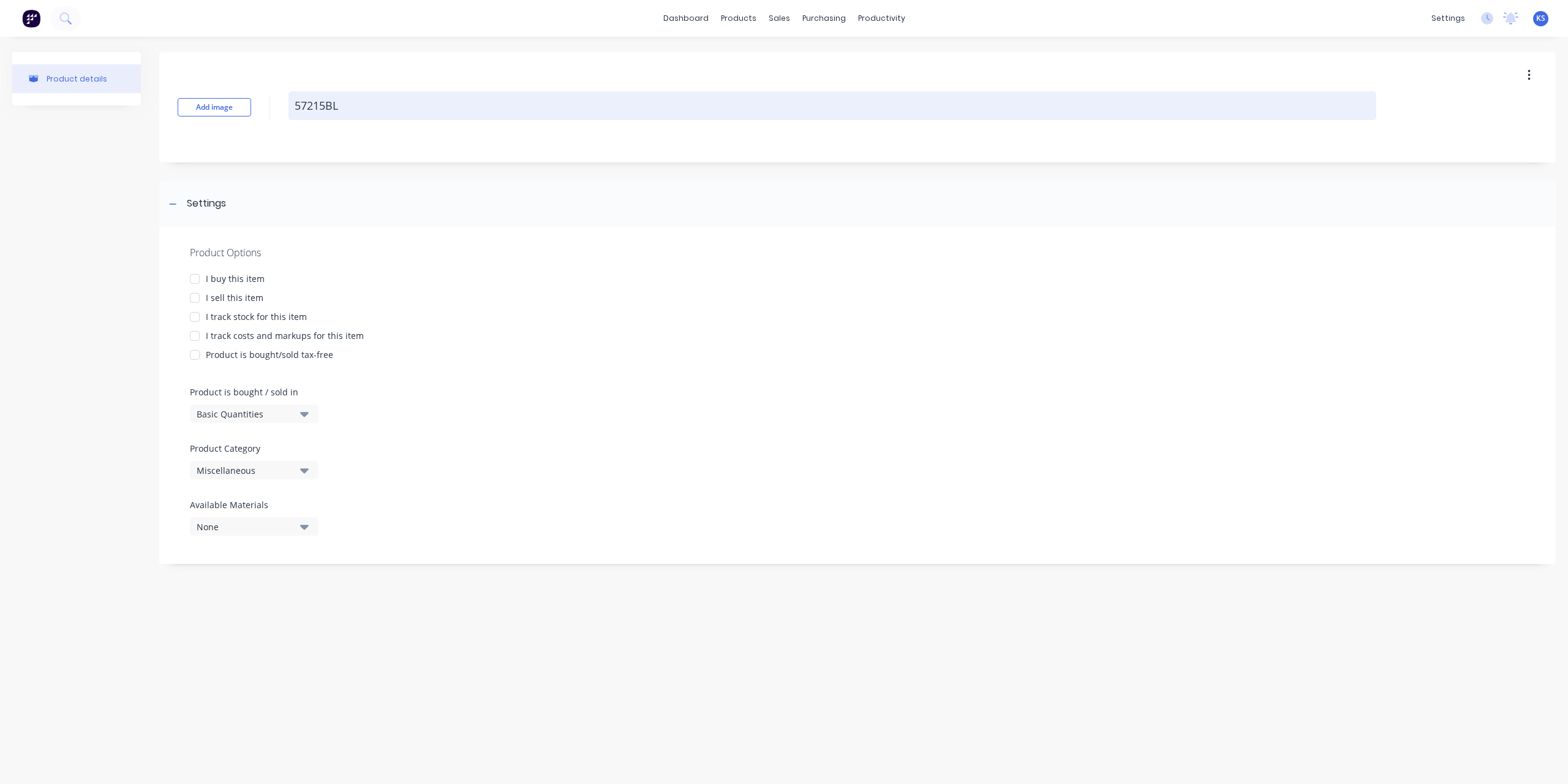
type textarea "57215BL"
type textarea "x"
type textarea "57215BL N"
type textarea "x"
type textarea "57215BL Na"
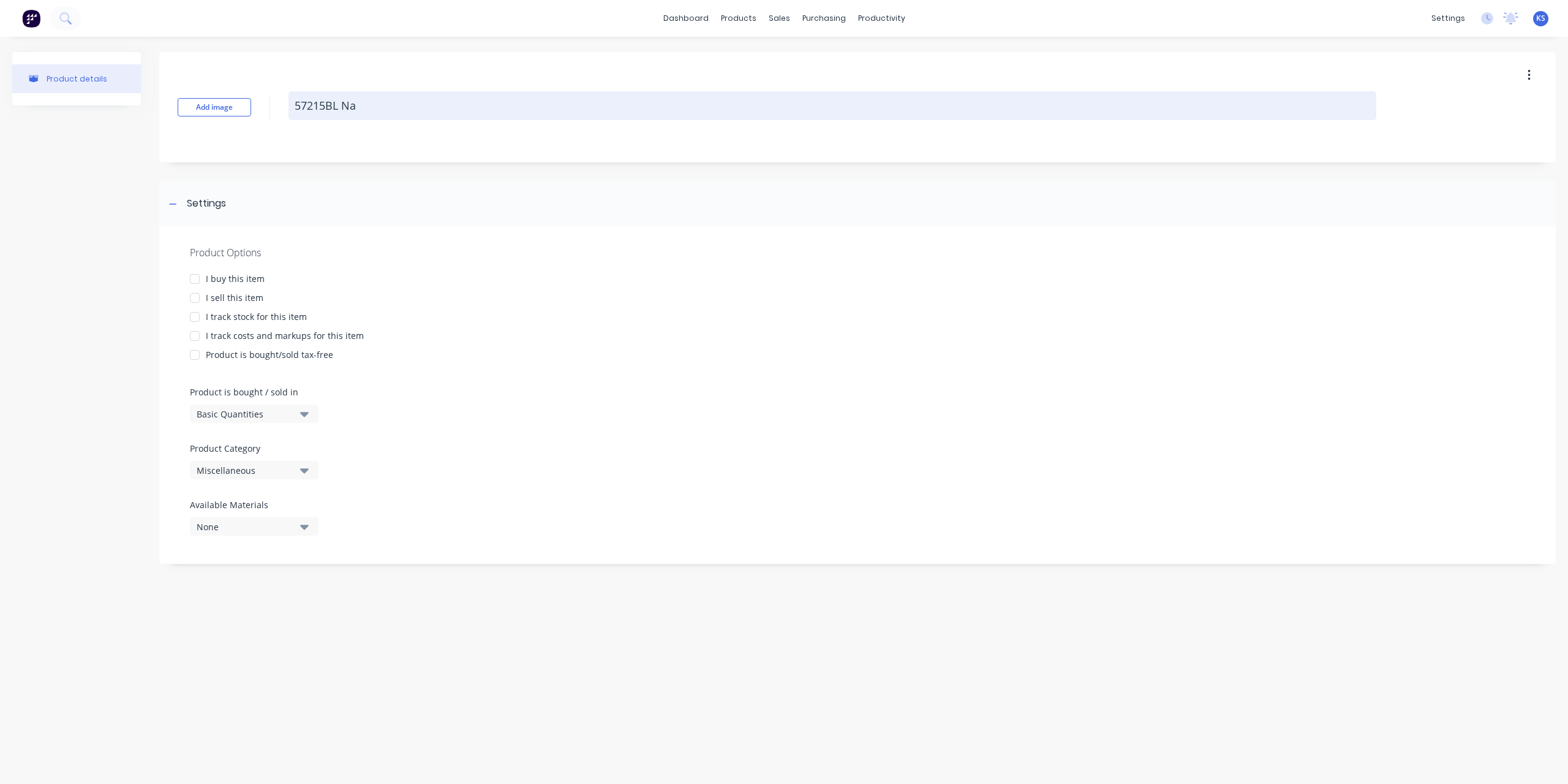
type textarea "x"
type textarea "57215BL Nar"
type textarea "x"
type textarea "57215BL Narv"
type textarea "x"
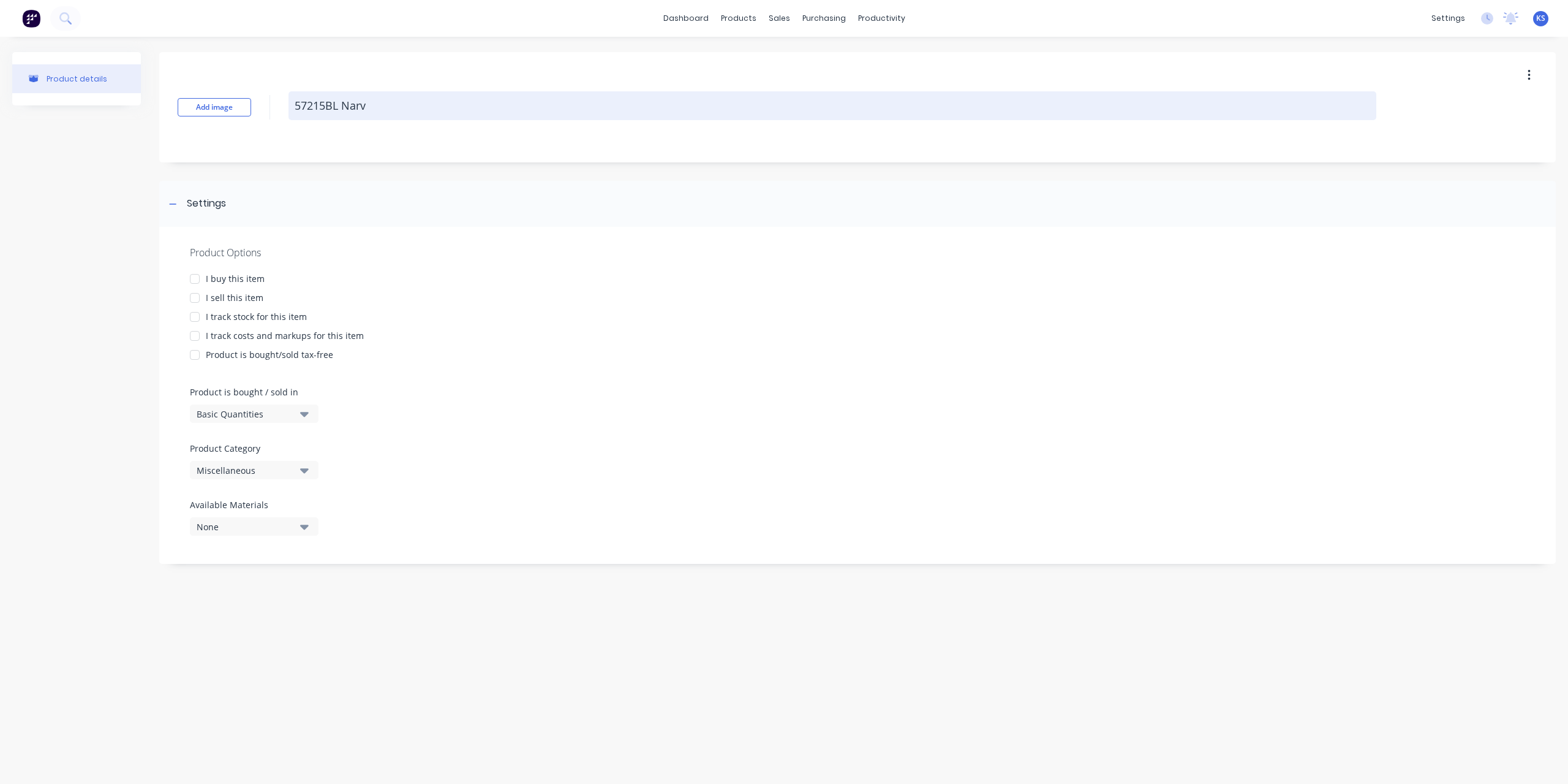
type textarea "57215BL [GEOGRAPHIC_DATA]"
type textarea "x"
type textarea "57215BL [GEOGRAPHIC_DATA]"
type textarea "x"
type textarea "57215BL Narva 1"
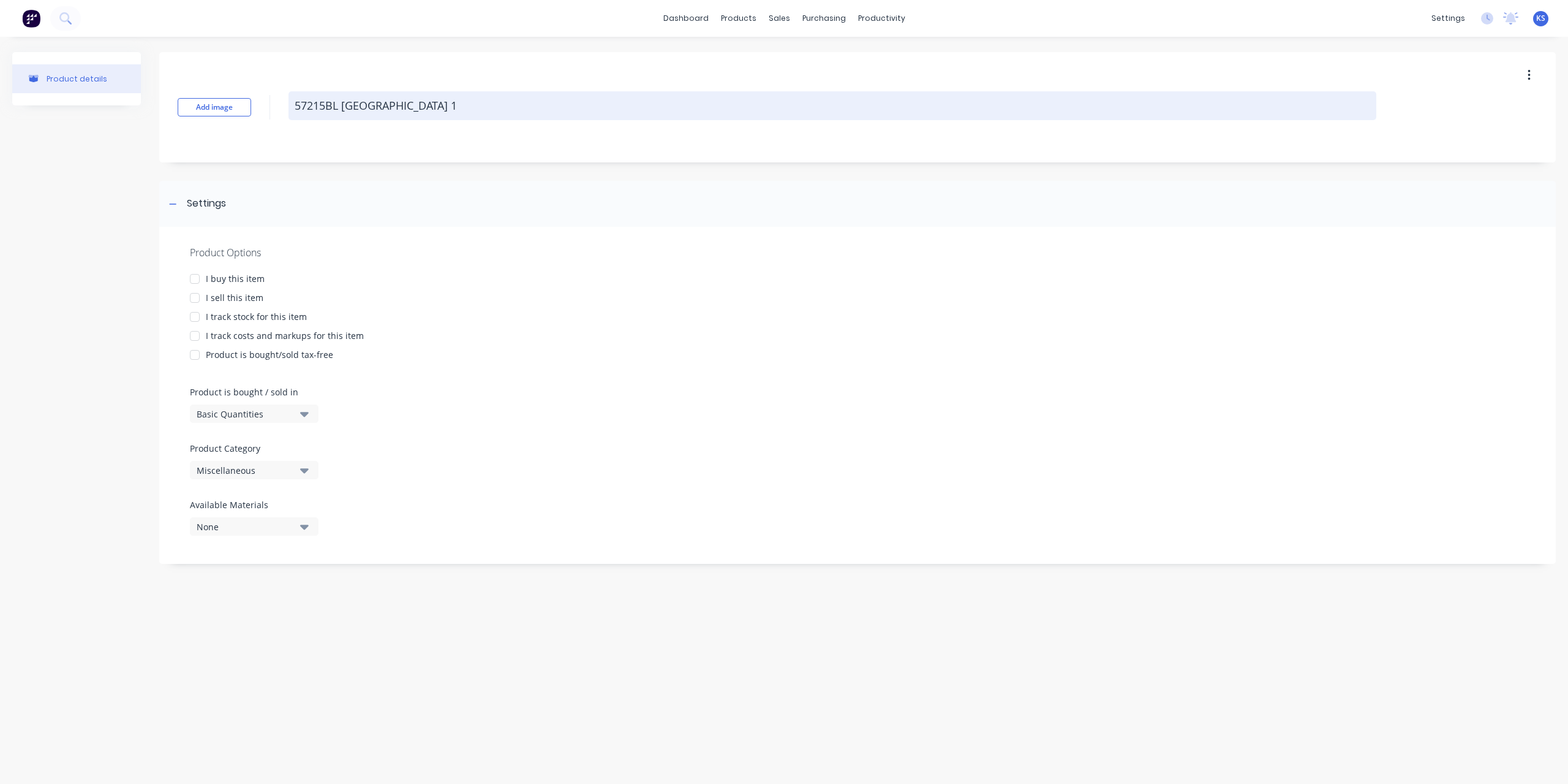
type textarea "x"
type textarea "57215BL Narva 17"
type textarea "x"
type textarea "57215BL Narva 175"
type textarea "x"
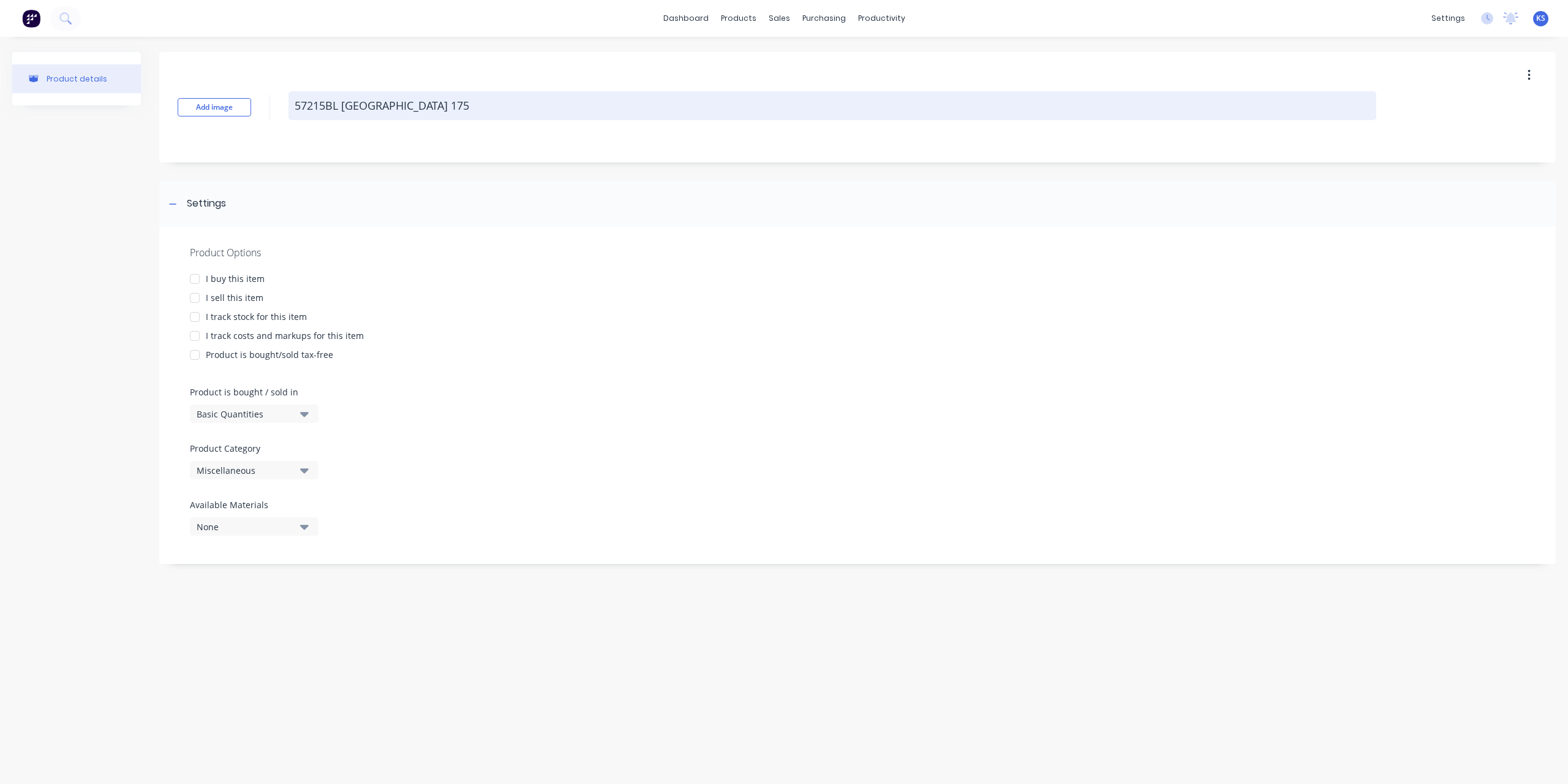
type textarea "57215BL Narva 175A"
type textarea "x"
type textarea "57215BL Narva 175A"
type textarea "x"
type textarea "57215BL Narva 175A B"
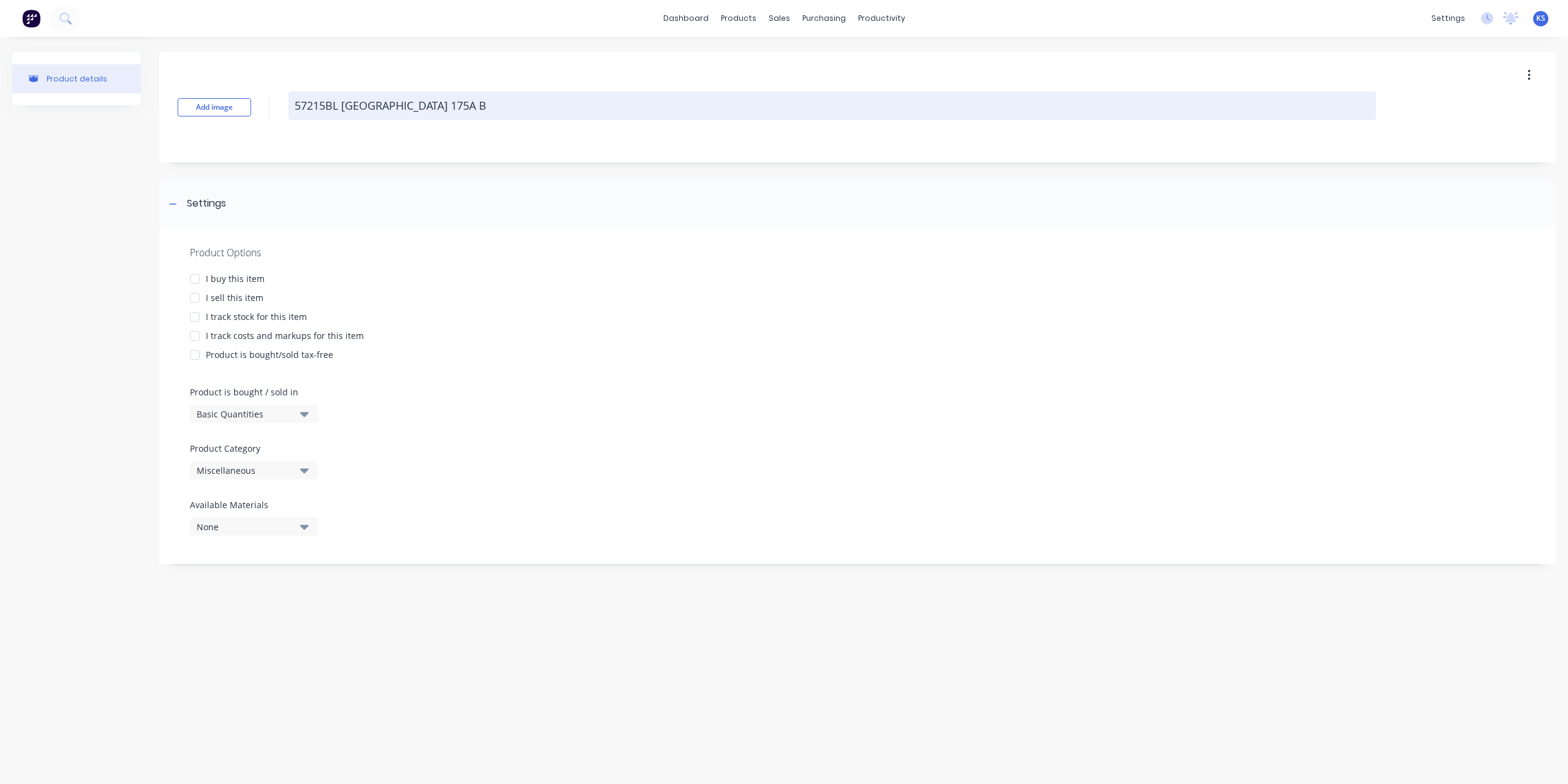
type textarea "x"
type textarea "57215BL Narva 175A Ba"
type textarea "x"
type textarea "57215BL Narva 175A Bat"
type textarea "x"
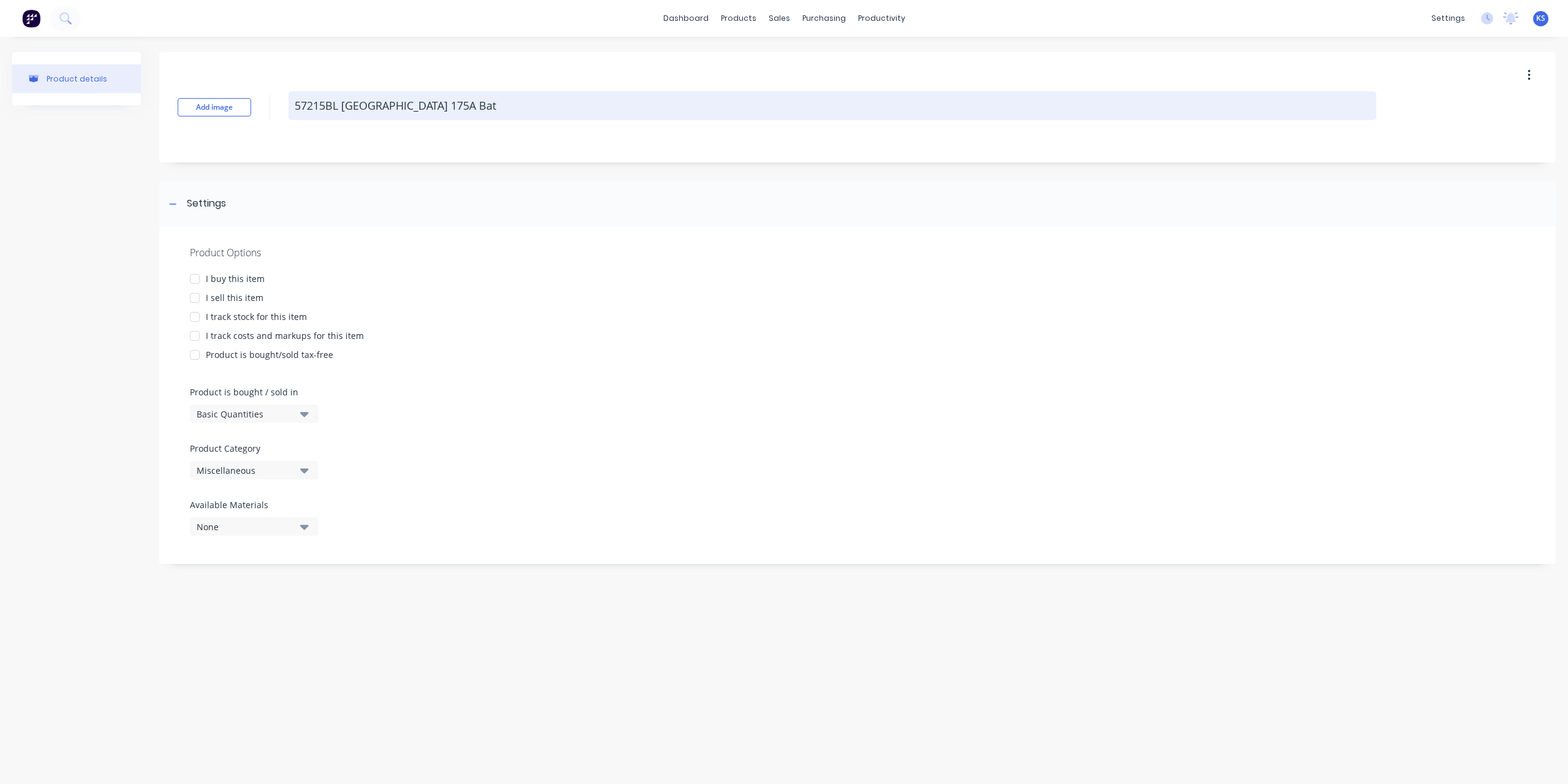
type textarea "57215BL Narva 175A Batt"
type textarea "x"
type textarea "57215BL Narva 175A Batte"
type textarea "x"
type textarea "57215BL Narva 175A Batter"
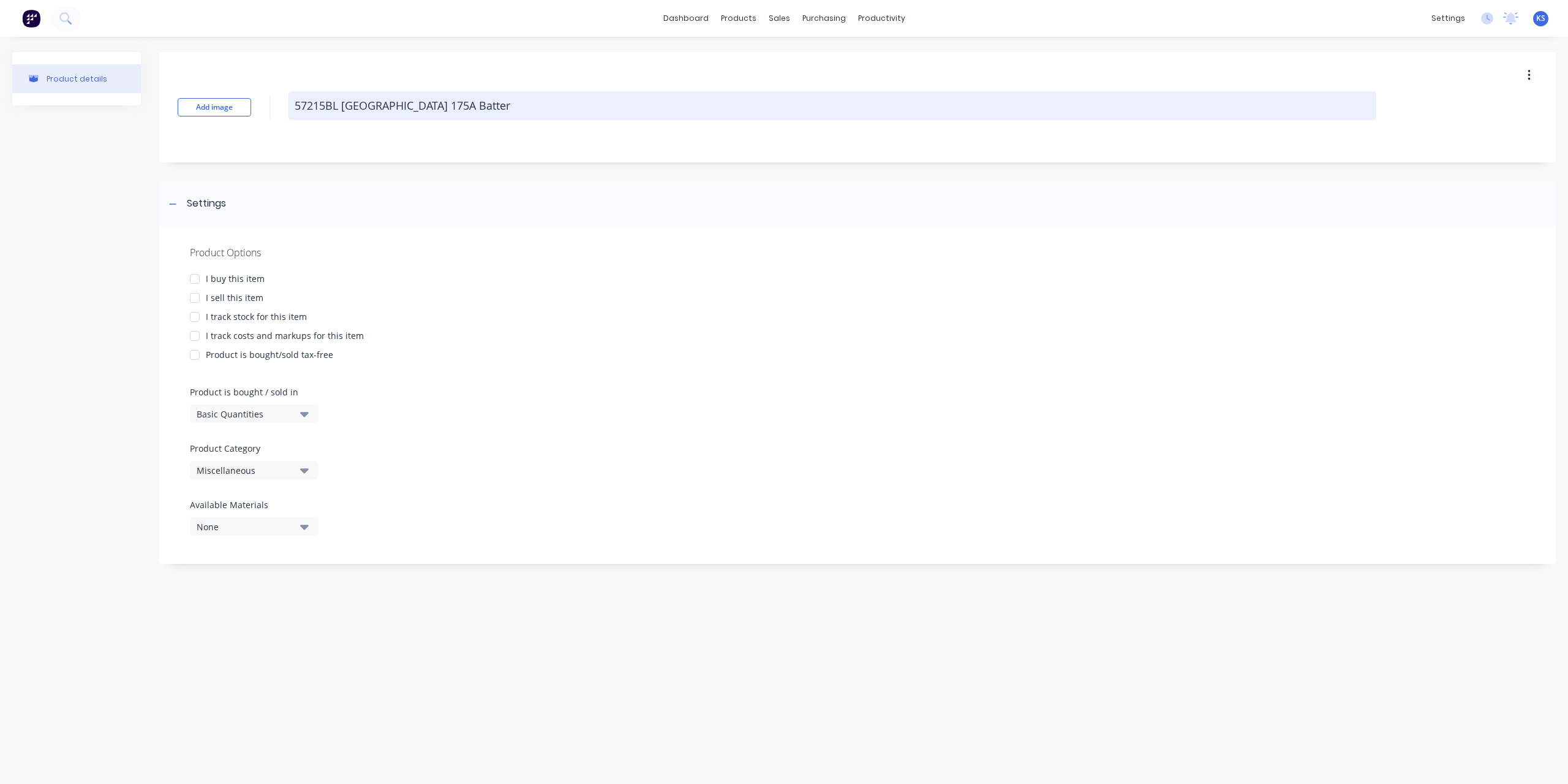
type textarea "x"
type textarea "57215BL Narva 175A Battery"
type textarea "x"
type textarea "57215BL Narva 175A Battery"
type textarea "x"
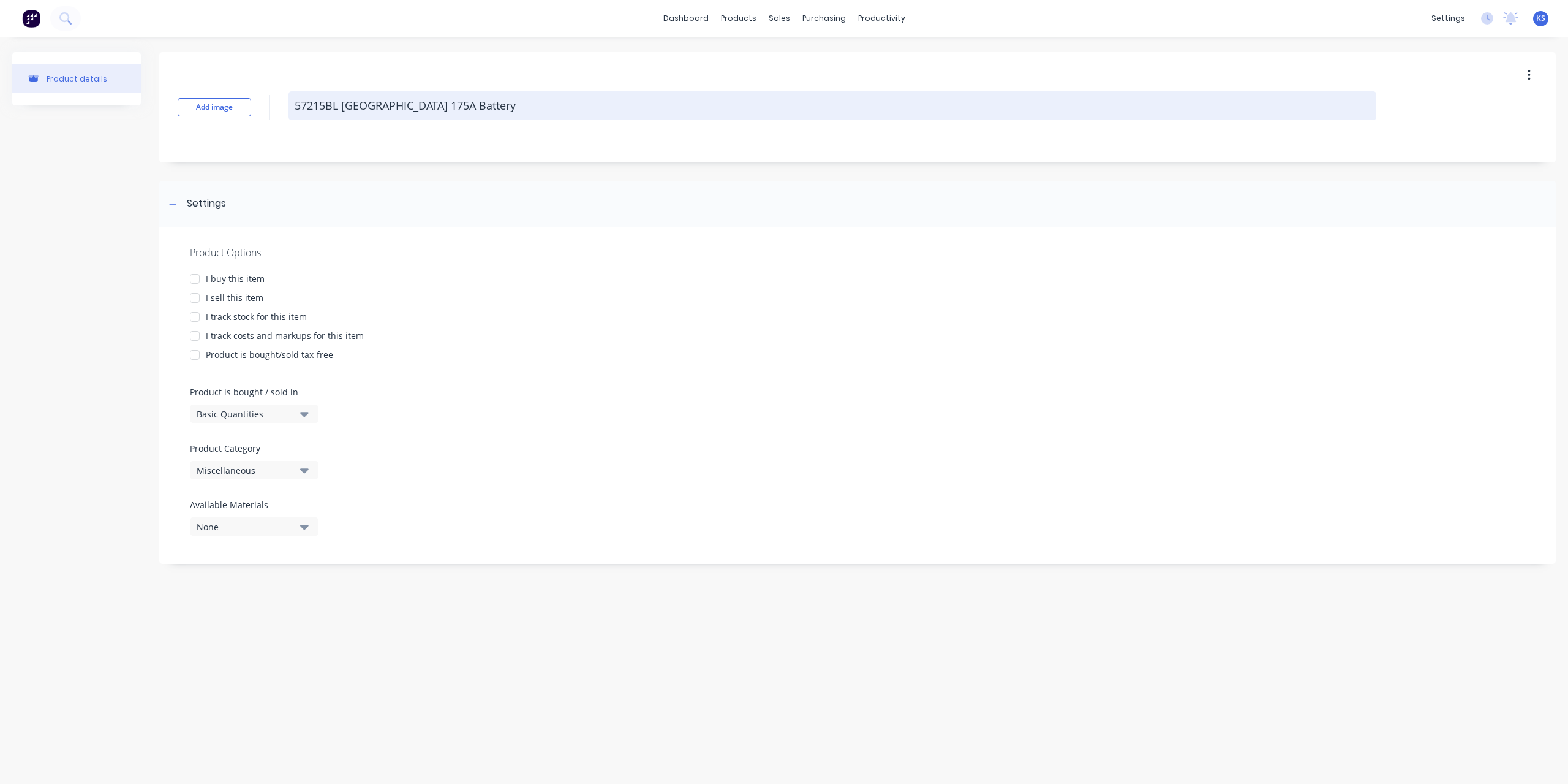
type textarea "57215BL Narva 175A Battery C"
type textarea "x"
type textarea "57215BL Narva 175A Battery Co"
type textarea "x"
type textarea "57215BL Narva 175A Battery Con"
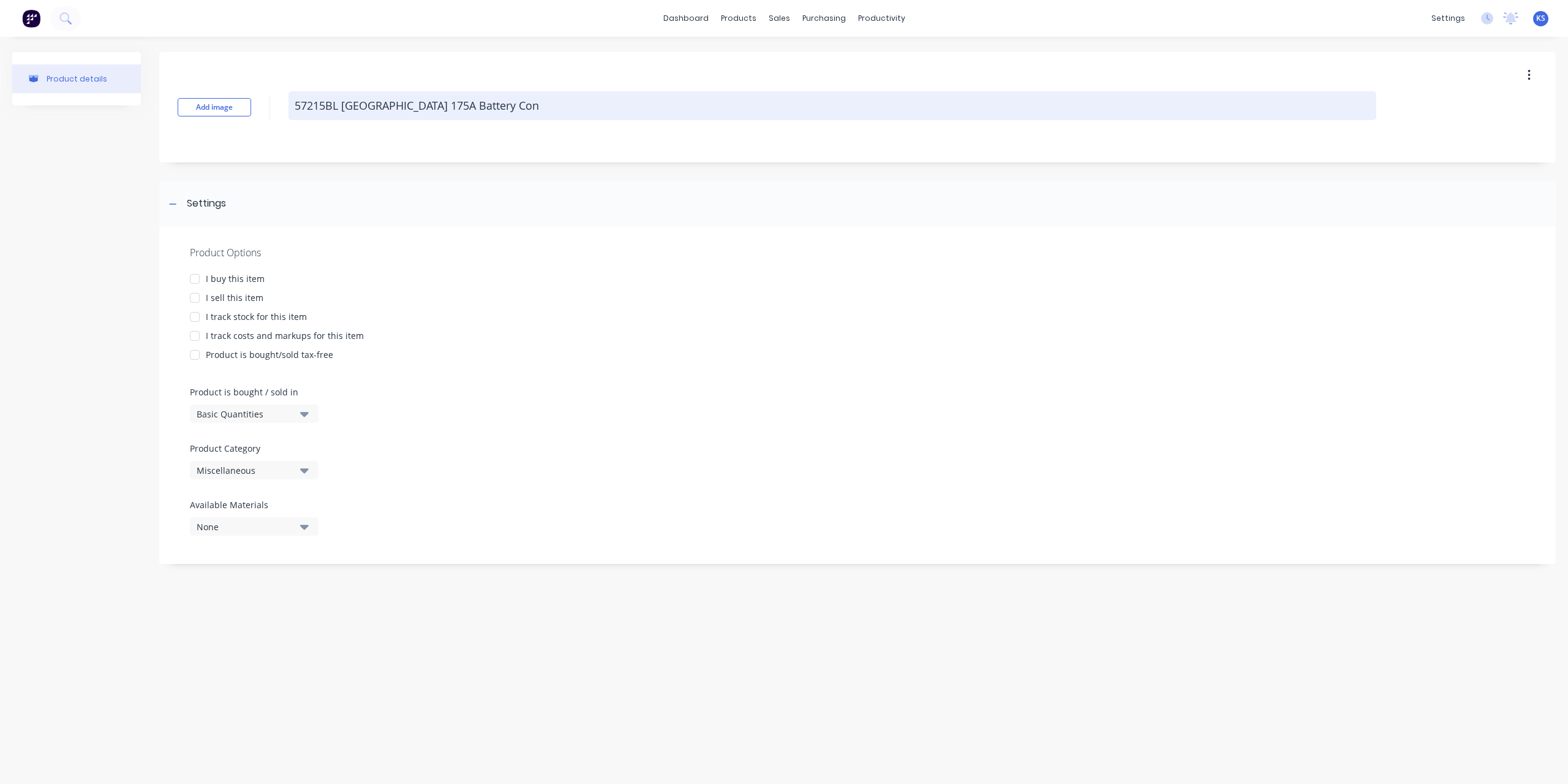
type textarea "x"
type textarea "57215BL Narva 175A Battery Conn"
type textarea "x"
type textarea "57215BL Narva 175A Battery Conne"
type textarea "x"
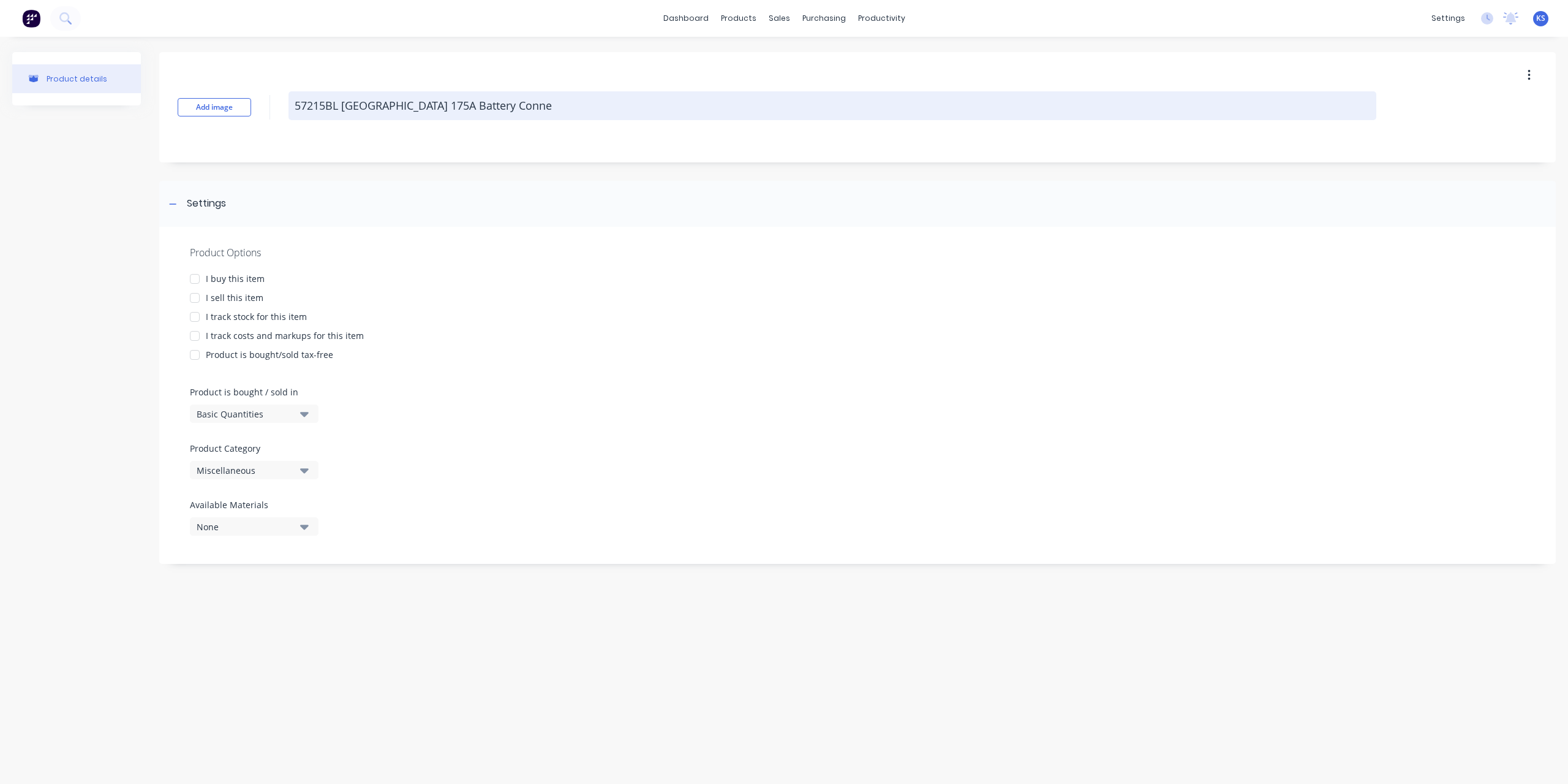
type textarea "57215BL Narva 175A Battery Connec"
type textarea "x"
type textarea "57215BL Narva 175A Battery Connect"
type textarea "x"
type textarea "57215BL Narva 175A Battery Connecto"
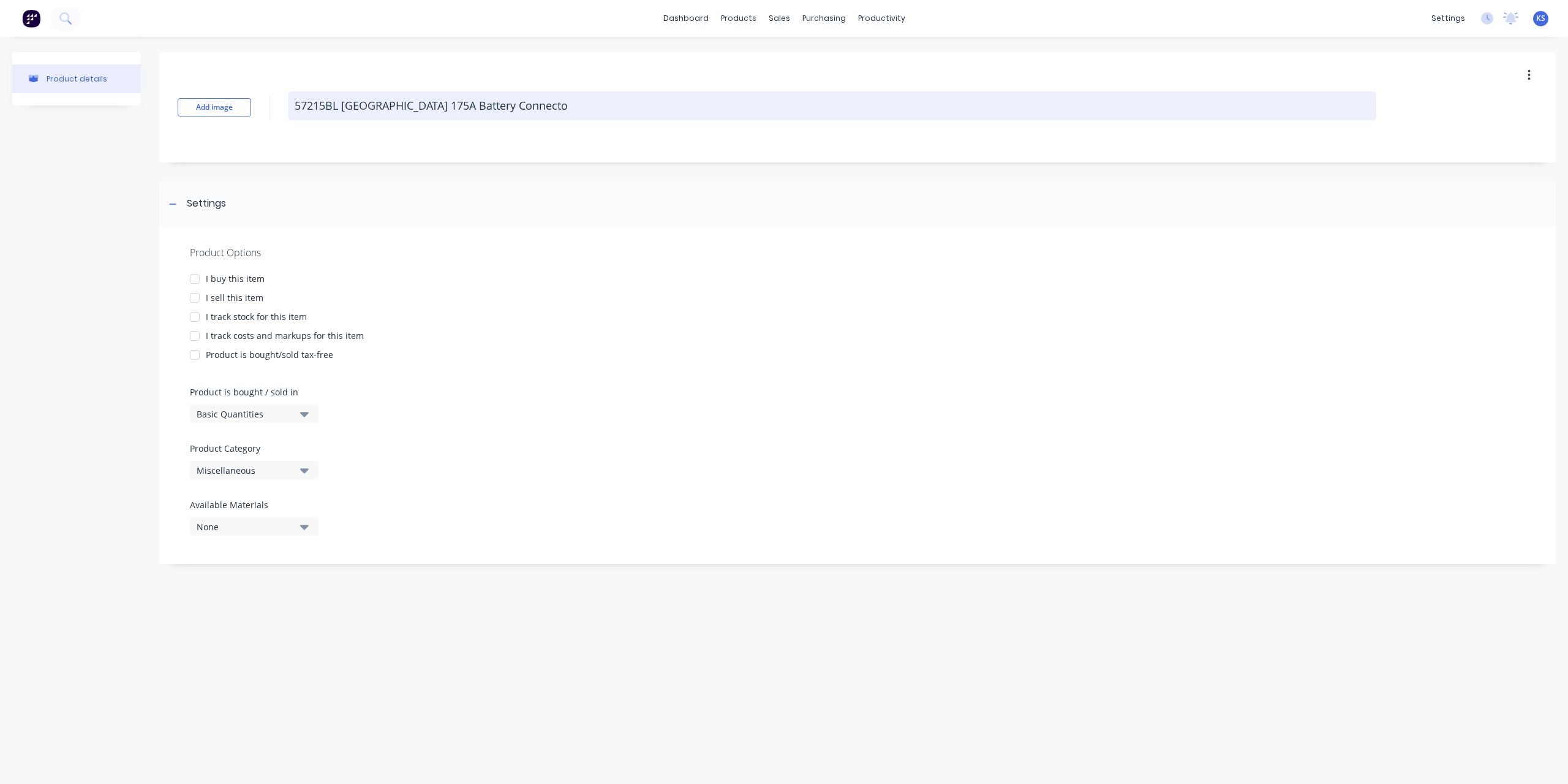
type textarea "x"
type textarea "57215BL Narva 175A Battery Connector"
type textarea "x"
type textarea "57215BL Narva 175A Battery Connector"
type textarea "x"
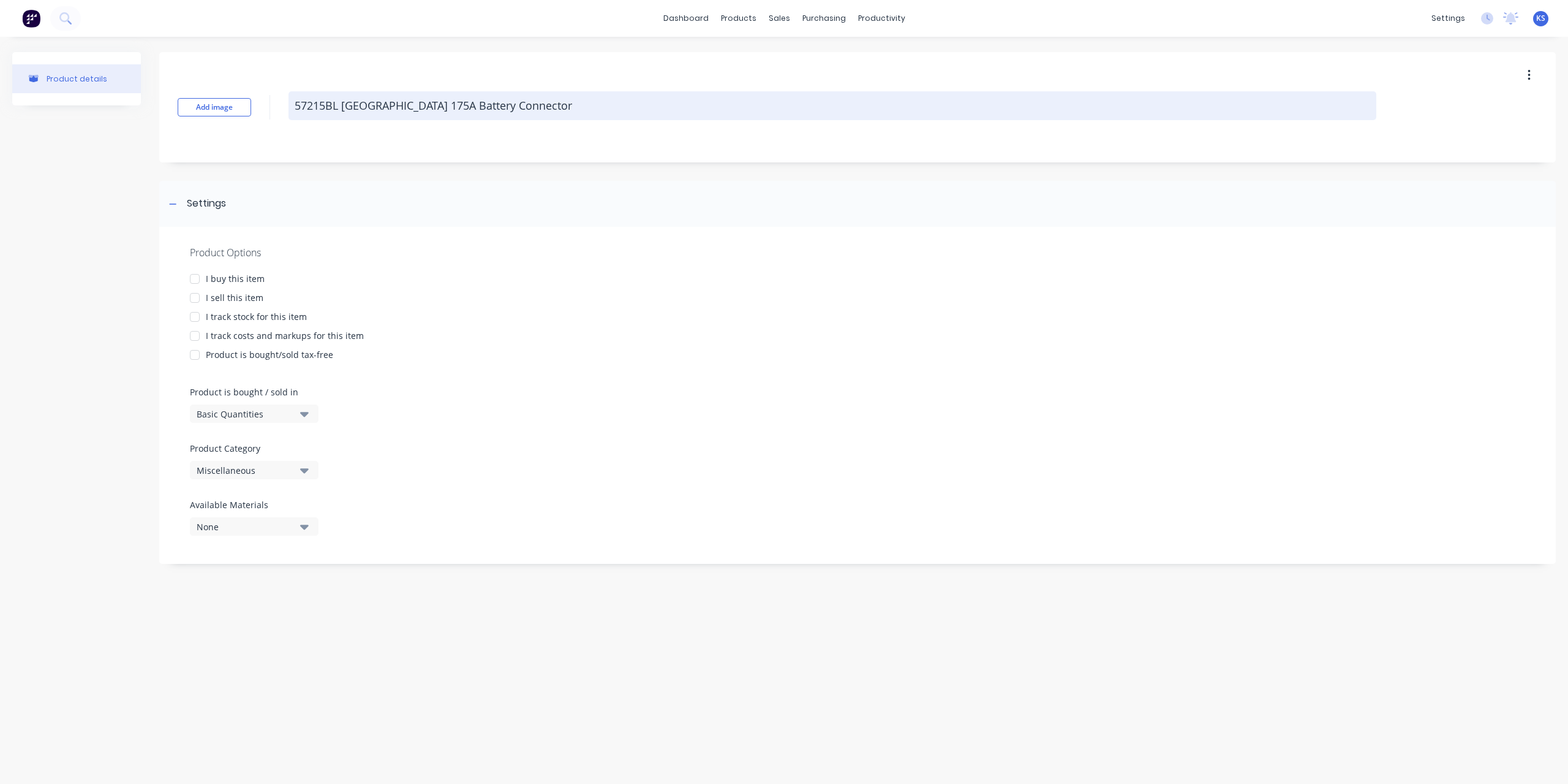
type textarea "57215BL Narva 175A Battery Connector C"
type textarea "x"
type textarea "57215BL Narva 175A Battery Connector Cr"
type textarea "x"
type textarea "57215BL Narva 175A Battery Connector Cre"
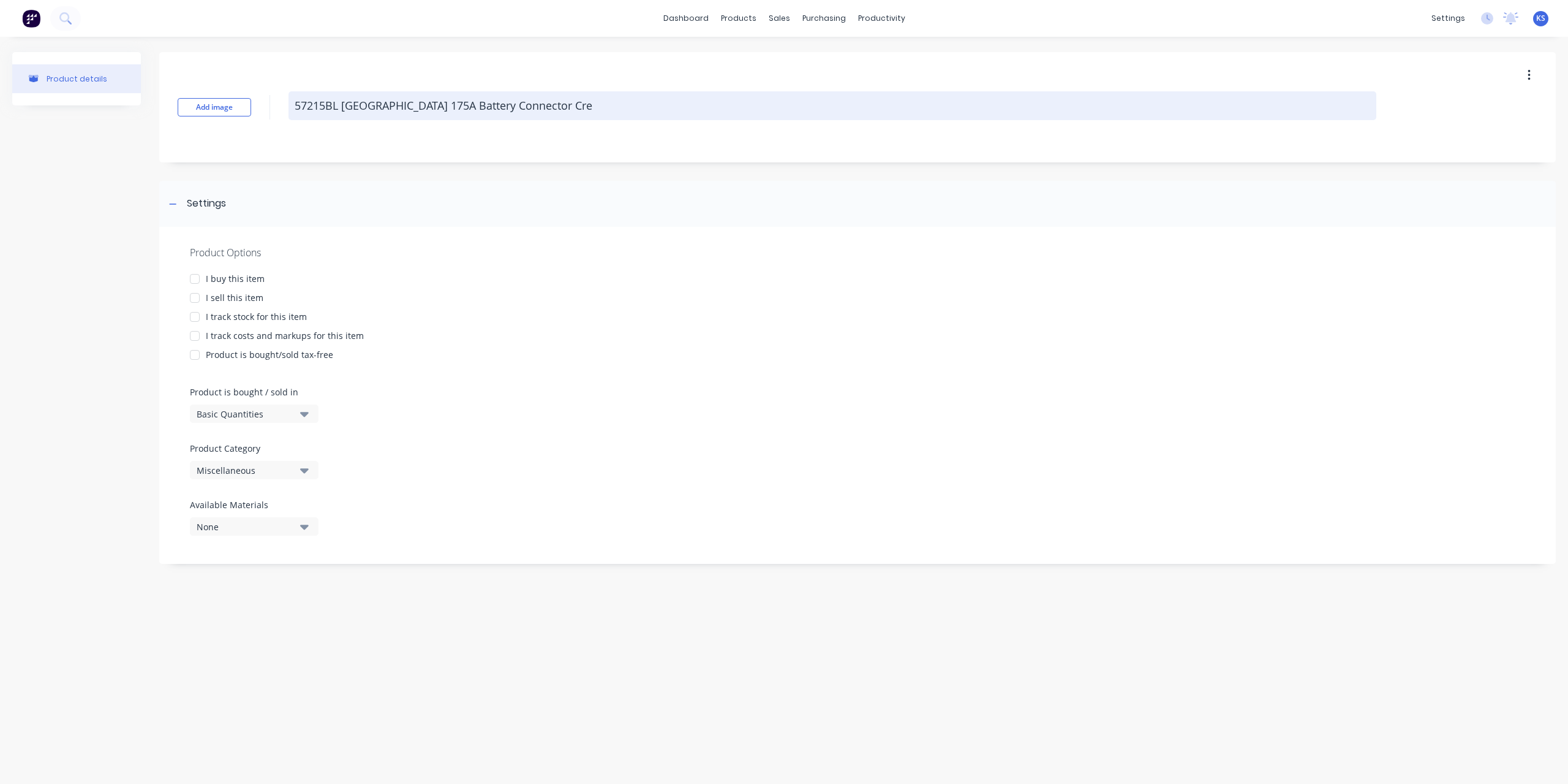
type textarea "x"
type textarea "57215BL Narva 175A Battery Connector Cr"
type textarea "x"
type textarea "57215BL Narva 175A Battery Connector C"
type textarea "x"
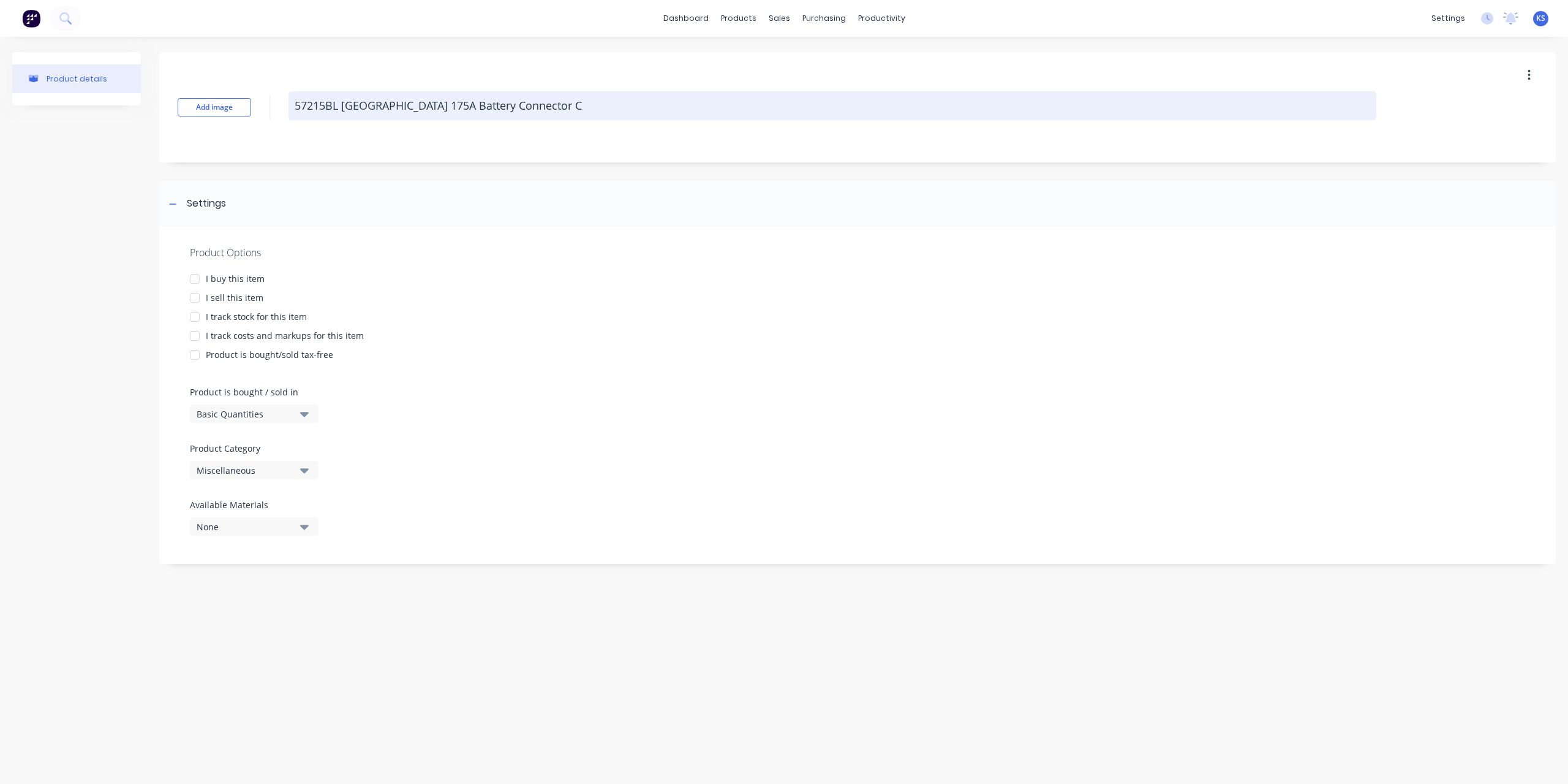
type textarea "57215BL Narva 175A Battery Connector"
type textarea "x"
type textarea "57215BL Narva 175A Battery Connector G"
type textarea "x"
type textarea "57215BL Narva 175A Battery Connector Gre"
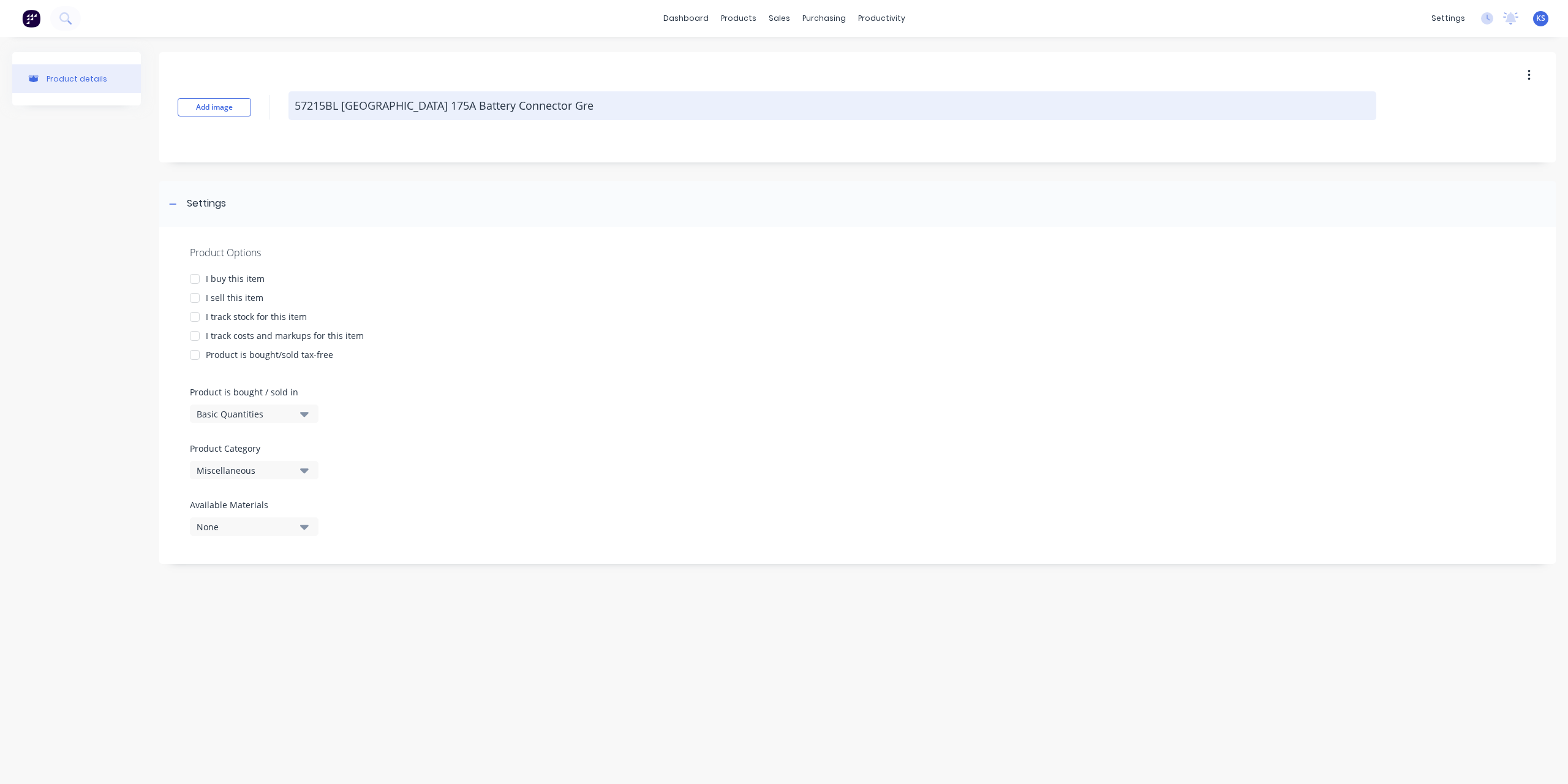
type textarea "x"
type textarea "57215BL Narva 175A Battery Connector Grey"
type textarea "x"
type textarea "57215BL Narva 175A Battery Connector Grey B"
type textarea "x"
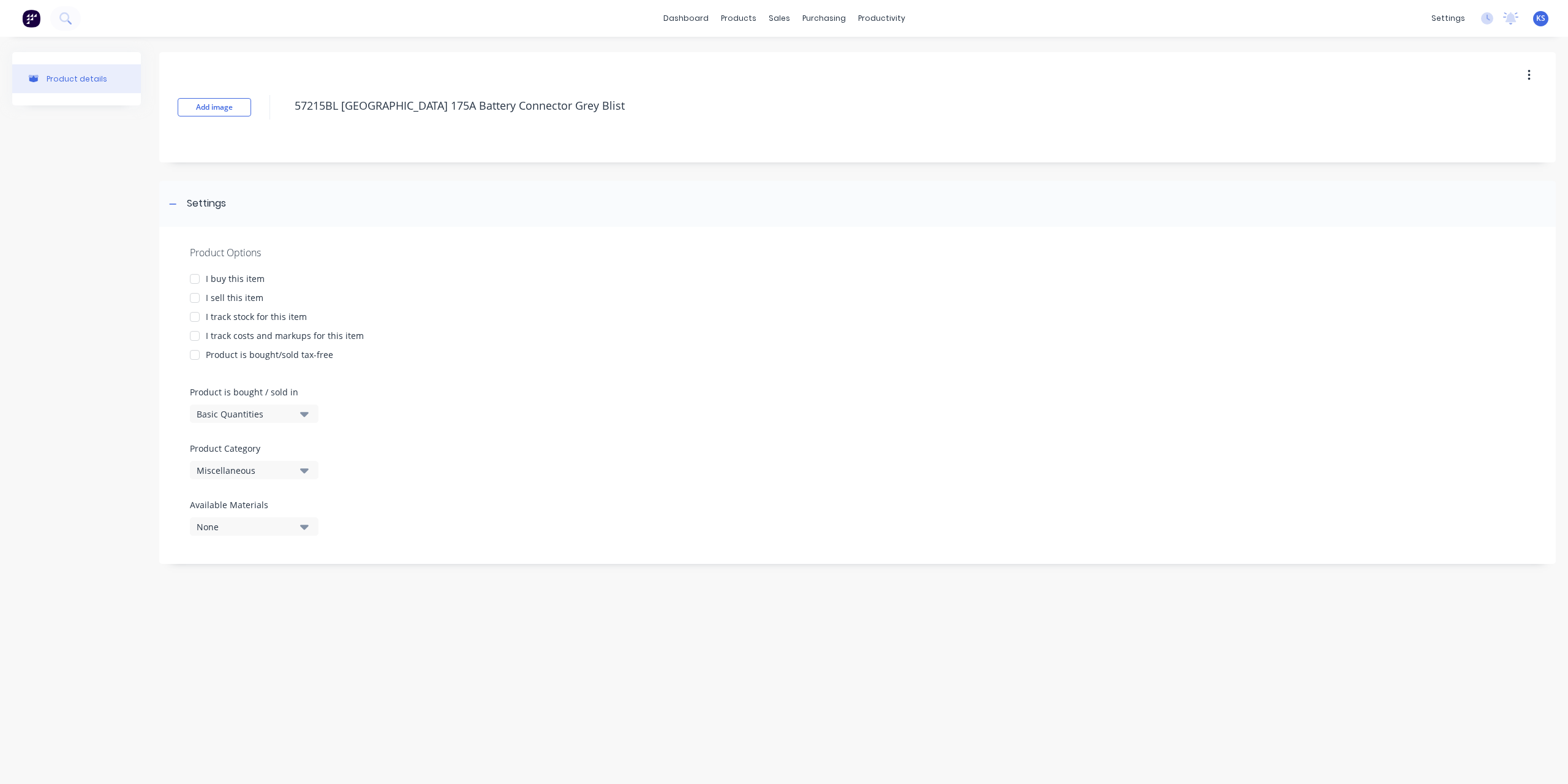
click at [195, 279] on div at bounding box center [195, 279] width 25 height 25
click at [199, 295] on div at bounding box center [195, 298] width 25 height 25
click at [198, 329] on div at bounding box center [195, 336] width 25 height 25
click at [268, 663] on div "None" at bounding box center [246, 662] width 98 height 13
click at [285, 484] on input "text" at bounding box center [290, 494] width 130 height 25
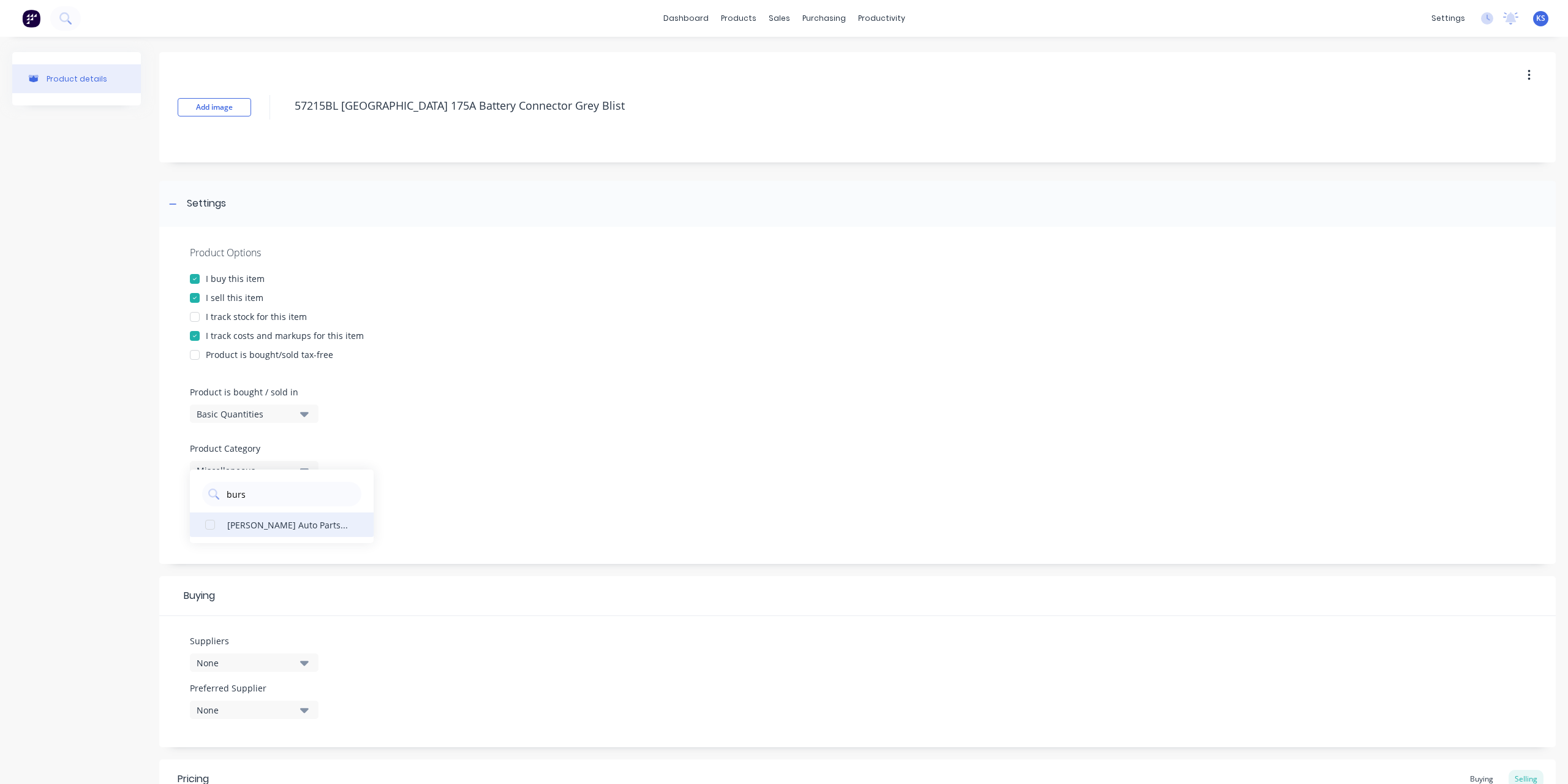
click at [274, 521] on div "[PERSON_NAME] Auto Parts (Capricorn)" at bounding box center [288, 524] width 123 height 13
click at [393, 564] on div "Product Options I buy this item I sell this item I track stock for this item I …" at bounding box center [857, 487] width 1396 height 520
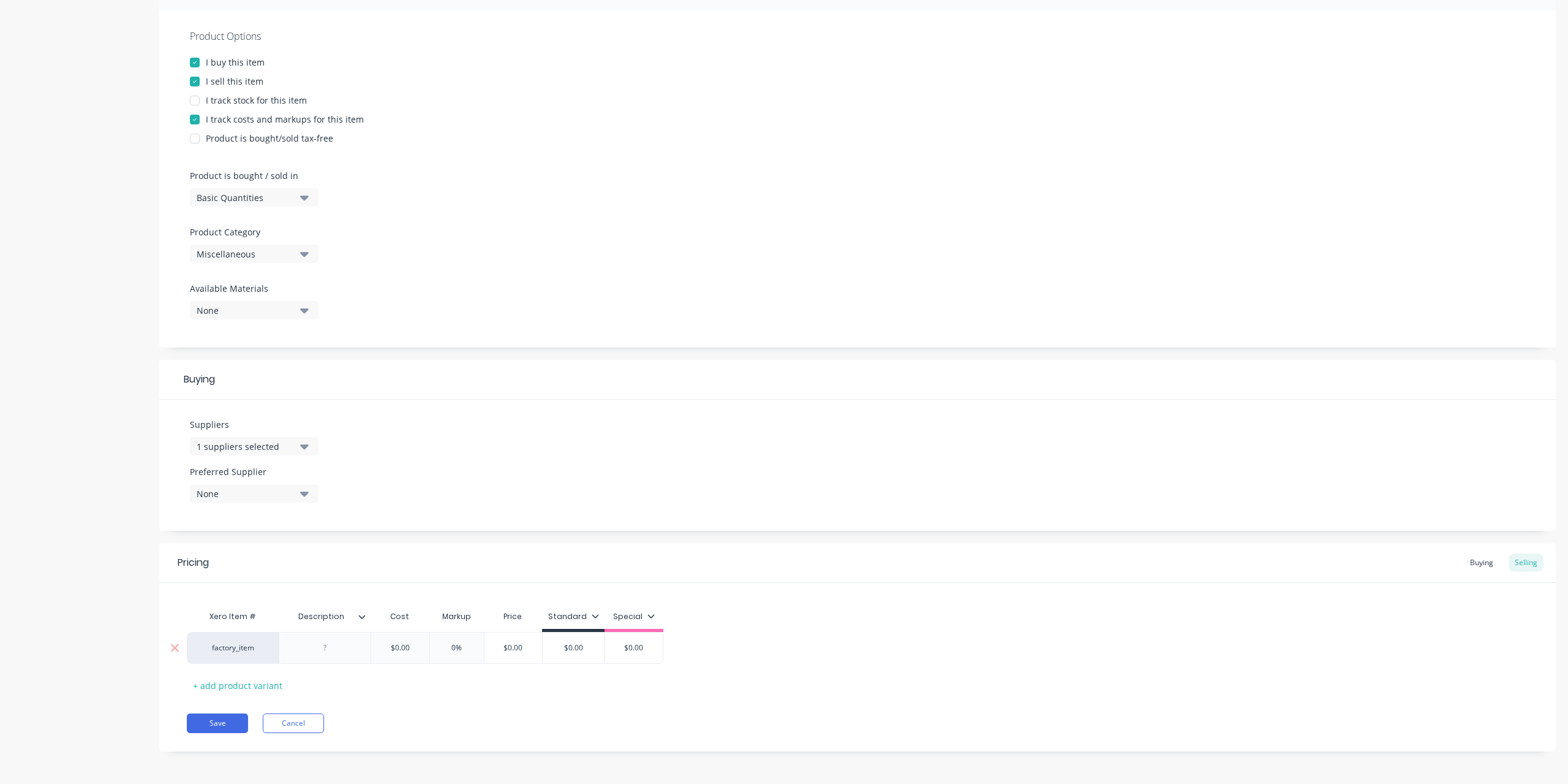
drag, startPoint x: 406, startPoint y: 643, endPoint x: 362, endPoint y: 643, distance: 44.0
click at [362, 643] on div "factory_item $0.00 $0.00 0% $0.00 $0.00 $0.00" at bounding box center [425, 647] width 477 height 32
click at [414, 653] on div "$0.00" at bounding box center [399, 647] width 61 height 31
click at [414, 651] on div "$0.00 $0.00" at bounding box center [399, 647] width 61 height 31
drag, startPoint x: 412, startPoint y: 643, endPoint x: 368, endPoint y: 641, distance: 44.0
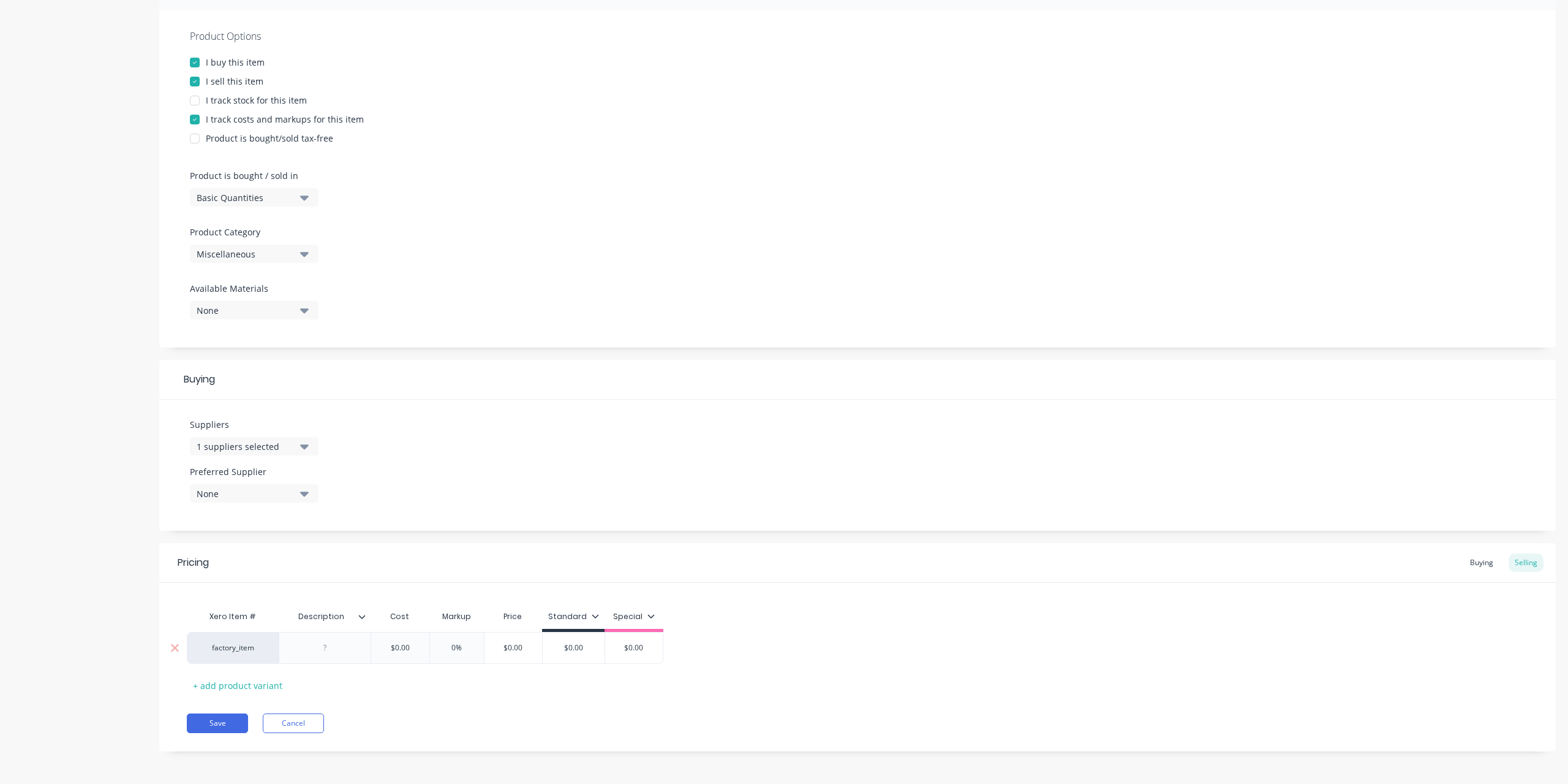
click at [368, 641] on div "factory_item $0.00 $0.00 0% $0.00 $0.00 $0.00" at bounding box center [425, 647] width 477 height 32
click at [394, 648] on input "$0.00" at bounding box center [399, 648] width 61 height 11
drag, startPoint x: 397, startPoint y: 648, endPoint x: 423, endPoint y: 644, distance: 26.3
click at [413, 647] on input "$0.00" at bounding box center [399, 648] width 61 height 11
click at [423, 644] on input "$0.00" at bounding box center [399, 648] width 61 height 11
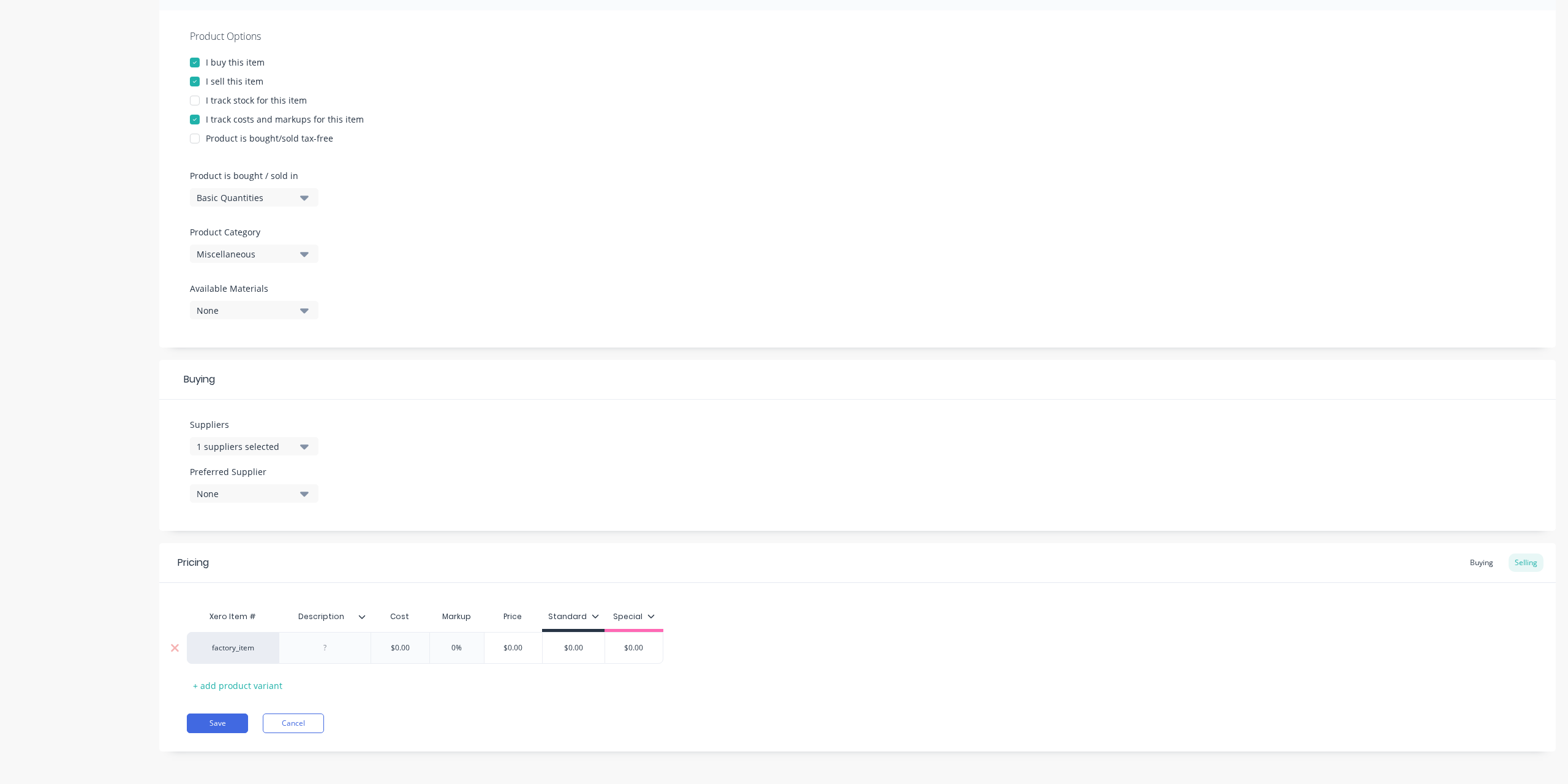
click at [412, 647] on input "$0.00" at bounding box center [399, 648] width 61 height 11
click at [228, 643] on div "factory_item" at bounding box center [233, 648] width 67 height 11
click at [966, 655] on div "factory_item 10320 10323 20114 33640 33689 3M Filter A1B1E1 6057 PR Actirox 125…" at bounding box center [857, 647] width 1342 height 32
click at [406, 649] on input "$0.00" at bounding box center [399, 648] width 61 height 11
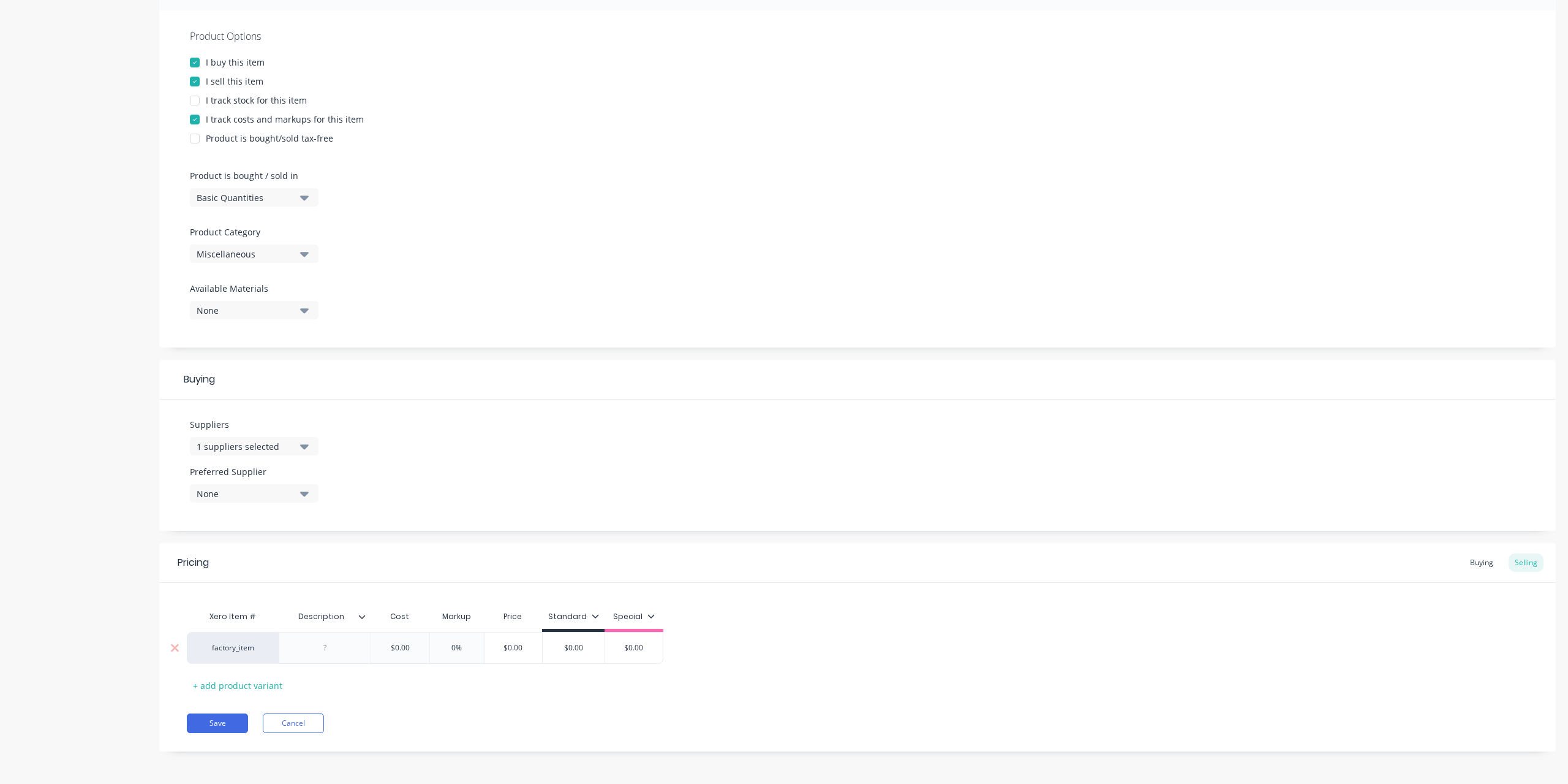
click at [403, 648] on input "$0.00" at bounding box center [399, 648] width 61 height 11
click at [227, 730] on button "Save" at bounding box center [217, 723] width 61 height 20
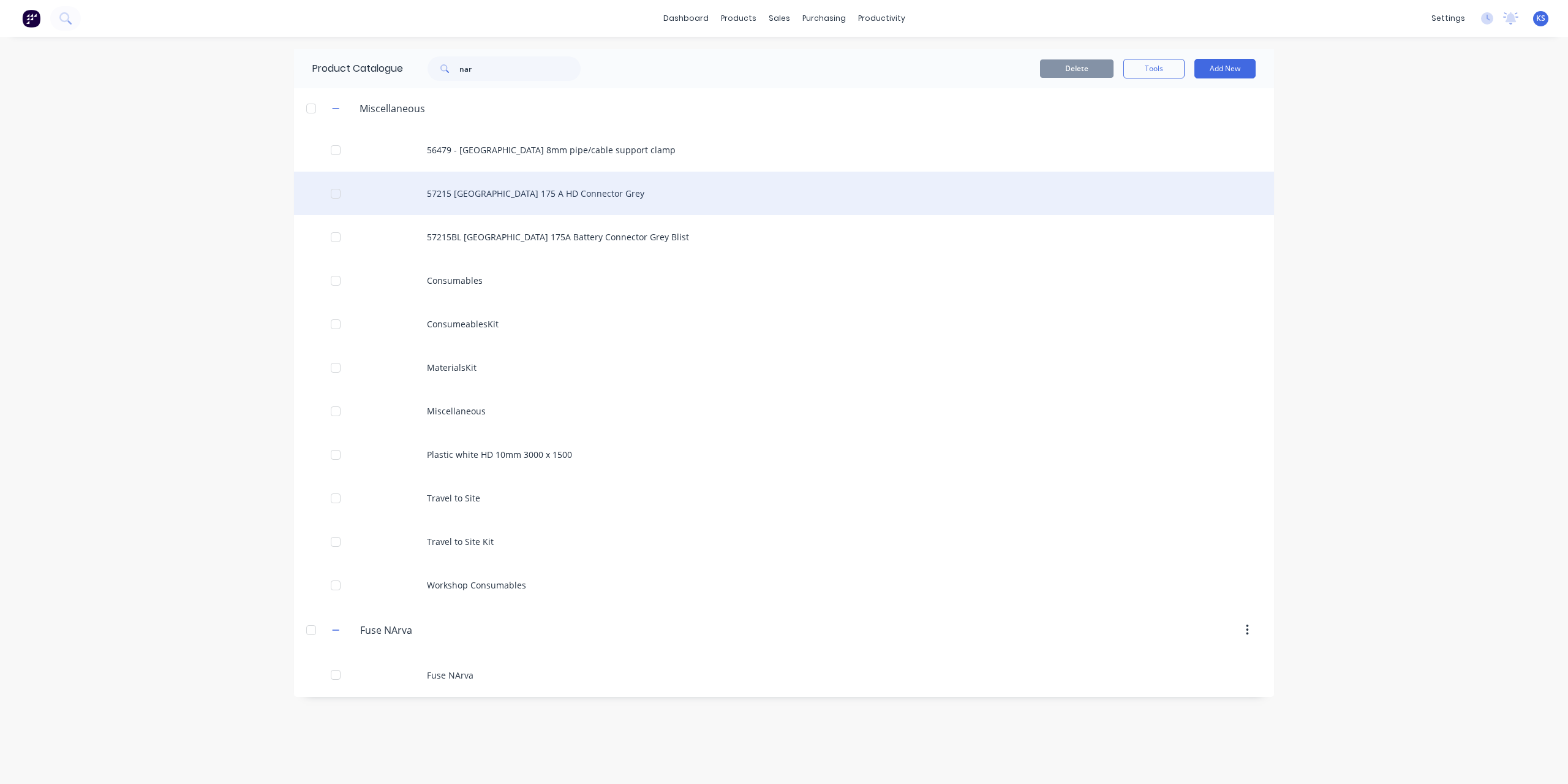
click at [482, 196] on div "57215 [GEOGRAPHIC_DATA] 175 A HD Connector Grey" at bounding box center [784, 193] width 980 height 43
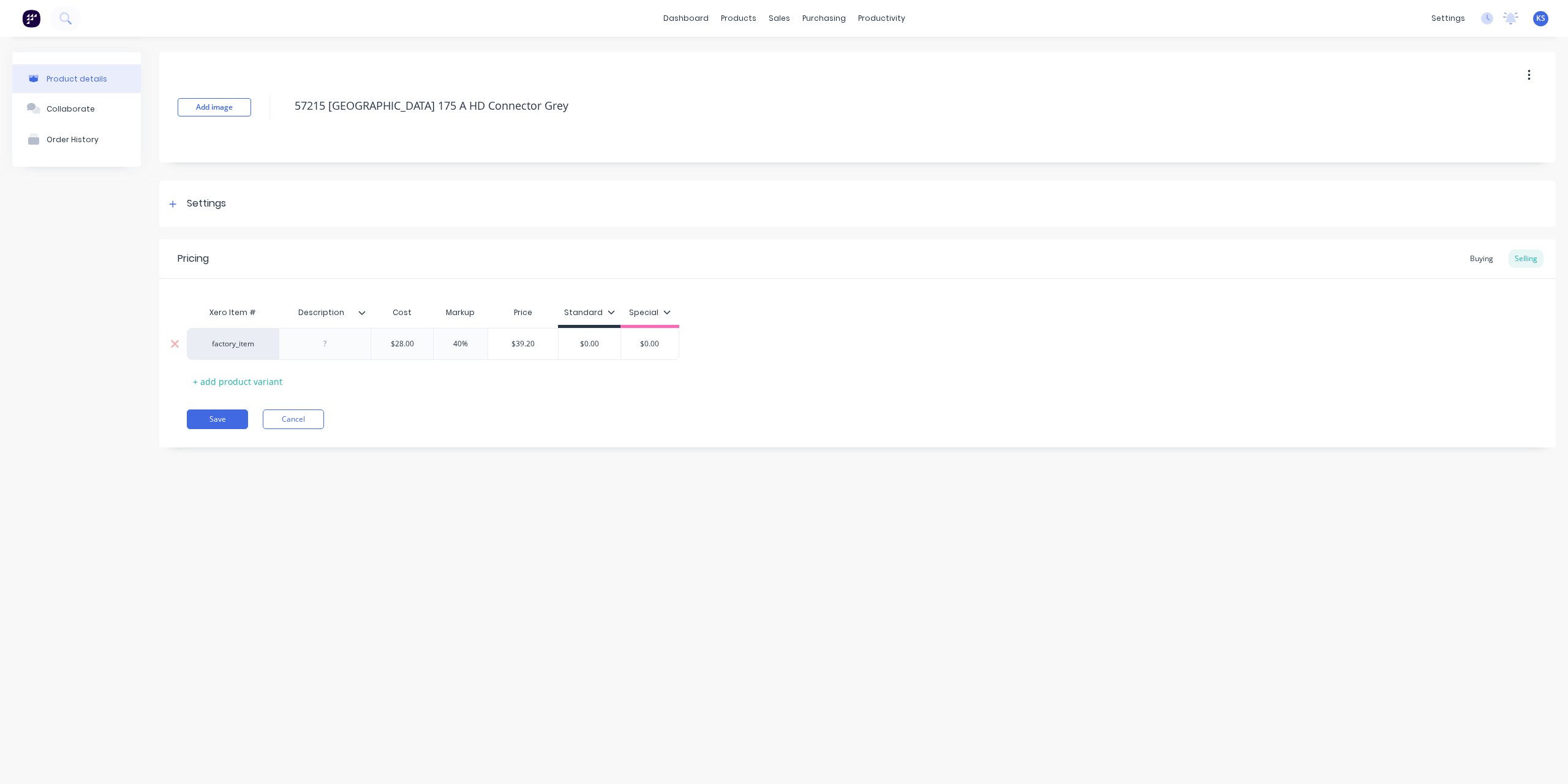
click at [592, 345] on input "$0.00" at bounding box center [589, 344] width 62 height 11
